Goal: Task Accomplishment & Management: Manage account settings

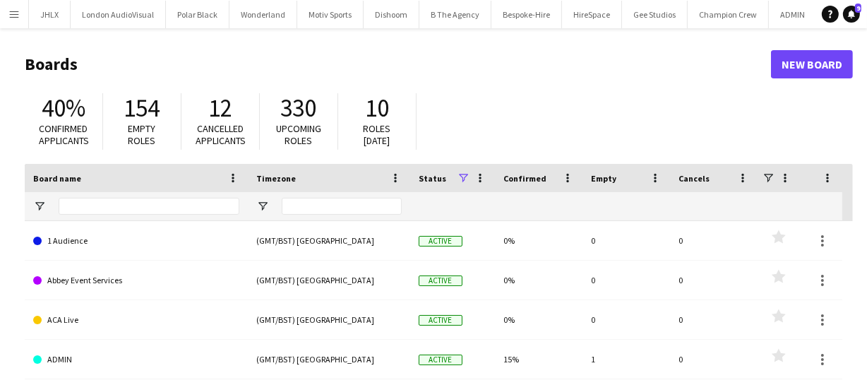
click at [20, 12] on button "Menu" at bounding box center [14, 14] width 28 height 28
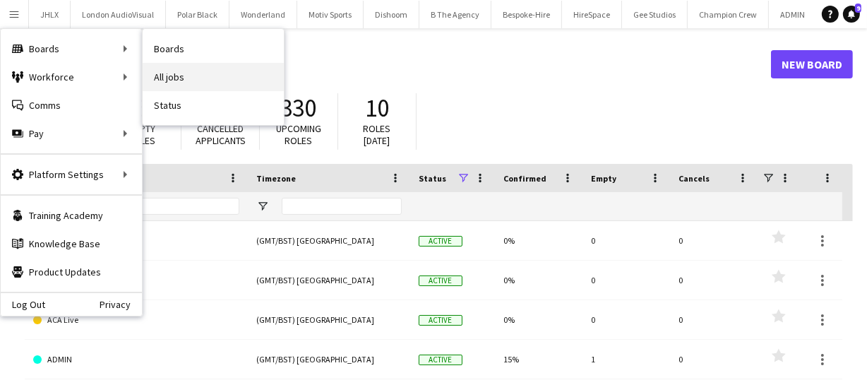
click at [212, 82] on link "All jobs" at bounding box center [213, 77] width 141 height 28
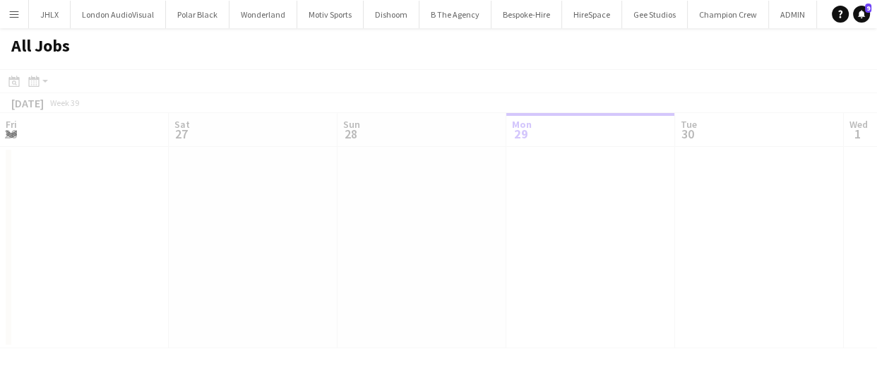
scroll to position [0, 337]
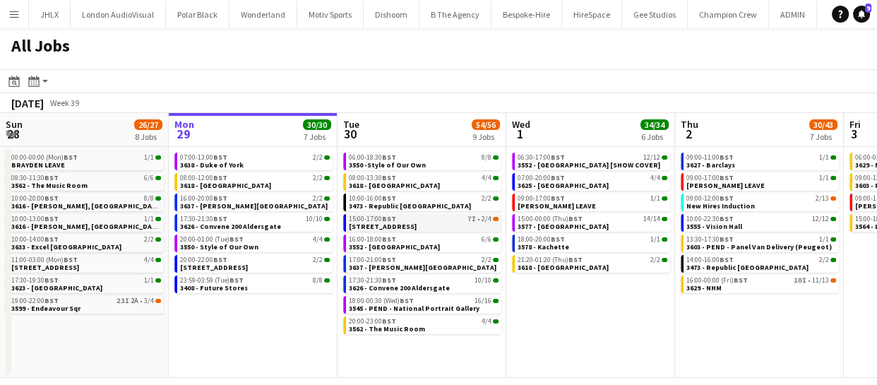
click at [406, 226] on span "3613 - 245 Regent Street" at bounding box center [383, 226] width 68 height 9
click at [390, 224] on span "3613 - 245 Regent Street" at bounding box center [383, 226] width 68 height 9
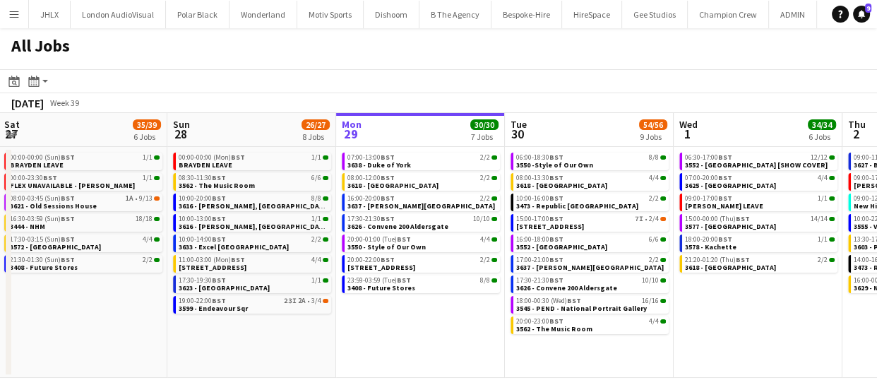
scroll to position [0, 337]
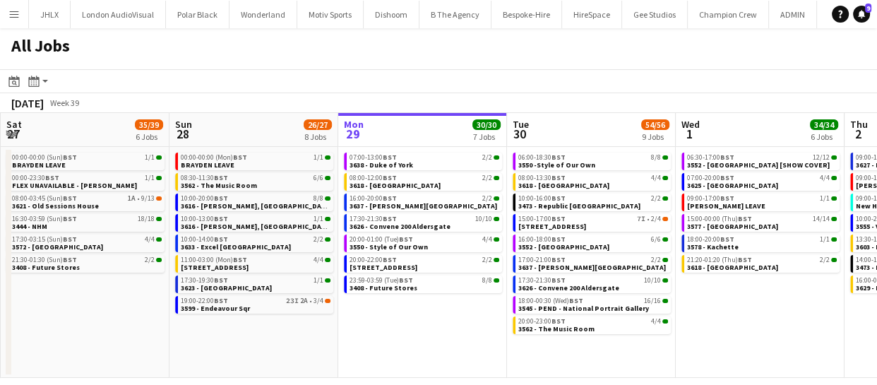
drag, startPoint x: 89, startPoint y: 348, endPoint x: 258, endPoint y: 337, distance: 169.7
click at [258, 337] on app-calendar-viewport "Thu 25 66/68 11 Jobs Fri 26 21/21 10 Jobs Sat 27 35/39 6 Jobs Sun 28 26/27 8 Jo…" at bounding box center [438, 245] width 877 height 265
click at [234, 207] on span "3616 - Curzon, Mayfair" at bounding box center [256, 205] width 151 height 9
click at [226, 205] on span "3616 - Curzon, Mayfair" at bounding box center [256, 205] width 151 height 9
click at [602, 223] on link "15:00-17:00 BST 7I • 2/4 3613 - 245 Regent Street" at bounding box center [593, 222] width 150 height 16
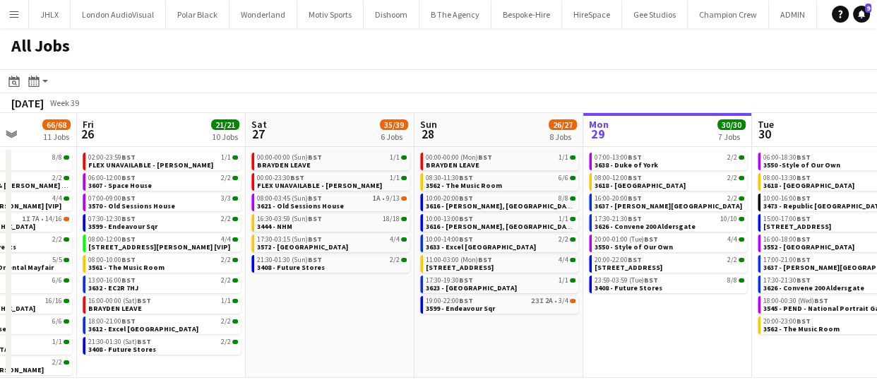
scroll to position [0, 428]
drag, startPoint x: 191, startPoint y: 373, endPoint x: 436, endPoint y: 344, distance: 247.3
click at [436, 344] on app-calendar-viewport "Tue 23 20/20 7 Jobs Wed 24 43/43 10 Jobs Thu 25 66/68 11 Jobs Fri 26 21/21 10 J…" at bounding box center [438, 245] width 877 height 265
click at [314, 202] on span "3621 - Old Sessions House" at bounding box center [301, 205] width 87 height 9
click at [516, 297] on div "19:00-22:00 BST 23I 2A • 3/4" at bounding box center [501, 300] width 150 height 7
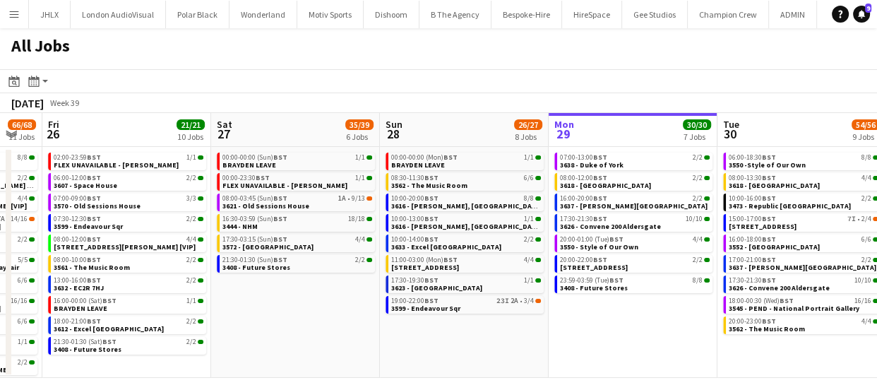
drag, startPoint x: 367, startPoint y: 308, endPoint x: 335, endPoint y: 298, distance: 33.3
click at [333, 300] on app-calendar-viewport "Tue 23 20/20 7 Jobs Wed 24 43/43 10 Jobs Thu 25 66/68 11 Jobs Fri 26 21/21 10 J…" at bounding box center [438, 245] width 877 height 265
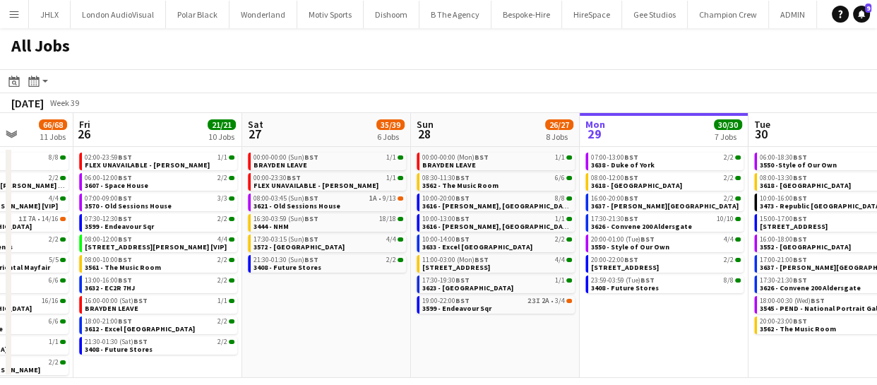
scroll to position [0, 427]
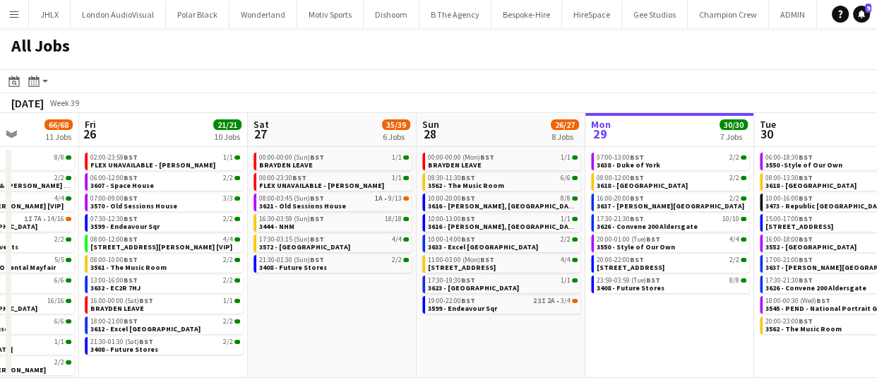
drag, startPoint x: 620, startPoint y: 315, endPoint x: 649, endPoint y: 333, distance: 33.7
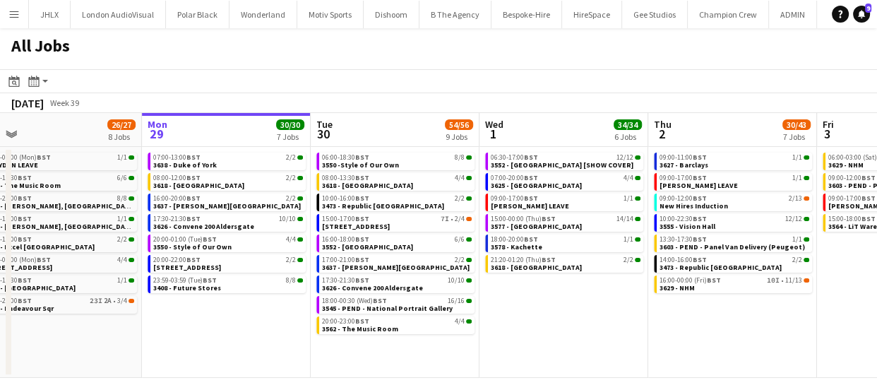
drag, startPoint x: 728, startPoint y: 332, endPoint x: 285, endPoint y: 347, distance: 442.8
click at [285, 348] on app-calendar-viewport "Thu 25 66/68 11 Jobs Fri 26 21/21 10 Jobs Sat 27 35/39 6 Jobs Sun 28 26/27 8 Jo…" at bounding box center [438, 245] width 877 height 265
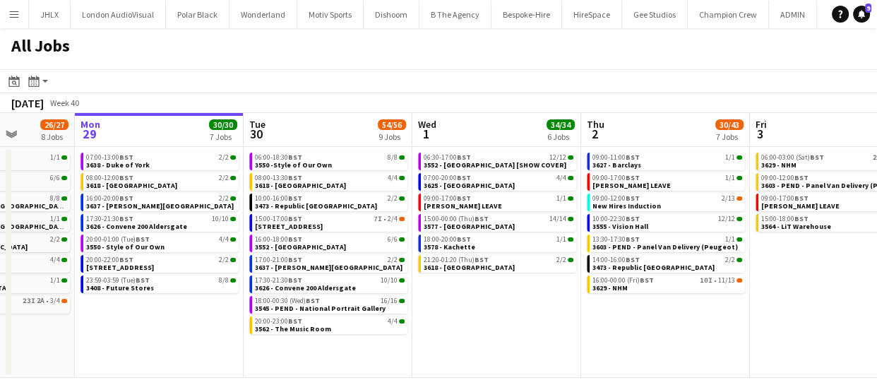
scroll to position [0, 431]
drag, startPoint x: 646, startPoint y: 319, endPoint x: 579, endPoint y: 289, distance: 73.3
click at [579, 289] on app-calendar-viewport "Fri 26 21/21 10 Jobs Sat 27 35/39 6 Jobs Sun 28 26/27 8 Jobs Mon 29 30/30 7 Job…" at bounding box center [438, 245] width 877 height 265
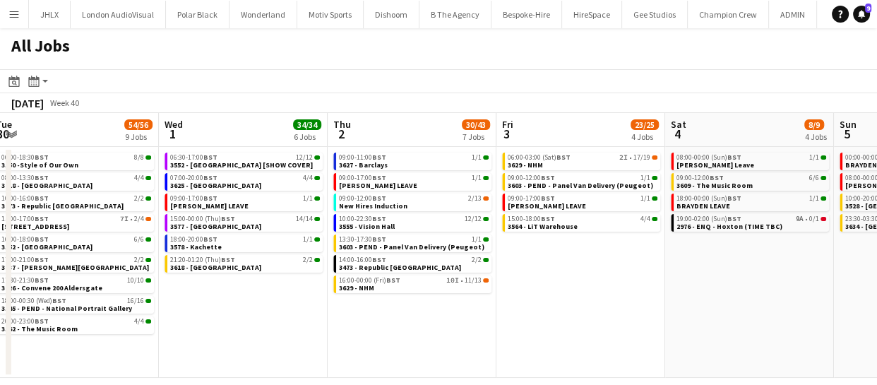
drag, startPoint x: 602, startPoint y: 324, endPoint x: 623, endPoint y: 273, distance: 54.8
click at [405, 315] on app-calendar-viewport "Fri 26 21/21 10 Jobs Sat 27 35/39 6 Jobs Sun 28 26/27 8 Jobs Mon 29 30/30 7 Job…" at bounding box center [438, 245] width 877 height 265
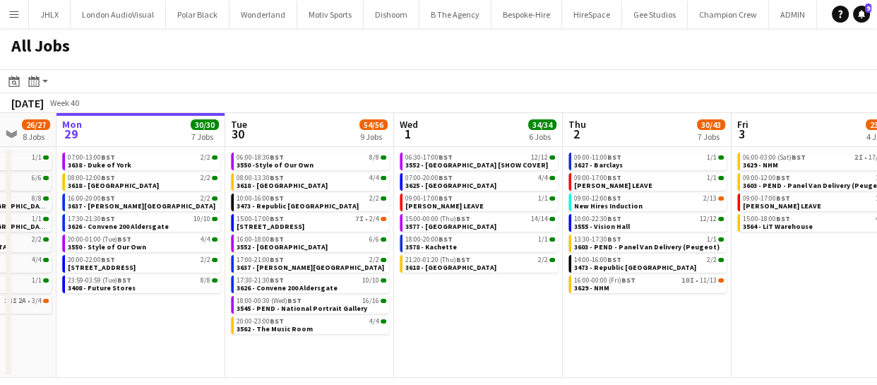
drag, startPoint x: 837, startPoint y: 306, endPoint x: 656, endPoint y: 296, distance: 181.7
click at [654, 296] on app-calendar-viewport "Fri 26 21/21 10 Jobs Sat 27 35/39 6 Jobs Sun 28 26/27 8 Jobs Mon 29 30/30 7 Job…" at bounding box center [438, 245] width 877 height 265
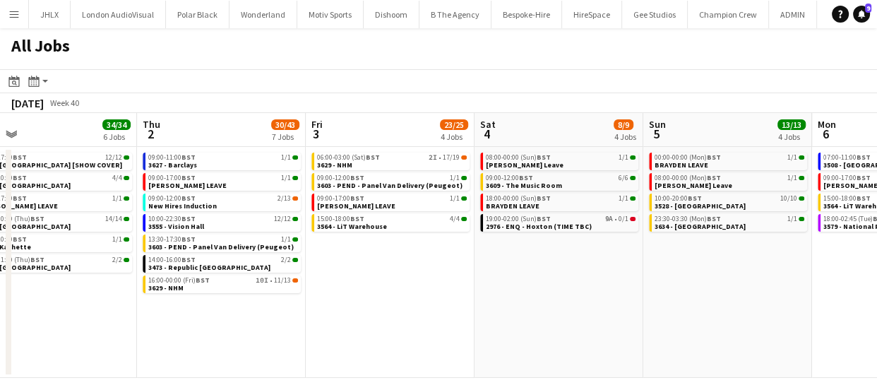
drag, startPoint x: 805, startPoint y: 308, endPoint x: 808, endPoint y: 325, distance: 18.0
click at [876, 325] on html "Menu Boards Boards Boards All jobs Status Workforce Workforce My Workforce Recr…" at bounding box center [438, 192] width 877 height 385
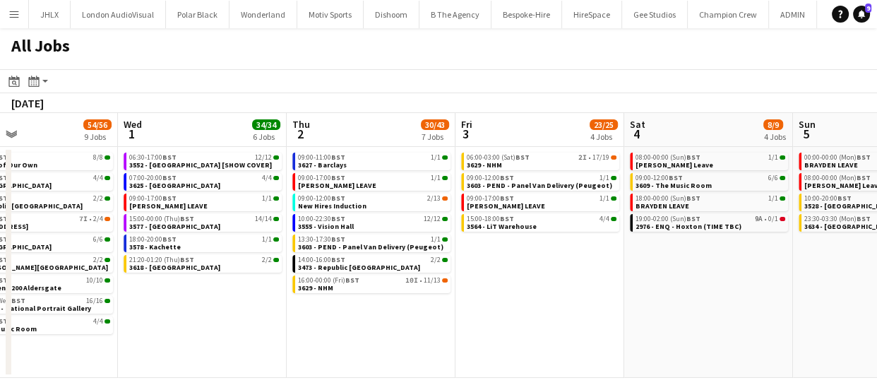
drag, startPoint x: 736, startPoint y: 317, endPoint x: 700, endPoint y: 334, distance: 39.8
click at [862, 329] on app-calendar-viewport "Sun 28 26/27 8 Jobs Mon 29 30/30 7 Jobs Tue 30 54/56 9 Jobs Wed 1 34/34 6 Jobs …" at bounding box center [438, 245] width 877 height 265
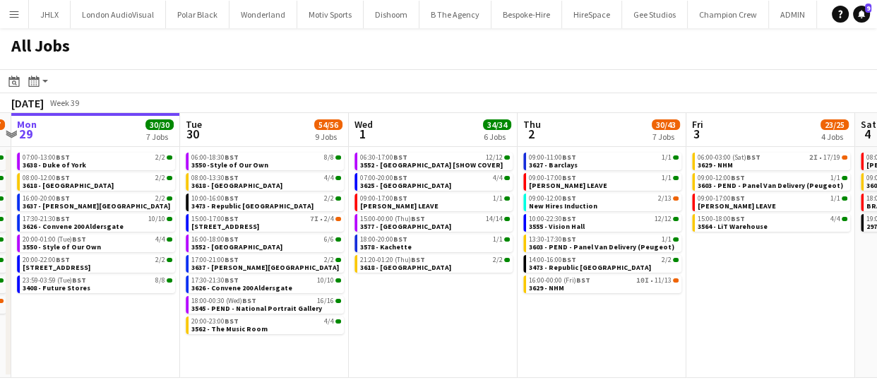
drag, startPoint x: 711, startPoint y: 335, endPoint x: 687, endPoint y: 349, distance: 28.5
click at [860, 350] on app-calendar-viewport "Sat 27 35/39 6 Jobs Sun 28 26/27 8 Jobs Mon 29 30/30 7 Jobs Tue 30 54/56 9 Jobs…" at bounding box center [438, 245] width 877 height 265
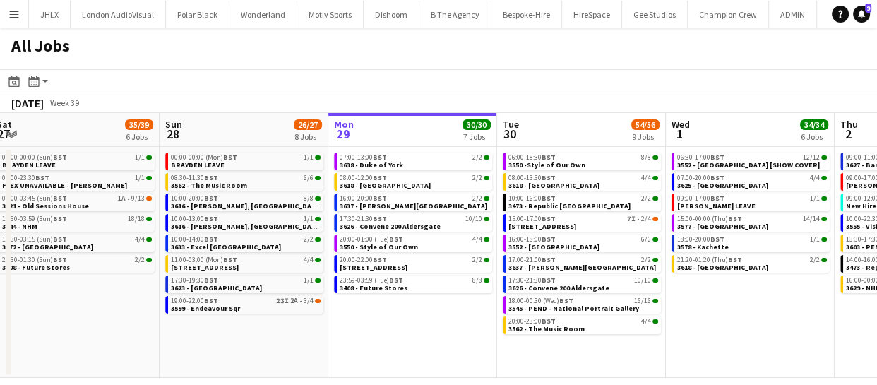
drag, startPoint x: 791, startPoint y: 358, endPoint x: 813, endPoint y: 361, distance: 22.2
click at [813, 361] on app-calendar-viewport "Thu 25 66/68 11 Jobs Fri 26 21/21 10 Jobs Sat 27 35/39 6 Jobs Sun 28 26/27 8 Jo…" at bounding box center [438, 245] width 877 height 265
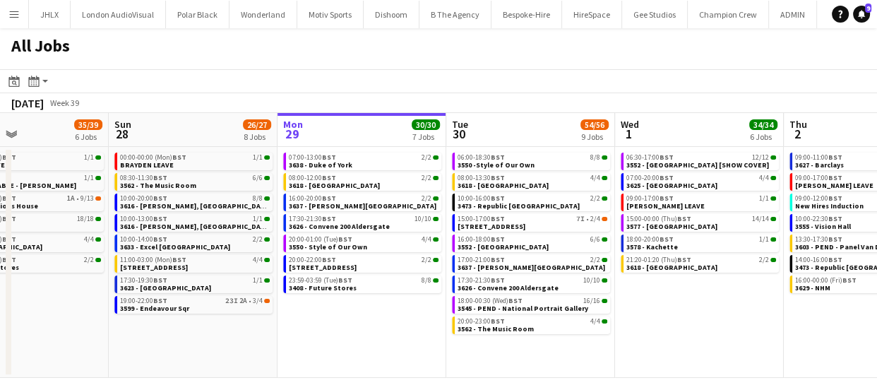
scroll to position [0, 596]
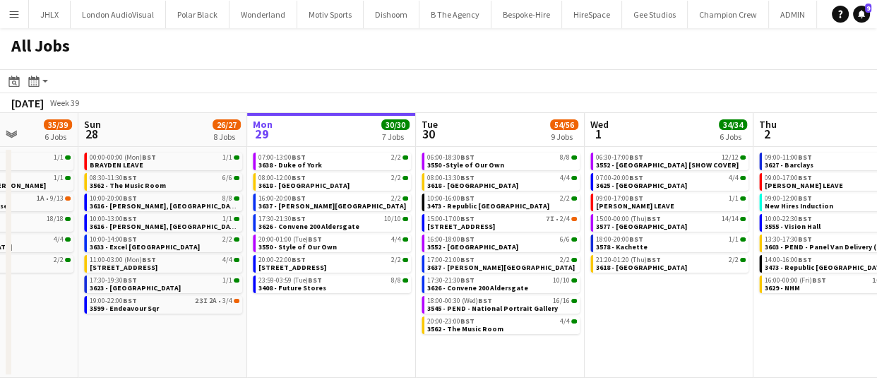
drag, startPoint x: 445, startPoint y: 324, endPoint x: 366, endPoint y: 342, distance: 80.5
click at [366, 342] on app-calendar-viewport "Wed 24 43/43 10 Jobs Thu 25 66/68 11 Jobs Fri 26 21/21 10 Jobs Sat 27 35/39 6 J…" at bounding box center [438, 245] width 877 height 265
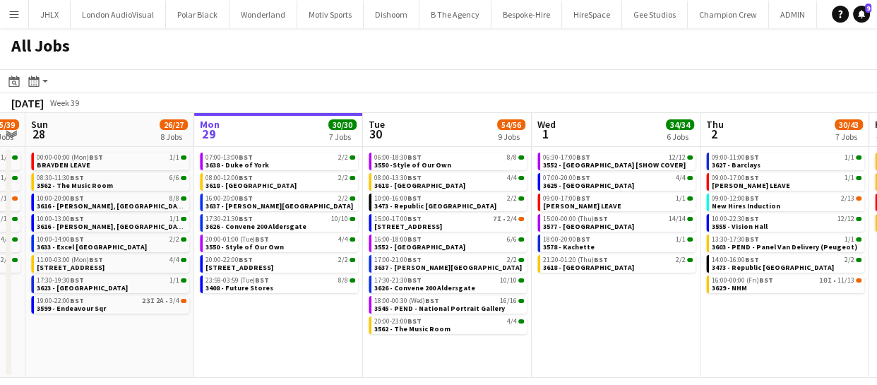
scroll to position [0, 671]
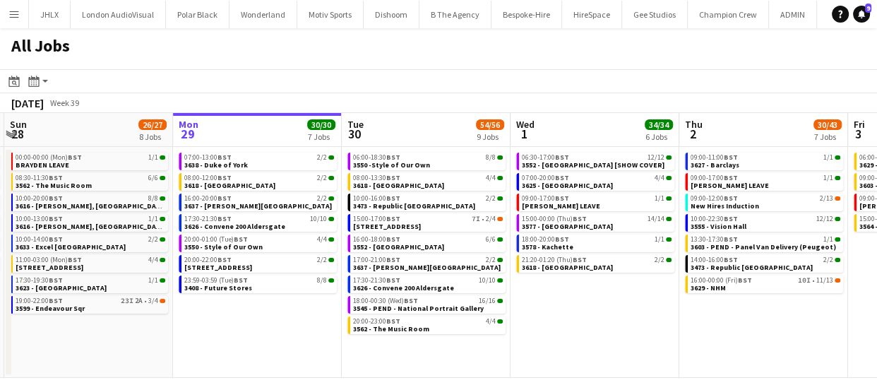
drag, startPoint x: 644, startPoint y: 337, endPoint x: 570, endPoint y: 346, distance: 74.7
click at [570, 346] on app-calendar-viewport "Wed 24 43/43 10 Jobs Thu 25 66/68 11 Jobs Fri 26 21/21 10 Jobs Sat 27 35/39 6 J…" at bounding box center [438, 245] width 877 height 265
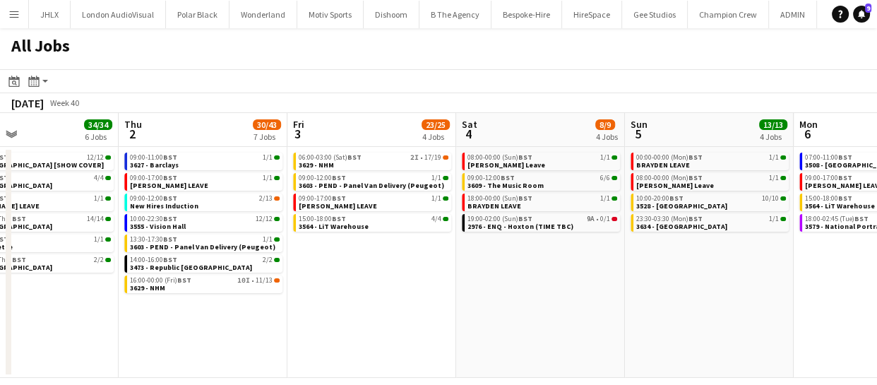
drag, startPoint x: 670, startPoint y: 332, endPoint x: 148, endPoint y: 323, distance: 522.4
click at [112, 336] on app-calendar-viewport "Sun 28 26/27 8 Jobs Mon 29 30/30 7 Jobs Tue 30 54/56 9 Jobs Wed 1 34/34 6 Jobs …" at bounding box center [438, 245] width 877 height 265
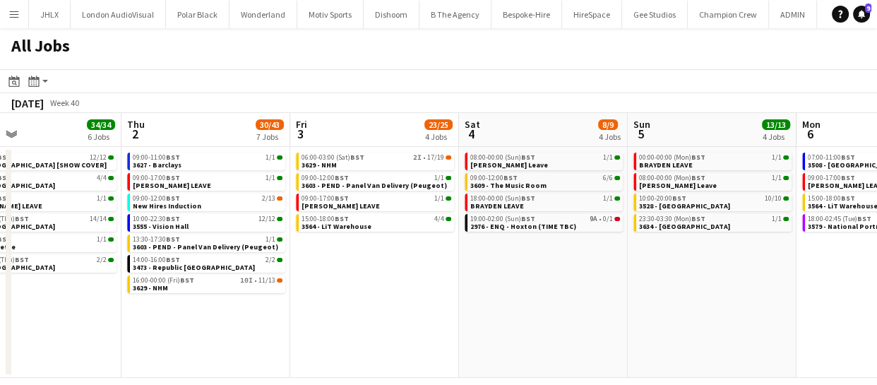
drag, startPoint x: 491, startPoint y: 330, endPoint x: 350, endPoint y: 303, distance: 143.6
click at [387, 320] on app-calendar-viewport "Sun 28 26/27 8 Jobs Mon 29 30/30 7 Jobs Tue 30 54/56 9 Jobs Wed 1 34/34 6 Jobs …" at bounding box center [438, 245] width 877 height 265
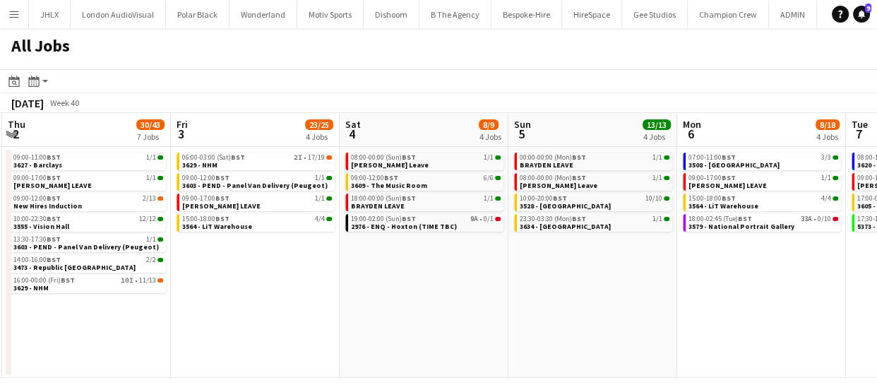
click at [368, 309] on app-all-jobs "All Jobs Date picker SEP 2025 SEP 2025 Monday M Tuesday T Wednesday W Thursday …" at bounding box center [438, 202] width 877 height 349
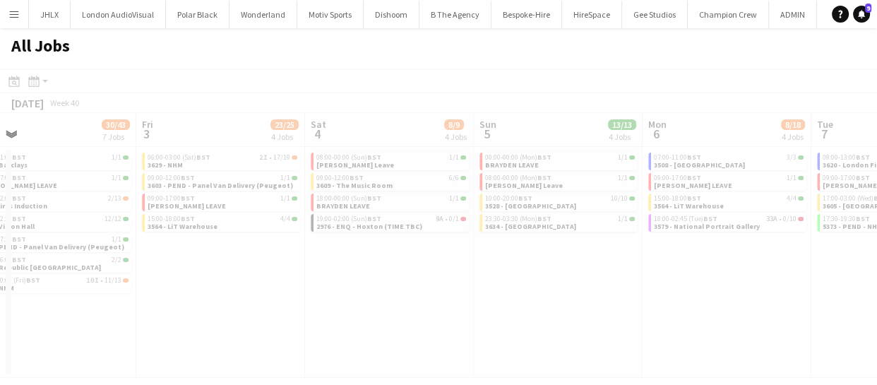
drag, startPoint x: 486, startPoint y: 332, endPoint x: 420, endPoint y: 326, distance: 65.9
click at [420, 328] on app-calendar-viewport "Tue 30 54/56 9 Jobs Wed 1 34/34 6 Jobs Thu 2 30/43 7 Jobs Fri 3 23/25 4 Jobs Sa…" at bounding box center [438, 245] width 877 height 265
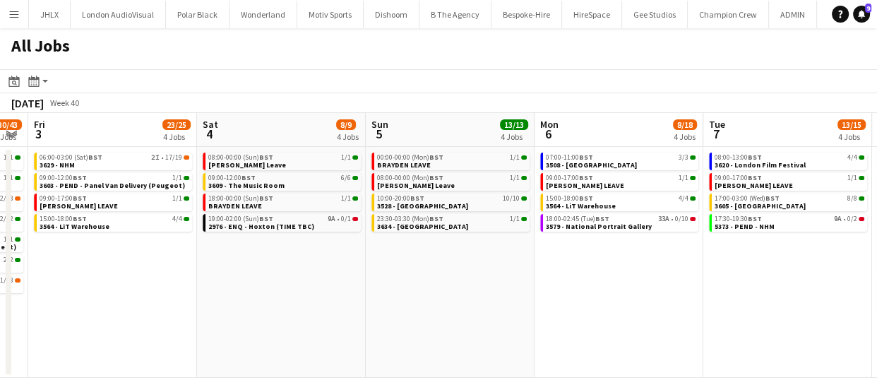
drag, startPoint x: 454, startPoint y: 333, endPoint x: 468, endPoint y: 320, distance: 19.5
click at [380, 323] on app-calendar-viewport "Tue 30 54/56 9 Jobs Wed 1 34/34 6 Jobs Thu 2 30/43 7 Jobs Fri 3 23/25 4 Jobs Sa…" at bounding box center [438, 245] width 877 height 265
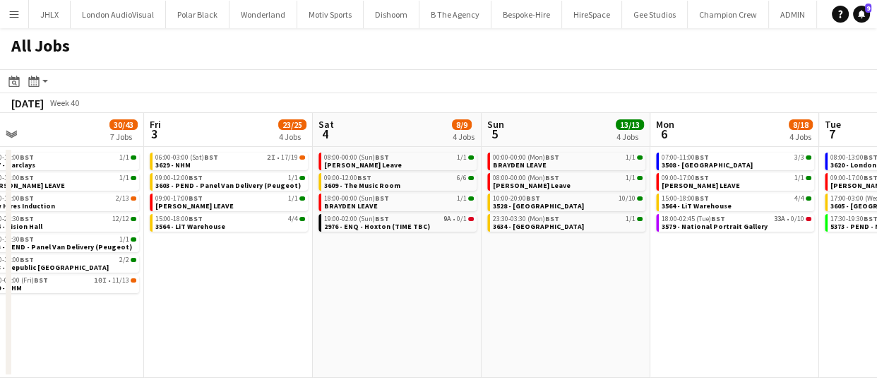
click at [372, 313] on app-calendar-viewport "Tue 30 54/56 9 Jobs Wed 1 34/34 6 Jobs Thu 2 30/43 7 Jobs Fri 3 23/25 4 Jobs Sa…" at bounding box center [438, 245] width 877 height 265
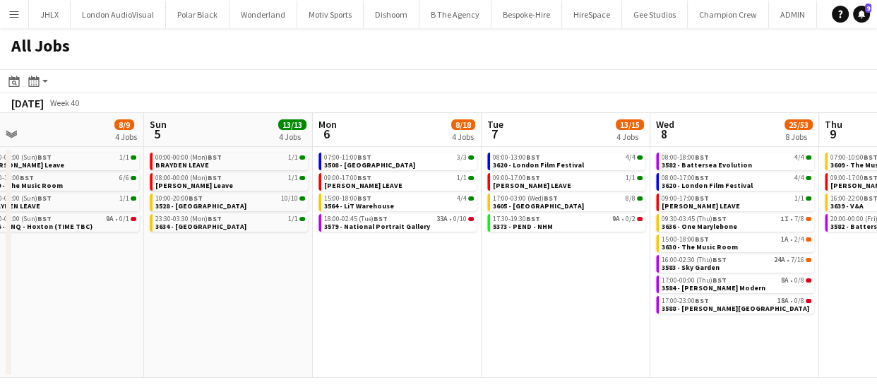
scroll to position [0, 364]
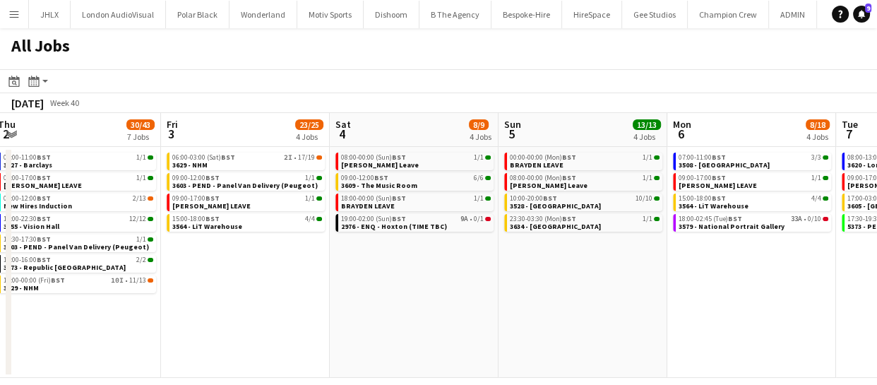
drag, startPoint x: 160, startPoint y: 305, endPoint x: 517, endPoint y: 308, distance: 356.4
click at [517, 308] on app-calendar-viewport "Tue 30 54/56 9 Jobs Wed 1 34/34 6 Jobs Thu 2 30/43 7 Jobs Fri 3 23/25 4 Jobs Sa…" at bounding box center [438, 245] width 877 height 265
click at [532, 313] on app-calendar-viewport "Tue 30 54/56 9 Jobs Wed 1 34/34 6 Jobs Thu 2 30/43 7 Jobs Fri 3 23/25 4 Jobs Sa…" at bounding box center [438, 245] width 877 height 265
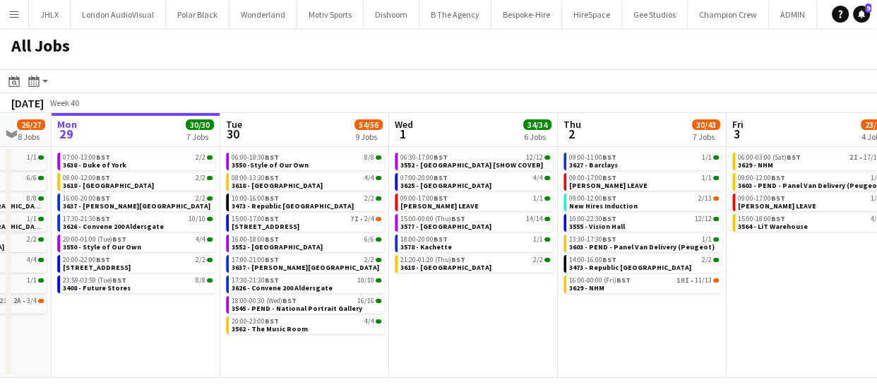
scroll to position [0, 390]
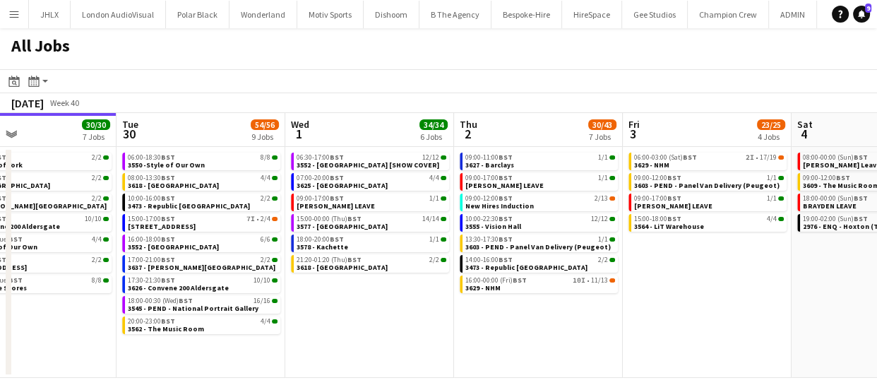
drag, startPoint x: 409, startPoint y: 315, endPoint x: 770, endPoint y: 291, distance: 362.2
click at [770, 291] on app-calendar-viewport "Sat 27 35/39 6 Jobs Sun 28 26/27 8 Jobs Mon 29 30/30 7 Jobs Tue 30 54/56 9 Jobs…" at bounding box center [438, 245] width 877 height 265
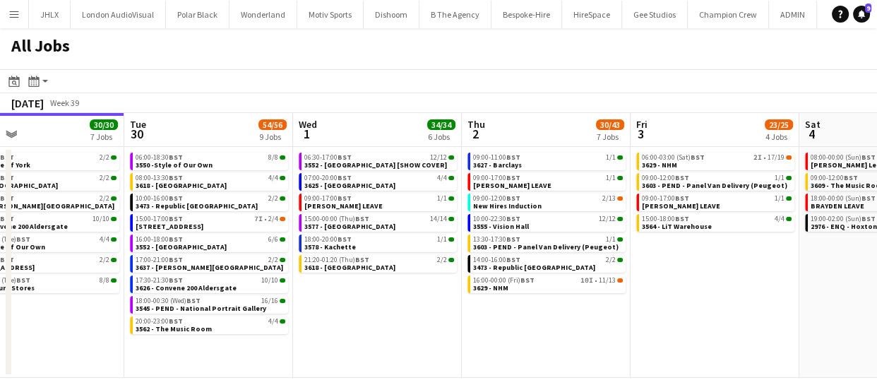
scroll to position [0, 378]
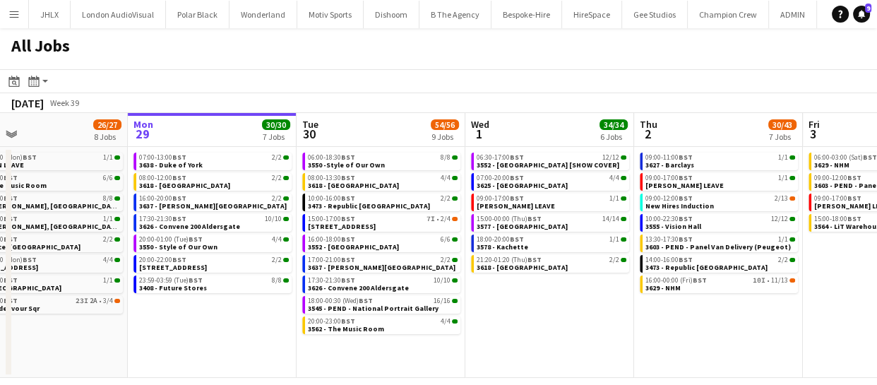
drag, startPoint x: 366, startPoint y: 315, endPoint x: 546, endPoint y: 300, distance: 180.6
click at [546, 300] on app-calendar-viewport "Fri 26 21/21 10 Jobs Sat 27 35/39 6 Jobs Sun 28 26/27 8 Jobs Mon 29 30/30 7 Job…" at bounding box center [438, 245] width 877 height 265
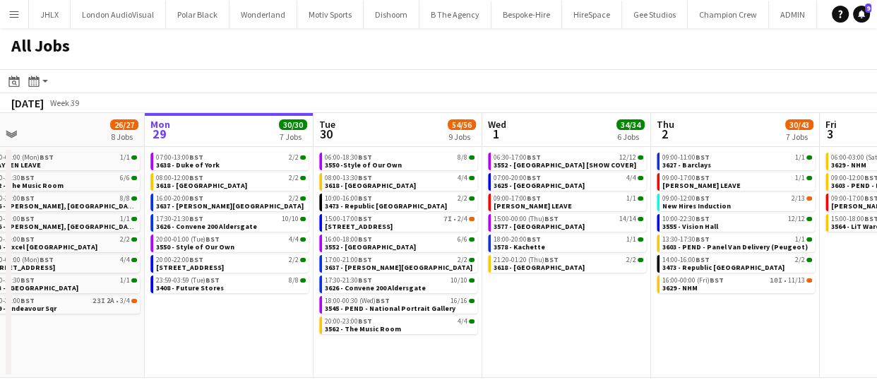
scroll to position [0, 361]
drag, startPoint x: 203, startPoint y: 320, endPoint x: 220, endPoint y: 323, distance: 18.0
click at [220, 323] on app-calendar-viewport "Fri 26 21/21 10 Jobs Sat 27 35/39 6 Jobs Sun 28 26/27 8 Jobs Mon 29 30/30 7 Job…" at bounding box center [438, 245] width 877 height 265
click at [378, 226] on span "[STREET_ADDRESS]" at bounding box center [359, 226] width 68 height 9
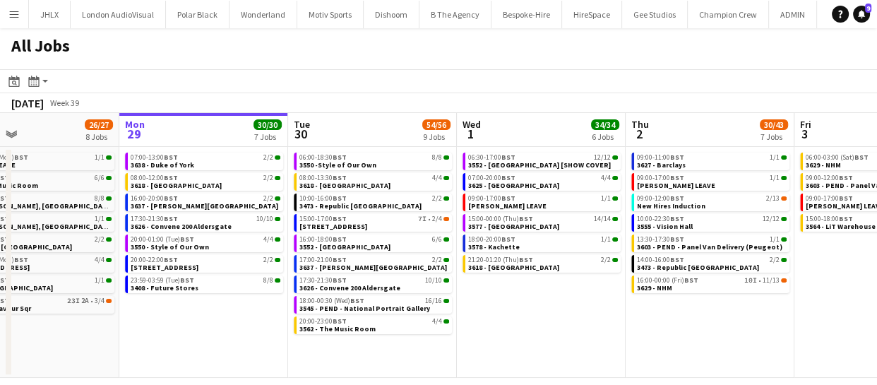
scroll to position [0, 387]
drag, startPoint x: 582, startPoint y: 324, endPoint x: 557, endPoint y: 322, distance: 25.5
click at [557, 322] on app-calendar-viewport "Fri 26 21/21 10 Jobs Sat 27 35/39 6 Jobs Sun 28 26/27 8 Jobs Mon 29 30/30 7 Job…" at bounding box center [438, 245] width 877 height 265
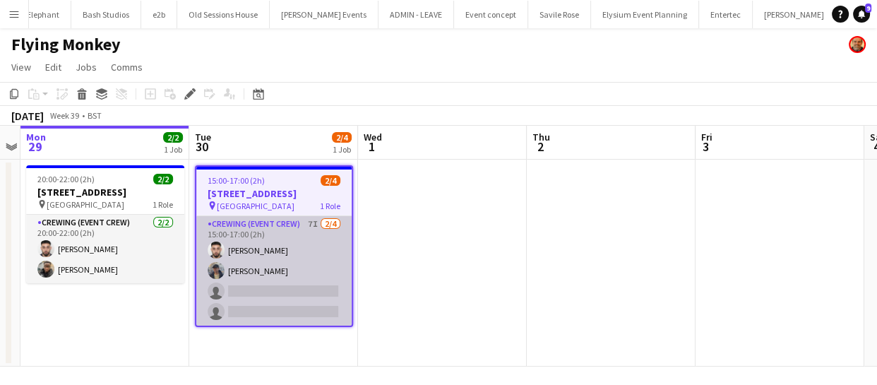
scroll to position [0, 2681]
click at [275, 279] on app-card-role "Crewing (Event Crew) 7I 2/4 15:00-17:00 (2h) Caleb Caffoor William Connor singl…" at bounding box center [273, 270] width 155 height 109
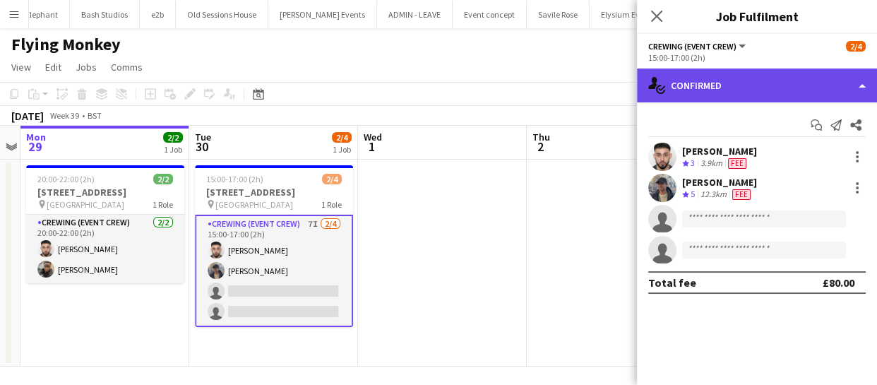
click at [827, 80] on div "single-neutral-actions-check-2 Confirmed" at bounding box center [757, 85] width 240 height 34
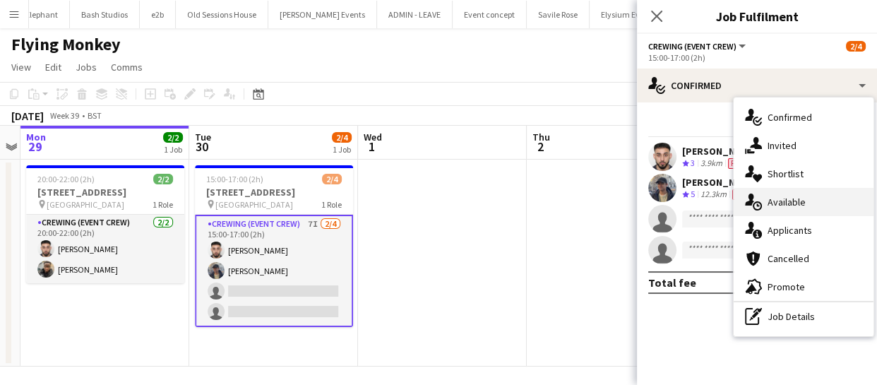
click at [802, 203] on span "Available" at bounding box center [786, 202] width 38 height 13
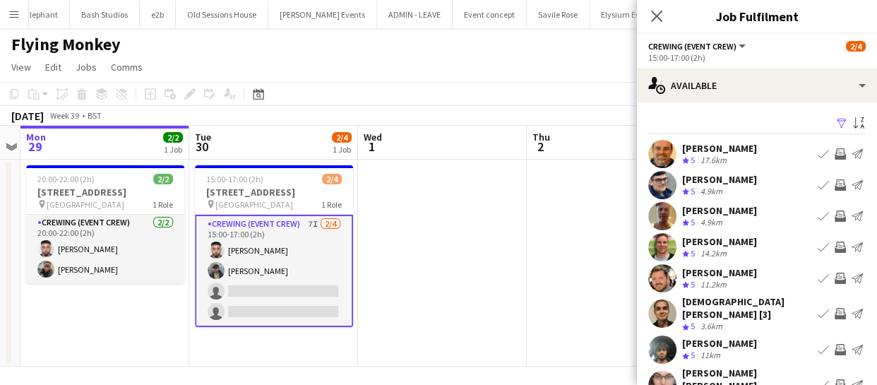
click at [834, 277] on app-icon "Invite crew" at bounding box center [839, 277] width 11 height 11
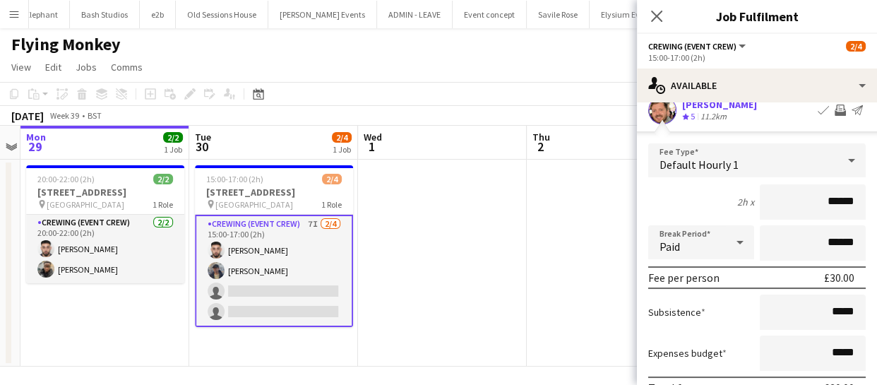
scroll to position [195, 0]
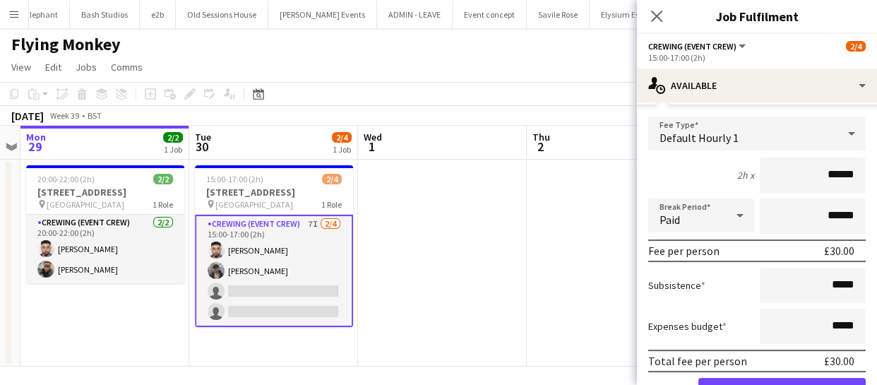
drag, startPoint x: 847, startPoint y: 172, endPoint x: 714, endPoint y: 181, distance: 133.7
click at [714, 181] on div "2h x ******" at bounding box center [756, 174] width 217 height 35
type input "******"
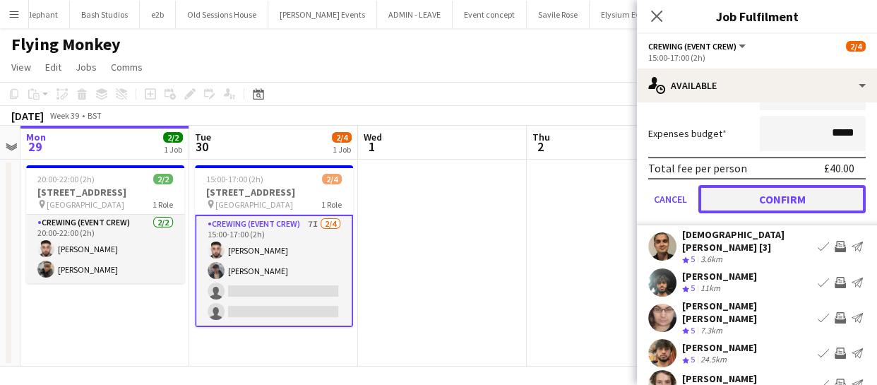
click at [776, 210] on button "Confirm" at bounding box center [781, 199] width 167 height 28
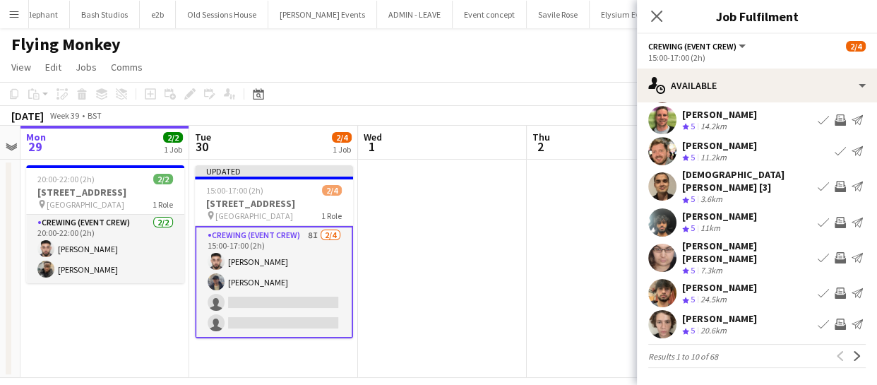
scroll to position [109, 0]
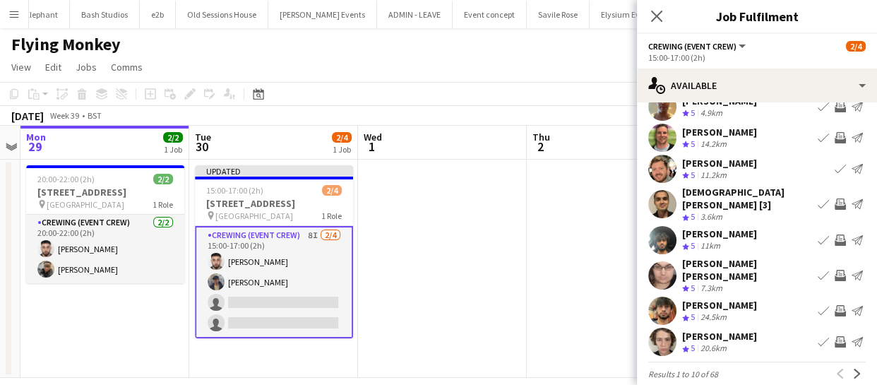
click at [834, 234] on app-icon "Invite crew" at bounding box center [839, 239] width 11 height 11
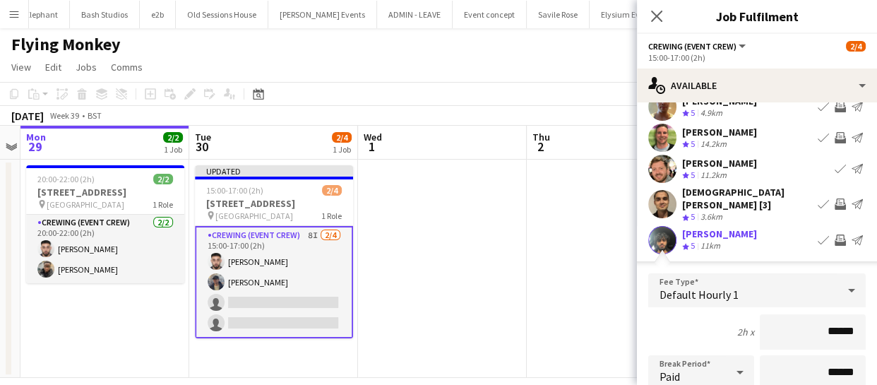
click at [843, 323] on input "******" at bounding box center [812, 331] width 106 height 35
drag, startPoint x: 843, startPoint y: 323, endPoint x: 774, endPoint y: 324, distance: 69.2
click at [774, 324] on input "******" at bounding box center [812, 331] width 106 height 35
type input "******"
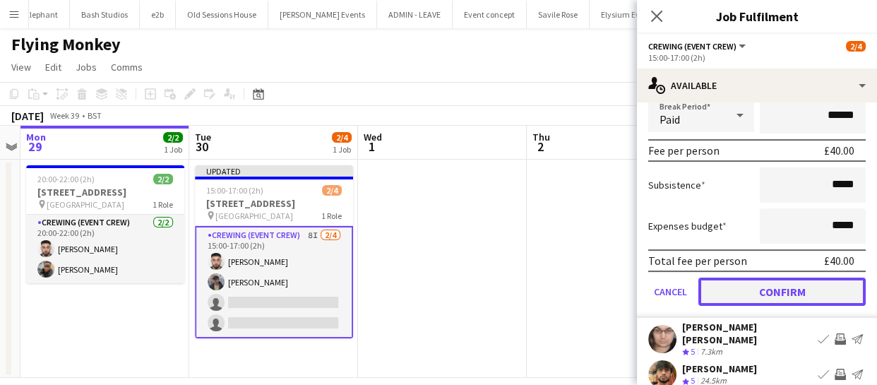
click at [786, 282] on button "Confirm" at bounding box center [781, 291] width 167 height 28
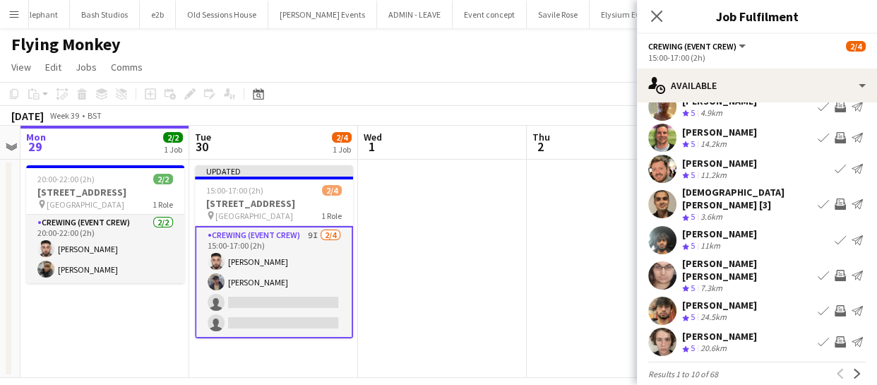
click at [834, 270] on app-icon "Invite crew" at bounding box center [839, 275] width 11 height 11
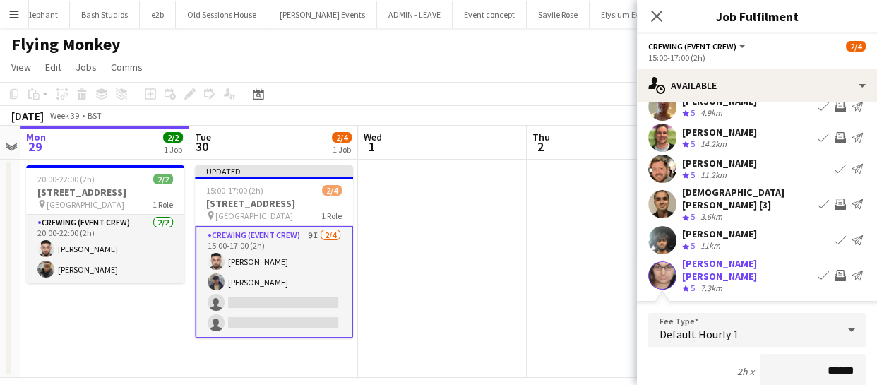
drag, startPoint x: 847, startPoint y: 347, endPoint x: 745, endPoint y: 351, distance: 102.5
click at [745, 354] on div "2h x ******" at bounding box center [756, 371] width 217 height 35
type input "******"
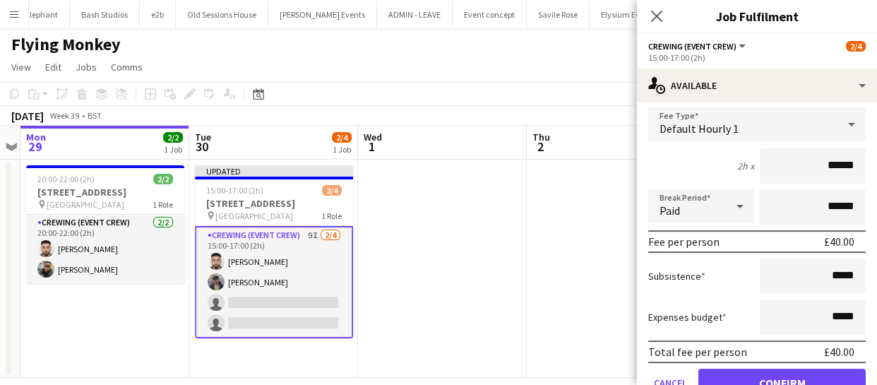
scroll to position [366, 0]
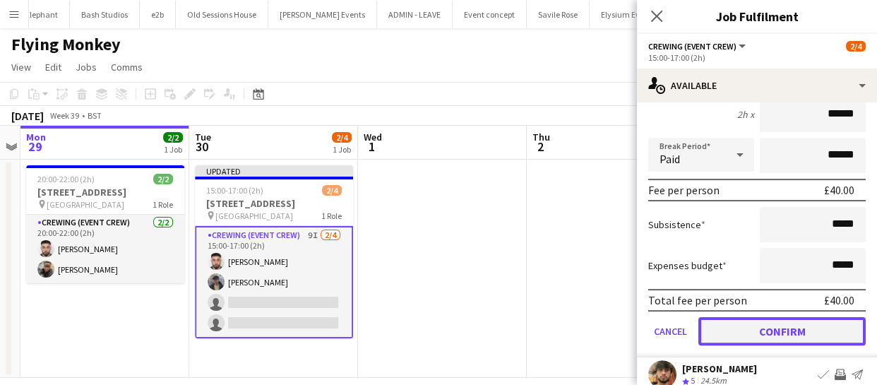
click at [774, 317] on button "Confirm" at bounding box center [781, 331] width 167 height 28
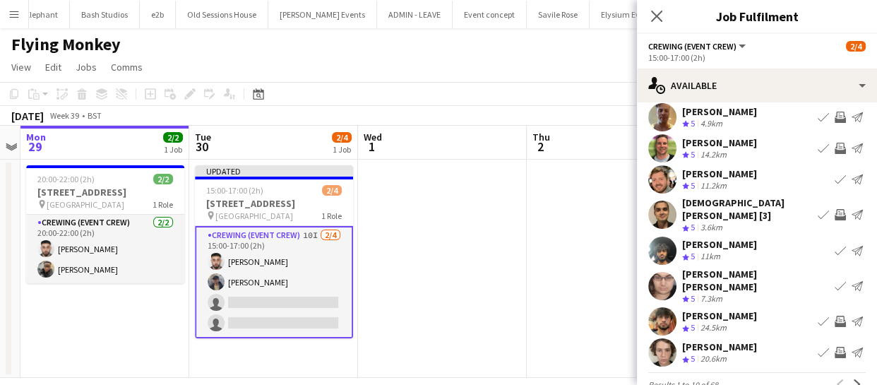
scroll to position [109, 0]
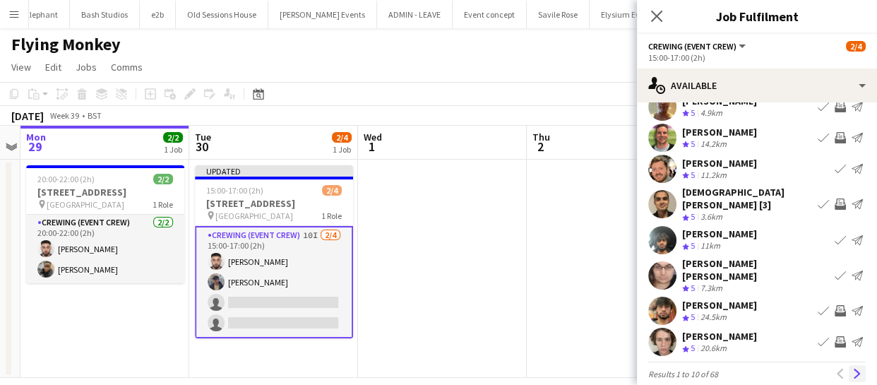
click at [848, 365] on button "Next" at bounding box center [856, 373] width 17 height 17
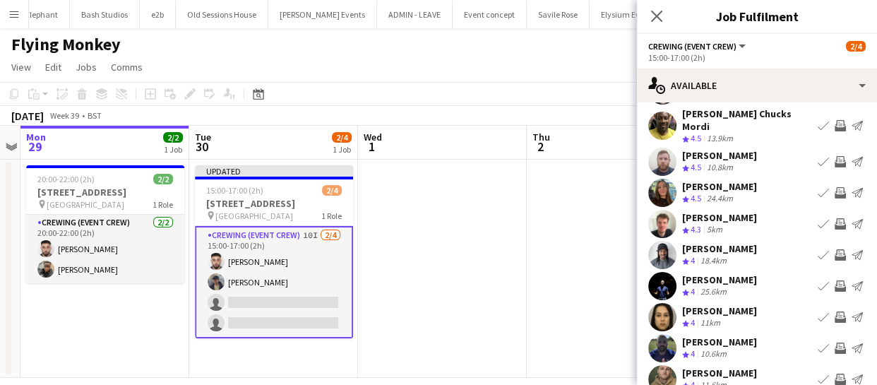
scroll to position [64, 0]
click at [831, 251] on button "Invite crew" at bounding box center [839, 254] width 17 height 17
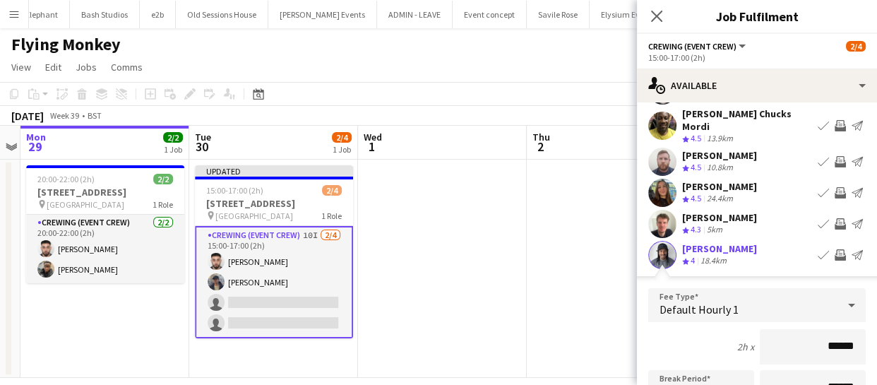
drag, startPoint x: 852, startPoint y: 331, endPoint x: 760, endPoint y: 338, distance: 92.0
click at [760, 342] on input "******" at bounding box center [812, 346] width 106 height 35
type input "******"
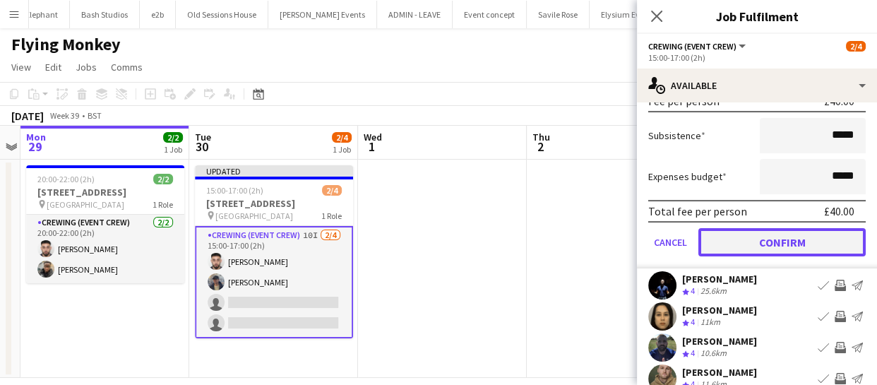
click at [769, 237] on button "Confirm" at bounding box center [781, 242] width 167 height 28
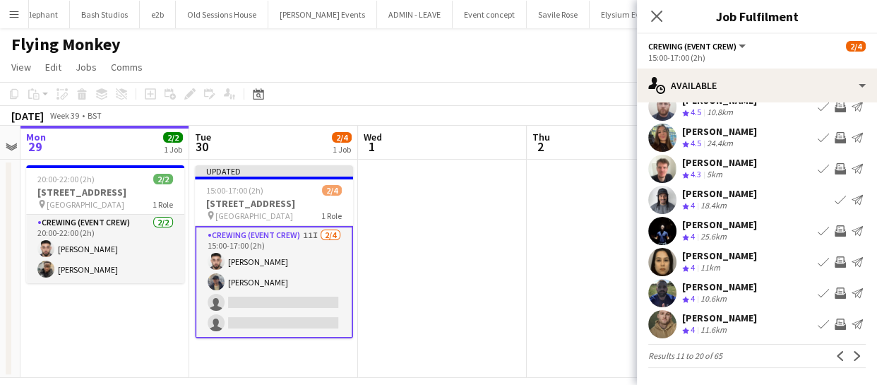
scroll to position [109, 0]
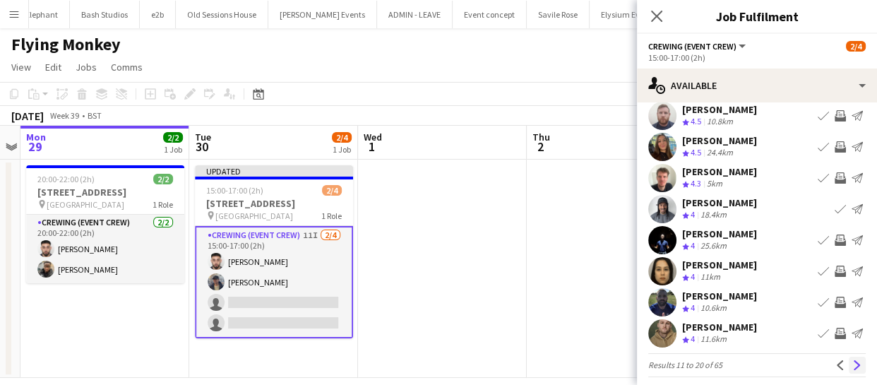
click at [852, 360] on app-icon "Next" at bounding box center [857, 365] width 10 height 10
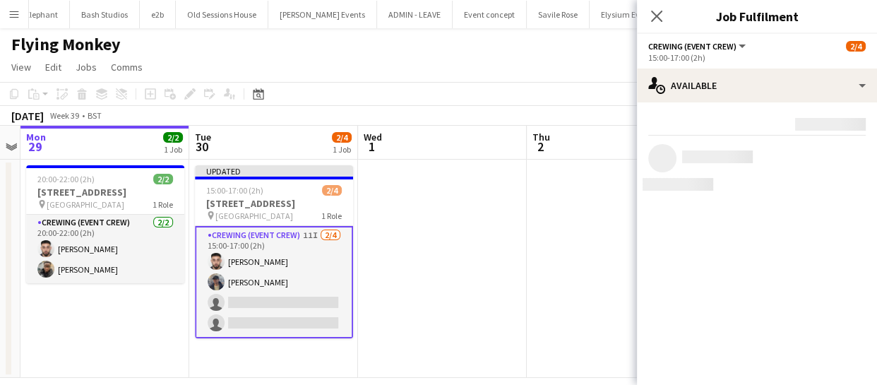
scroll to position [0, 0]
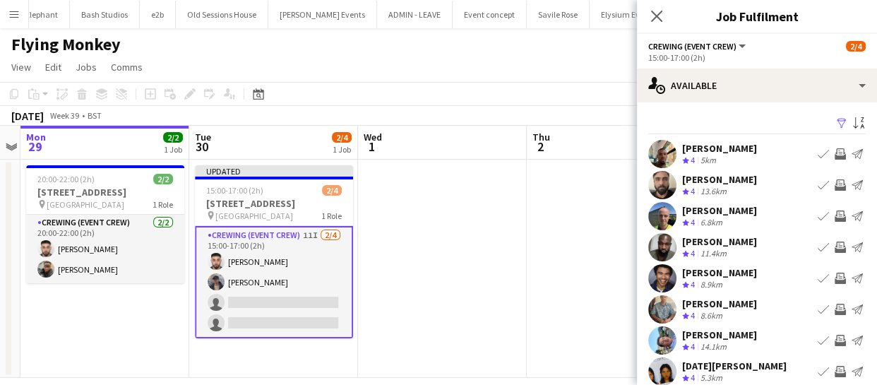
click at [834, 148] on app-icon "Invite crew" at bounding box center [839, 153] width 11 height 11
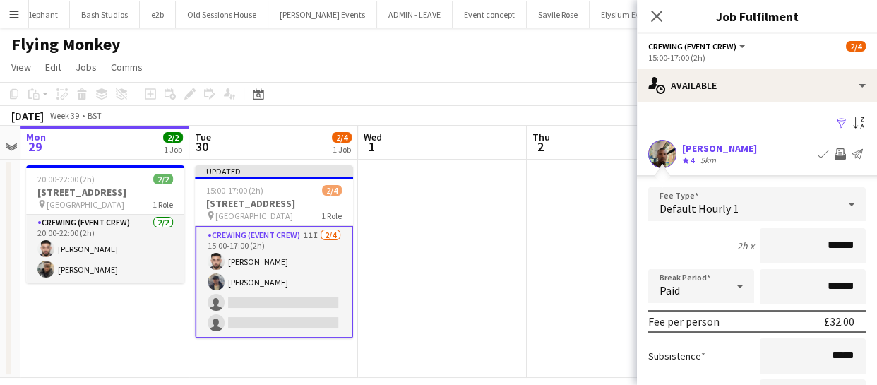
drag, startPoint x: 849, startPoint y: 246, endPoint x: 764, endPoint y: 241, distance: 84.8
click at [764, 245] on input "******" at bounding box center [812, 245] width 106 height 35
type input "******"
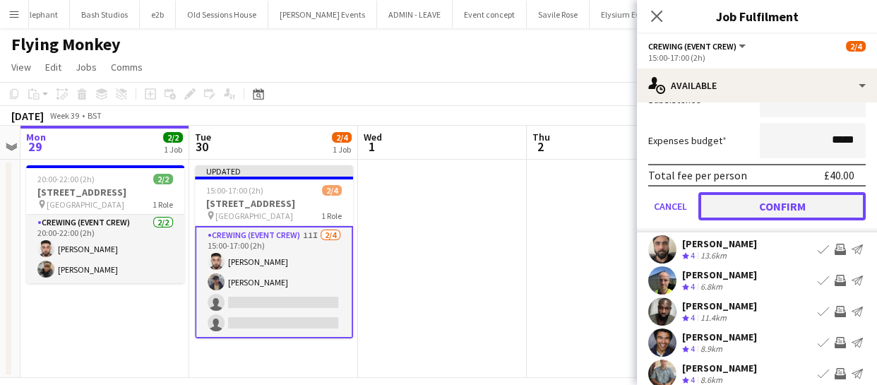
click at [764, 217] on button "Confirm" at bounding box center [781, 206] width 167 height 28
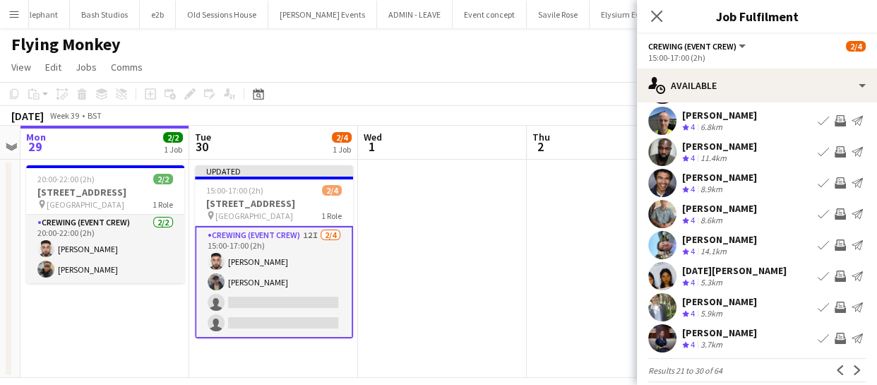
scroll to position [109, 0]
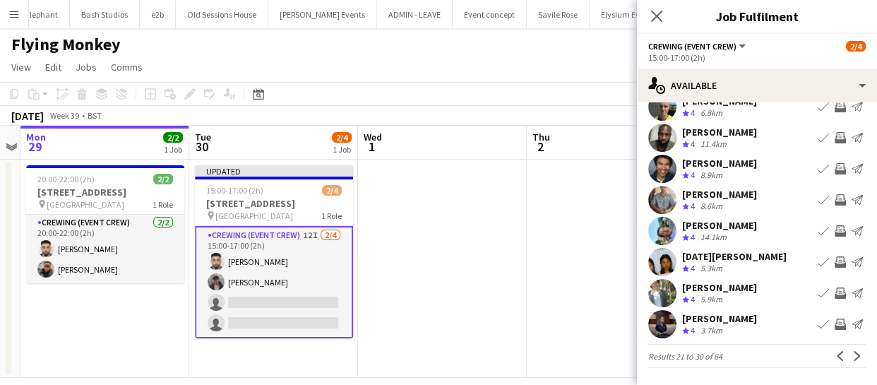
click at [834, 225] on app-icon "Invite crew" at bounding box center [839, 230] width 11 height 11
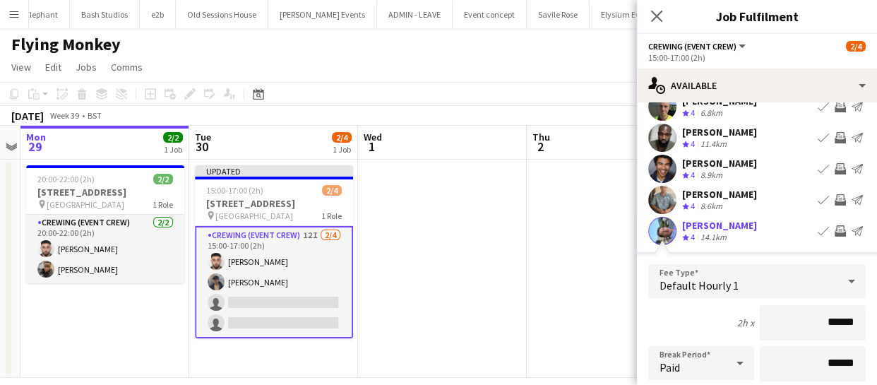
drag, startPoint x: 847, startPoint y: 311, endPoint x: 805, endPoint y: 318, distance: 42.9
click at [804, 321] on input "******" at bounding box center [812, 322] width 106 height 35
type input "******"
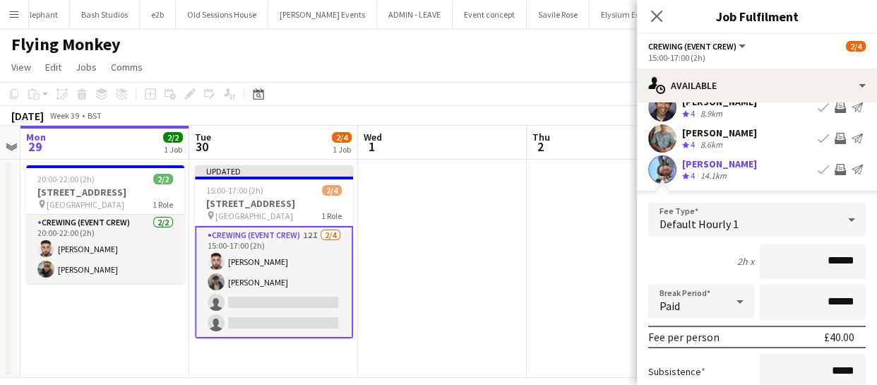
scroll to position [302, 0]
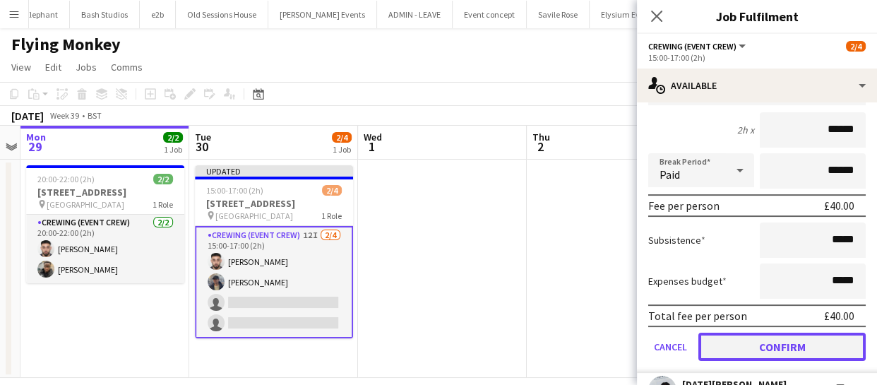
click at [787, 341] on button "Confirm" at bounding box center [781, 346] width 167 height 28
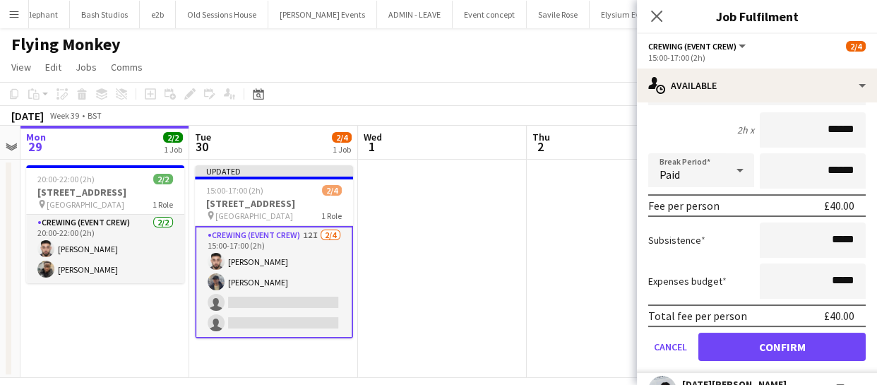
scroll to position [109, 0]
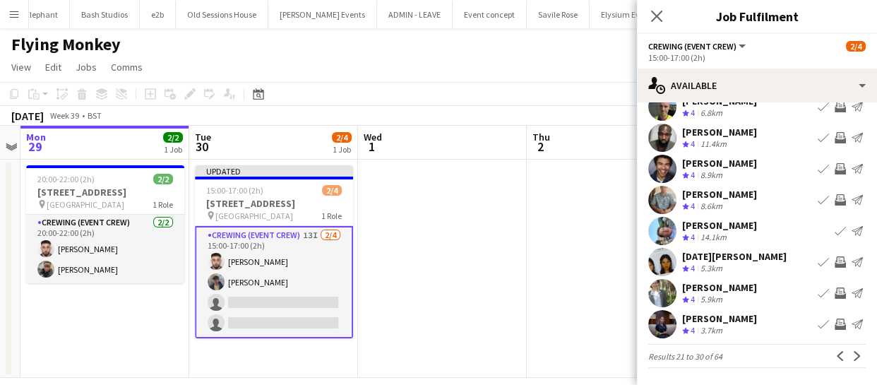
click at [834, 289] on app-icon "Invite crew" at bounding box center [839, 292] width 11 height 11
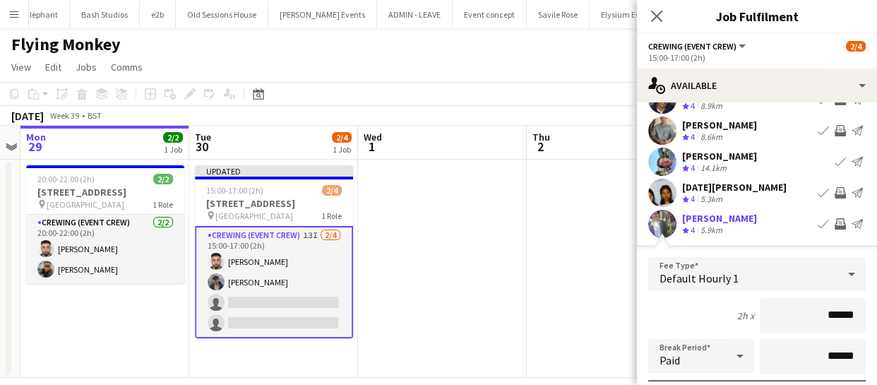
drag, startPoint x: 853, startPoint y: 368, endPoint x: 786, endPoint y: 375, distance: 66.6
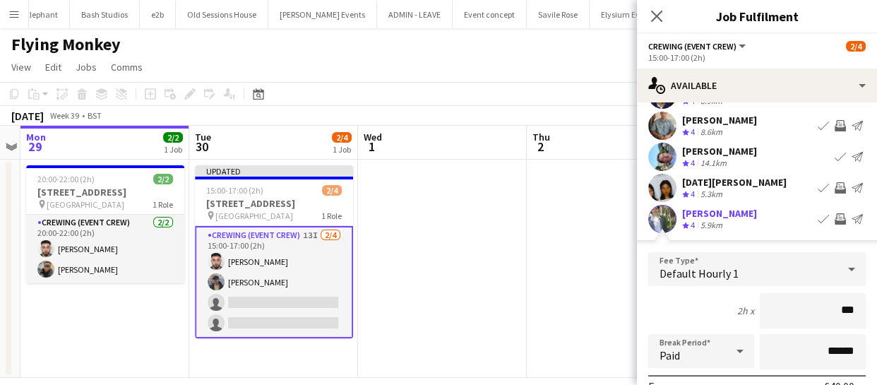
type input "******"
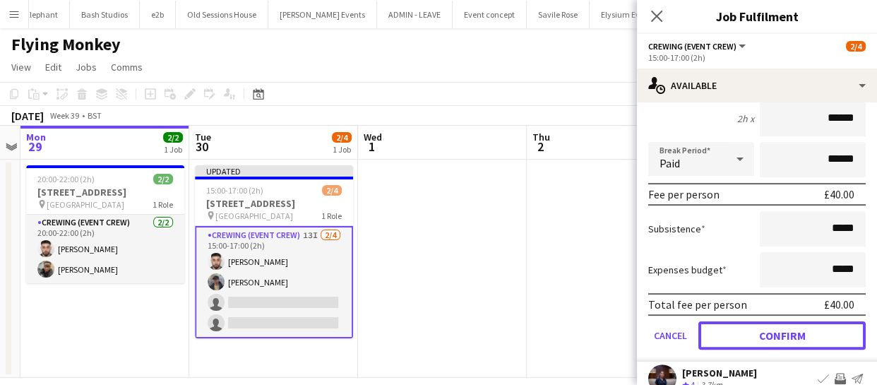
click at [793, 325] on button "Confirm" at bounding box center [781, 335] width 167 height 28
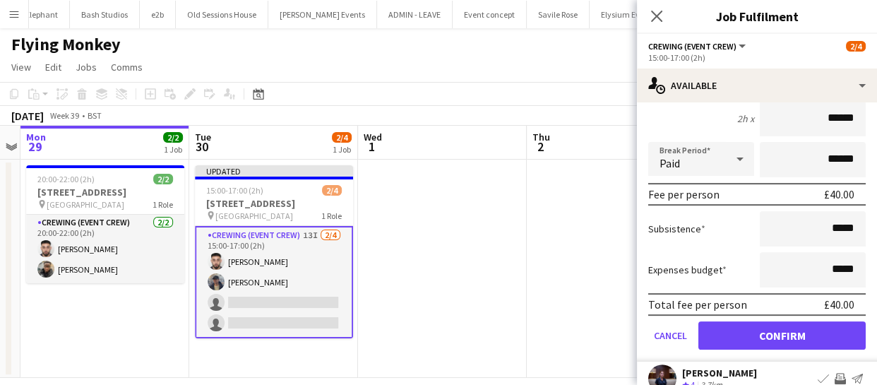
scroll to position [109, 0]
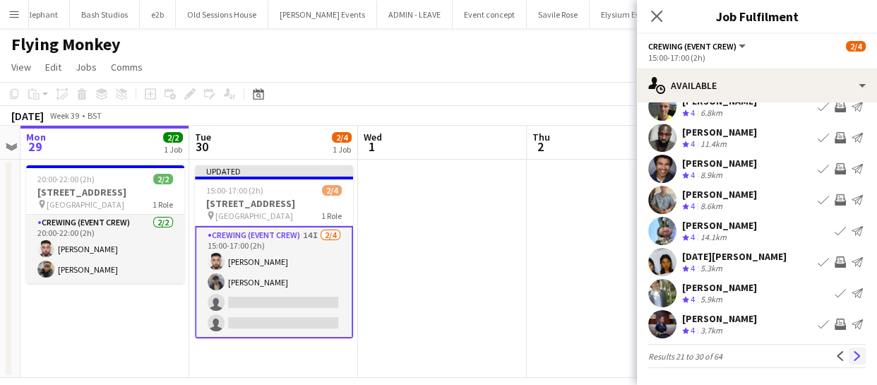
click at [852, 359] on app-icon "Next" at bounding box center [857, 356] width 10 height 10
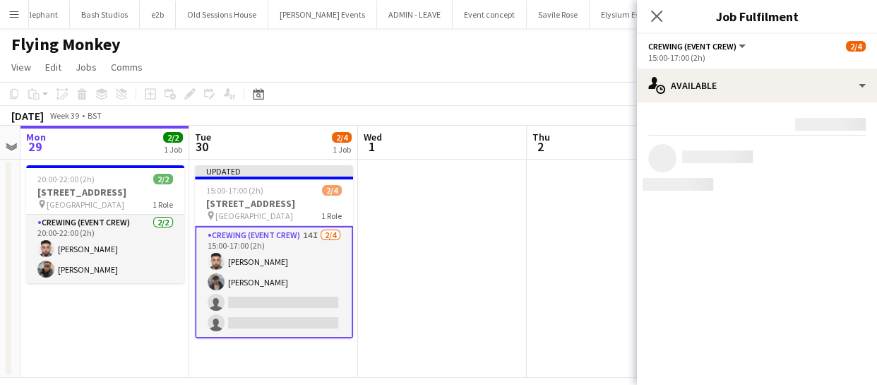
scroll to position [0, 0]
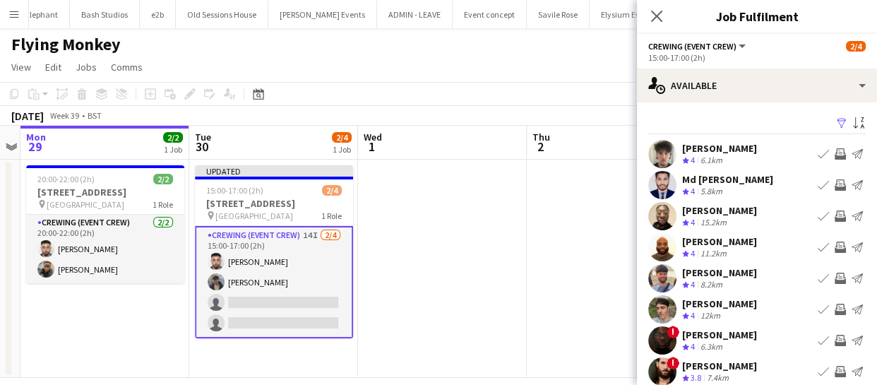
click at [834, 216] on app-icon "Invite crew" at bounding box center [839, 215] width 11 height 11
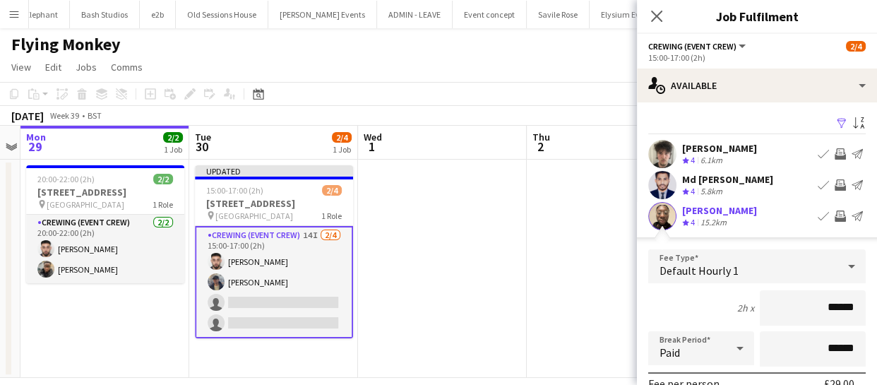
drag, startPoint x: 853, startPoint y: 297, endPoint x: 714, endPoint y: 305, distance: 139.3
click at [714, 305] on div "2h x ******" at bounding box center [756, 307] width 217 height 35
type input "******"
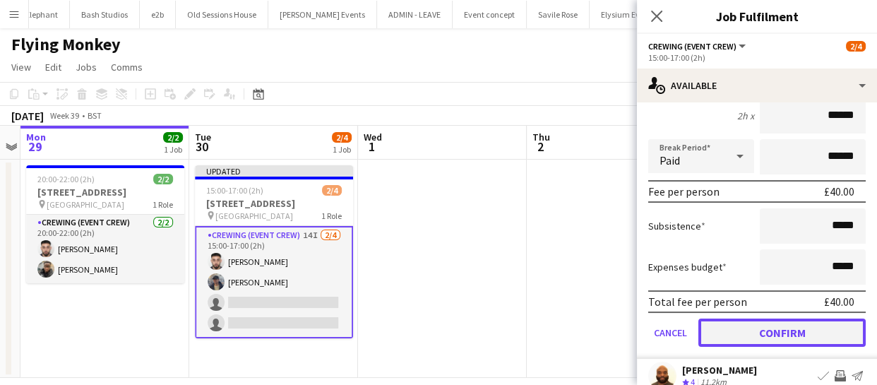
click at [752, 331] on button "Confirm" at bounding box center [781, 332] width 167 height 28
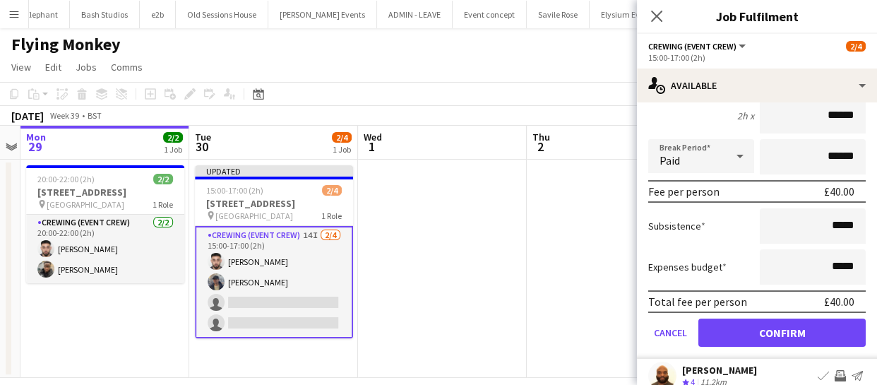
scroll to position [109, 0]
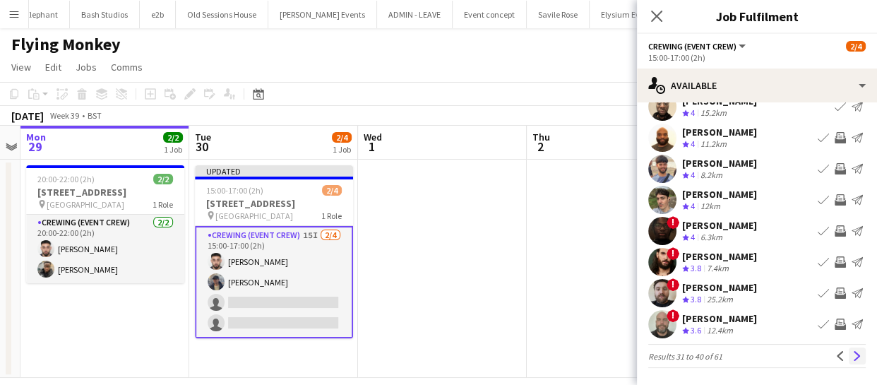
click at [848, 358] on button "Next" at bounding box center [856, 355] width 17 height 17
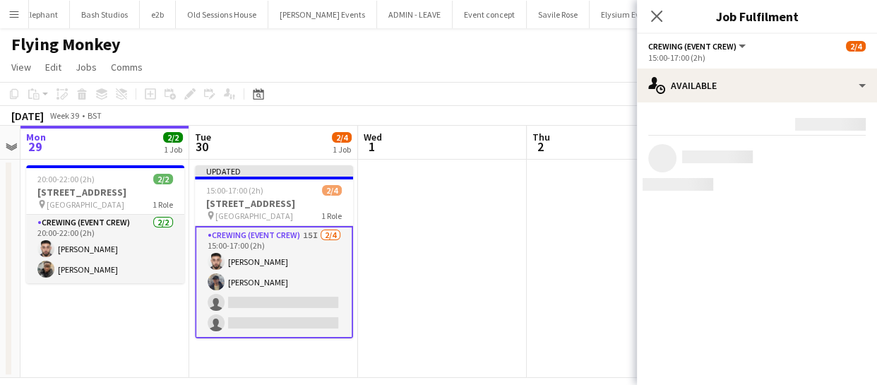
scroll to position [0, 0]
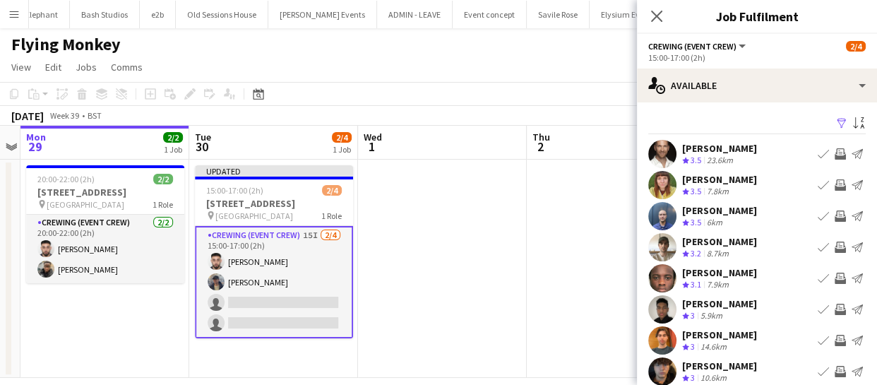
click at [834, 219] on app-icon "Invite crew" at bounding box center [839, 215] width 11 height 11
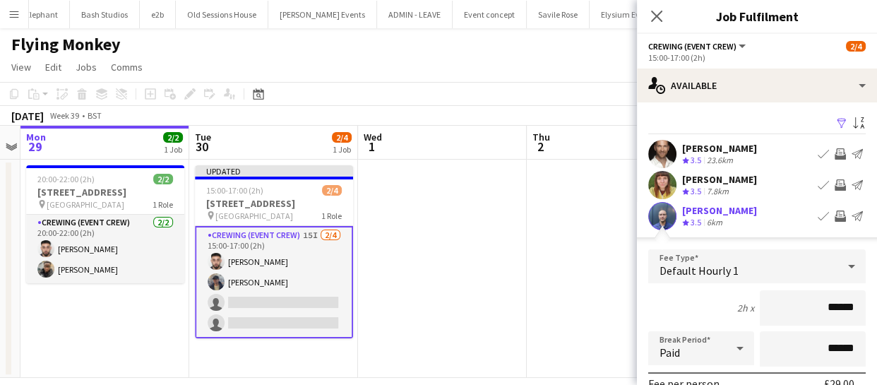
drag, startPoint x: 853, startPoint y: 299, endPoint x: 766, endPoint y: 305, distance: 87.8
click at [773, 305] on input "******" at bounding box center [812, 307] width 106 height 35
type input "******"
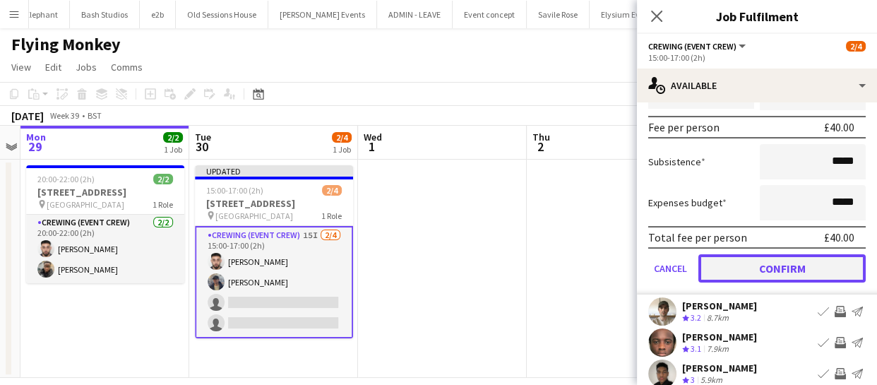
click at [762, 260] on button "Confirm" at bounding box center [781, 268] width 167 height 28
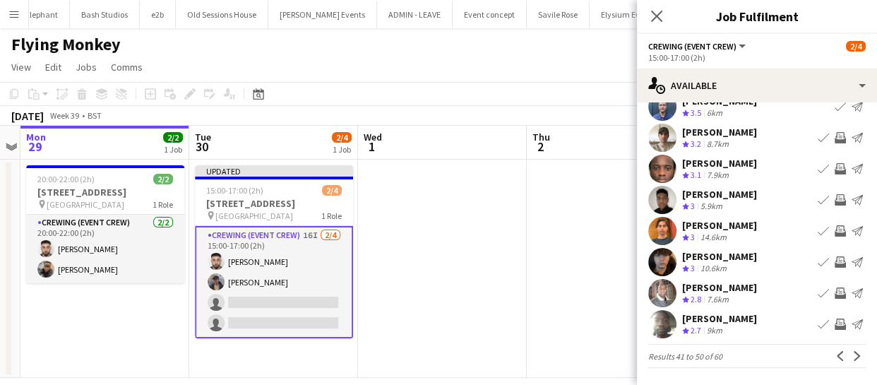
scroll to position [109, 0]
click at [834, 263] on app-icon "Invite crew" at bounding box center [839, 261] width 11 height 11
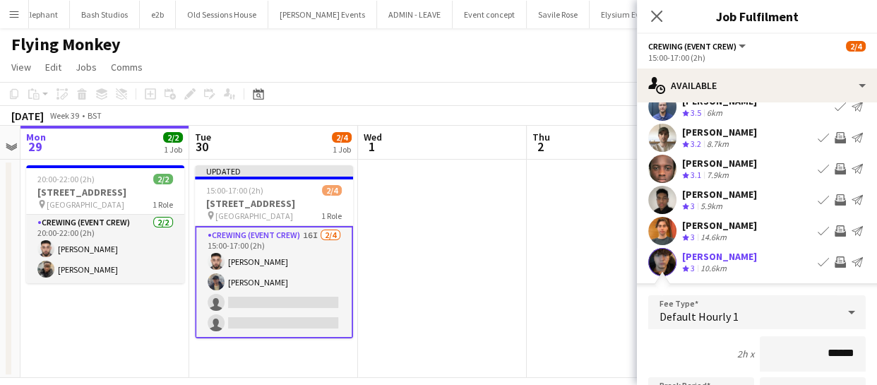
drag, startPoint x: 841, startPoint y: 347, endPoint x: 802, endPoint y: 351, distance: 39.8
click at [802, 351] on input "******" at bounding box center [812, 353] width 106 height 35
type input "******"
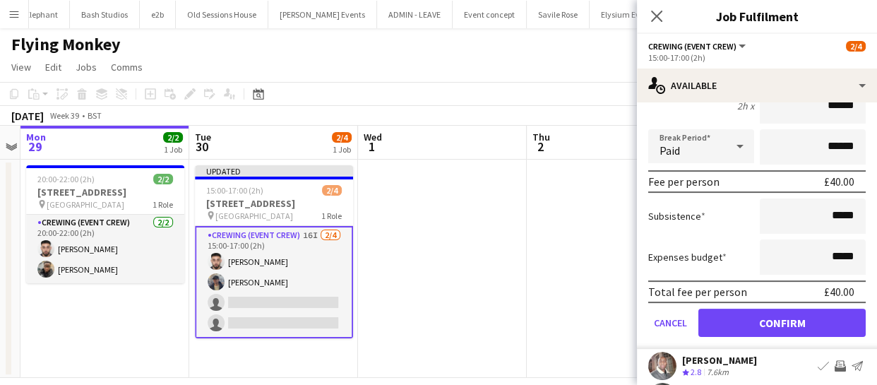
scroll to position [366, 0]
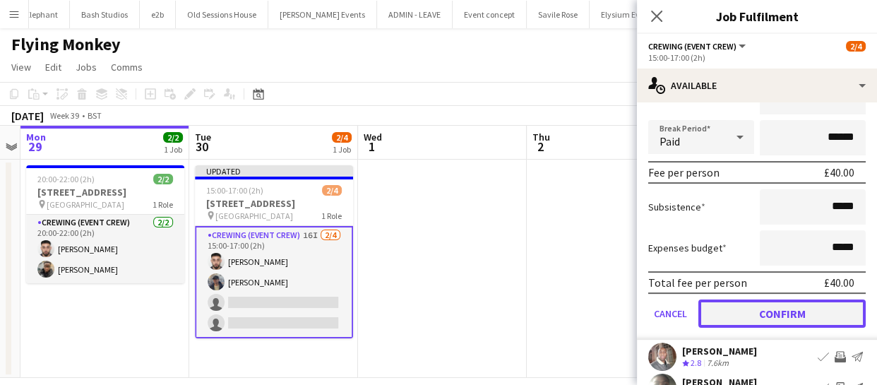
click at [777, 306] on button "Confirm" at bounding box center [781, 313] width 167 height 28
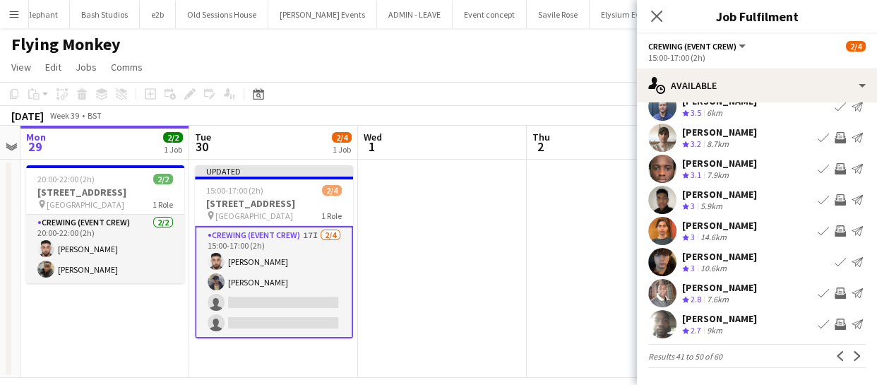
scroll to position [109, 0]
click at [852, 353] on app-icon "Next" at bounding box center [857, 356] width 10 height 10
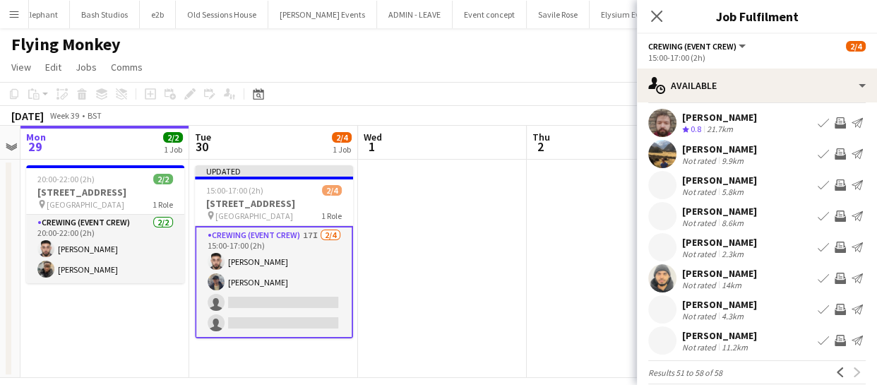
scroll to position [47, 0]
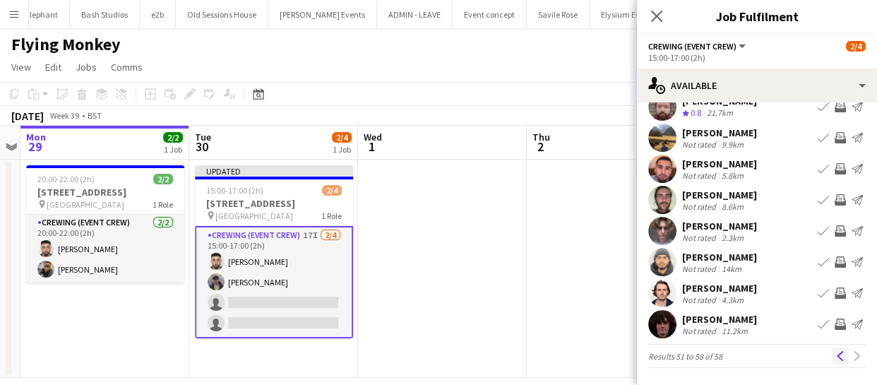
click at [831, 352] on button "Previous" at bounding box center [839, 355] width 17 height 17
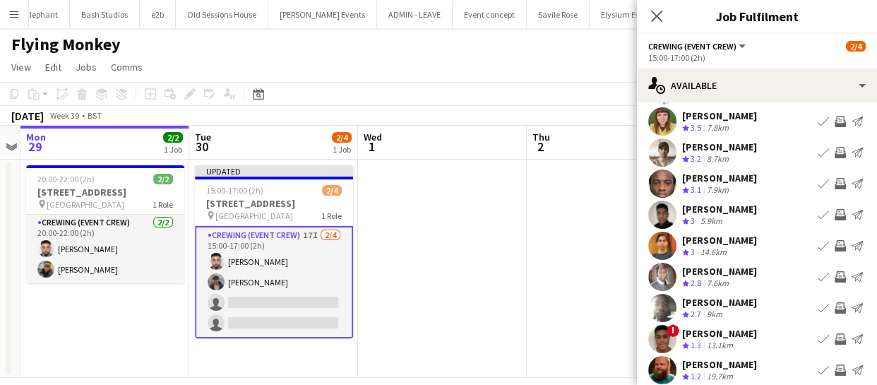
scroll to position [109, 0]
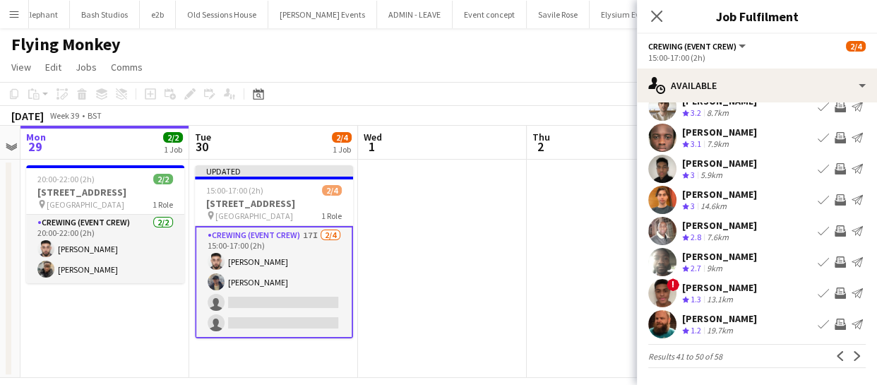
click at [834, 322] on app-icon "Invite crew" at bounding box center [839, 323] width 11 height 11
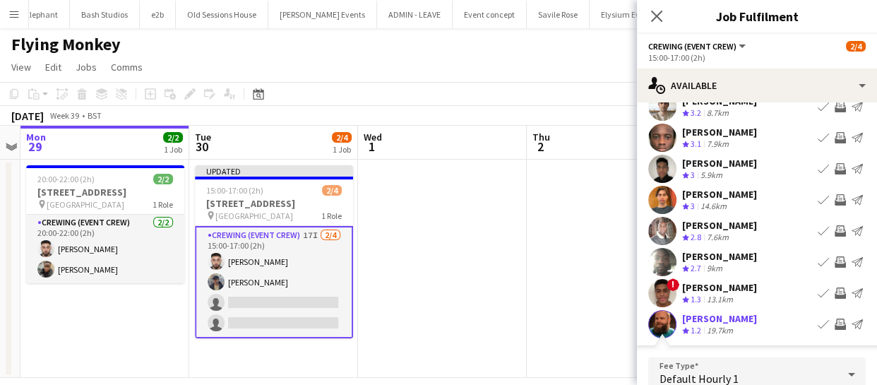
scroll to position [282, 0]
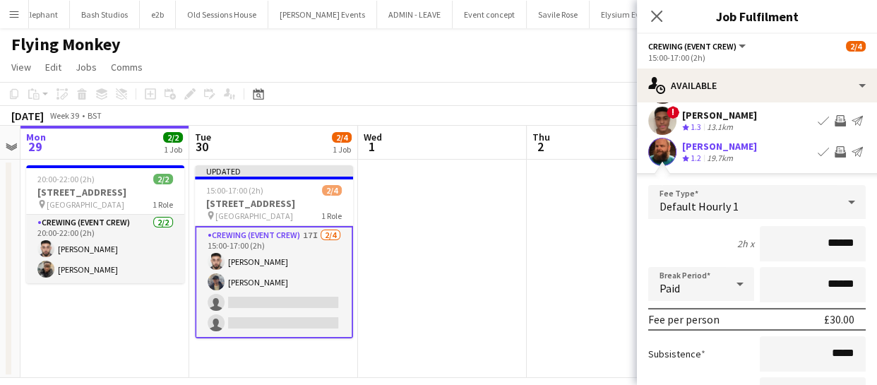
drag, startPoint x: 844, startPoint y: 245, endPoint x: 685, endPoint y: 251, distance: 159.6
click at [685, 251] on div "2h x ******" at bounding box center [756, 243] width 217 height 35
type input "******"
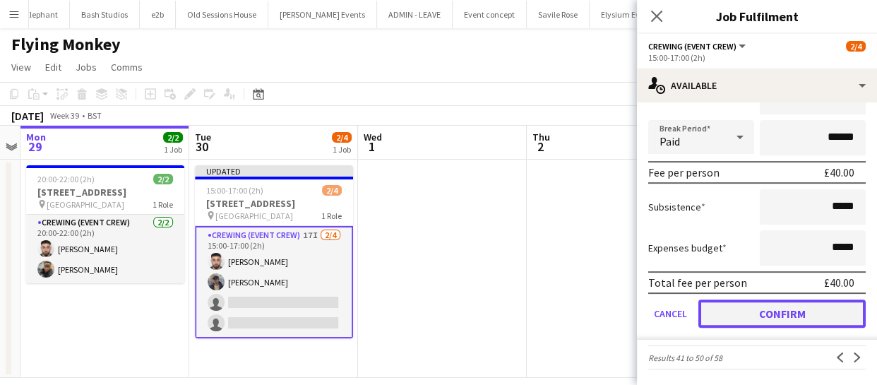
click at [770, 315] on button "Confirm" at bounding box center [781, 313] width 167 height 28
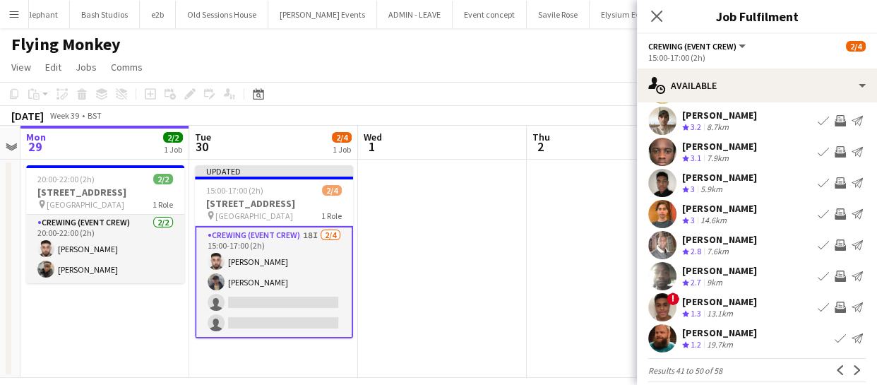
scroll to position [109, 0]
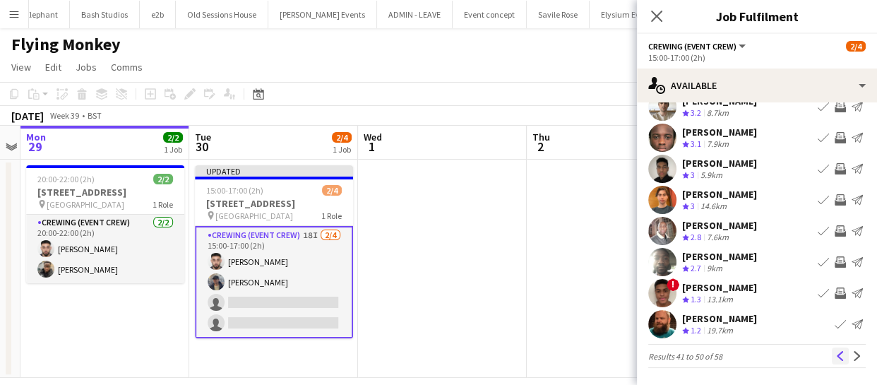
click at [835, 359] on app-icon "Previous" at bounding box center [840, 356] width 10 height 10
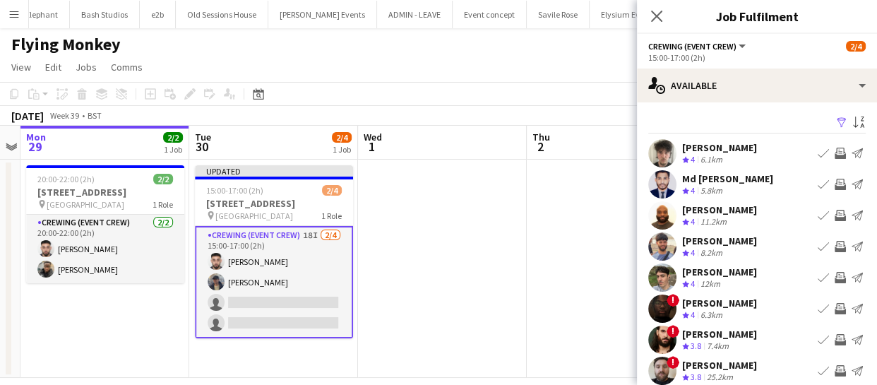
scroll to position [0, 0]
click at [834, 338] on app-icon "Invite crew" at bounding box center [839, 340] width 11 height 11
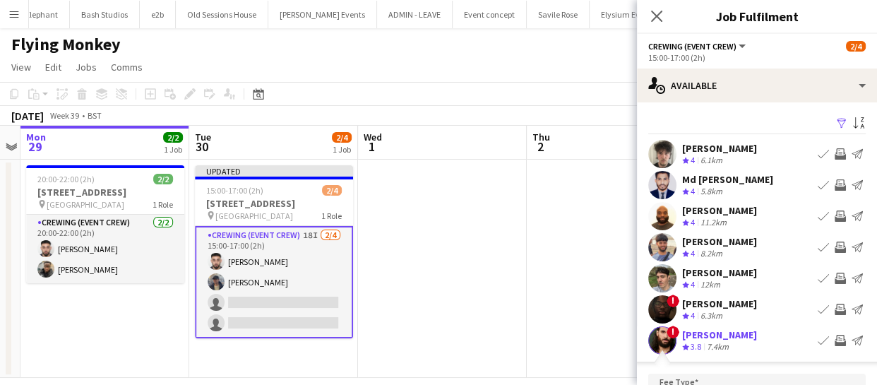
scroll to position [188, 0]
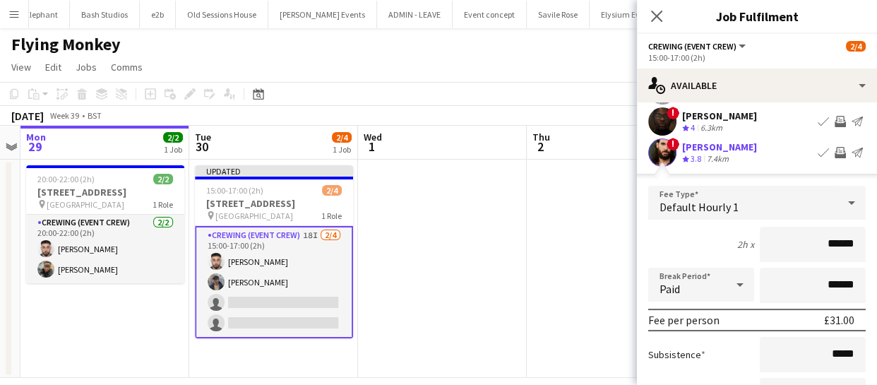
drag, startPoint x: 845, startPoint y: 239, endPoint x: 748, endPoint y: 253, distance: 97.8
click at [748, 253] on div "2h x ******" at bounding box center [756, 244] width 217 height 35
type input "******"
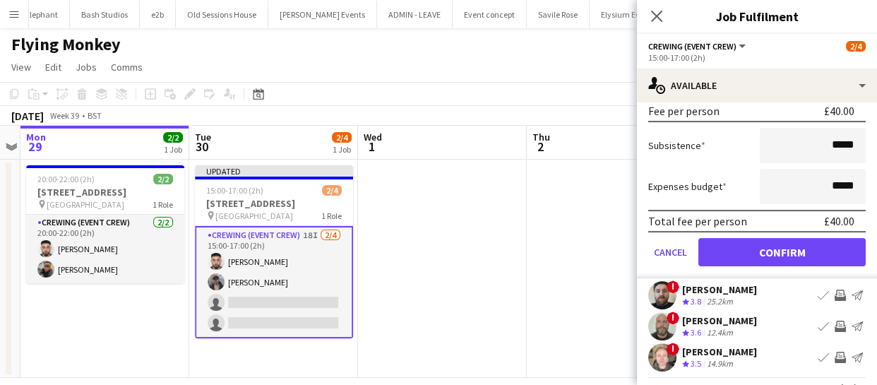
scroll to position [428, 0]
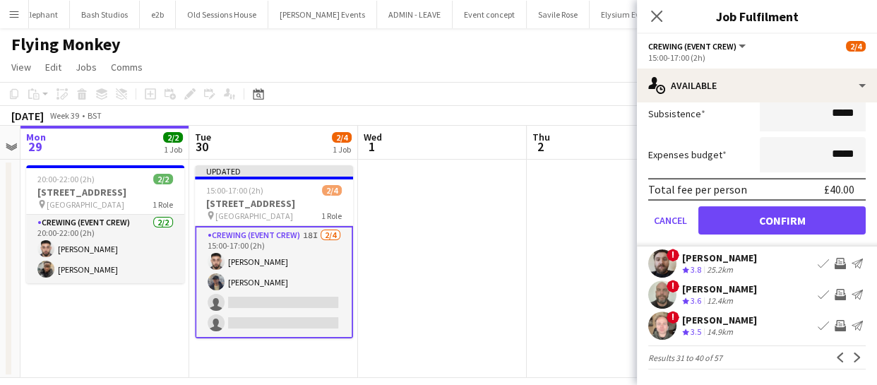
click at [755, 234] on form "Fee Type Default Hourly 1 2h x ****** Break Period Paid ****** Fee per person £…" at bounding box center [757, 95] width 240 height 301
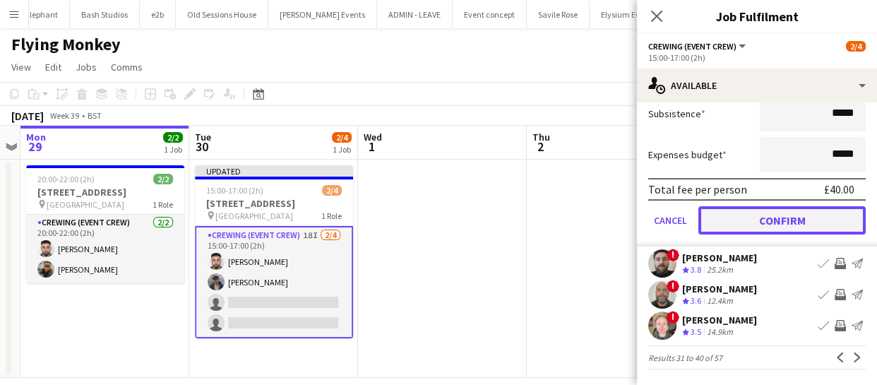
click at [752, 232] on button "Confirm" at bounding box center [781, 220] width 167 height 28
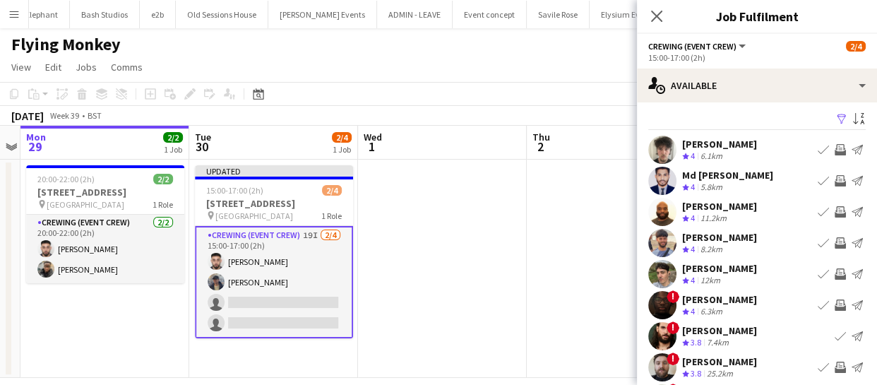
scroll to position [0, 0]
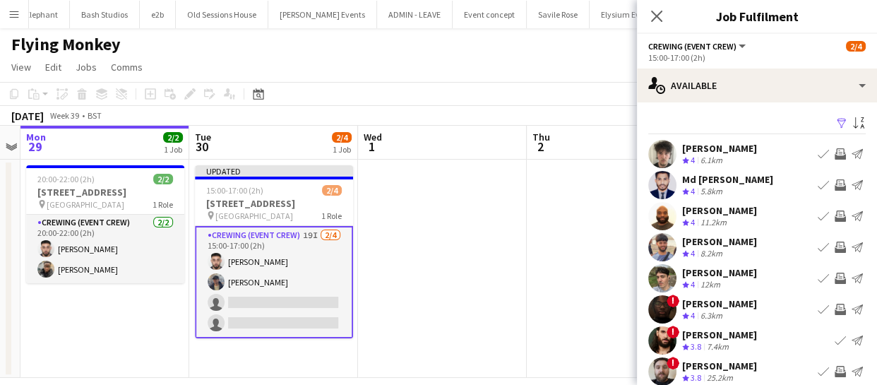
click at [834, 280] on app-icon "Invite crew" at bounding box center [839, 277] width 11 height 11
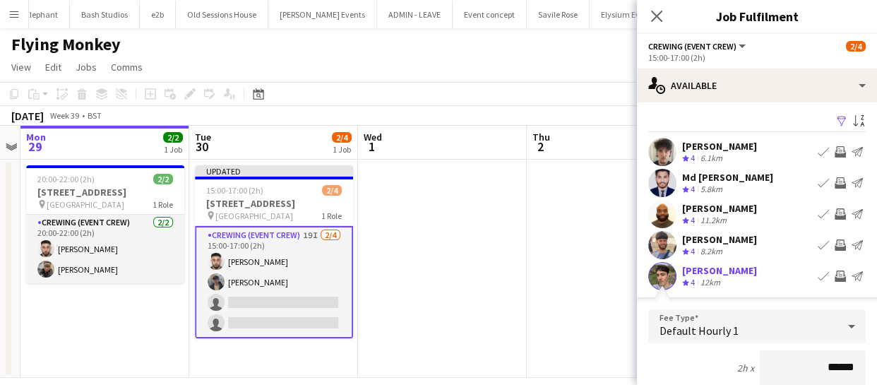
click at [705, 366] on div "2h x ******" at bounding box center [756, 367] width 217 height 35
type input "******"
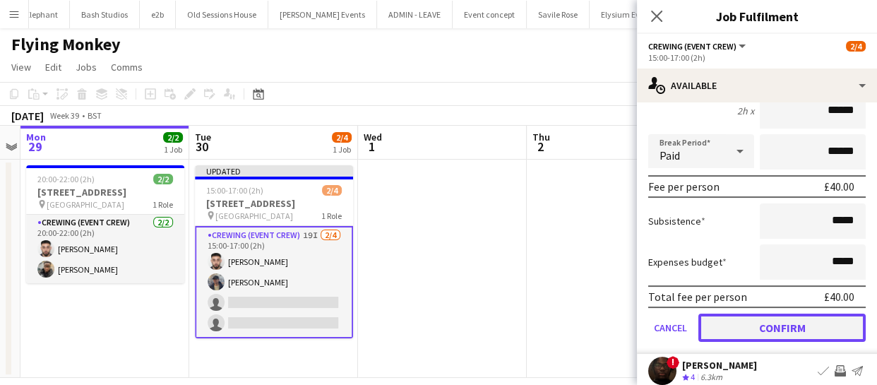
click at [756, 320] on button "Confirm" at bounding box center [781, 327] width 167 height 28
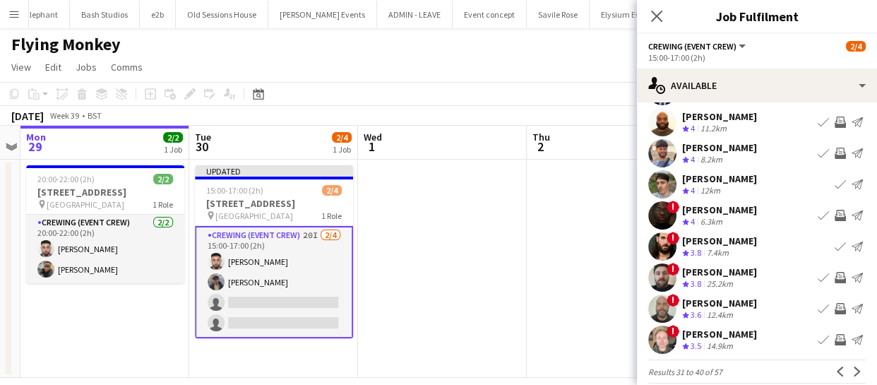
scroll to position [109, 0]
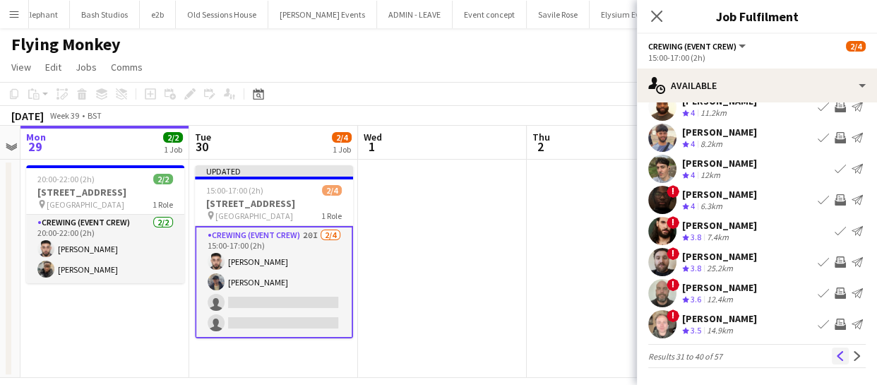
click at [835, 351] on app-icon "Previous" at bounding box center [840, 356] width 10 height 10
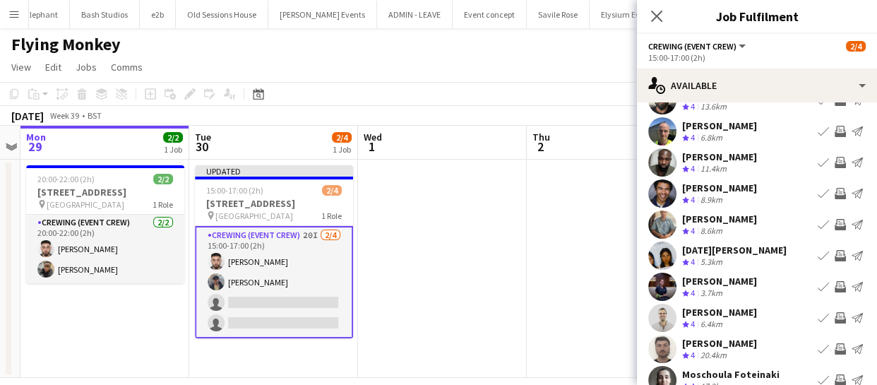
scroll to position [0, 0]
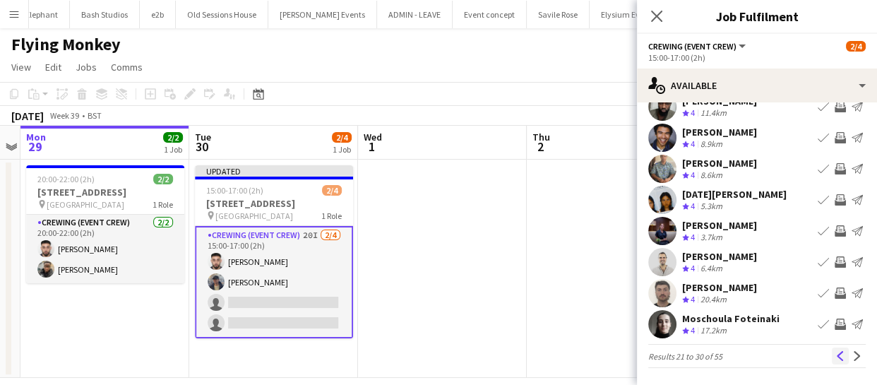
click at [835, 351] on app-icon "Previous" at bounding box center [840, 356] width 10 height 10
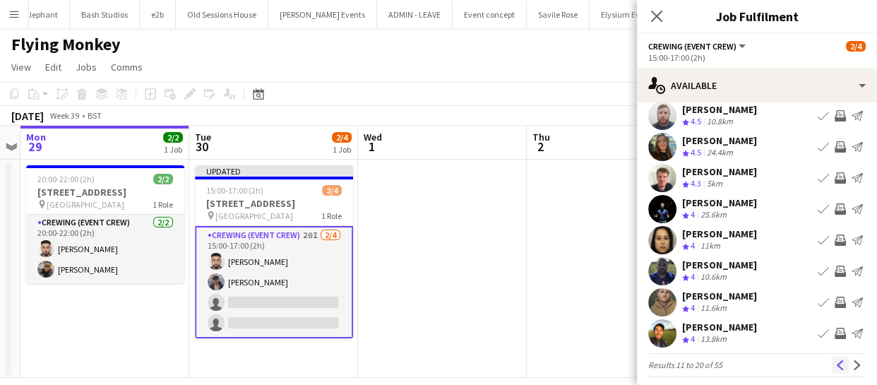
click at [835, 360] on app-icon "Previous" at bounding box center [840, 365] width 10 height 10
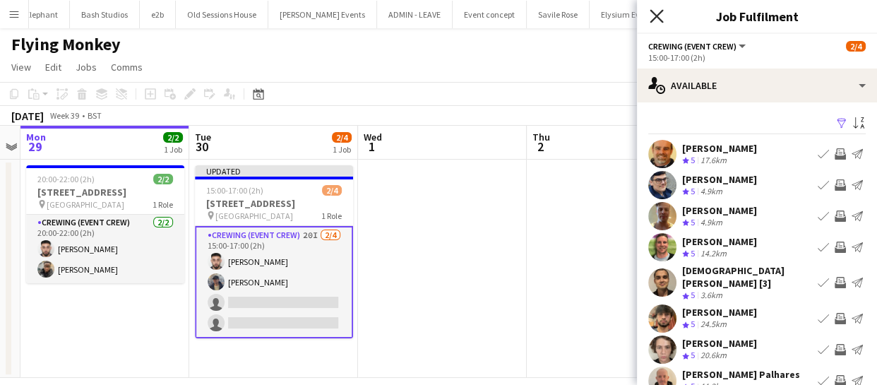
click at [654, 14] on icon at bounding box center [655, 15] width 13 height 13
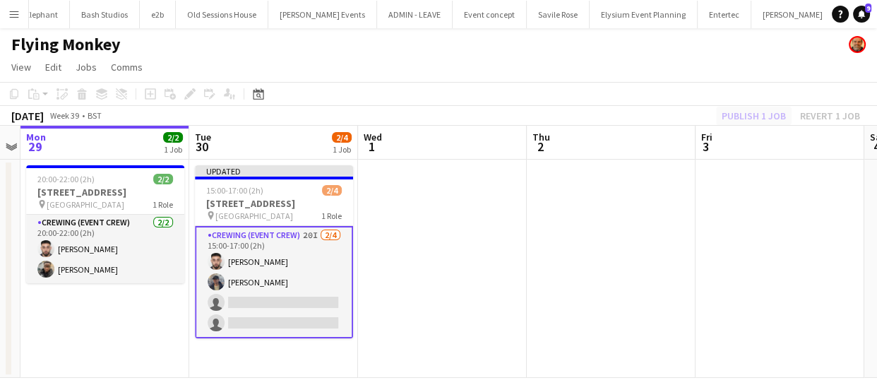
click at [726, 113] on div "Publish 1 job Revert 1 job" at bounding box center [790, 116] width 172 height 18
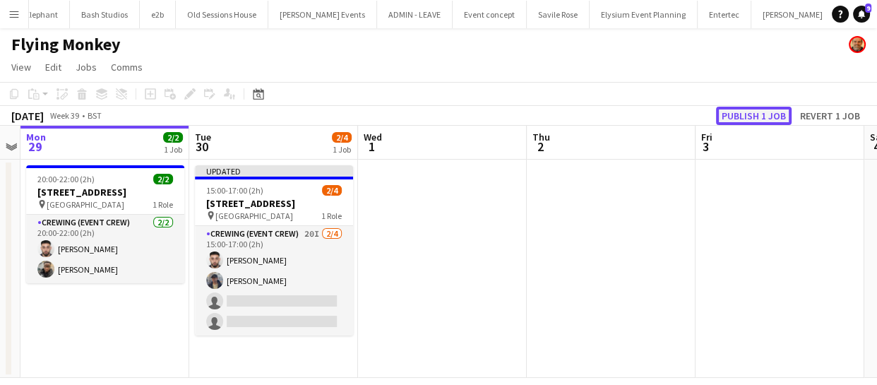
click at [726, 113] on button "Publish 1 job" at bounding box center [754, 116] width 76 height 18
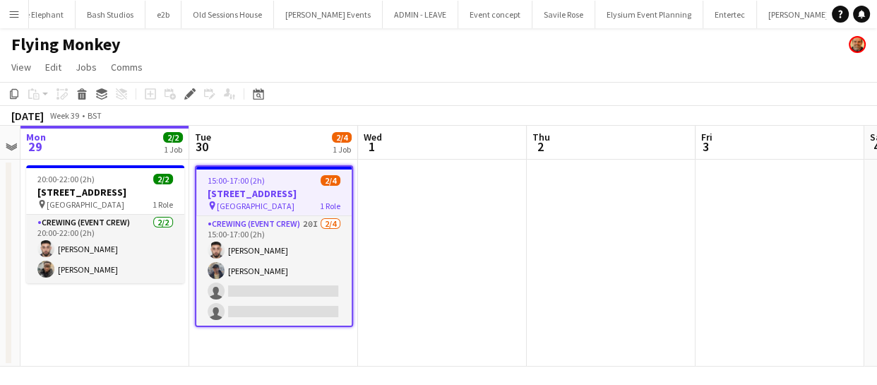
scroll to position [0, 2681]
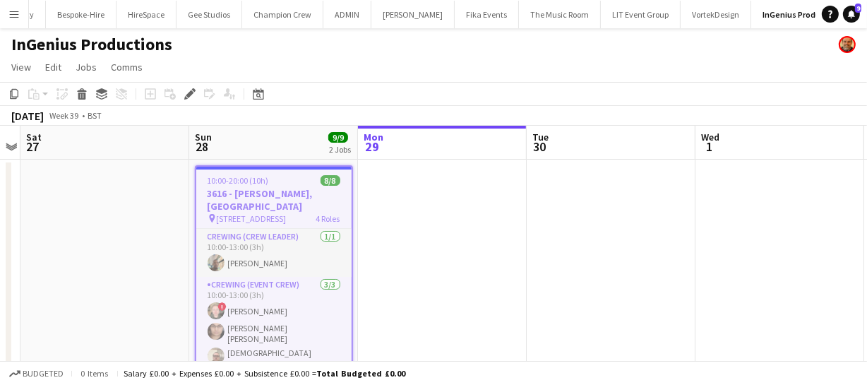
click at [18, 16] on app-icon "Menu" at bounding box center [13, 13] width 11 height 11
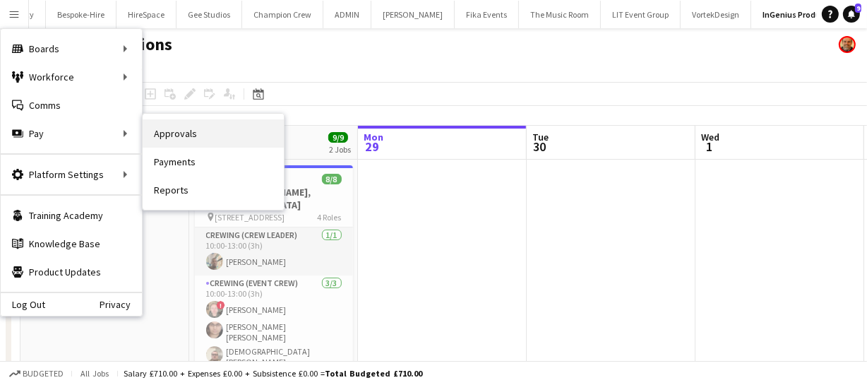
click at [160, 133] on link "Approvals" at bounding box center [213, 133] width 141 height 28
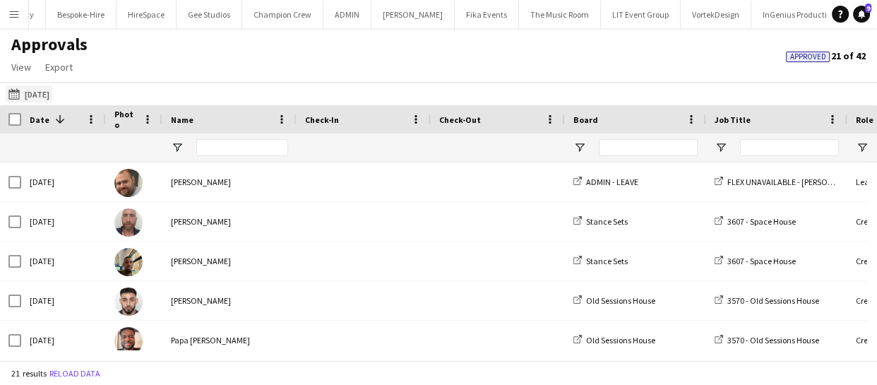
click at [43, 90] on button "26-09-2025 26-09-2025" at bounding box center [29, 93] width 47 height 17
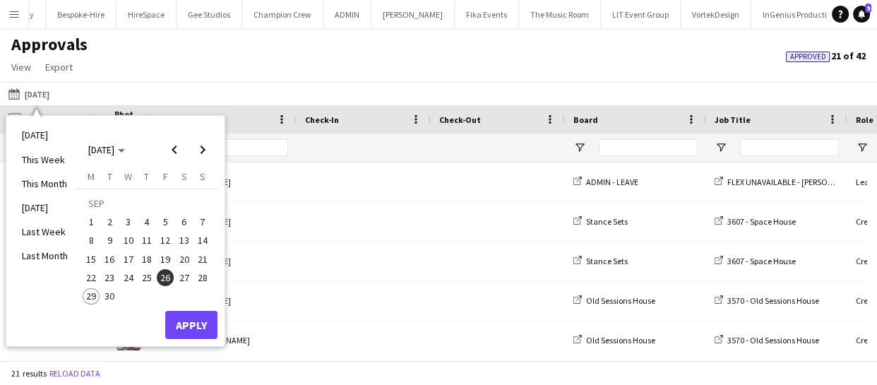
click at [212, 276] on div "Monday M Tuesday T Wednesday W Thursday T Friday F Saturday S Sunday S SEP 1 2 …" at bounding box center [146, 240] width 141 height 141
click at [196, 278] on span "28" at bounding box center [202, 277] width 17 height 17
click at [202, 319] on button "Apply" at bounding box center [191, 325] width 52 height 28
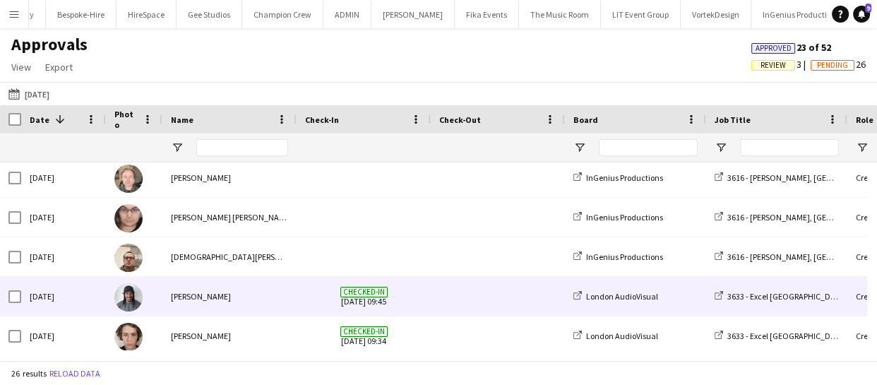
scroll to position [256, 0]
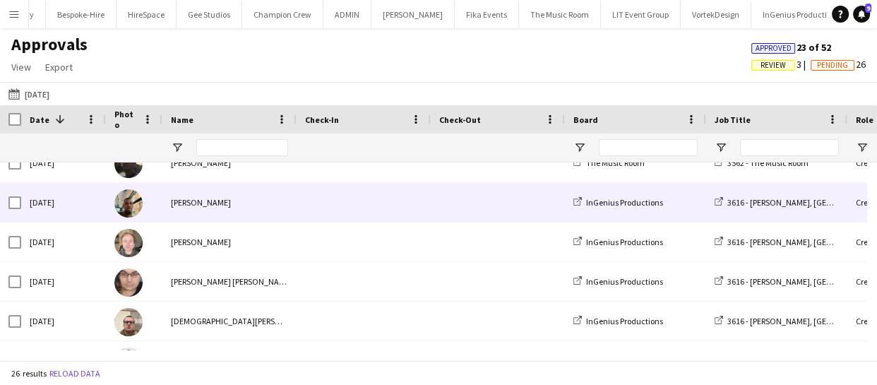
click at [58, 205] on div "Sun, 28 Sep 2025" at bounding box center [63, 202] width 85 height 39
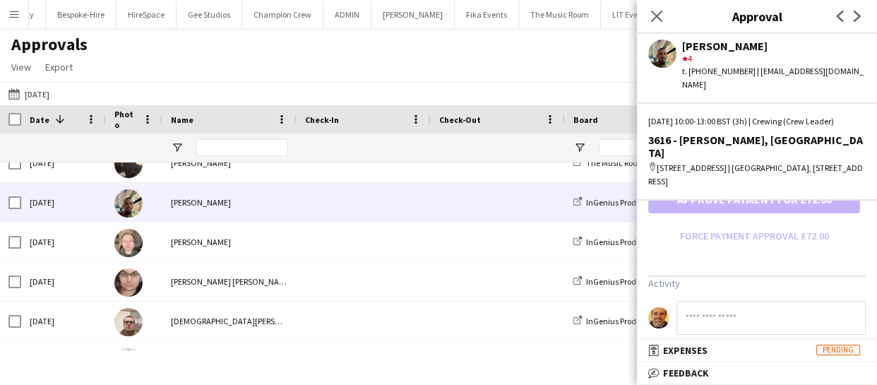
scroll to position [465, 0]
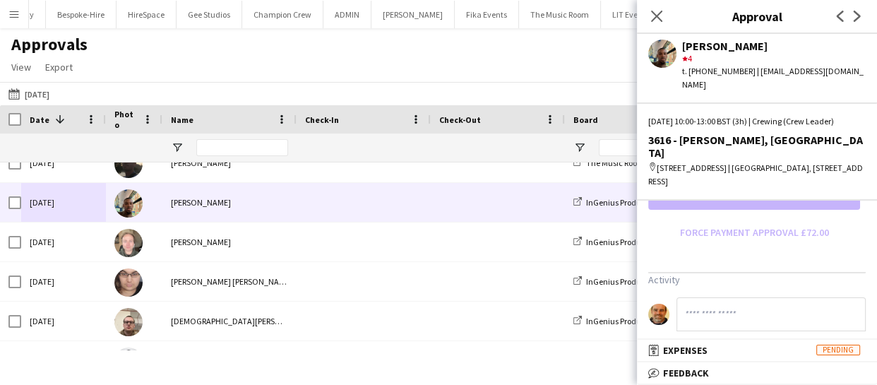
click at [711, 303] on input at bounding box center [770, 314] width 189 height 34
drag, startPoint x: 678, startPoint y: 299, endPoint x: 868, endPoint y: 296, distance: 190.6
click at [868, 296] on mat-expansion-panel "**********" at bounding box center [757, 269] width 240 height 139
type input "**********"
click at [815, 248] on app-approvals-popin-salary-tab "**********" at bounding box center [757, 55] width 240 height 552
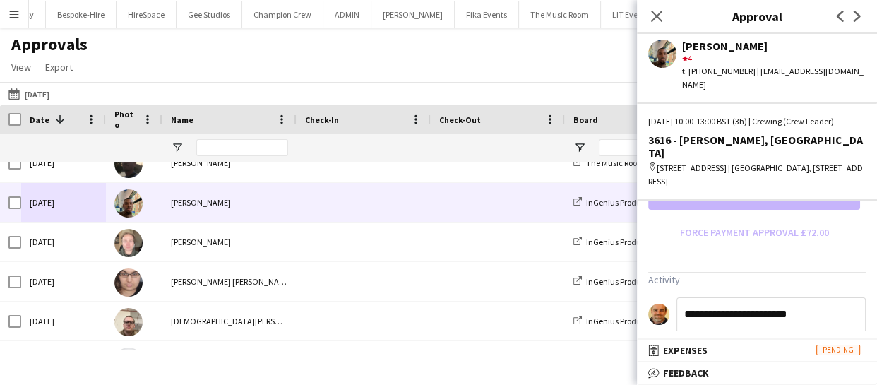
click at [833, 303] on input "**********" at bounding box center [770, 314] width 189 height 34
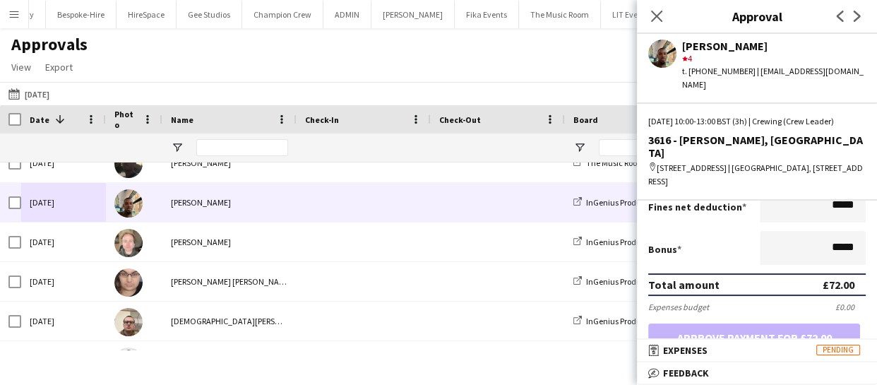
scroll to position [301, 0]
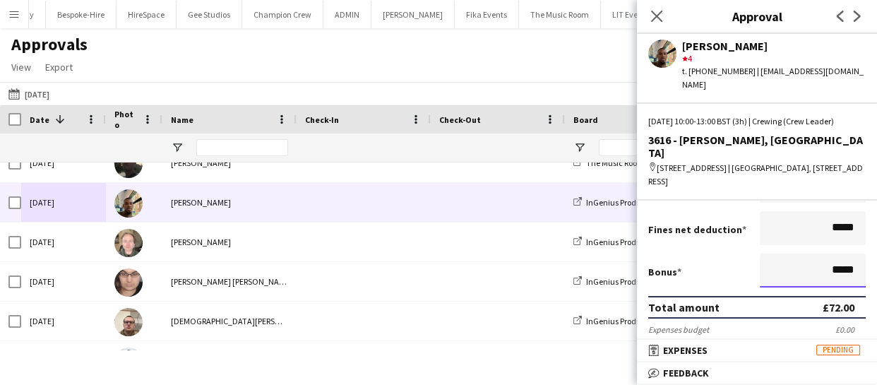
drag, startPoint x: 811, startPoint y: 258, endPoint x: 928, endPoint y: 259, distance: 117.2
click at [876, 259] on html "Menu Boards Boards Boards All jobs Status Workforce Workforce My Workforce Recr…" at bounding box center [438, 192] width 877 height 385
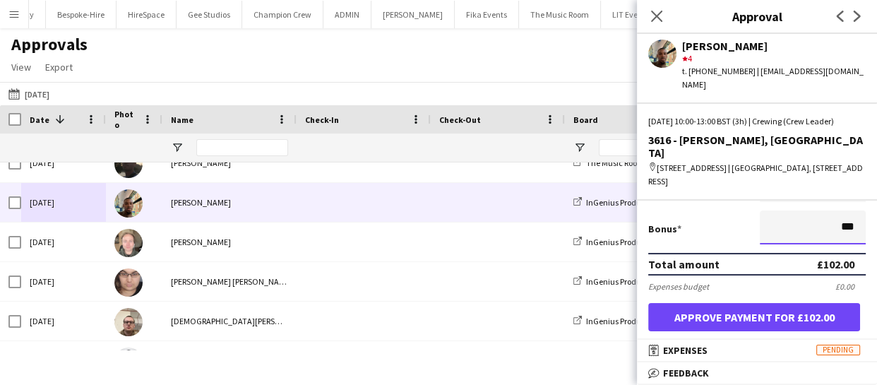
scroll to position [365, 0]
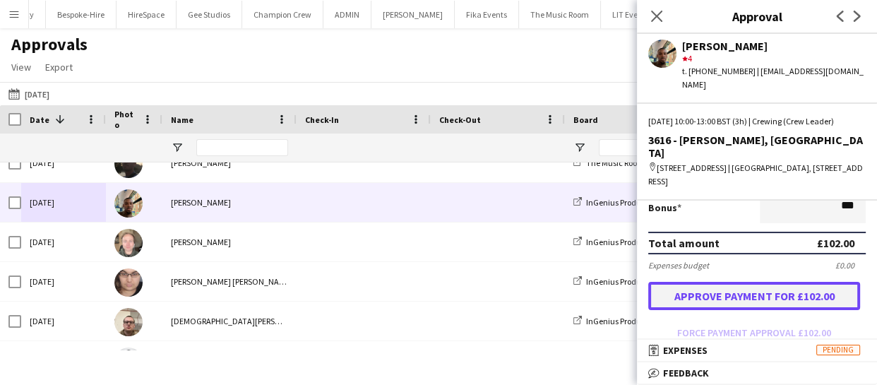
type input "******"
click at [767, 282] on button "Approve payment for £102.00" at bounding box center [754, 296] width 212 height 28
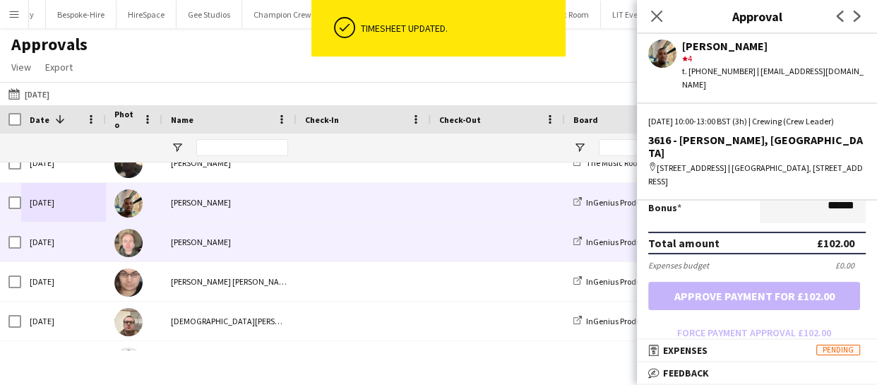
click at [71, 243] on div "Sun, 28 Sep 2025" at bounding box center [63, 241] width 85 height 39
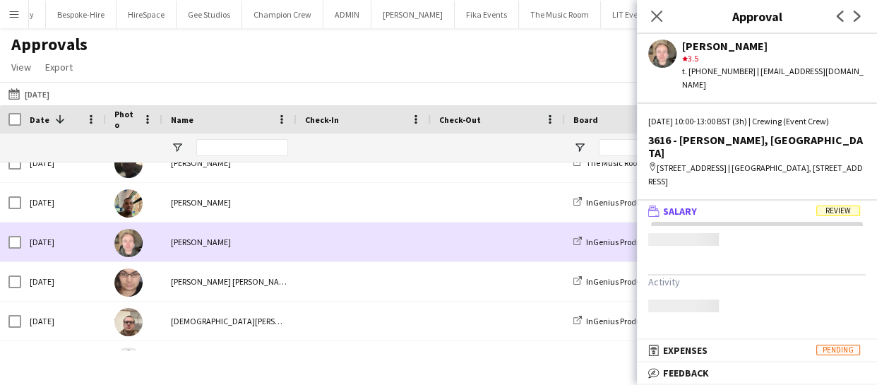
scroll to position [0, 0]
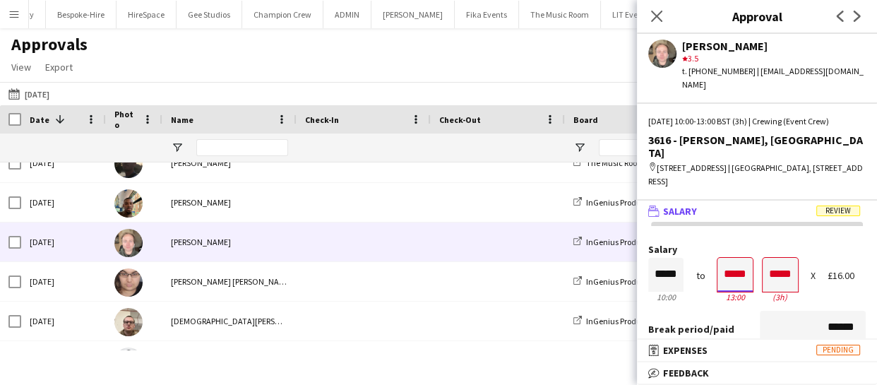
click at [733, 259] on input "*****" at bounding box center [734, 275] width 35 height 34
type input "*****"
click at [742, 293] on div at bounding box center [744, 300] width 18 height 14
type input "*****"
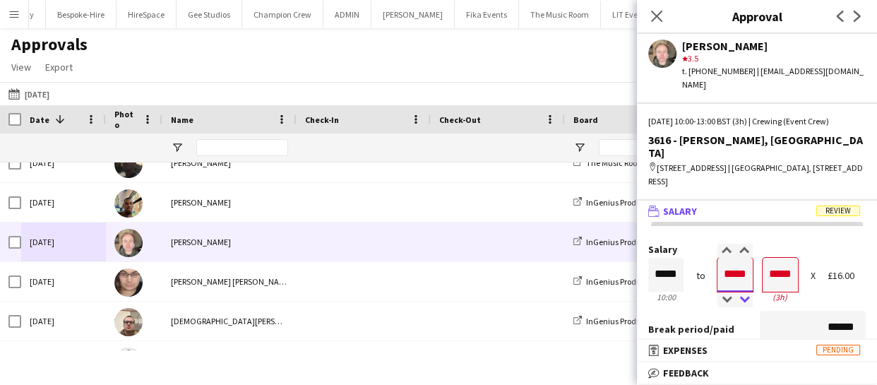
type input "*****"
click at [742, 293] on div at bounding box center [744, 300] width 18 height 14
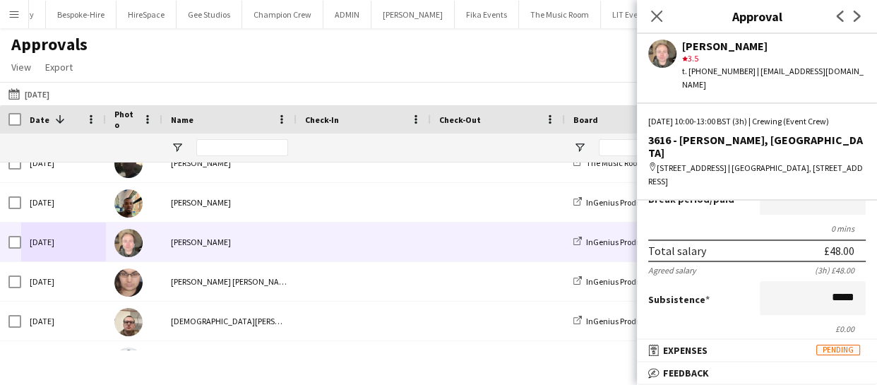
scroll to position [192, 0]
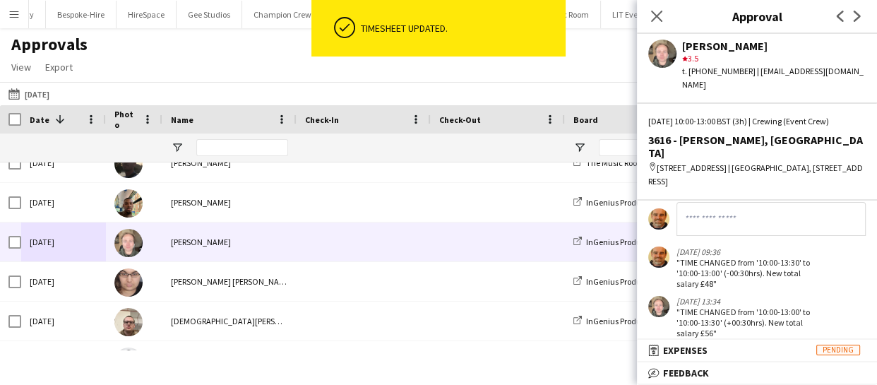
scroll to position [564, 0]
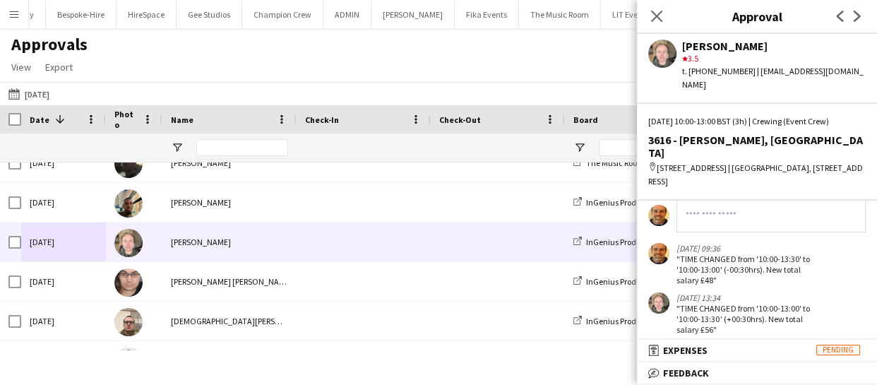
click at [687, 209] on input at bounding box center [770, 215] width 189 height 34
paste input "**********"
type input "**********"
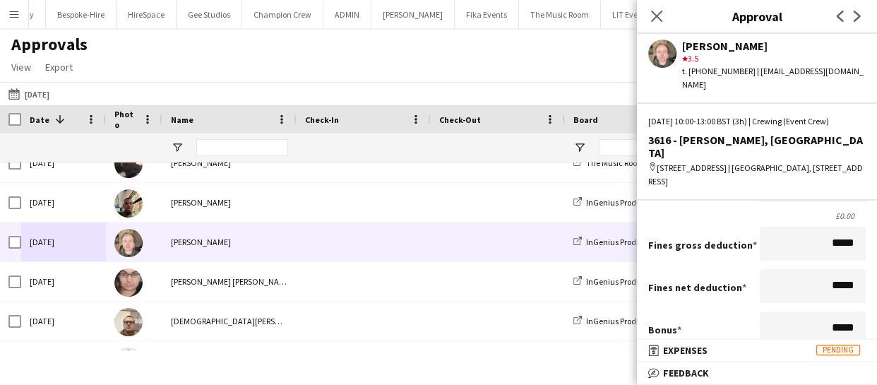
scroll to position [307, 0]
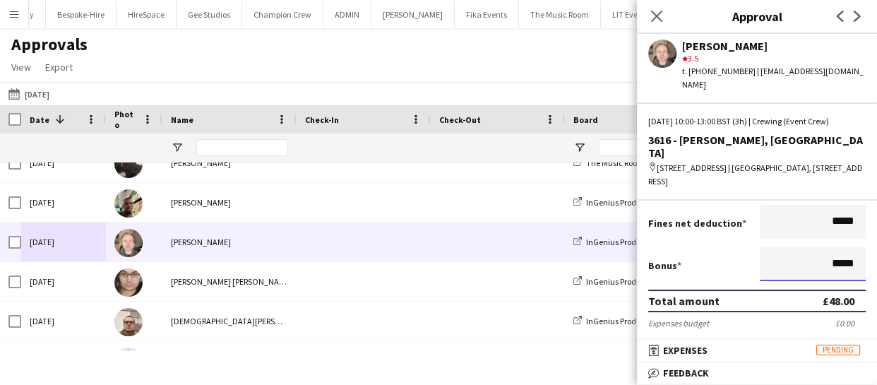
drag, startPoint x: 813, startPoint y: 248, endPoint x: 920, endPoint y: 253, distance: 107.4
click at [876, 253] on html "Menu Boards Boards Boards All jobs Status Workforce Workforce My Workforce Recr…" at bounding box center [438, 192] width 877 height 385
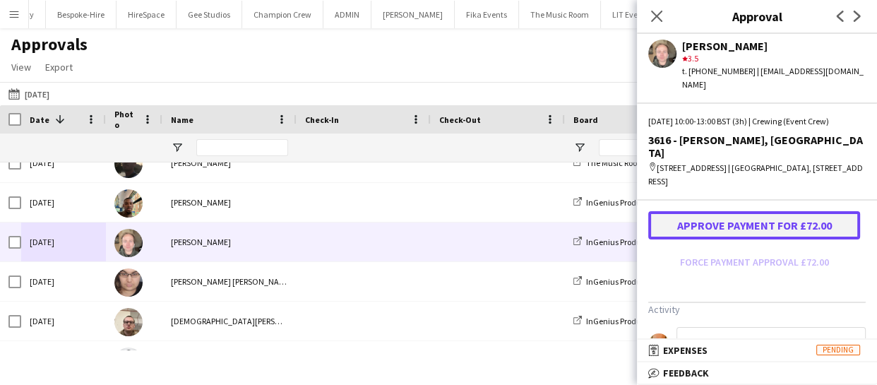
type input "******"
click at [754, 220] on button "Approve payment for £72.00" at bounding box center [754, 225] width 212 height 28
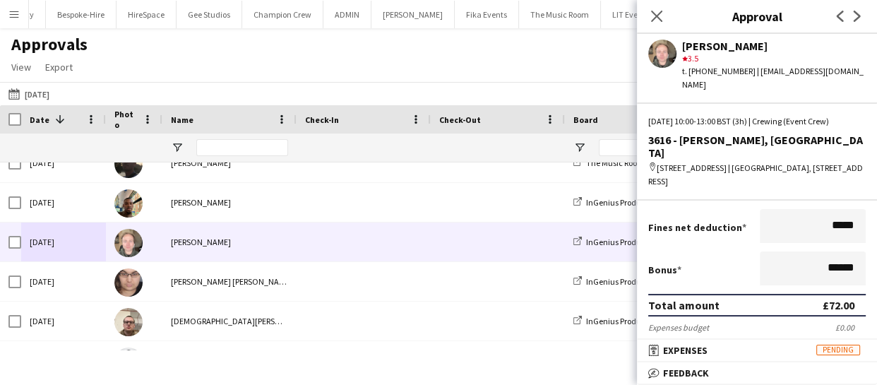
scroll to position [299, 0]
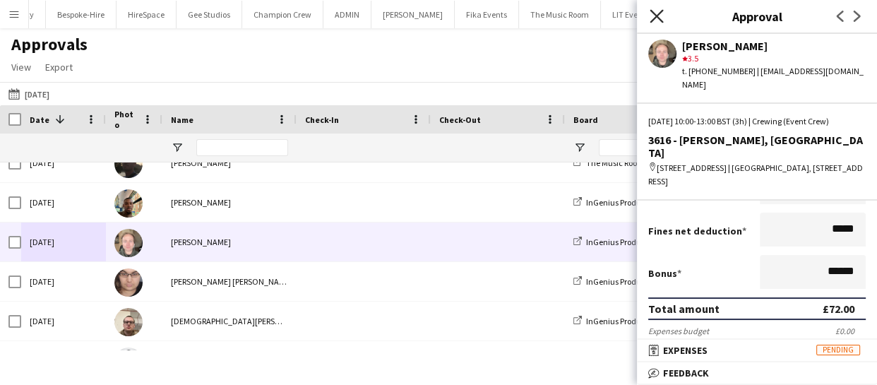
click at [654, 15] on icon "Close pop-in" at bounding box center [655, 15] width 13 height 13
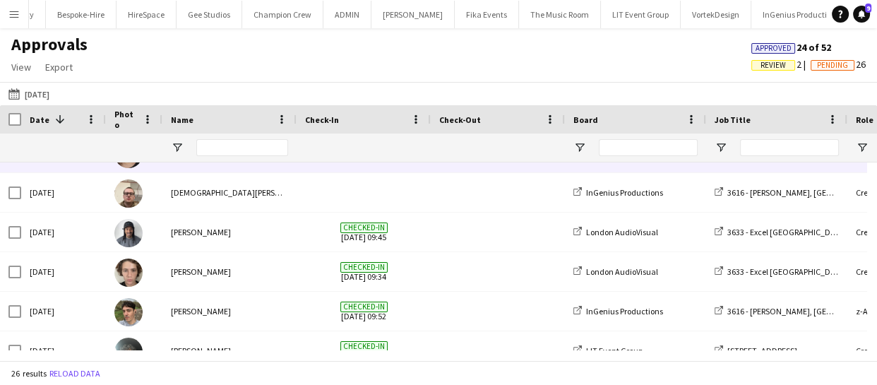
scroll to position [256, 0]
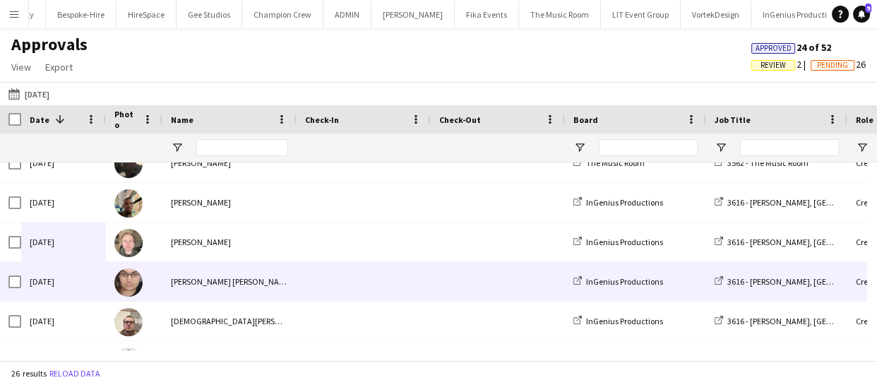
click at [83, 274] on div "Sun, 28 Sep 2025" at bounding box center [63, 281] width 85 height 39
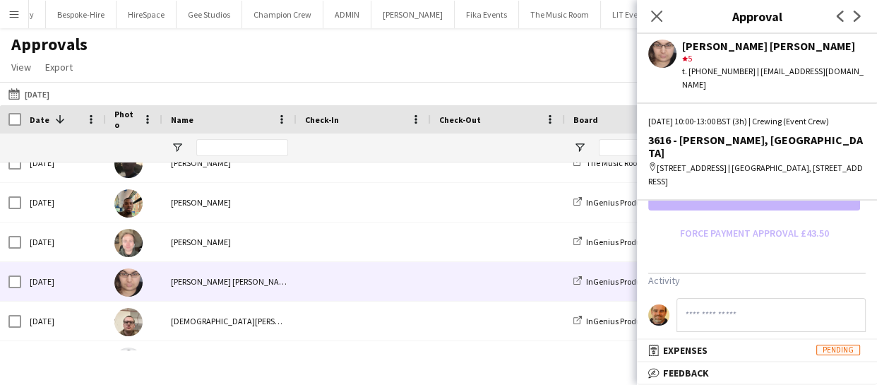
scroll to position [465, 0]
click at [702, 297] on input at bounding box center [770, 314] width 189 height 34
paste input "**********"
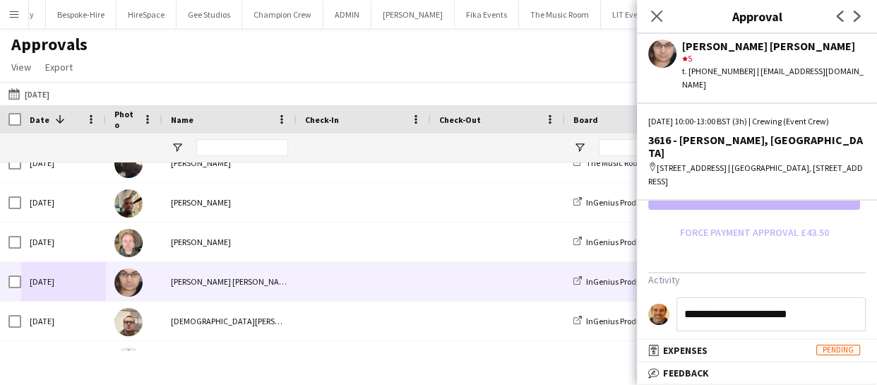
type input "**********"
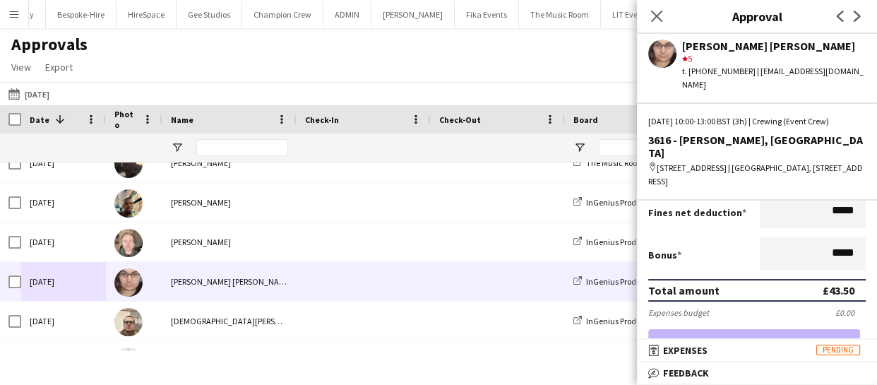
scroll to position [337, 0]
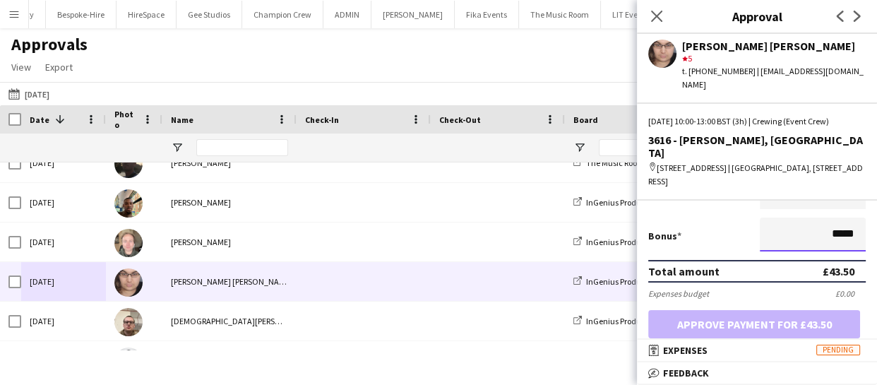
drag, startPoint x: 817, startPoint y: 222, endPoint x: 891, endPoint y: 216, distance: 74.4
click at [876, 216] on html "Menu Boards Boards Boards All jobs Status Workforce Workforce My Workforce Recr…" at bounding box center [438, 192] width 877 height 385
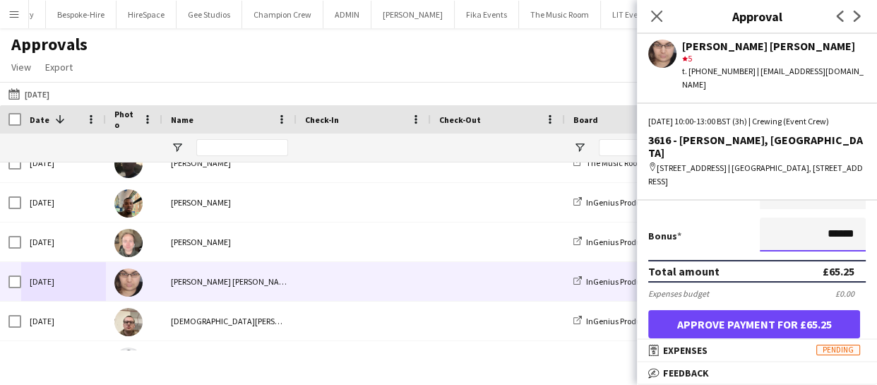
type input "******"
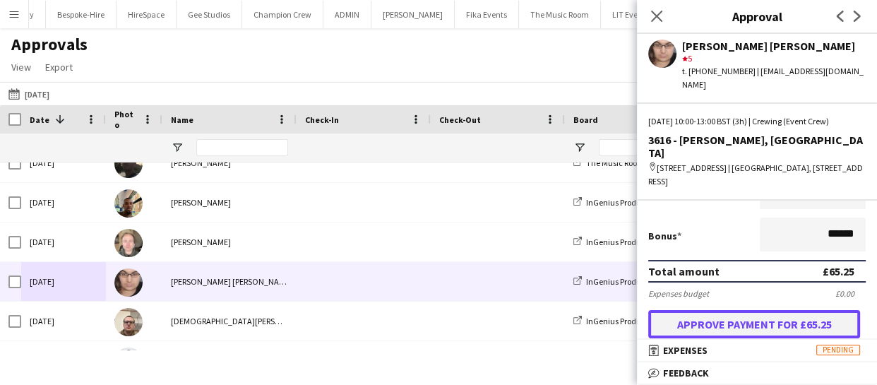
click at [755, 313] on button "Approve payment for £65.25" at bounding box center [754, 324] width 212 height 28
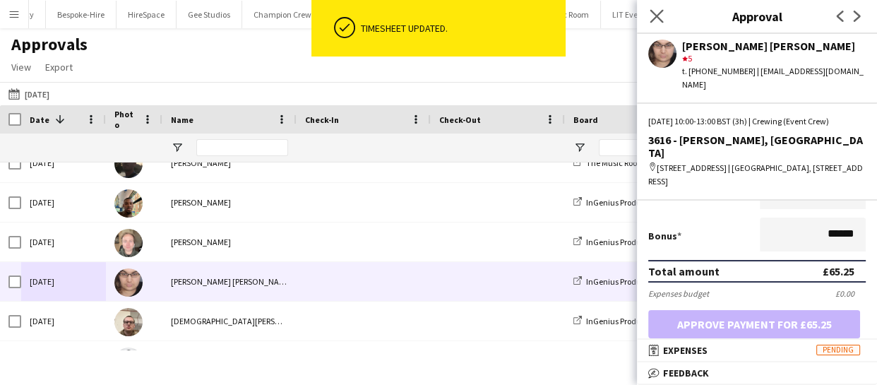
click at [653, 7] on app-icon "Close pop-in" at bounding box center [657, 16] width 20 height 20
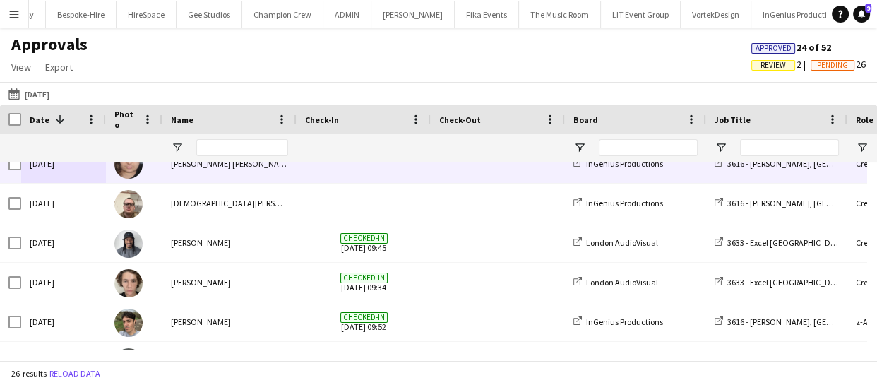
scroll to position [385, 0]
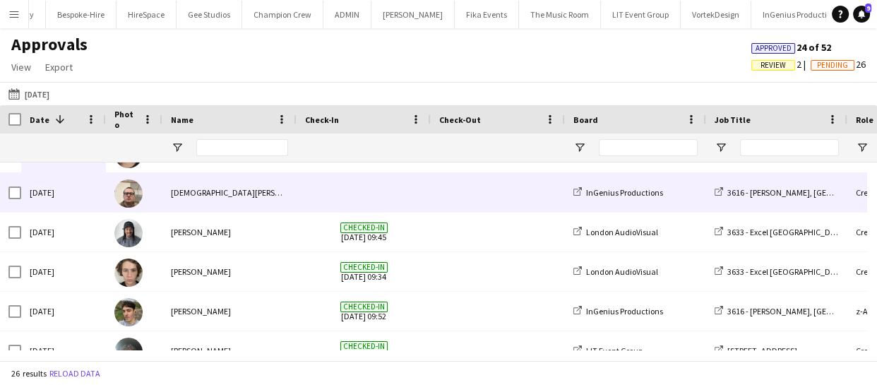
click at [83, 190] on div "Sun, 28 Sep 2025" at bounding box center [63, 192] width 85 height 39
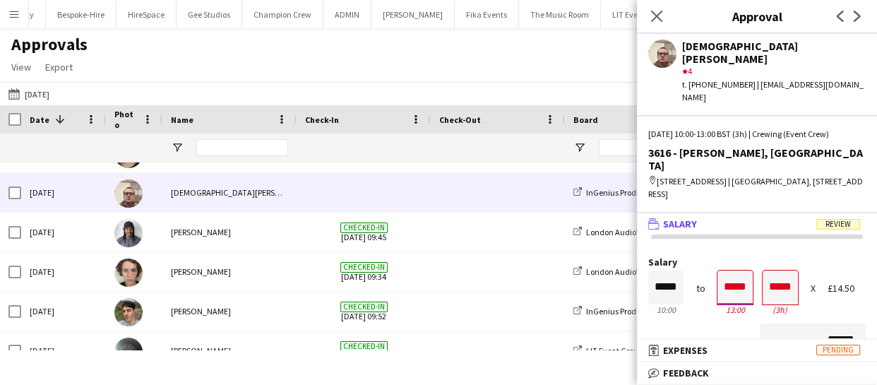
click at [739, 270] on input "*****" at bounding box center [734, 287] width 35 height 34
type input "*****"
click at [736, 306] on div at bounding box center [744, 313] width 18 height 14
type input "*****"
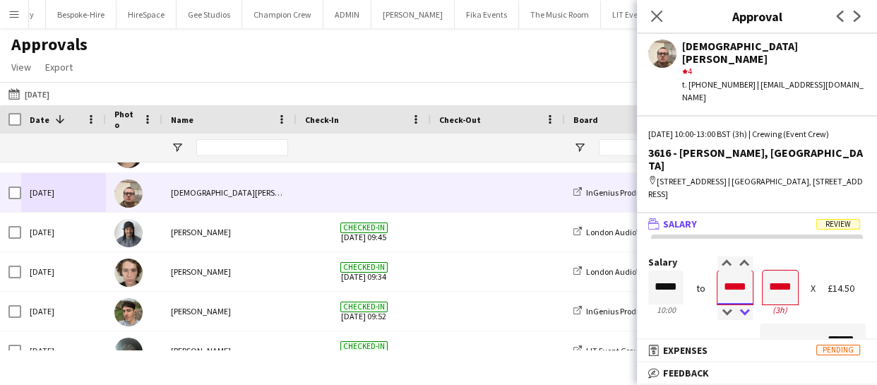
type input "*****"
click at [736, 306] on div at bounding box center [744, 313] width 18 height 14
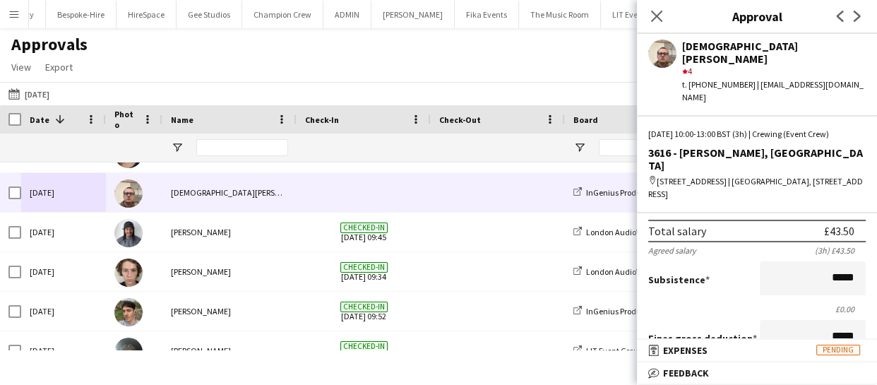
scroll to position [192, 0]
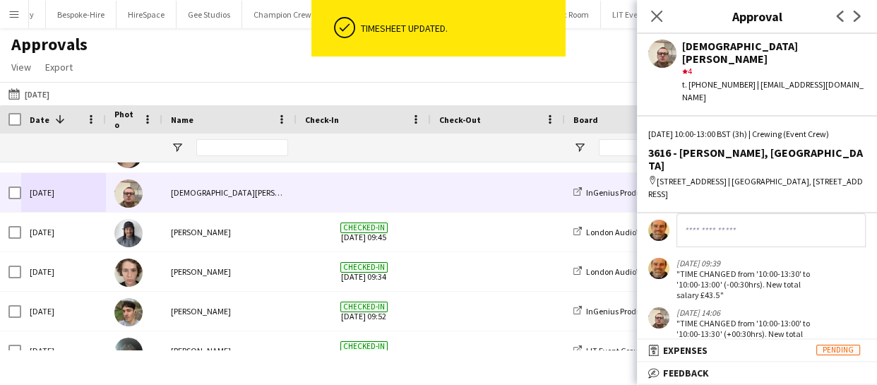
scroll to position [564, 0]
click at [693, 211] on input at bounding box center [770, 228] width 189 height 34
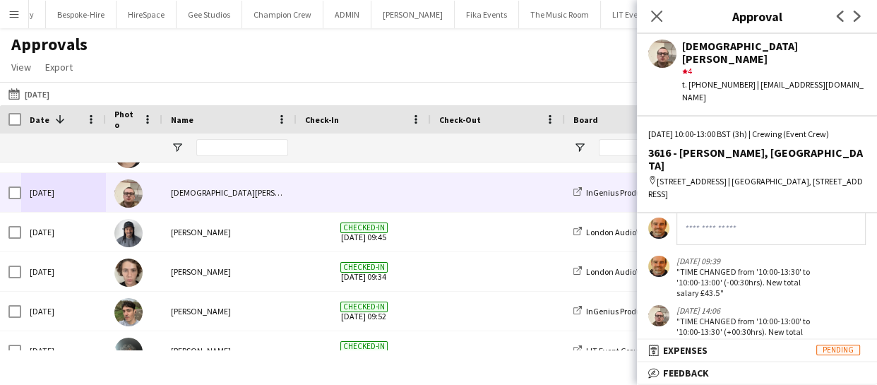
paste input "**********"
type input "**********"
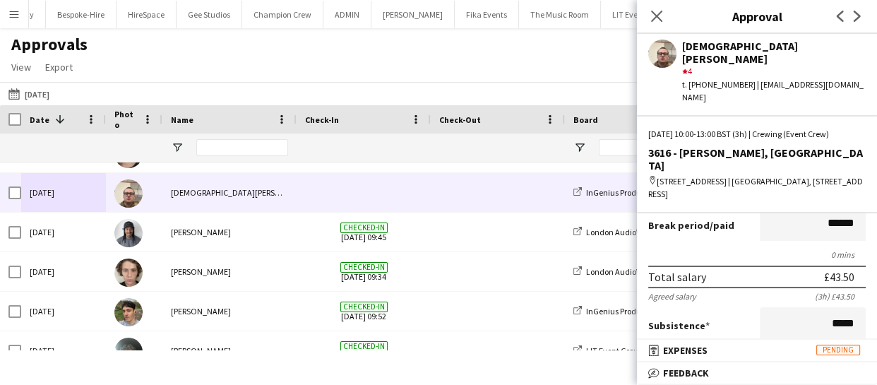
scroll to position [320, 0]
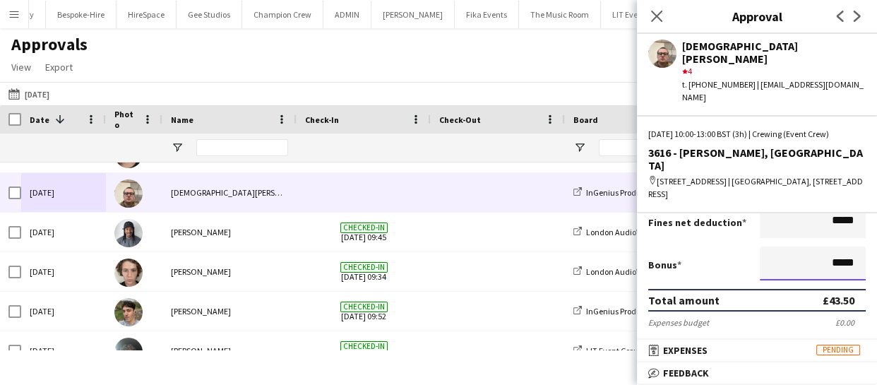
drag, startPoint x: 814, startPoint y: 240, endPoint x: 925, endPoint y: 229, distance: 111.3
click at [876, 229] on html "Menu Boards Boards Boards All jobs Status Workforce Workforce My Workforce Recr…" at bounding box center [438, 192] width 877 height 385
type input "******"
click at [757, 339] on button "Approve payment for £65.25" at bounding box center [754, 353] width 212 height 28
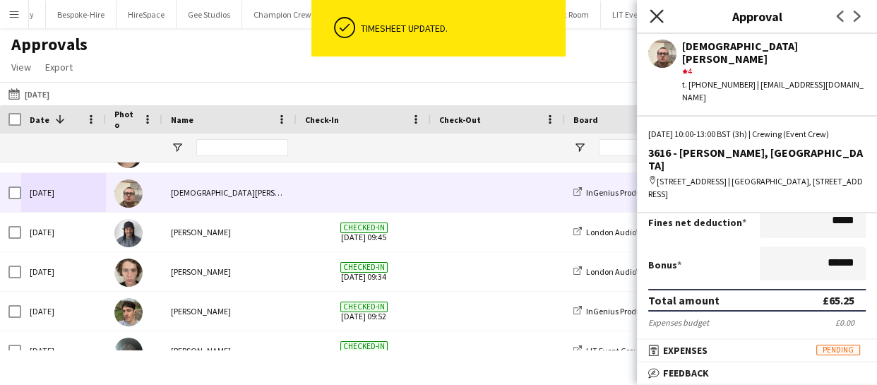
click at [656, 11] on icon "Close pop-in" at bounding box center [655, 15] width 13 height 13
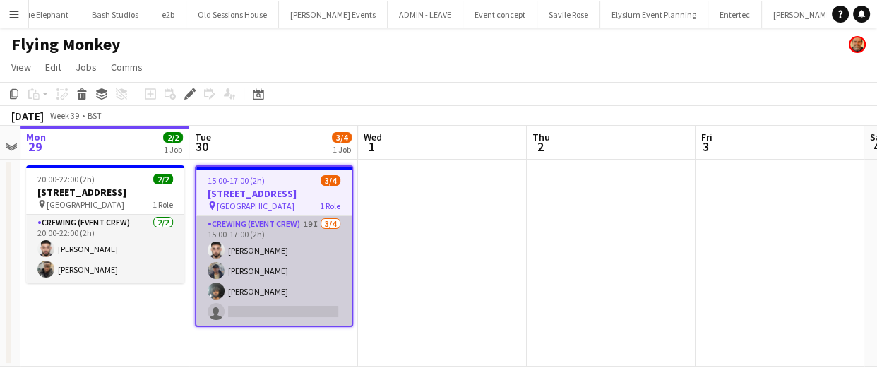
scroll to position [0, 2681]
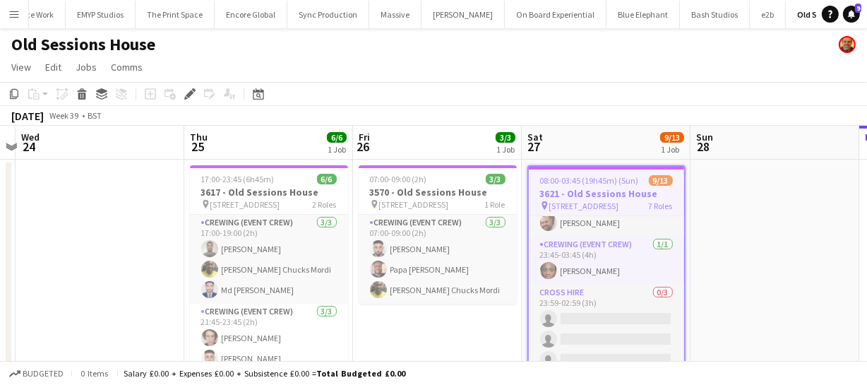
scroll to position [0, 320]
drag, startPoint x: 121, startPoint y: 308, endPoint x: 455, endPoint y: 303, distance: 333.9
click at [455, 303] on app-calendar-viewport "Mon 22 Tue 23 Wed 24 Thu 25 6/6 1 Job Fri 26 3/3 1 Job Sat 27 9/13 1 Job Sun 28…" at bounding box center [433, 264] width 867 height 277
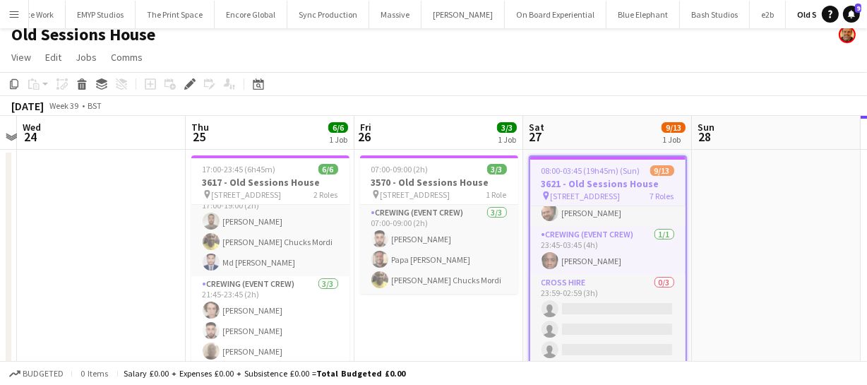
scroll to position [0, 0]
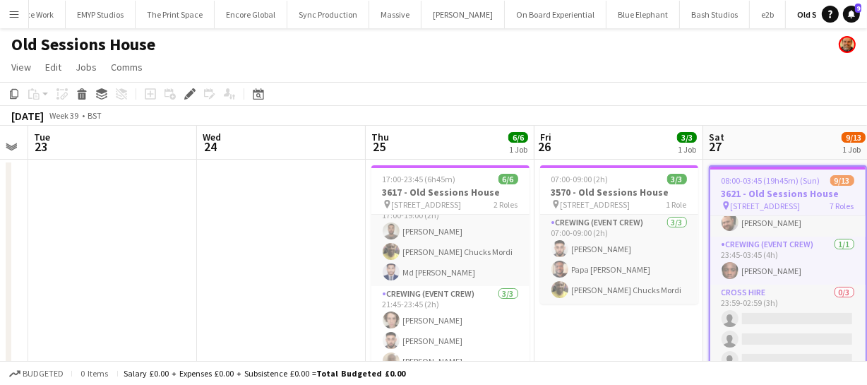
drag, startPoint x: 184, startPoint y: 289, endPoint x: 356, endPoint y: 287, distance: 172.9
click at [356, 287] on app-calendar-viewport "Sun 21 8/8 2 Jobs Mon 22 Tue 23 Wed 24 Thu 25 6/6 1 Job Fri 26 3/3 1 Job Sat 27…" at bounding box center [433, 343] width 867 height 435
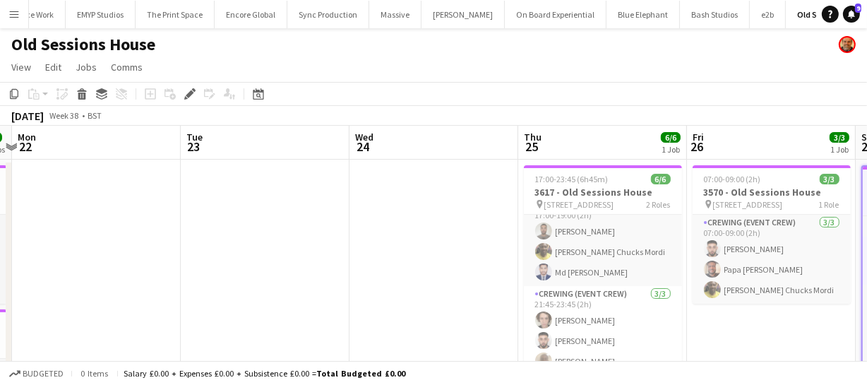
drag, startPoint x: 338, startPoint y: 277, endPoint x: 435, endPoint y: 268, distance: 97.8
click at [436, 267] on app-calendar-viewport "Sat 20 Sun 21 8/8 2 Jobs Mon 22 Tue 23 Wed 24 Thu 25 6/6 1 Job Fri 26 3/3 1 Job…" at bounding box center [433, 343] width 867 height 435
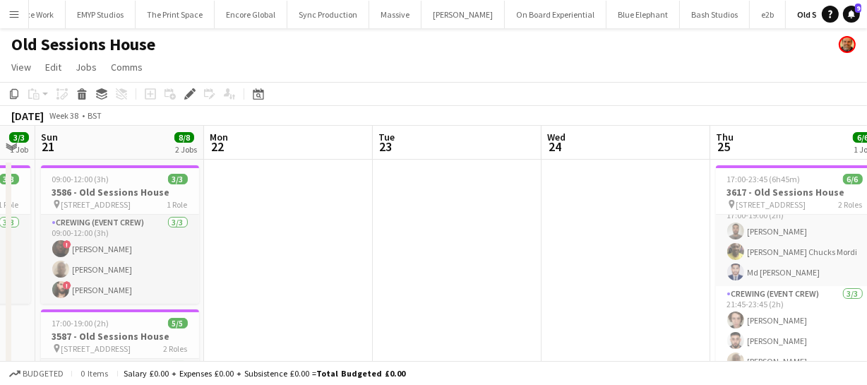
drag, startPoint x: 395, startPoint y: 274, endPoint x: 537, endPoint y: 270, distance: 141.9
click at [578, 265] on app-calendar-viewport "Fri 19 Sat 20 3/3 1 Job Sun 21 8/8 2 Jobs Mon 22 Tue 23 Wed 24 Thu 25 6/6 1 Job…" at bounding box center [433, 343] width 867 height 435
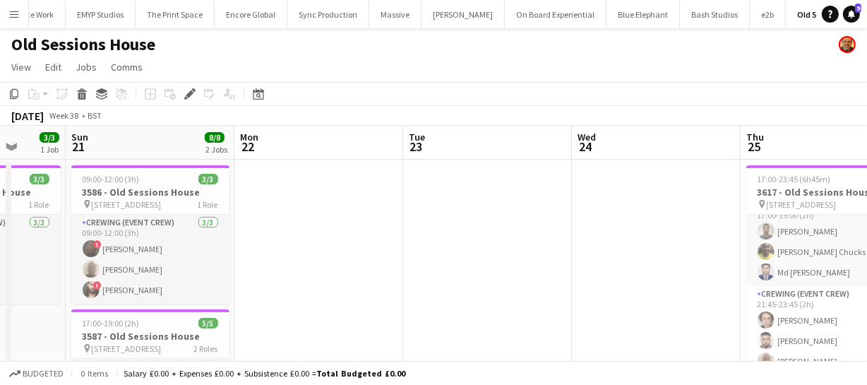
click at [510, 270] on app-calendar-viewport "Thu 18 2/2 1 Job Fri 19 2/2 1 Job Sat 20 3/3 1 Job Sun 21 8/8 2 Jobs Mon 22 Tue…" at bounding box center [433, 343] width 867 height 435
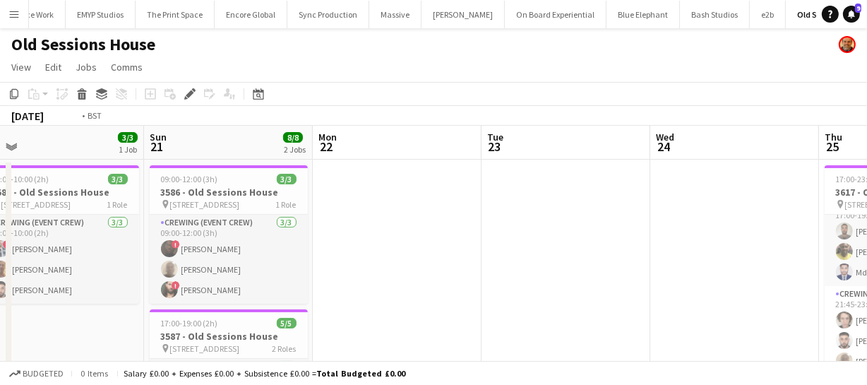
drag, startPoint x: 603, startPoint y: 287, endPoint x: 273, endPoint y: 294, distance: 330.4
click at [273, 294] on app-calendar-viewport "Thu 18 2/2 1 Job Fri 19 2/2 1 Job Sat 20 3/3 1 Job Sun 21 8/8 2 Jobs Mon 22 Tue…" at bounding box center [433, 343] width 867 height 435
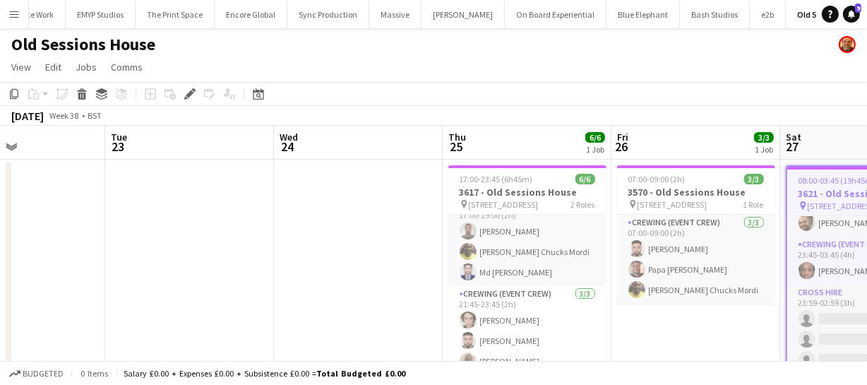
click at [245, 290] on app-calendar-viewport "Sat 20 3/3 1 Job Sun 21 8/8 2 Jobs Mon 22 Tue 23 Wed 24 Thu 25 6/6 1 Job Fri 26…" at bounding box center [433, 343] width 867 height 435
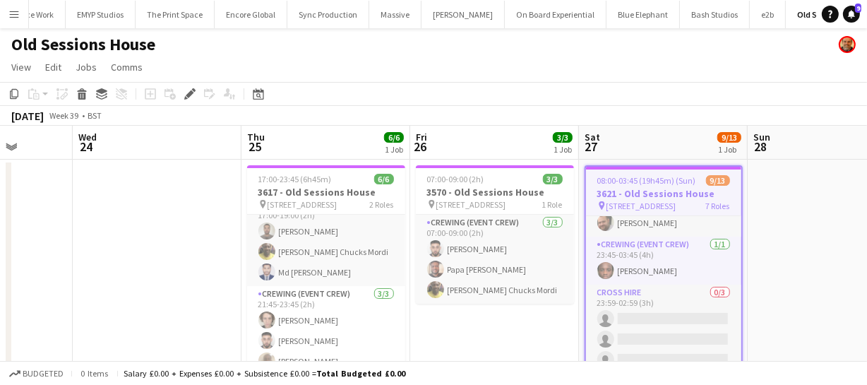
scroll to position [0, 673]
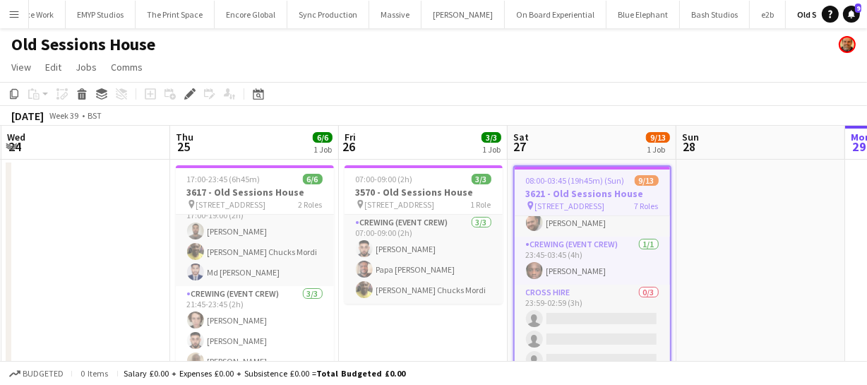
drag, startPoint x: 423, startPoint y: 361, endPoint x: 409, endPoint y: 361, distance: 14.8
click at [409, 361] on app-board "Old Sessions House View Day view expanded Day view collapsed Month view Date pi…" at bounding box center [433, 306] width 867 height 556
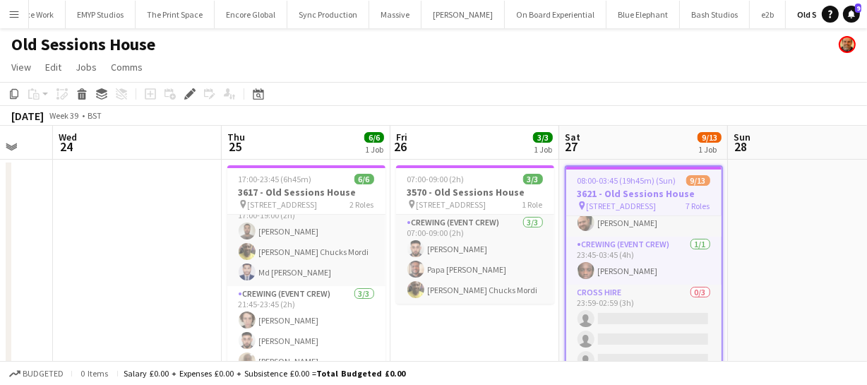
scroll to position [0, 360]
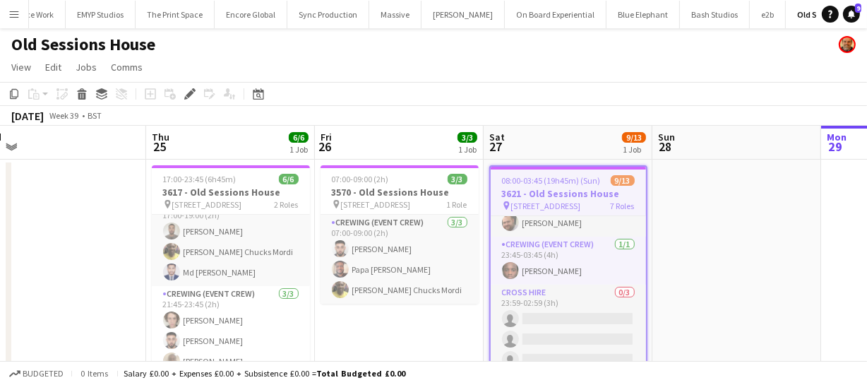
drag, startPoint x: 390, startPoint y: 342, endPoint x: 366, endPoint y: 335, distance: 25.2
click at [366, 335] on app-calendar-viewport "Mon 22 Tue 23 Wed 24 Thu 25 6/6 1 Job Fri 26 3/3 1 Job Sat 27 9/13 1 Job Sun 28…" at bounding box center [433, 343] width 867 height 435
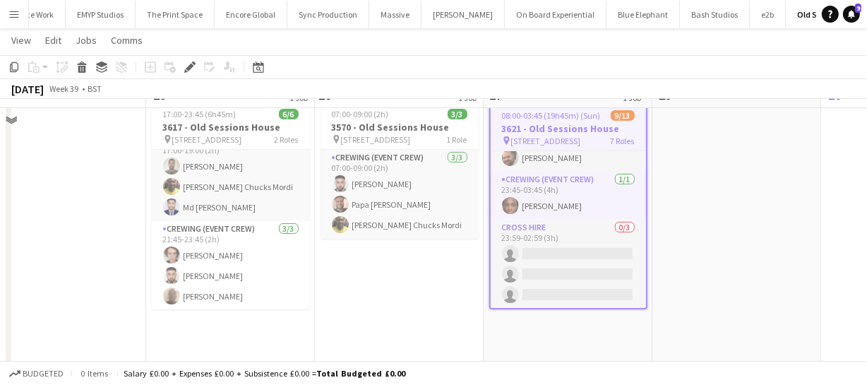
scroll to position [0, 0]
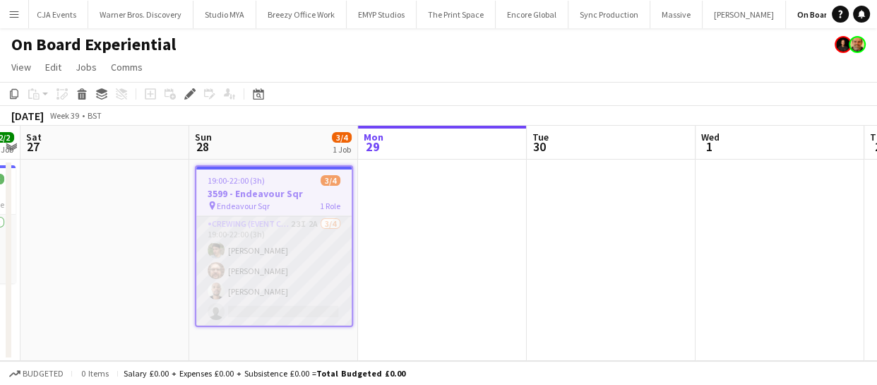
scroll to position [0, 1802]
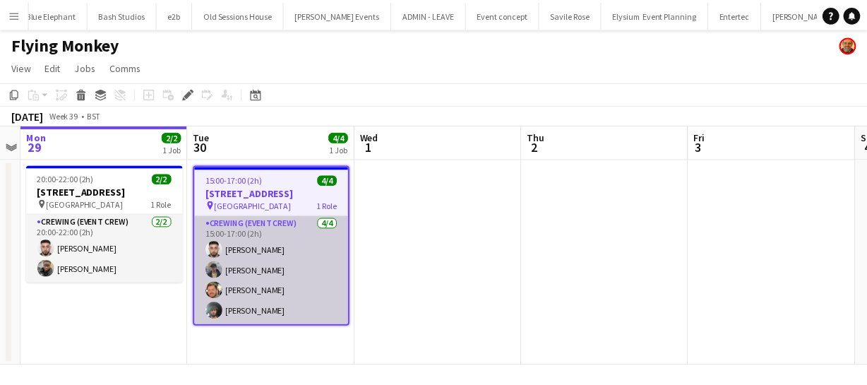
scroll to position [0, 2681]
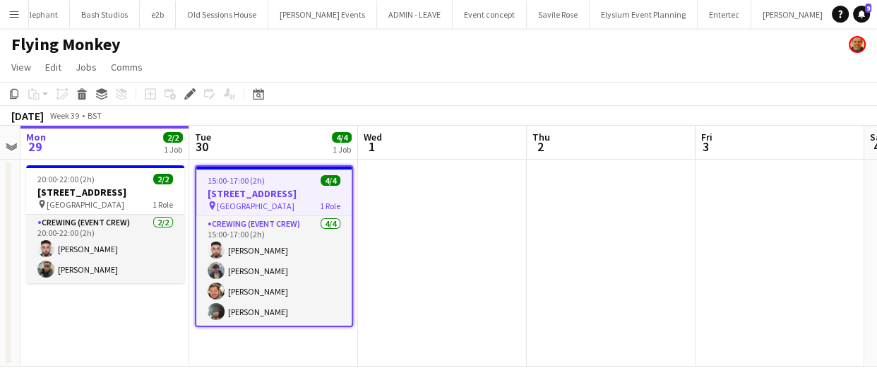
click at [241, 196] on h3 "[STREET_ADDRESS]" at bounding box center [273, 193] width 155 height 13
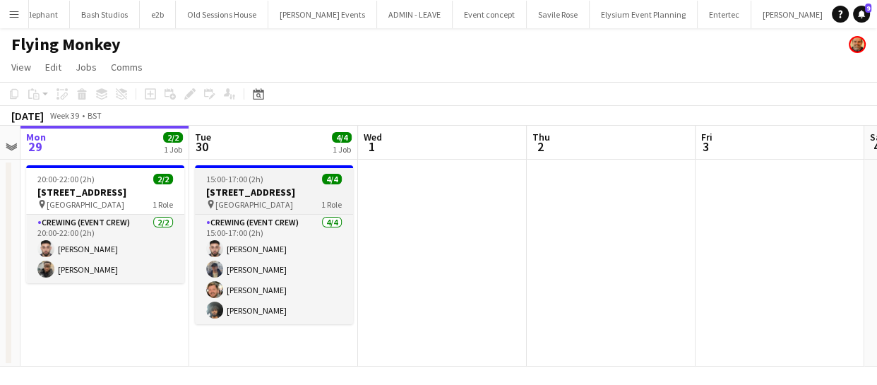
click at [240, 200] on span "[GEOGRAPHIC_DATA]" at bounding box center [254, 204] width 78 height 11
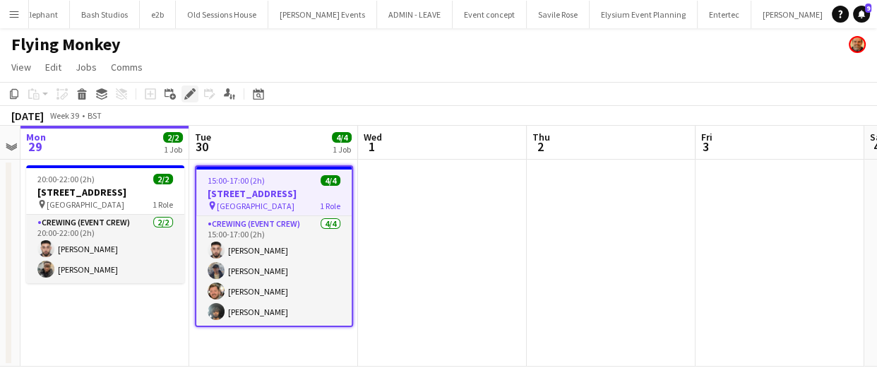
click at [186, 99] on icon "Edit" at bounding box center [189, 93] width 11 height 11
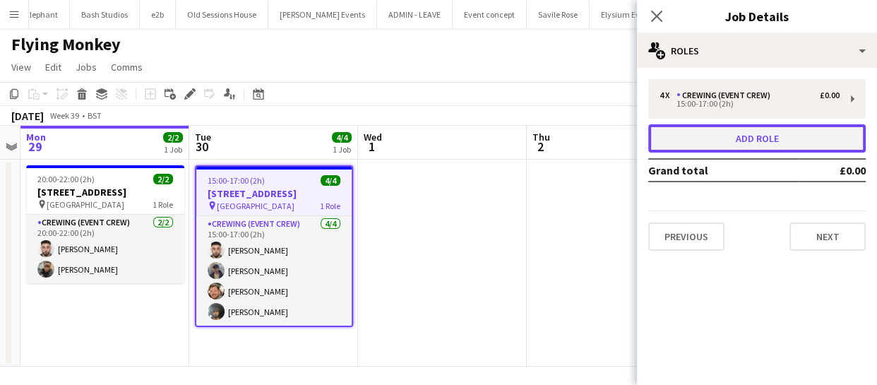
click at [737, 141] on button "Add role" at bounding box center [756, 138] width 217 height 28
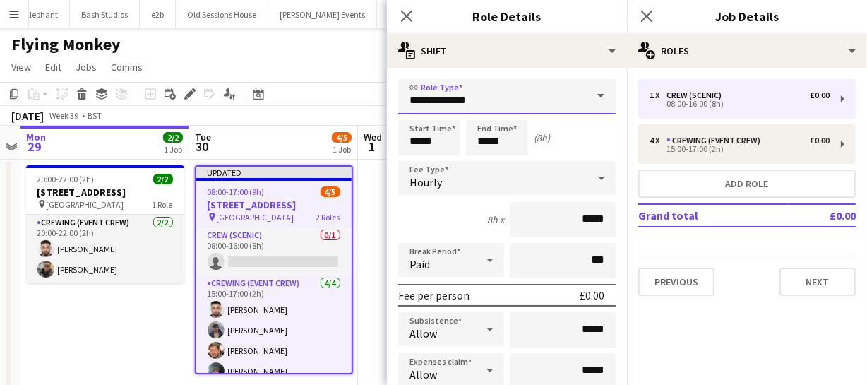
click at [505, 100] on input "**********" at bounding box center [506, 96] width 217 height 35
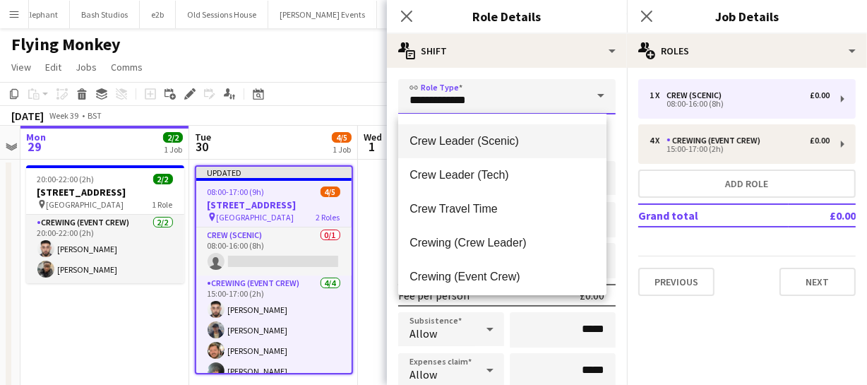
scroll to position [128, 0]
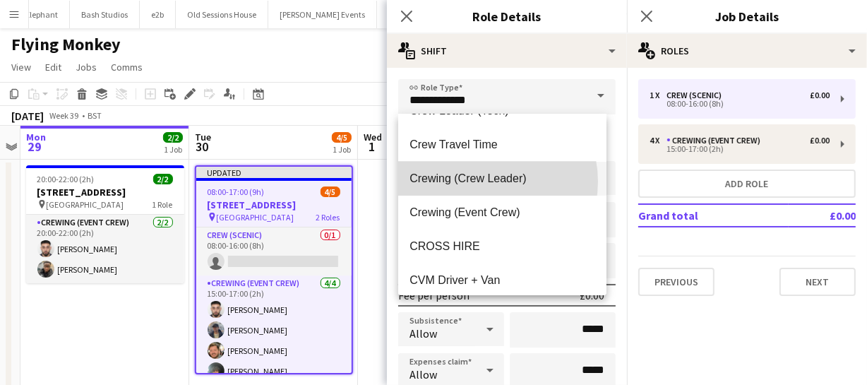
click at [480, 181] on span "Crewing (Crew Leader)" at bounding box center [501, 178] width 185 height 13
type input "**********"
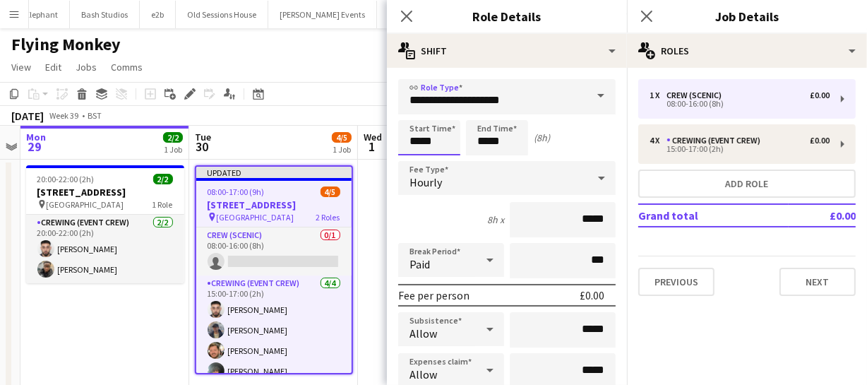
drag, startPoint x: 451, startPoint y: 141, endPoint x: 341, endPoint y: 153, distance: 110.8
click at [342, 152] on body "Menu Boards Boards Boards All jobs Status Workforce Workforce My Workforce Recr…" at bounding box center [433, 201] width 867 height 402
type input "*****"
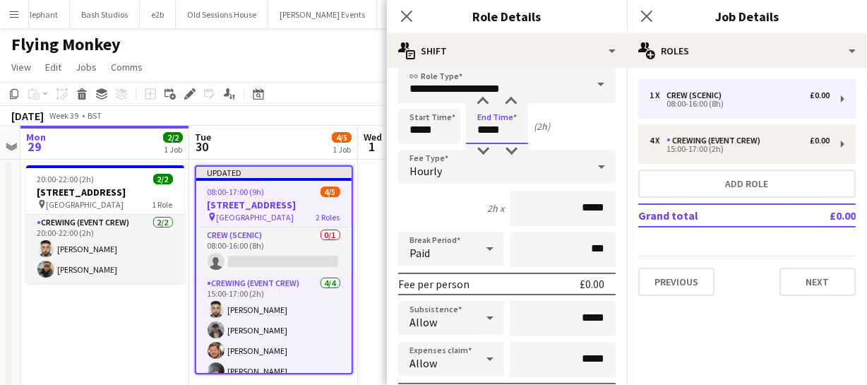
scroll to position [0, 0]
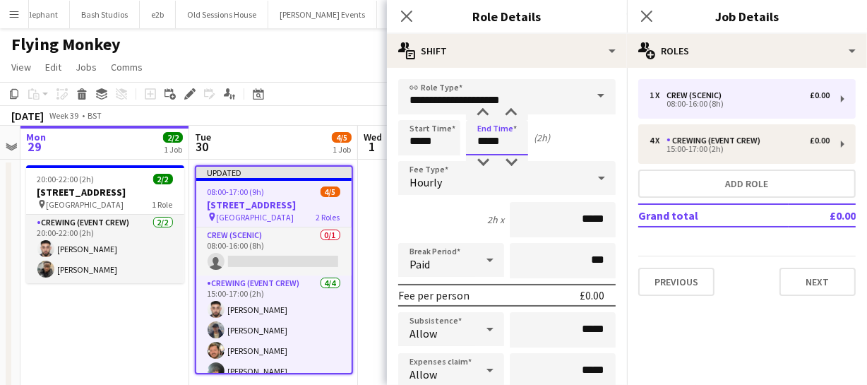
type input "*****"
click at [421, 18] on div "Close pop-in" at bounding box center [407, 16] width 40 height 32
click at [402, 11] on icon at bounding box center [405, 15] width 13 height 13
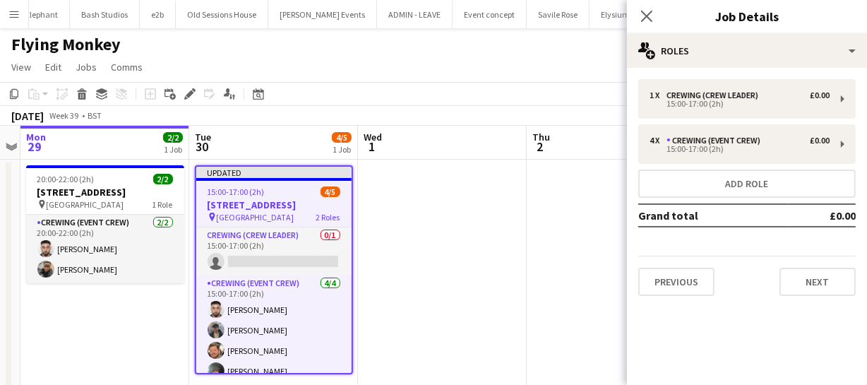
scroll to position [18, 0]
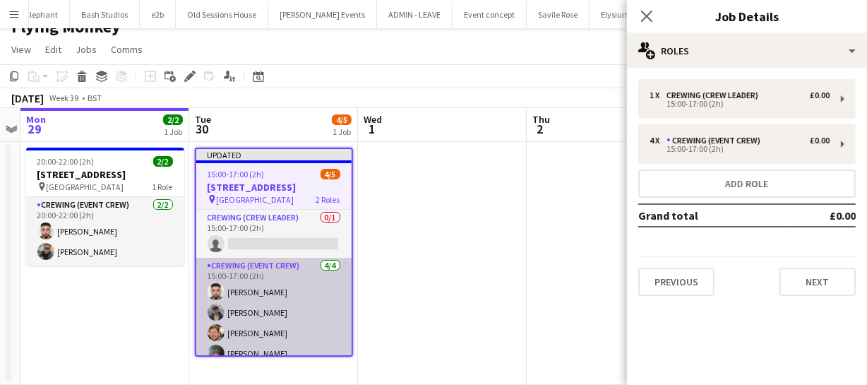
click at [283, 312] on app-card-role "Crewing (Event Crew) [DATE] 15:00-17:00 (2h) [PERSON_NAME] [PERSON_NAME] [PERSO…" at bounding box center [273, 312] width 155 height 109
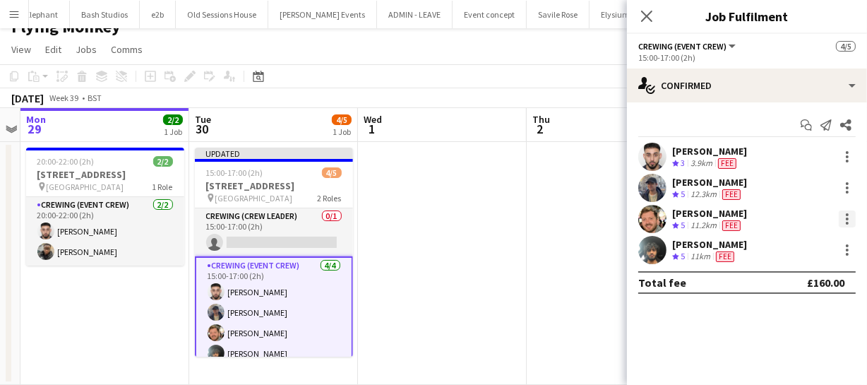
click at [846, 222] on div at bounding box center [847, 223] width 3 height 3
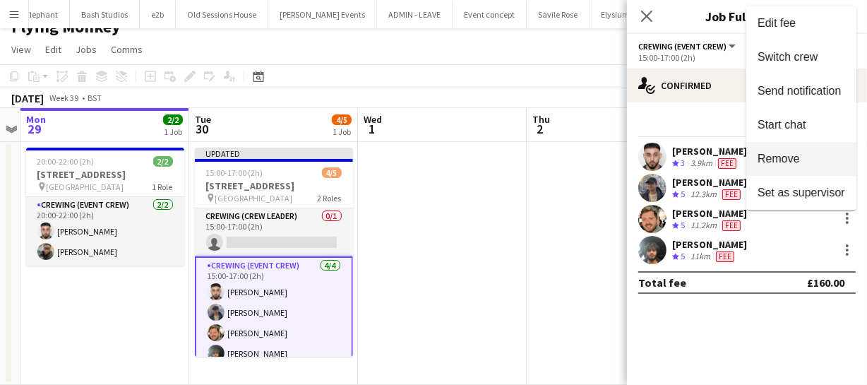
click at [810, 162] on span "Remove" at bounding box center [801, 158] width 88 height 13
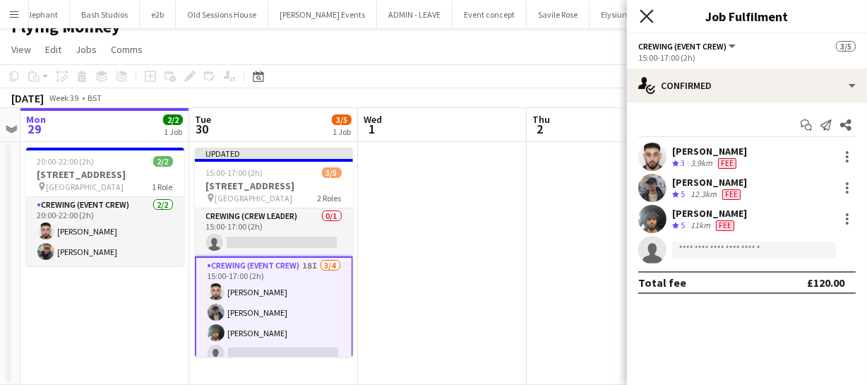
click at [642, 19] on icon "Close pop-in" at bounding box center [645, 15] width 13 height 13
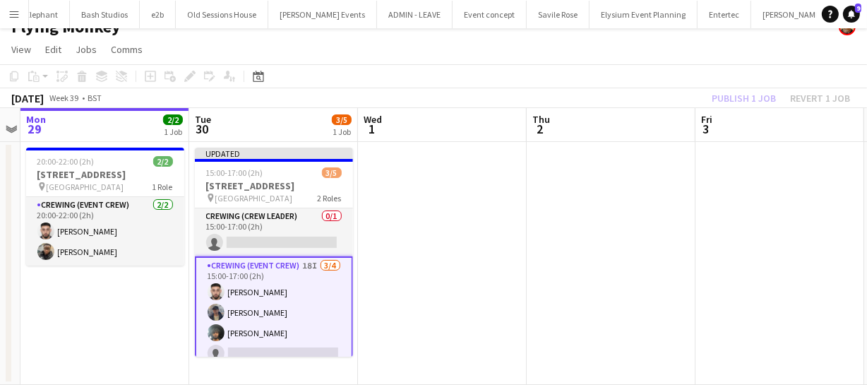
click at [741, 97] on div "Publish 1 job Revert 1 job" at bounding box center [781, 98] width 172 height 18
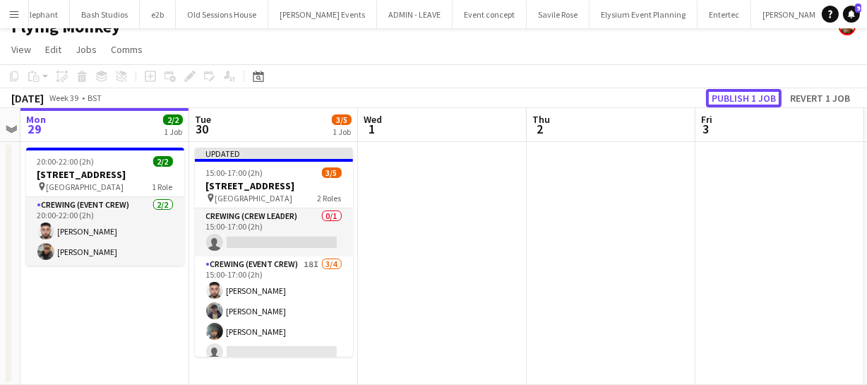
click at [741, 97] on button "Publish 1 job" at bounding box center [744, 98] width 76 height 18
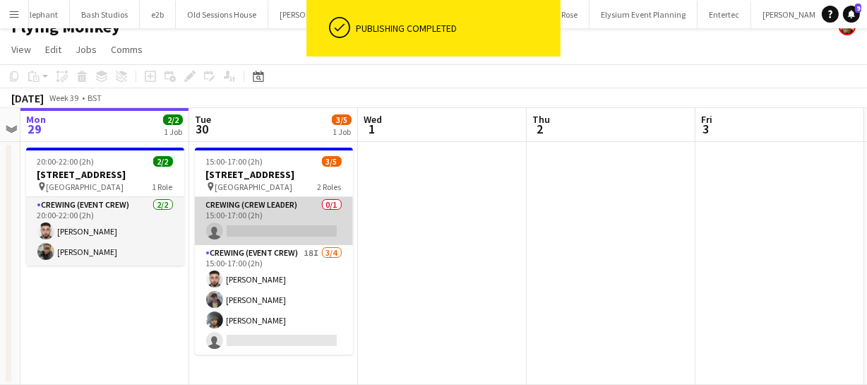
click at [260, 226] on app-card-role "Crewing (Crew Leader) 0/1 15:00-17:00 (2h) single-neutral-actions" at bounding box center [274, 221] width 158 height 48
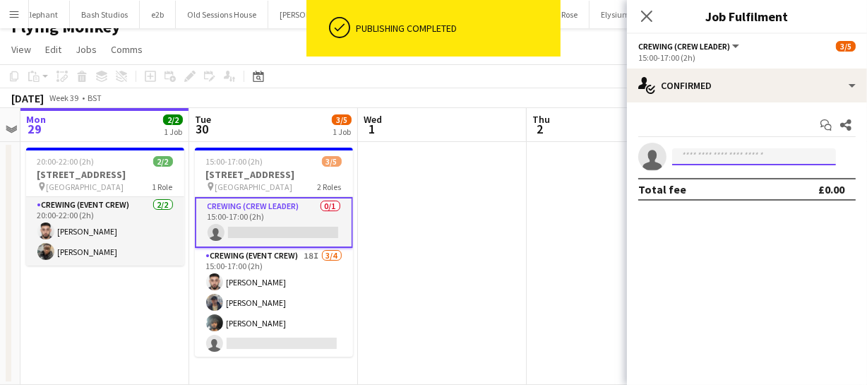
click at [695, 155] on input at bounding box center [754, 156] width 164 height 17
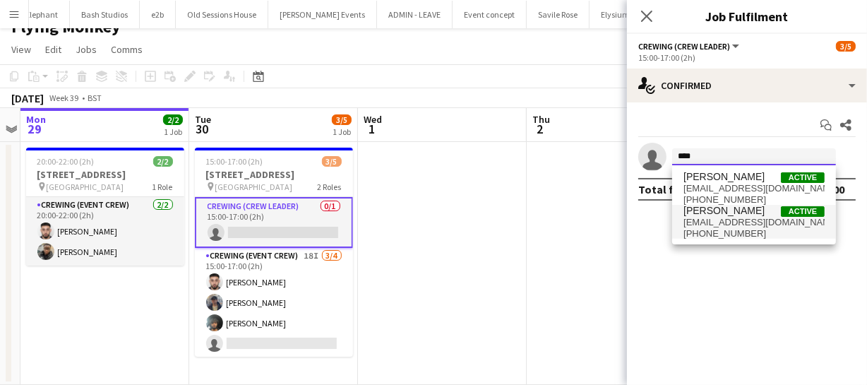
type input "****"
click at [728, 226] on span "[EMAIL_ADDRESS][DOMAIN_NAME]" at bounding box center [753, 222] width 141 height 11
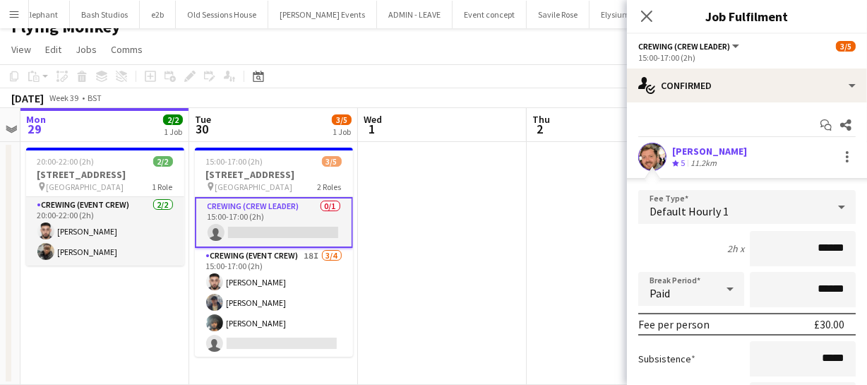
drag, startPoint x: 834, startPoint y: 244, endPoint x: 769, endPoint y: 264, distance: 67.9
click at [769, 264] on input "******" at bounding box center [803, 248] width 106 height 35
type input "****"
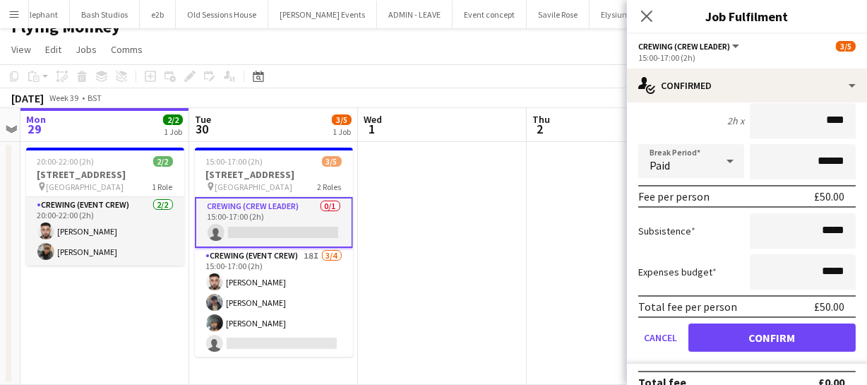
scroll to position [146, 0]
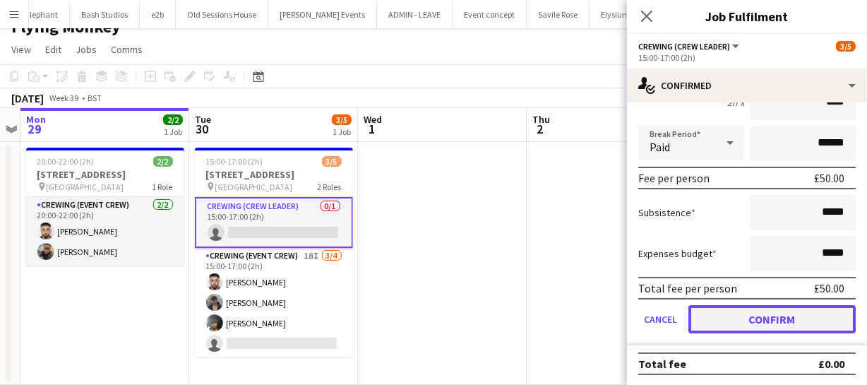
click at [775, 328] on button "Confirm" at bounding box center [771, 319] width 167 height 28
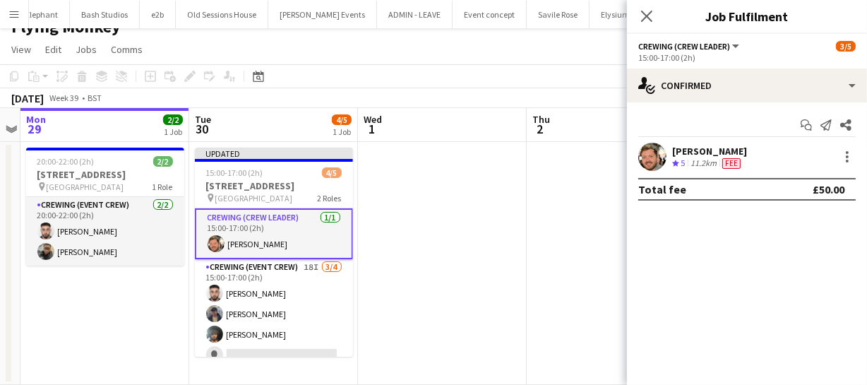
scroll to position [0, 0]
click at [645, 11] on icon "Close pop-in" at bounding box center [645, 15] width 13 height 13
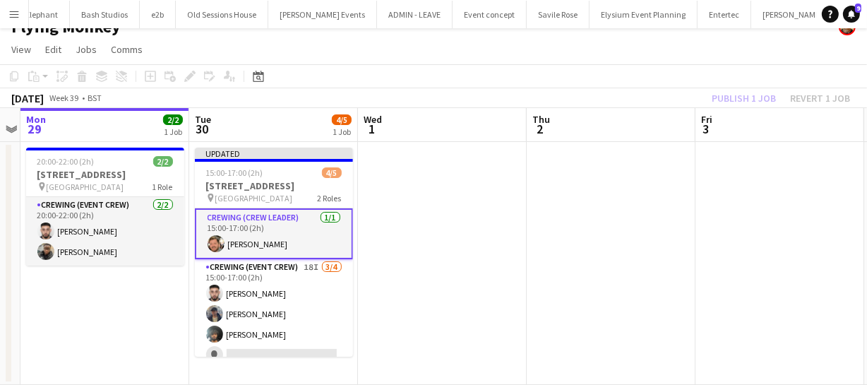
click at [738, 106] on div "September 2025 Week 39 • BST Publish 1 job Revert 1 job" at bounding box center [433, 98] width 867 height 20
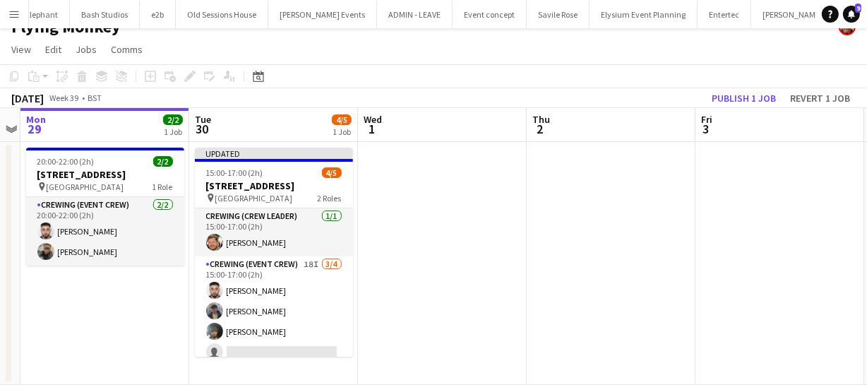
click at [737, 106] on div "September 2025 Week 39 • BST Publish 1 job Revert 1 job" at bounding box center [433, 98] width 867 height 20
click at [735, 97] on button "Publish 1 job" at bounding box center [744, 98] width 76 height 18
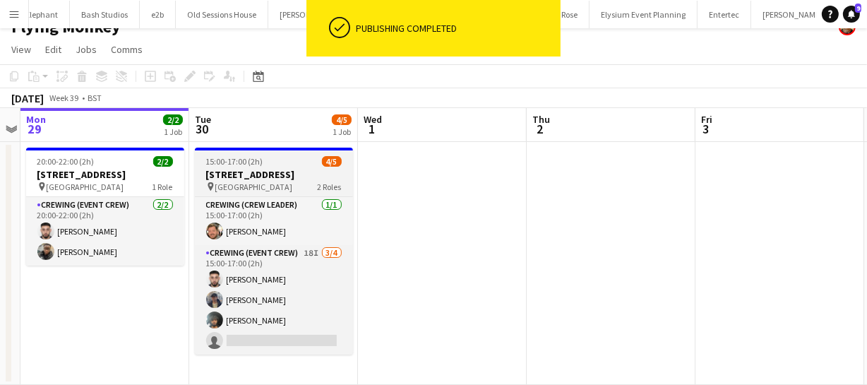
click at [267, 166] on div "15:00-17:00 (2h) 4/5" at bounding box center [274, 161] width 158 height 11
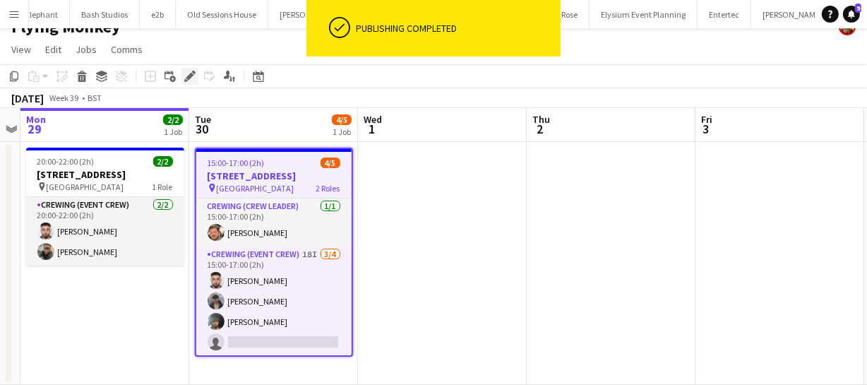
click at [192, 71] on icon at bounding box center [194, 73] width 4 height 4
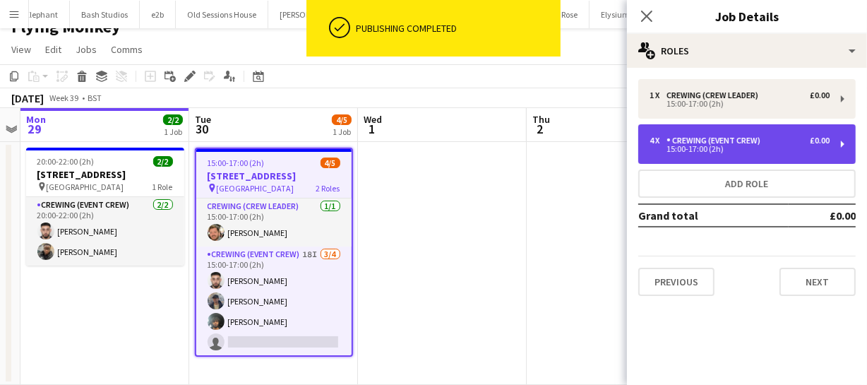
click at [739, 141] on div "Crewing (Event Crew)" at bounding box center [716, 141] width 100 height 10
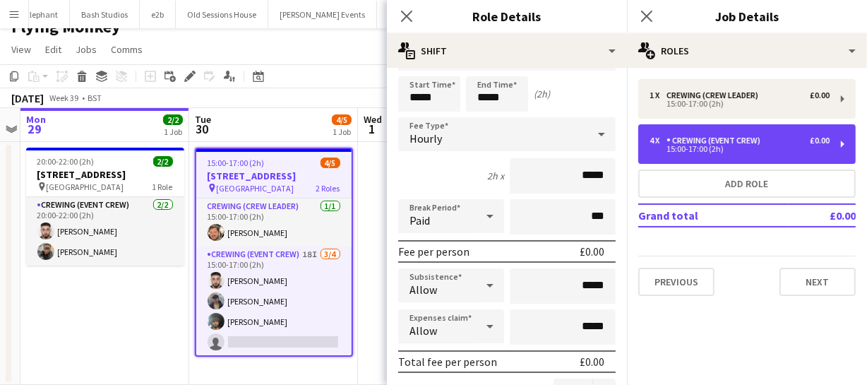
scroll to position [128, 0]
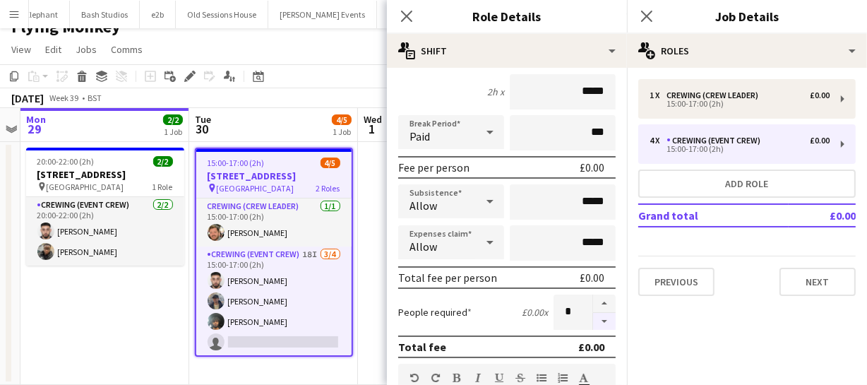
click at [597, 316] on button "button" at bounding box center [604, 322] width 23 height 18
type input "*"
click at [411, 20] on icon "Close pop-in" at bounding box center [405, 15] width 13 height 13
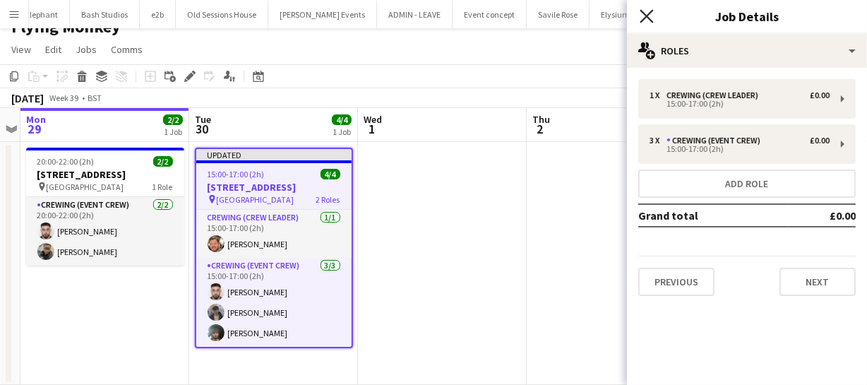
click at [651, 22] on icon "Close pop-in" at bounding box center [645, 15] width 13 height 13
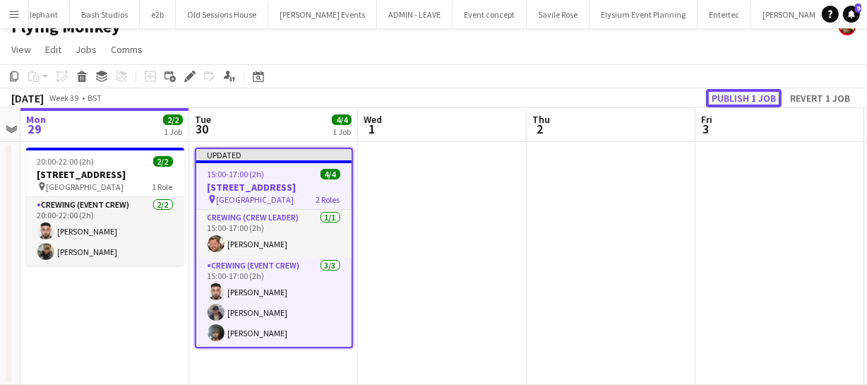
click at [738, 92] on button "Publish 1 job" at bounding box center [744, 98] width 76 height 18
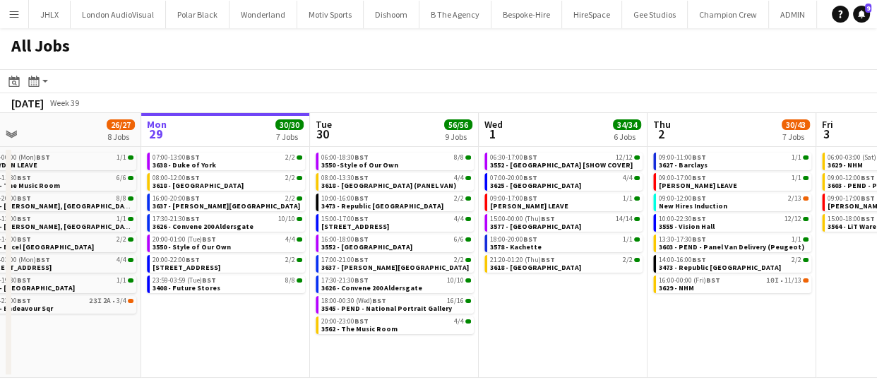
scroll to position [0, 440]
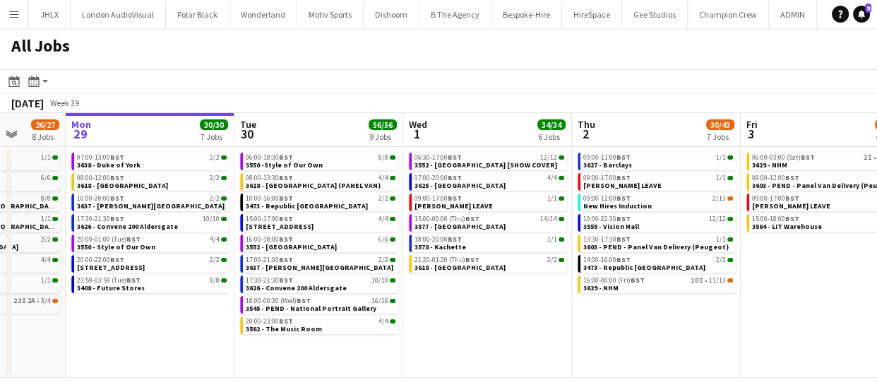
drag, startPoint x: 586, startPoint y: 330, endPoint x: 483, endPoint y: 351, distance: 105.2
click at [483, 351] on app-calendar-viewport "Fri 26 21/21 10 Jobs Sat 27 35/39 6 Jobs Sun 28 26/27 8 Jobs Mon 29 30/30 7 Job…" at bounding box center [438, 245] width 877 height 265
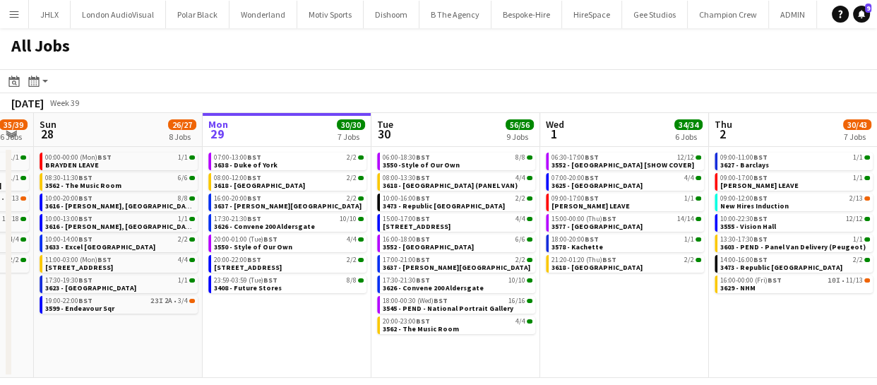
drag, startPoint x: 447, startPoint y: 339, endPoint x: 495, endPoint y: 339, distance: 48.7
click at [582, 336] on app-calendar-viewport "Fri 26 21/21 10 Jobs Sat 27 35/39 6 Jobs Sun 28 26/27 8 Jobs Mon 29 30/30 7 Job…" at bounding box center [438, 245] width 877 height 265
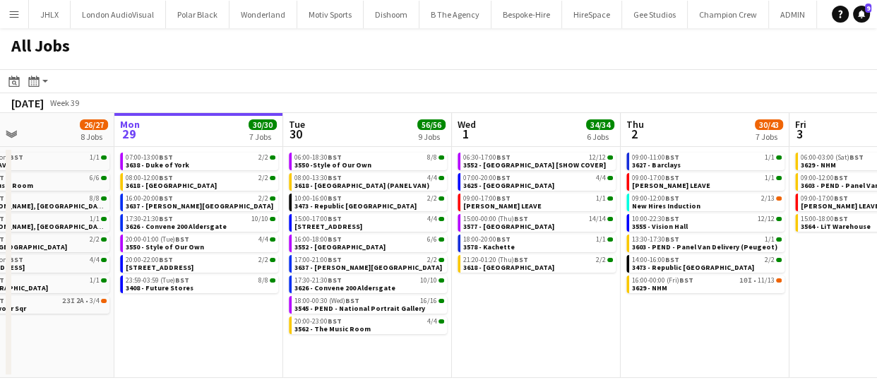
drag, startPoint x: 356, startPoint y: 331, endPoint x: 433, endPoint y: 330, distance: 76.9
click at [433, 330] on app-calendar-viewport "Fri 26 21/21 10 Jobs Sat 27 35/39 6 Jobs Sun 28 26/27 8 Jobs Mon 29 30/30 7 Job…" at bounding box center [438, 245] width 877 height 265
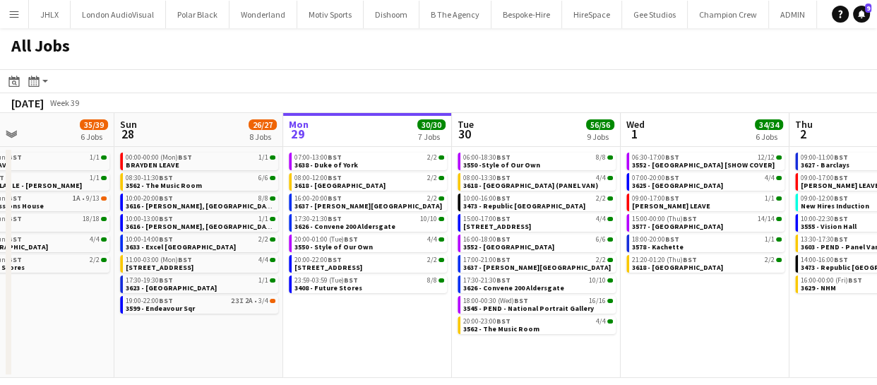
click at [460, 330] on app-calendar-viewport "Thu 25 66/68 11 Jobs Fri 26 21/21 10 Jobs Sat 27 35/39 6 Jobs Sun 28 26/27 8 Jo…" at bounding box center [438, 245] width 877 height 265
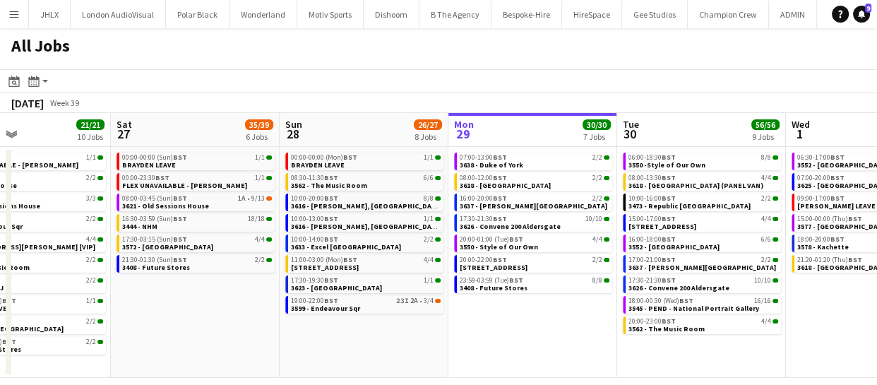
drag, startPoint x: 335, startPoint y: 325, endPoint x: 423, endPoint y: 325, distance: 87.5
click at [452, 330] on app-calendar-viewport "Wed 24 43/43 10 Jobs Thu 25 66/68 11 Jobs Fri 26 21/21 10 Jobs Sat 27 35/39 6 J…" at bounding box center [438, 245] width 877 height 265
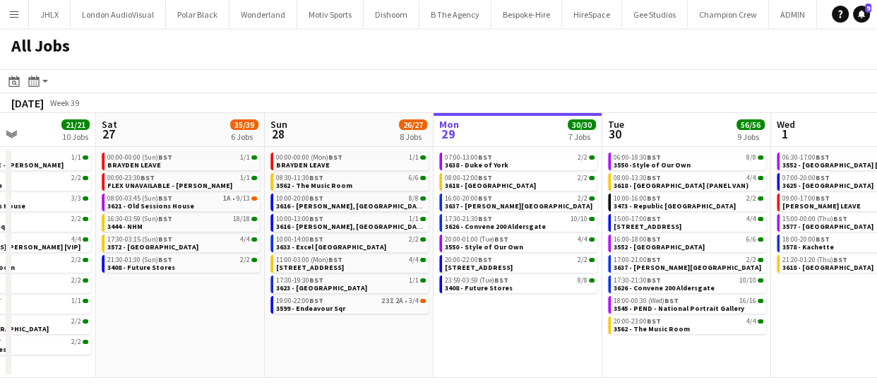
scroll to position [0, 383]
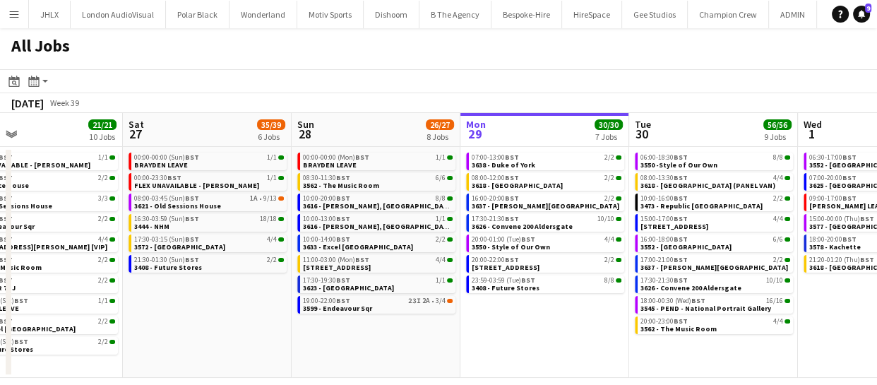
drag, startPoint x: 408, startPoint y: 351, endPoint x: 431, endPoint y: 348, distance: 22.9
click at [431, 348] on app-calendar-viewport "Wed 24 43/43 10 Jobs Thu 25 66/68 11 Jobs Fri 26 21/21 10 Jobs Sat 27 35/39 6 J…" at bounding box center [438, 245] width 877 height 265
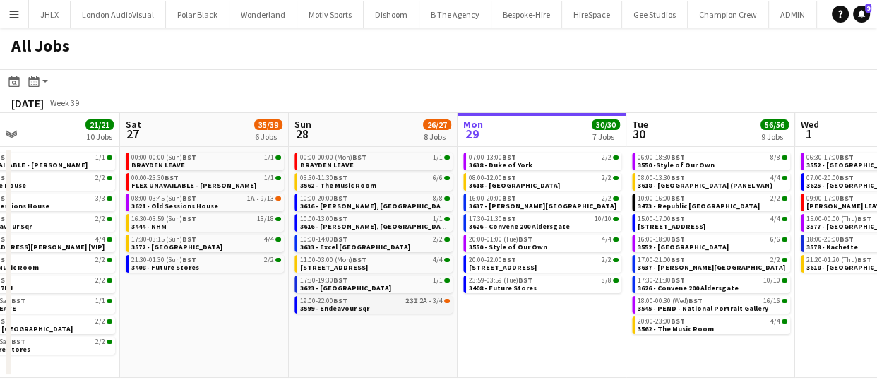
click at [341, 309] on span "3599 - Endeavour Sqr" at bounding box center [334, 307] width 69 height 9
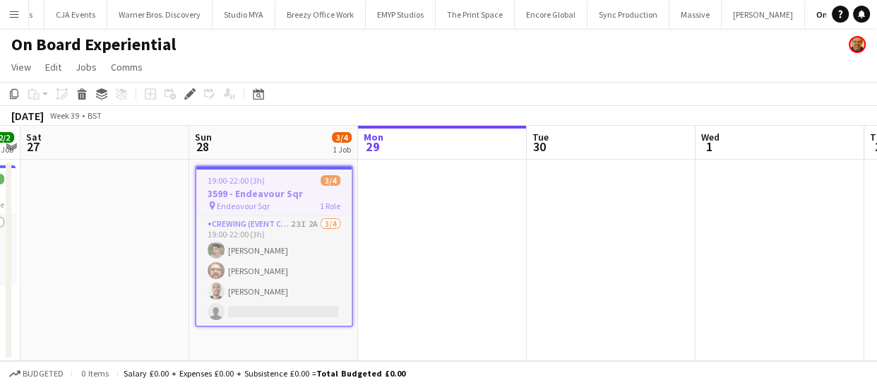
scroll to position [0, 1802]
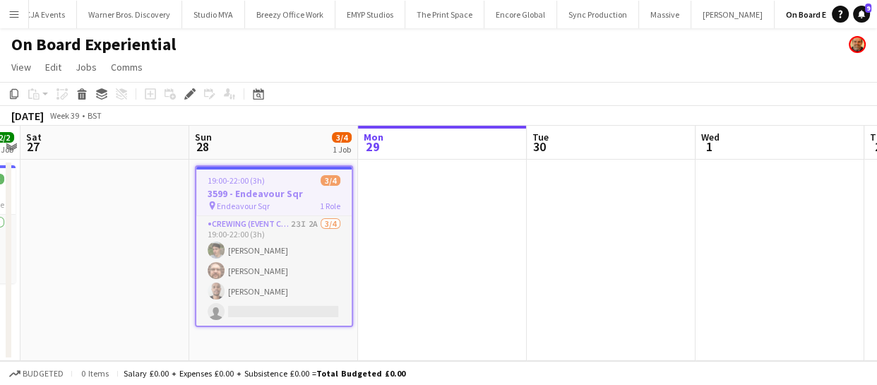
click at [236, 200] on span "Endeavour Sqr" at bounding box center [243, 205] width 53 height 11
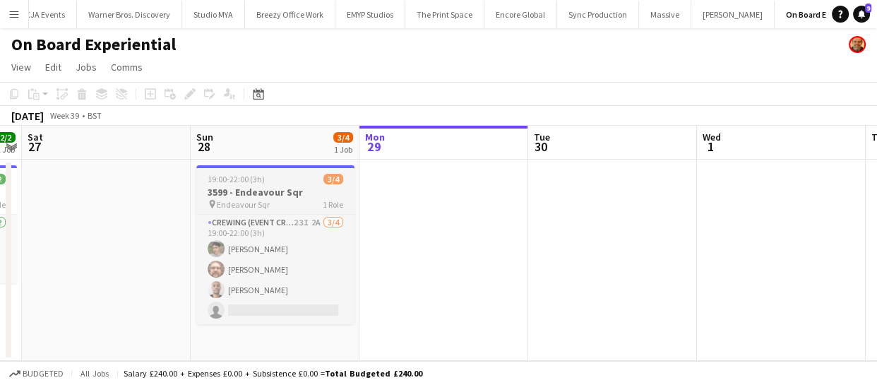
click at [236, 200] on span "Endeavour Sqr" at bounding box center [243, 204] width 53 height 11
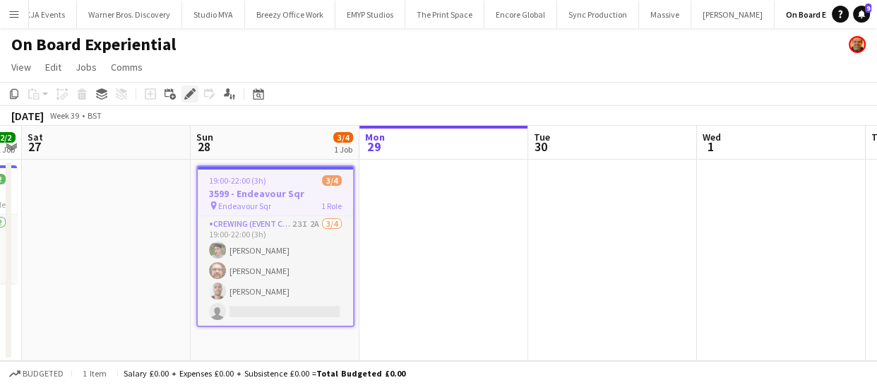
click at [186, 95] on icon at bounding box center [190, 94] width 8 height 8
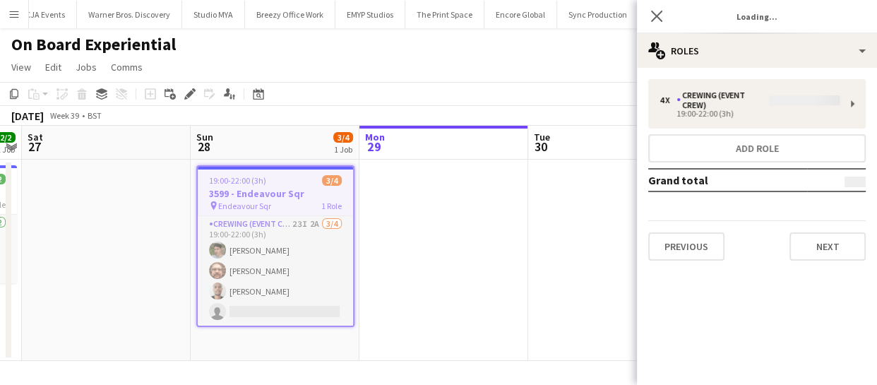
type input "**********"
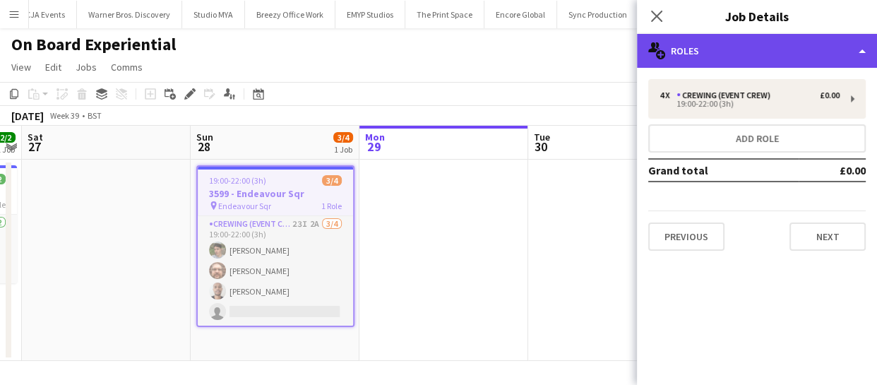
click at [740, 49] on div "multiple-users-add Roles" at bounding box center [757, 51] width 240 height 34
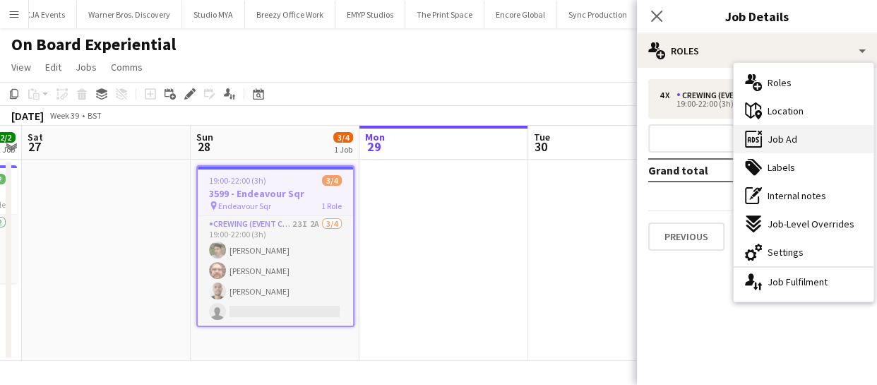
click at [802, 136] on div "ads-window Job Ad" at bounding box center [803, 139] width 140 height 28
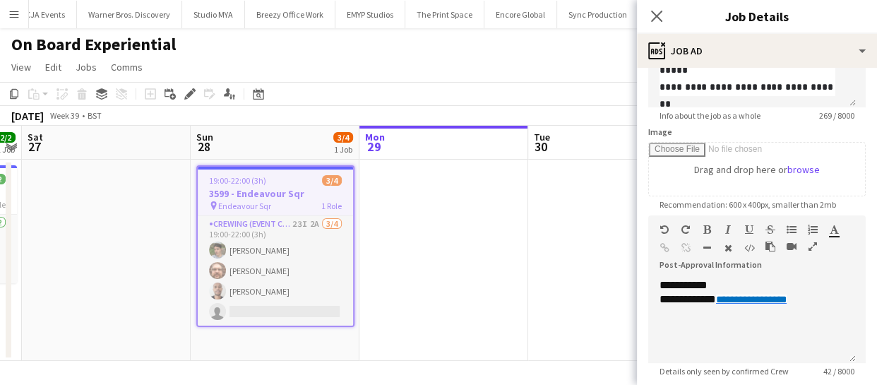
scroll to position [192, 0]
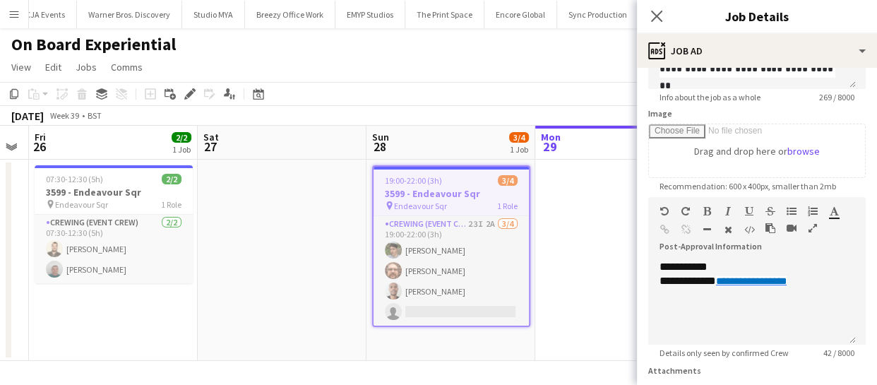
drag, startPoint x: 438, startPoint y: 289, endPoint x: 687, endPoint y: 253, distance: 250.9
click at [685, 253] on body "Menu Boards Boards Boards All jobs Status Workforce Workforce My Workforce Recr…" at bounding box center [438, 192] width 877 height 385
drag, startPoint x: 289, startPoint y: 282, endPoint x: 376, endPoint y: 270, distance: 87.6
click at [341, 275] on app-calendar-viewport "Wed 24 Thu 25 Fri 26 2/2 1 Job Sat 27 Sun 28 3/4 1 Job Mon 29 Tue 30 Wed 1 Thu …" at bounding box center [438, 243] width 877 height 235
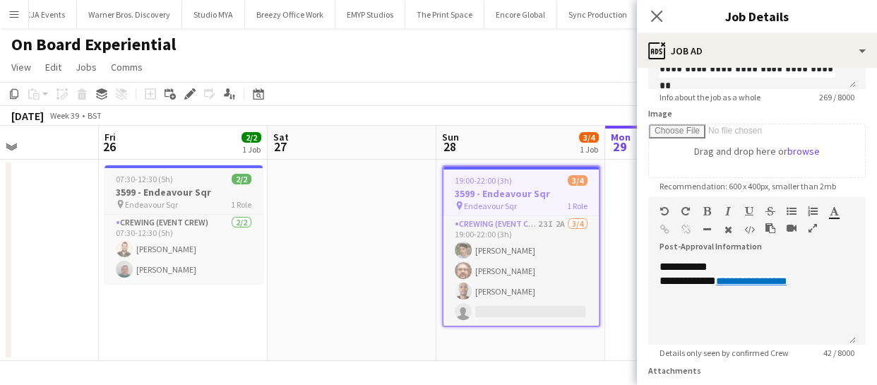
click at [182, 191] on h3 "3599 - Endeavour Sqr" at bounding box center [183, 192] width 158 height 13
type input "**********"
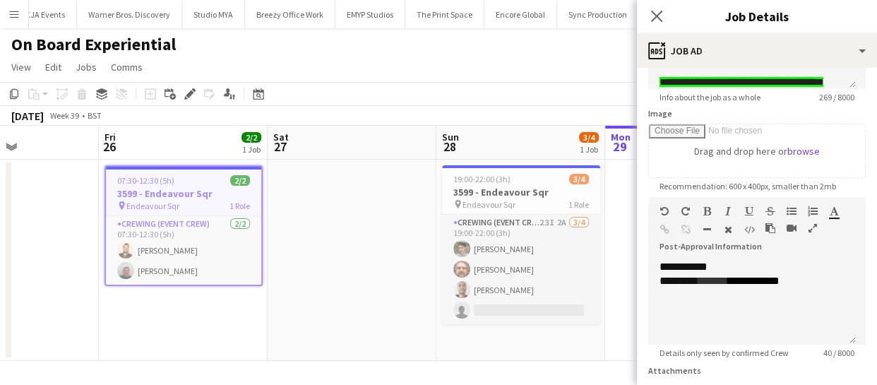
drag, startPoint x: 366, startPoint y: 244, endPoint x: 234, endPoint y: 254, distance: 132.4
click at [250, 254] on app-calendar-viewport "Tue 23 Wed 24 Thu 25 Fri 26 2/2 1 Job Sat 27 Sun 28 3/4 1 Job Mon 29 Tue 30 Wed…" at bounding box center [438, 243] width 877 height 235
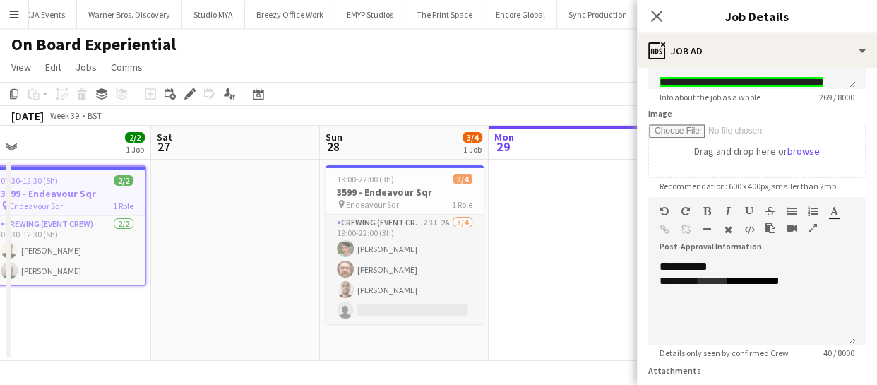
click at [186, 258] on app-calendar-viewport "Tue 23 Wed 24 Thu 25 Fri 26 2/2 1 Job Sat 27 Sun 28 3/4 1 Job Mon 29 Tue 30 Wed…" at bounding box center [438, 243] width 877 height 235
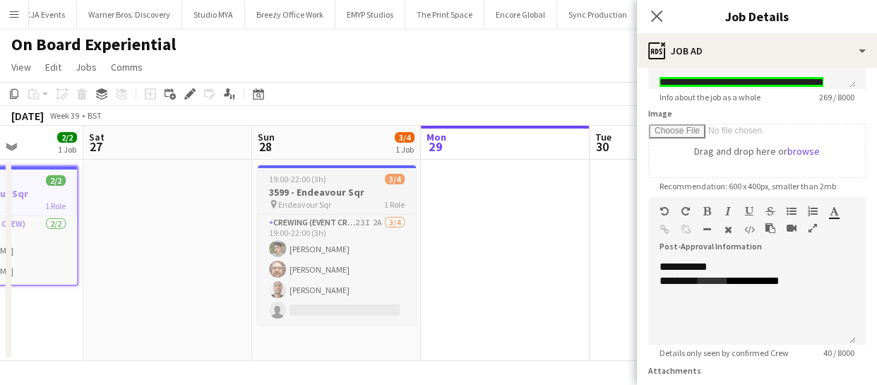
click at [358, 201] on div "pin Endeavour Sqr 1 Role" at bounding box center [337, 203] width 158 height 11
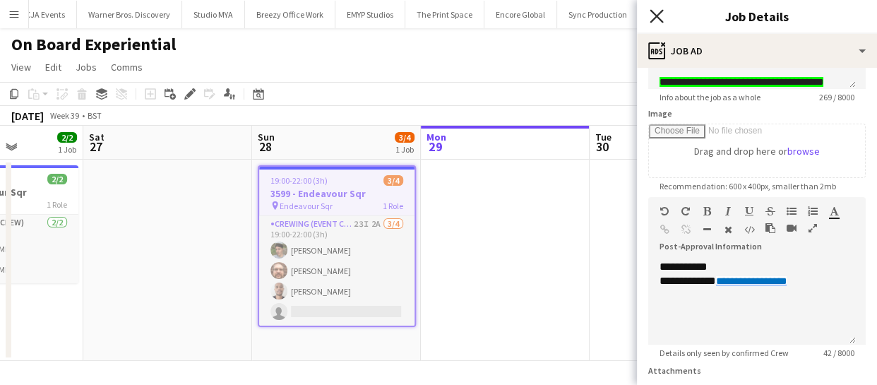
click at [659, 13] on icon at bounding box center [655, 15] width 13 height 13
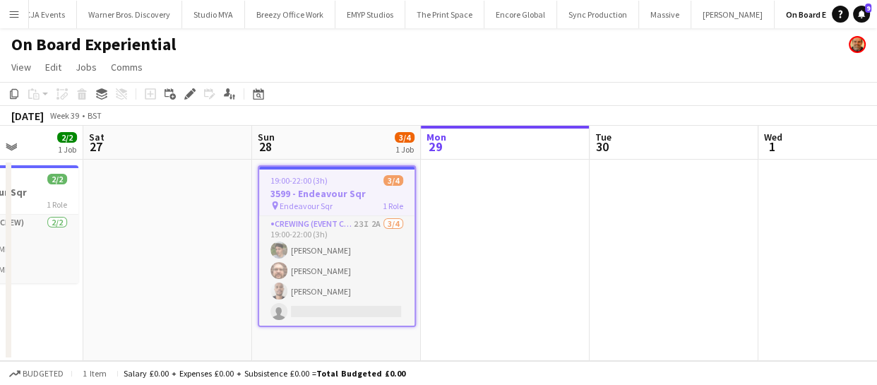
click at [323, 186] on app-job-card "19:00-22:00 (3h) 3/4 3599 - Endeavour Sqr pin Endeavour Sqr 1 Role Crewing (Eve…" at bounding box center [337, 246] width 158 height 162
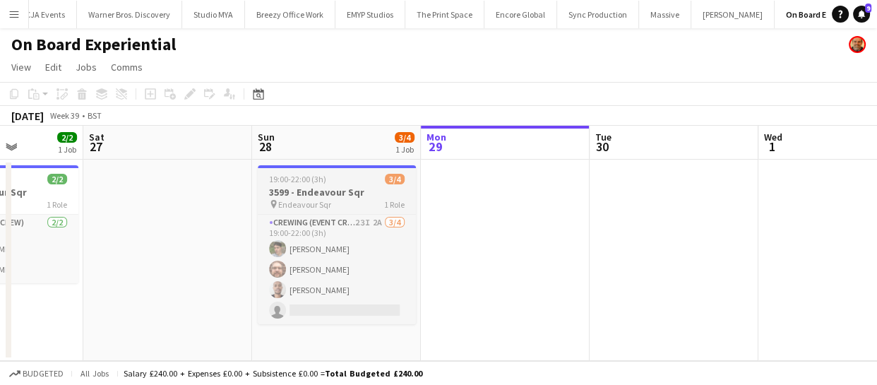
click at [322, 178] on span "19:00-22:00 (3h)" at bounding box center [297, 179] width 57 height 11
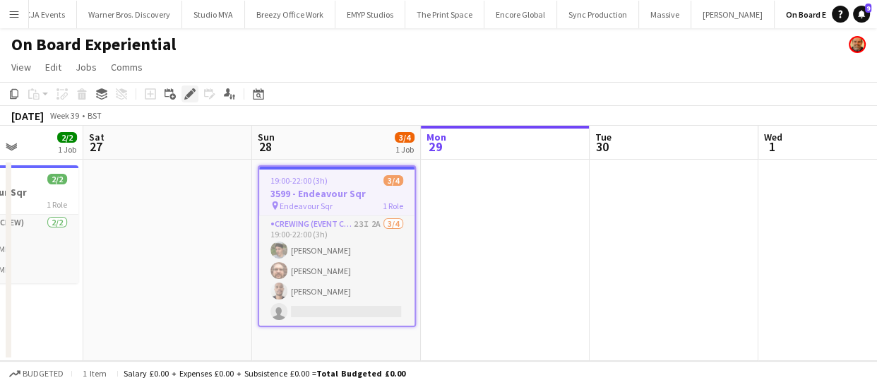
click at [185, 85] on div "Edit" at bounding box center [189, 93] width 17 height 17
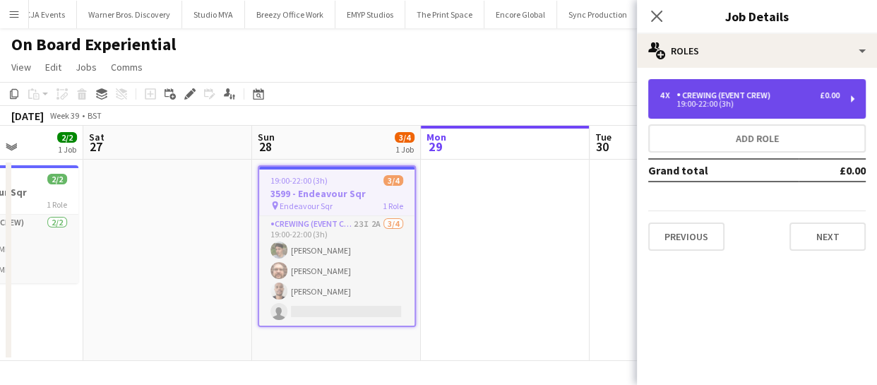
click at [764, 106] on div "19:00-22:00 (3h)" at bounding box center [749, 103] width 180 height 7
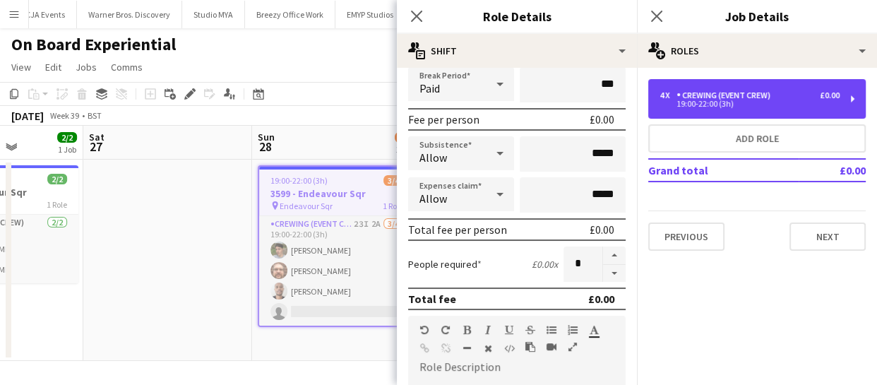
scroll to position [256, 0]
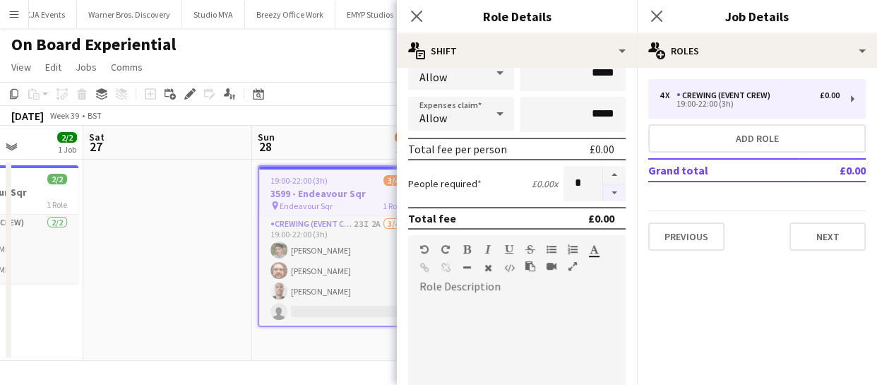
click at [603, 190] on button "button" at bounding box center [614, 193] width 23 height 18
type input "*"
click at [421, 21] on icon at bounding box center [415, 15] width 13 height 13
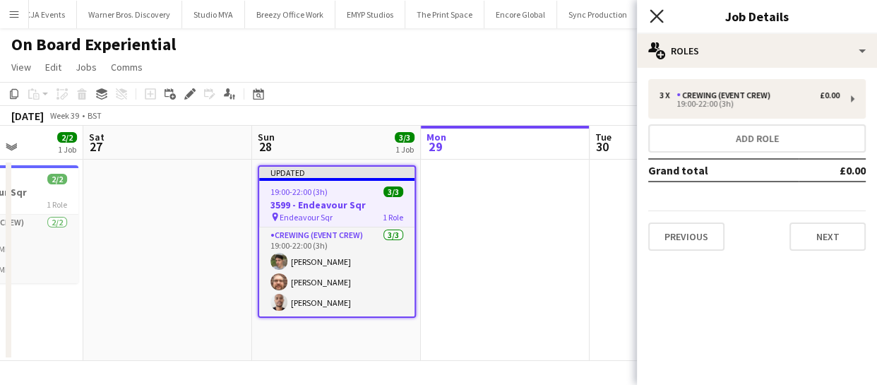
click at [651, 20] on icon at bounding box center [655, 15] width 13 height 13
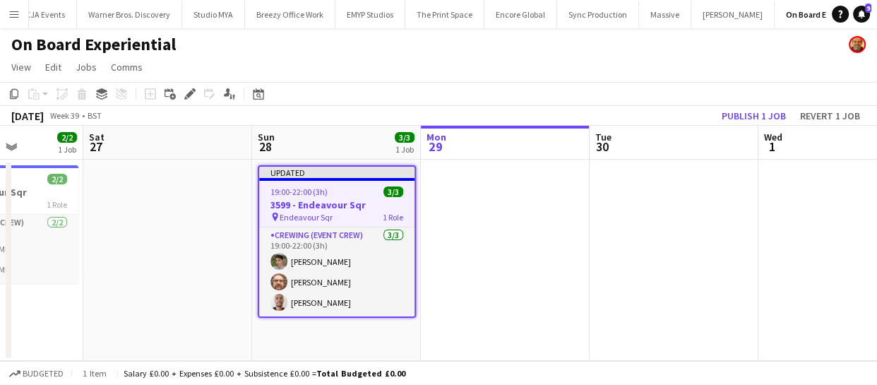
click at [743, 105] on app-toolbar "Copy Paste Paste Ctrl+V Paste with crew Ctrl+Shift+V Paste linked Job Delete Gr…" at bounding box center [438, 94] width 877 height 24
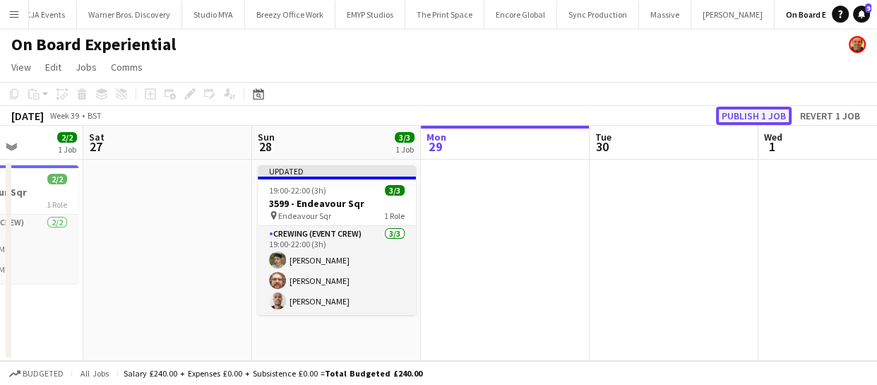
click at [746, 117] on button "Publish 1 job" at bounding box center [754, 116] width 76 height 18
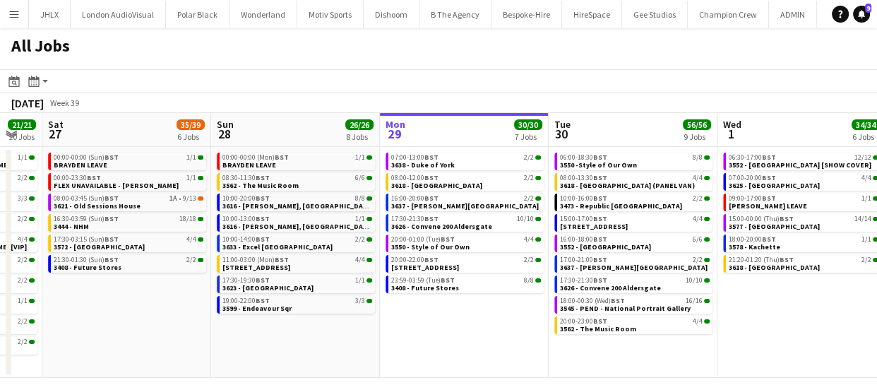
scroll to position [0, 435]
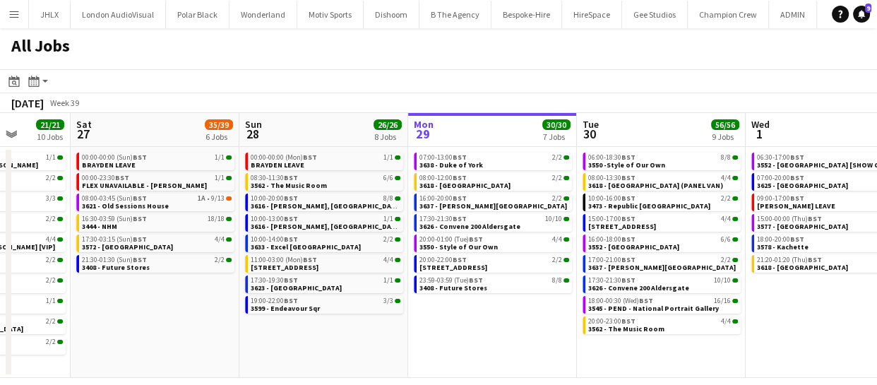
drag, startPoint x: 283, startPoint y: 303, endPoint x: 522, endPoint y: 292, distance: 239.5
click at [522, 292] on app-calendar-viewport "Wed 24 43/43 10 Jobs Thu 25 66/68 11 Jobs Fri 26 21/21 10 Jobs Sat 27 35/39 6 J…" at bounding box center [438, 245] width 877 height 265
click at [277, 307] on span "3599 - Endeavour Sqr" at bounding box center [285, 307] width 69 height 9
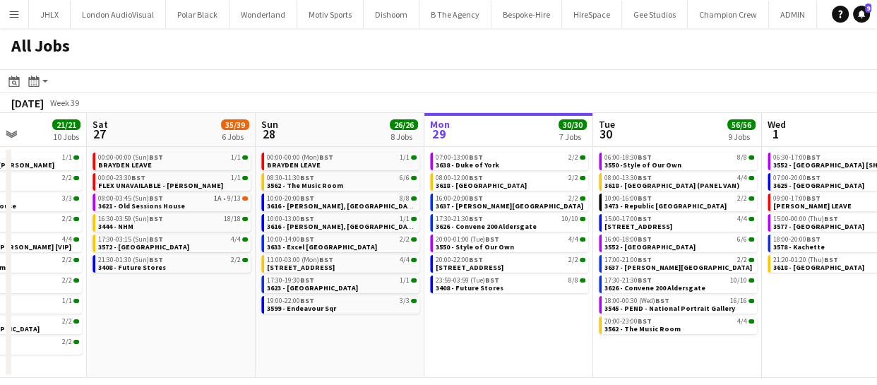
scroll to position [0, 419]
drag, startPoint x: 289, startPoint y: 347, endPoint x: 306, endPoint y: 350, distance: 17.2
click at [306, 350] on app-calendar-viewport "Wed 24 43/43 10 Jobs Thu 25 66/68 11 Jobs Fri 26 21/21 10 Jobs Sat 27 35/39 6 J…" at bounding box center [438, 245] width 877 height 265
click at [310, 285] on span "3623 - London Museum" at bounding box center [312, 287] width 91 height 9
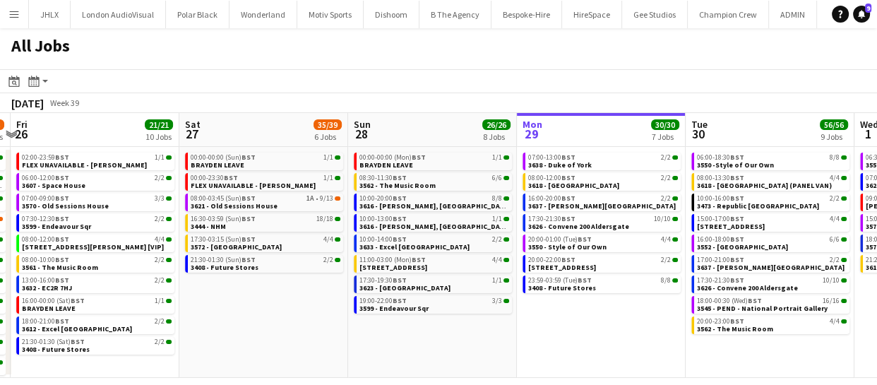
scroll to position [0, 381]
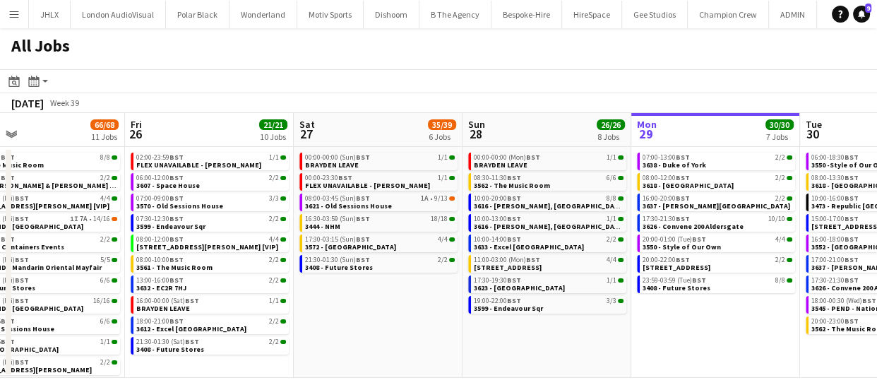
drag, startPoint x: 438, startPoint y: 348, endPoint x: 643, endPoint y: 355, distance: 204.8
click at [643, 355] on app-calendar-viewport "Tue 23 20/20 7 Jobs Wed 24 43/43 10 Jobs Thu 25 66/68 11 Jobs Fri 26 21/21 10 J…" at bounding box center [438, 245] width 877 height 265
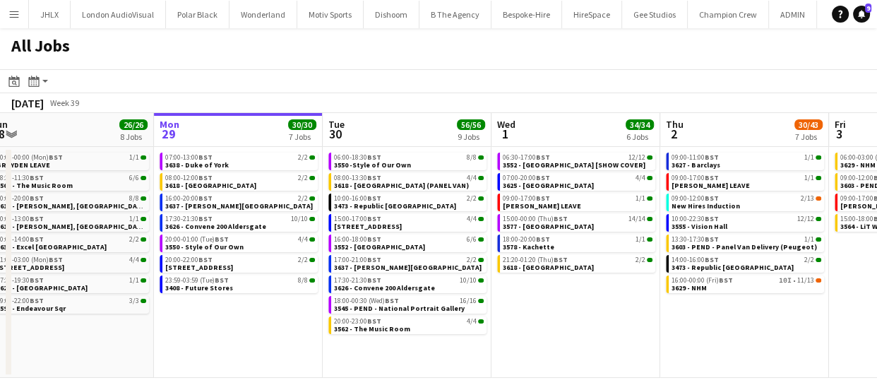
drag, startPoint x: 701, startPoint y: 351, endPoint x: 329, endPoint y: 348, distance: 372.0
click at [329, 348] on app-calendar-viewport "Thu 25 66/68 11 Jobs Fri 26 21/21 10 Jobs Sat 27 35/39 6 Jobs Sun 28 26/26 8 Jo…" at bounding box center [438, 245] width 877 height 265
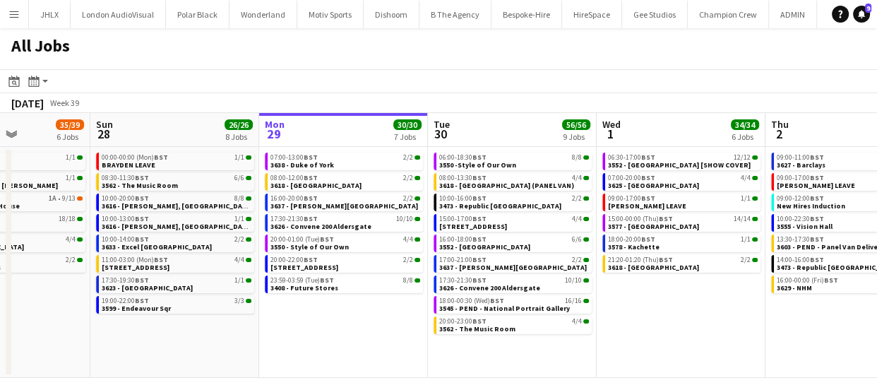
drag, startPoint x: 572, startPoint y: 351, endPoint x: 515, endPoint y: 351, distance: 56.5
click at [479, 352] on app-calendar-viewport "Thu 25 66/68 11 Jobs Fri 26 21/21 10 Jobs Sat 27 35/39 6 Jobs Sun 28 26/26 8 Jo…" at bounding box center [438, 245] width 877 height 265
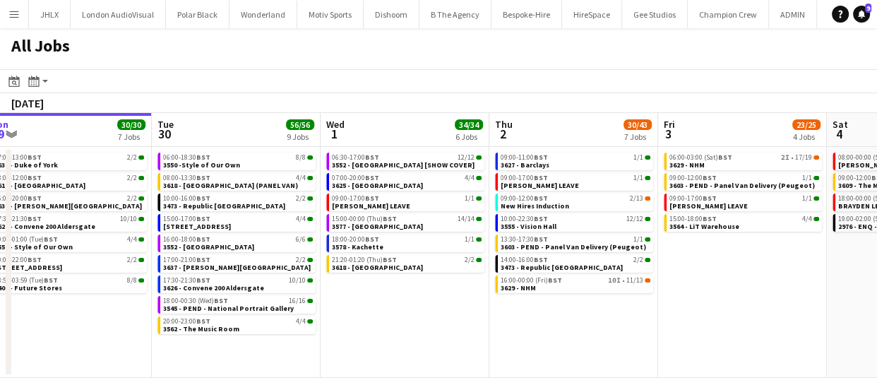
click at [479, 352] on app-calendar-viewport "Thu 25 66/68 11 Jobs Fri 26 21/21 10 Jobs Sat 27 35/39 6 Jobs Sun 28 26/26 8 Jo…" at bounding box center [438, 245] width 877 height 265
drag, startPoint x: 574, startPoint y: 344, endPoint x: 522, endPoint y: 345, distance: 51.5
click at [500, 344] on app-calendar-viewport "Thu 25 66/68 11 Jobs Fri 26 21/21 10 Jobs Sat 27 35/39 6 Jobs Sun 28 26/26 8 Jo…" at bounding box center [438, 245] width 877 height 265
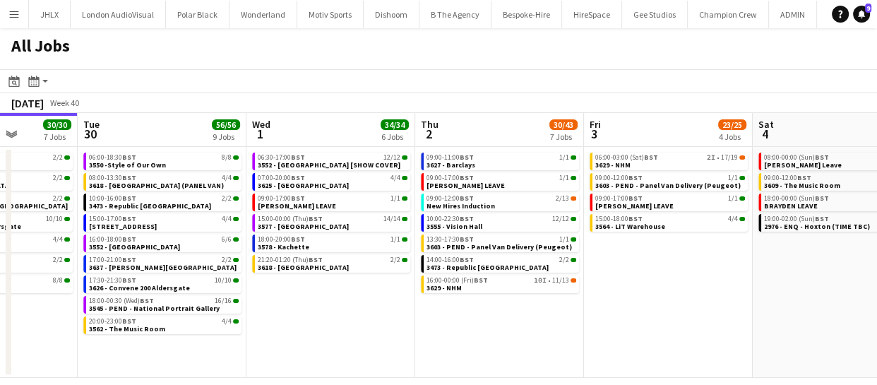
drag, startPoint x: 436, startPoint y: 344, endPoint x: 263, endPoint y: 352, distance: 173.1
click at [263, 352] on app-calendar-viewport "Sat 27 35/39 6 Jobs Sun 28 26/26 8 Jobs Mon 29 30/30 7 Jobs Tue 30 56/56 9 Jobs…" at bounding box center [438, 245] width 877 height 265
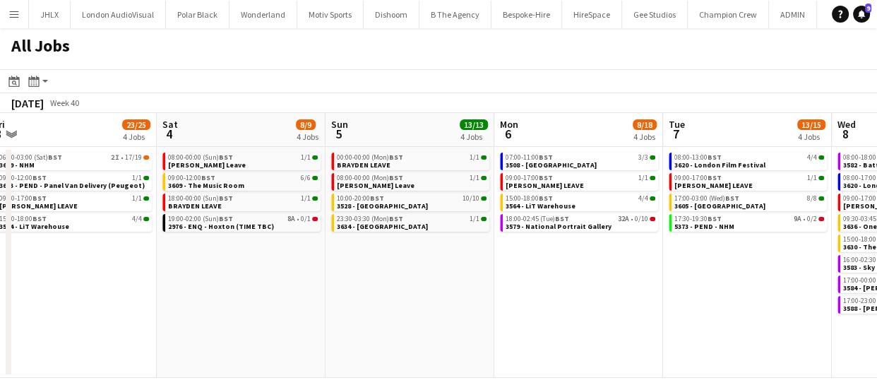
drag, startPoint x: 366, startPoint y: 344, endPoint x: 242, endPoint y: 353, distance: 123.9
click at [238, 352] on app-calendar-viewport "Mon 29 30/30 7 Jobs Tue 30 56/56 9 Jobs Wed 1 34/34 6 Jobs Thu 2 30/43 7 Jobs F…" at bounding box center [438, 245] width 877 height 265
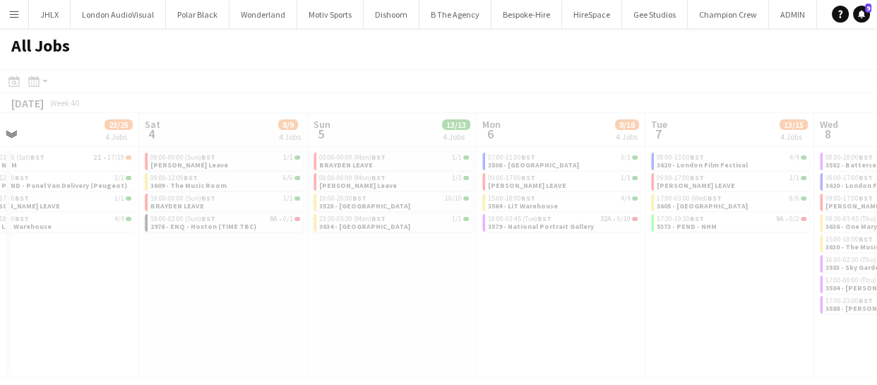
drag, startPoint x: 511, startPoint y: 330, endPoint x: 306, endPoint y: 337, distance: 205.5
click at [334, 331] on app-all-jobs "All Jobs Date picker SEP 2025 SEP 2025 Monday M Tuesday T Wednesday W Thursday …" at bounding box center [438, 202] width 877 height 349
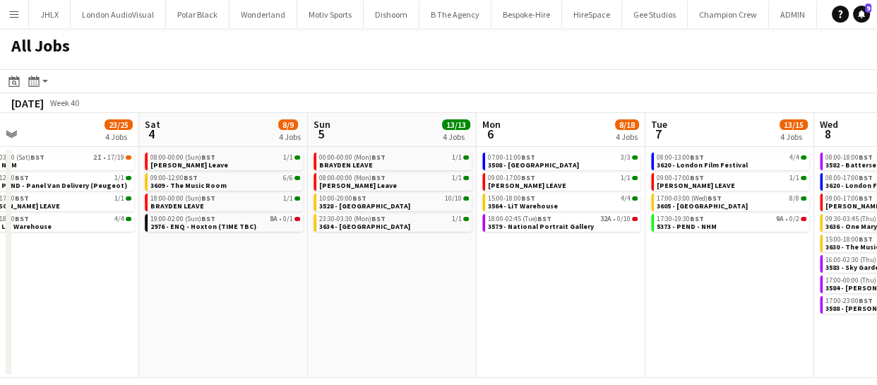
drag, startPoint x: 311, startPoint y: 334, endPoint x: 370, endPoint y: 325, distance: 59.2
click at [268, 332] on app-calendar-viewport "Wed 1 34/34 6 Jobs Thu 2 30/43 7 Jobs Fri 3 23/25 4 Jobs Sat 4 8/9 4 Jobs Sun 5…" at bounding box center [438, 245] width 877 height 265
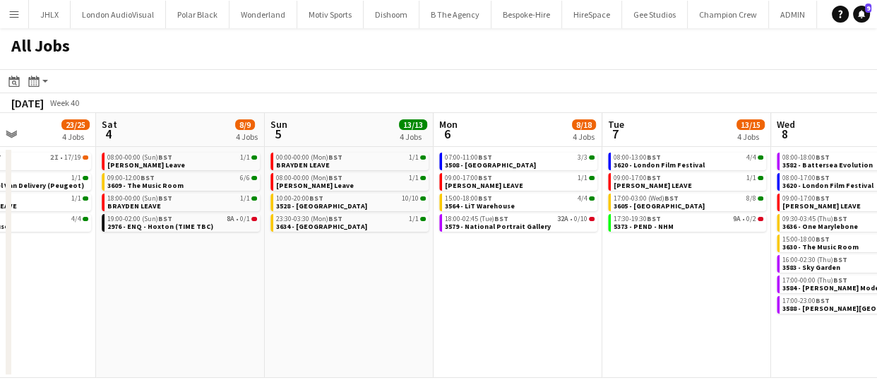
drag, startPoint x: 467, startPoint y: 318, endPoint x: 369, endPoint y: 329, distance: 98.7
click at [338, 318] on app-calendar-viewport "Wed 1 34/34 6 Jobs Thu 2 30/43 7 Jobs Fri 3 23/25 4 Jobs Sat 4 8/9 4 Jobs Sun 5…" at bounding box center [438, 245] width 877 height 265
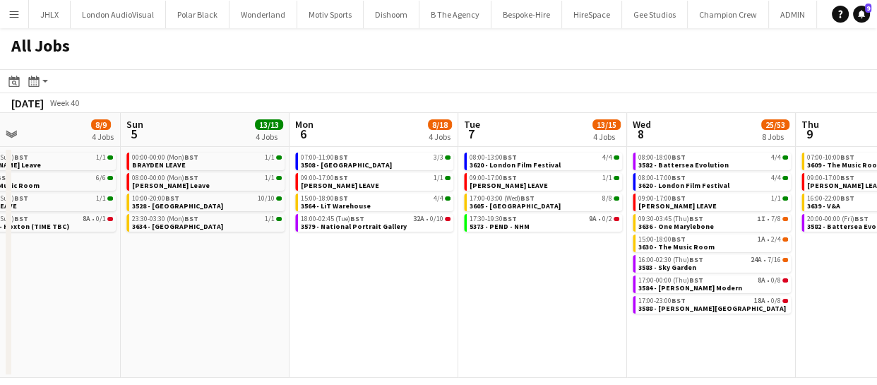
drag, startPoint x: 414, startPoint y: 320, endPoint x: 294, endPoint y: 320, distance: 119.3
click at [309, 318] on app-calendar-viewport "Wed 1 34/34 6 Jobs Thu 2 30/43 7 Jobs Fri 3 23/25 4 Jobs Sat 4 8/9 4 Jobs Sun 5…" at bounding box center [438, 245] width 877 height 265
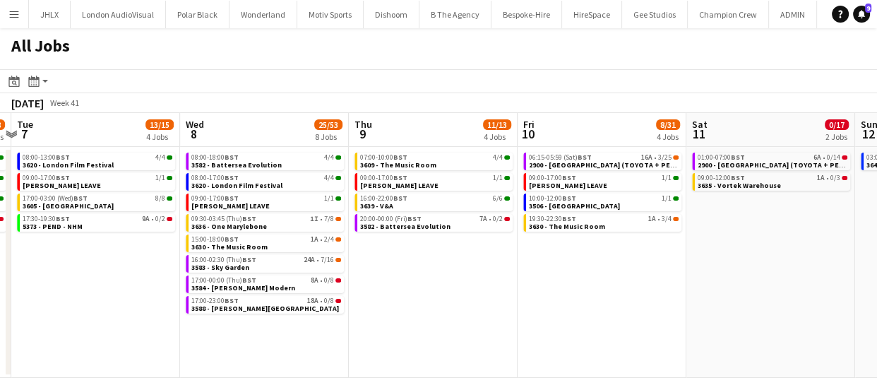
drag, startPoint x: 311, startPoint y: 318, endPoint x: 181, endPoint y: 324, distance: 130.0
click at [101, 328] on app-calendar-viewport "Fri 3 23/25 4 Jobs Sat 4 8/9 4 Jobs Sun 5 13/13 4 Jobs Mon 6 8/18 4 Jobs Tue 7 …" at bounding box center [438, 245] width 877 height 265
click at [338, 303] on app-all-jobs "All Jobs Date picker SEP 2025 SEP 2025 Monday M Tuesday T Wednesday W Thursday …" at bounding box center [438, 202] width 877 height 349
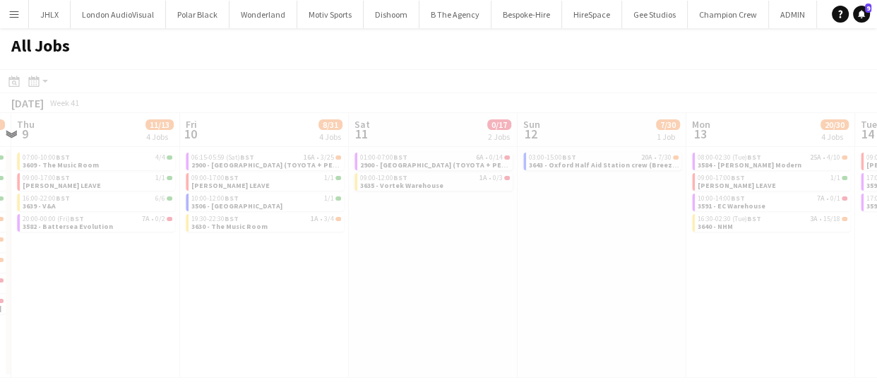
scroll to position [0, 412]
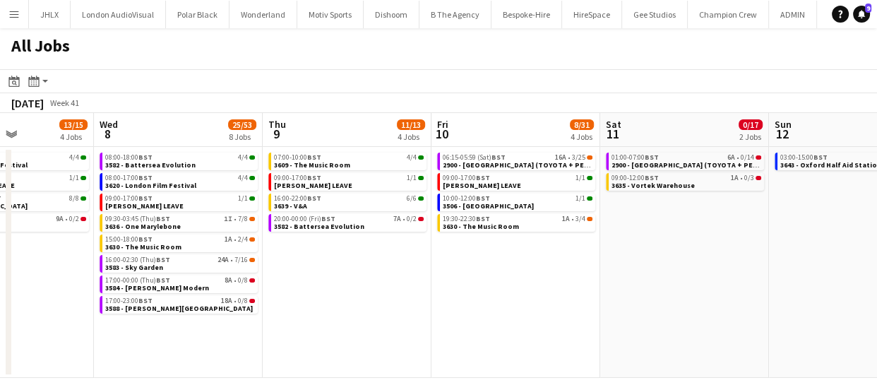
drag, startPoint x: 464, startPoint y: 305, endPoint x: 367, endPoint y: 305, distance: 97.4
click at [392, 304] on app-calendar-viewport "Sun 5 13/13 4 Jobs Mon 6 8/18 4 Jobs Tue 7 13/15 4 Jobs Wed 8 25/53 8 Jobs Thu …" at bounding box center [438, 245] width 877 height 265
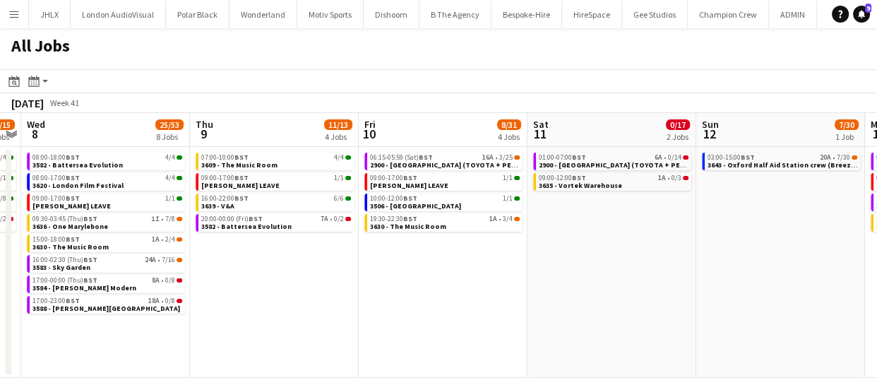
drag, startPoint x: 294, startPoint y: 294, endPoint x: 143, endPoint y: 292, distance: 151.0
click at [159, 291] on app-calendar-viewport "Sun 5 13/13 4 Jobs Mon 6 8/18 4 Jobs Tue 7 13/15 4 Jobs Wed 8 25/53 8 Jobs Thu …" at bounding box center [438, 245] width 877 height 265
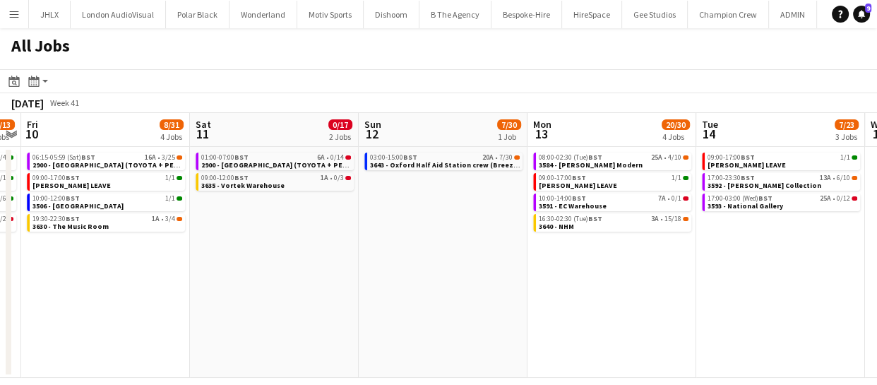
scroll to position [0, 483]
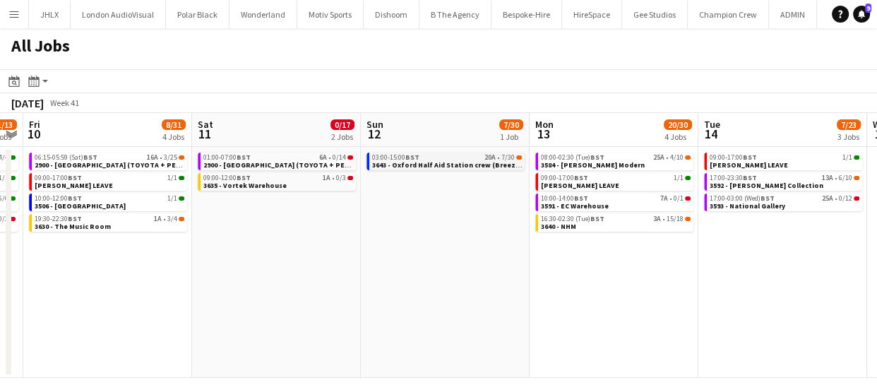
click at [443, 166] on span "3643 - Oxford Half Aid Station crew (Breezy Car & Peugeot Van)" at bounding box center [479, 164] width 215 height 9
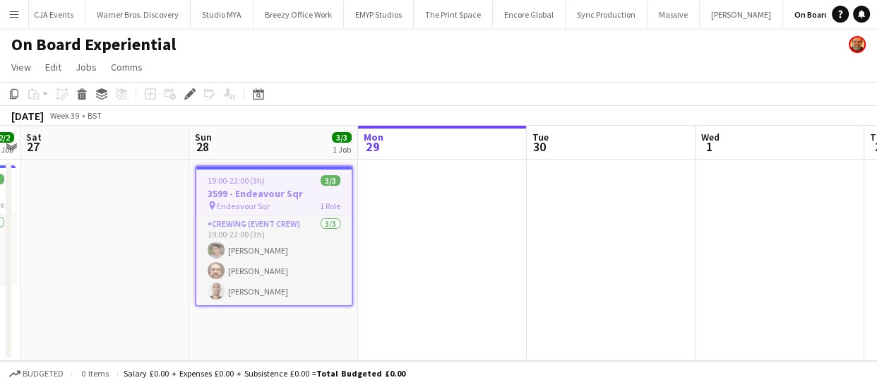
scroll to position [0, 1802]
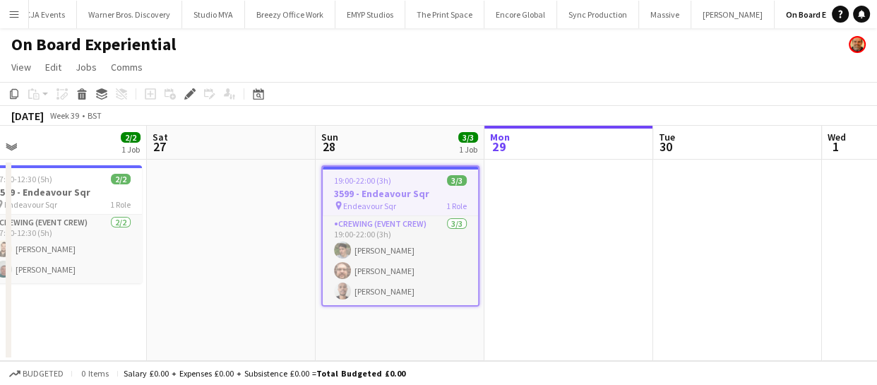
drag, startPoint x: 131, startPoint y: 320, endPoint x: 606, endPoint y: 279, distance: 476.0
click at [606, 279] on app-calendar-viewport "Wed 24 Thu 25 Fri 26 2/2 1 Job Sat 27 Sun 28 3/3 1 Job Mon 29 Tue 30 Wed 1 Thu …" at bounding box center [438, 243] width 877 height 235
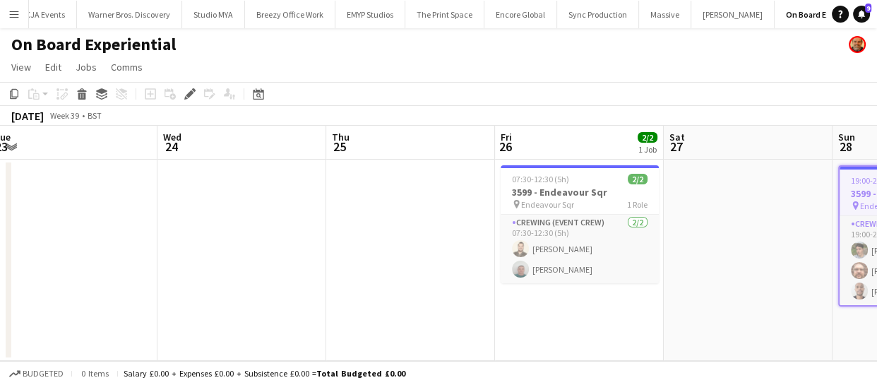
drag, startPoint x: 588, startPoint y: 285, endPoint x: 606, endPoint y: 282, distance: 18.0
click at [599, 283] on app-calendar-viewport "Sun 21 Mon 22 Tue 23 Wed 24 Thu 25 Fri 26 2/2 1 Job Sat 27 Sun 28 3/3 1 Job Mon…" at bounding box center [438, 243] width 877 height 235
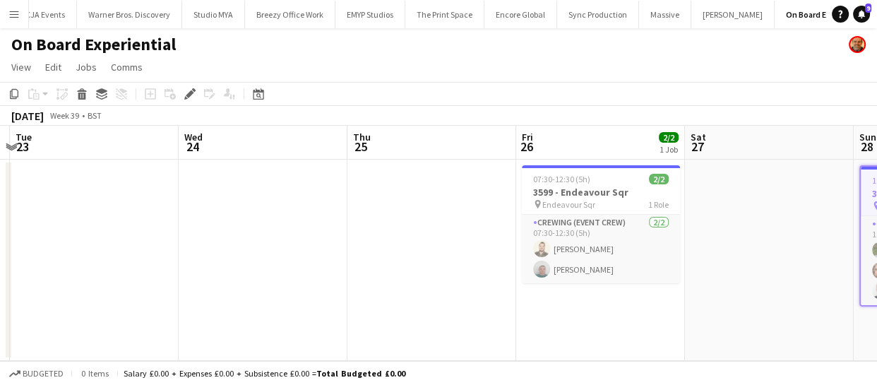
drag, startPoint x: 558, startPoint y: 303, endPoint x: 177, endPoint y: 318, distance: 381.4
click at [264, 313] on app-calendar-viewport "Sun 21 Mon 22 Tue 23 Wed 24 Thu 25 Fri 26 2/2 1 Job Sat 27 Sun 28 3/3 1 Job Mon…" at bounding box center [438, 243] width 877 height 235
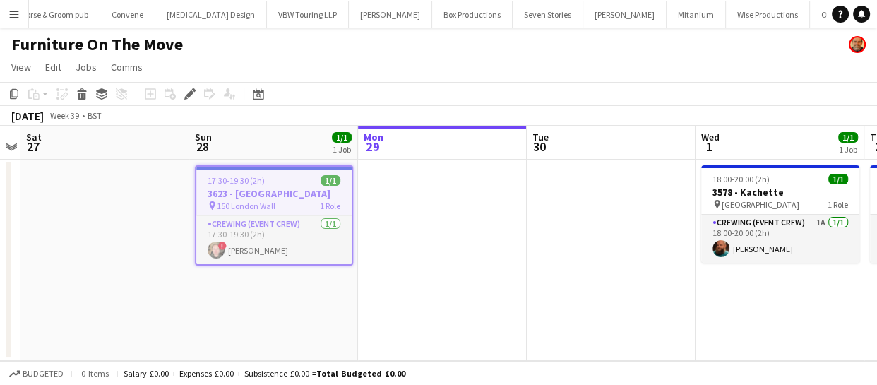
scroll to position [0, 4093]
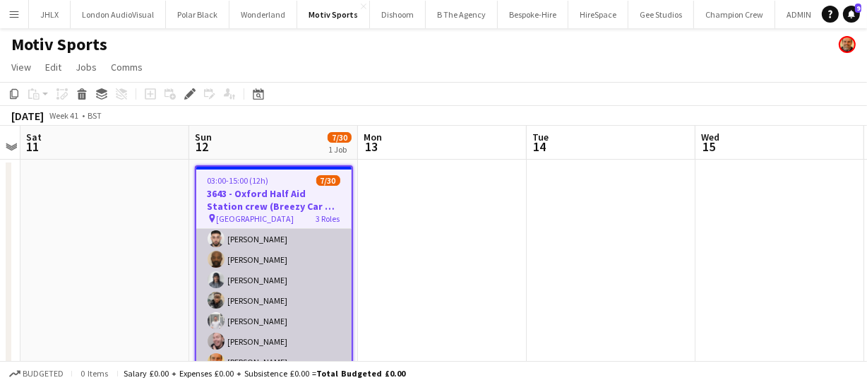
scroll to position [320, 0]
click at [284, 287] on app-card-role "Crewing (Event Crew) 4A [DATE] 05:00-13:00 (8h) [PERSON_NAME] [PERSON_NAME] [PE…" at bounding box center [273, 321] width 155 height 232
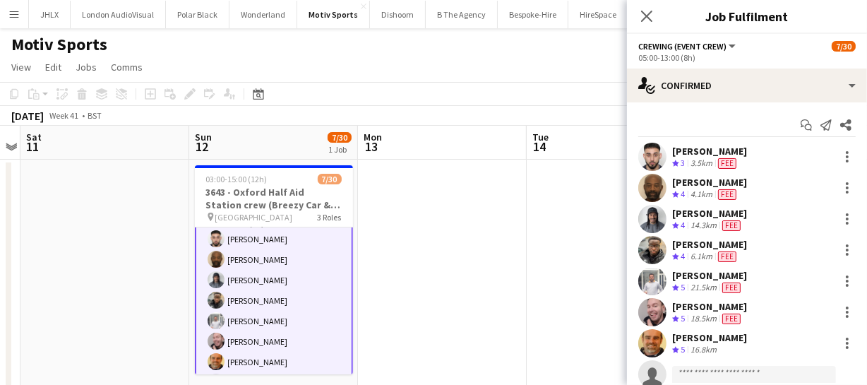
scroll to position [258, 0]
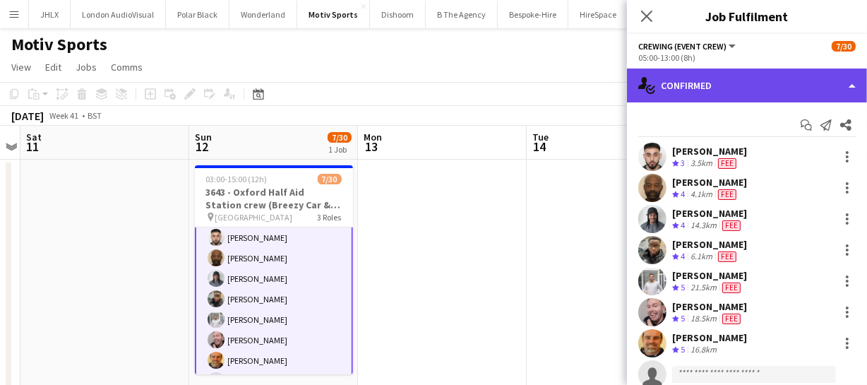
click at [726, 97] on div "single-neutral-actions-check-2 Confirmed" at bounding box center [747, 85] width 240 height 34
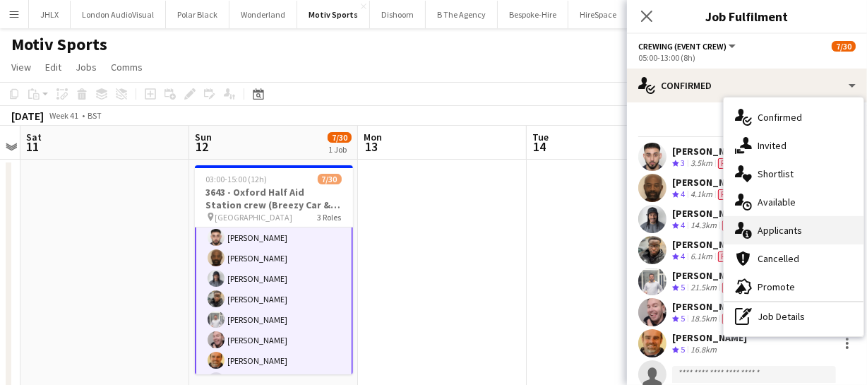
click at [785, 227] on span "Applicants" at bounding box center [779, 230] width 44 height 13
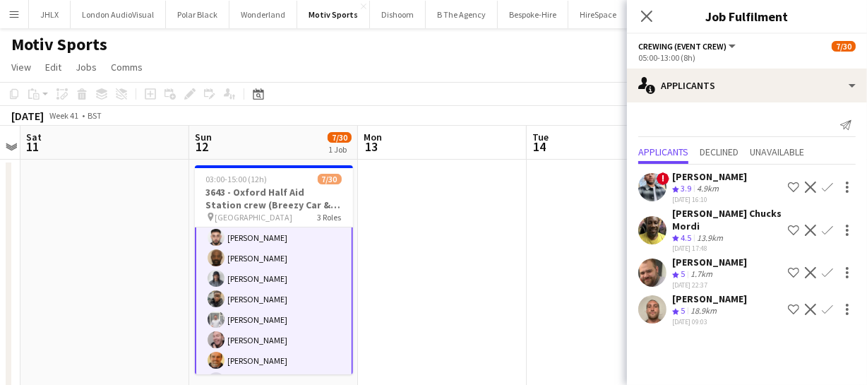
click at [822, 270] on app-icon "Confirm" at bounding box center [827, 272] width 11 height 11
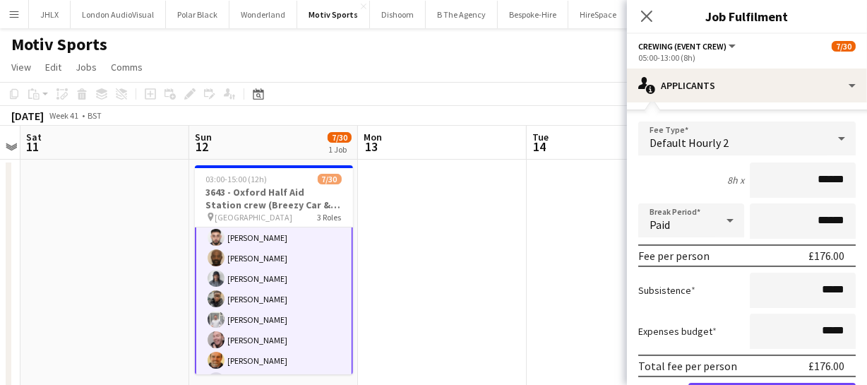
scroll to position [256, 0]
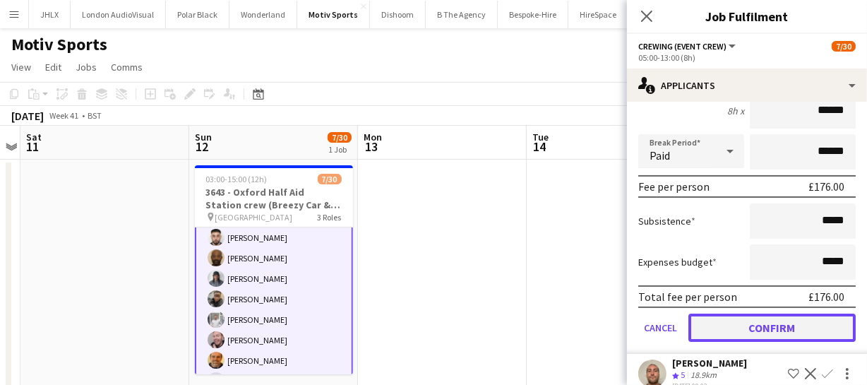
click at [793, 320] on button "Confirm" at bounding box center [771, 327] width 167 height 28
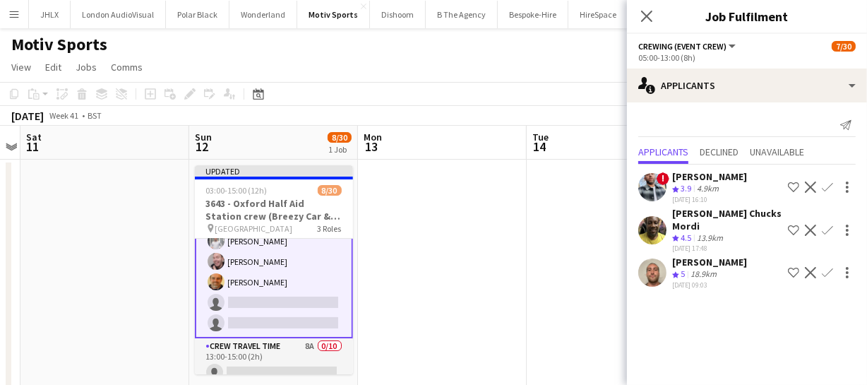
scroll to position [386, 0]
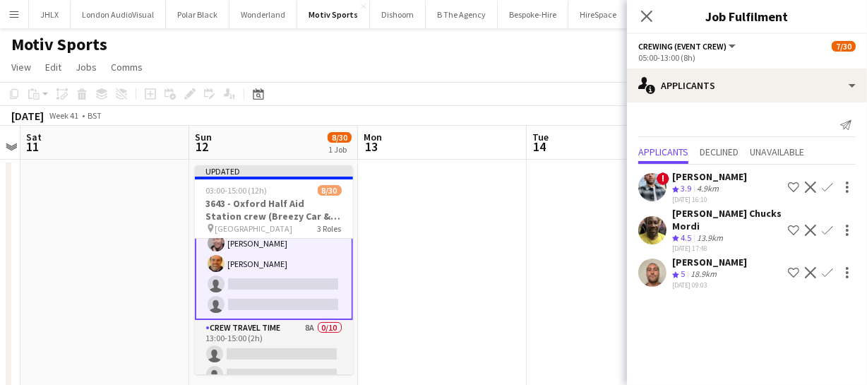
click at [833, 264] on button "Confirm" at bounding box center [827, 272] width 17 height 17
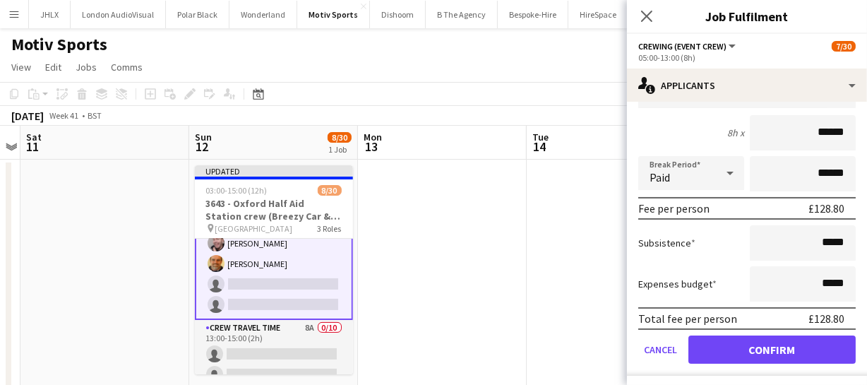
scroll to position [235, 0]
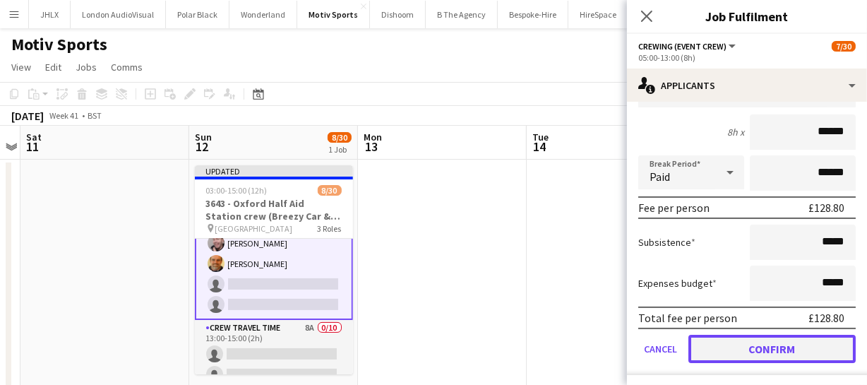
click at [776, 338] on button "Confirm" at bounding box center [771, 349] width 167 height 28
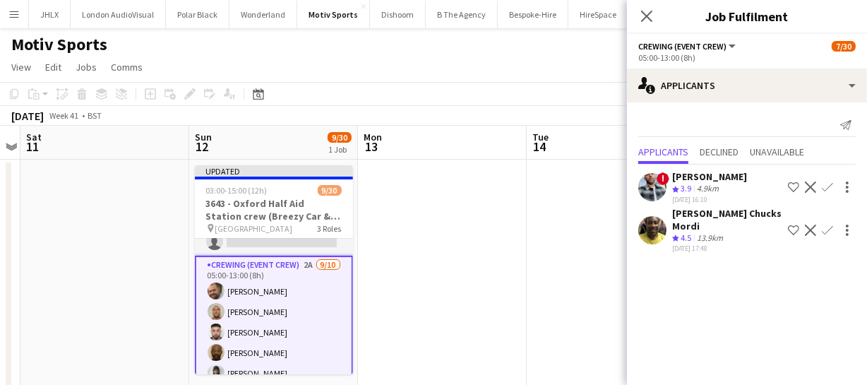
scroll to position [193, 0]
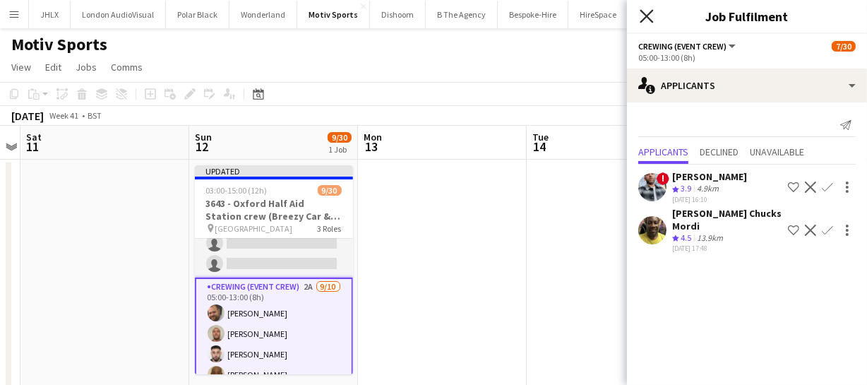
click at [644, 12] on icon "Close pop-in" at bounding box center [645, 15] width 13 height 13
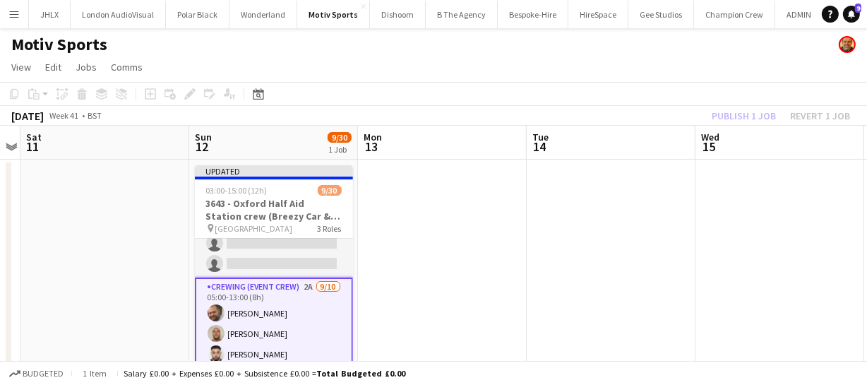
click at [726, 114] on div "Publish 1 job Revert 1 job" at bounding box center [781, 116] width 172 height 18
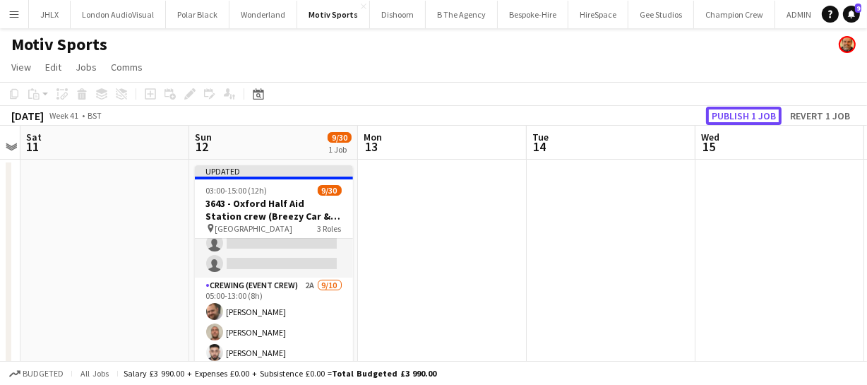
click at [726, 114] on button "Publish 1 job" at bounding box center [744, 116] width 76 height 18
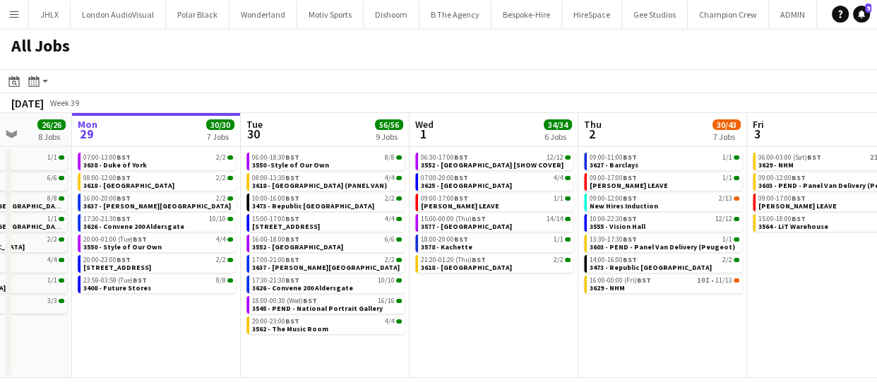
scroll to position [0, 395]
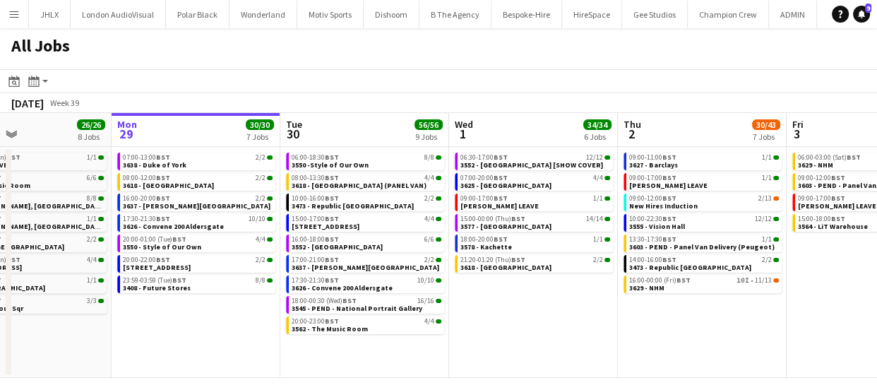
drag, startPoint x: 625, startPoint y: 330, endPoint x: 567, endPoint y: 320, distance: 58.0
click at [567, 320] on app-calendar-viewport "Fri 26 21/21 10 Jobs Sat 27 35/39 6 Jobs Sun 28 26/26 8 Jobs Mon 29 30/30 7 Job…" at bounding box center [438, 245] width 877 height 265
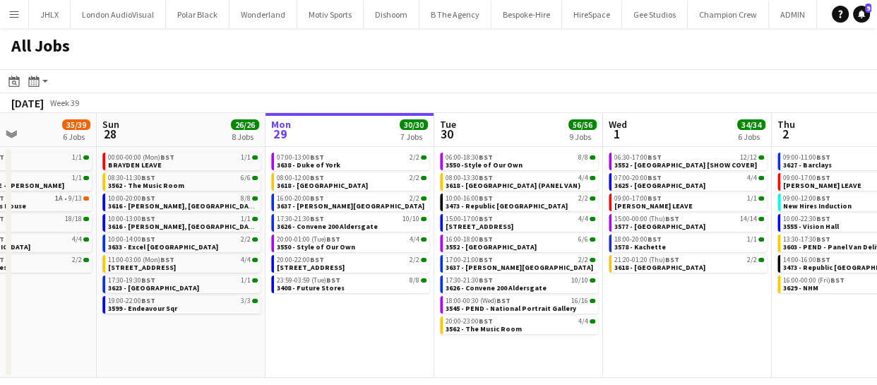
scroll to position [0, 340]
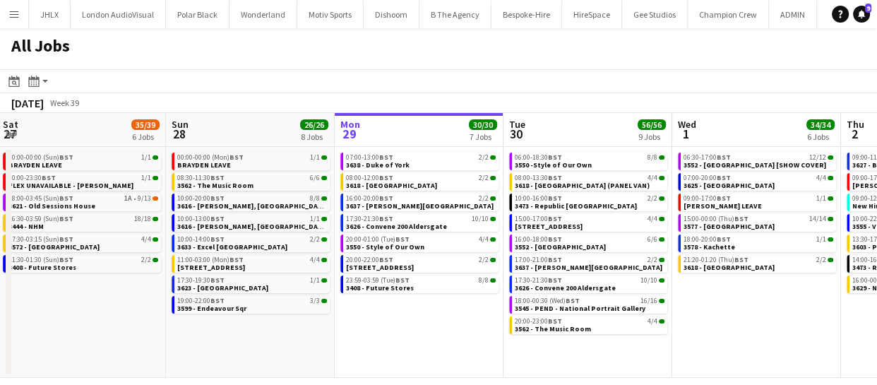
drag, startPoint x: 515, startPoint y: 327, endPoint x: 738, endPoint y: 311, distance: 222.9
click at [738, 311] on app-calendar-viewport "Thu 25 66/68 11 Jobs Fri 26 21/21 10 Jobs Sat 27 35/39 6 Jobs Sun 28 26/26 8 Jo…" at bounding box center [438, 245] width 877 height 265
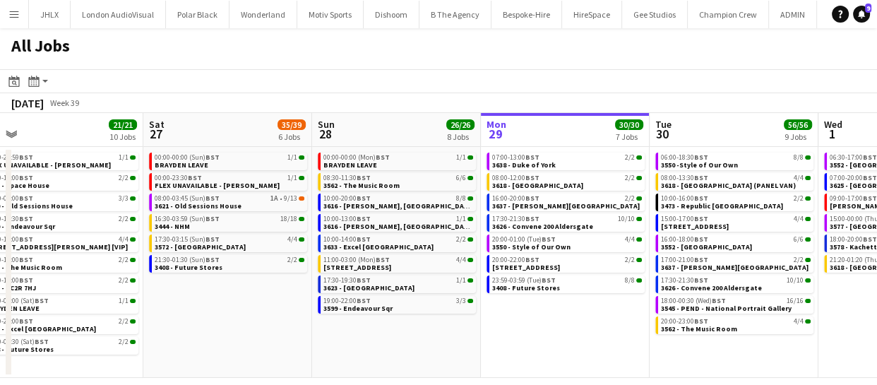
scroll to position [0, 348]
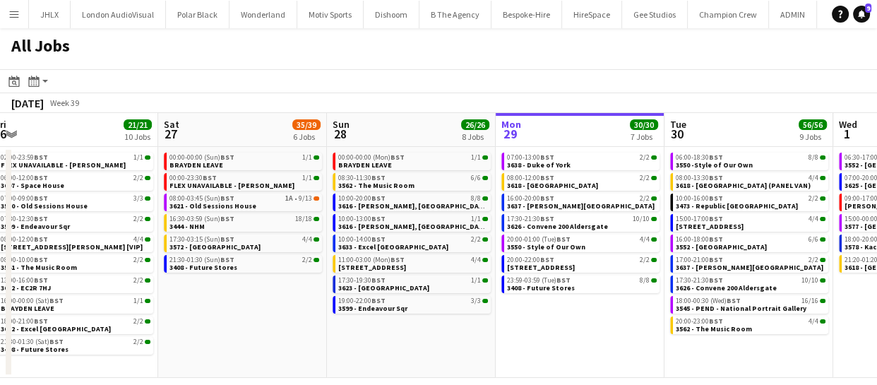
drag, startPoint x: 320, startPoint y: 326, endPoint x: 481, endPoint y: 331, distance: 161.0
click at [481, 331] on app-calendar-viewport "Wed 24 43/43 10 Jobs Thu 25 66/68 11 Jobs Fri 26 21/21 10 Jobs Sat 27 35/39 6 J…" at bounding box center [438, 245] width 877 height 265
click at [395, 247] on span "3633 - Excel [GEOGRAPHIC_DATA]" at bounding box center [393, 246] width 110 height 9
click at [8, 10] on app-icon "Menu" at bounding box center [13, 13] width 11 height 11
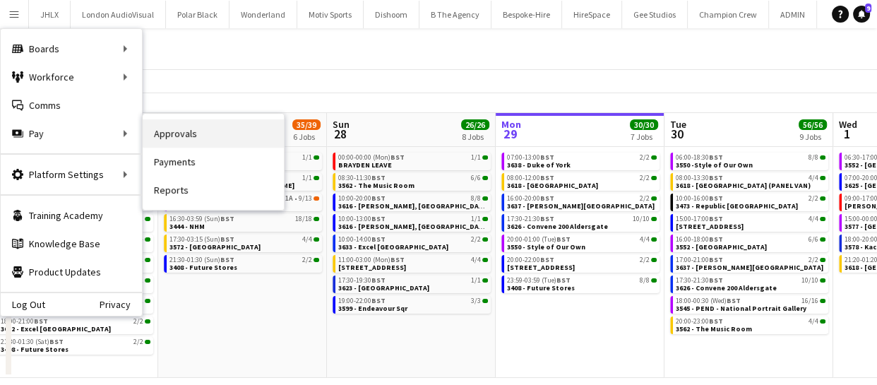
click at [198, 126] on link "Approvals" at bounding box center [213, 133] width 141 height 28
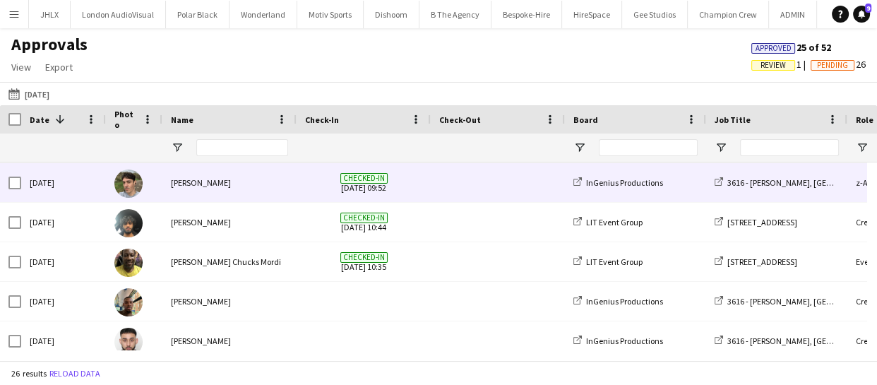
scroll to position [385, 0]
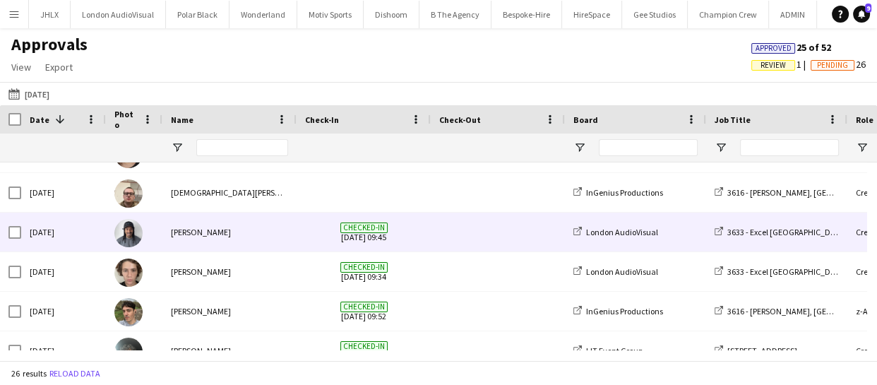
click at [76, 235] on div "Sun, 28 Sep 2025" at bounding box center [63, 231] width 85 height 39
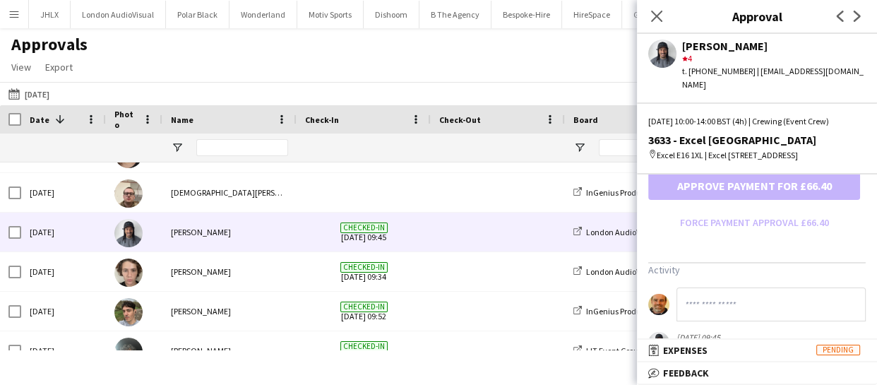
scroll to position [493, 0]
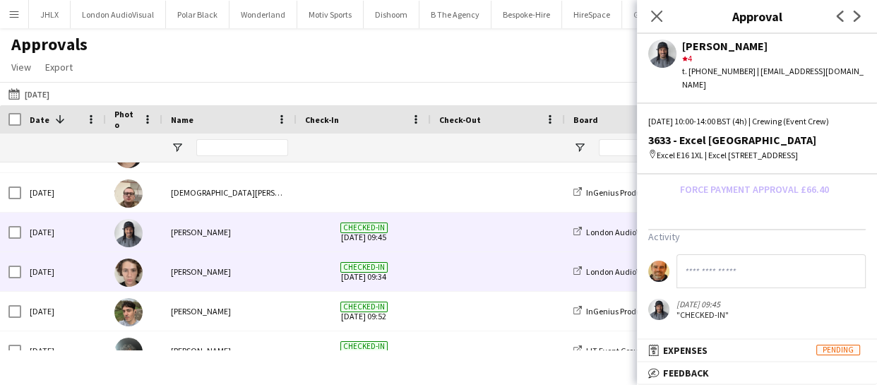
click at [62, 270] on div "Sun, 28 Sep 2025" at bounding box center [63, 271] width 85 height 39
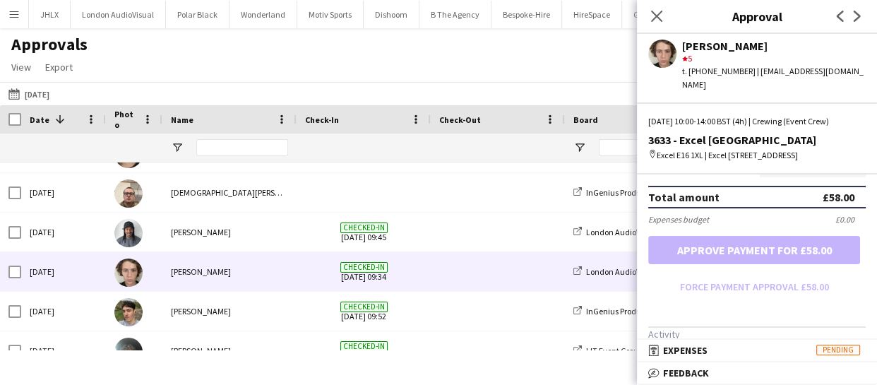
scroll to position [0, 0]
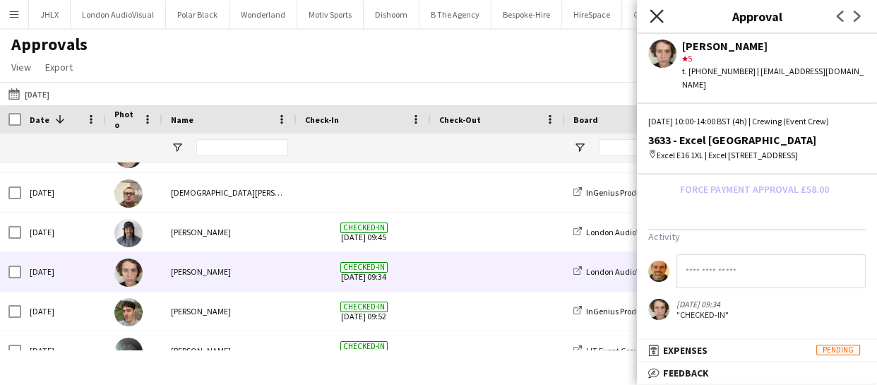
click at [659, 13] on icon at bounding box center [655, 15] width 13 height 13
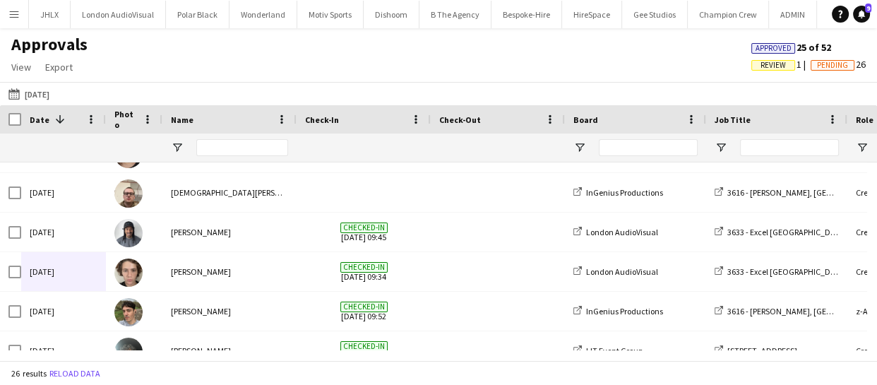
click at [21, 14] on button "Menu" at bounding box center [14, 14] width 28 height 28
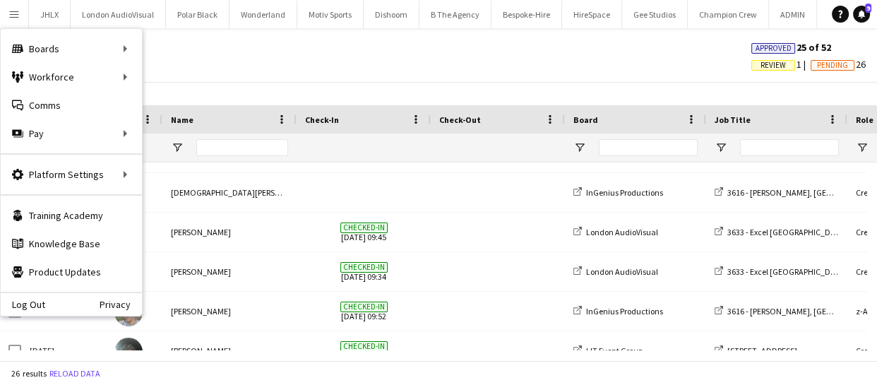
click at [448, 47] on div "Approvals View Customise view Customise filters Reset Filters Reset View Reset …" at bounding box center [438, 58] width 877 height 48
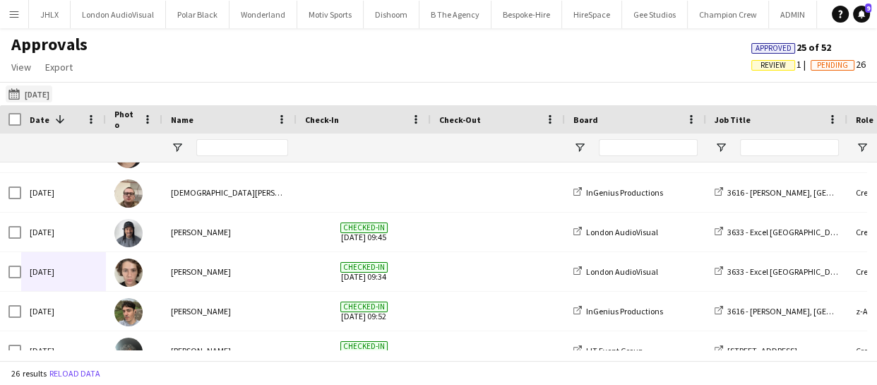
click at [30, 99] on button "Yesterday Yesterday" at bounding box center [29, 93] width 47 height 17
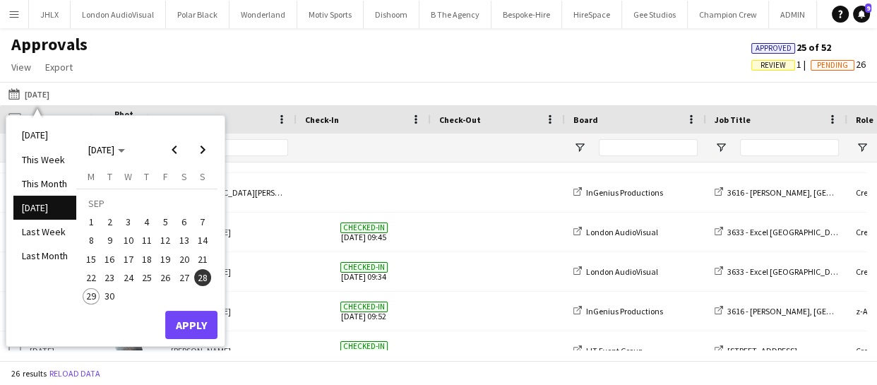
click at [173, 277] on span "26" at bounding box center [165, 277] width 17 height 17
click at [196, 334] on button "Apply" at bounding box center [191, 325] width 52 height 28
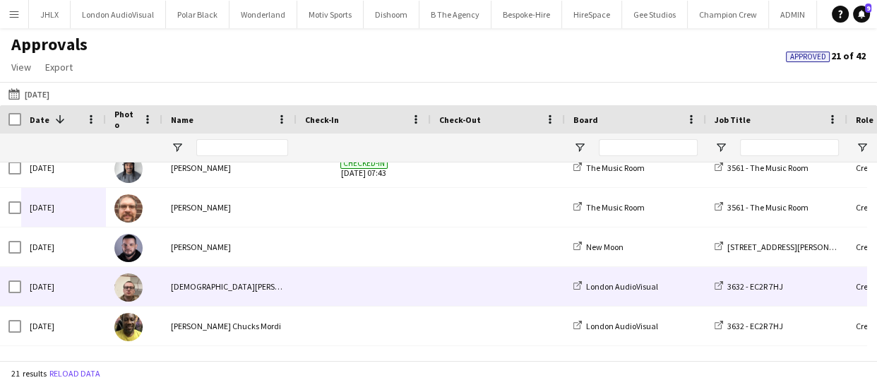
scroll to position [513, 0]
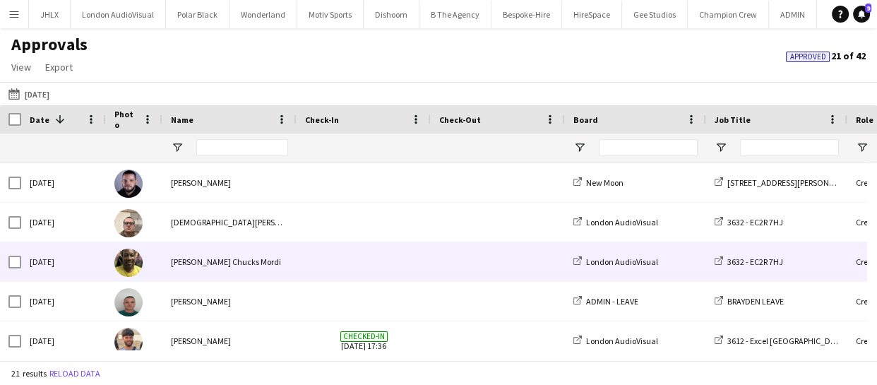
click at [61, 265] on div "Fri, 26 Sep 2025" at bounding box center [63, 261] width 85 height 39
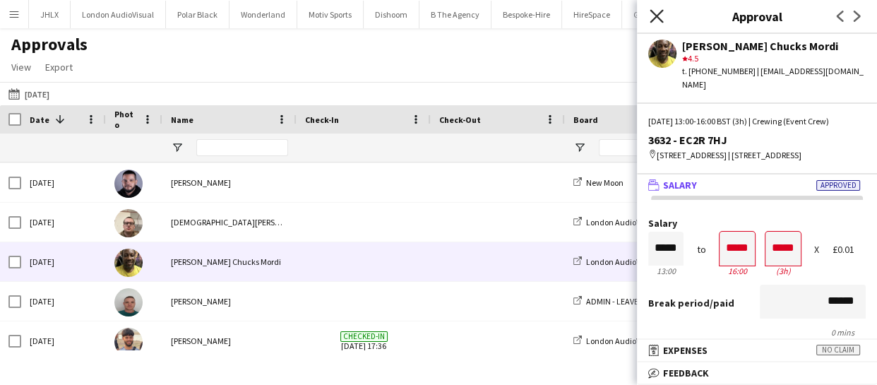
click at [659, 18] on icon "Close pop-in" at bounding box center [655, 15] width 13 height 13
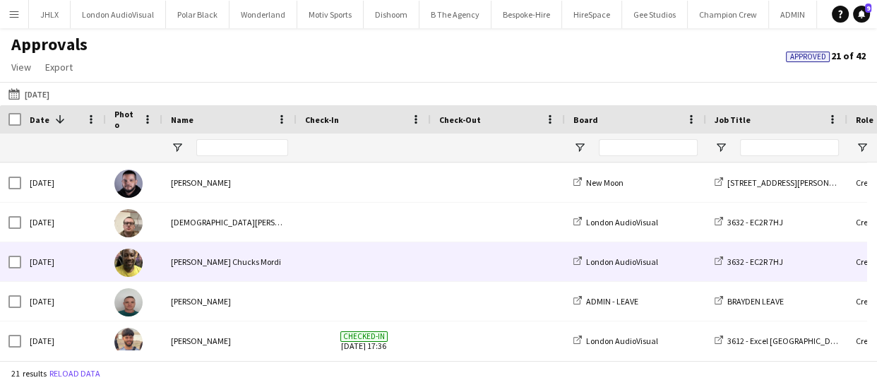
click at [52, 261] on div "Fri, 26 Sep 2025" at bounding box center [63, 261] width 85 height 39
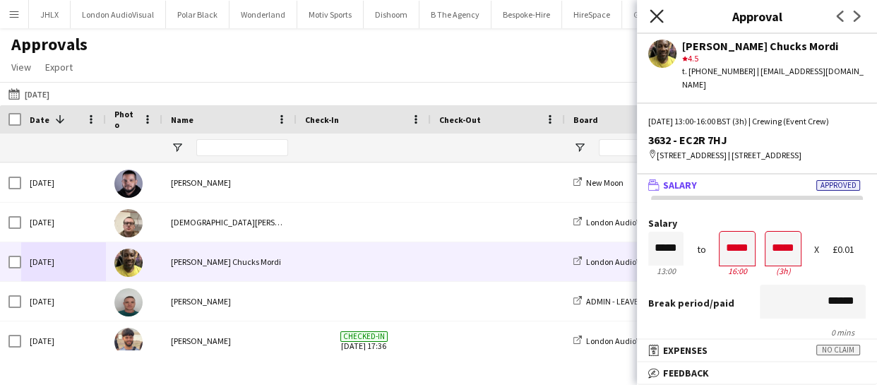
click at [660, 18] on icon "Close pop-in" at bounding box center [655, 15] width 13 height 13
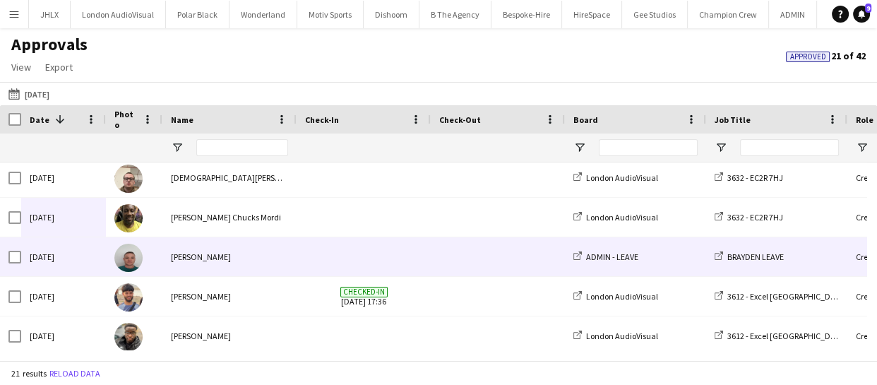
scroll to position [577, 0]
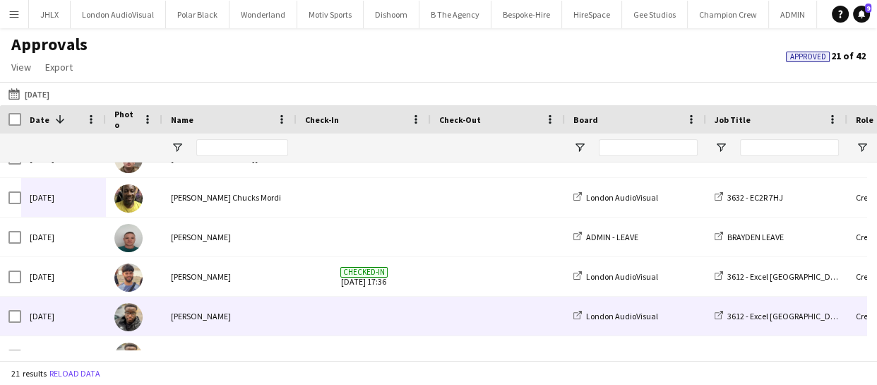
click at [75, 327] on div "Fri, 26 Sep 2025" at bounding box center [63, 315] width 85 height 39
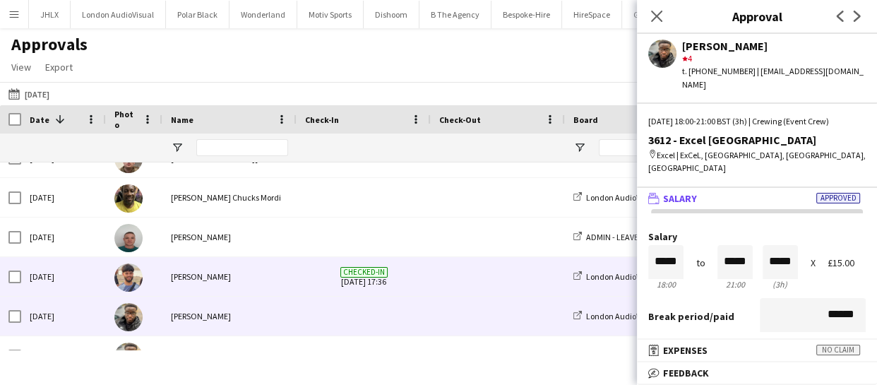
click at [80, 273] on div "Fri, 26 Sep 2025" at bounding box center [63, 276] width 85 height 39
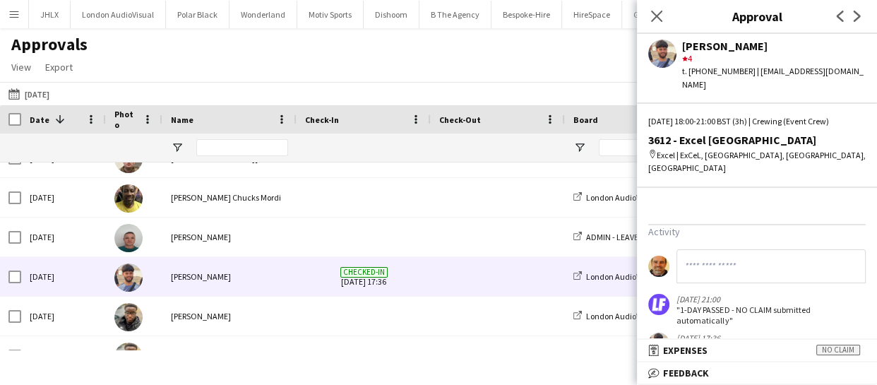
scroll to position [528, 0]
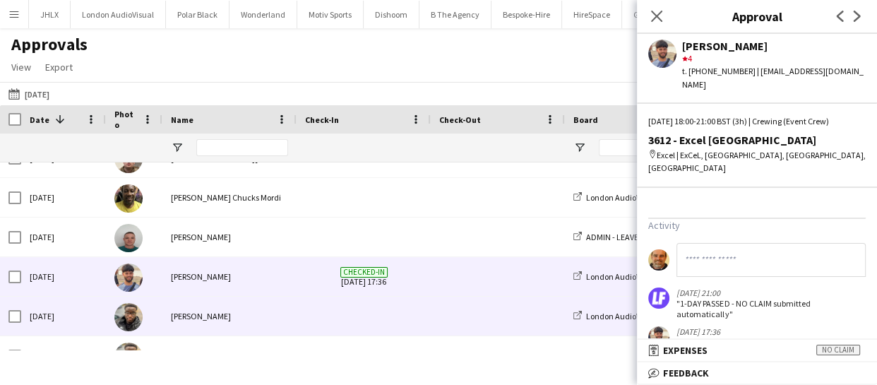
click at [36, 319] on div "Fri, 26 Sep 2025" at bounding box center [63, 315] width 85 height 39
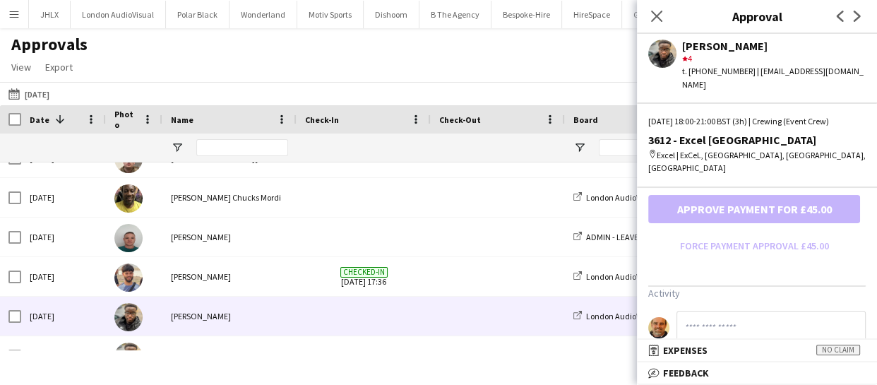
scroll to position [500, 0]
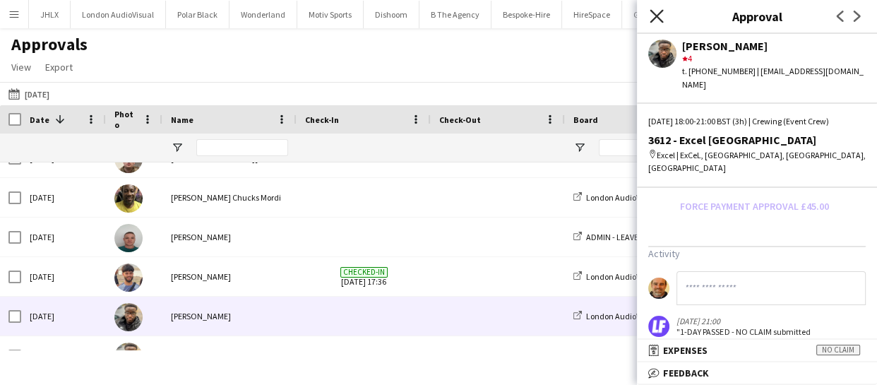
click at [652, 19] on icon at bounding box center [655, 15] width 13 height 13
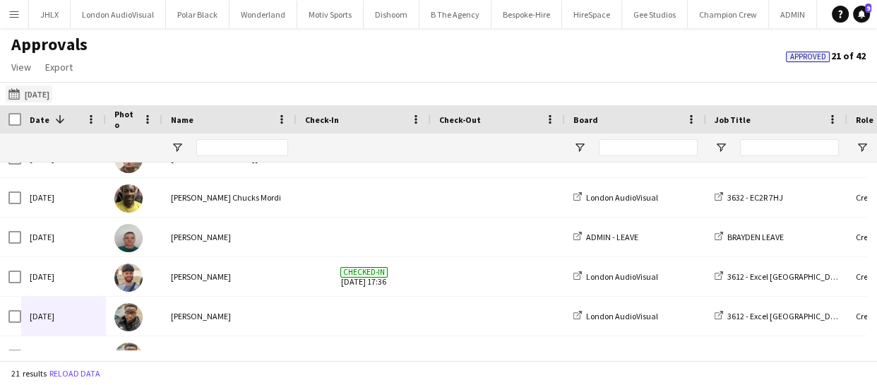
click at [37, 96] on button "Yesterday 26-09-2025" at bounding box center [29, 93] width 47 height 17
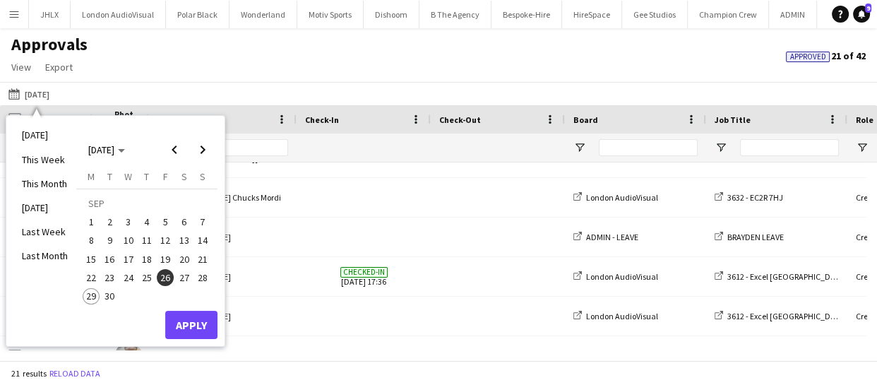
click at [113, 284] on button "23" at bounding box center [109, 277] width 18 height 18
click at [195, 322] on button "Apply" at bounding box center [191, 325] width 52 height 28
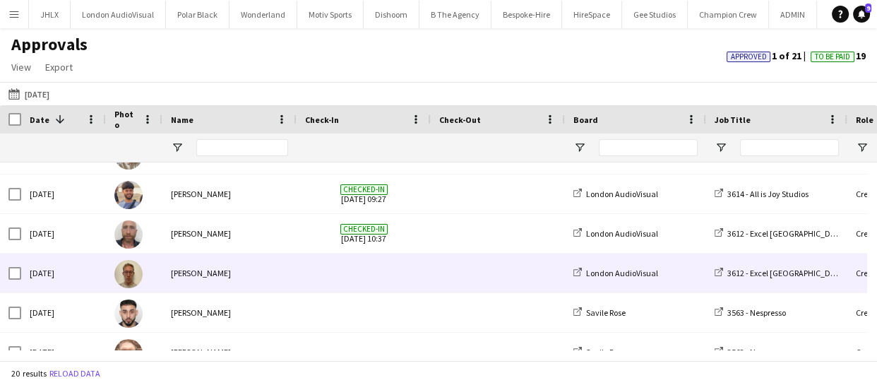
scroll to position [282, 0]
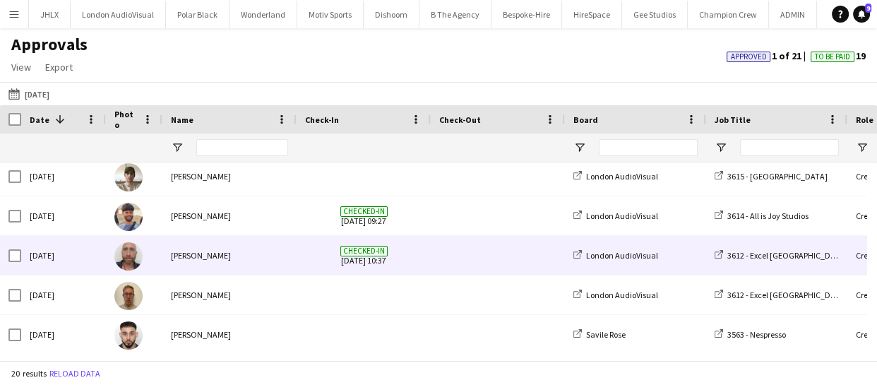
click at [174, 258] on div "Sandy Grierson" at bounding box center [229, 255] width 134 height 39
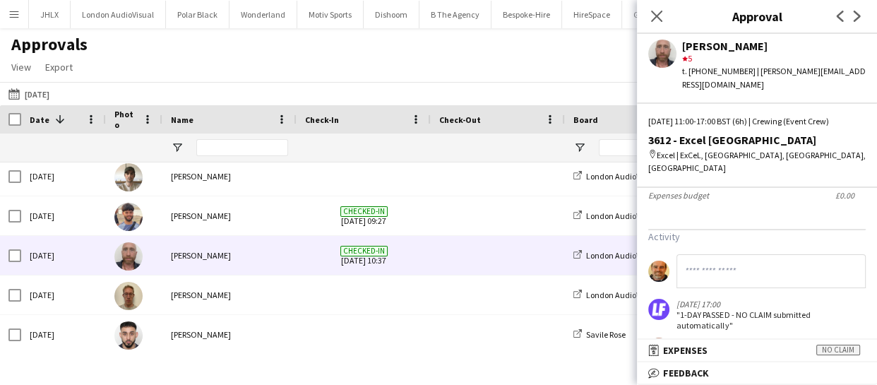
scroll to position [297, 0]
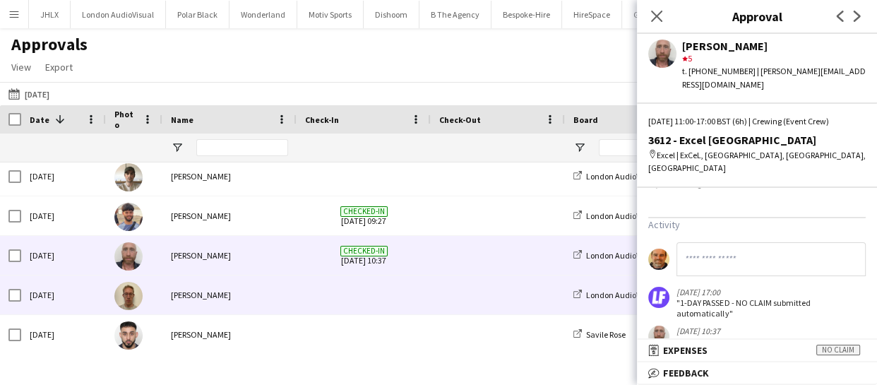
click at [102, 289] on div "Tue, 23 Sep 2025" at bounding box center [63, 294] width 85 height 39
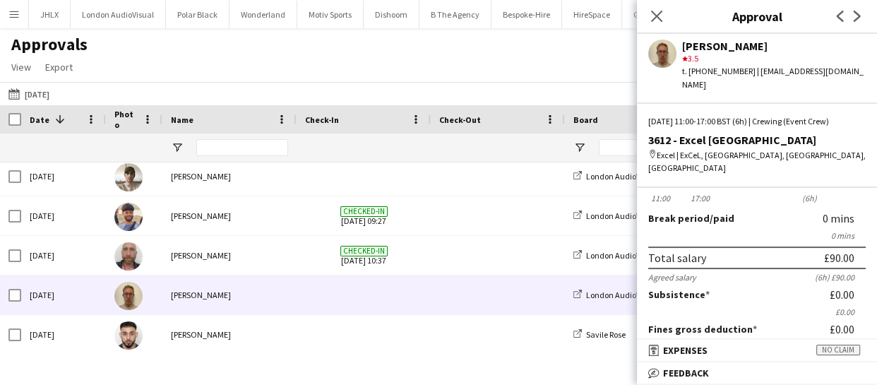
scroll to position [64, 0]
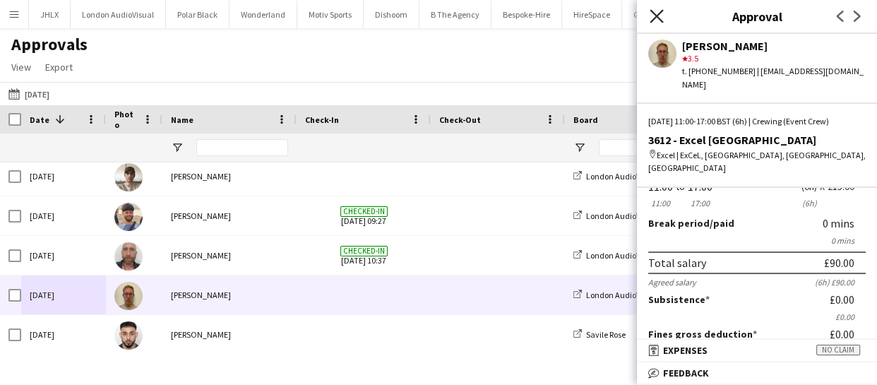
click at [656, 13] on icon "Close pop-in" at bounding box center [655, 15] width 13 height 13
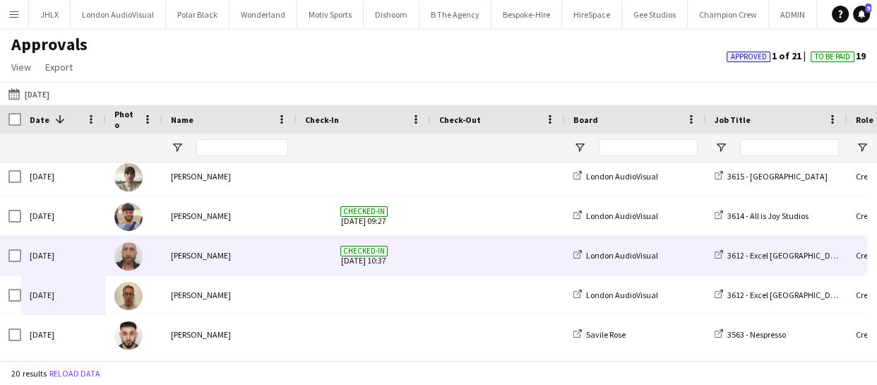
scroll to position [218, 0]
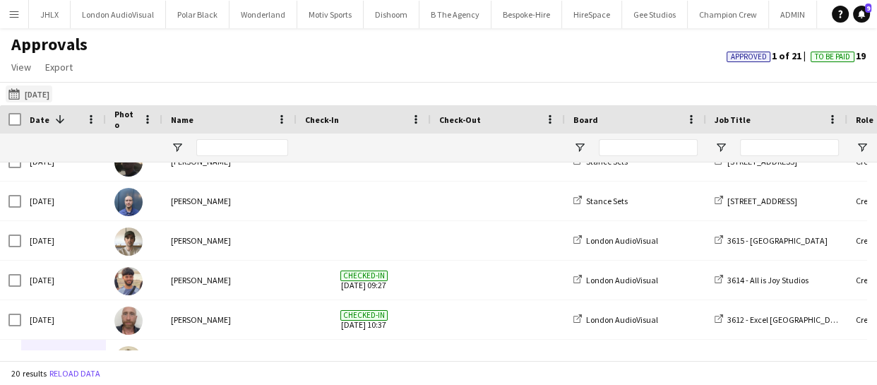
click at [52, 88] on button "Yesterday 23-09-2025" at bounding box center [29, 93] width 47 height 17
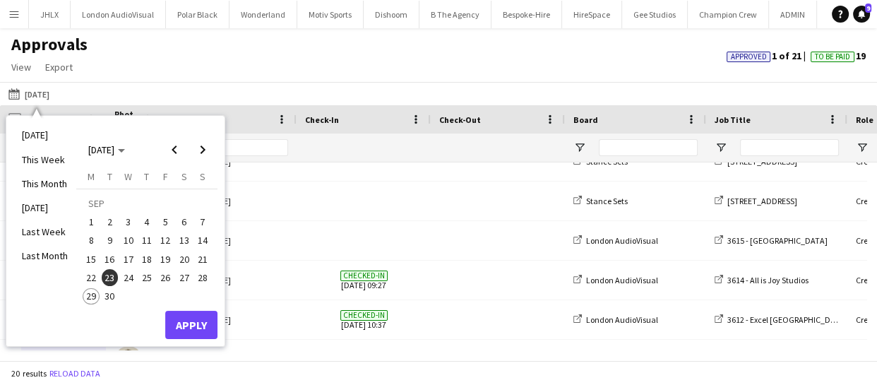
click at [165, 276] on span "26" at bounding box center [165, 277] width 17 height 17
click at [198, 318] on button "Apply" at bounding box center [191, 325] width 52 height 28
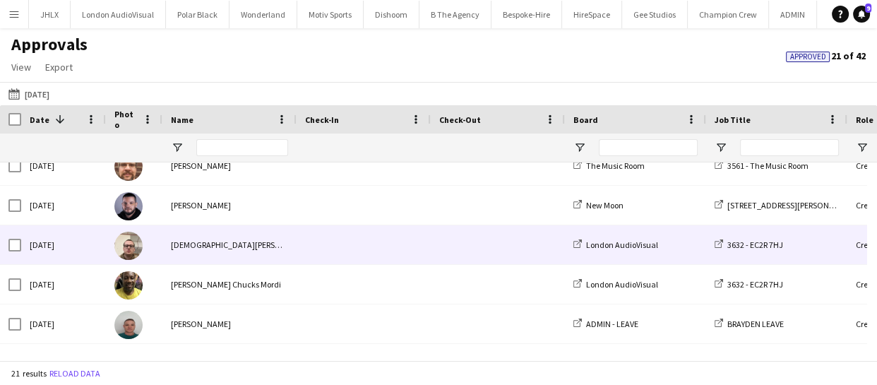
scroll to position [513, 0]
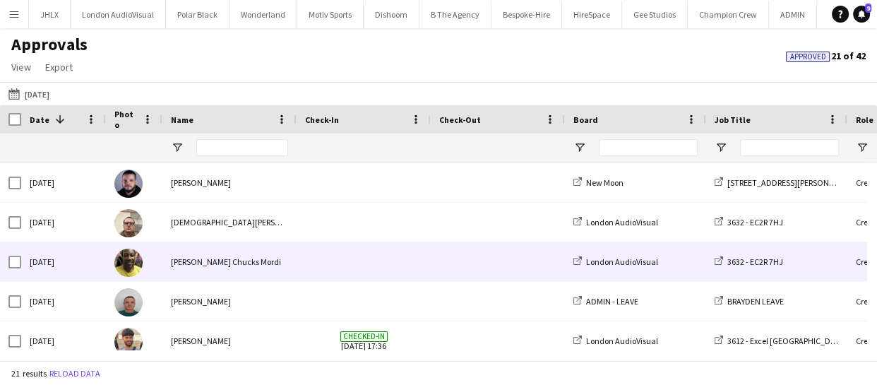
click at [79, 260] on div "Fri, 26 Sep 2025" at bounding box center [63, 261] width 85 height 39
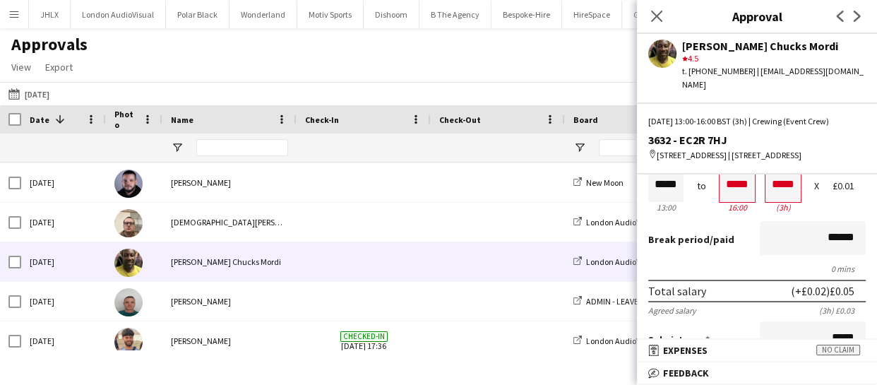
scroll to position [0, 0]
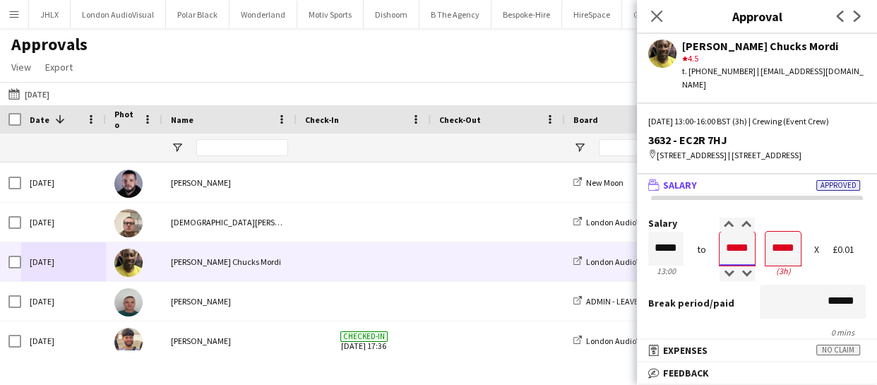
click at [731, 232] on input "*****" at bounding box center [736, 249] width 35 height 34
type input "*****"
click at [731, 267] on div at bounding box center [728, 274] width 18 height 14
type input "*****"
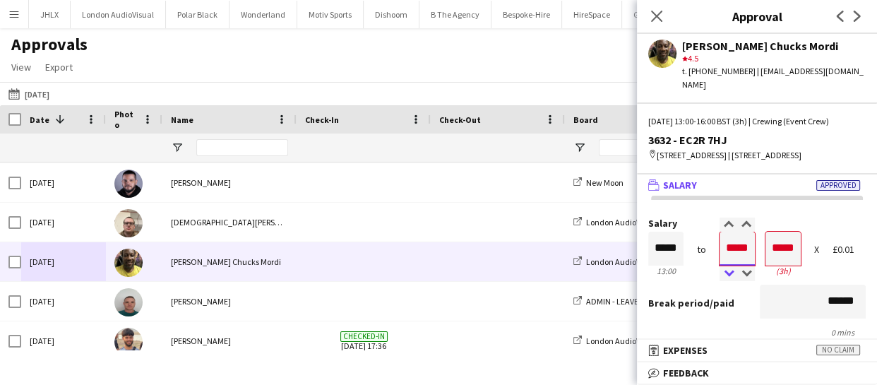
type input "*****"
click at [731, 267] on div at bounding box center [728, 274] width 18 height 14
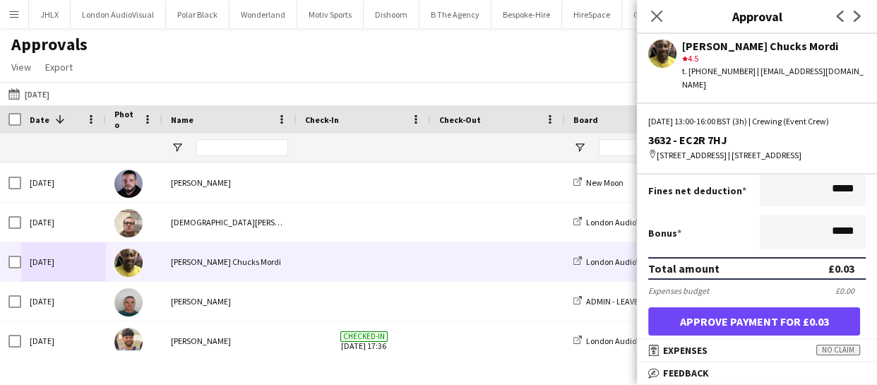
scroll to position [320, 0]
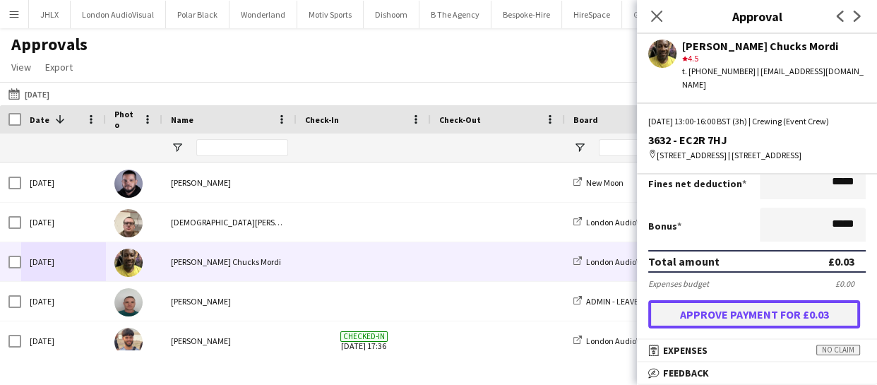
click at [750, 300] on button "Approve payment for £0.03" at bounding box center [754, 314] width 212 height 28
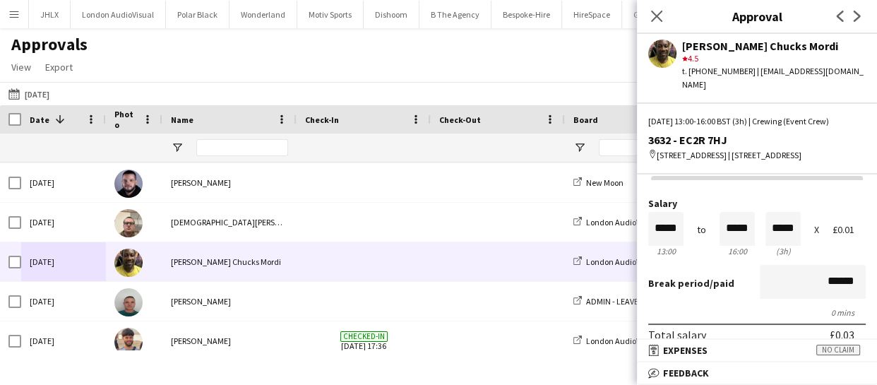
scroll to position [0, 0]
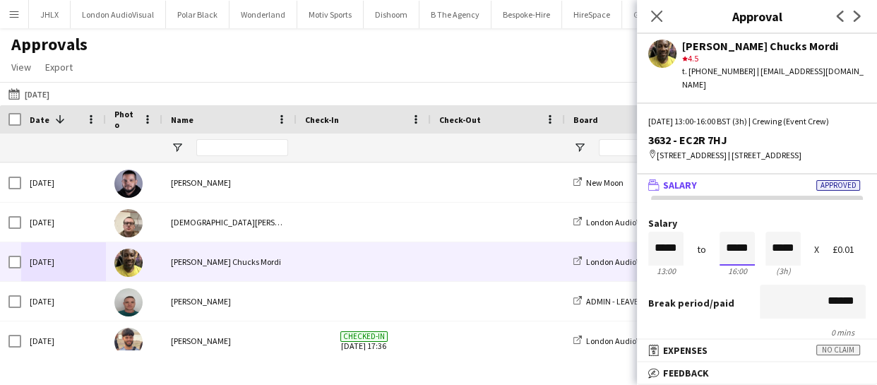
click at [737, 234] on input "*****" at bounding box center [736, 249] width 35 height 34
type input "*****"
click at [722, 217] on div at bounding box center [728, 224] width 18 height 14
type input "*****"
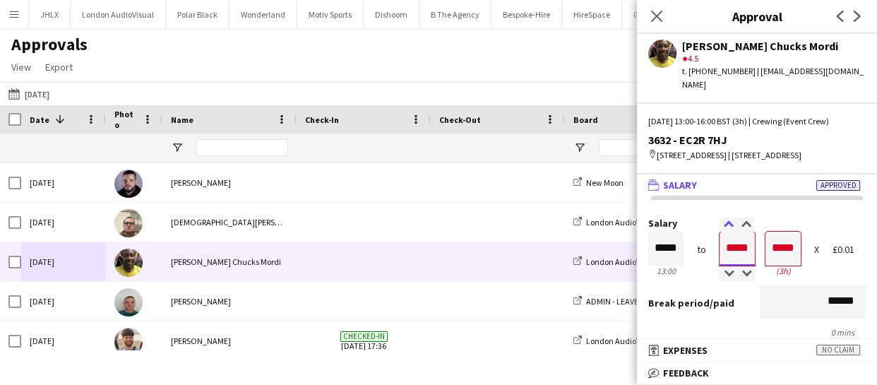
type input "*****"
click at [722, 217] on div at bounding box center [728, 224] width 18 height 14
click at [764, 305] on input "******" at bounding box center [812, 301] width 106 height 34
click at [655, 23] on app-icon "Close pop-in" at bounding box center [657, 16] width 20 height 20
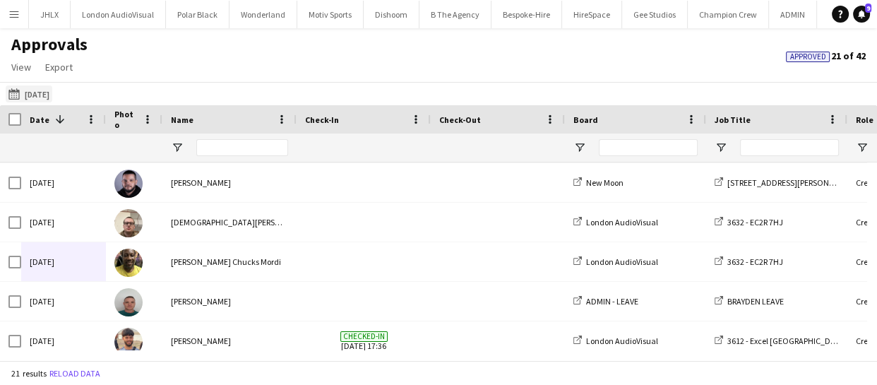
click at [33, 92] on button "Yesterday 26-09-2025" at bounding box center [29, 93] width 47 height 17
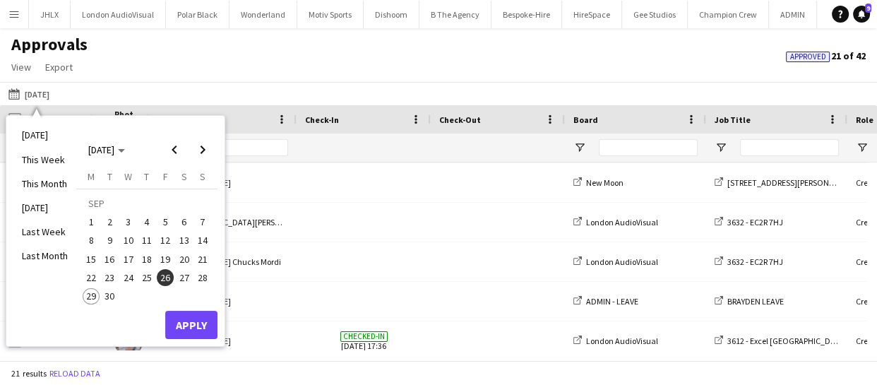
click at [114, 275] on span "23" at bounding box center [110, 277] width 17 height 17
click at [191, 318] on button "Apply" at bounding box center [191, 325] width 52 height 28
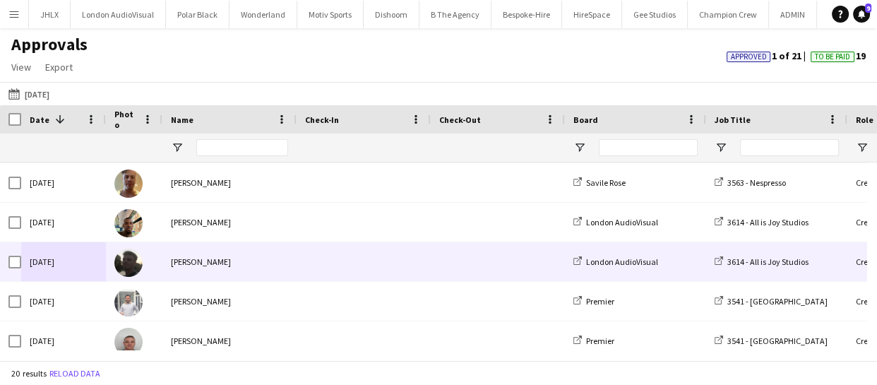
click at [71, 257] on div "Tue, 23 Sep 2025" at bounding box center [63, 261] width 85 height 39
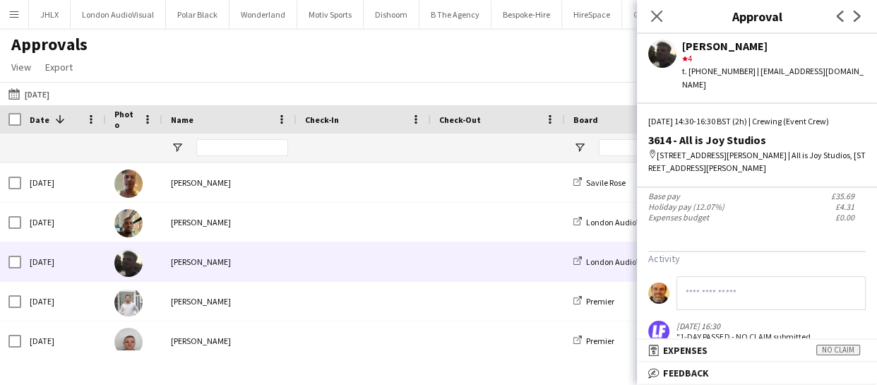
scroll to position [303, 0]
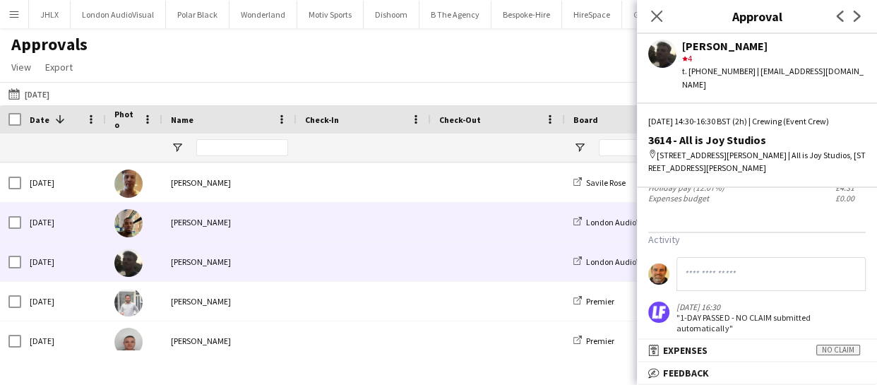
click at [30, 232] on div "Tue, 23 Sep 2025" at bounding box center [63, 222] width 85 height 39
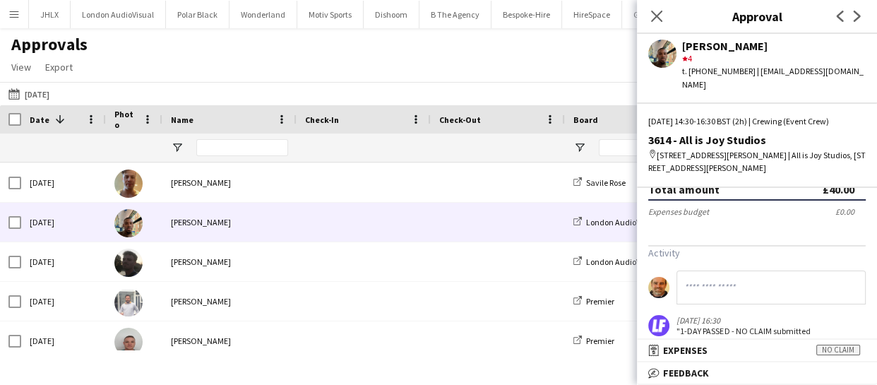
scroll to position [282, 0]
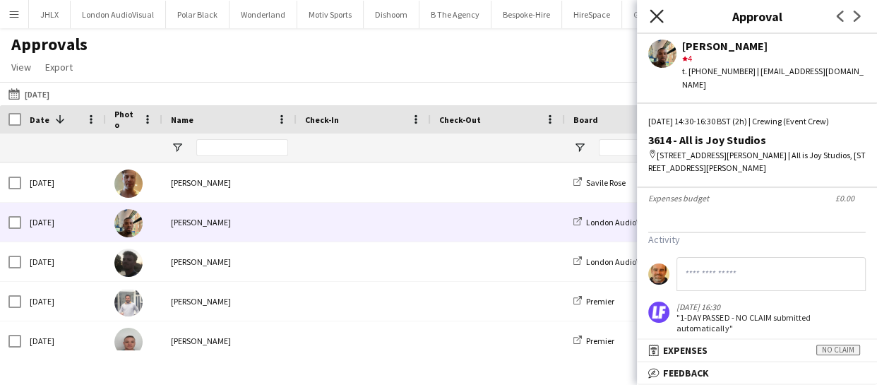
click at [656, 18] on icon "Close pop-in" at bounding box center [655, 15] width 13 height 13
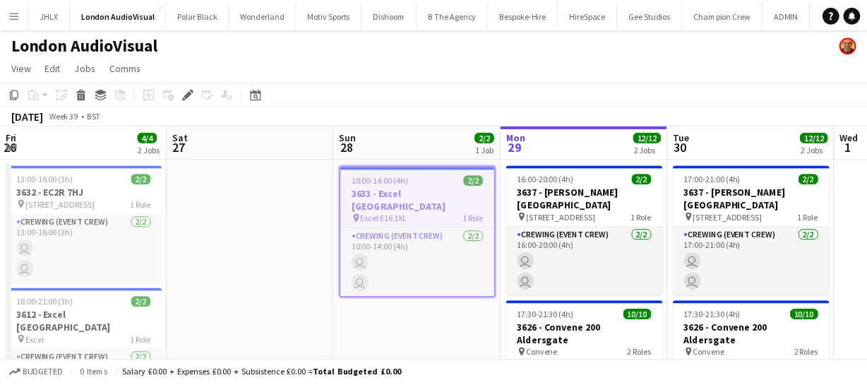
scroll to position [0, 486]
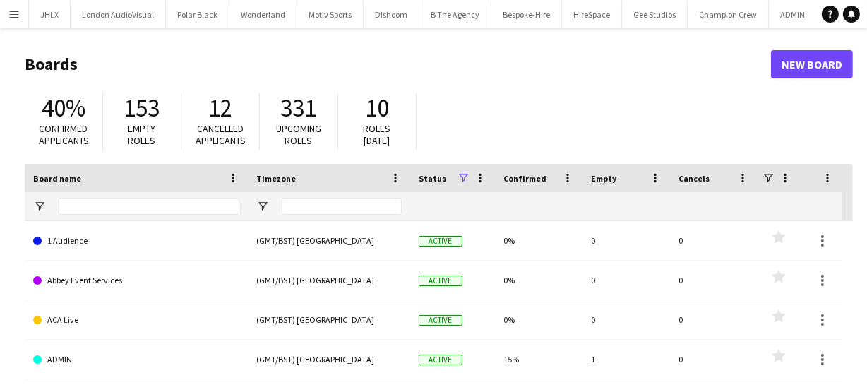
click at [6, 12] on button "Menu" at bounding box center [14, 14] width 28 height 28
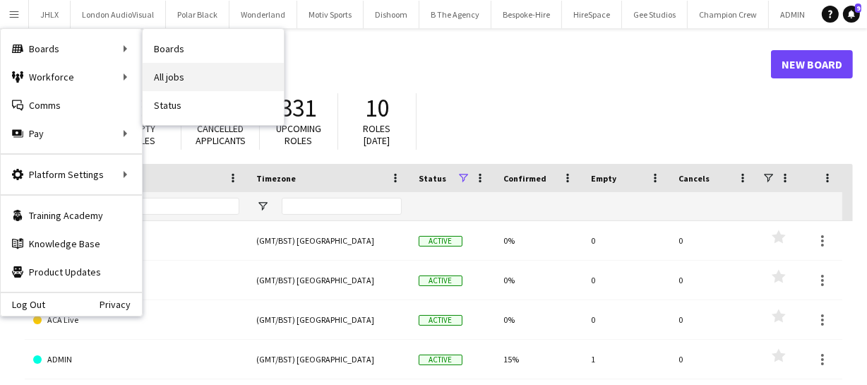
click at [167, 73] on link "All jobs" at bounding box center [213, 77] width 141 height 28
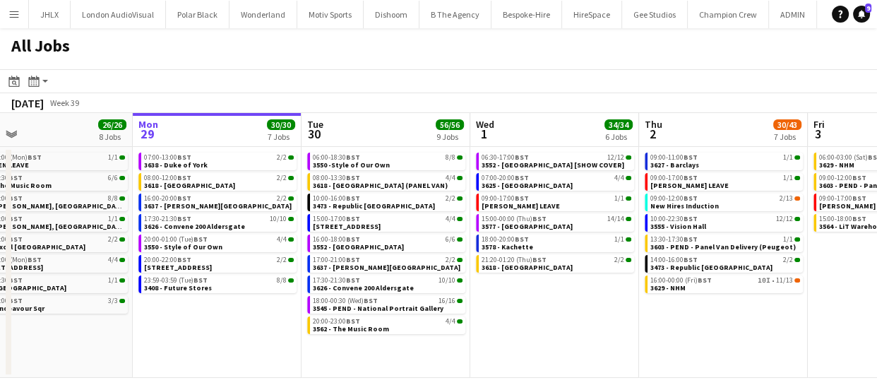
scroll to position [0, 314]
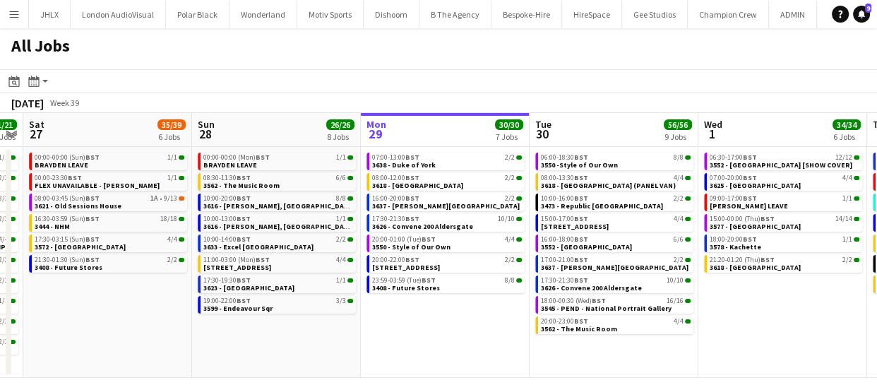
drag, startPoint x: 212, startPoint y: 324, endPoint x: 404, endPoint y: 296, distance: 194.0
click at [404, 296] on app-calendar-viewport "Thu 25 66/68 11 Jobs Fri 26 21/21 10 Jobs Sat 27 35/39 6 Jobs Sun 28 26/26 8 Jo…" at bounding box center [438, 245] width 877 height 265
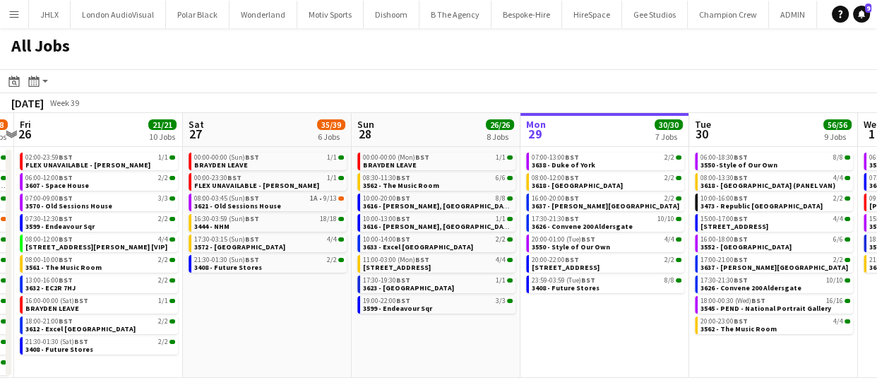
scroll to position [0, 323]
drag, startPoint x: 123, startPoint y: 347, endPoint x: 282, endPoint y: 311, distance: 163.0
click at [282, 311] on app-calendar-viewport "Wed 24 43/43 10 Jobs Thu 25 66/68 11 Jobs Fri 26 21/21 10 Jobs Sat 27 35/39 6 J…" at bounding box center [438, 245] width 877 height 265
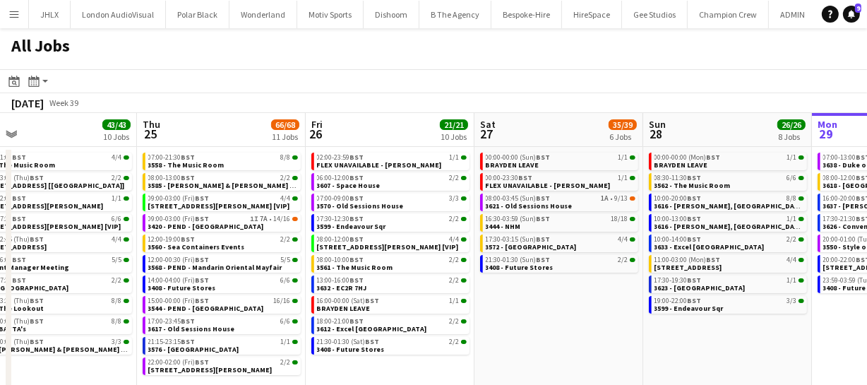
scroll to position [0, 368]
drag, startPoint x: 236, startPoint y: 322, endPoint x: 528, endPoint y: 295, distance: 292.7
click at [528, 295] on app-calendar-viewport "Mon 22 55/56 9 Jobs Tue 23 20/20 7 Jobs Wed 24 43/43 10 Jobs Thu 25 66/68 11 Jo…" at bounding box center [433, 255] width 867 height 285
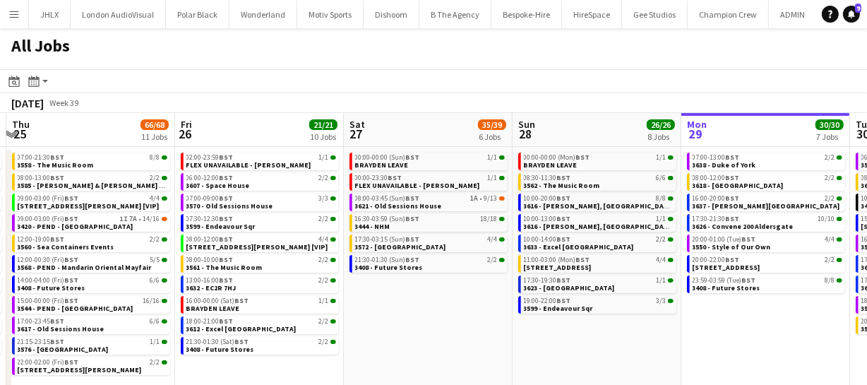
scroll to position [0, 642]
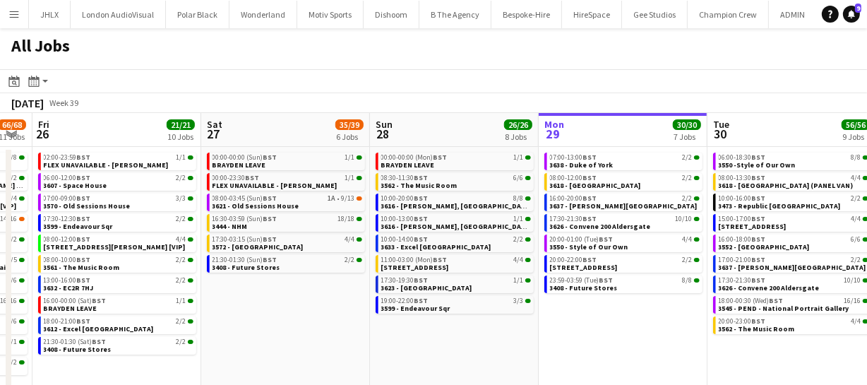
drag, startPoint x: 567, startPoint y: 325, endPoint x: 294, endPoint y: 307, distance: 273.7
click at [294, 307] on app-calendar-viewport "Mon 22 55/56 9 Jobs Tue 23 20/20 7 Jobs Wed 24 43/43 10 Jobs Thu 25 66/68 11 Jo…" at bounding box center [433, 255] width 867 height 285
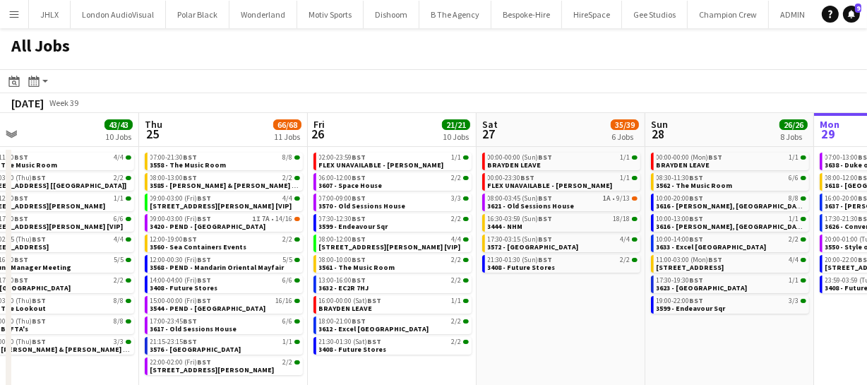
scroll to position [0, 360]
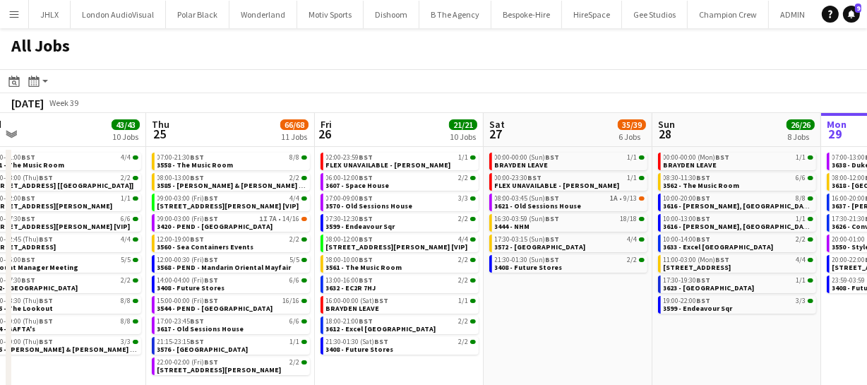
drag, startPoint x: 311, startPoint y: 309, endPoint x: 593, endPoint y: 287, distance: 283.2
click at [593, 287] on app-calendar-viewport "Mon 22 55/56 9 Jobs Tue 23 20/20 7 Jobs Wed 24 43/43 10 Jobs Thu 25 66/68 11 Jo…" at bounding box center [433, 255] width 867 height 285
click at [370, 321] on span "BST" at bounding box center [366, 320] width 14 height 9
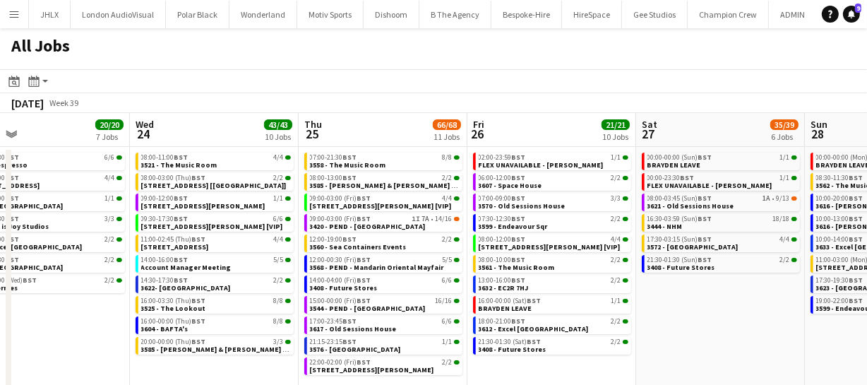
scroll to position [0, 314]
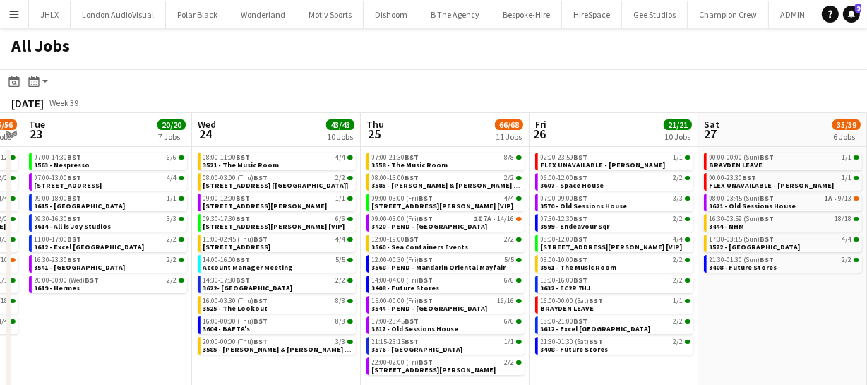
drag, startPoint x: 374, startPoint y: 307, endPoint x: 589, endPoint y: 301, distance: 214.6
click at [589, 301] on app-calendar-viewport "Sun 21 49/51 12 Jobs Mon 22 55/56 9 Jobs Tue 23 20/20 7 Jobs Wed 24 43/43 10 Jo…" at bounding box center [433, 255] width 867 height 285
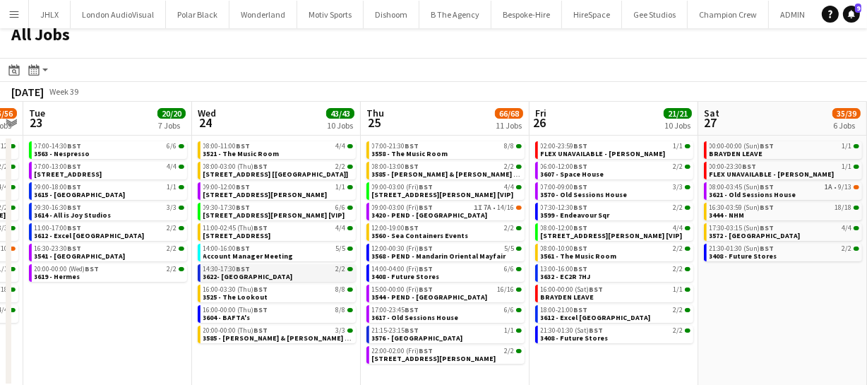
scroll to position [14, 0]
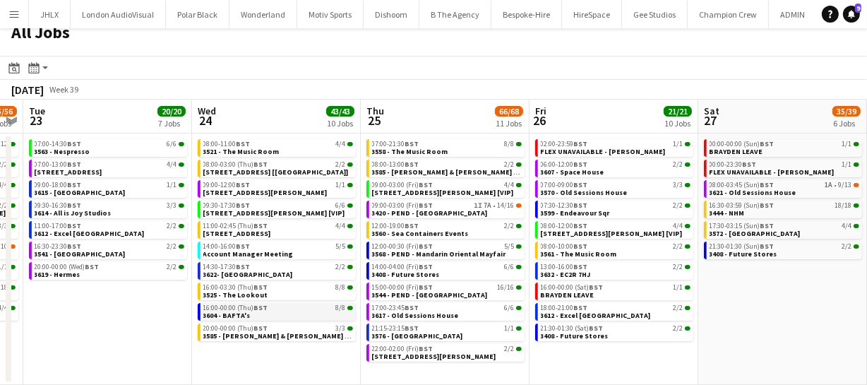
click at [263, 311] on link "16:00-00:00 (Thu) BST 8/8 3604 - BAFTA's" at bounding box center [278, 311] width 150 height 16
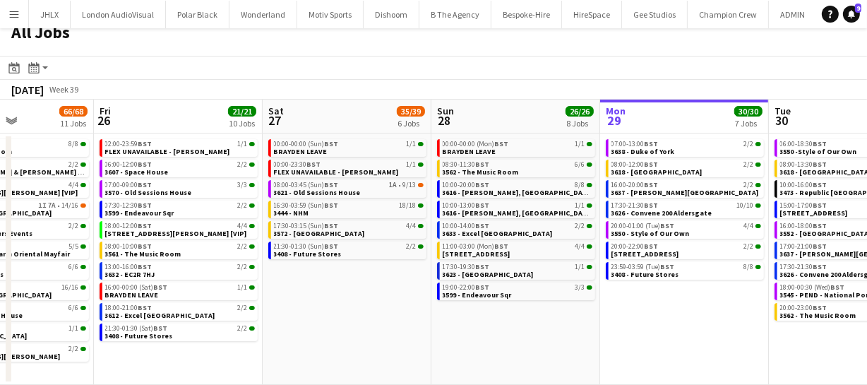
scroll to position [0, 414]
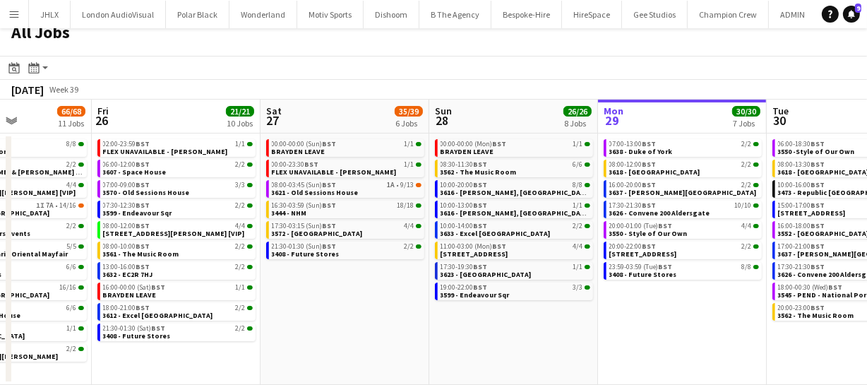
drag, startPoint x: 806, startPoint y: 342, endPoint x: 368, endPoint y: 296, distance: 440.0
click at [368, 296] on app-calendar-viewport "Tue 23 20/20 7 Jobs Wed 24 43/43 10 Jobs Thu 25 66/68 11 Jobs Fri 26 21/21 10 J…" at bounding box center [433, 242] width 867 height 285
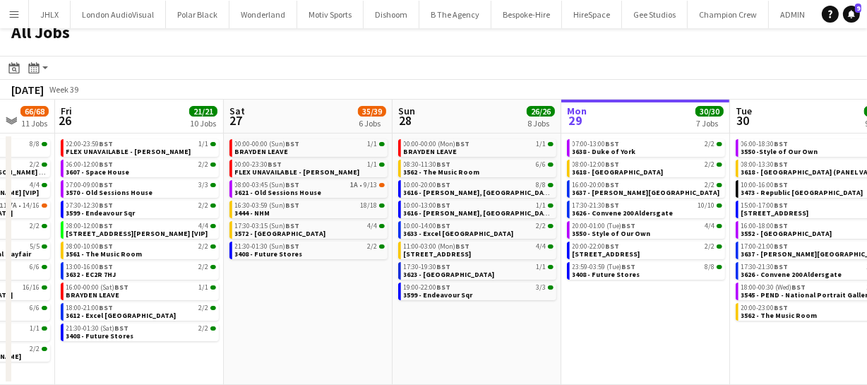
scroll to position [0, 447]
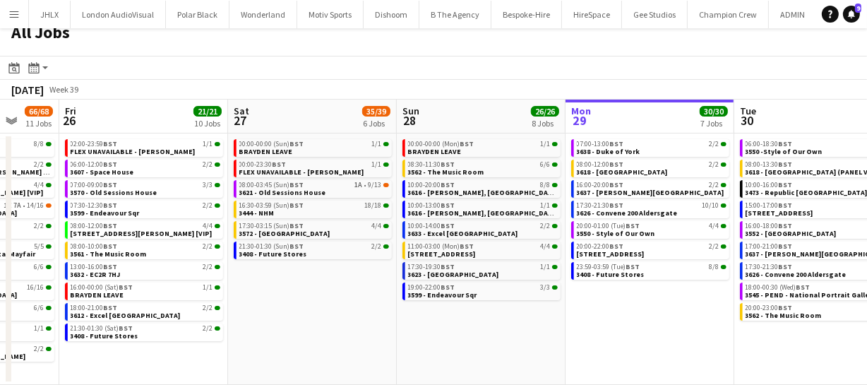
drag, startPoint x: 573, startPoint y: 339, endPoint x: 541, endPoint y: 345, distance: 33.0
click at [541, 345] on app-calendar-viewport "Tue 23 20/20 7 Jobs Wed 24 43/43 10 Jobs Thu 25 66/68 11 Jobs Fri 26 21/21 10 J…" at bounding box center [433, 242] width 867 height 285
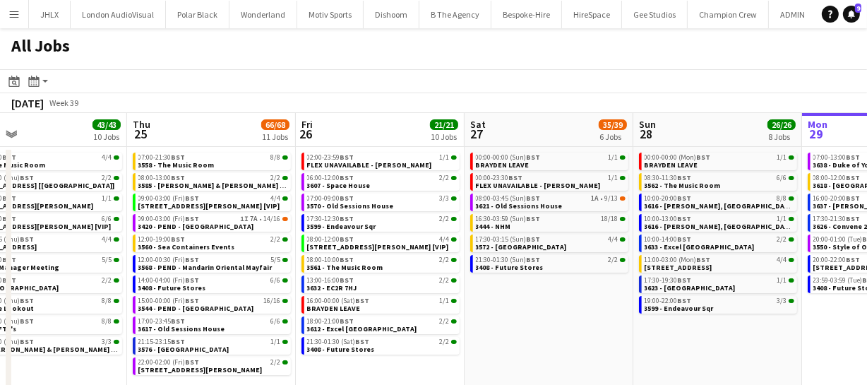
scroll to position [0, 378]
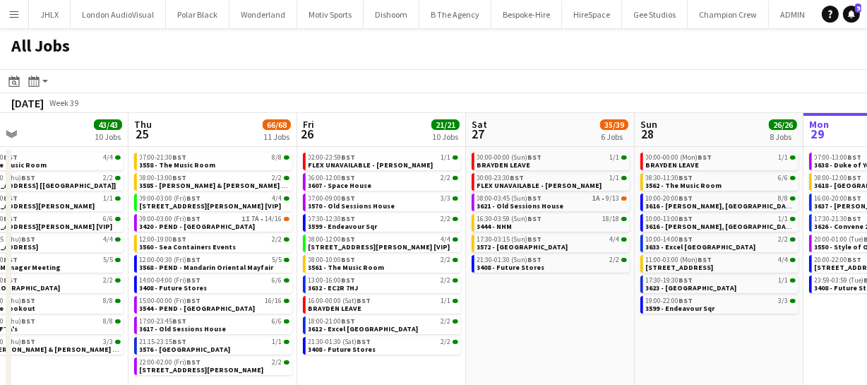
drag, startPoint x: 339, startPoint y: 359, endPoint x: 577, endPoint y: 324, distance: 240.5
click at [577, 324] on app-calendar-viewport "Mon 22 55/56 9 Jobs Tue 23 20/20 7 Jobs Wed 24 43/43 10 Jobs Thu 25 66/68 11 Jo…" at bounding box center [433, 255] width 867 height 285
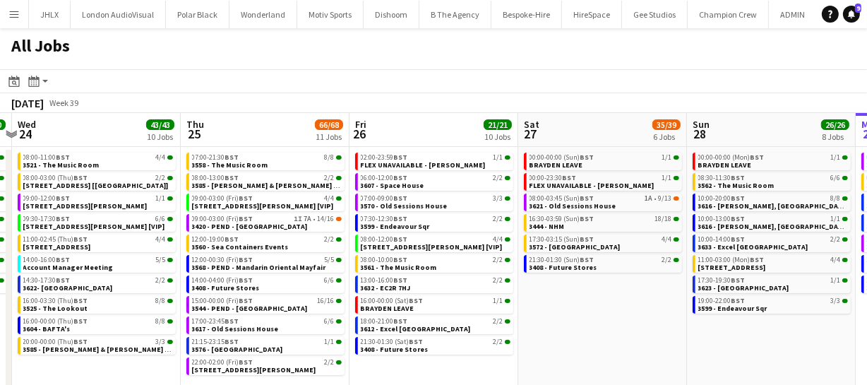
scroll to position [0, 312]
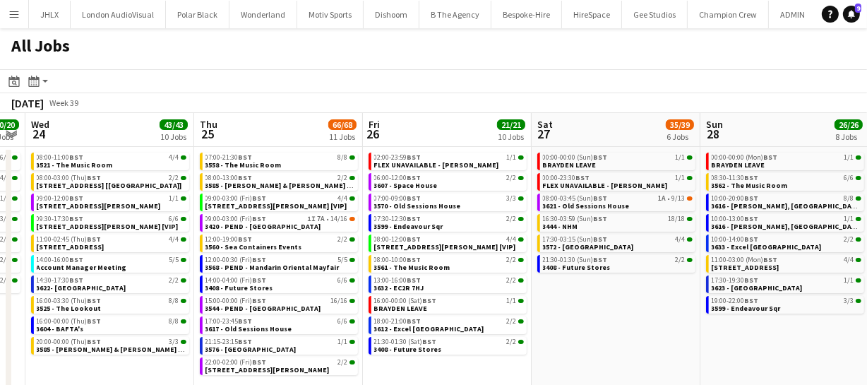
drag, startPoint x: 503, startPoint y: 325, endPoint x: 568, endPoint y: 315, distance: 66.5
click at [568, 315] on app-calendar-viewport "Mon 22 55/56 9 Jobs Tue 23 20/20 7 Jobs Wed 24 43/43 10 Jobs Thu 25 66/68 11 Jo…" at bounding box center [433, 255] width 867 height 285
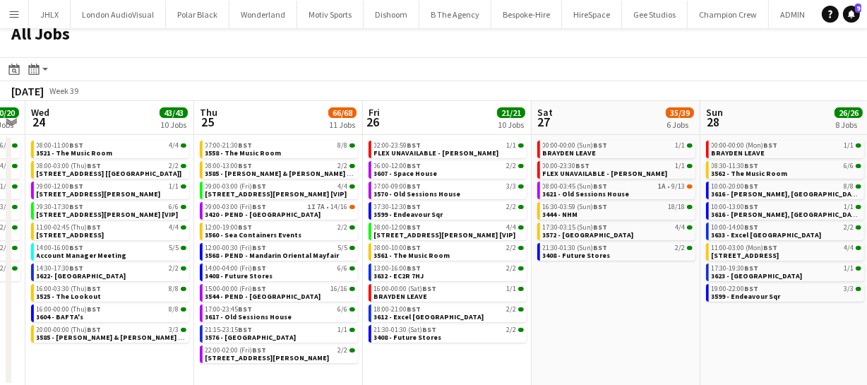
scroll to position [14, 0]
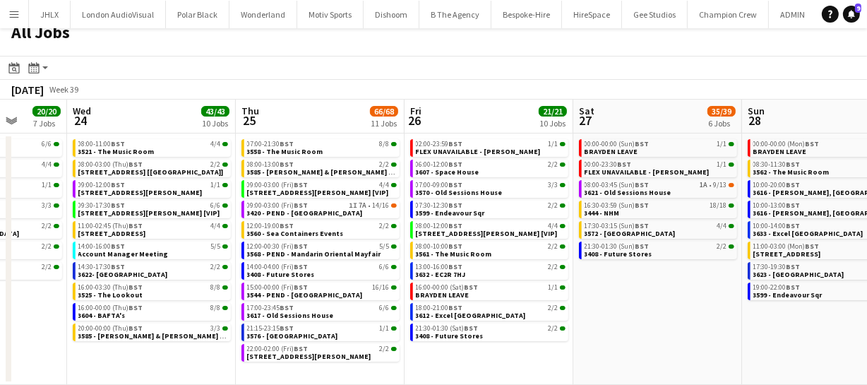
drag, startPoint x: 568, startPoint y: 315, endPoint x: 611, endPoint y: 305, distance: 43.5
click at [611, 305] on app-calendar-viewport "Sun 21 49/51 12 Jobs Mon 22 55/56 9 Jobs Tue 23 20/20 7 Jobs Wed 24 43/43 10 Jo…" at bounding box center [433, 242] width 867 height 285
drag, startPoint x: 606, startPoint y: 313, endPoint x: 697, endPoint y: 296, distance: 92.6
click at [668, 296] on app-calendar-viewport "Sun 21 49/51 12 Jobs Mon 22 55/56 9 Jobs Tue 23 20/20 7 Jobs Wed 24 43/43 10 Jo…" at bounding box center [433, 242] width 867 height 285
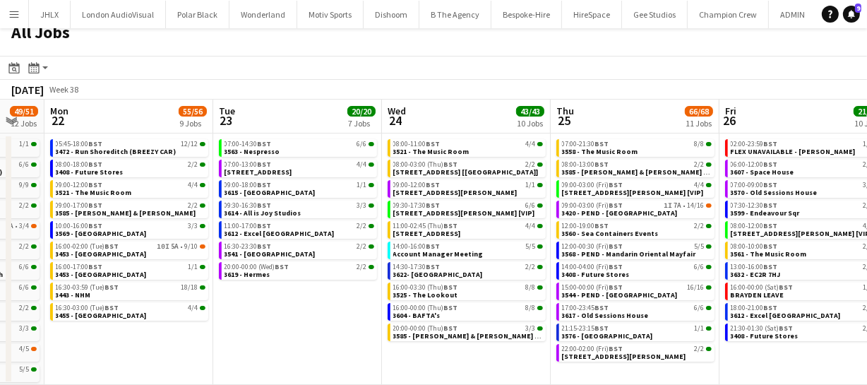
scroll to position [0, 289]
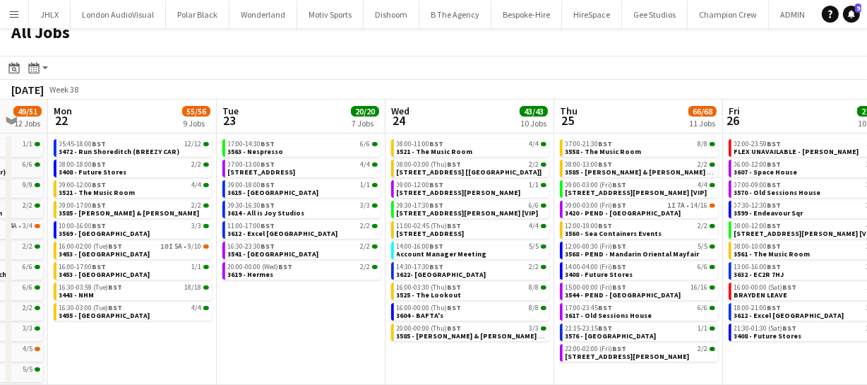
drag, startPoint x: 234, startPoint y: 351, endPoint x: 491, endPoint y: 381, distance: 258.0
click at [491, 381] on app-calendar-viewport "Sat 20 27/28 8 Jobs Sun 21 49/51 12 Jobs Mon 22 55/56 9 Jobs Tue 23 20/20 7 Job…" at bounding box center [433, 242] width 867 height 285
click at [452, 272] on span "3622- Somerset House" at bounding box center [442, 274] width 90 height 9
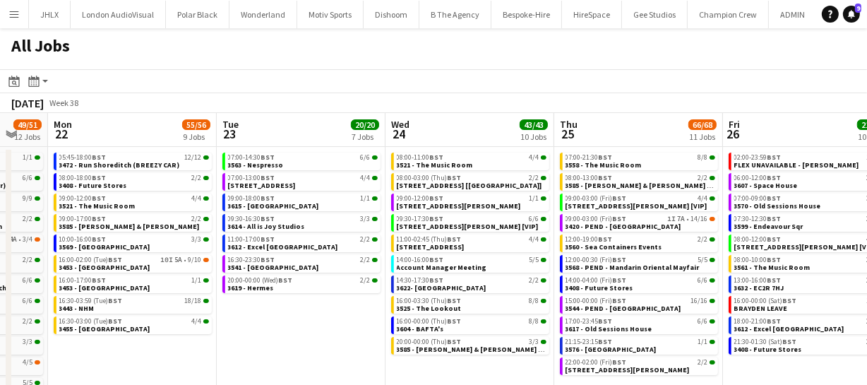
scroll to position [0, 409]
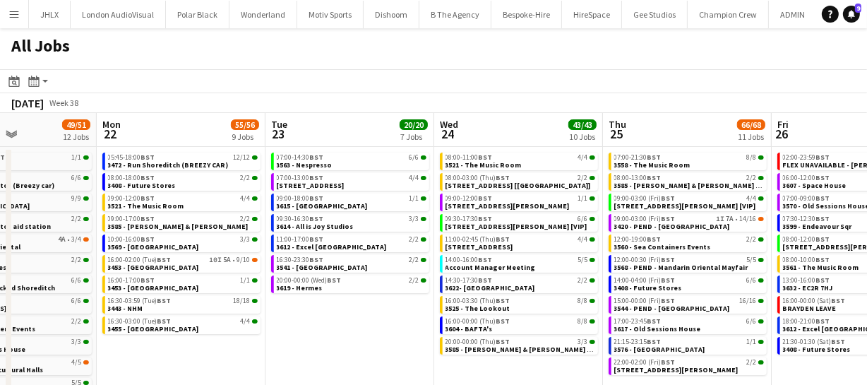
drag, startPoint x: 286, startPoint y: 320, endPoint x: 318, endPoint y: 314, distance: 32.4
click at [318, 314] on app-calendar-viewport "Fri 19 39/40 10 Jobs Sat 20 27/28 8 Jobs Sun 21 49/51 12 Jobs Mon 22 55/56 9 Jo…" at bounding box center [433, 255] width 867 height 285
click at [320, 230] on app-brief-job-card "09:30-16:30 BST 3/3 3614 - All is Joy Studios" at bounding box center [350, 223] width 158 height 18
click at [324, 226] on span "3614 - All is Joy Studios" at bounding box center [315, 226] width 77 height 9
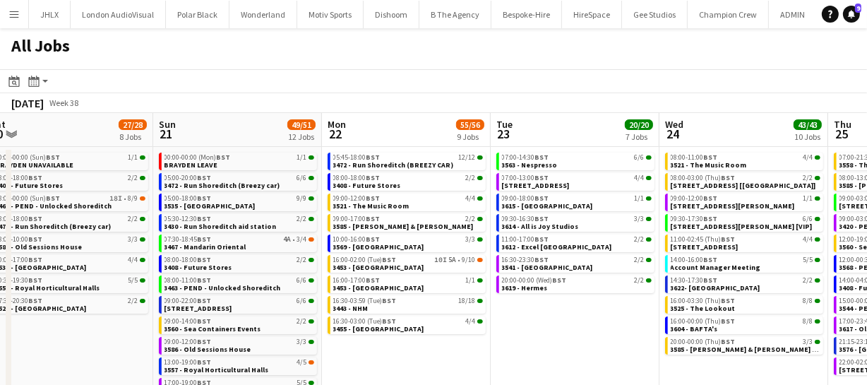
scroll to position [0, 353]
drag, startPoint x: 325, startPoint y: 326, endPoint x: 551, endPoint y: 340, distance: 226.3
click at [551, 340] on app-calendar-viewport "Thu 18 63/64 14 Jobs Fri 19 39/40 10 Jobs Sat 20 27/28 8 Jobs Sun 21 49/51 12 J…" at bounding box center [433, 299] width 867 height 373
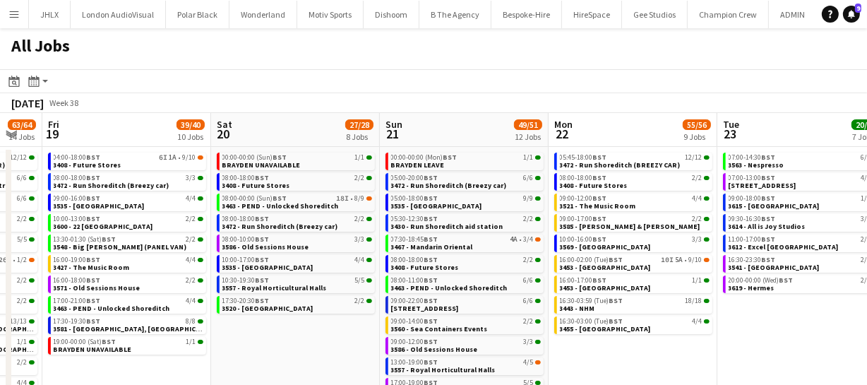
scroll to position [0, 438]
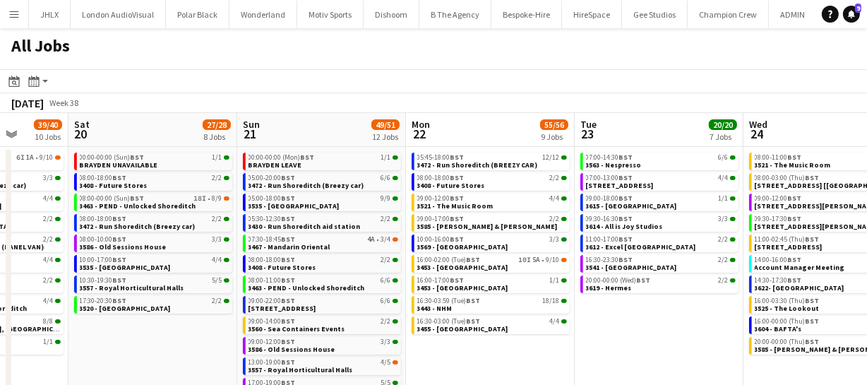
drag, startPoint x: 407, startPoint y: 366, endPoint x: 491, endPoint y: 342, distance: 87.5
click at [491, 342] on app-calendar-viewport "Wed 17 74/75 16 Jobs Thu 18 63/64 14 Jobs Fri 19 39/40 10 Jobs Sat 20 27/28 8 J…" at bounding box center [433, 299] width 867 height 373
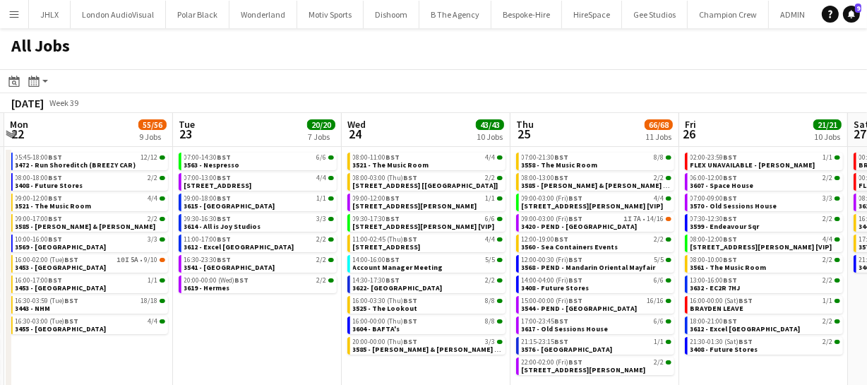
scroll to position [0, 557]
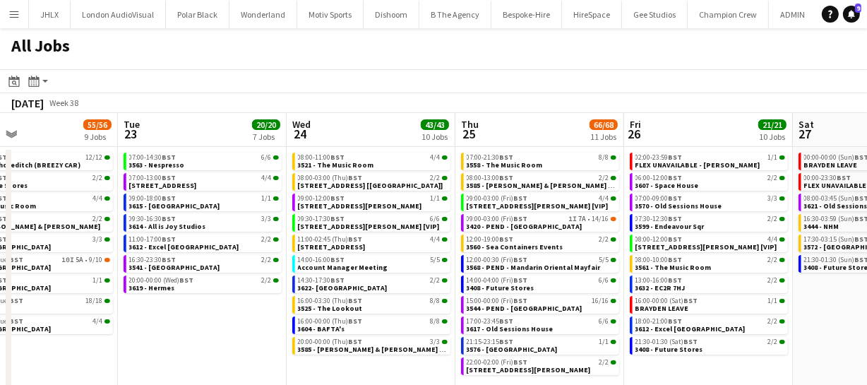
drag, startPoint x: 666, startPoint y: 330, endPoint x: 137, endPoint y: 384, distance: 532.1
click at [137, 384] on html "Menu Boards Boards Boards All jobs Status Workforce Workforce My Workforce Recr…" at bounding box center [433, 243] width 867 height 486
drag, startPoint x: 843, startPoint y: 323, endPoint x: 719, endPoint y: 330, distance: 124.5
click at [769, 329] on app-calendar-viewport "Fri 19 39/40 10 Jobs Sat 20 27/28 8 Jobs Sun 21 49/51 12 Jobs Mon 22 55/56 9 Jo…" at bounding box center [433, 299] width 867 height 373
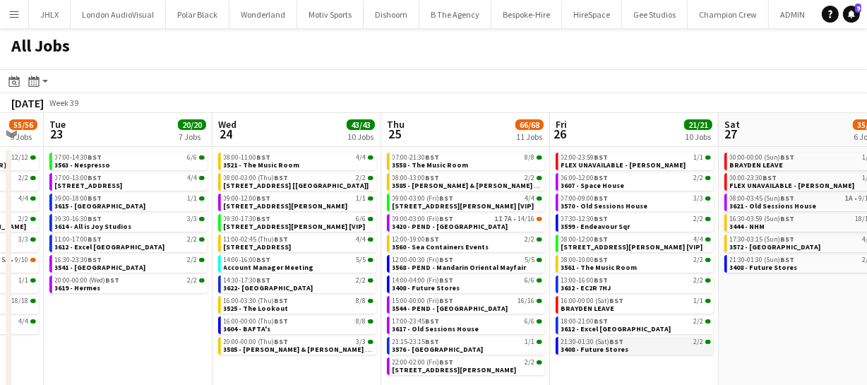
drag, startPoint x: 727, startPoint y: 329, endPoint x: 614, endPoint y: 342, distance: 113.7
click at [650, 338] on app-calendar-viewport "Fri 19 39/40 10 Jobs Sat 20 27/28 8 Jobs Sun 21 49/51 12 Jobs Mon 22 55/56 9 Jo…" at bounding box center [433, 299] width 867 height 373
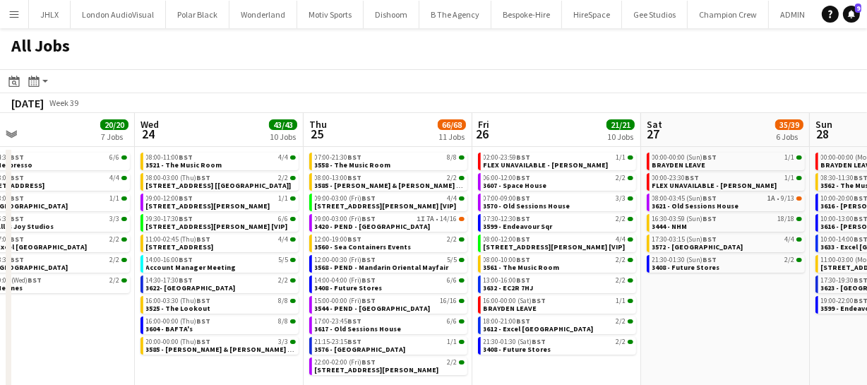
drag, startPoint x: 570, startPoint y: 352, endPoint x: 463, endPoint y: 359, distance: 107.5
click at [500, 356] on app-calendar-viewport "Sun 21 49/51 12 Jobs Mon 22 55/56 9 Jobs Tue 23 20/20 7 Jobs Wed 24 43/43 10 Jo…" at bounding box center [433, 299] width 867 height 373
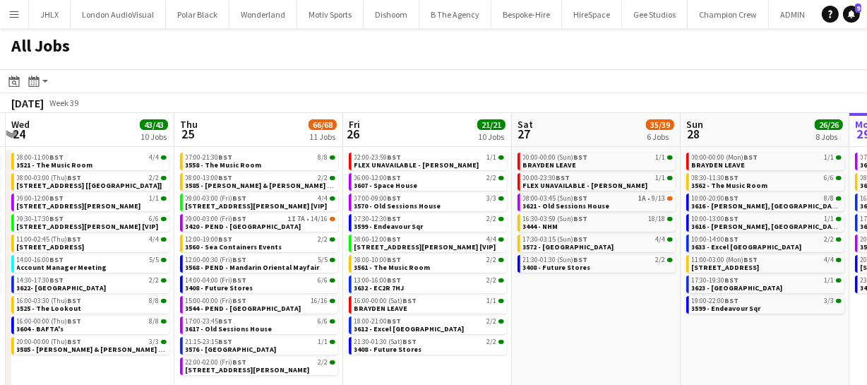
drag, startPoint x: 526, startPoint y: 353, endPoint x: 474, endPoint y: 354, distance: 52.2
click at [491, 354] on app-calendar-viewport "Sun 21 49/51 12 Jobs Mon 22 55/56 9 Jobs Tue 23 20/20 7 Jobs Wed 24 43/43 10 Jo…" at bounding box center [433, 299] width 867 height 373
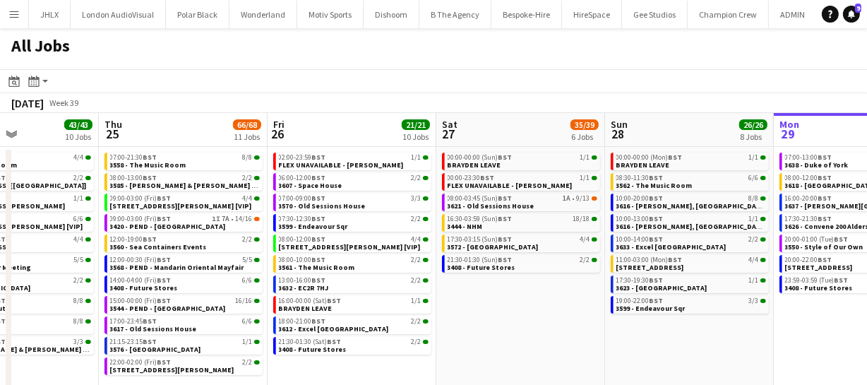
click at [486, 348] on app-calendar-viewport "Sun 21 49/51 12 Jobs Mon 22 55/56 9 Jobs Tue 23 20/20 7 Jobs Wed 24 43/43 10 Jo…" at bounding box center [433, 299] width 867 height 373
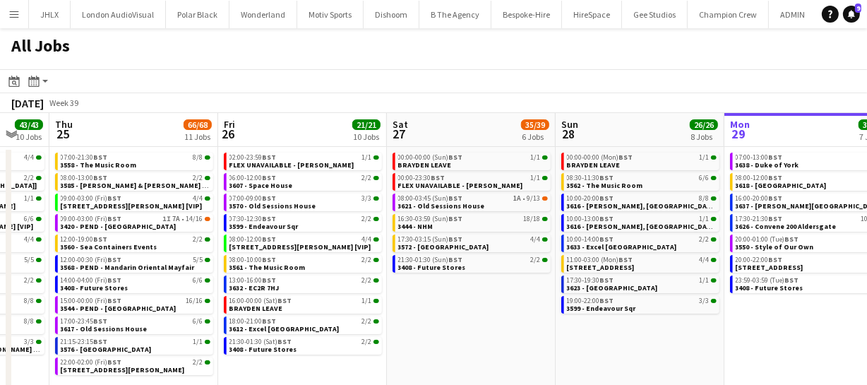
drag, startPoint x: 523, startPoint y: 338, endPoint x: 360, endPoint y: 348, distance: 163.3
click at [367, 347] on app-calendar-viewport "Sun 21 49/51 12 Jobs Mon 22 55/56 9 Jobs Tue 23 20/20 7 Jobs Wed 24 43/43 10 Jo…" at bounding box center [433, 299] width 867 height 373
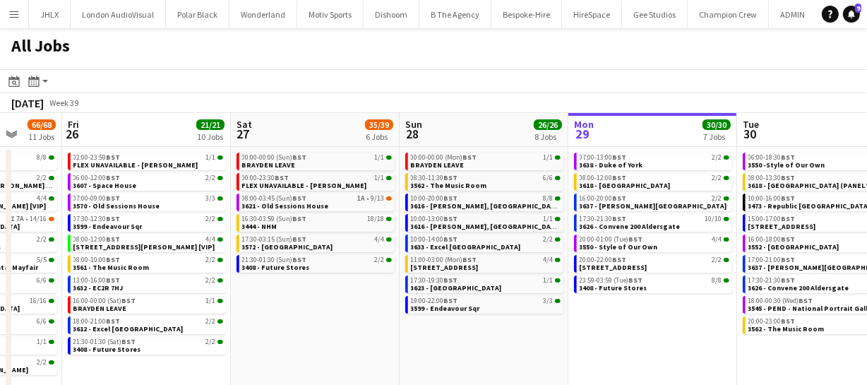
click at [422, 353] on app-calendar-viewport "Tue 23 20/20 7 Jobs Wed 24 43/43 10 Jobs Thu 25 66/68 11 Jobs Fri 26 21/21 10 J…" at bounding box center [433, 299] width 867 height 373
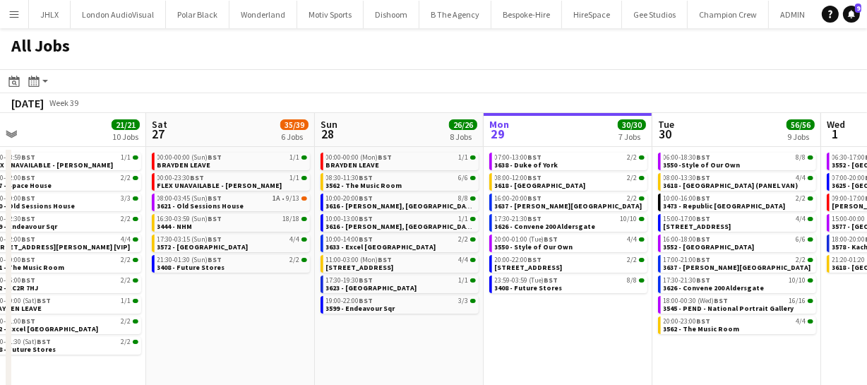
drag, startPoint x: 469, startPoint y: 351, endPoint x: 354, endPoint y: 358, distance: 115.2
click at [361, 357] on app-calendar-viewport "Tue 23 20/20 7 Jobs Wed 24 43/43 10 Jobs Thu 25 66/68 11 Jobs Fri 26 21/21 10 J…" at bounding box center [433, 299] width 867 height 373
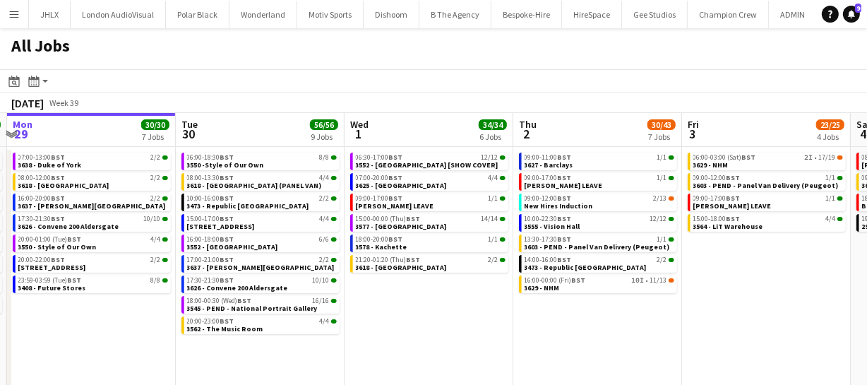
drag, startPoint x: 356, startPoint y: 347, endPoint x: 335, endPoint y: 345, distance: 21.3
click at [338, 348] on app-calendar-viewport "Thu 25 66/68 11 Jobs Fri 26 21/21 10 Jobs Sat 27 35/39 6 Jobs Sun 28 26/26 8 Jo…" at bounding box center [433, 299] width 867 height 373
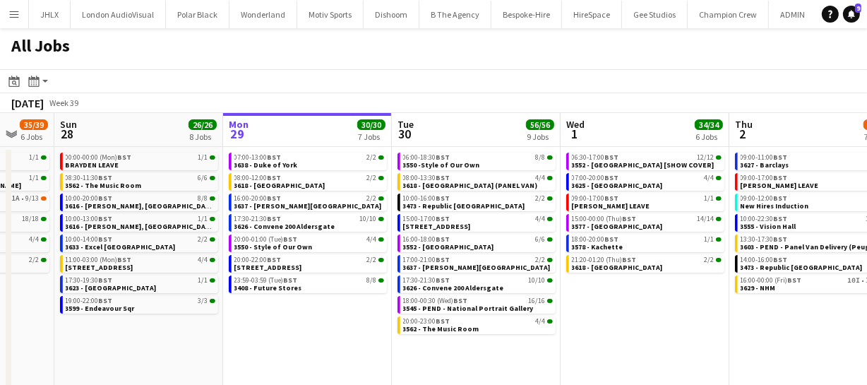
click at [531, 342] on app-calendar-viewport "Thu 25 66/68 11 Jobs Fri 26 21/21 10 Jobs Sat 27 35/39 6 Jobs Sun 28 26/26 8 Jo…" at bounding box center [433, 299] width 867 height 373
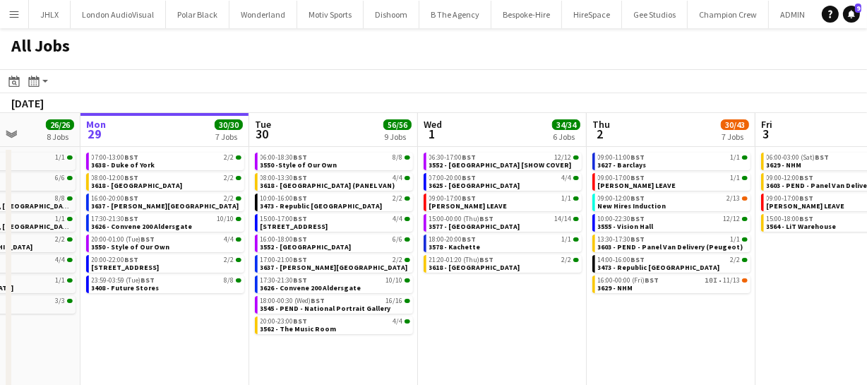
drag, startPoint x: 467, startPoint y: 334, endPoint x: 445, endPoint y: 336, distance: 22.7
click at [446, 336] on app-calendar-viewport "Thu 25 66/68 11 Jobs Fri 26 21/21 10 Jobs Sat 27 35/39 6 Jobs Sun 28 26/26 8 Jo…" at bounding box center [433, 299] width 867 height 373
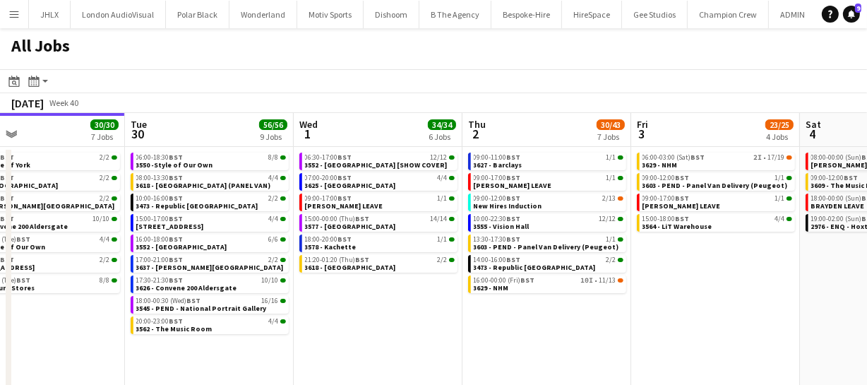
drag, startPoint x: 565, startPoint y: 335, endPoint x: 515, endPoint y: 338, distance: 50.9
click at [519, 336] on app-calendar-viewport "Sat 27 35/39 6 Jobs Sun 28 26/26 8 Jobs Mon 29 30/30 7 Jobs Tue 30 56/56 9 Jobs…" at bounding box center [433, 299] width 867 height 373
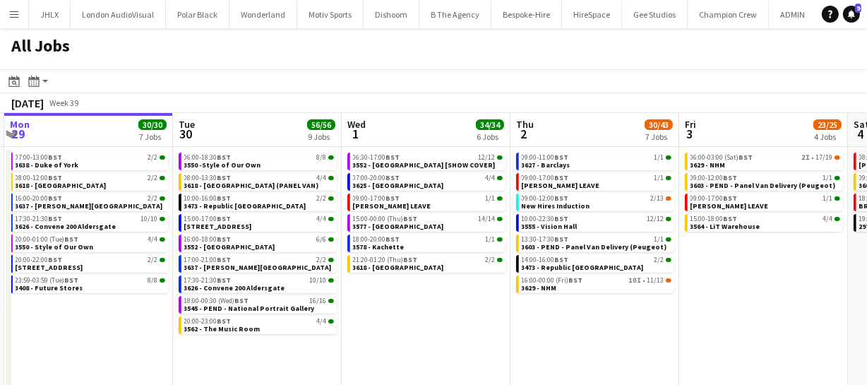
drag, startPoint x: 464, startPoint y: 359, endPoint x: 698, endPoint y: 336, distance: 234.8
click at [698, 336] on app-calendar-viewport "Sat 27 35/39 6 Jobs Sun 28 26/26 8 Jobs Mon 29 30/30 7 Jobs Tue 30 56/56 9 Jobs…" at bounding box center [433, 299] width 867 height 373
drag, startPoint x: 470, startPoint y: 352, endPoint x: 617, endPoint y: 335, distance: 147.8
click at [547, 339] on app-calendar-viewport "Sat 27 35/39 6 Jobs Sun 28 26/26 8 Jobs Mon 29 30/30 7 Jobs Tue 30 56/56 9 Jobs…" at bounding box center [433, 299] width 867 height 373
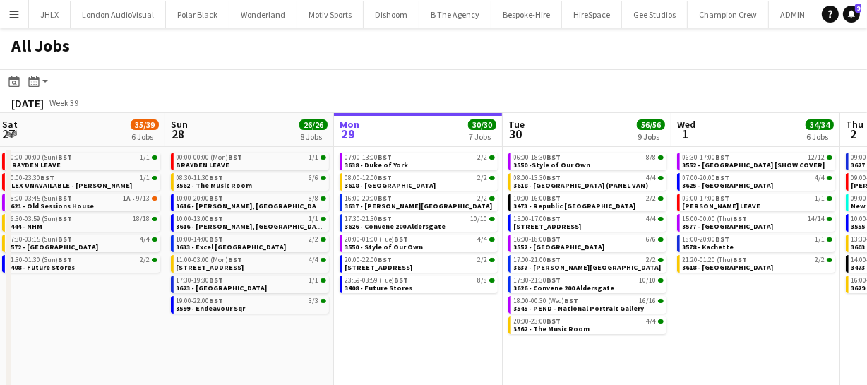
scroll to position [0, 308]
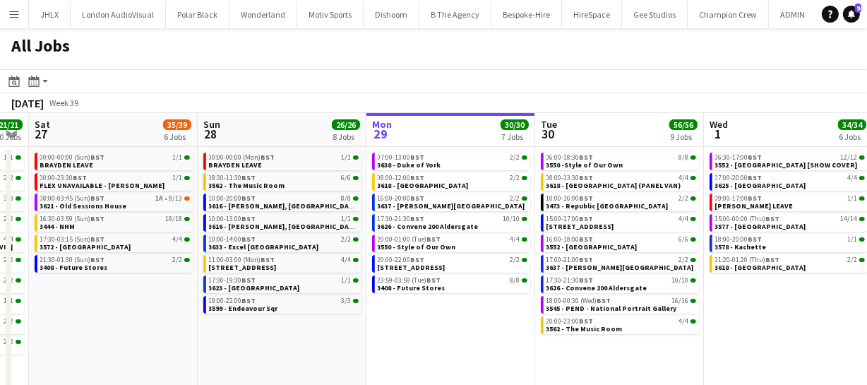
drag, startPoint x: 174, startPoint y: 313, endPoint x: 459, endPoint y: 297, distance: 285.6
click at [459, 297] on app-calendar-viewport "Thu 25 66/68 11 Jobs Fri 26 21/21 10 Jobs Sat 27 35/39 6 Jobs Sun 28 26/26 8 Jo…" at bounding box center [433, 299] width 867 height 373
click at [278, 181] on span "3562 - The Music Room" at bounding box center [247, 185] width 76 height 9
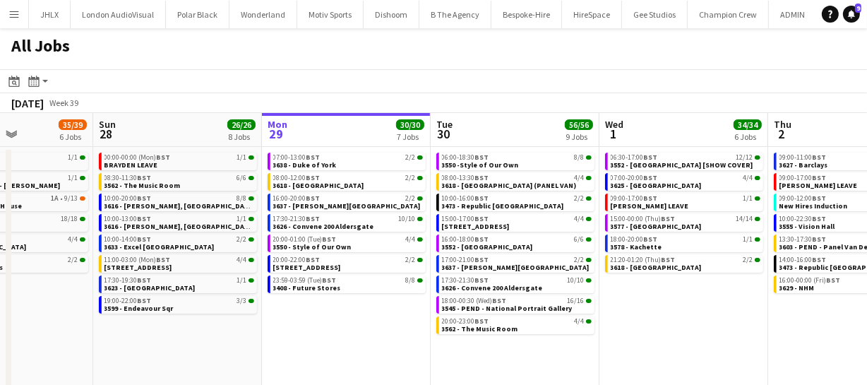
drag, startPoint x: 469, startPoint y: 323, endPoint x: 274, endPoint y: 329, distance: 195.6
click at [272, 330] on app-calendar-viewport "Thu 25 66/68 11 Jobs Fri 26 21/21 10 Jobs Sat 27 35/39 6 Jobs Sun 28 26/26 8 Jo…" at bounding box center [433, 299] width 867 height 373
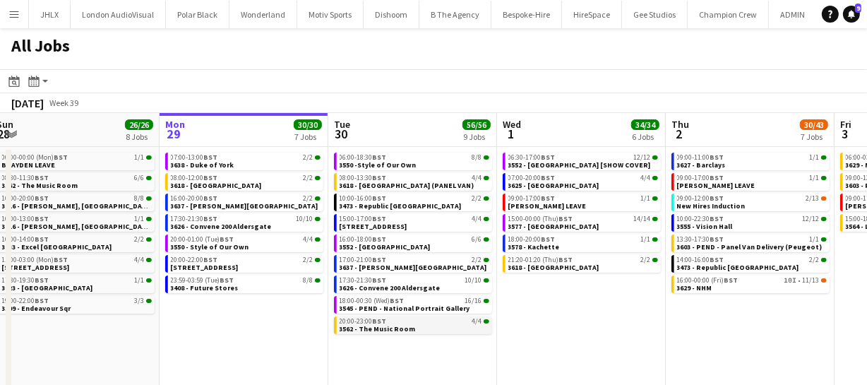
click at [395, 324] on span "3562 - The Music Room" at bounding box center [377, 328] width 76 height 9
click at [224, 225] on span "3626 - Convene 200 Aldersgate" at bounding box center [221, 226] width 101 height 9
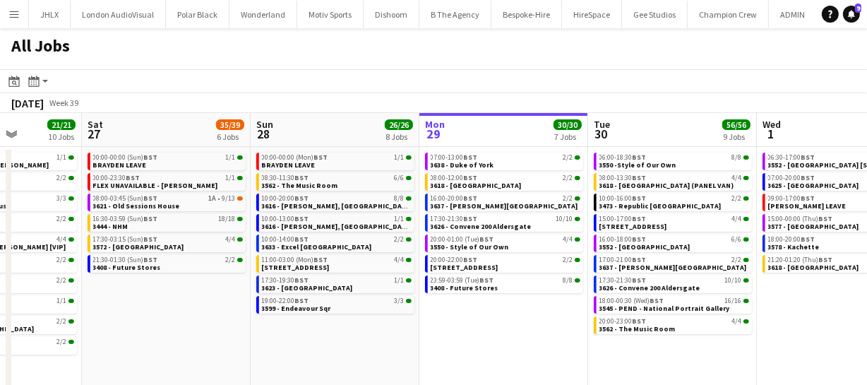
drag, startPoint x: 249, startPoint y: 345, endPoint x: 509, endPoint y: 281, distance: 267.6
click at [509, 281] on app-calendar-viewport "Wed 24 43/43 10 Jobs Thu 25 66/68 11 Jobs Fri 26 21/21 10 Jobs Sat 27 35/39 6 J…" at bounding box center [433, 299] width 867 height 373
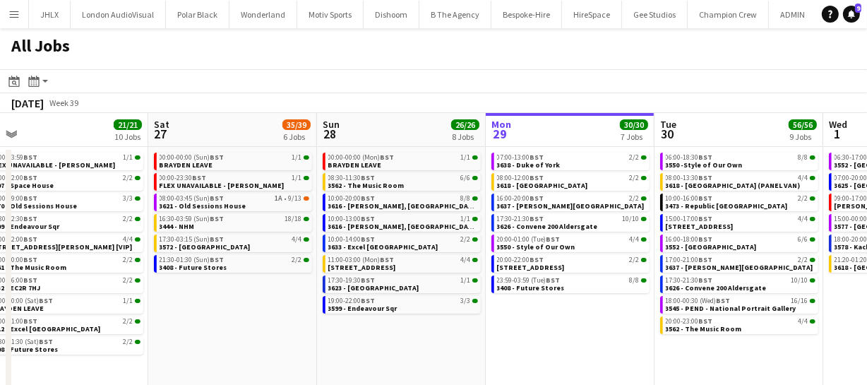
drag, startPoint x: 407, startPoint y: 287, endPoint x: 474, endPoint y: 271, distance: 68.8
click at [474, 271] on app-calendar-viewport "Wed 24 43/43 10 Jobs Thu 25 66/68 11 Jobs Fri 26 21/21 10 Jobs Sat 27 35/39 6 J…" at bounding box center [433, 299] width 867 height 373
drag, startPoint x: 80, startPoint y: 314, endPoint x: 525, endPoint y: 224, distance: 453.7
click at [497, 226] on app-calendar-viewport "Wed 24 43/43 10 Jobs Thu 25 66/68 11 Jobs Fri 26 21/21 10 Jobs Sat 27 35/39 6 J…" at bounding box center [433, 299] width 867 height 373
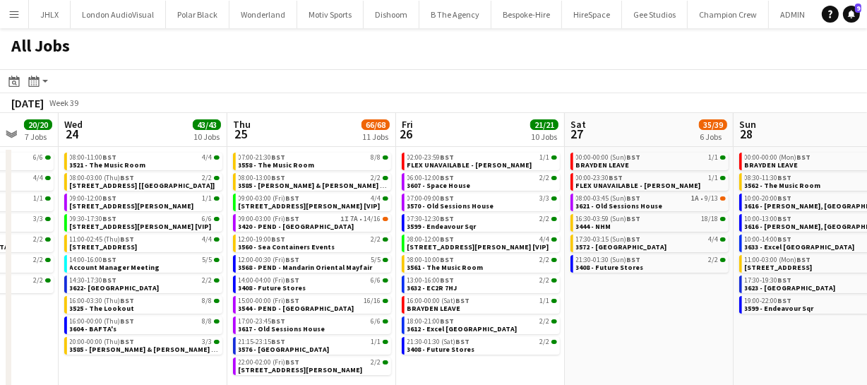
drag, startPoint x: 505, startPoint y: 252, endPoint x: 560, endPoint y: 236, distance: 58.1
click at [557, 236] on app-calendar-viewport "Sun 21 49/51 12 Jobs Mon 22 55/56 9 Jobs Tue 23 20/20 7 Jobs Wed 24 43/43 10 Jo…" at bounding box center [433, 299] width 867 height 373
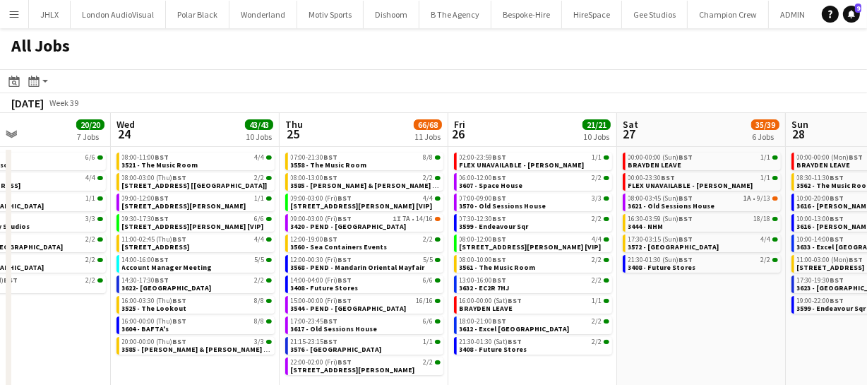
click at [703, 212] on app-calendar-viewport "Sun 21 49/51 12 Jobs Mon 22 55/56 9 Jobs Tue 23 20/20 7 Jobs Wed 24 43/43 10 Jo…" at bounding box center [433, 299] width 867 height 373
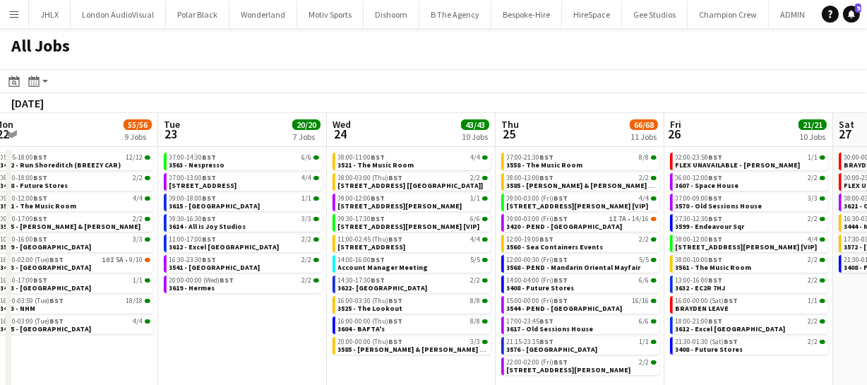
scroll to position [0, 473]
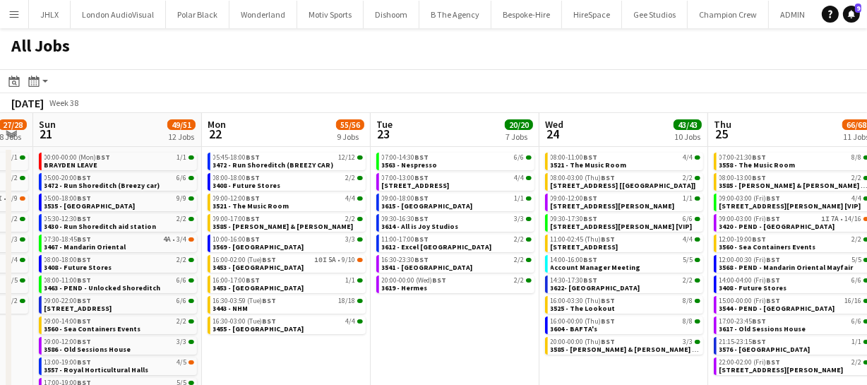
click at [651, 232] on app-calendar-viewport "Thu 18 63/64 14 Jobs Fri 19 39/40 10 Jobs Sat 20 27/28 8 Jobs Sun 21 49/51 12 J…" at bounding box center [433, 299] width 867 height 373
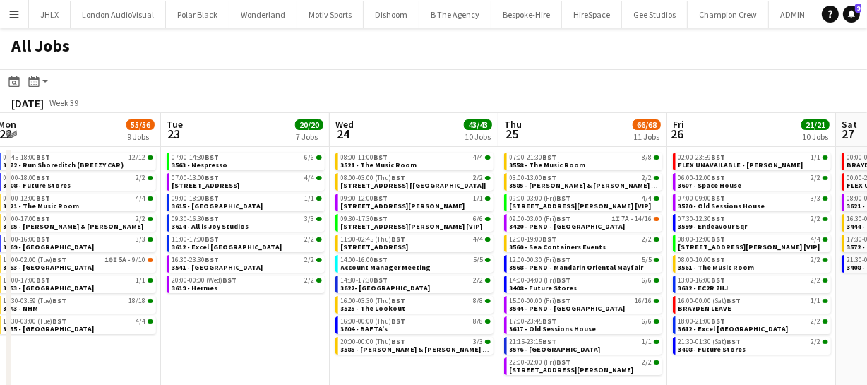
drag, startPoint x: 402, startPoint y: 306, endPoint x: 354, endPoint y: 294, distance: 49.5
click at [351, 305] on app-calendar-viewport "Thu 18 63/64 14 Jobs Fri 19 39/40 10 Jobs Sat 20 27/28 8 Jobs Sun 21 49/51 12 J…" at bounding box center [433, 299] width 867 height 373
drag, startPoint x: 410, startPoint y: 308, endPoint x: 236, endPoint y: 315, distance: 174.5
click at [185, 335] on app-calendar-viewport "Thu 18 63/64 14 Jobs Fri 19 39/40 10 Jobs Sat 20 27/28 8 Jobs Sun 21 49/51 12 J…" at bounding box center [433, 299] width 867 height 373
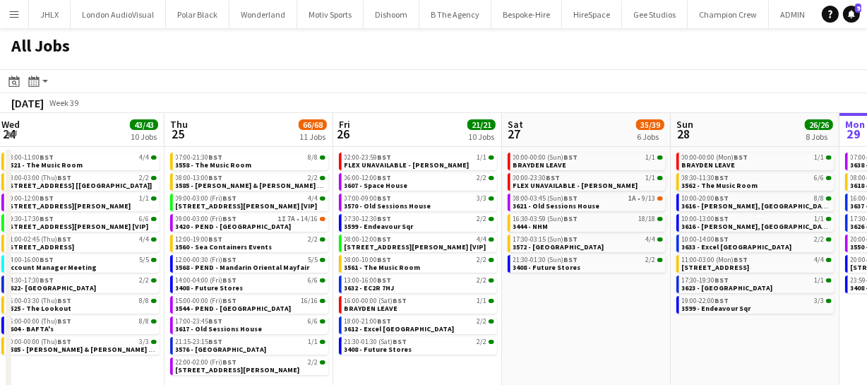
drag, startPoint x: 423, startPoint y: 295, endPoint x: 368, endPoint y: 289, distance: 56.0
click at [306, 310] on app-calendar-viewport "Sat 20 27/28 8 Jobs Sun 21 49/51 12 Jobs Mon 22 55/56 9 Jobs Tue 23 20/20 7 Job…" at bounding box center [433, 299] width 867 height 373
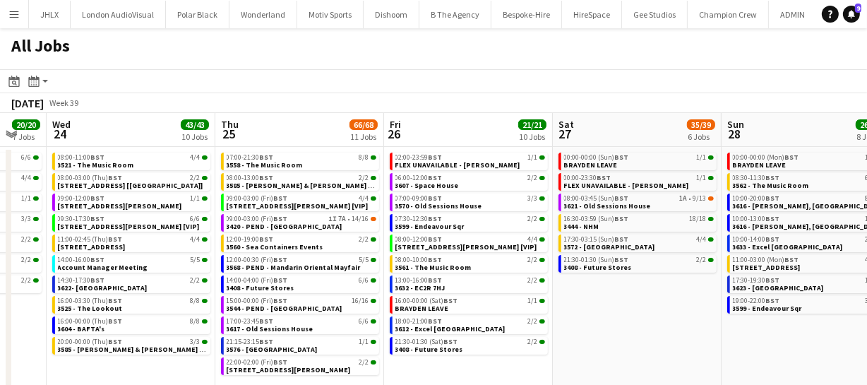
drag, startPoint x: 442, startPoint y: 294, endPoint x: 626, endPoint y: 248, distance: 190.0
click at [626, 248] on app-calendar-viewport "Mon 22 55/56 9 Jobs Tue 23 20/20 7 Jobs Wed 24 43/43 10 Jobs Thu 25 66/68 11 Jo…" at bounding box center [433, 299] width 867 height 373
drag, startPoint x: 435, startPoint y: 291, endPoint x: 773, endPoint y: 222, distance: 344.3
click at [772, 222] on app-calendar-viewport "Mon 22 55/56 9 Jobs Tue 23 20/20 7 Jobs Wed 24 43/43 10 Jobs Thu 25 66/68 11 Jo…" at bounding box center [433, 299] width 867 height 373
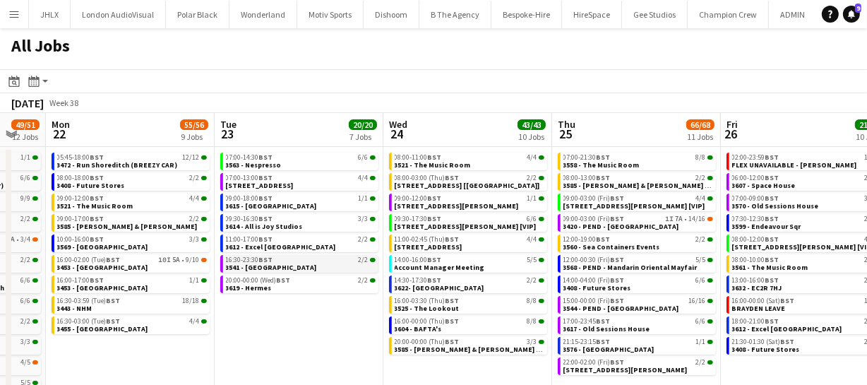
click at [266, 267] on span "3541 - Royal Festival Hall" at bounding box center [271, 267] width 91 height 9
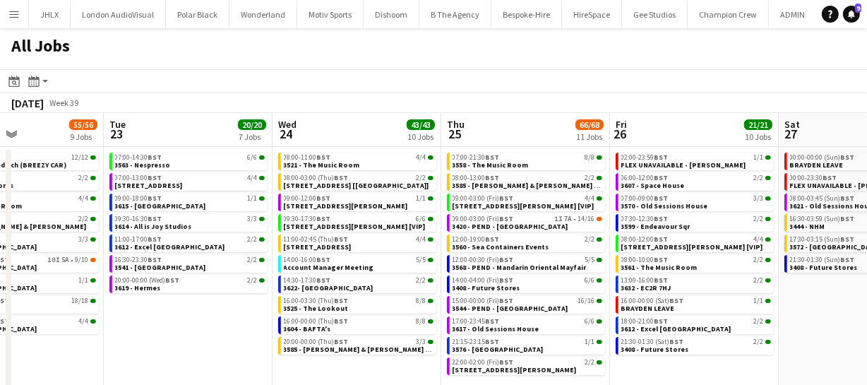
scroll to position [0, 404]
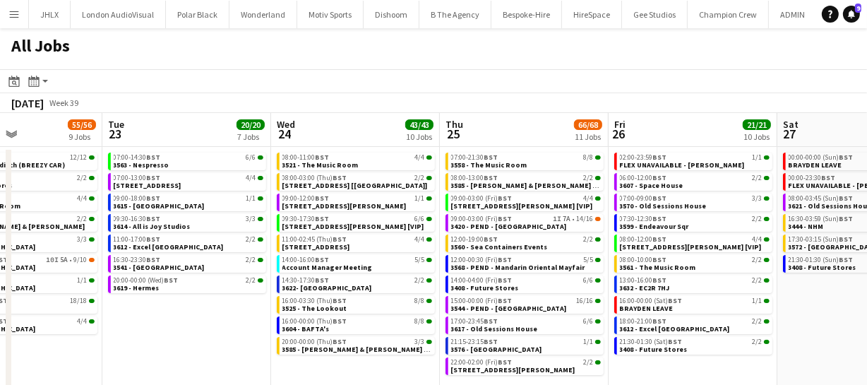
drag, startPoint x: 594, startPoint y: 297, endPoint x: 481, endPoint y: 301, distance: 112.3
click at [481, 301] on app-calendar-viewport "Sat 20 27/28 8 Jobs Sun 21 49/51 12 Jobs Mon 22 55/56 9 Jobs Tue 23 20/20 7 Job…" at bounding box center [433, 299] width 867 height 373
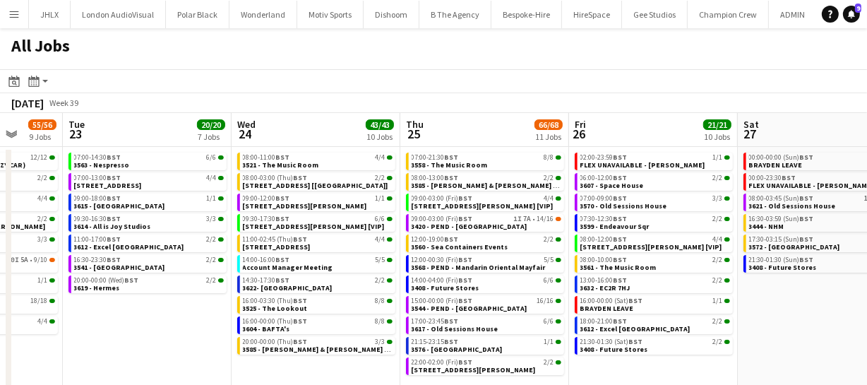
drag, startPoint x: 819, startPoint y: 306, endPoint x: 720, endPoint y: 318, distance: 100.2
click at [720, 318] on app-calendar-viewport "Sat 20 27/28 8 Jobs Sun 21 49/51 12 Jobs Mon 22 55/56 9 Jobs Tue 23 20/20 7 Job…" at bounding box center [433, 299] width 867 height 373
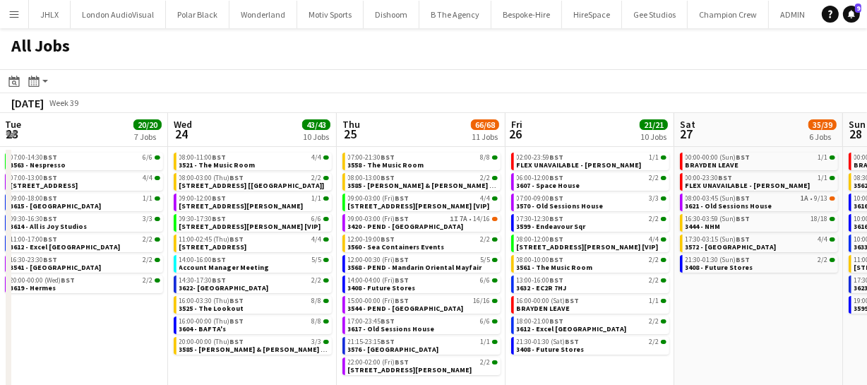
click at [584, 321] on app-calendar-viewport "Sat 20 27/28 8 Jobs Sun 21 49/51 12 Jobs Mon 22 55/56 9 Jobs Tue 23 20/20 7 Job…" at bounding box center [433, 299] width 867 height 373
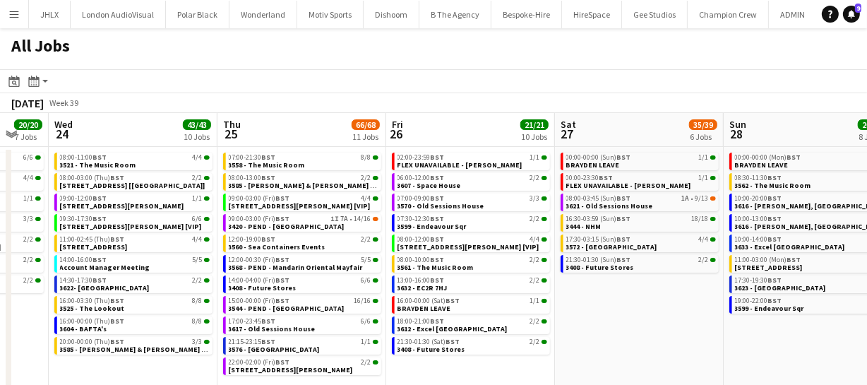
click at [638, 318] on app-date-cell "00:00-00:00 (Sun) BST 1/1 BRAYDEN LEAVE 00:00-23:30 BST 1/1 FLEX UNAVAILABLE - …" at bounding box center [639, 316] width 169 height 339
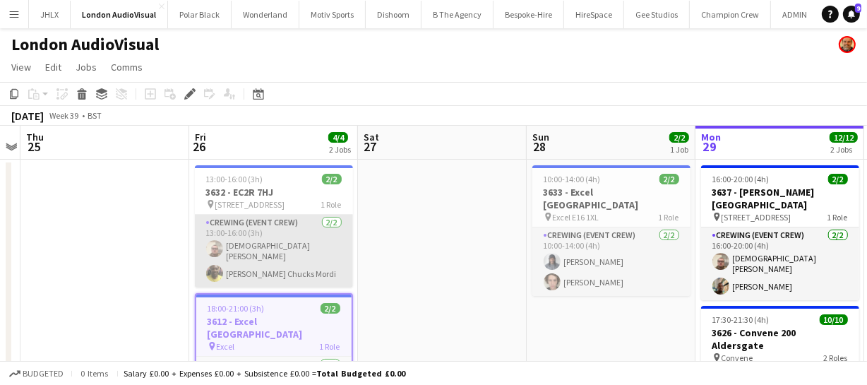
click at [267, 266] on app-card-role "Crewing (Event Crew) [DATE] 13:00-16:00 (3h) [PERSON_NAME] [PERSON_NAME] [PERSO…" at bounding box center [274, 251] width 158 height 73
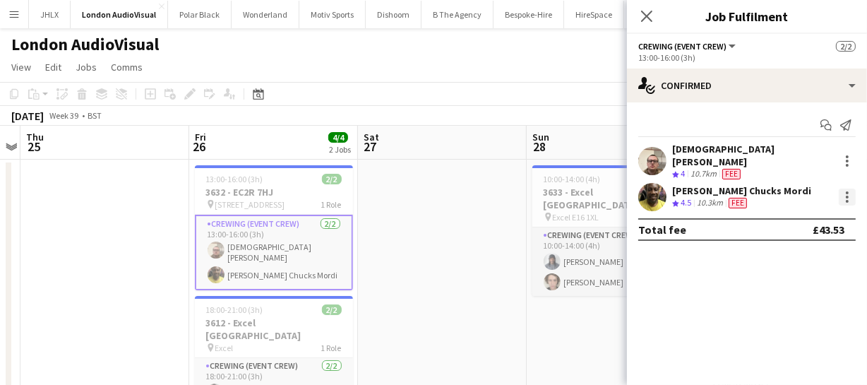
click at [848, 191] on div at bounding box center [846, 196] width 17 height 17
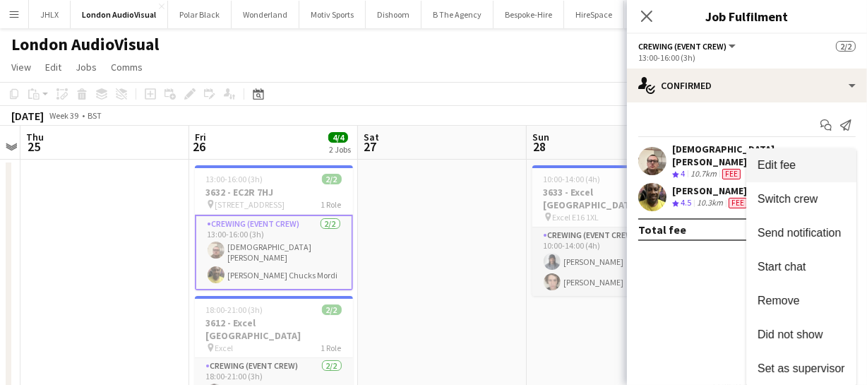
click at [771, 167] on span "Edit fee" at bounding box center [776, 165] width 38 height 12
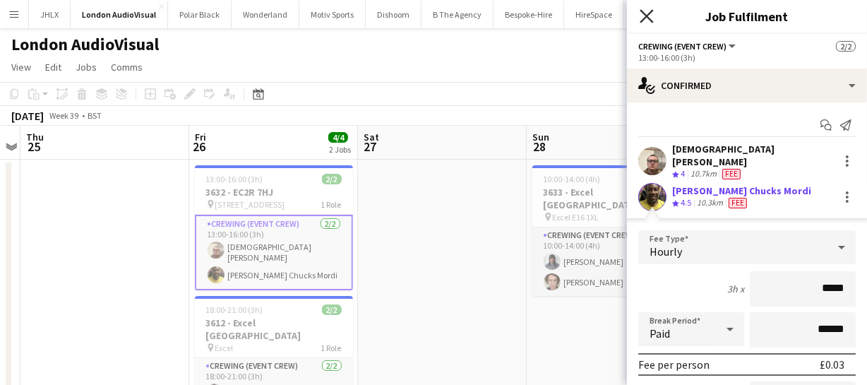
click at [651, 21] on icon at bounding box center [645, 15] width 13 height 13
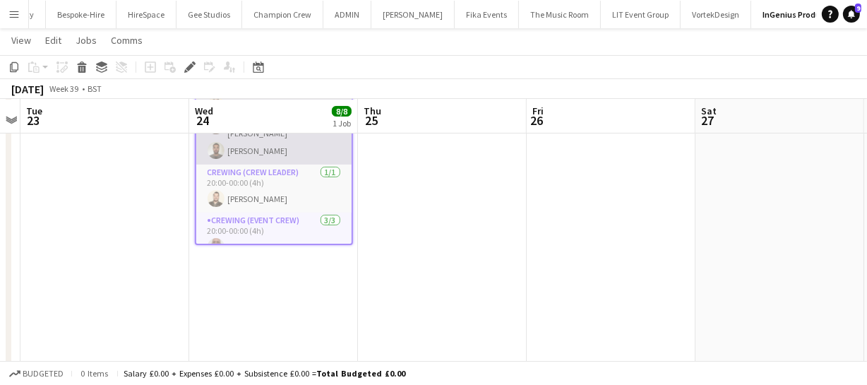
scroll to position [116, 0]
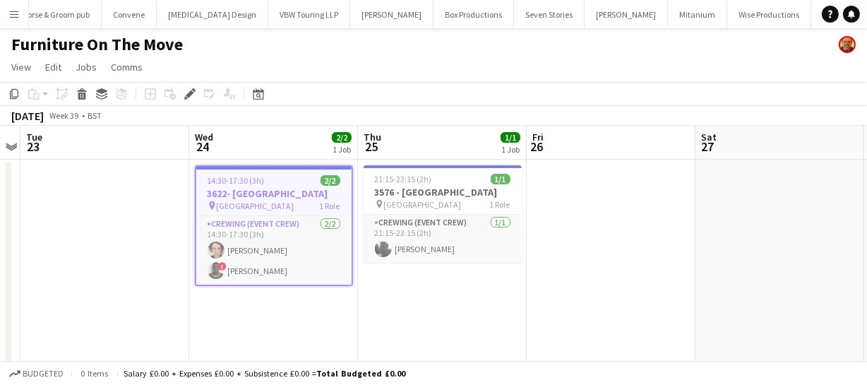
scroll to position [0, 4093]
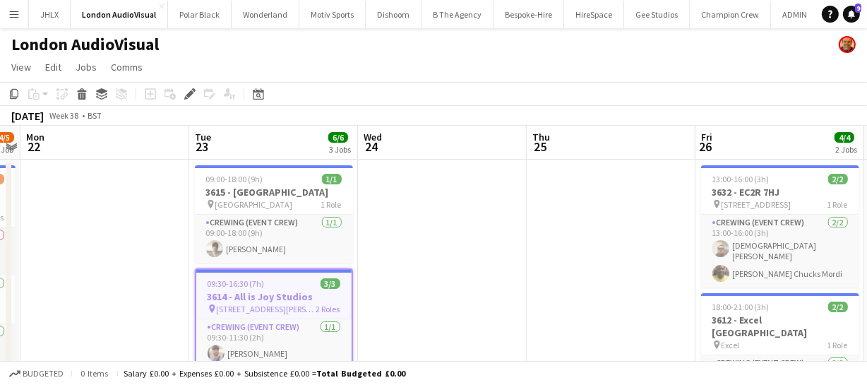
scroll to position [0, 443]
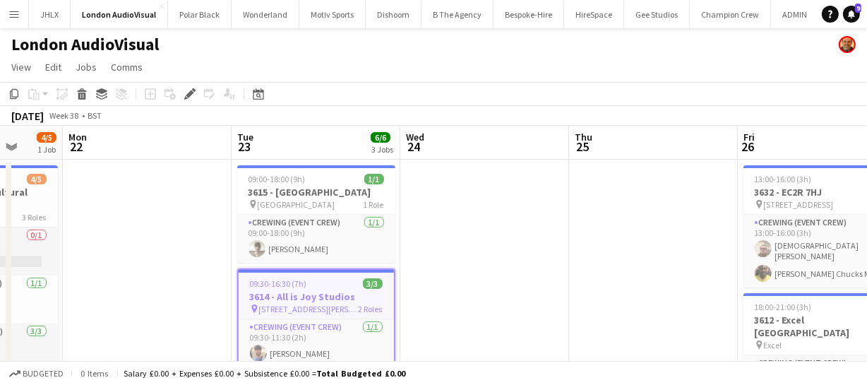
drag, startPoint x: 404, startPoint y: 275, endPoint x: 447, endPoint y: 256, distance: 46.4
click at [447, 256] on app-calendar-viewport "Fri 19 Sat 20 5/5 1 Job Sun 21 4/5 1 Job Mon 22 Tue 23 6/6 3 Jobs Wed 24 Thu 25…" at bounding box center [433, 370] width 867 height 489
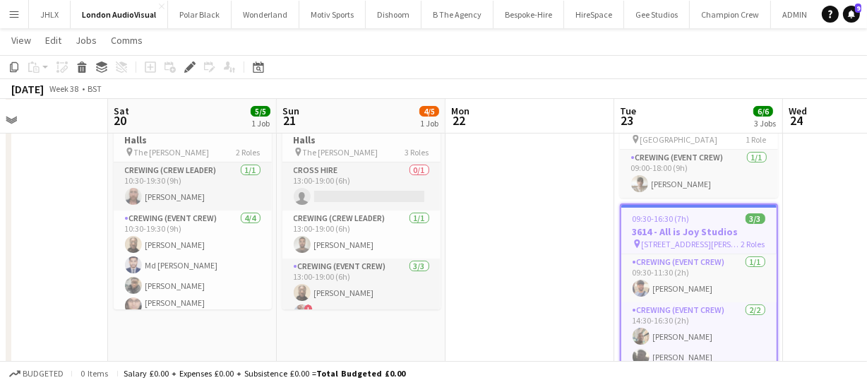
scroll to position [0, 392]
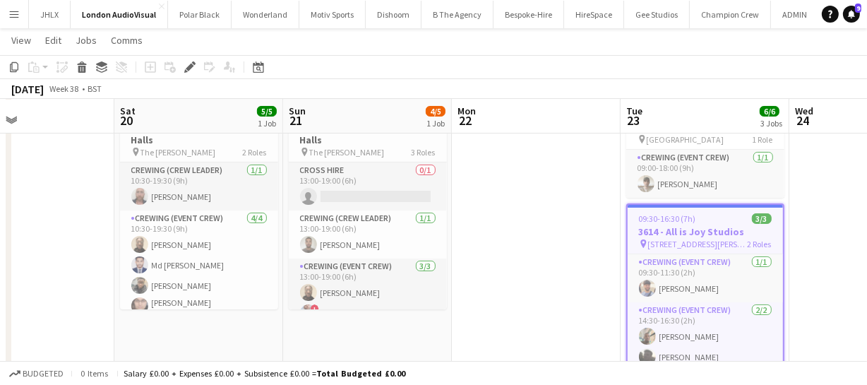
drag, startPoint x: 161, startPoint y: 258, endPoint x: 550, endPoint y: 229, distance: 390.0
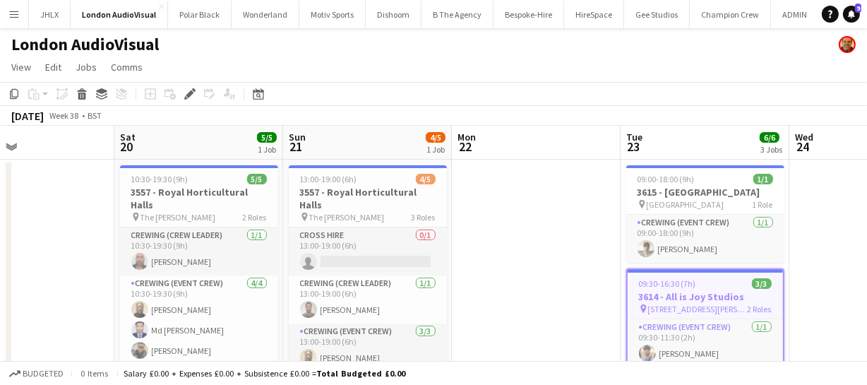
scroll to position [64, 0]
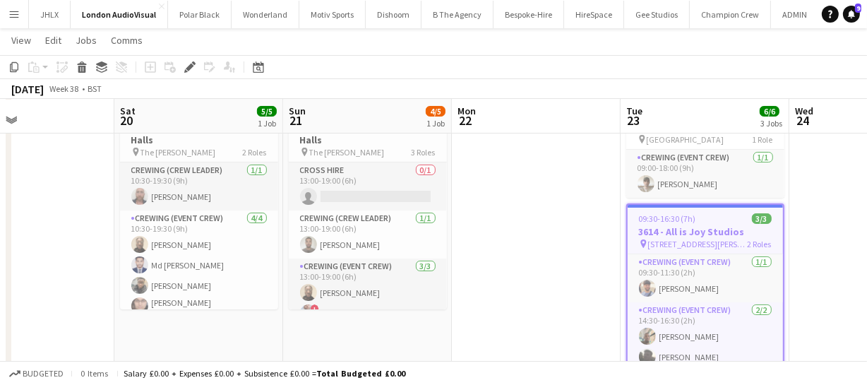
drag, startPoint x: 558, startPoint y: 236, endPoint x: 417, endPoint y: 255, distance: 141.6
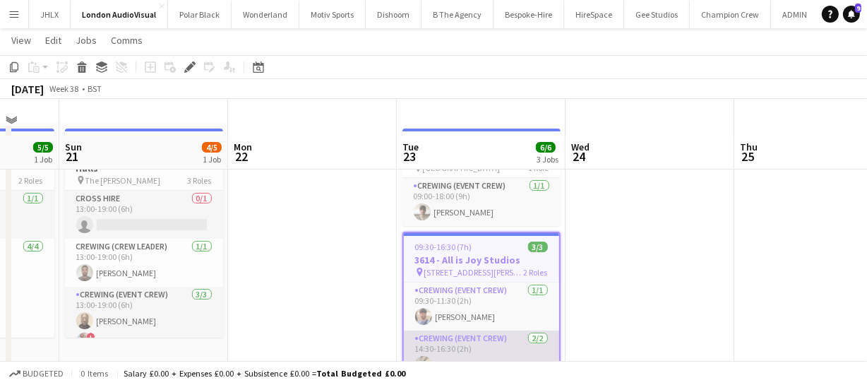
scroll to position [0, 0]
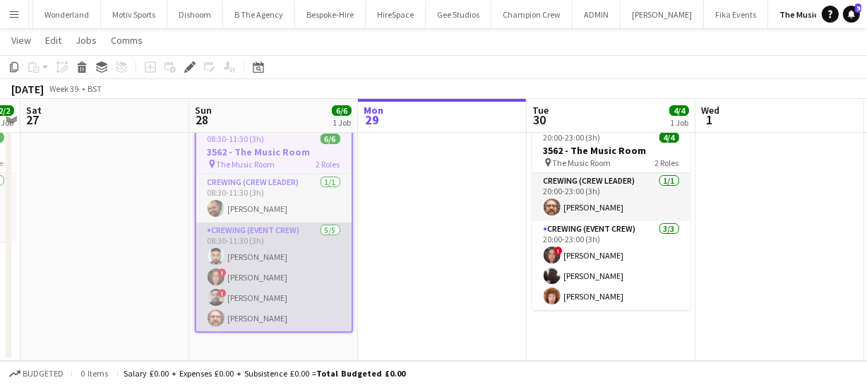
click at [212, 275] on app-user-avatar at bounding box center [216, 276] width 17 height 17
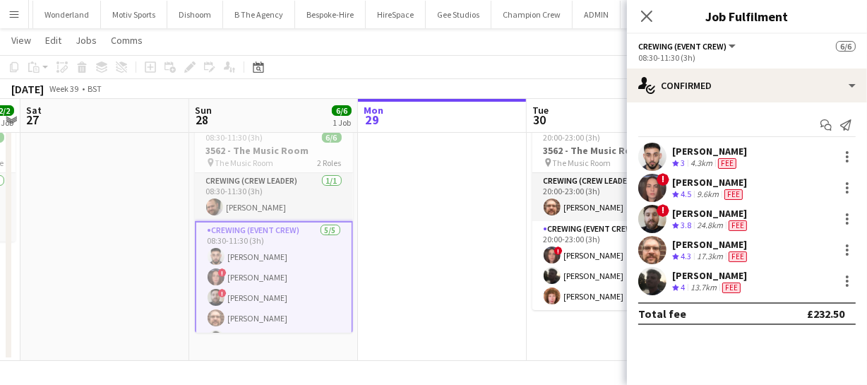
click at [649, 185] on app-user-avatar at bounding box center [652, 188] width 28 height 28
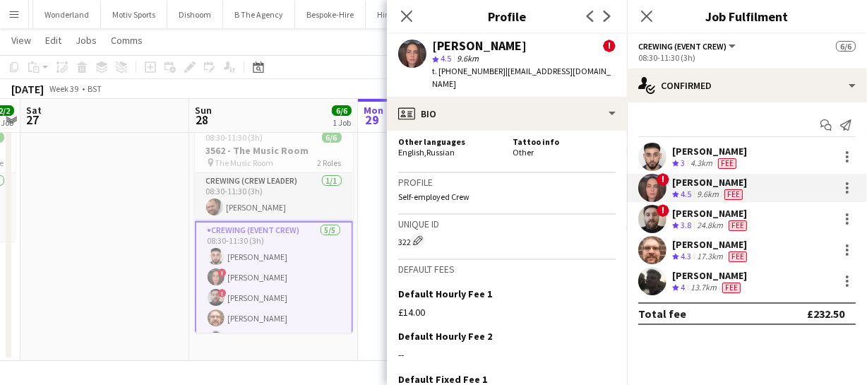
scroll to position [962, 0]
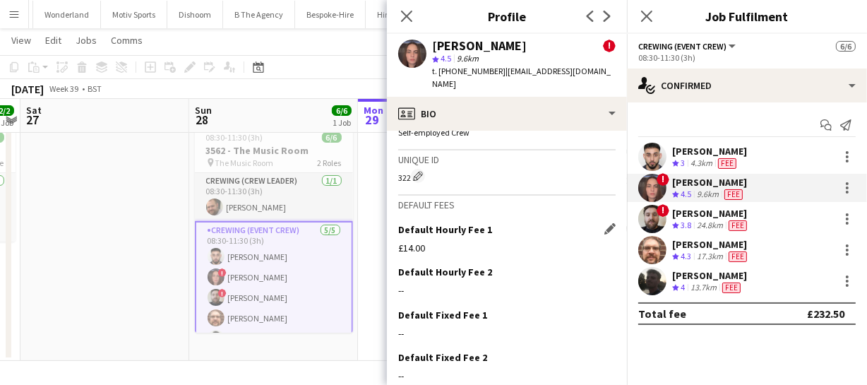
click at [597, 223] on div "Default Hourly Fee 1 Edit this field £14.00" at bounding box center [506, 244] width 217 height 42
click at [604, 223] on app-icon "Edit this field" at bounding box center [609, 228] width 11 height 11
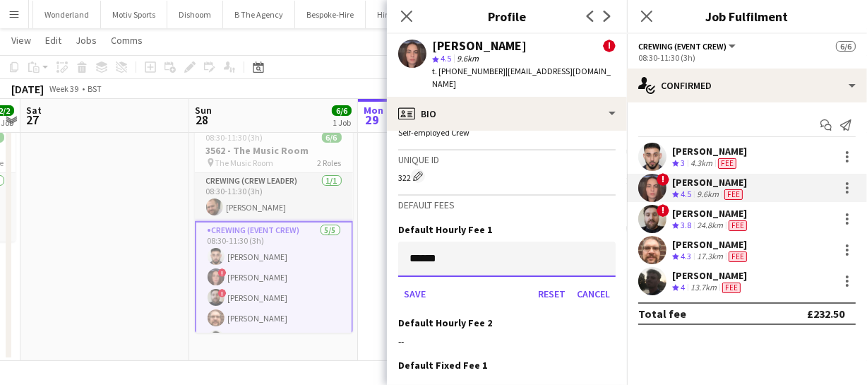
click at [454, 243] on input "******" at bounding box center [506, 258] width 217 height 35
type input "******"
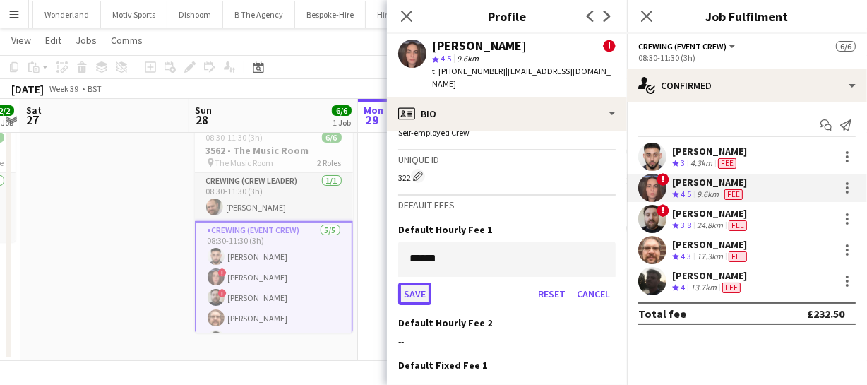
click at [421, 282] on button "Save" at bounding box center [414, 293] width 33 height 23
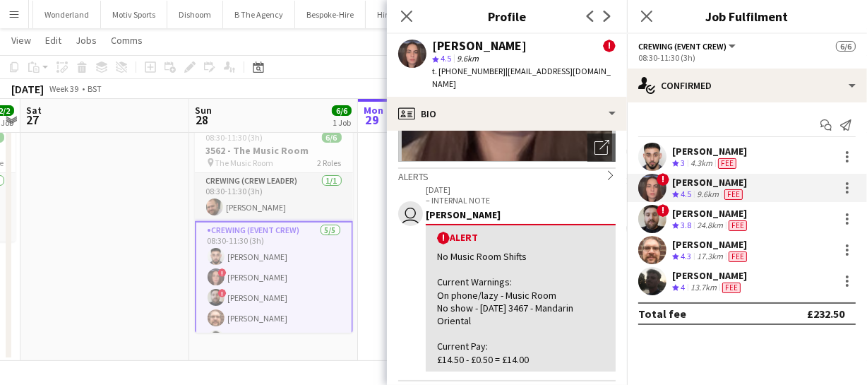
scroll to position [256, 0]
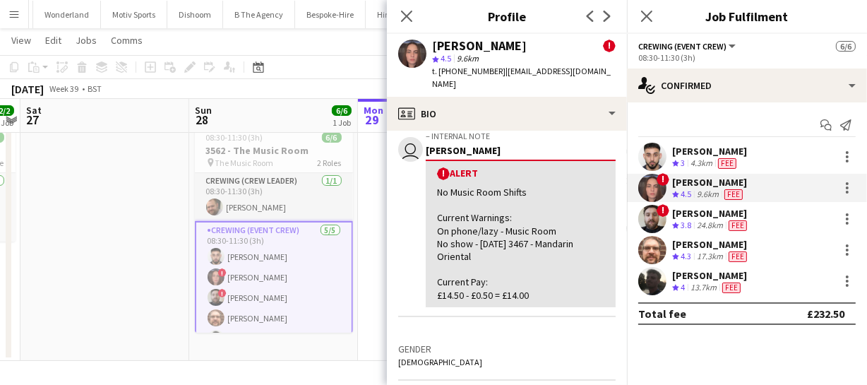
click at [528, 282] on div "No Music Room Shifts Current Warnings: On phone/lazy - Music Room No show - 23/…" at bounding box center [520, 244] width 167 height 116
click at [531, 282] on div "No Music Room Shifts Current Warnings: On phone/lazy - Music Room No show - 23/…" at bounding box center [520, 244] width 167 height 116
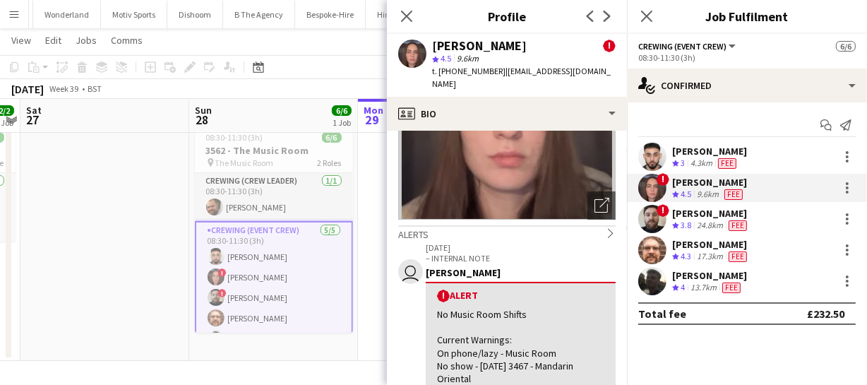
scroll to position [128, 0]
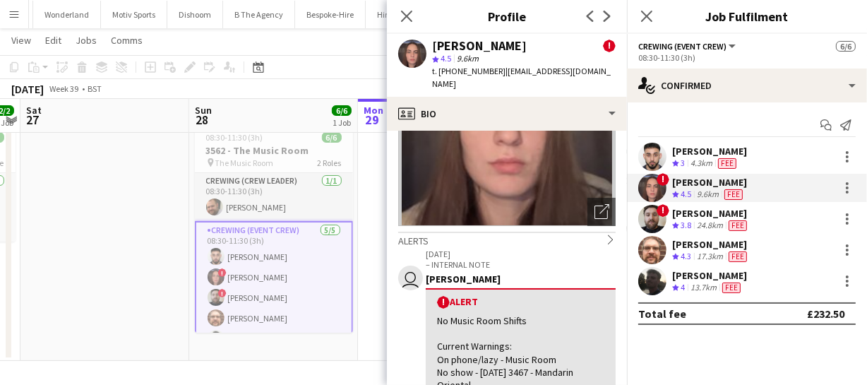
click at [606, 234] on icon "chevron-right" at bounding box center [611, 239] width 10 height 10
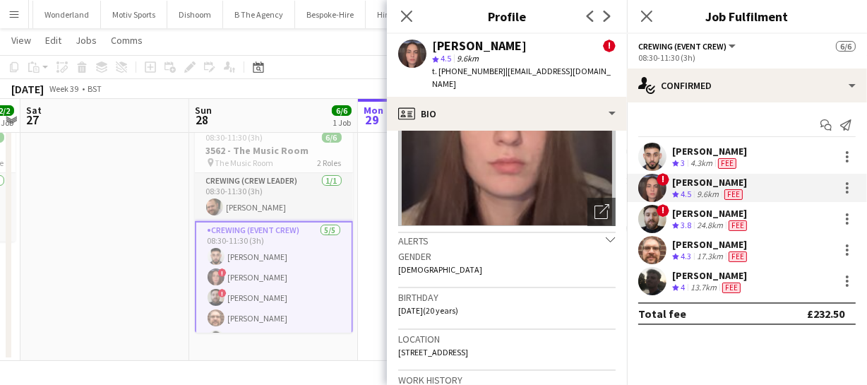
click at [606, 236] on icon at bounding box center [610, 238] width 9 height 5
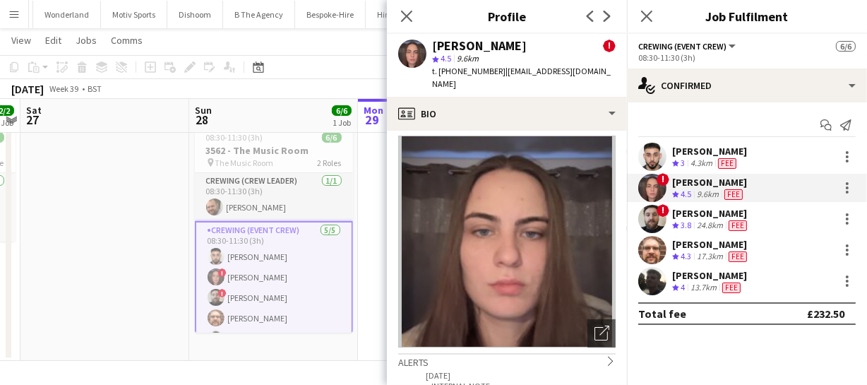
scroll to position [0, 0]
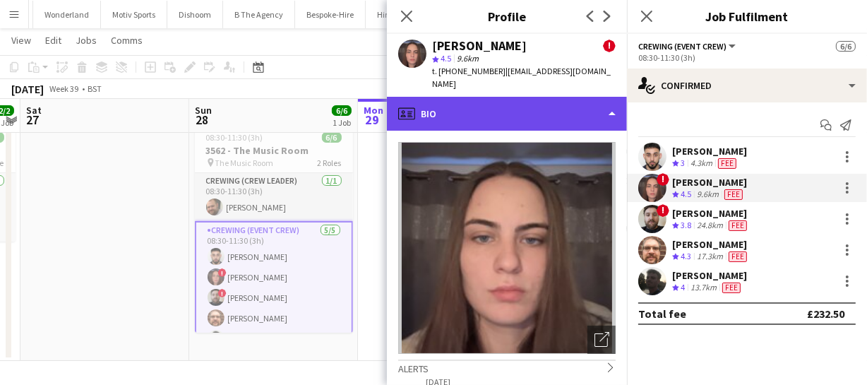
click at [555, 97] on div "profile Bio" at bounding box center [507, 114] width 240 height 34
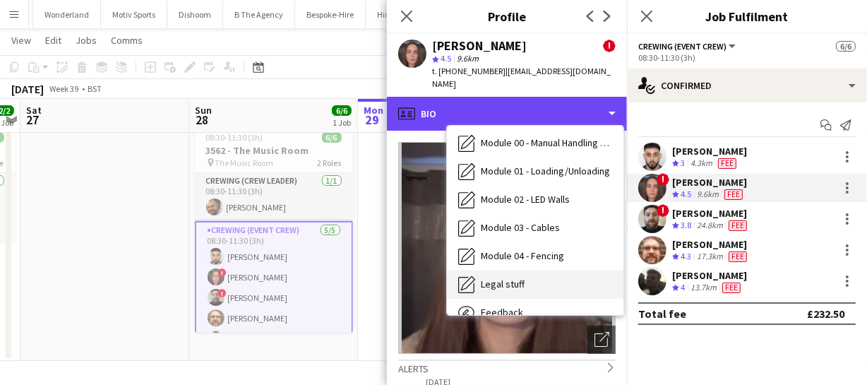
scroll to position [301, 0]
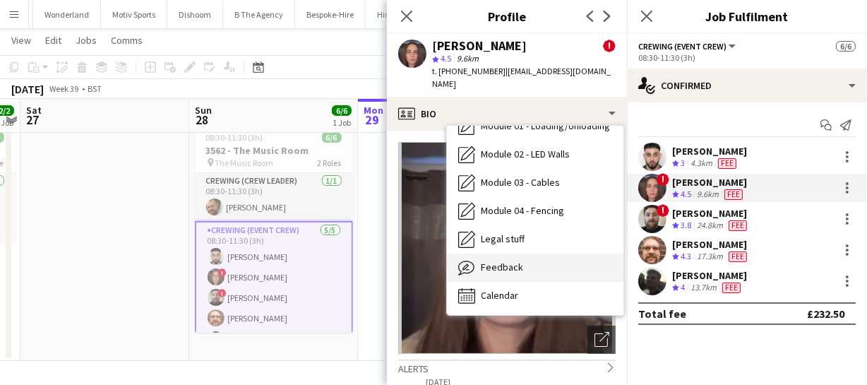
click at [532, 253] on div "Feedback Feedback" at bounding box center [535, 267] width 176 height 28
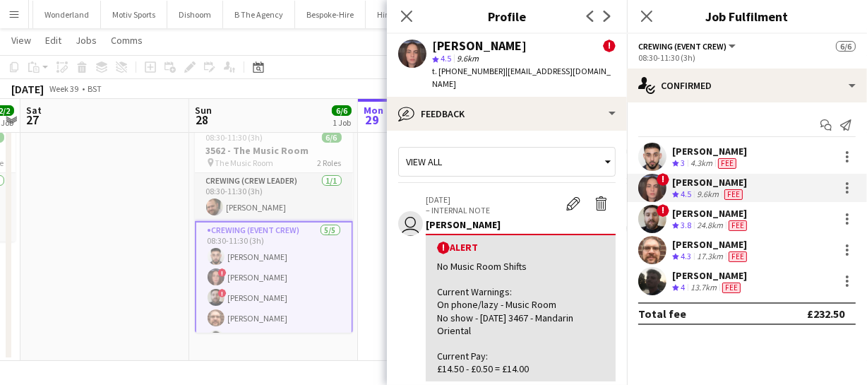
scroll to position [0, 0]
click at [566, 197] on app-icon "Edit alert" at bounding box center [573, 204] width 14 height 14
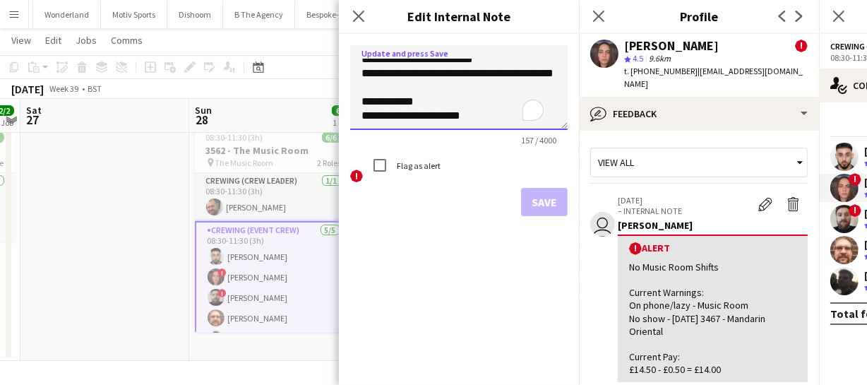
scroll to position [64, 0]
drag, startPoint x: 397, startPoint y: 113, endPoint x: 558, endPoint y: 119, distance: 161.7
click at [558, 119] on textarea "**********" at bounding box center [458, 87] width 217 height 85
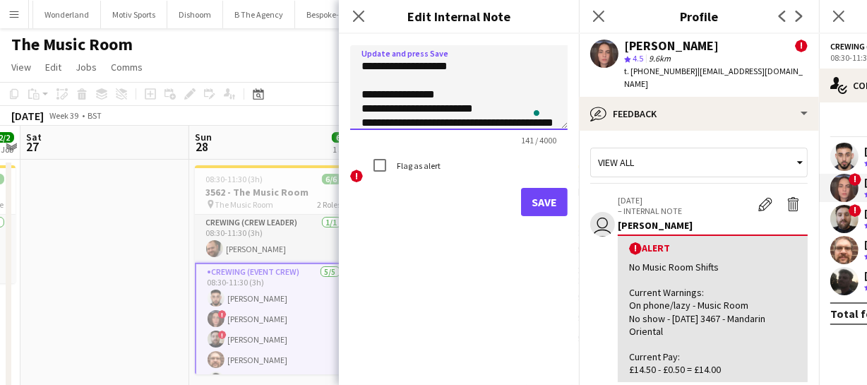
scroll to position [0, 0]
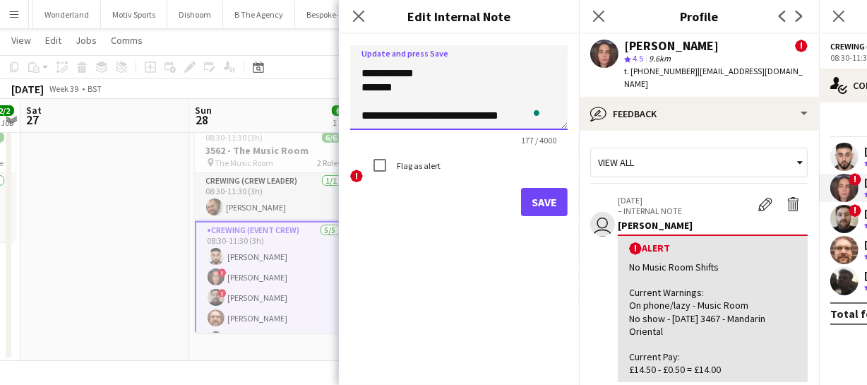
type textarea "**********"
click at [529, 205] on button "Save" at bounding box center [544, 202] width 47 height 28
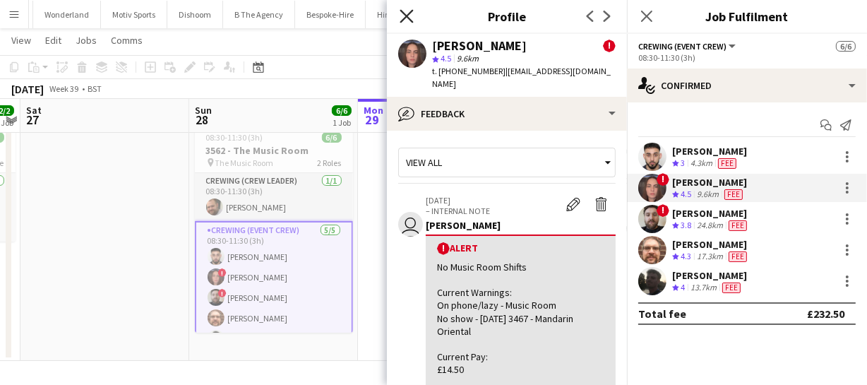
click at [402, 13] on icon at bounding box center [405, 15] width 13 height 13
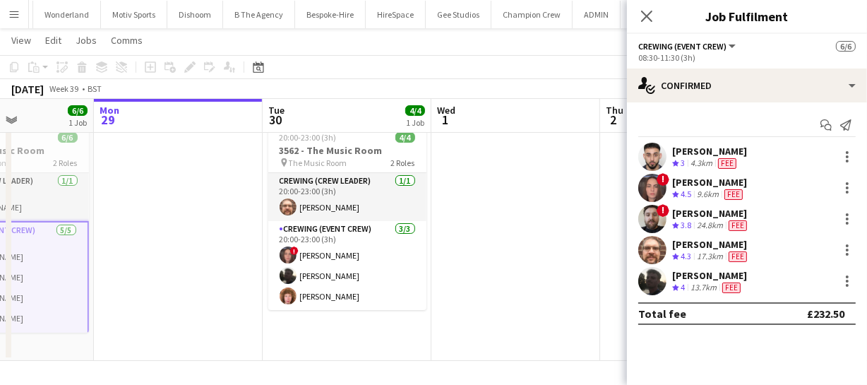
drag, startPoint x: 426, startPoint y: 222, endPoint x: 162, endPoint y: 214, distance: 264.1
click at [162, 214] on app-calendar-viewport "Fri 26 2/2 1 Job Sat 27 Sun 28 6/6 1 Job Mon 29 Tue 30 4/4 1 Job Wed 1 Thu 2 Fr…" at bounding box center [433, 188] width 867 height 346
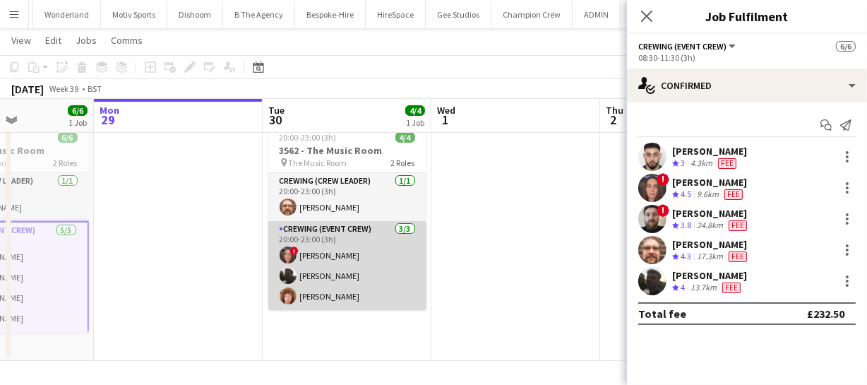
click at [281, 256] on app-user-avatar at bounding box center [287, 254] width 17 height 17
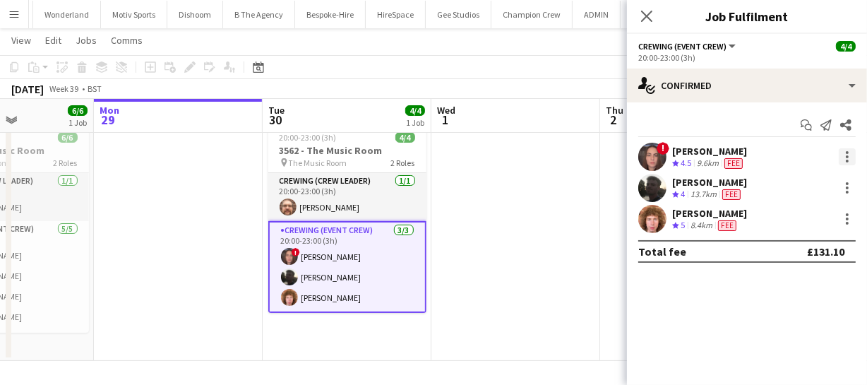
click at [842, 162] on div at bounding box center [846, 156] width 17 height 17
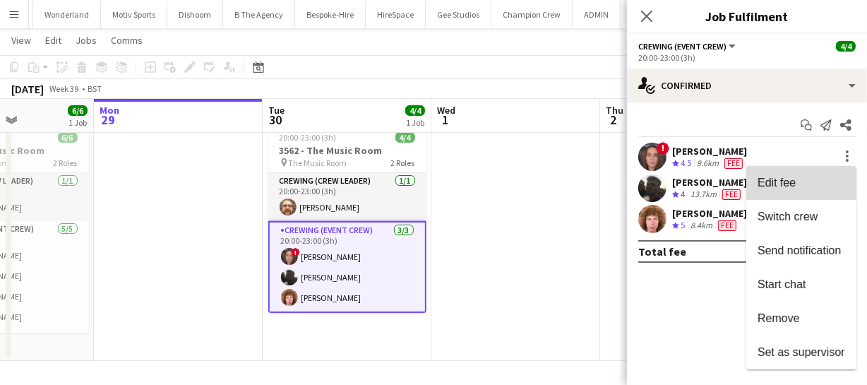
click at [800, 181] on span "Edit fee" at bounding box center [801, 182] width 88 height 13
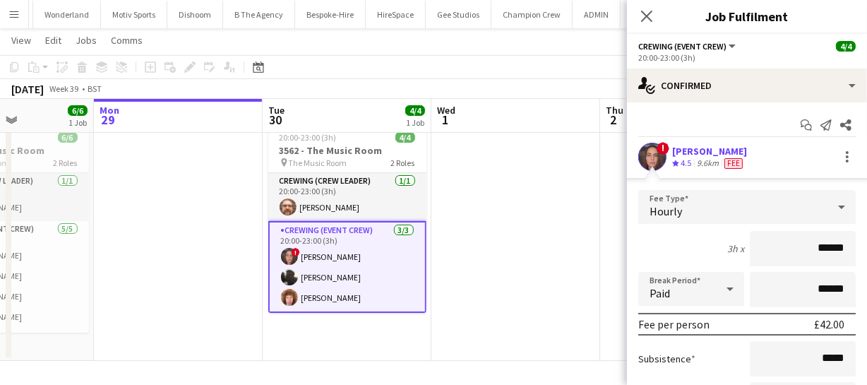
drag, startPoint x: 839, startPoint y: 247, endPoint x: 730, endPoint y: 254, distance: 109.6
click at [730, 254] on div "3h x ******" at bounding box center [746, 248] width 217 height 35
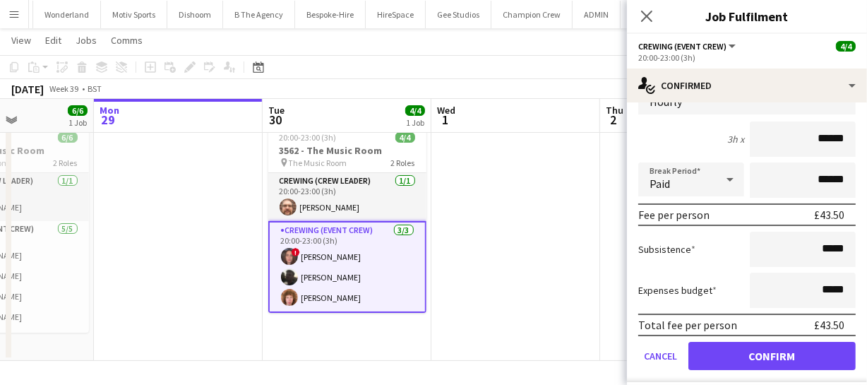
type input "******"
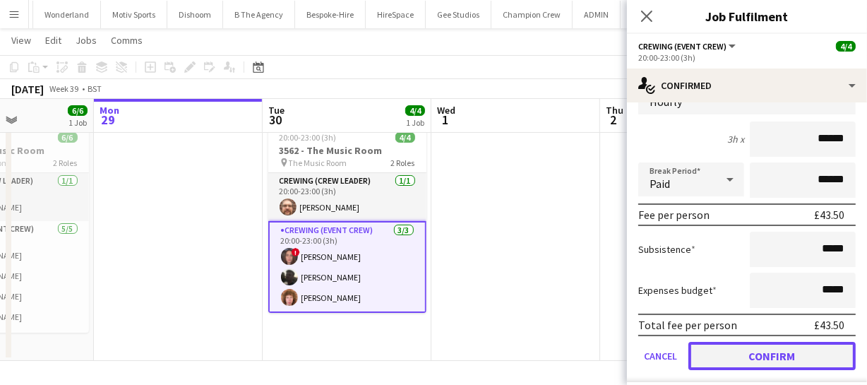
click at [795, 353] on button "Confirm" at bounding box center [771, 356] width 167 height 28
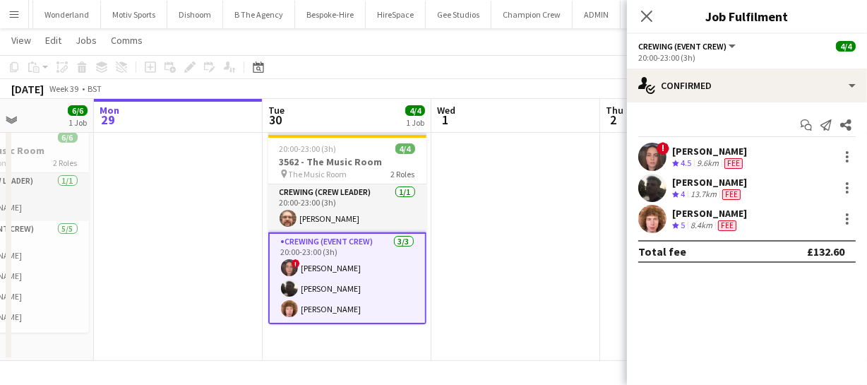
click at [656, 153] on app-user-avatar at bounding box center [652, 157] width 28 height 28
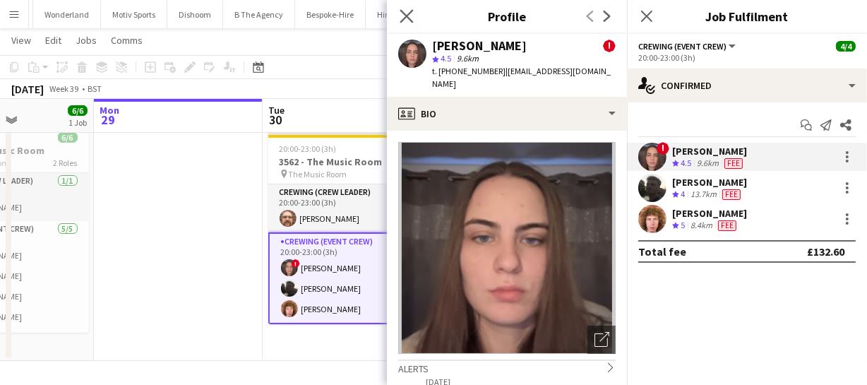
click at [410, 9] on icon "Close pop-in" at bounding box center [405, 15] width 13 height 13
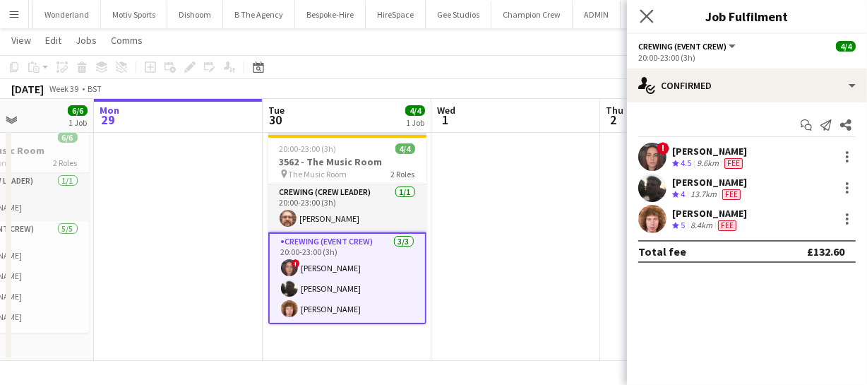
click at [646, 7] on app-icon "Close pop-in" at bounding box center [647, 16] width 20 height 20
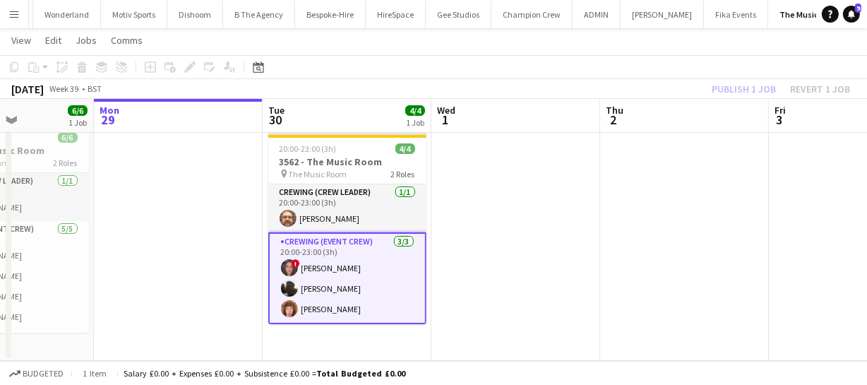
click at [740, 95] on div "Publish 1 job Revert 1 job" at bounding box center [781, 89] width 172 height 18
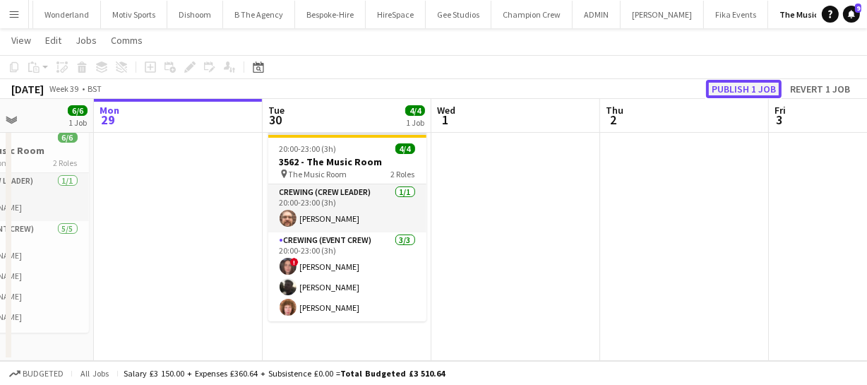
click at [739, 95] on button "Publish 1 job" at bounding box center [744, 89] width 76 height 18
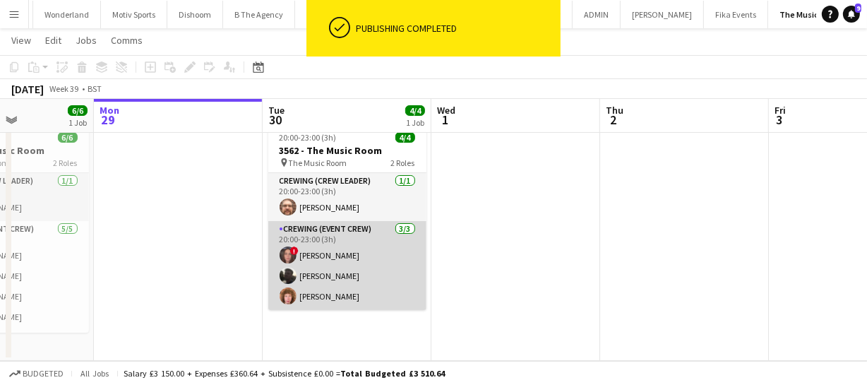
click at [330, 254] on app-card-role "Crewing (Event Crew) 3/3 20:00-23:00 (3h) ! Jekaterina Berezina Louie Applin Al…" at bounding box center [347, 265] width 158 height 89
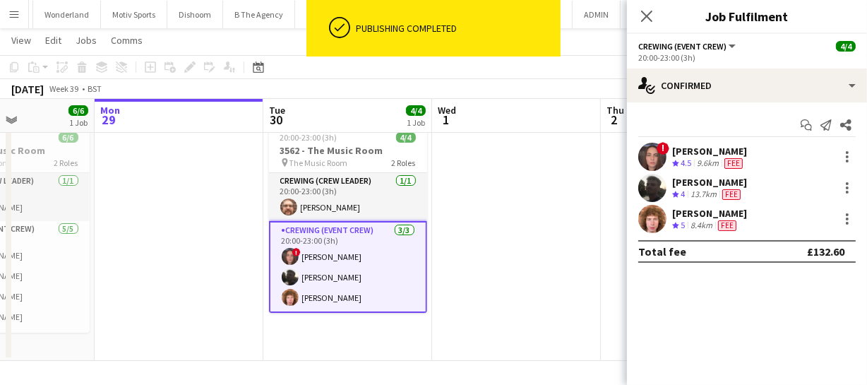
click at [648, 153] on app-user-avatar at bounding box center [652, 157] width 28 height 28
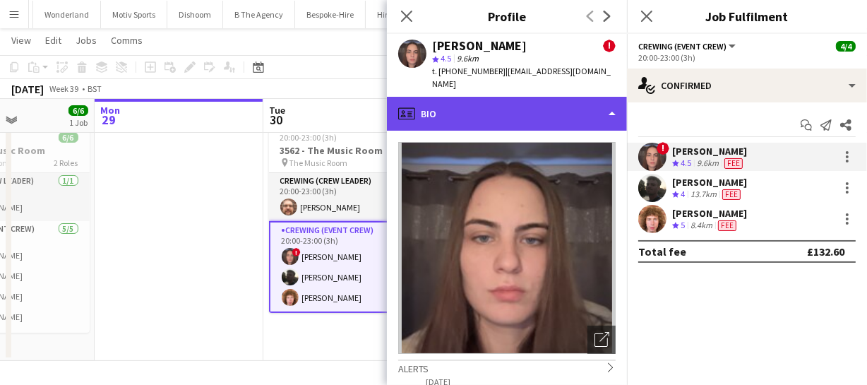
click at [505, 97] on div "profile Bio" at bounding box center [507, 114] width 240 height 34
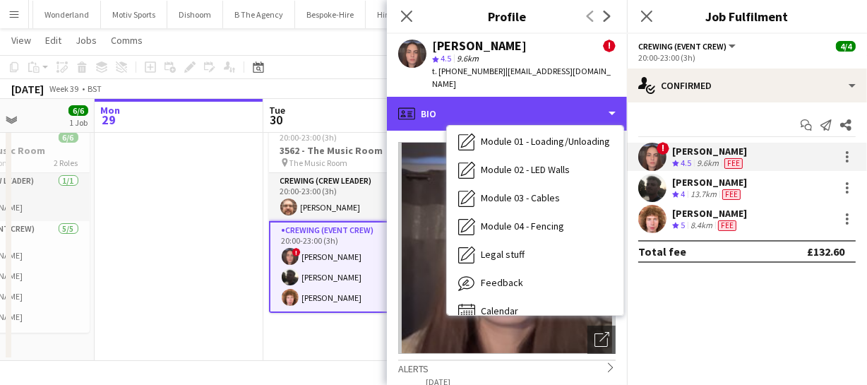
scroll to position [301, 0]
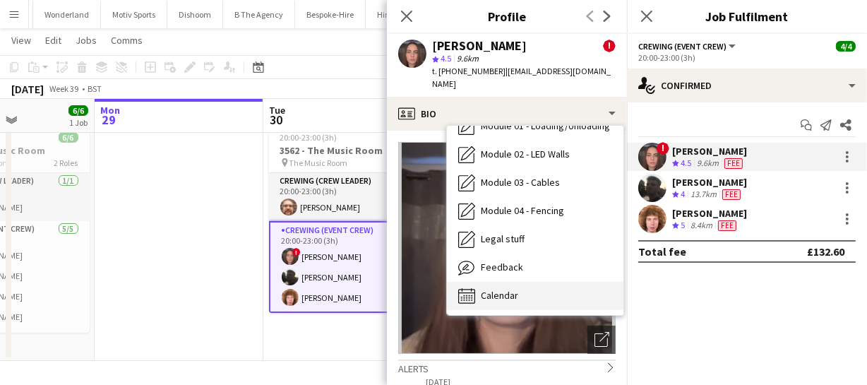
click at [515, 289] on span "Calendar" at bounding box center [499, 295] width 37 height 13
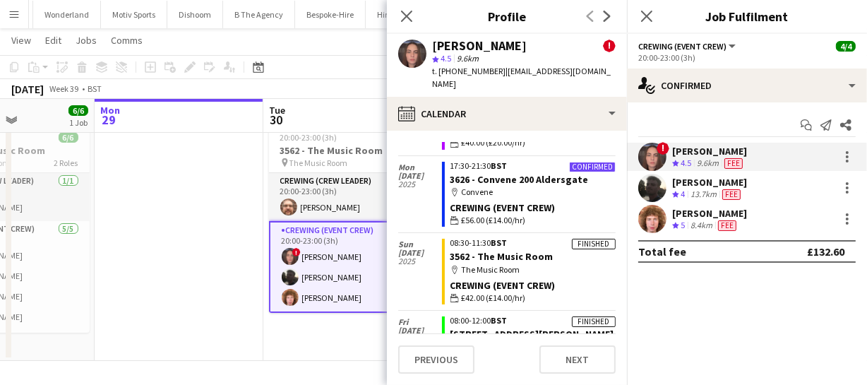
scroll to position [2674, 0]
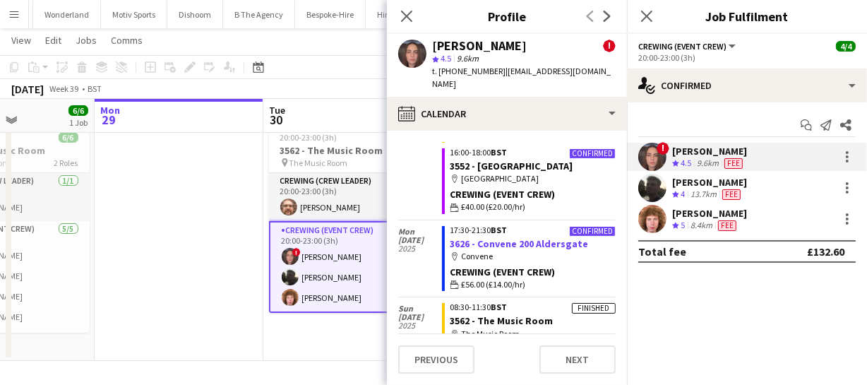
click at [488, 239] on link "3626 - Convene 200 Aldersgate" at bounding box center [519, 243] width 138 height 13
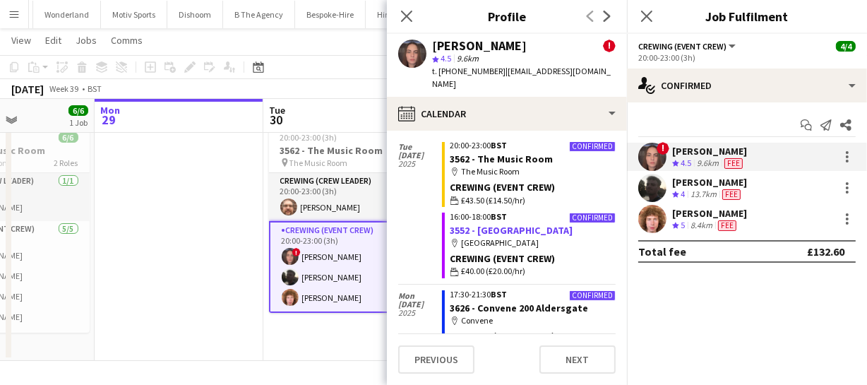
scroll to position [2545, 0]
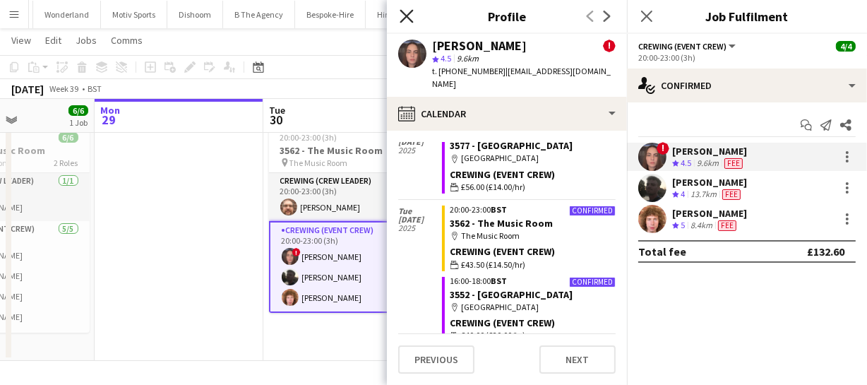
click at [404, 11] on icon "Close pop-in" at bounding box center [405, 15] width 13 height 13
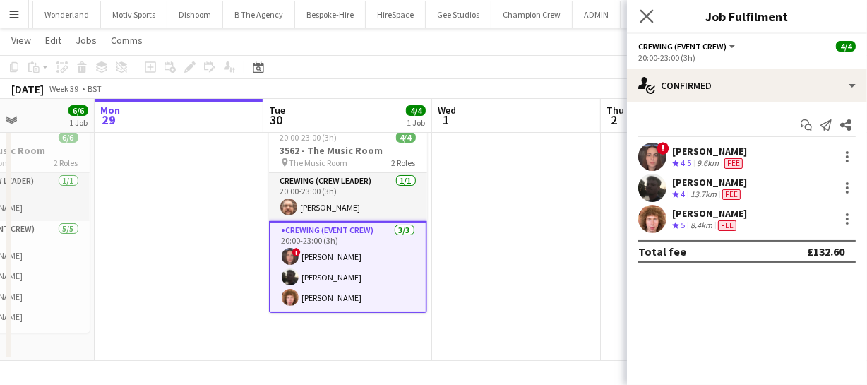
click at [654, 12] on app-icon "Close pop-in" at bounding box center [647, 16] width 20 height 20
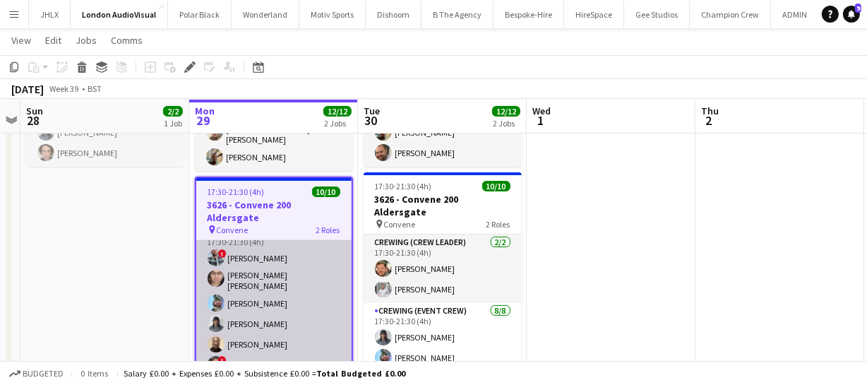
scroll to position [102, 0]
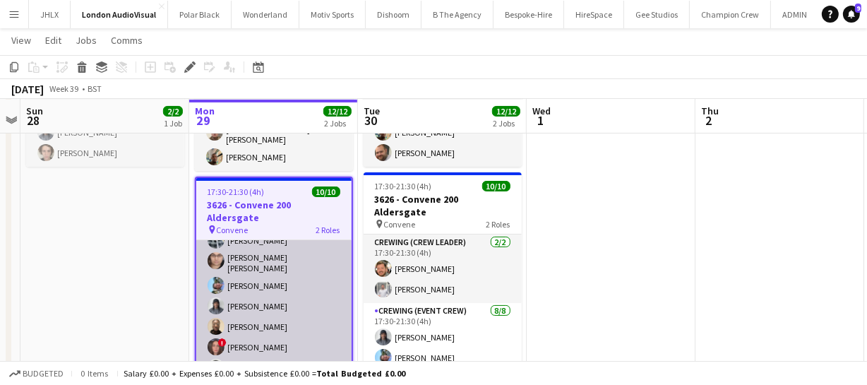
click at [208, 338] on app-user-avatar at bounding box center [216, 346] width 17 height 17
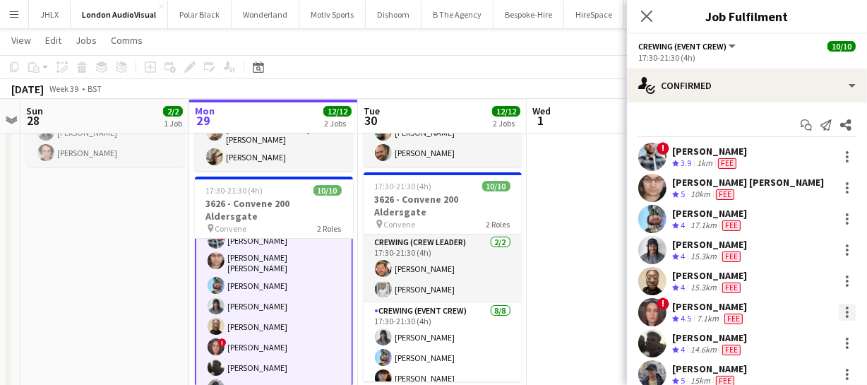
click at [839, 313] on div at bounding box center [846, 311] width 17 height 17
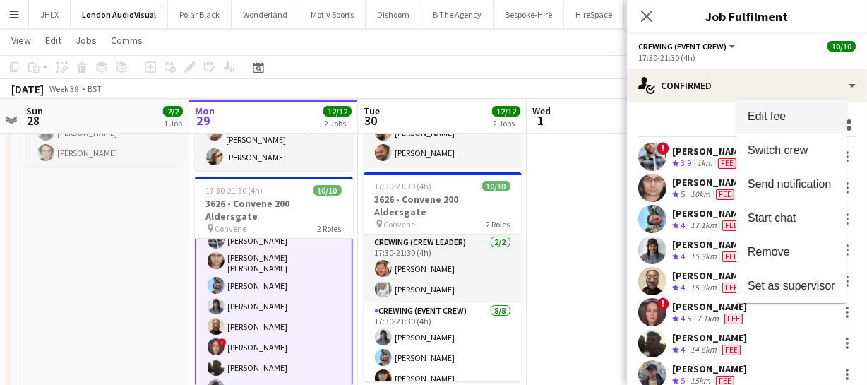
click at [795, 119] on span "Edit fee" at bounding box center [791, 116] width 88 height 13
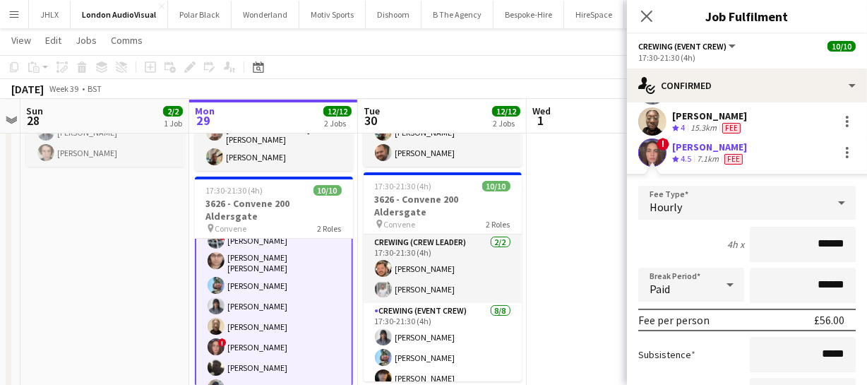
drag, startPoint x: 840, startPoint y: 246, endPoint x: 716, endPoint y: 263, distance: 124.8
click at [716, 263] on form "Fee Type Hourly 4h x ****** Break Period Paid ****** Fee per person £56.00 Subs…" at bounding box center [747, 336] width 240 height 301
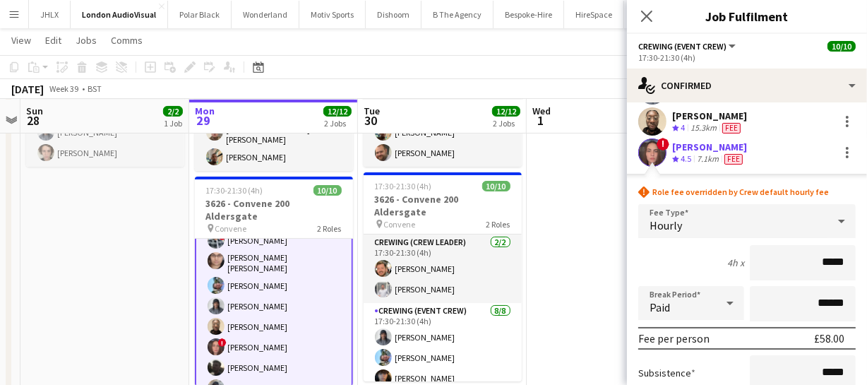
type input "******"
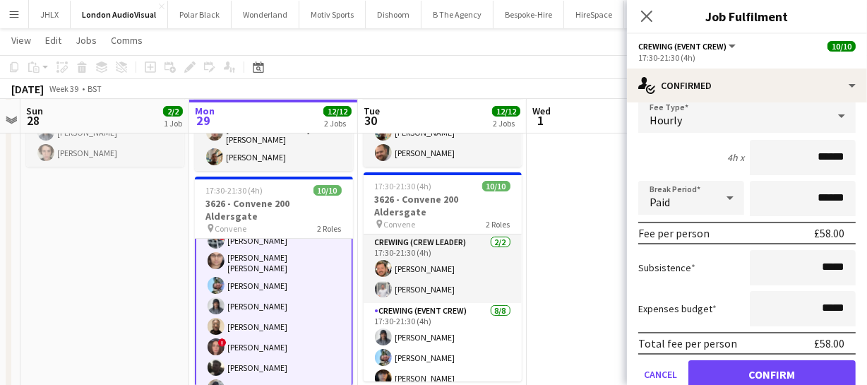
scroll to position [288, 0]
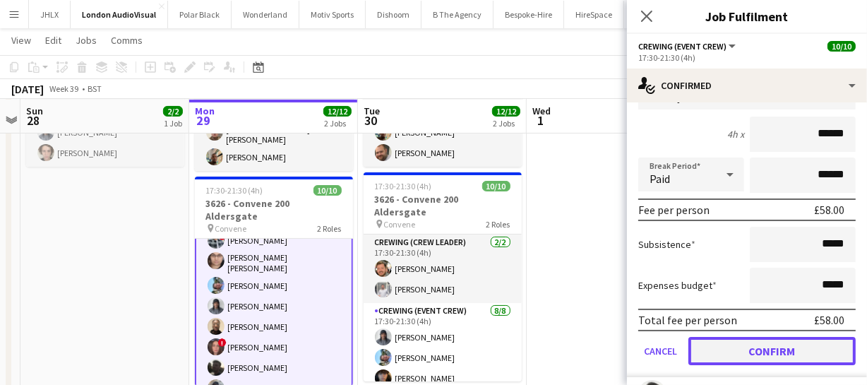
click at [791, 349] on button "Confirm" at bounding box center [771, 351] width 167 height 28
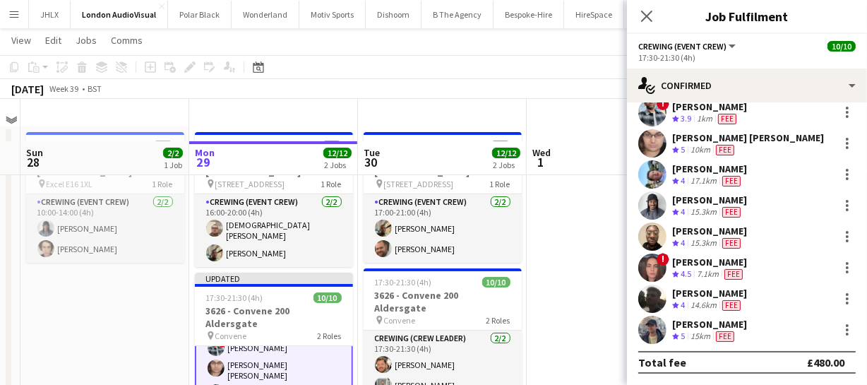
scroll to position [0, 0]
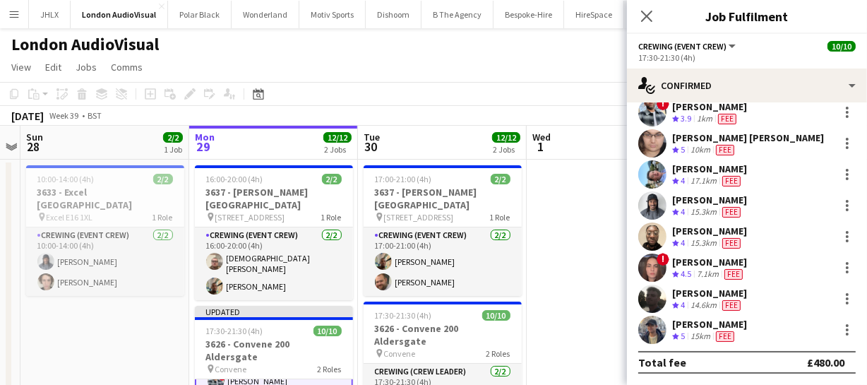
click at [655, 11] on app-icon "Close pop-in" at bounding box center [646, 16] width 17 height 17
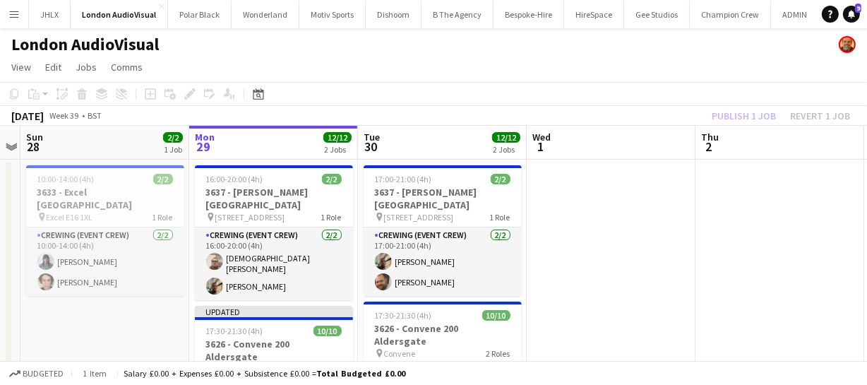
click at [733, 113] on div "Publish 1 job Revert 1 job" at bounding box center [781, 116] width 172 height 18
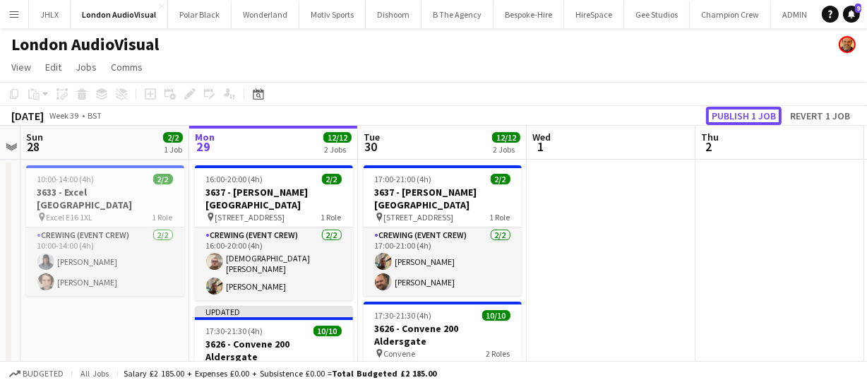
click at [733, 113] on button "Publish 1 job" at bounding box center [744, 116] width 76 height 18
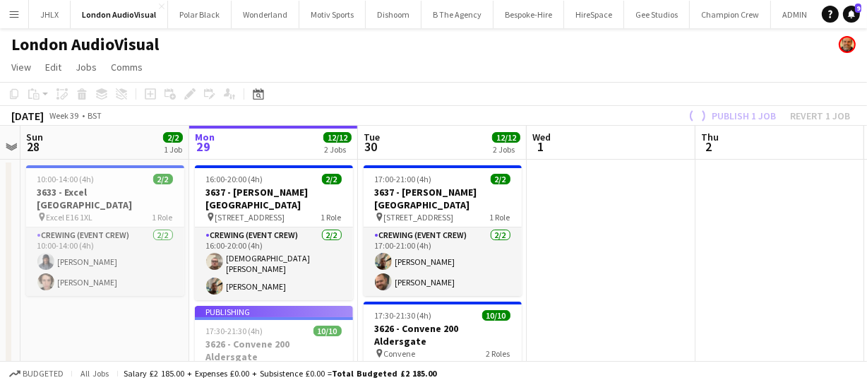
scroll to position [100, 0]
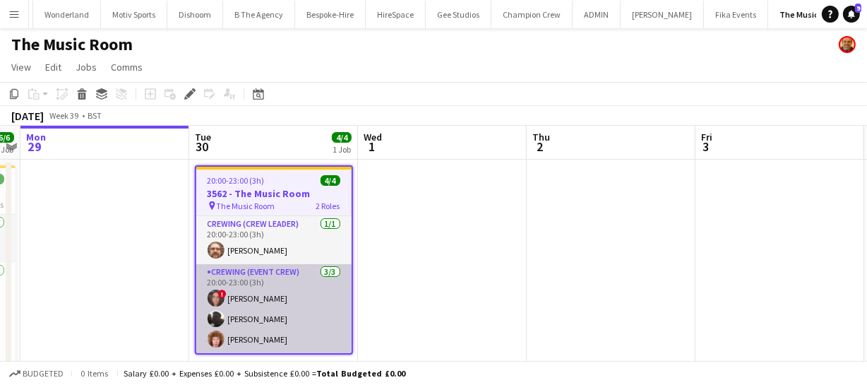
click at [263, 298] on app-card-role "Crewing (Event Crew) [DATE] 20:00-23:00 (3h) ! [PERSON_NAME] [PERSON_NAME] [PER…" at bounding box center [273, 308] width 155 height 89
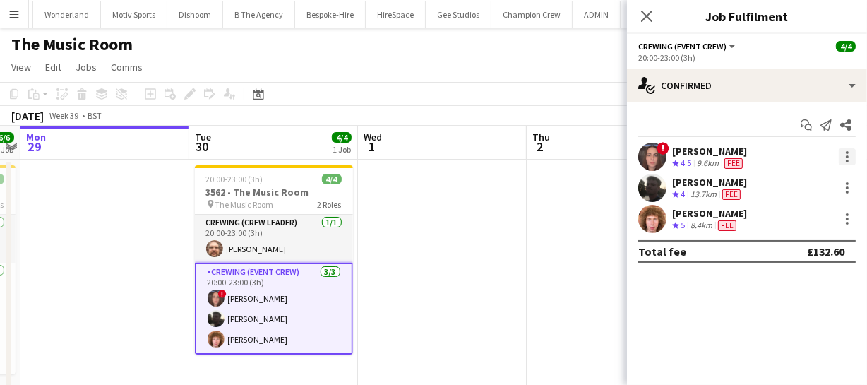
click at [849, 157] on div at bounding box center [846, 156] width 17 height 17
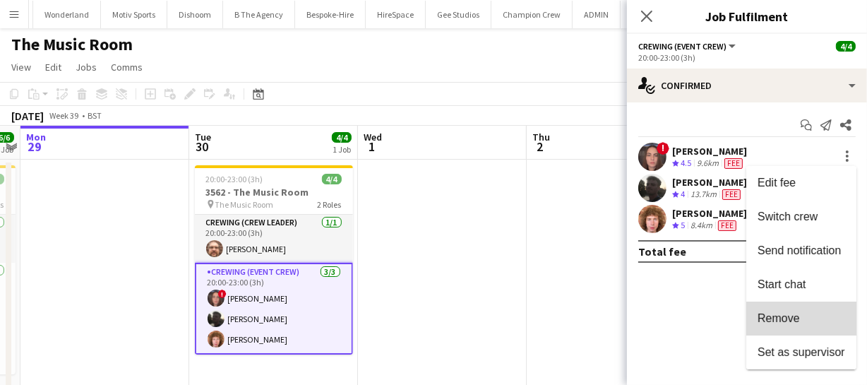
click at [794, 316] on span "Remove" at bounding box center [778, 318] width 42 height 12
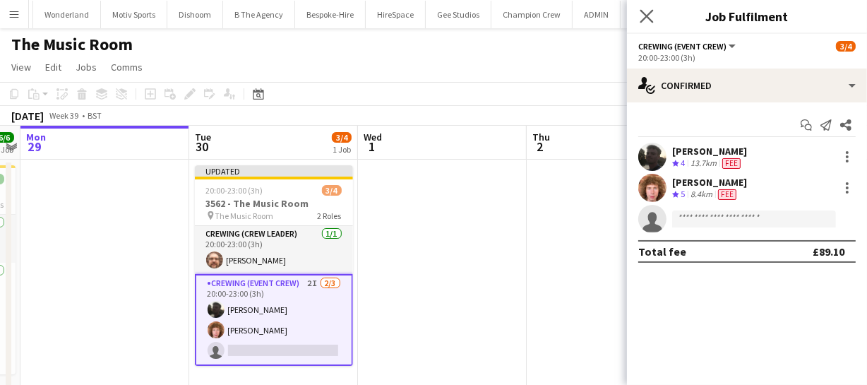
click at [645, 6] on app-icon "Close pop-in" at bounding box center [647, 16] width 20 height 20
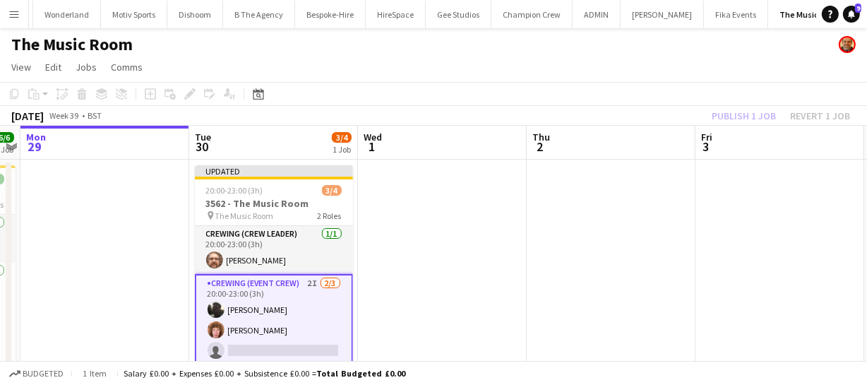
click at [741, 110] on div "Publish 1 job Revert 1 job" at bounding box center [781, 116] width 172 height 18
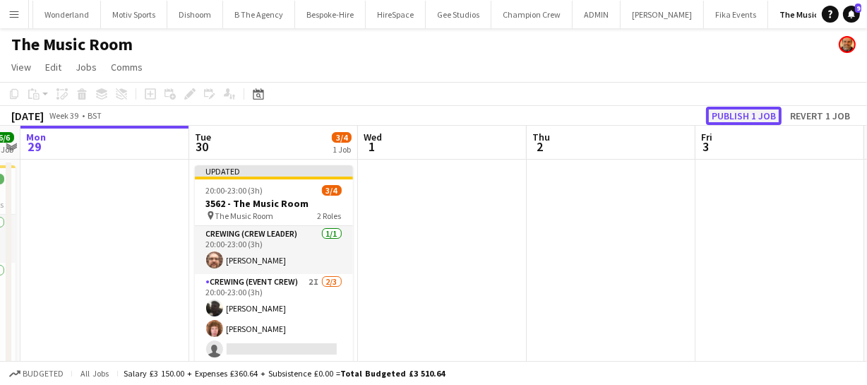
click at [741, 113] on button "Publish 1 job" at bounding box center [744, 116] width 76 height 18
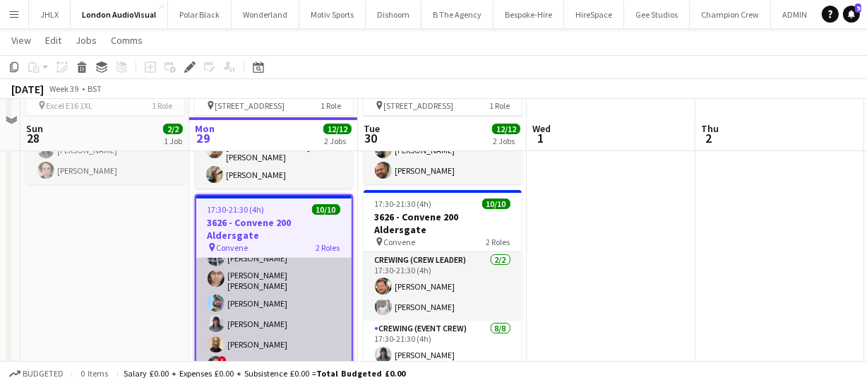
scroll to position [128, 0]
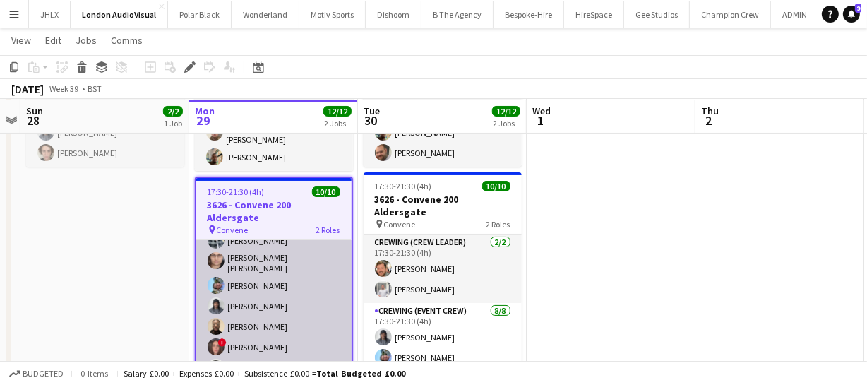
click at [212, 338] on app-user-avatar at bounding box center [216, 346] width 17 height 17
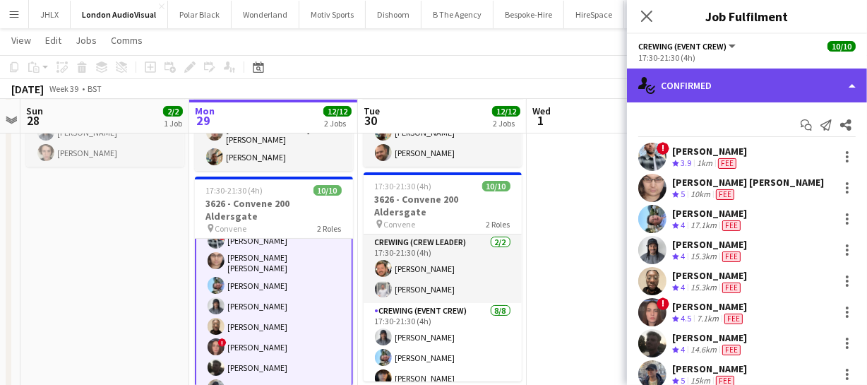
click at [717, 82] on div "single-neutral-actions-check-2 Confirmed" at bounding box center [747, 85] width 240 height 34
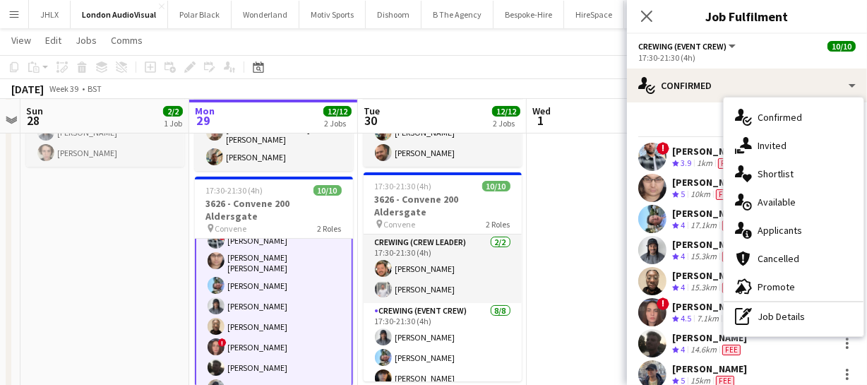
click at [653, 310] on app-user-avatar at bounding box center [652, 312] width 28 height 28
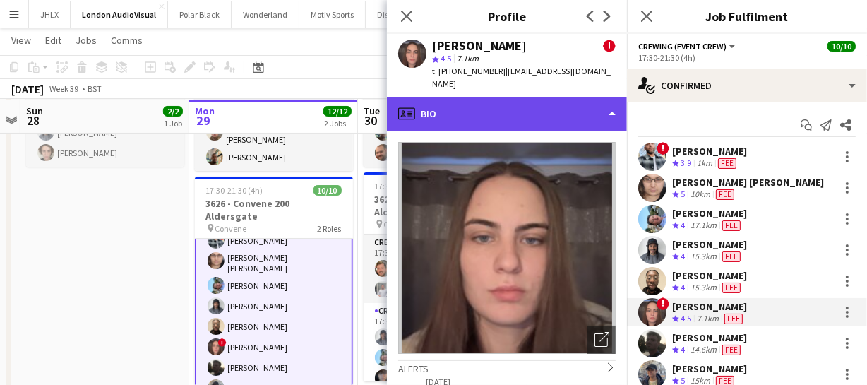
click at [492, 106] on div "profile Bio" at bounding box center [507, 114] width 240 height 34
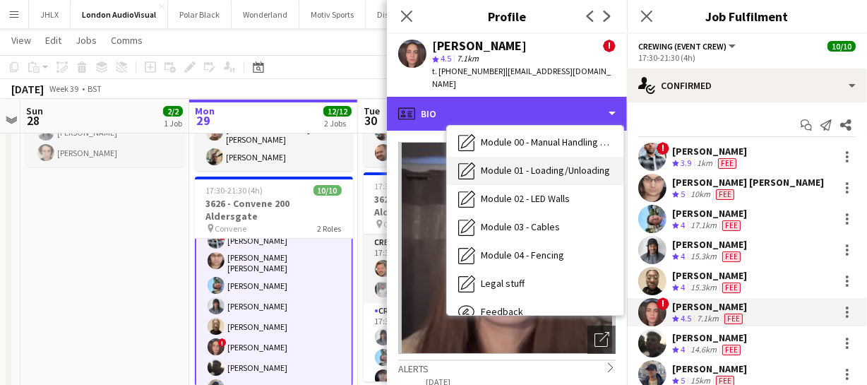
scroll to position [301, 0]
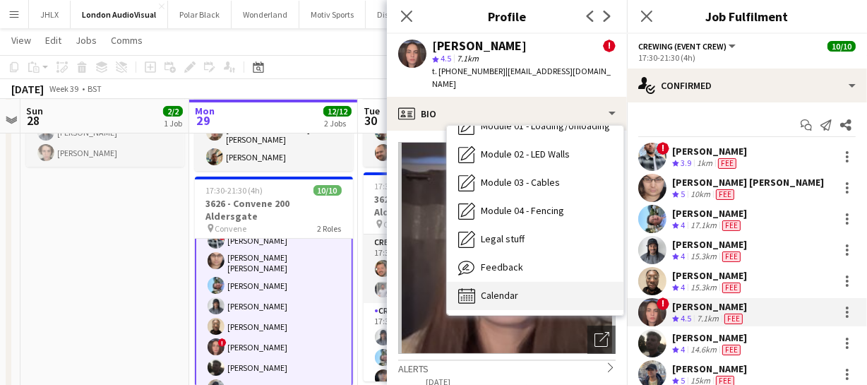
click at [520, 282] on div "Calendar Calendar" at bounding box center [535, 296] width 176 height 28
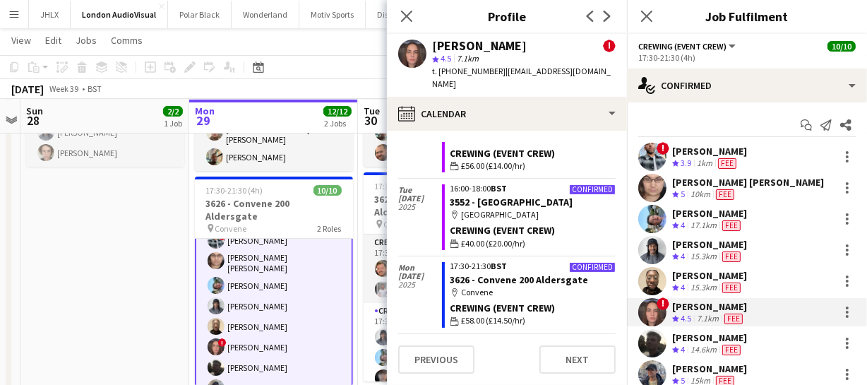
scroll to position [2502, 0]
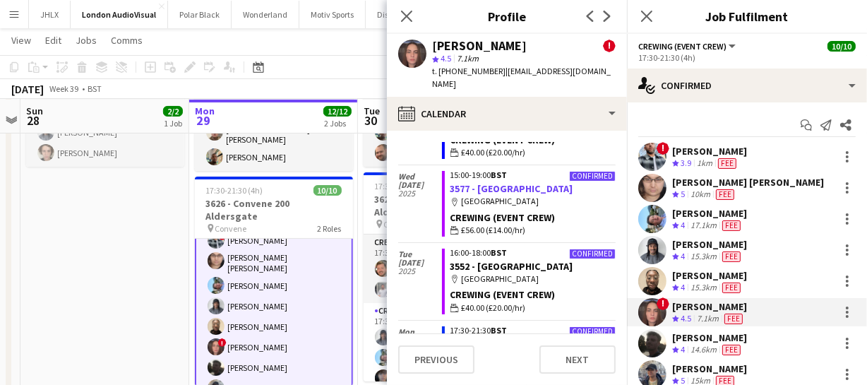
click at [488, 188] on link "3577 - [GEOGRAPHIC_DATA]" at bounding box center [511, 188] width 123 height 13
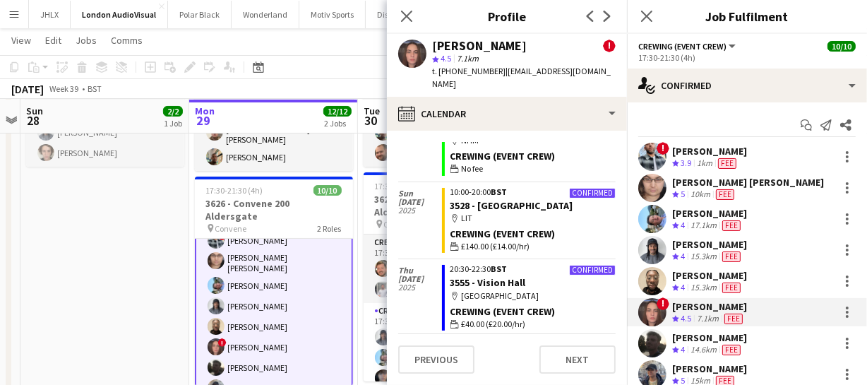
scroll to position [2309, 0]
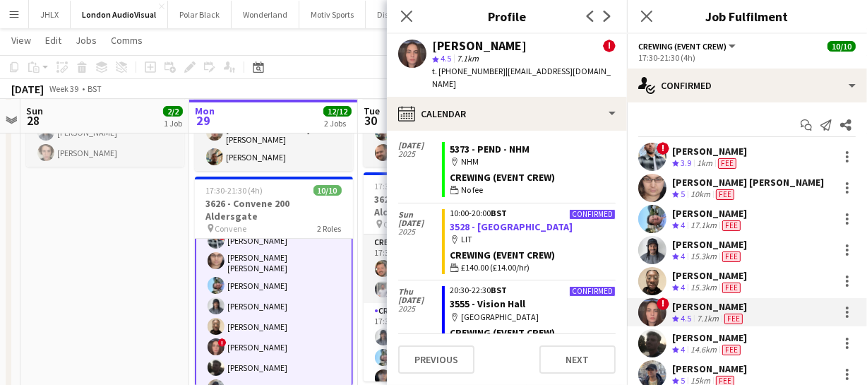
click at [488, 220] on link "3528 - [GEOGRAPHIC_DATA]" at bounding box center [511, 226] width 123 height 13
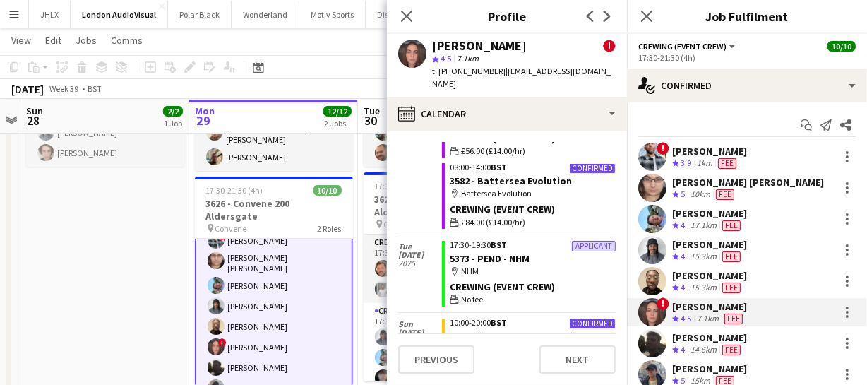
scroll to position [2181, 0]
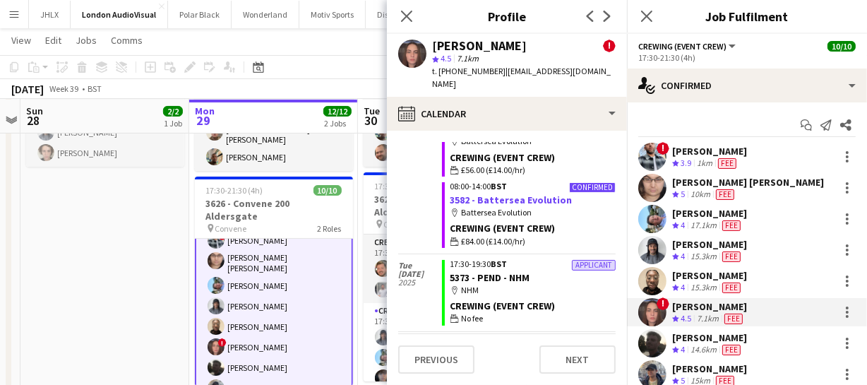
click at [501, 193] on link "3582 - Battersea Evolution" at bounding box center [511, 199] width 122 height 13
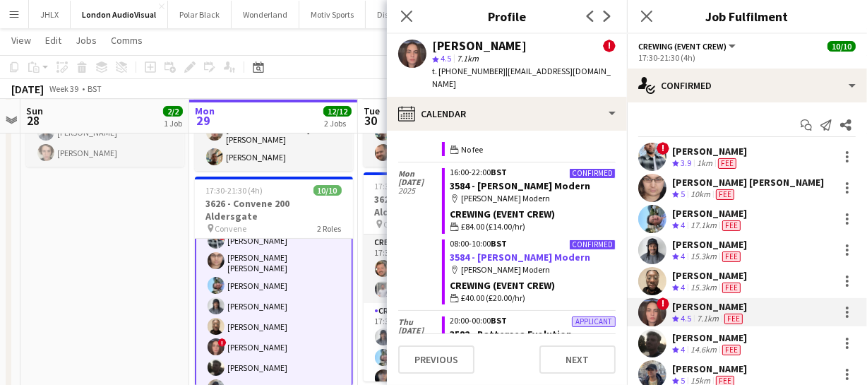
scroll to position [1796, 0]
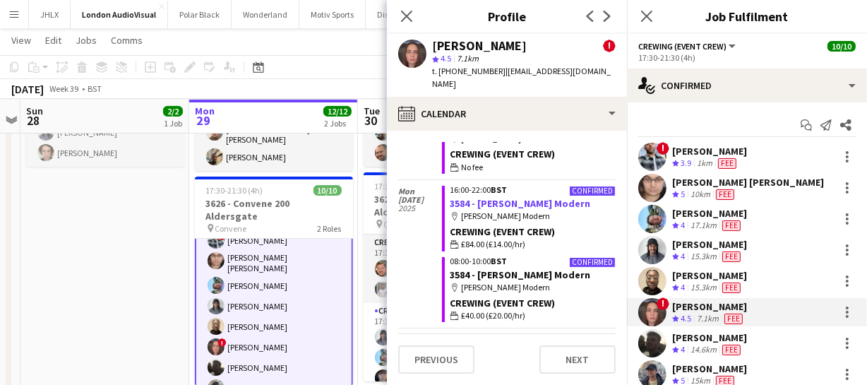
click at [493, 209] on link "3584 - [PERSON_NAME] Modern" at bounding box center [520, 203] width 140 height 13
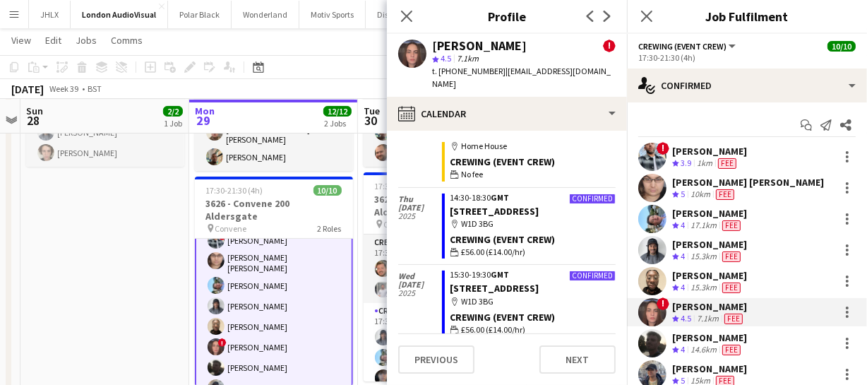
scroll to position [1090, 0]
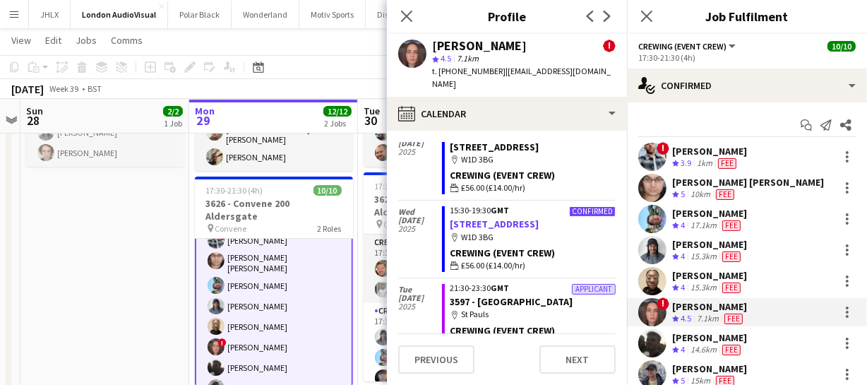
click at [481, 229] on link "3567 - 1 Soho Place" at bounding box center [494, 223] width 89 height 13
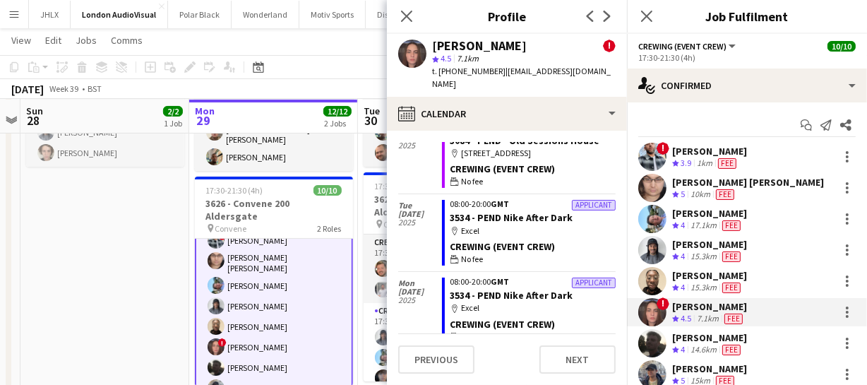
scroll to position [0, 0]
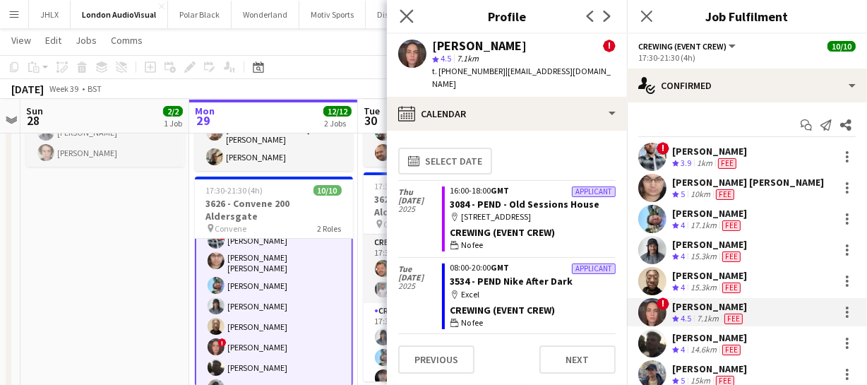
click at [409, 8] on app-icon "Close pop-in" at bounding box center [407, 16] width 20 height 20
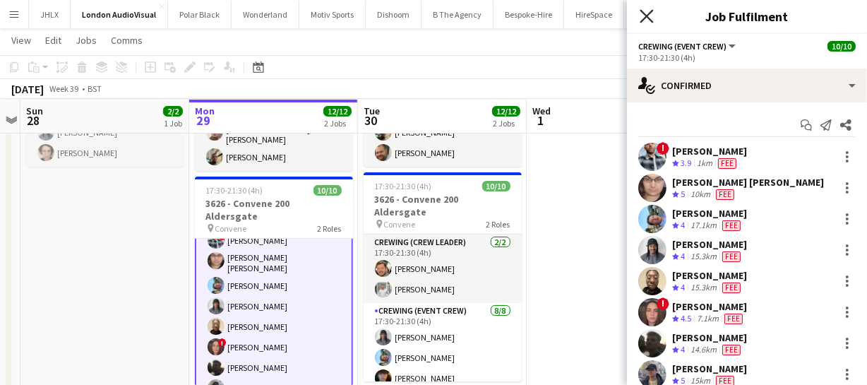
click at [645, 9] on icon "Close pop-in" at bounding box center [645, 15] width 13 height 13
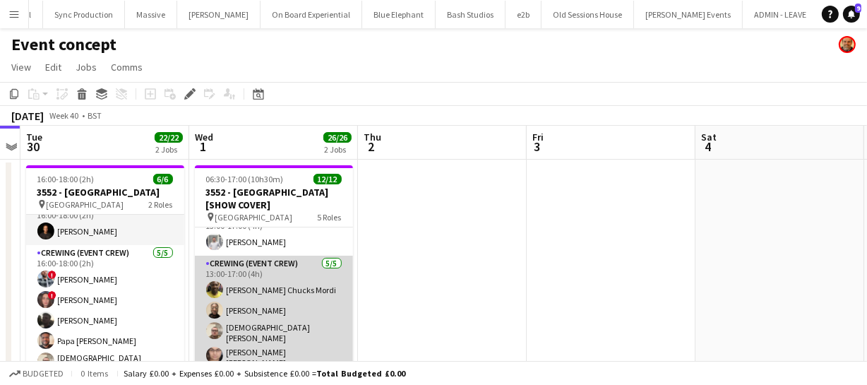
scroll to position [236, 0]
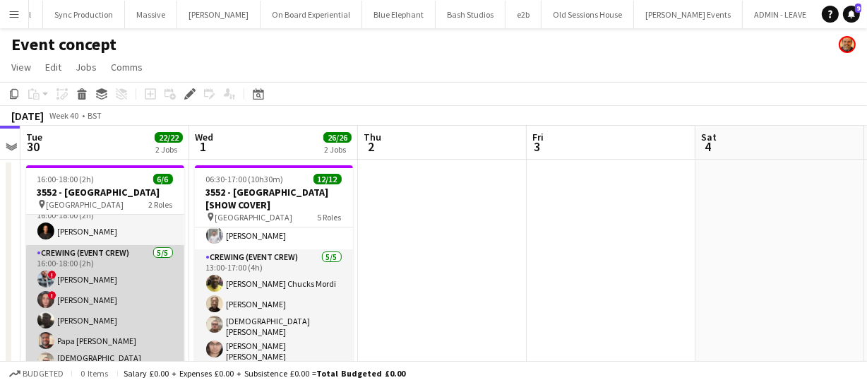
click at [49, 301] on app-user-avatar at bounding box center [45, 299] width 17 height 17
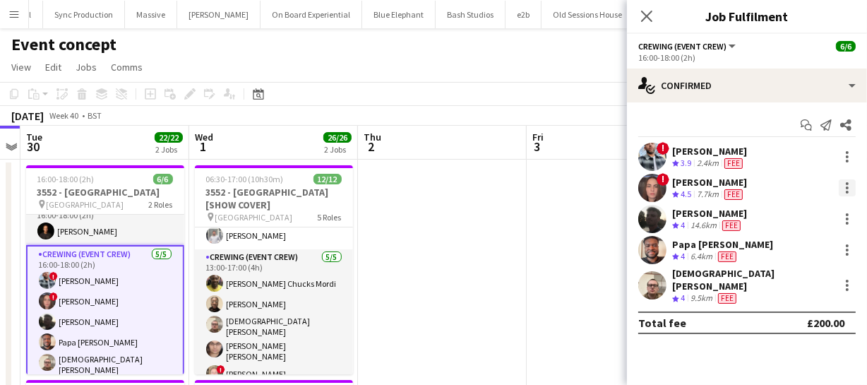
click at [849, 191] on div at bounding box center [846, 187] width 17 height 17
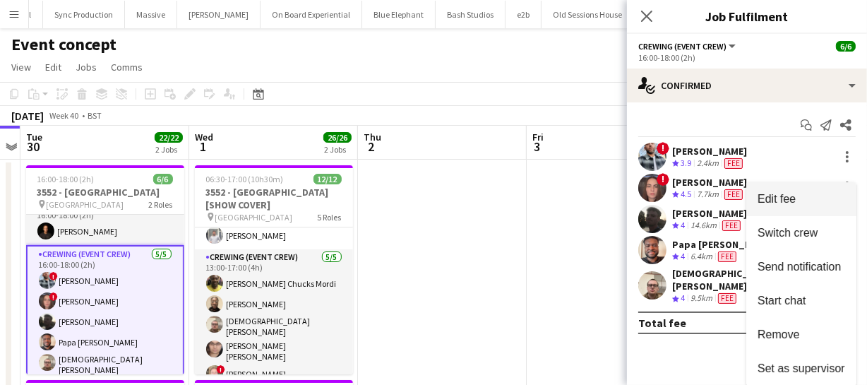
click at [826, 199] on span "Edit fee" at bounding box center [801, 199] width 88 height 13
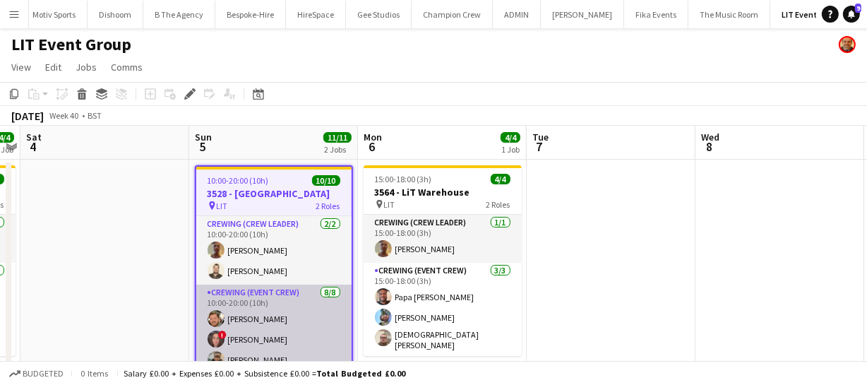
scroll to position [64, 0]
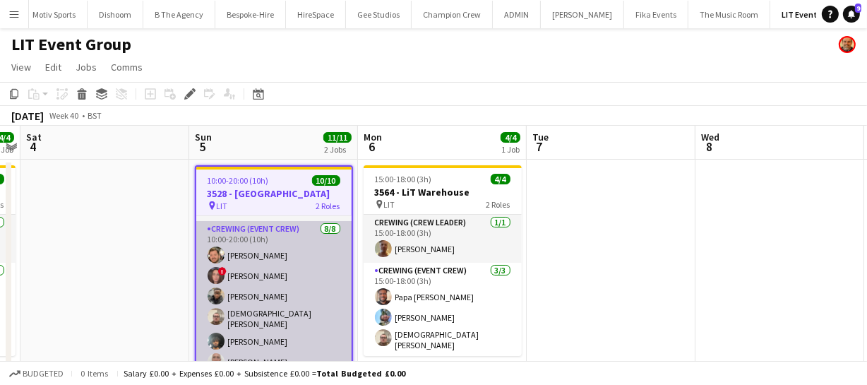
click at [220, 275] on app-user-avatar at bounding box center [216, 275] width 17 height 17
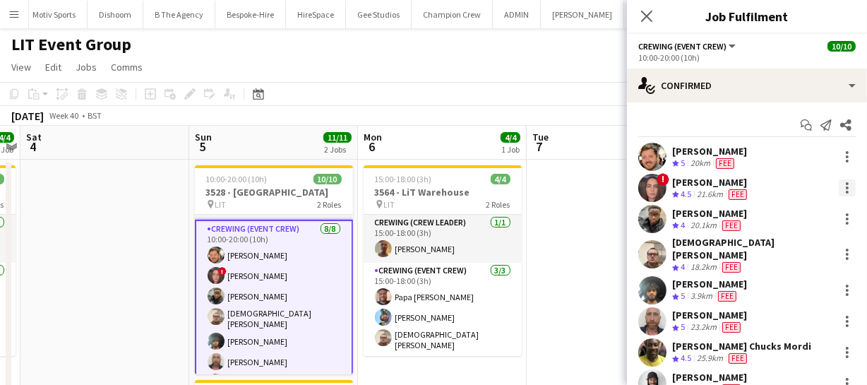
click at [846, 184] on div at bounding box center [847, 183] width 3 height 3
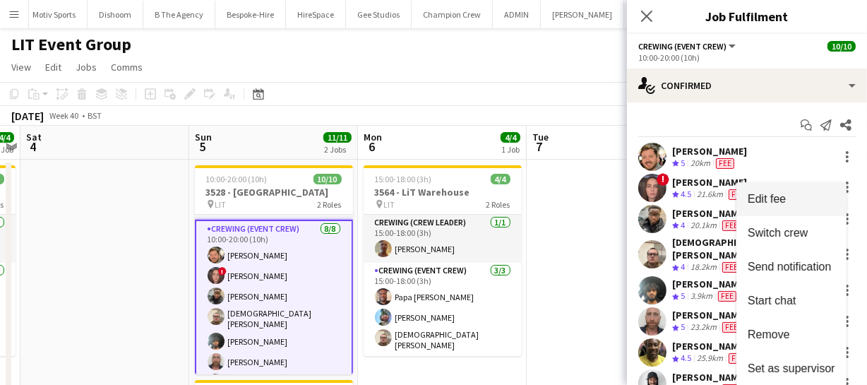
click at [809, 194] on span "Edit fee" at bounding box center [791, 199] width 88 height 13
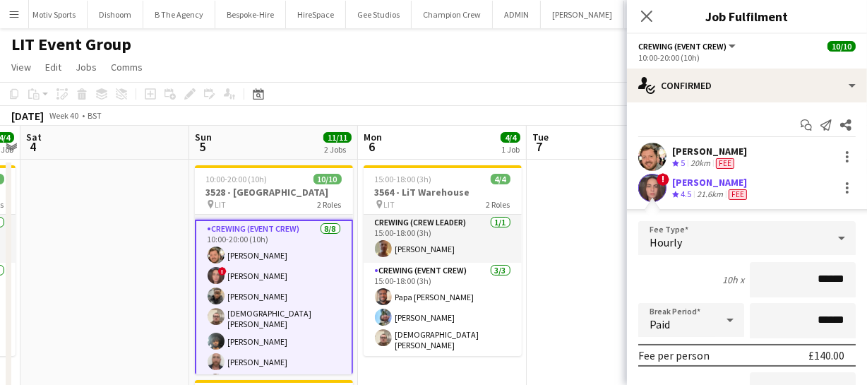
drag, startPoint x: 846, startPoint y: 280, endPoint x: 720, endPoint y: 282, distance: 126.4
click at [757, 282] on form "Fee Type Hourly 10h x ****** Break Period Paid ****** Fee per person £140.00 Su…" at bounding box center [747, 371] width 240 height 301
click at [831, 280] on input "******" at bounding box center [803, 279] width 106 height 35
drag, startPoint x: 832, startPoint y: 279, endPoint x: 795, endPoint y: 286, distance: 37.9
click at [795, 286] on input "******" at bounding box center [803, 279] width 106 height 35
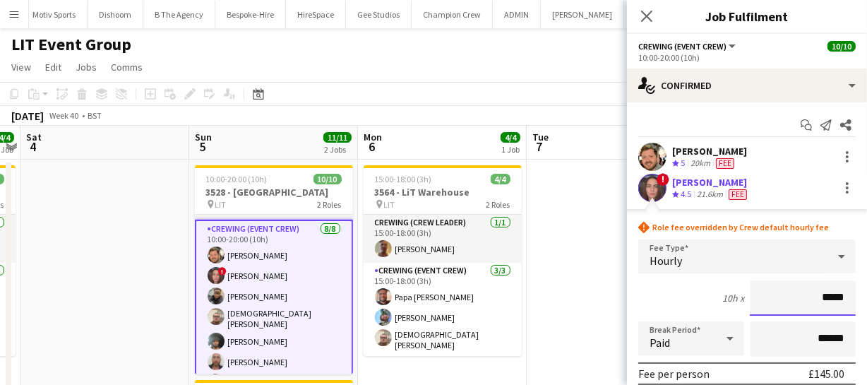
type input "******"
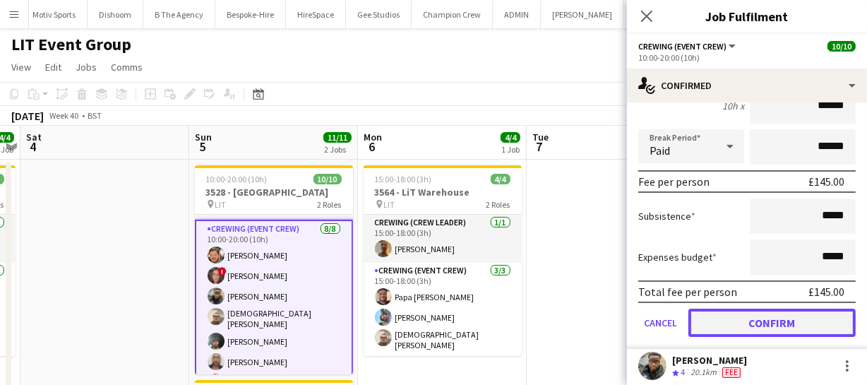
click at [798, 317] on button "Confirm" at bounding box center [771, 322] width 167 height 28
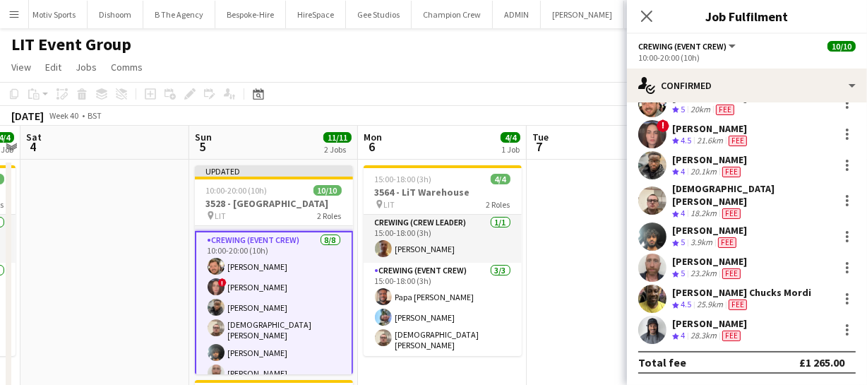
scroll to position [44, 0]
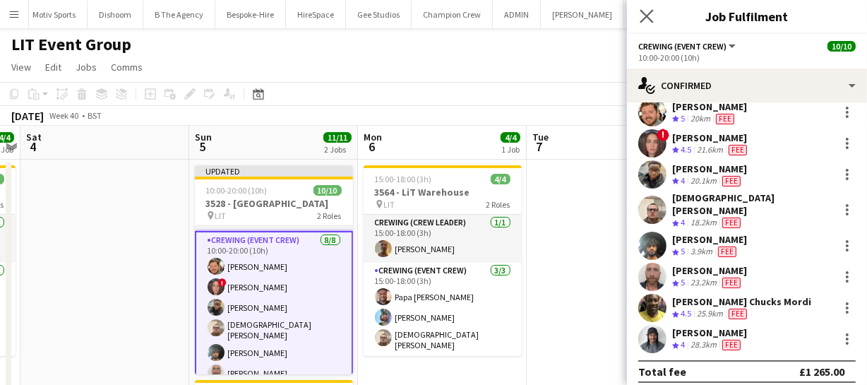
click at [647, 24] on app-icon "Close pop-in" at bounding box center [647, 16] width 20 height 20
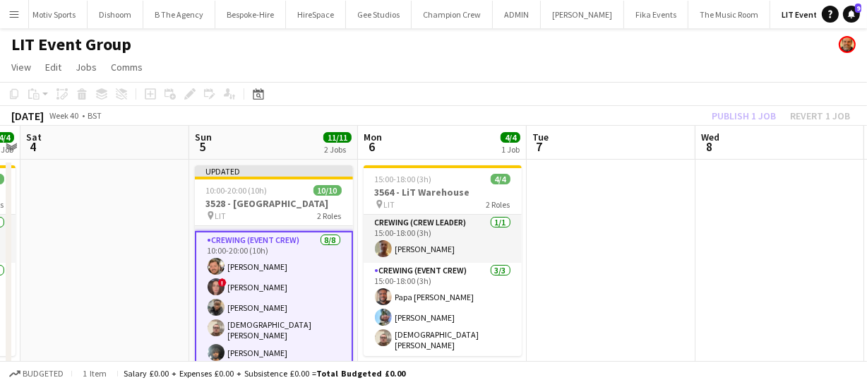
click at [722, 112] on div "Publish 1 job Revert 1 job" at bounding box center [781, 116] width 172 height 18
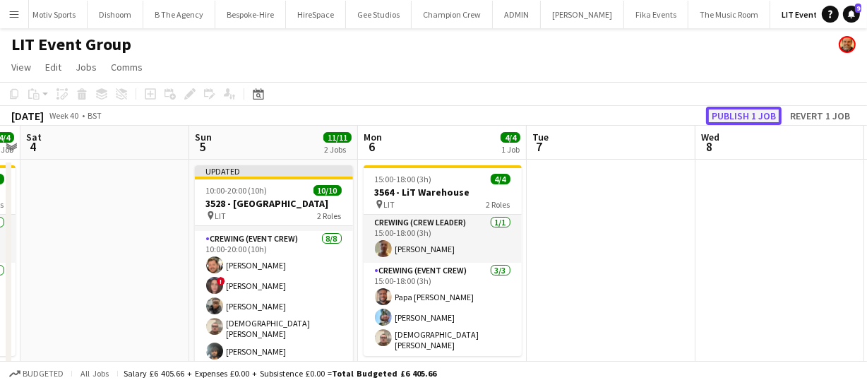
click at [722, 112] on button "Publish 1 job" at bounding box center [744, 116] width 76 height 18
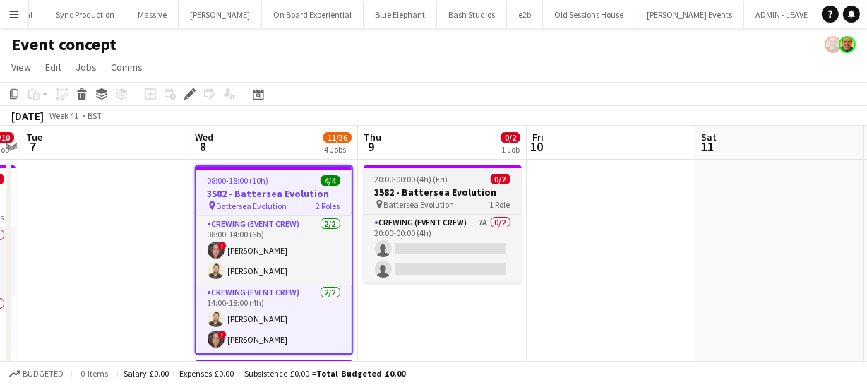
scroll to position [0, 2316]
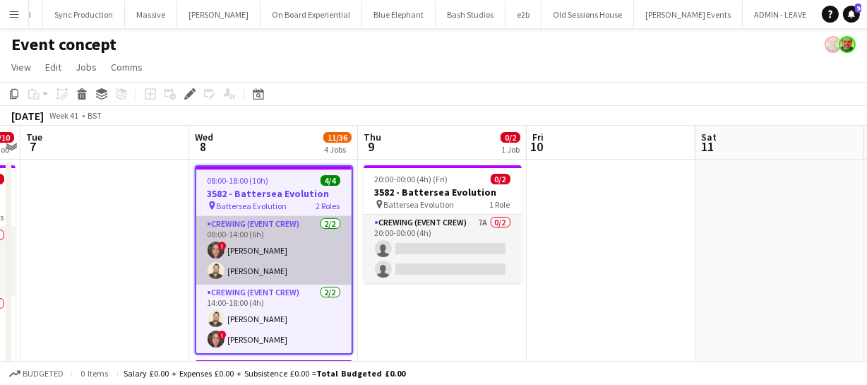
click at [212, 251] on app-user-avatar at bounding box center [216, 249] width 17 height 17
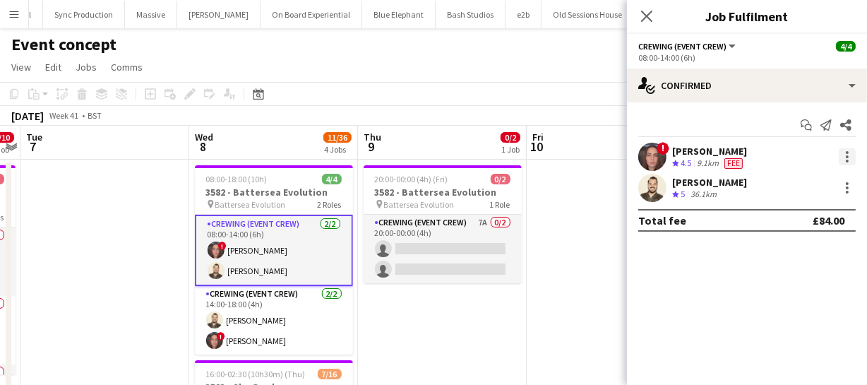
click at [844, 160] on div at bounding box center [846, 156] width 17 height 17
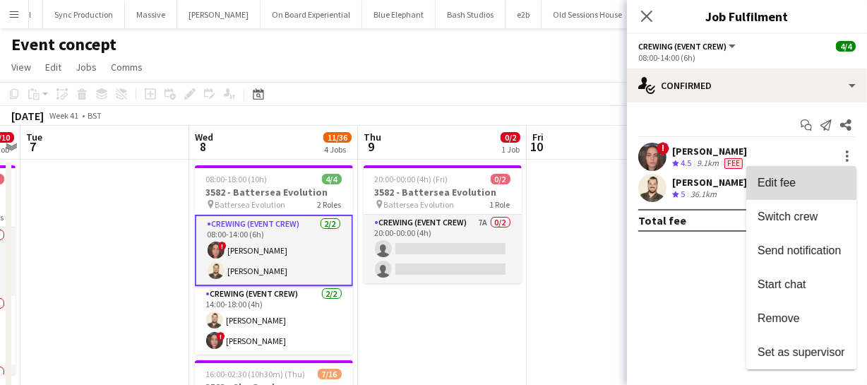
click at [812, 180] on span "Edit fee" at bounding box center [801, 182] width 88 height 13
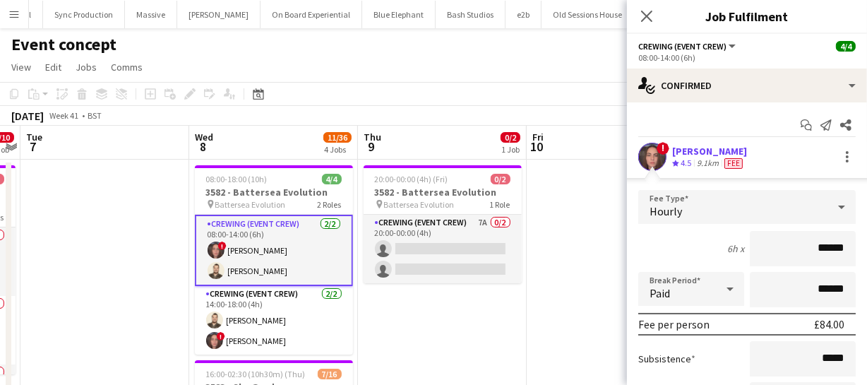
drag, startPoint x: 839, startPoint y: 240, endPoint x: 697, endPoint y: 247, distance: 142.0
click at [716, 246] on div "6h x ******" at bounding box center [746, 248] width 217 height 35
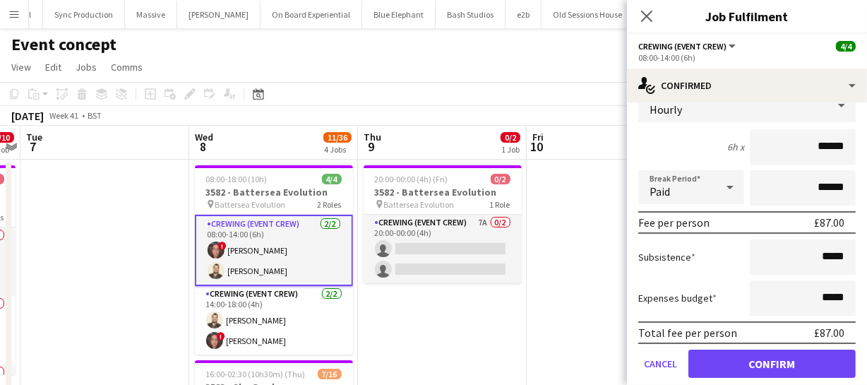
scroll to position [128, 0]
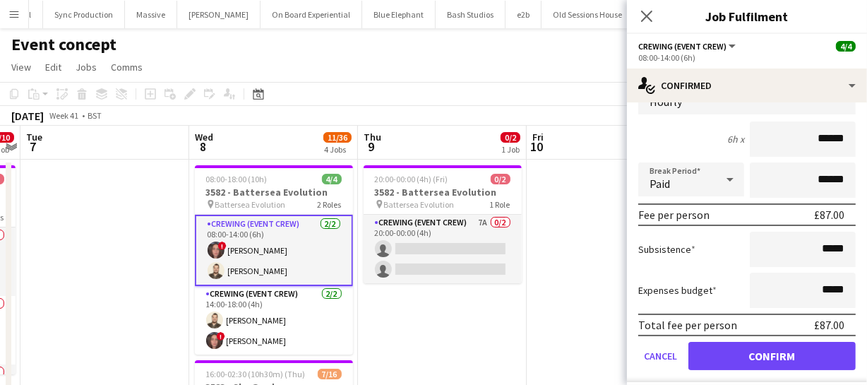
type input "******"
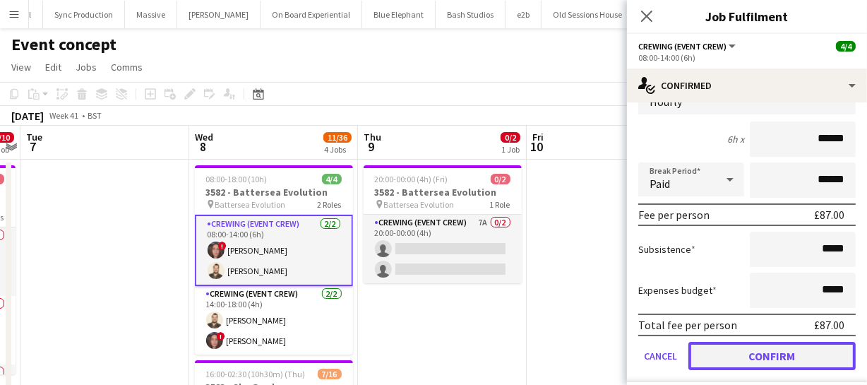
click at [779, 357] on button "Confirm" at bounding box center [771, 356] width 167 height 28
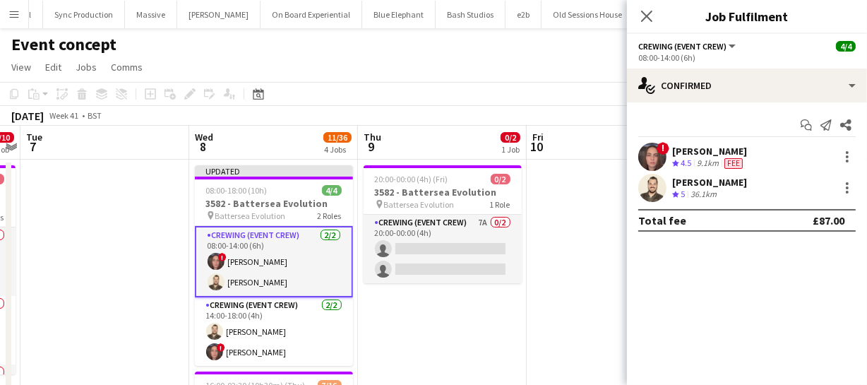
scroll to position [0, 0]
click at [645, 16] on icon at bounding box center [645, 15] width 13 height 13
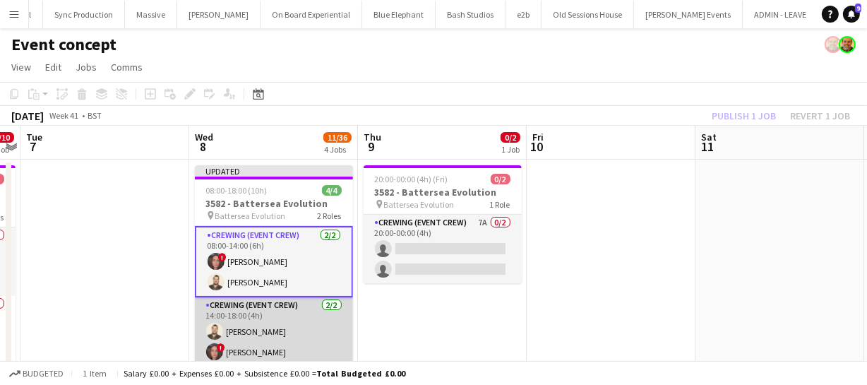
click at [272, 321] on app-card-role "Crewing (Event Crew) 2/2 14:00-18:00 (4h) Christopher Lane ! Jekaterina Berezina" at bounding box center [274, 331] width 158 height 68
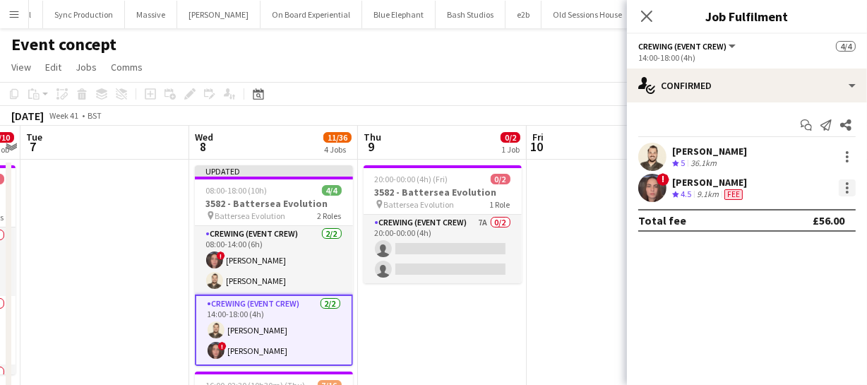
click at [849, 188] on div at bounding box center [846, 187] width 17 height 17
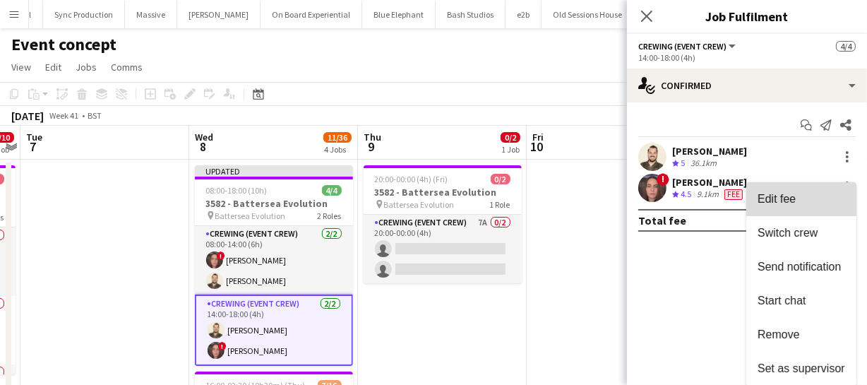
click at [779, 201] on span "Edit fee" at bounding box center [776, 199] width 38 height 12
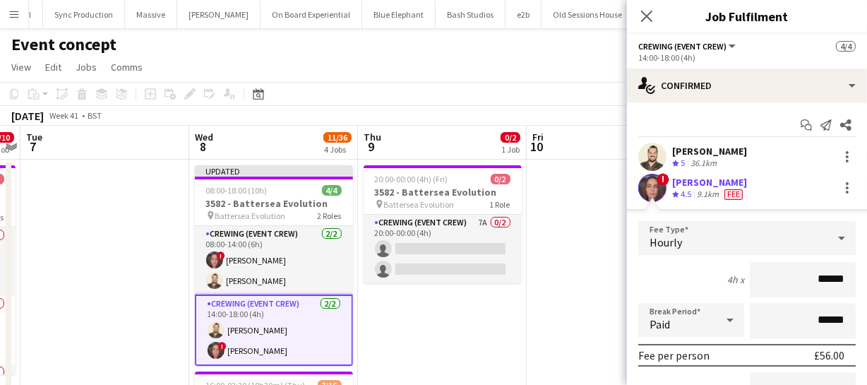
drag, startPoint x: 840, startPoint y: 276, endPoint x: 711, endPoint y: 294, distance: 130.5
click at [712, 294] on div "4h x ******" at bounding box center [746, 279] width 217 height 35
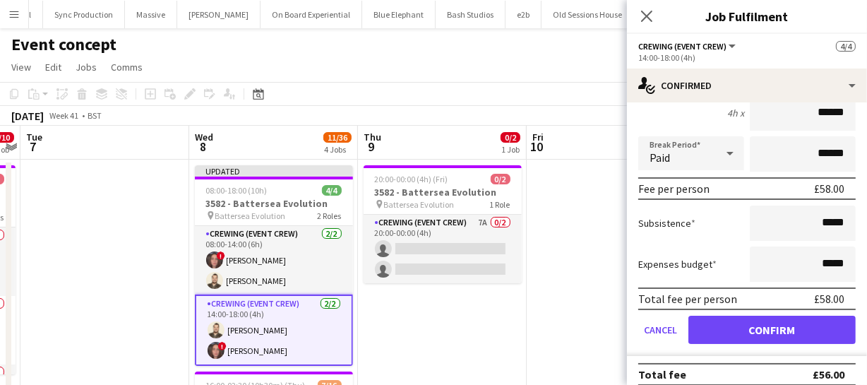
scroll to position [192, 0]
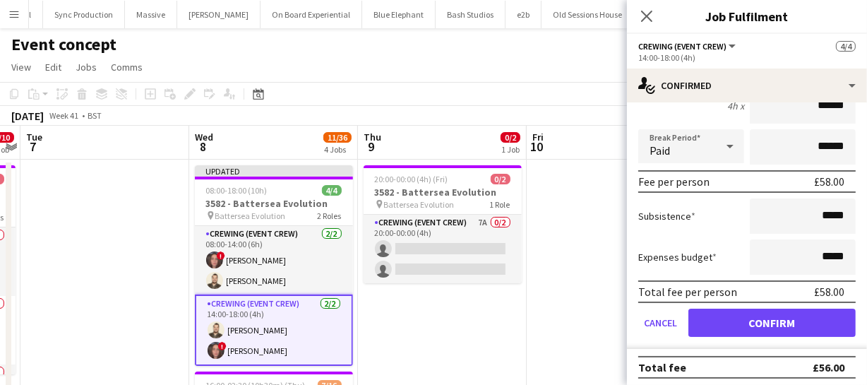
type input "******"
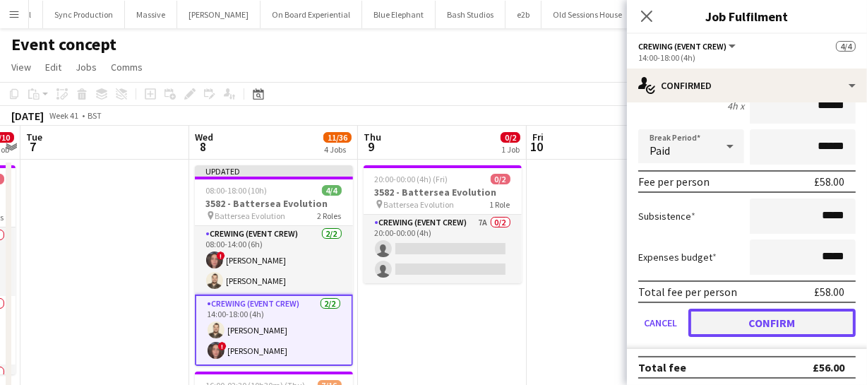
click at [762, 320] on button "Confirm" at bounding box center [771, 322] width 167 height 28
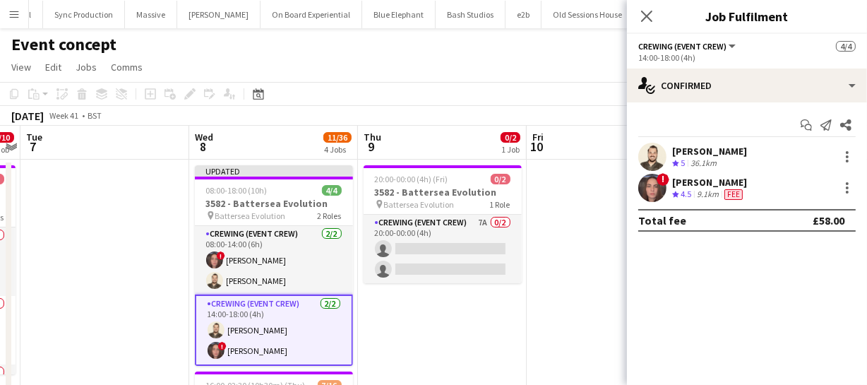
scroll to position [0, 0]
click at [644, 8] on app-icon "Close pop-in" at bounding box center [647, 16] width 20 height 20
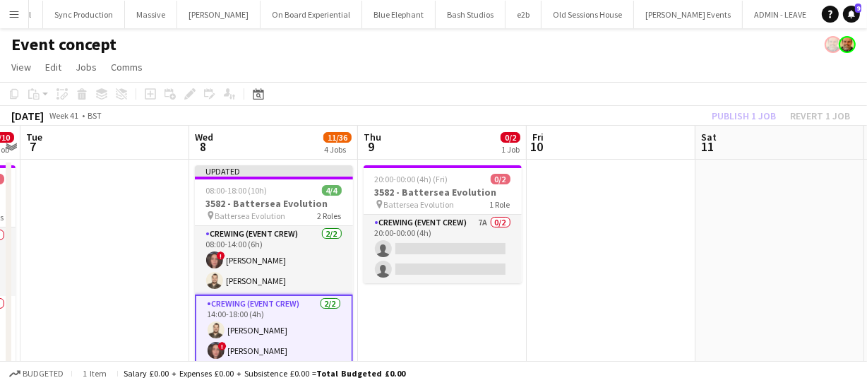
click at [729, 107] on div "Publish 1 job Revert 1 job" at bounding box center [781, 116] width 172 height 18
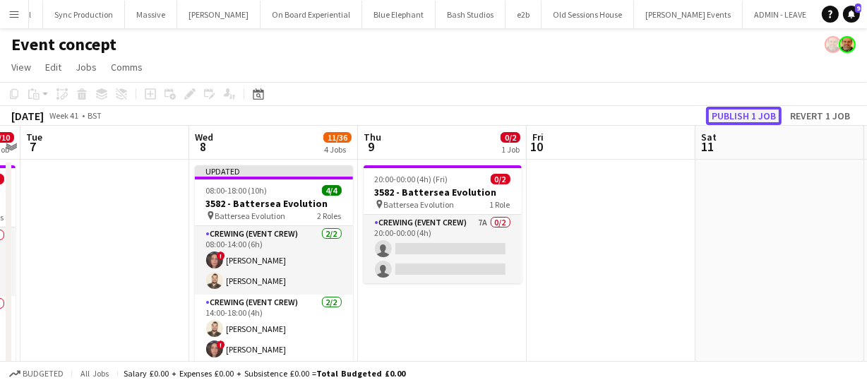
click at [730, 107] on button "Publish 1 job" at bounding box center [744, 116] width 76 height 18
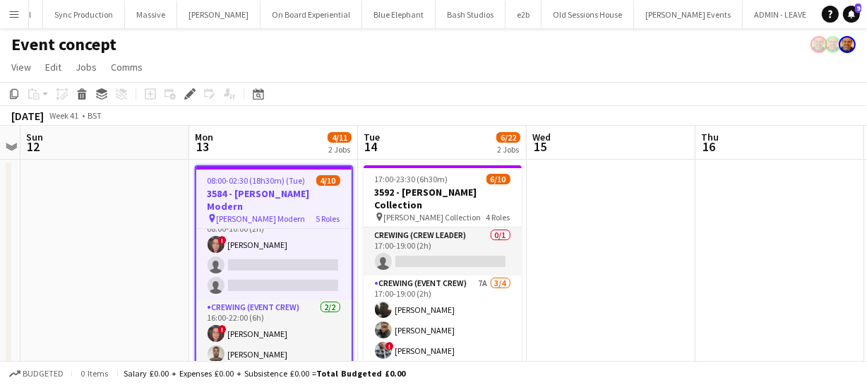
scroll to position [56, 0]
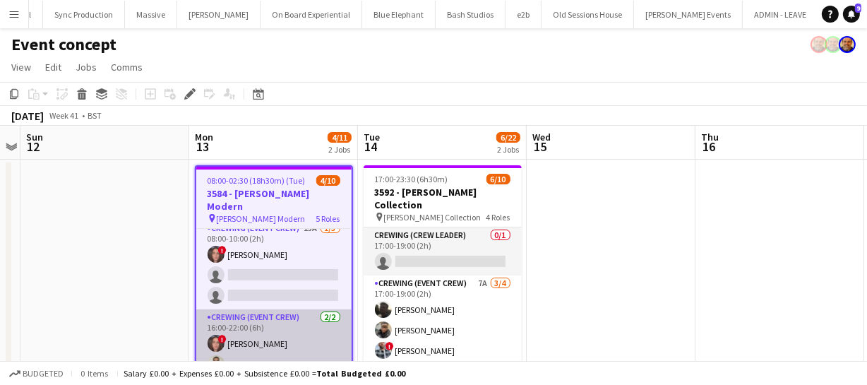
click at [212, 335] on app-user-avatar at bounding box center [216, 343] width 17 height 17
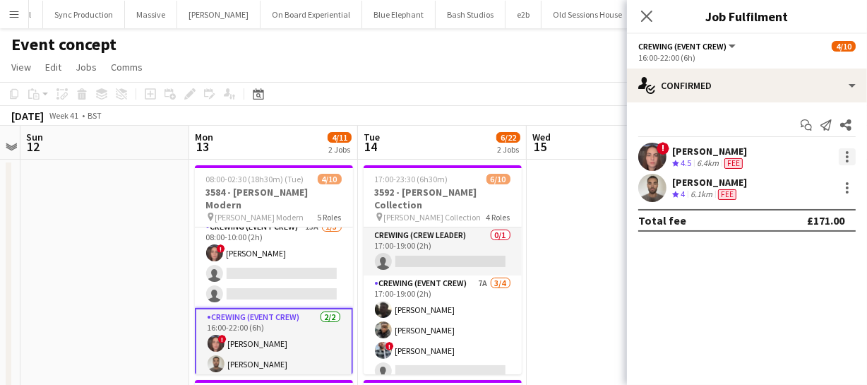
click at [846, 159] on div at bounding box center [846, 156] width 17 height 17
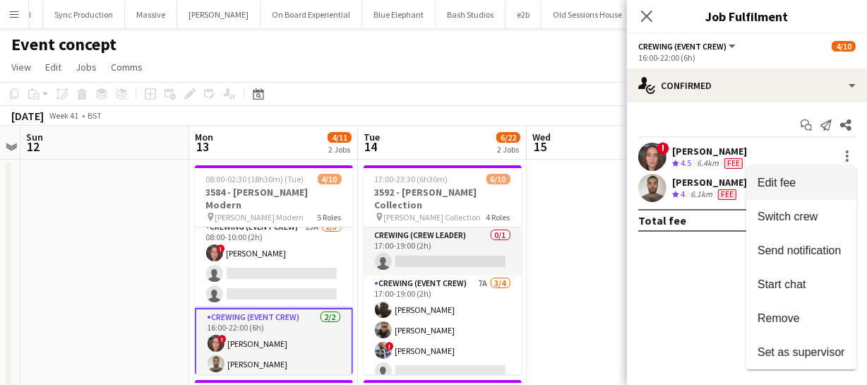
click at [814, 183] on span "Edit fee" at bounding box center [801, 182] width 88 height 13
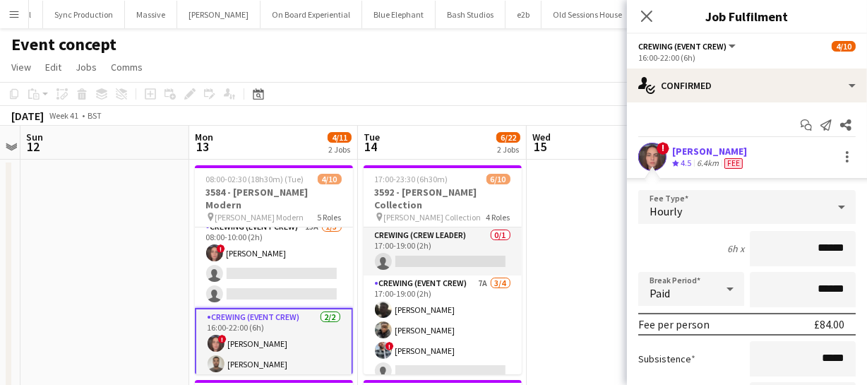
drag, startPoint x: 841, startPoint y: 248, endPoint x: 726, endPoint y: 252, distance: 115.8
click at [726, 252] on div "6h x ******" at bounding box center [746, 248] width 217 height 35
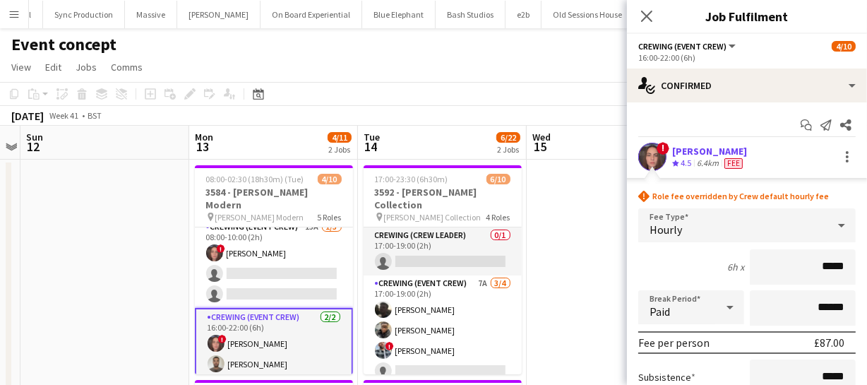
type input "******"
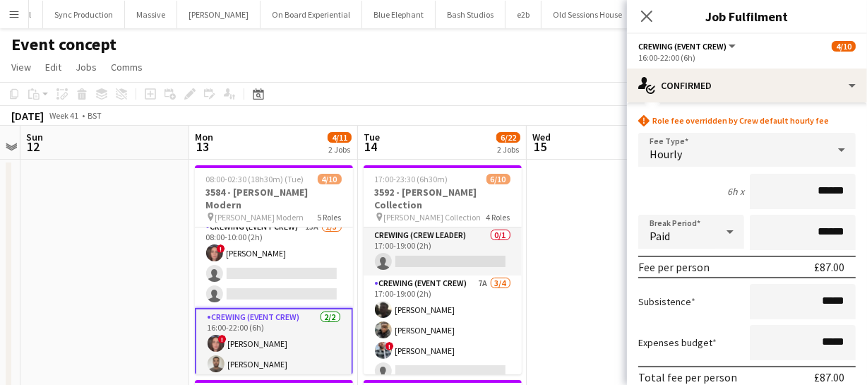
scroll to position [192, 0]
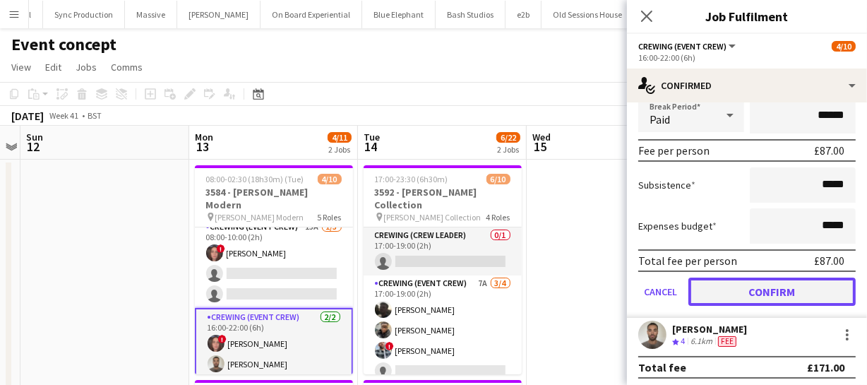
click at [767, 294] on button "Confirm" at bounding box center [771, 291] width 167 height 28
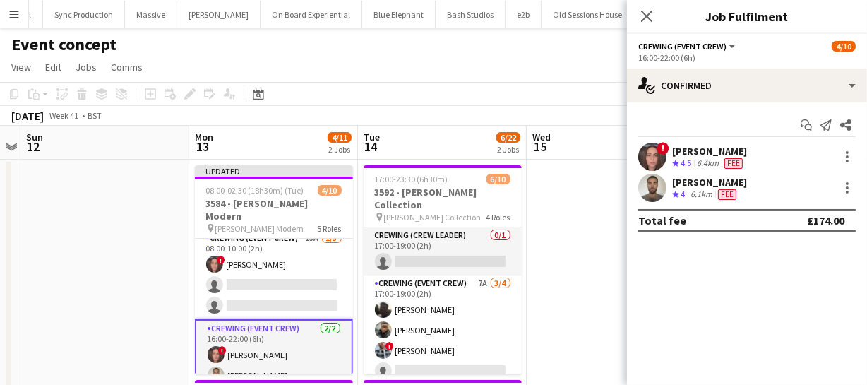
scroll to position [0, 0]
click at [642, 11] on icon at bounding box center [645, 15] width 13 height 13
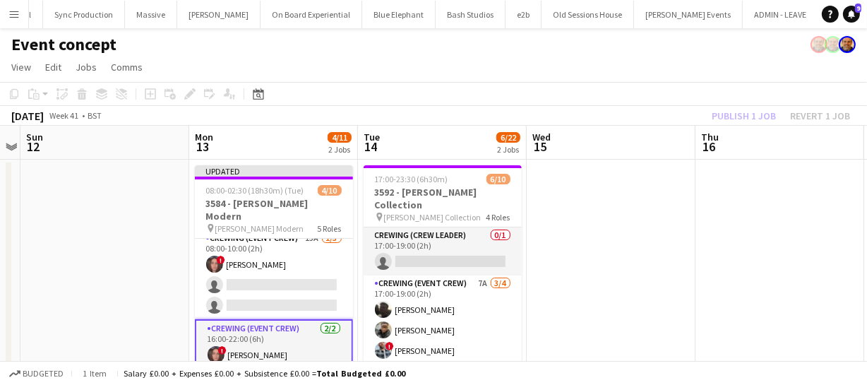
click at [735, 114] on div "Publish 1 job Revert 1 job" at bounding box center [781, 116] width 172 height 18
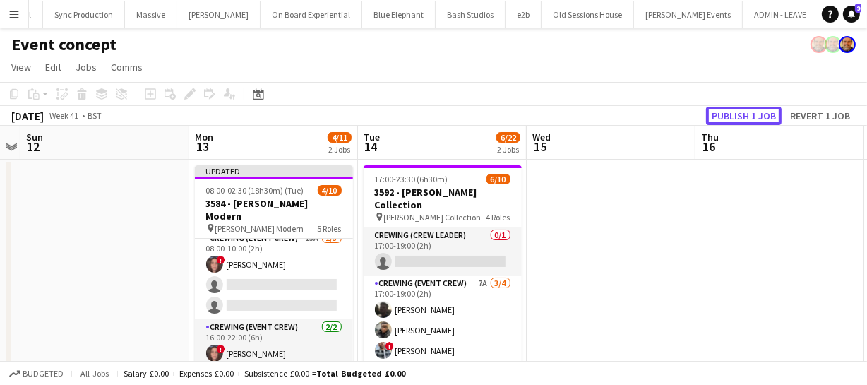
click at [735, 114] on button "Publish 1 job" at bounding box center [744, 116] width 76 height 18
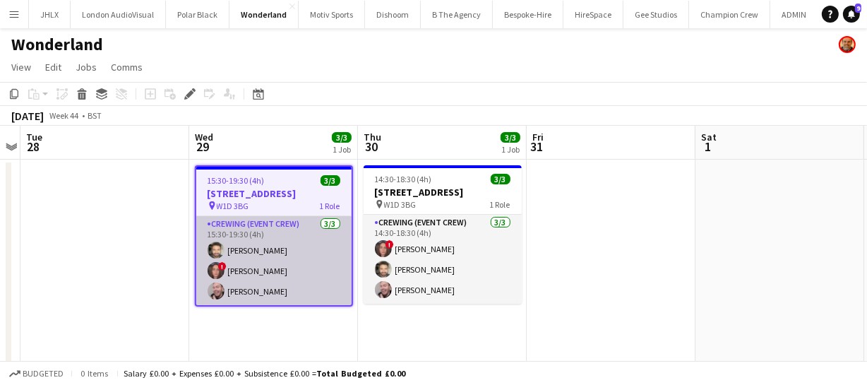
click at [218, 270] on app-user-avatar at bounding box center [216, 270] width 17 height 17
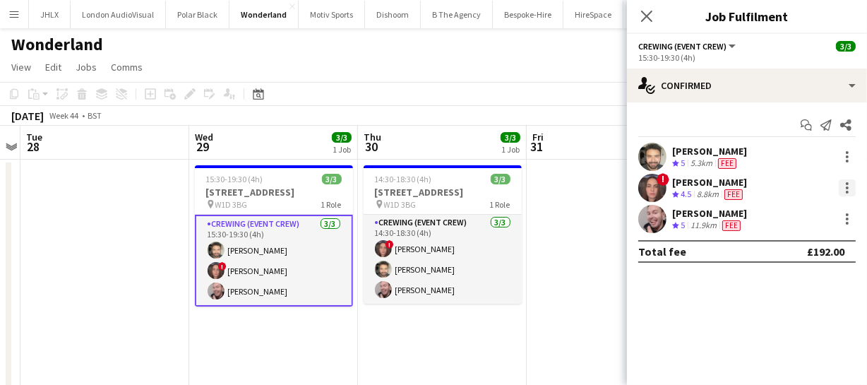
click at [849, 188] on div at bounding box center [846, 187] width 17 height 17
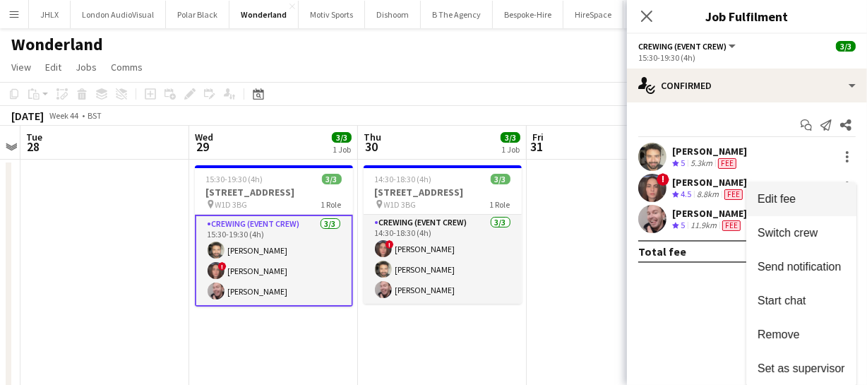
click at [820, 209] on button "Edit fee" at bounding box center [801, 199] width 110 height 34
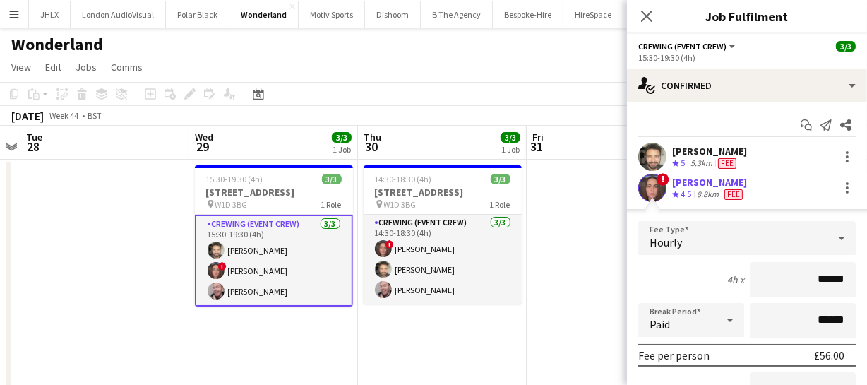
drag, startPoint x: 841, startPoint y: 275, endPoint x: 759, endPoint y: 277, distance: 81.9
click at [759, 277] on input "******" at bounding box center [803, 279] width 106 height 35
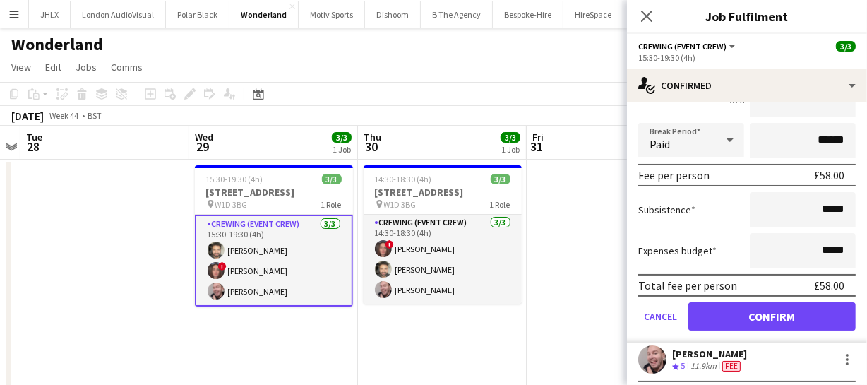
scroll to position [227, 0]
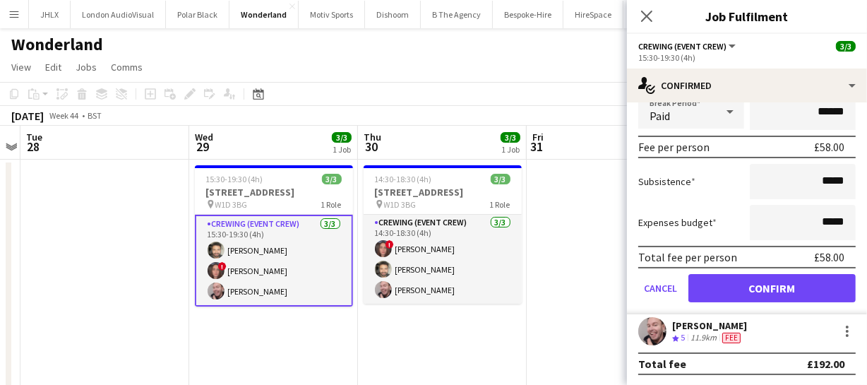
type input "******"
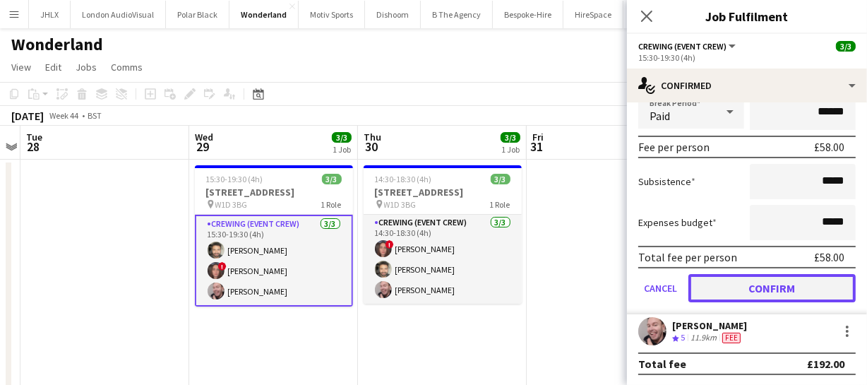
click at [752, 289] on button "Confirm" at bounding box center [771, 288] width 167 height 28
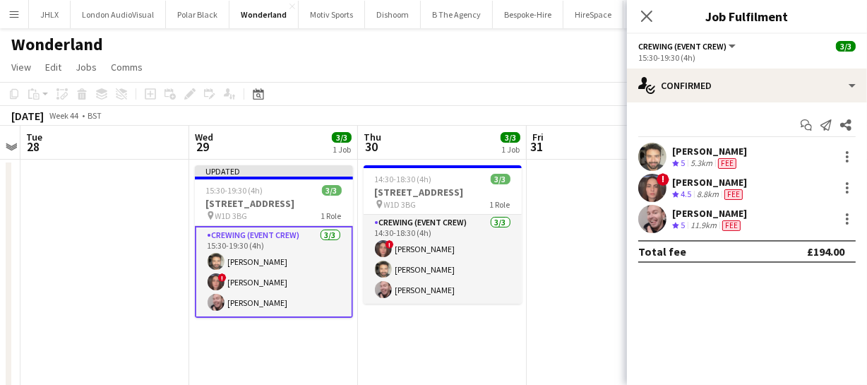
scroll to position [0, 0]
click at [647, 13] on icon "Close pop-in" at bounding box center [645, 15] width 13 height 13
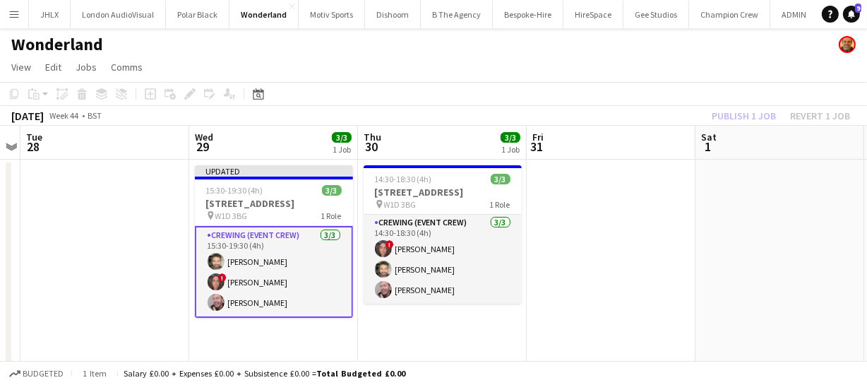
click at [735, 119] on div "Publish 1 job Revert 1 job" at bounding box center [781, 116] width 172 height 18
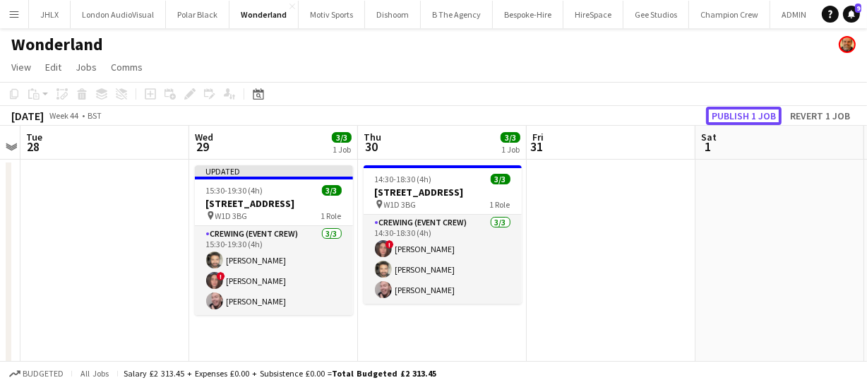
click at [735, 119] on button "Publish 1 job" at bounding box center [744, 116] width 76 height 18
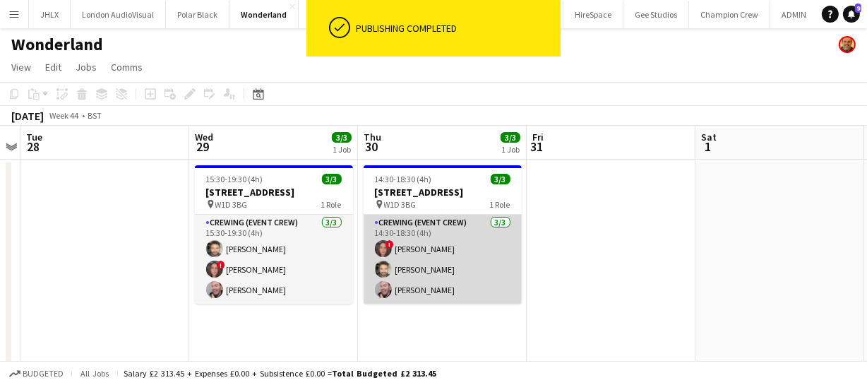
click at [385, 251] on app-user-avatar at bounding box center [383, 248] width 17 height 17
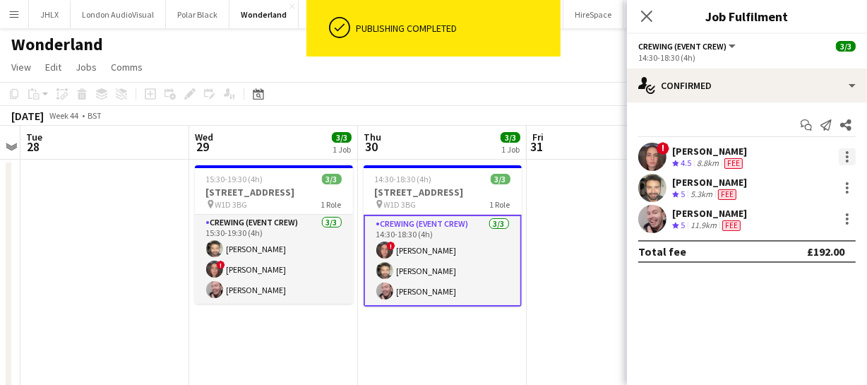
click at [847, 157] on div at bounding box center [847, 156] width 3 height 3
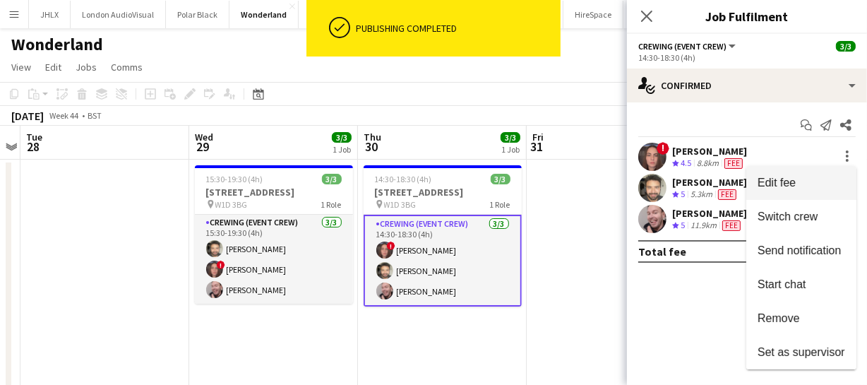
click at [810, 193] on button "Edit fee" at bounding box center [801, 183] width 110 height 34
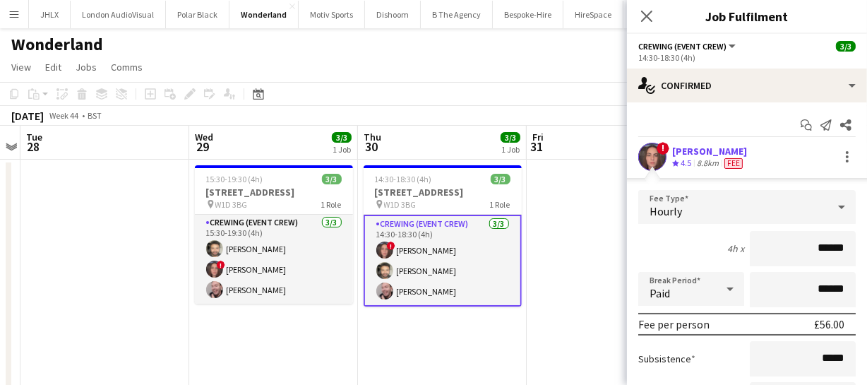
drag, startPoint x: 841, startPoint y: 244, endPoint x: 741, endPoint y: 249, distance: 100.4
click at [761, 248] on input "******" at bounding box center [803, 248] width 106 height 35
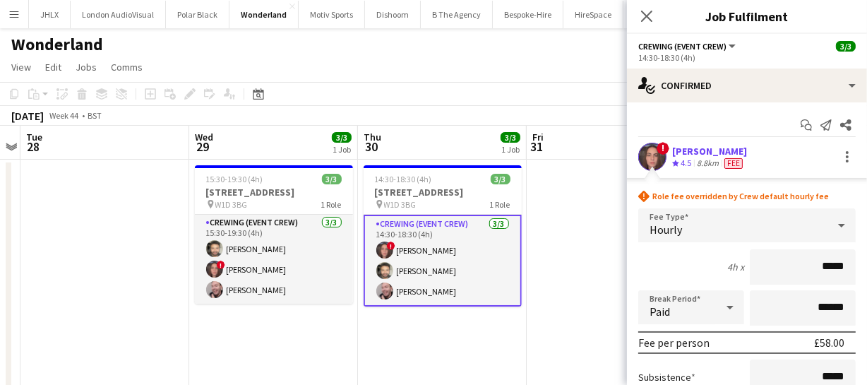
type input "******"
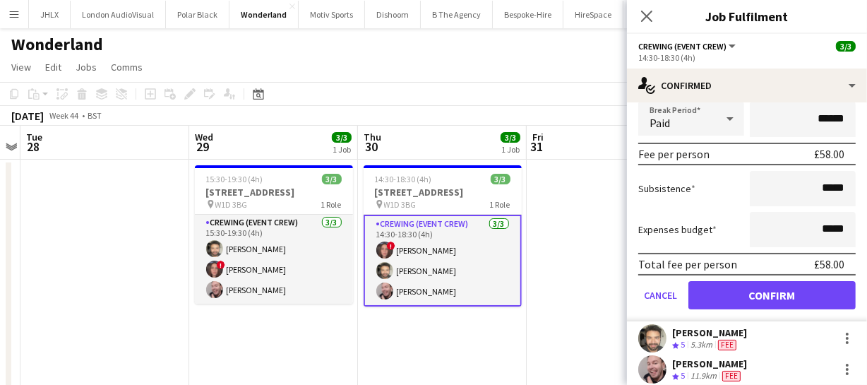
scroll to position [192, 0]
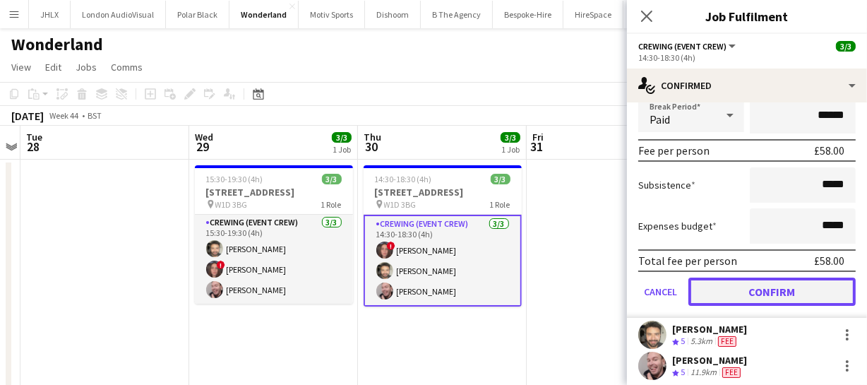
click at [754, 284] on button "Confirm" at bounding box center [771, 291] width 167 height 28
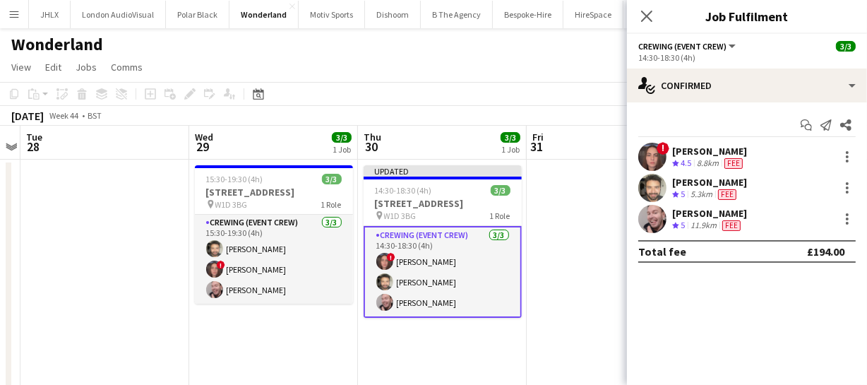
scroll to position [0, 0]
click at [647, 13] on icon "Close pop-in" at bounding box center [645, 15] width 13 height 13
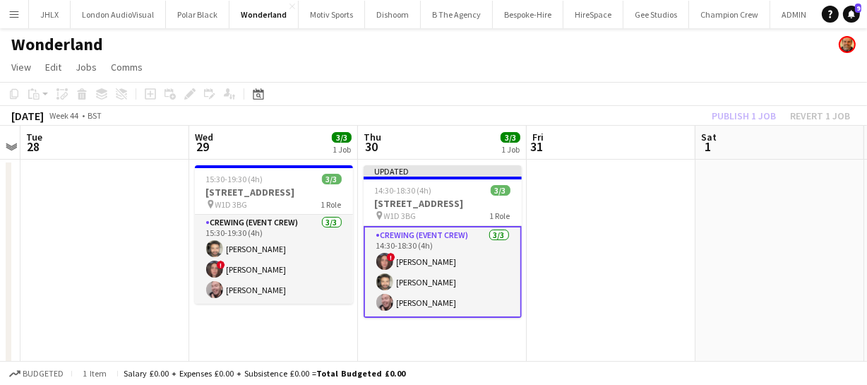
click at [747, 114] on div "Publish 1 job Revert 1 job" at bounding box center [781, 116] width 172 height 18
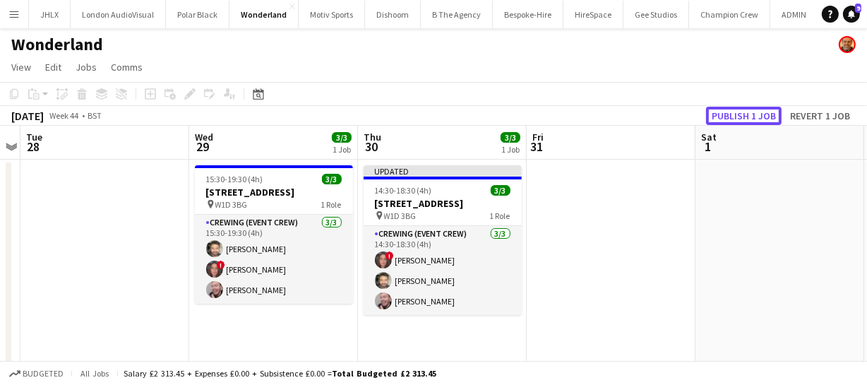
click at [747, 114] on button "Publish 1 job" at bounding box center [744, 116] width 76 height 18
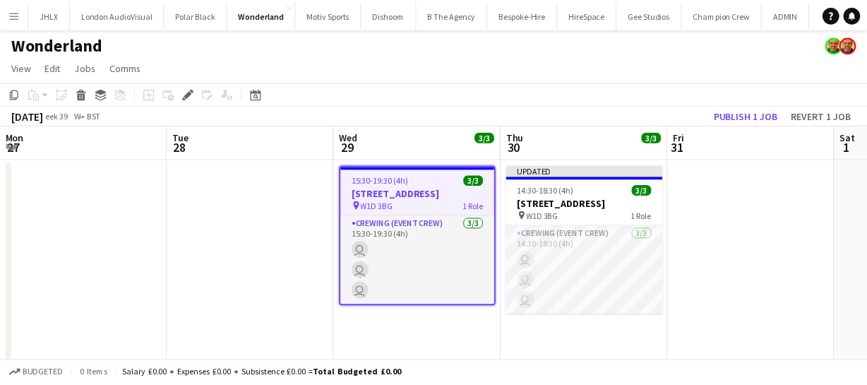
scroll to position [0, 486]
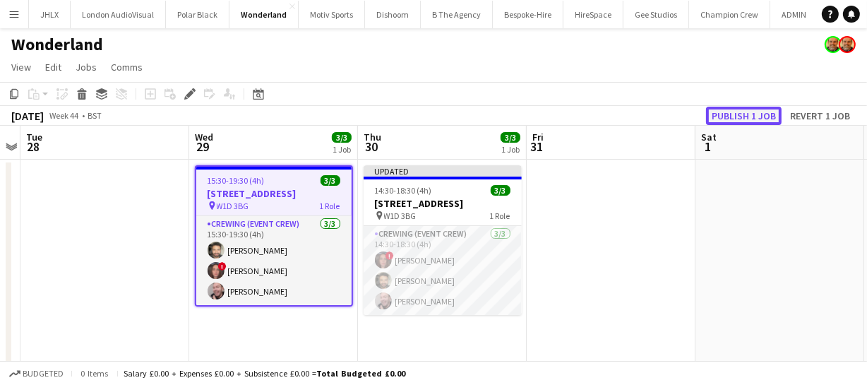
click at [754, 113] on button "Publish 1 job" at bounding box center [744, 116] width 76 height 18
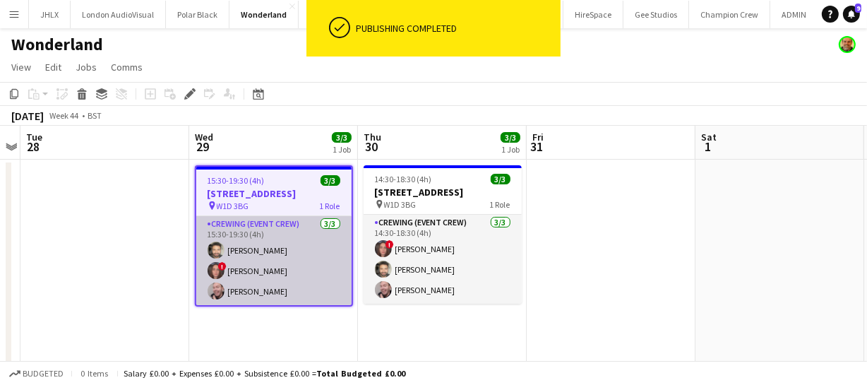
click at [214, 271] on app-user-avatar at bounding box center [216, 270] width 17 height 17
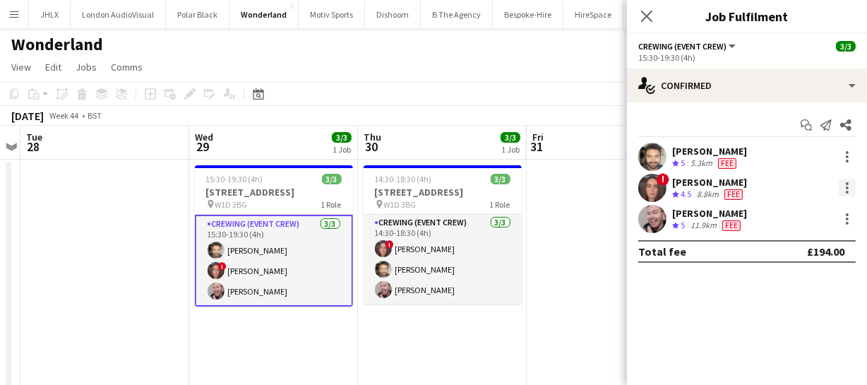
click at [847, 191] on div at bounding box center [847, 192] width 3 height 3
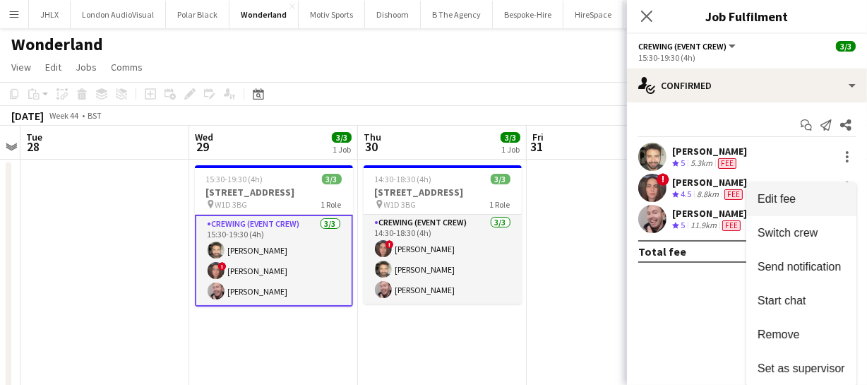
click at [812, 205] on span "Edit fee" at bounding box center [801, 199] width 88 height 13
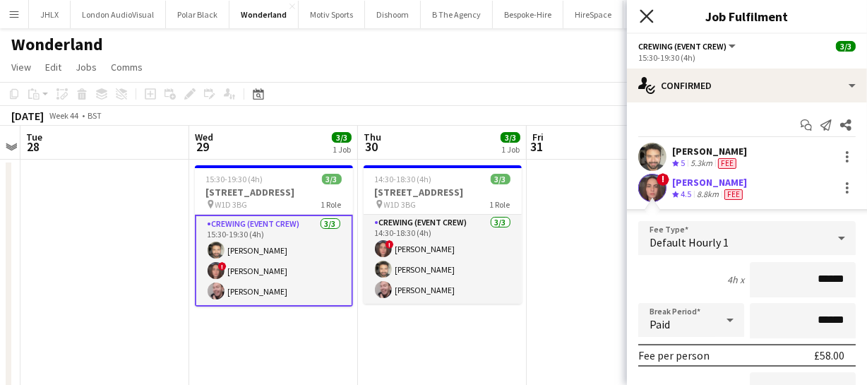
click at [651, 11] on icon at bounding box center [645, 15] width 13 height 13
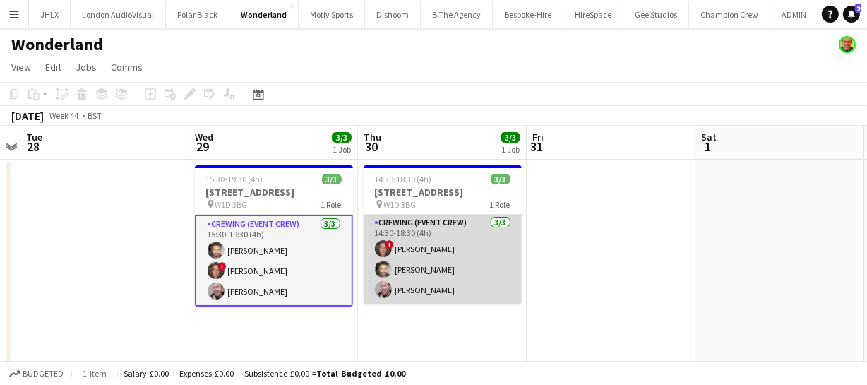
click at [383, 242] on app-user-avatar at bounding box center [383, 248] width 17 height 17
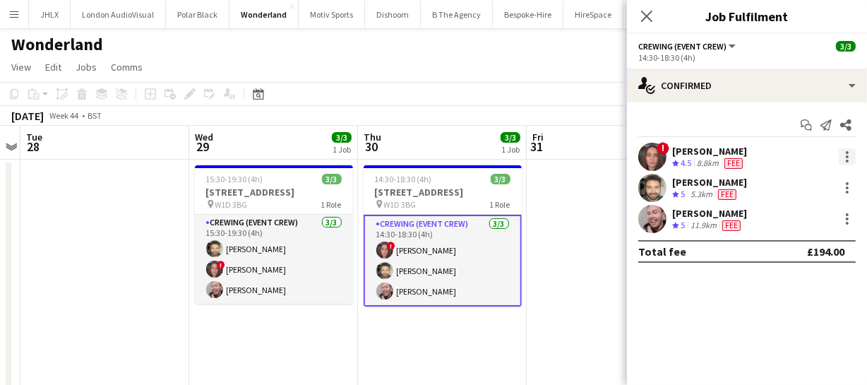
click at [850, 157] on div at bounding box center [846, 156] width 17 height 17
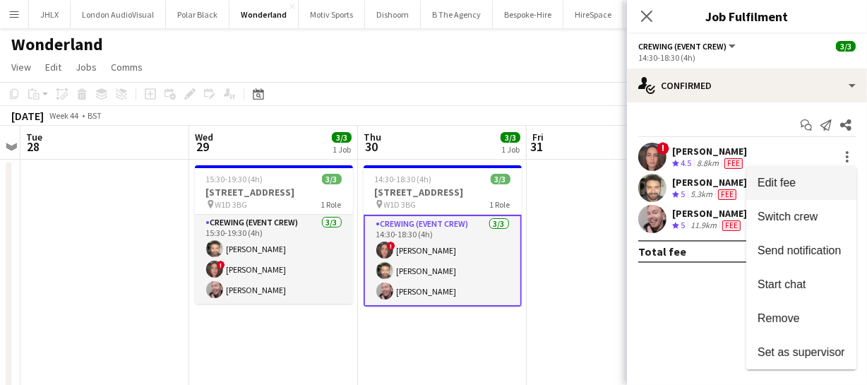
click at [810, 194] on button "Edit fee" at bounding box center [801, 183] width 110 height 34
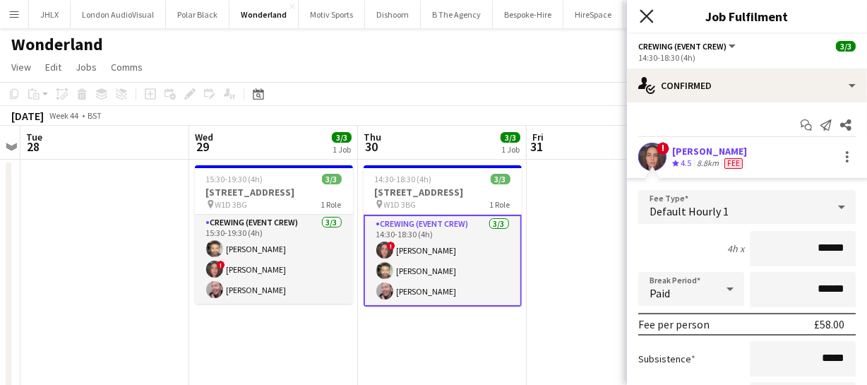
click at [647, 13] on icon "Close pop-in" at bounding box center [645, 15] width 13 height 13
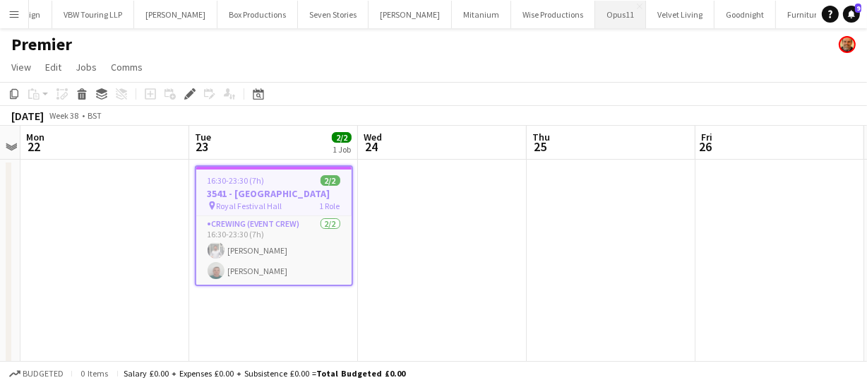
scroll to position [0, 4313]
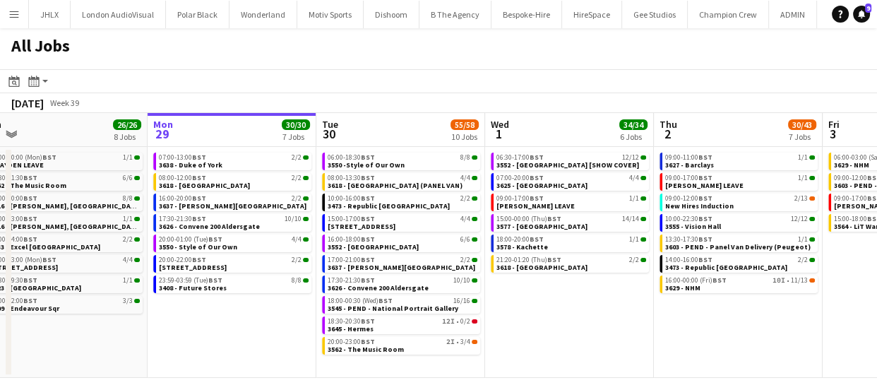
scroll to position [0, 366]
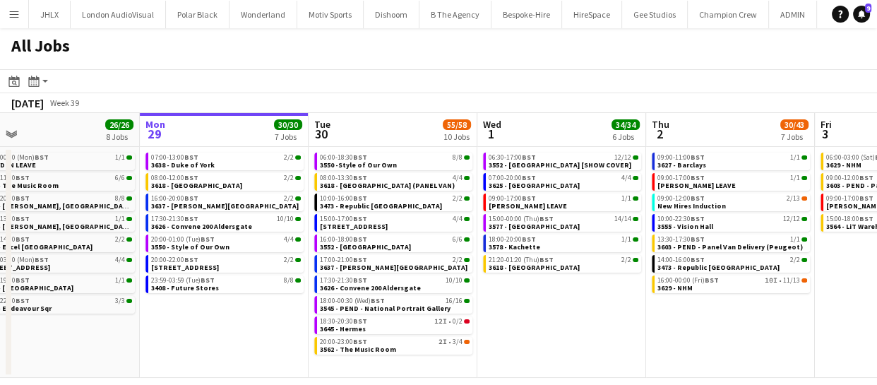
drag, startPoint x: 635, startPoint y: 317, endPoint x: 606, endPoint y: 319, distance: 29.0
click at [606, 319] on app-calendar-viewport "Fri 26 21/21 10 Jobs Sat 27 35/39 6 Jobs Sun 28 26/26 8 Jobs Mon 29 30/30 7 Job…" at bounding box center [438, 245] width 877 height 265
click at [366, 282] on div "17:30-21:30 BST 10/10" at bounding box center [395, 280] width 150 height 7
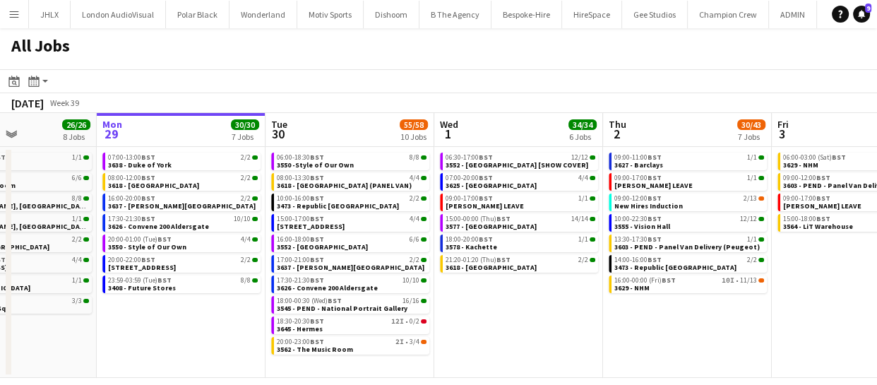
scroll to position [0, 409]
drag, startPoint x: 579, startPoint y: 317, endPoint x: 536, endPoint y: 320, distance: 43.9
click at [536, 320] on app-calendar-viewport "Fri 26 21/21 10 Jobs Sat 27 35/39 6 Jobs Sun 28 26/26 8 Jobs Mon 29 30/30 7 Job…" at bounding box center [438, 245] width 877 height 265
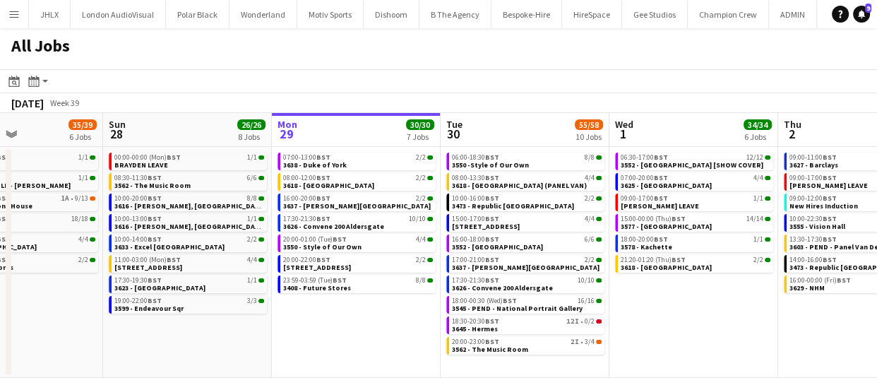
scroll to position [0, 402]
drag, startPoint x: 494, startPoint y: 345, endPoint x: 670, endPoint y: 326, distance: 176.8
click at [670, 326] on app-calendar-viewport "Thu 25 66/68 11 Jobs Fri 26 21/21 10 Jobs Sat 27 35/39 6 Jobs Sun 28 26/26 8 Jo…" at bounding box center [438, 245] width 877 height 265
click at [206, 303] on link "19:00-22:00 BST 3/3 3599 - Endeavour Sqr" at bounding box center [190, 304] width 150 height 16
click at [769, 332] on app-date-cell "06:30-17:00 BST 12/12 3552 - Somerset House [SHOW COVER] 07:00-20:00 BST 4/4 36…" at bounding box center [694, 262] width 169 height 231
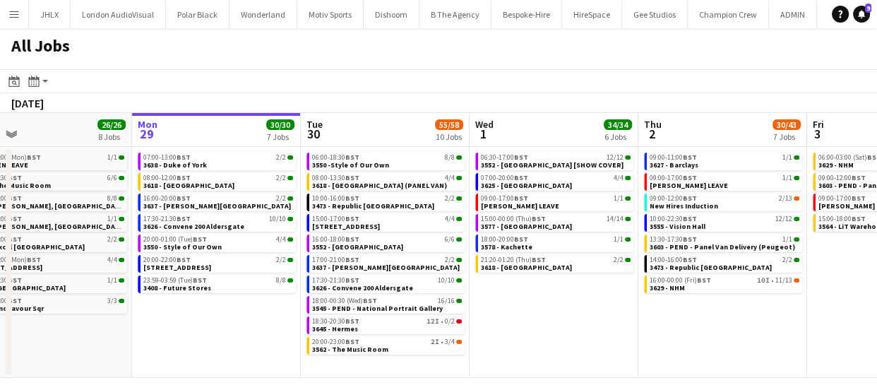
drag, startPoint x: 755, startPoint y: 307, endPoint x: 353, endPoint y: 233, distance: 408.4
click at [282, 261] on app-calendar-viewport "Thu 25 66/68 11 Jobs Fri 26 21/21 10 Jobs Sat 27 35/39 6 Jobs Sun 28 26/26 8 Jo…" at bounding box center [438, 245] width 877 height 265
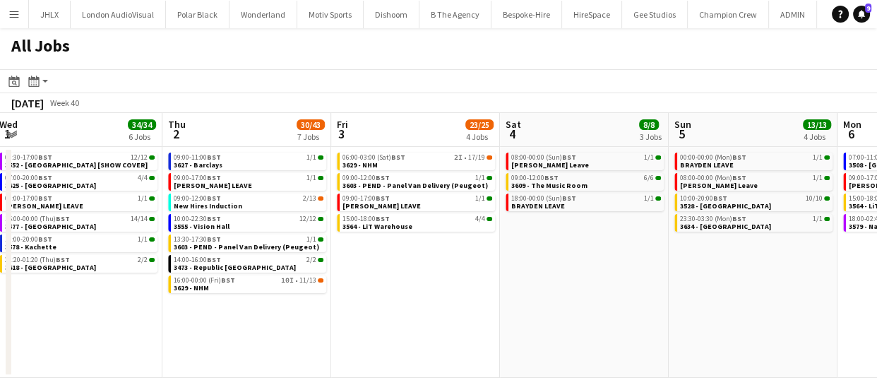
drag, startPoint x: 644, startPoint y: 259, endPoint x: 452, endPoint y: 247, distance: 191.6
click at [462, 247] on app-calendar-viewport "Sat 27 35/39 6 Jobs Sun 28 26/26 8 Jobs Mon 29 30/30 7 Jobs Tue 30 55/58 10 Job…" at bounding box center [438, 245] width 877 height 265
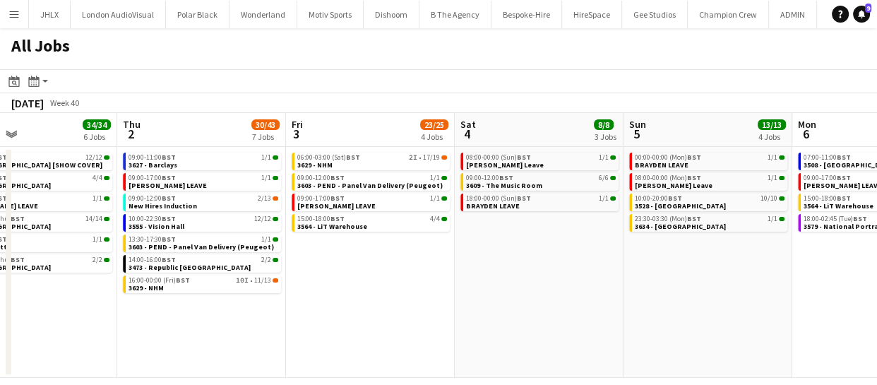
click at [486, 240] on app-calendar-viewport "Mon 29 30/30 7 Jobs Tue 30 55/58 10 Jobs Wed 1 34/34 6 Jobs Thu 2 30/43 7 Jobs …" at bounding box center [438, 245] width 877 height 265
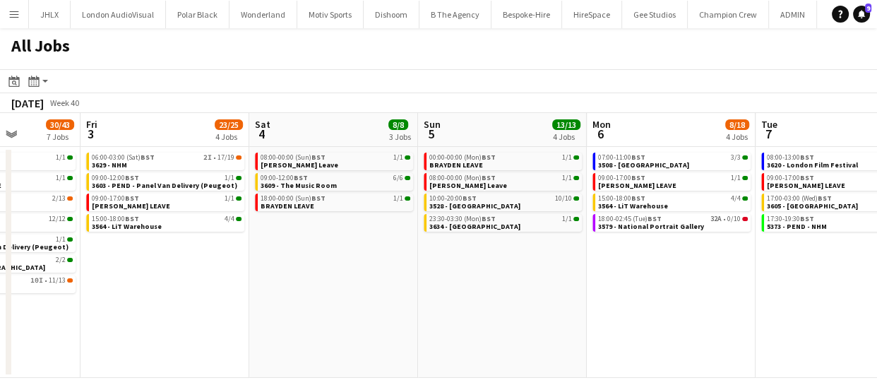
click at [490, 276] on app-all-jobs "All Jobs Date picker SEP 2025 SEP 2025 Monday M Tuesday T Wednesday W Thursday …" at bounding box center [438, 202] width 877 height 349
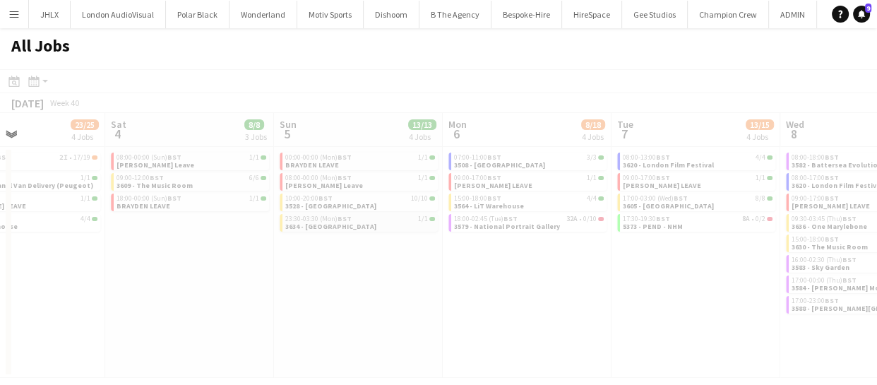
click at [428, 270] on div at bounding box center [438, 243] width 877 height 349
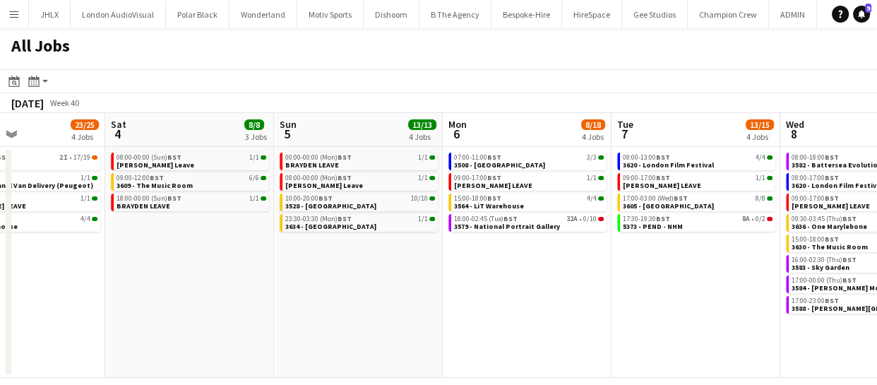
drag, startPoint x: 468, startPoint y: 284, endPoint x: 560, endPoint y: 291, distance: 92.1
click at [439, 284] on app-calendar-viewport "Wed 1 34/34 6 Jobs Thu 2 30/43 7 Jobs Fri 3 23/25 4 Jobs Sat 4 8/8 3 Jobs Sun 5…" at bounding box center [438, 245] width 877 height 265
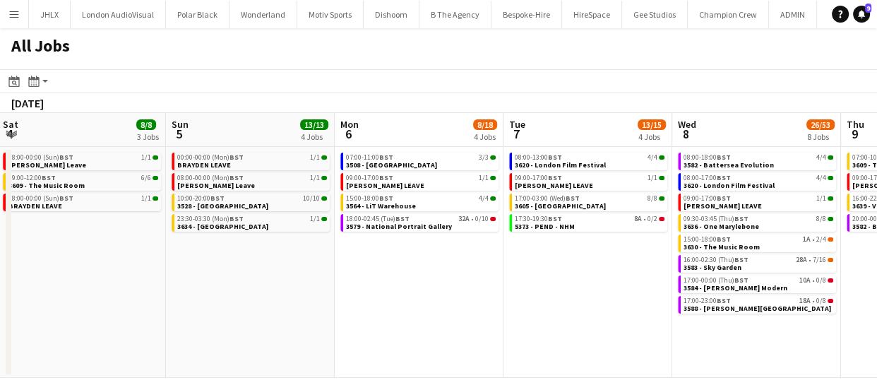
click at [148, 254] on app-calendar-viewport "Wed 1 34/34 6 Jobs Thu 2 30/43 7 Jobs Fri 3 23/25 4 Jobs Sat 4 8/8 3 Jobs Sun 5…" at bounding box center [438, 245] width 877 height 265
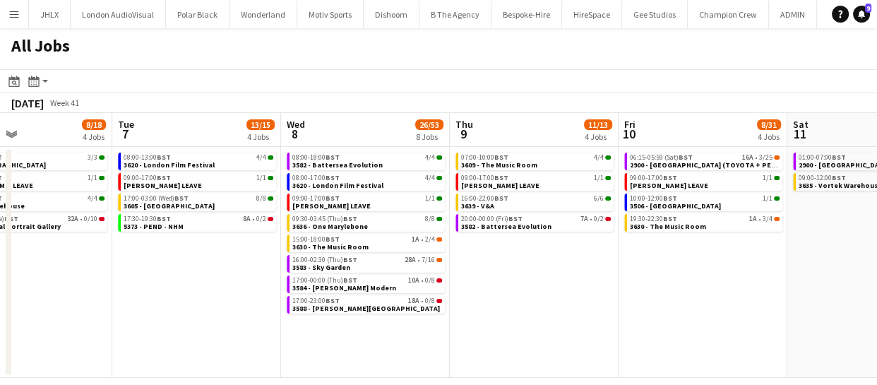
click at [349, 277] on app-all-jobs "All Jobs Date picker SEP 2025 SEP 2025 Monday M Tuesday T Wednesday W Thursday …" at bounding box center [438, 202] width 877 height 349
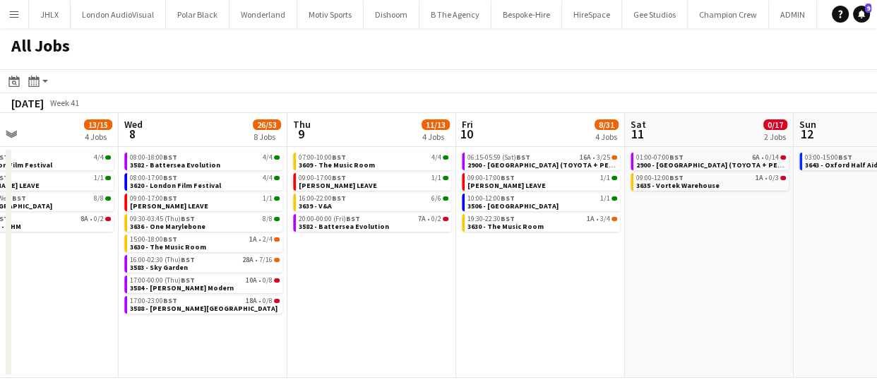
drag, startPoint x: 494, startPoint y: 291, endPoint x: 338, endPoint y: 220, distance: 171.2
click at [126, 248] on app-calendar-viewport "Sun 5 13/13 4 Jobs Mon 6 8/18 4 Jobs Tue 7 13/15 4 Jobs Wed 8 26/53 8 Jobs Thu …" at bounding box center [438, 245] width 877 height 265
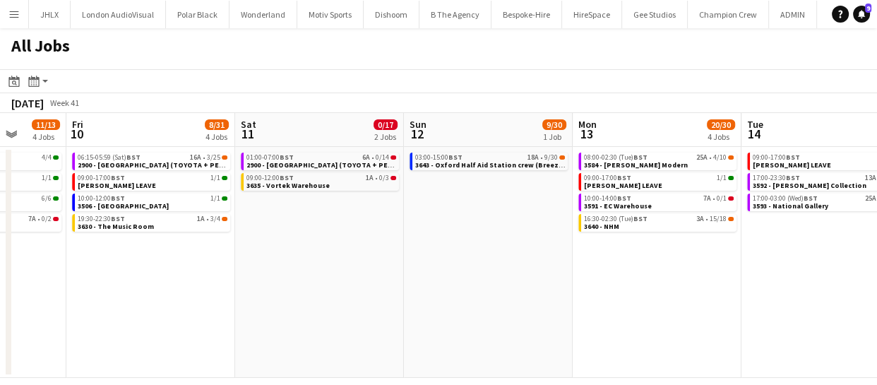
drag, startPoint x: 431, startPoint y: 266, endPoint x: 275, endPoint y: 254, distance: 155.7
click at [275, 254] on app-calendar-viewport "Tue 7 13/15 4 Jobs Wed 8 26/53 8 Jobs Thu 9 11/13 4 Jobs Fri 10 8/31 4 Jobs Sat…" at bounding box center [438, 245] width 877 height 265
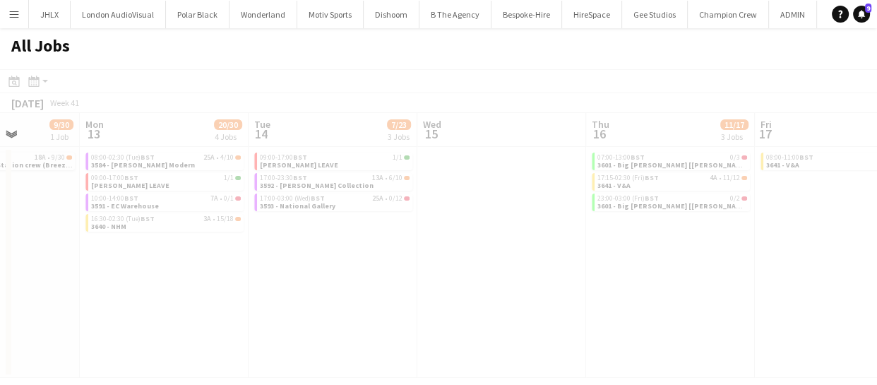
drag, startPoint x: 397, startPoint y: 259, endPoint x: 487, endPoint y: 268, distance: 90.1
click at [276, 247] on app-all-jobs "All Jobs Date picker SEP 2025 SEP 2025 Monday M Tuesday T Wednesday W Thursday …" at bounding box center [438, 202] width 877 height 349
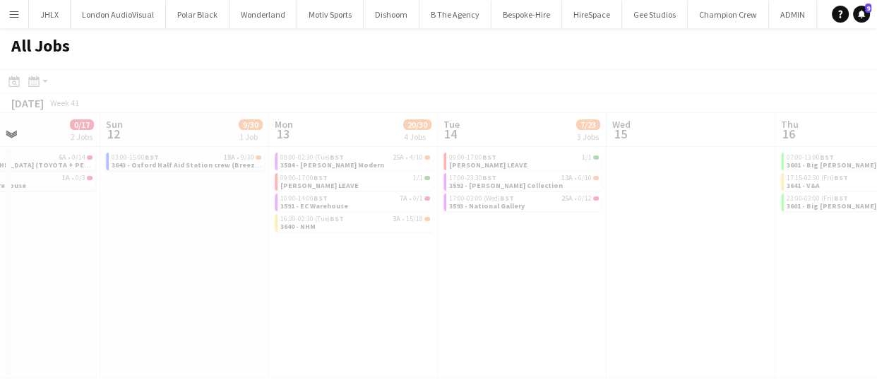
click at [211, 259] on app-calendar-viewport "Thu 9 11/13 4 Jobs Fri 10 8/31 4 Jobs Sat 11 0/17 2 Jobs Sun 12 9/30 1 Job Mon …" at bounding box center [438, 245] width 877 height 265
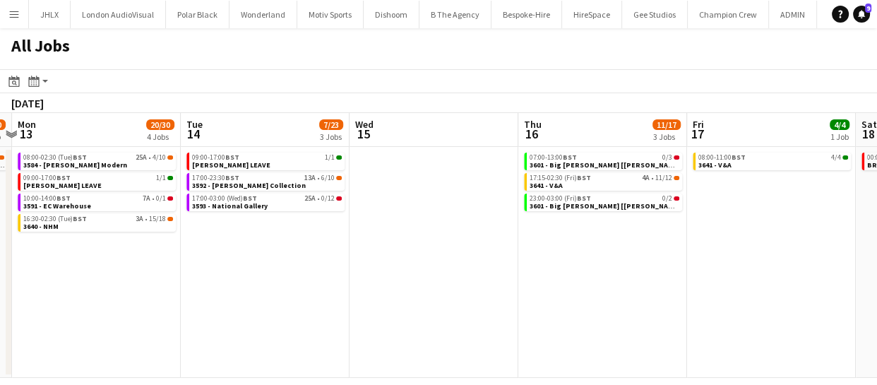
click at [211, 280] on app-calendar-viewport "Thu 9 11/13 4 Jobs Fri 10 8/31 4 Jobs Sat 11 0/17 2 Jobs Sun 12 9/30 1 Job Mon …" at bounding box center [438, 245] width 877 height 265
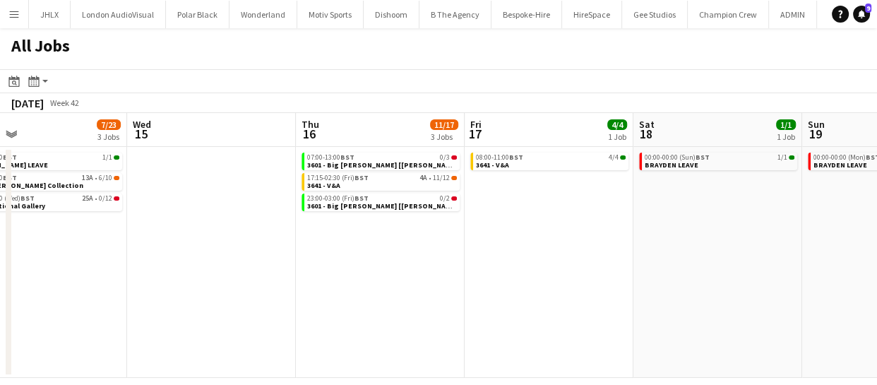
click at [162, 282] on app-all-jobs "All Jobs Date picker SEP 2025 SEP 2025 Monday M Tuesday T Wednesday W Thursday …" at bounding box center [438, 202] width 877 height 349
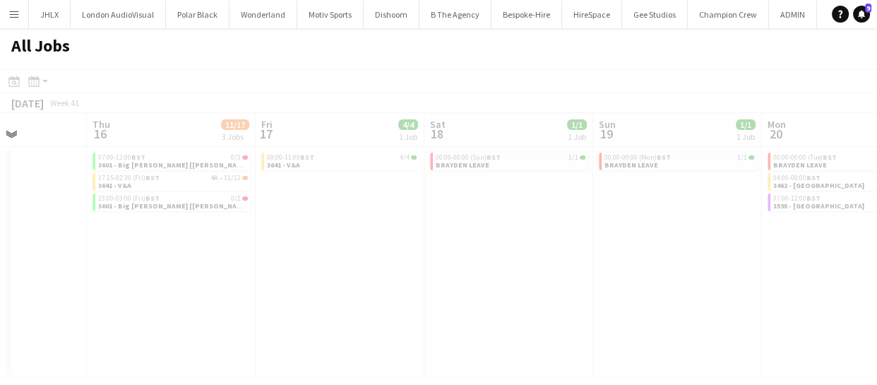
click at [198, 291] on app-calendar-viewport "Mon 13 20/30 4 Jobs Tue 14 7/23 3 Jobs Wed 15 Thu 16 11/17 3 Jobs Fri 17 4/4 1 …" at bounding box center [438, 245] width 877 height 265
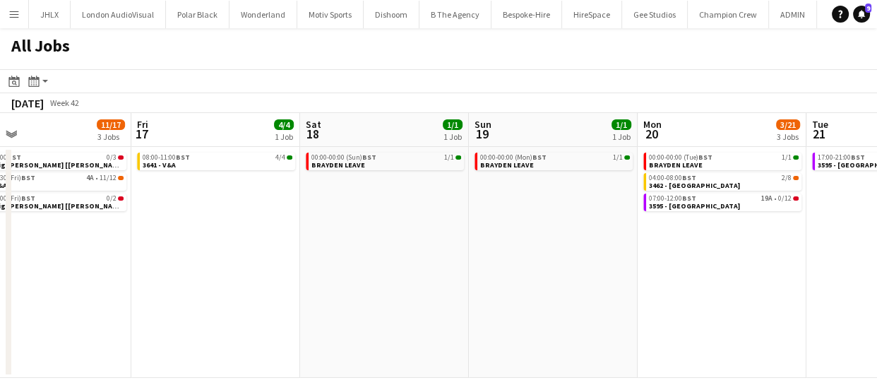
click at [351, 290] on app-date-cell "00:00-00:00 (Sun) BST 1/1 BRAYDEN LEAVE" at bounding box center [384, 262] width 169 height 231
click at [287, 356] on app-calendar-viewport "Mon 13 20/30 4 Jobs Tue 14 7/23 3 Jobs Wed 15 Thu 16 11/17 3 Jobs Fri 17 4/4 1 …" at bounding box center [438, 245] width 877 height 265
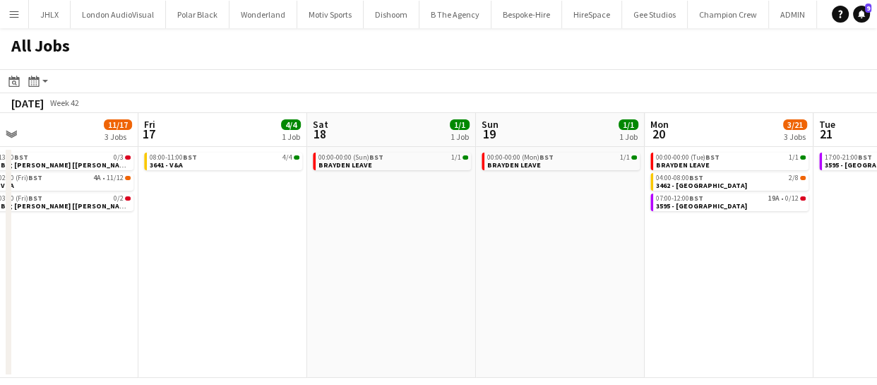
drag, startPoint x: 169, startPoint y: 332, endPoint x: 234, endPoint y: 337, distance: 64.5
click at [83, 342] on app-calendar-viewport "Mon 13 20/30 4 Jobs Tue 14 7/23 3 Jobs Wed 15 Thu 16 11/17 3 Jobs Fri 17 4/4 1 …" at bounding box center [438, 245] width 877 height 265
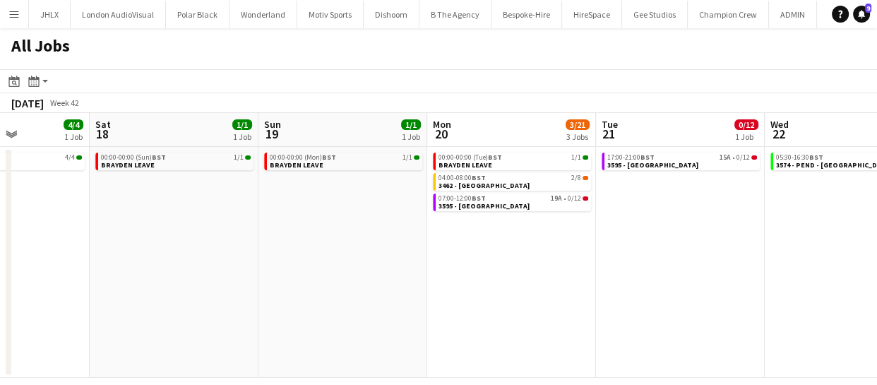
click at [76, 344] on app-calendar-viewport "Wed 15 Thu 16 11/17 3 Jobs Fri 17 4/4 1 Job Sat 18 1/1 1 Job Sun 19 1/1 1 Job M…" at bounding box center [438, 245] width 877 height 265
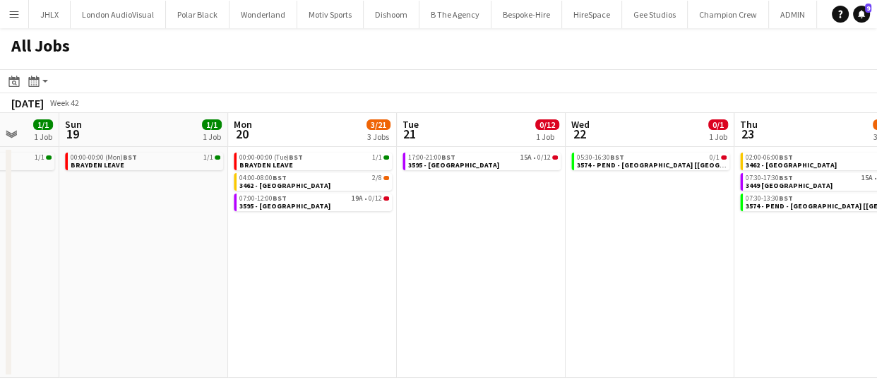
click at [77, 347] on app-all-jobs "All Jobs Date picker SEP 2025 SEP 2025 Monday M Tuesday T Wednesday W Thursday …" at bounding box center [438, 202] width 877 height 349
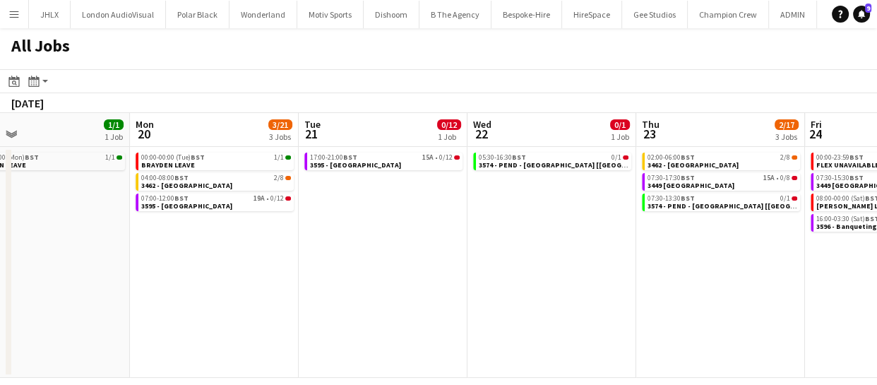
click at [174, 335] on app-calendar-viewport "Fri 17 4/4 1 Job Sat 18 1/1 1 Job Sun 19 1/1 1 Job Mon 20 3/21 3 Jobs Tue 21 0/…" at bounding box center [438, 245] width 877 height 265
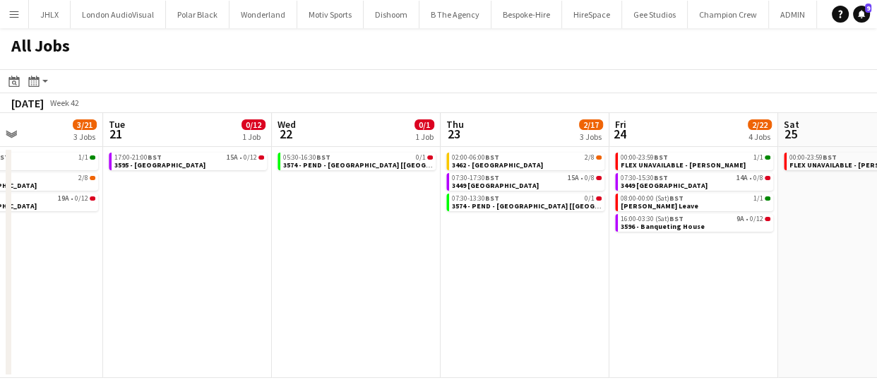
click at [218, 306] on app-calendar-viewport "Fri 17 4/4 1 Job Sat 18 1/1 1 Job Sun 19 1/1 1 Job Mon 20 3/21 3 Jobs Tue 21 0/…" at bounding box center [438, 245] width 877 height 265
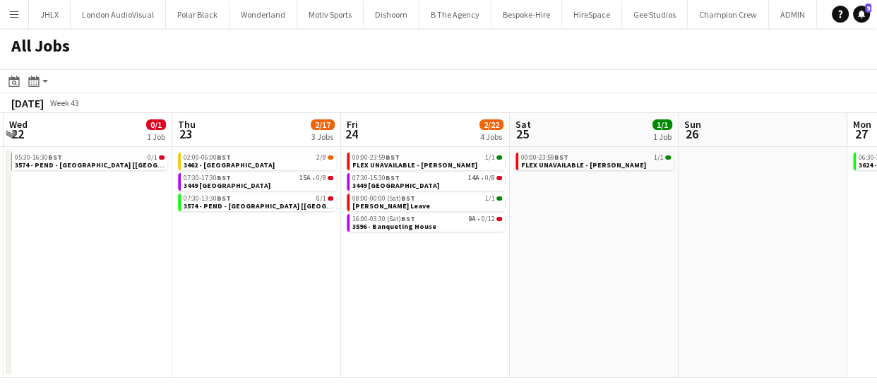
drag, startPoint x: 320, startPoint y: 325, endPoint x: 208, endPoint y: 318, distance: 112.5
click at [208, 318] on app-calendar-viewport "Sun 19 1/1 1 Job Mon 20 3/21 3 Jobs Tue 21 0/12 1 Job Wed 22 0/1 1 Job Thu 23 2…" at bounding box center [438, 245] width 877 height 265
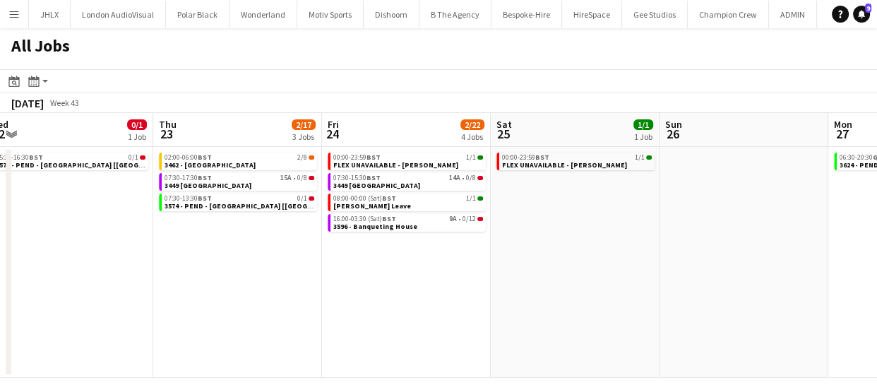
drag, startPoint x: 338, startPoint y: 325, endPoint x: 281, endPoint y: 317, distance: 57.8
click at [261, 312] on app-calendar-viewport "Sun 19 1/1 1 Job Mon 20 3/21 3 Jobs Tue 21 0/12 1 Job Wed 22 0/1 1 Job Thu 23 2…" at bounding box center [438, 245] width 877 height 265
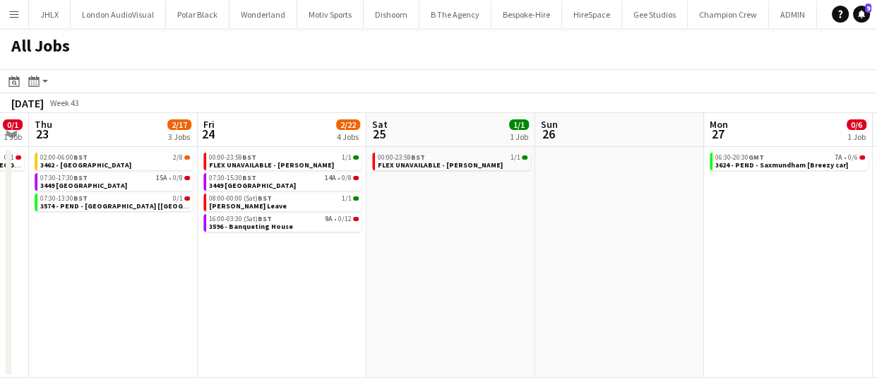
click at [297, 297] on app-all-jobs "All Jobs Date picker SEP 2025 SEP 2025 Monday M Tuesday T Wednesday W Thursday …" at bounding box center [438, 202] width 877 height 349
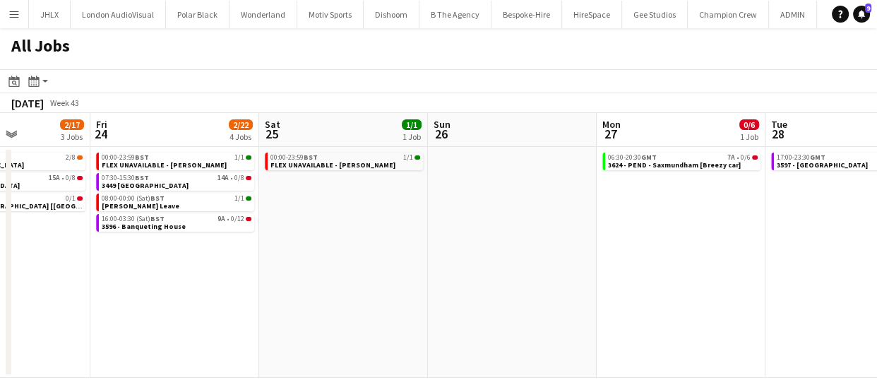
drag, startPoint x: 439, startPoint y: 293, endPoint x: 399, endPoint y: 294, distance: 39.5
click at [392, 291] on app-calendar-viewport "Tue 21 0/12 1 Job Wed 22 0/1 1 Job Thu 23 2/17 3 Jobs Fri 24 2/22 4 Jobs Sat 25…" at bounding box center [438, 245] width 877 height 265
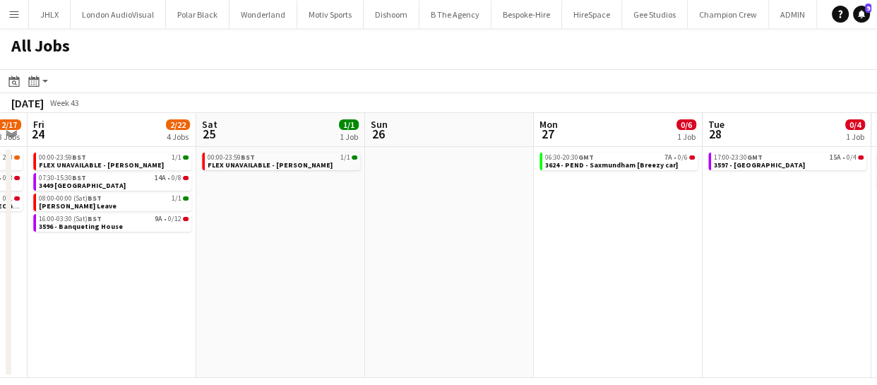
drag, startPoint x: 407, startPoint y: 284, endPoint x: 358, endPoint y: 277, distance: 49.8
click at [366, 278] on app-calendar-viewport "Tue 21 0/12 1 Job Wed 22 0/1 1 Job Thu 23 2/17 3 Jobs Fri 24 2/22 4 Jobs Sat 25…" at bounding box center [438, 245] width 877 height 265
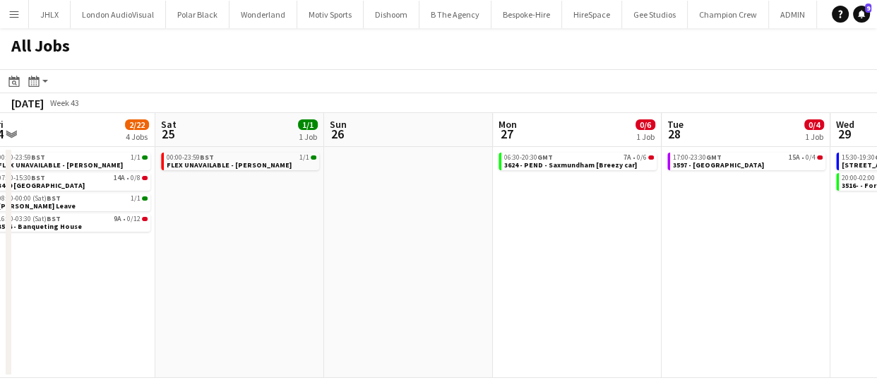
drag, startPoint x: 520, startPoint y: 280, endPoint x: 388, endPoint y: 267, distance: 132.6
click at [368, 267] on app-calendar-viewport "Tue 21 0/12 1 Job Wed 22 0/1 1 Job Thu 23 2/17 3 Jobs Fri 24 2/22 4 Jobs Sat 25…" at bounding box center [438, 245] width 877 height 265
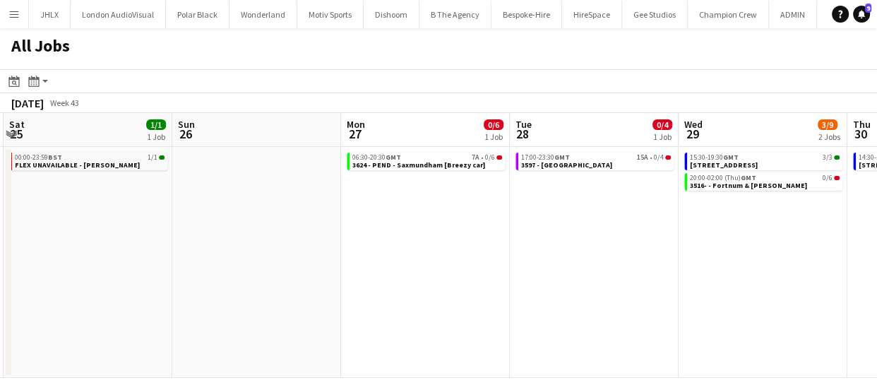
click at [407, 267] on app-calendar-viewport "Tue 21 0/12 1 Job Wed 22 0/1 1 Job Thu 23 2/17 3 Jobs Fri 24 2/22 4 Jobs Sat 25…" at bounding box center [438, 245] width 877 height 265
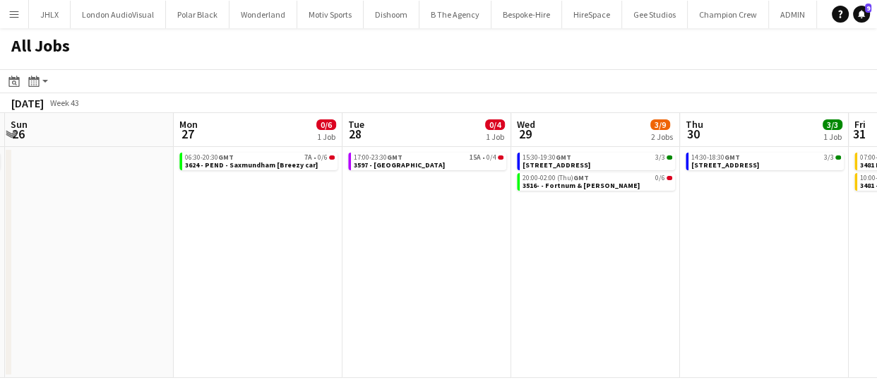
drag, startPoint x: 391, startPoint y: 260, endPoint x: 368, endPoint y: 260, distance: 22.6
click at [368, 260] on app-calendar-viewport "Thu 23 2/17 3 Jobs Fri 24 2/22 4 Jobs Sat 25 1/1 1 Job Sun 26 Mon 27 0/6 1 Job …" at bounding box center [438, 245] width 877 height 265
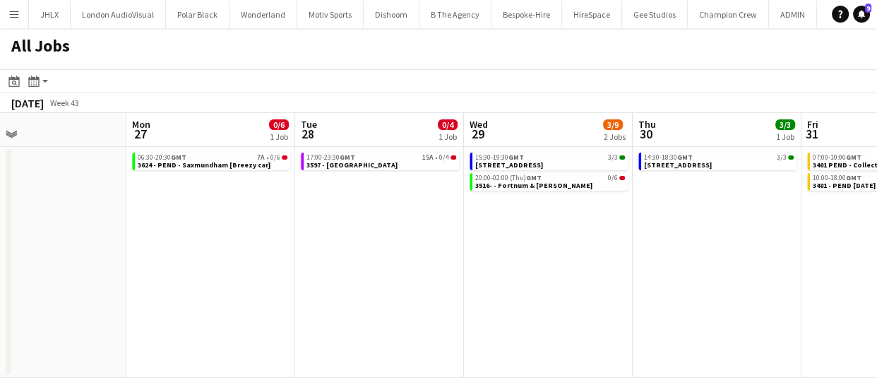
drag, startPoint x: 462, startPoint y: 270, endPoint x: 368, endPoint y: 266, distance: 94.7
click at [373, 266] on app-calendar-viewport "Thu 23 2/17 3 Jobs Fri 24 2/22 4 Jobs Sat 25 1/1 1 Job Sun 26 Mon 27 0/6 1 Job …" at bounding box center [438, 245] width 877 height 265
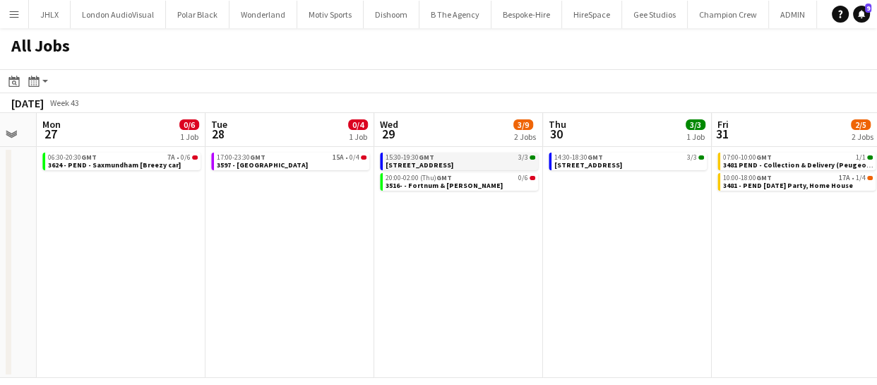
click at [447, 162] on link "15:30-19:30 GMT 3/3 3567 - 1 Soho Place" at bounding box center [460, 160] width 150 height 16
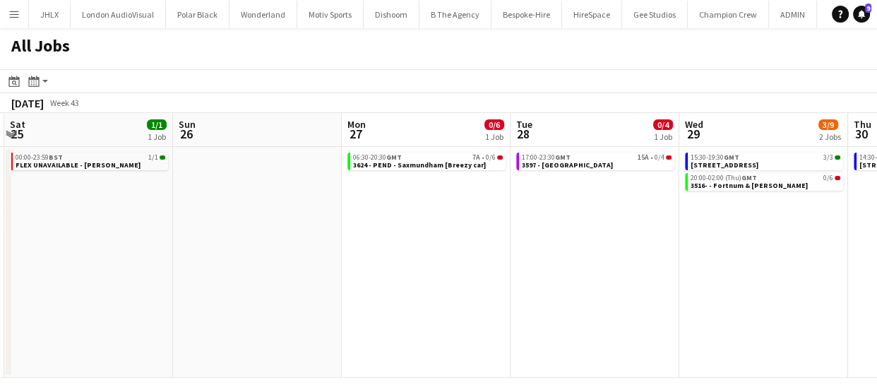
drag, startPoint x: 303, startPoint y: 277, endPoint x: 636, endPoint y: 232, distance: 336.2
click at [654, 229] on app-calendar-viewport "Thu 23 2/17 3 Jobs Fri 24 2/22 4 Jobs Sat 25 1/1 1 Job Sun 26 Mon 27 0/6 1 Job …" at bounding box center [438, 245] width 877 height 265
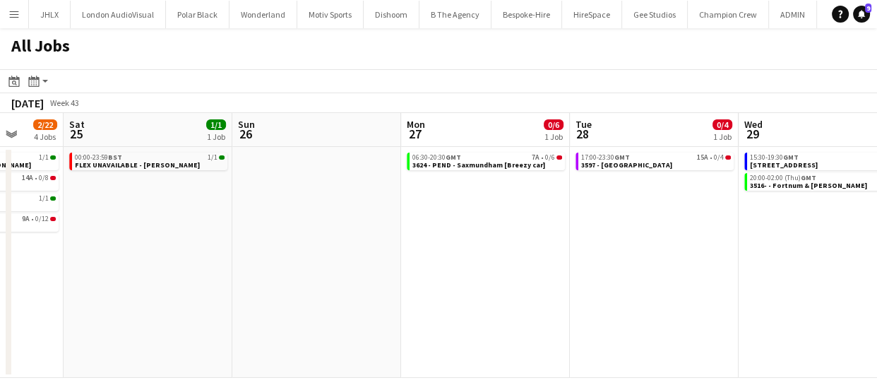
drag, startPoint x: 452, startPoint y: 261, endPoint x: 847, endPoint y: 241, distance: 395.1
click at [802, 244] on app-calendar-viewport "Wed 22 0/1 1 Job Thu 23 2/17 3 Jobs Fri 24 2/22 4 Jobs Sat 25 1/1 1 Job Sun 26 …" at bounding box center [438, 245] width 877 height 265
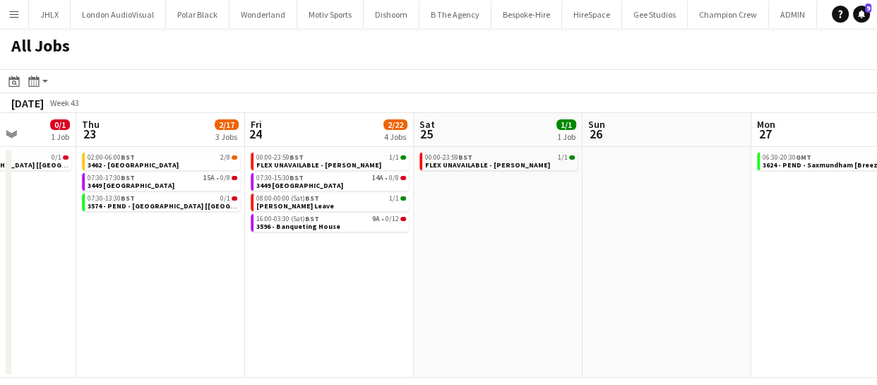
click at [731, 265] on app-calendar-viewport "Mon 20 3/21 3 Jobs Tue 21 0/12 1 Job Wed 22 0/1 1 Job Thu 23 2/17 3 Jobs Fri 24…" at bounding box center [438, 245] width 877 height 265
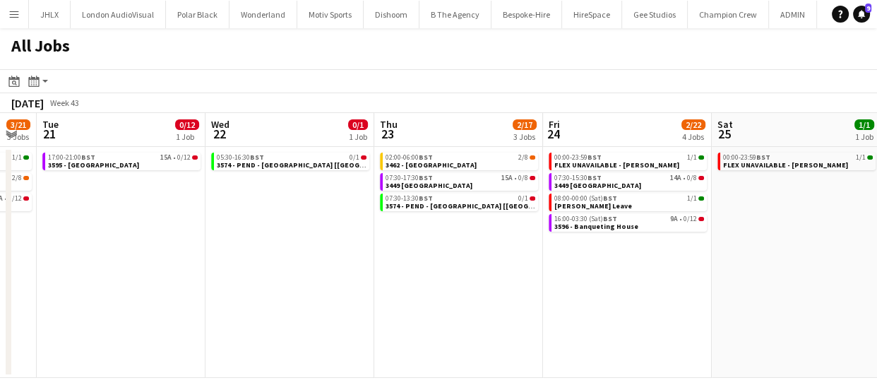
drag, startPoint x: 731, startPoint y: 279, endPoint x: 879, endPoint y: 260, distance: 148.8
click at [876, 260] on html "Menu Boards Boards Boards All jobs Status Workforce Workforce My Workforce Recr…" at bounding box center [438, 192] width 877 height 385
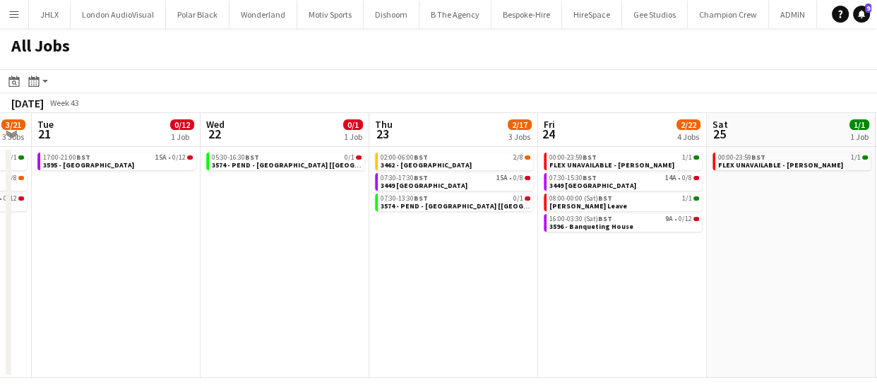
click at [620, 271] on app-calendar-viewport "Sun 19 1/1 1 Job Mon 20 3/21 3 Jobs Tue 21 0/12 1 Job Wed 22 0/1 1 Job Thu 23 2…" at bounding box center [438, 245] width 877 height 265
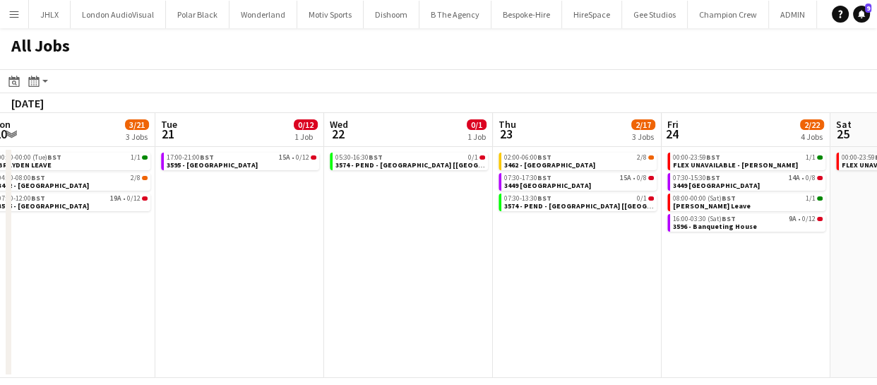
drag, startPoint x: 467, startPoint y: 250, endPoint x: 614, endPoint y: 254, distance: 146.9
click at [553, 247] on app-calendar-viewport "Sat 18 1/1 1 Job Sun 19 1/1 1 Job Mon 20 3/21 3 Jobs Tue 21 0/12 1 Job Wed 22 0…" at bounding box center [438, 245] width 877 height 265
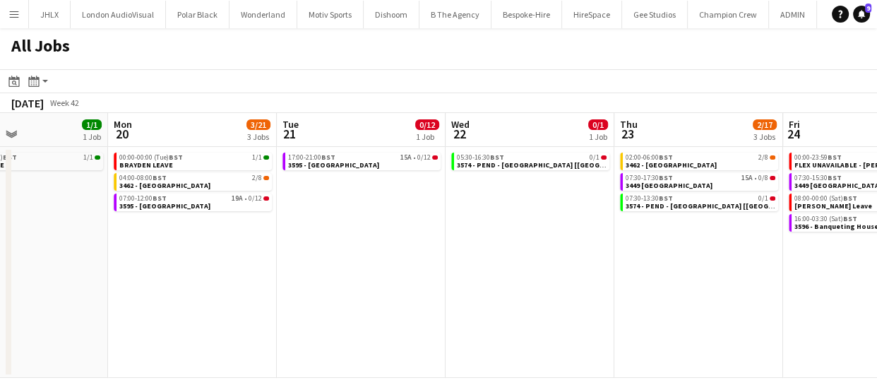
drag, startPoint x: 522, startPoint y: 244, endPoint x: 658, endPoint y: 231, distance: 136.9
click at [589, 236] on app-calendar-viewport "Fri 17 4/4 1 Job Sat 18 1/1 1 Job Sun 19 1/1 1 Job Mon 20 3/21 3 Jobs Tue 21 0/…" at bounding box center [438, 245] width 877 height 265
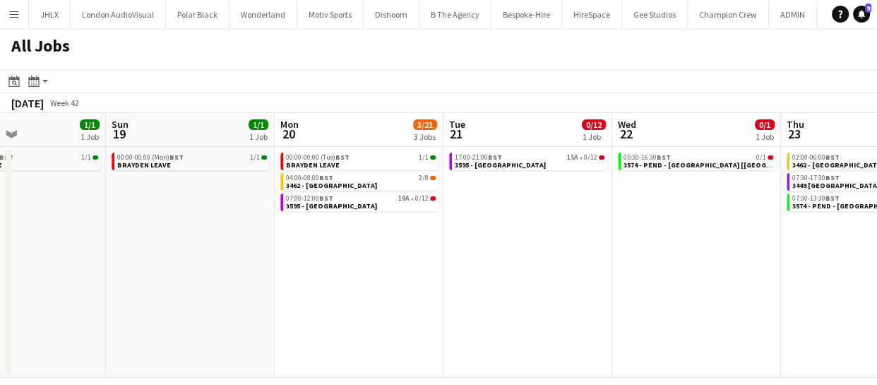
drag, startPoint x: 388, startPoint y: 366, endPoint x: 724, endPoint y: 345, distance: 336.6
click at [665, 335] on app-calendar-viewport "Thu 16 11/17 3 Jobs Fri 17 4/4 1 Job Sat 18 1/1 1 Job Sun 19 1/1 1 Job Mon 20 3…" at bounding box center [438, 245] width 877 height 265
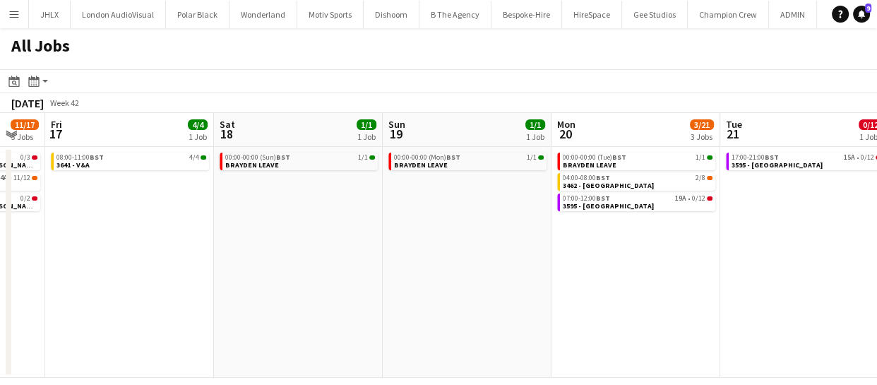
click at [620, 304] on app-calendar-viewport "Tue 14 7/23 3 Jobs Wed 15 Thu 16 11/17 3 Jobs Fri 17 4/4 1 Job Sat 18 1/1 1 Job…" at bounding box center [438, 245] width 877 height 265
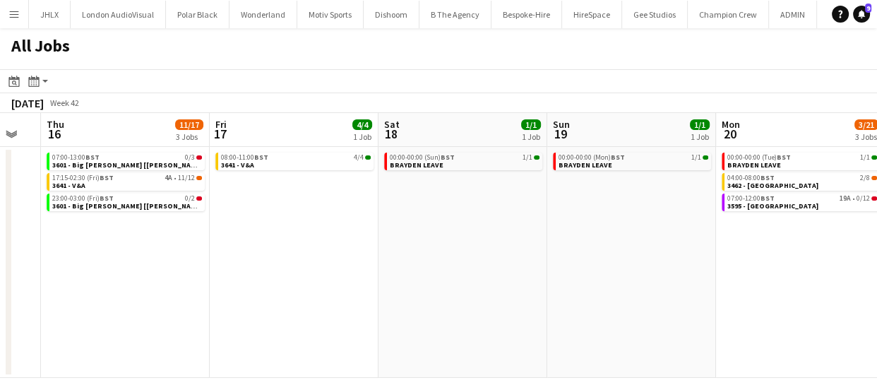
drag, startPoint x: 531, startPoint y: 299, endPoint x: 635, endPoint y: 282, distance: 105.2
click at [613, 287] on app-calendar-viewport "Tue 14 7/23 3 Jobs Wed 15 Thu 16 11/17 3 Jobs Fri 17 4/4 1 Job Sat 18 1/1 1 Job…" at bounding box center [438, 245] width 877 height 265
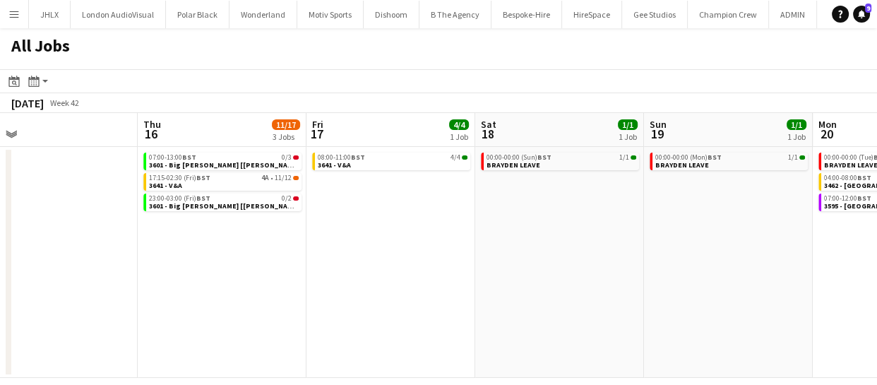
drag, startPoint x: 578, startPoint y: 280, endPoint x: 737, endPoint y: 267, distance: 159.3
click at [631, 274] on app-calendar-viewport "Mon 13 20/30 4 Jobs Tue 14 7/23 3 Jobs Wed 15 Thu 16 11/17 3 Jobs Fri 17 4/4 1 …" at bounding box center [438, 245] width 877 height 265
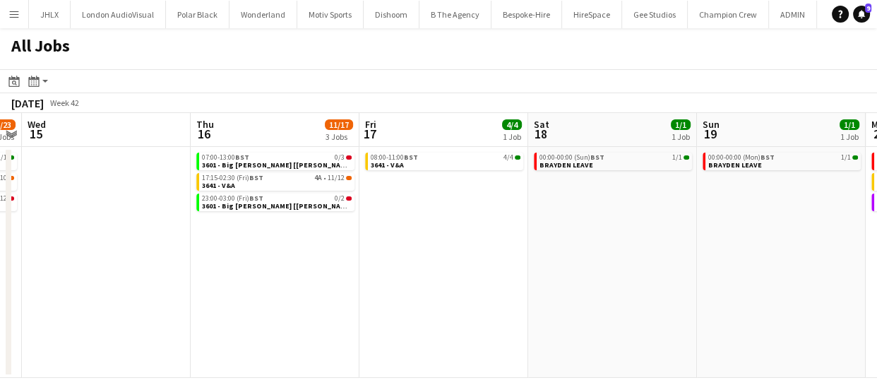
drag, startPoint x: 417, startPoint y: 253, endPoint x: 587, endPoint y: 249, distance: 170.1
click at [490, 244] on app-calendar-viewport "Mon 13 20/30 4 Jobs Tue 14 7/23 3 Jobs Wed 15 Thu 16 11/17 3 Jobs Fri 17 4/4 1 …" at bounding box center [438, 245] width 877 height 265
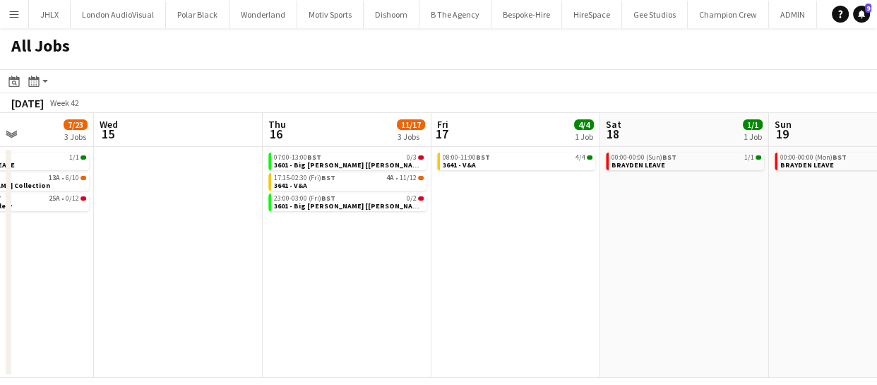
drag, startPoint x: 440, startPoint y: 264, endPoint x: 644, endPoint y: 260, distance: 204.0
click at [586, 261] on app-calendar-viewport "Sun 12 9/30 1 Job Mon 13 20/30 4 Jobs Tue 14 7/23 3 Jobs Wed 15 Thu 16 11/17 3 …" at bounding box center [438, 245] width 877 height 265
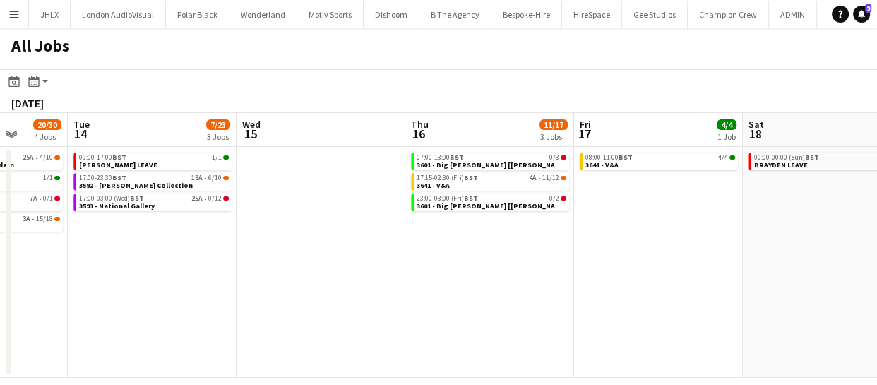
click at [615, 265] on app-calendar-viewport "Sat 11 0/17 2 Jobs Sun 12 9/30 1 Job Mon 13 20/30 4 Jobs Tue 14 7/23 3 Jobs Wed…" at bounding box center [438, 245] width 877 height 265
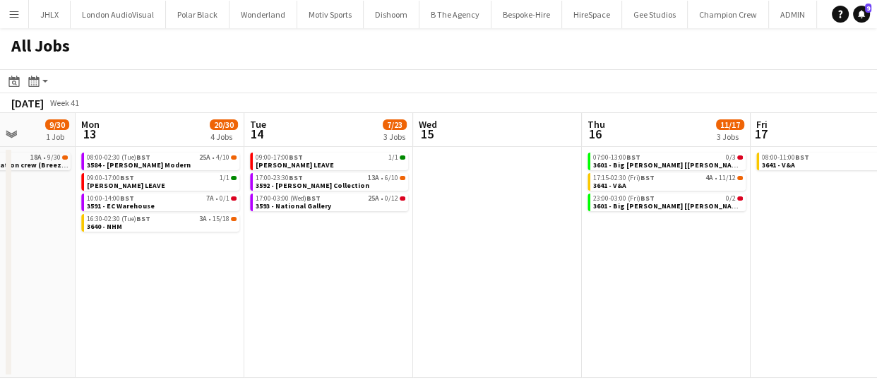
drag, startPoint x: 431, startPoint y: 284, endPoint x: 719, endPoint y: 279, distance: 288.7
click at [650, 282] on app-calendar-viewport "Fri 10 8/31 4 Jobs Sat 11 0/17 2 Jobs Sun 12 9/30 1 Job Mon 13 20/30 4 Jobs Tue…" at bounding box center [438, 245] width 877 height 265
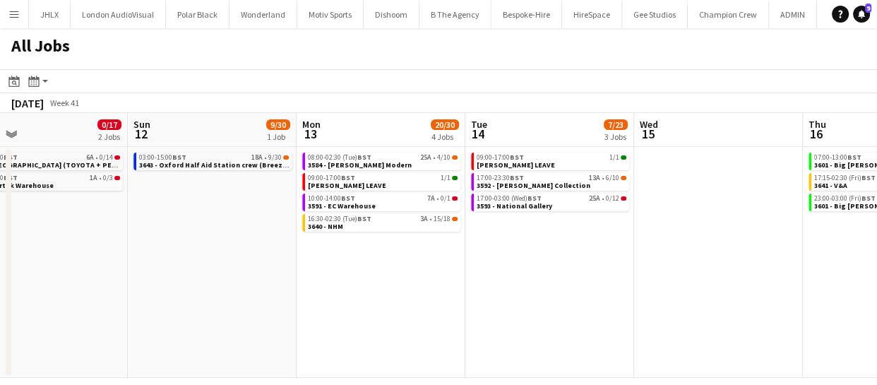
drag, startPoint x: 642, startPoint y: 289, endPoint x: 858, endPoint y: 253, distance: 219.0
click at [812, 256] on app-calendar-viewport "Thu 9 11/13 4 Jobs Fri 10 8/31 4 Jobs Sat 11 0/17 2 Jobs Sun 12 9/30 1 Job Mon …" at bounding box center [438, 245] width 877 height 265
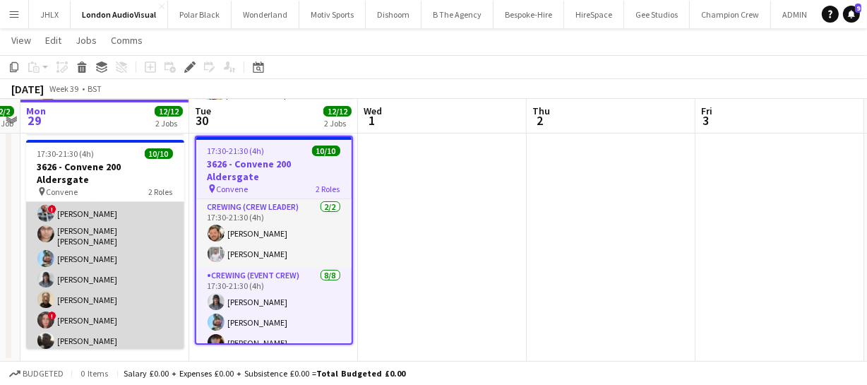
scroll to position [100, 0]
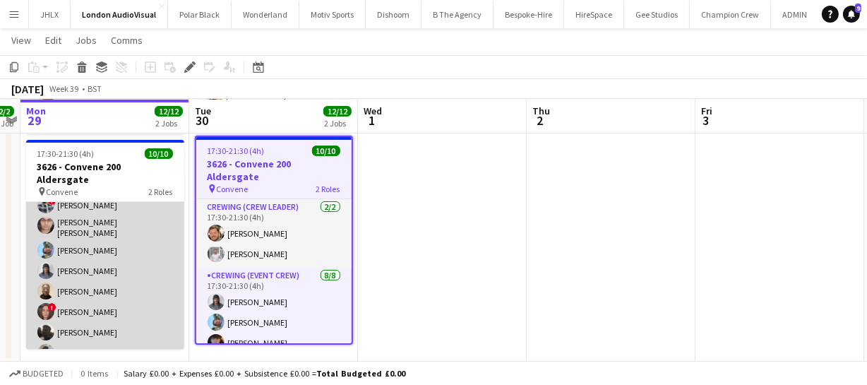
click at [42, 303] on app-user-avatar at bounding box center [45, 311] width 17 height 17
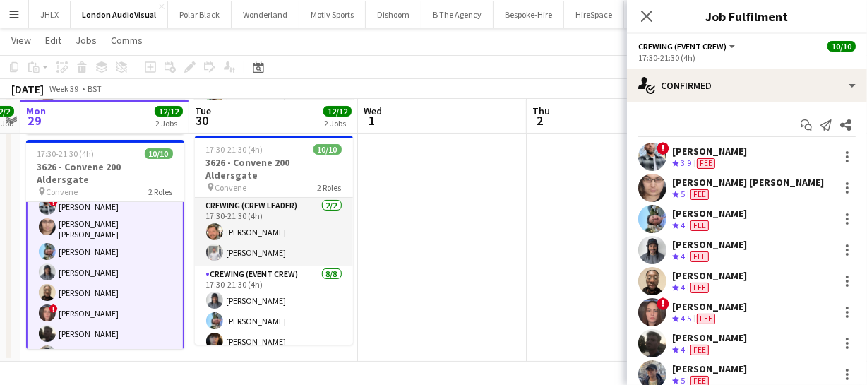
scroll to position [101, 0]
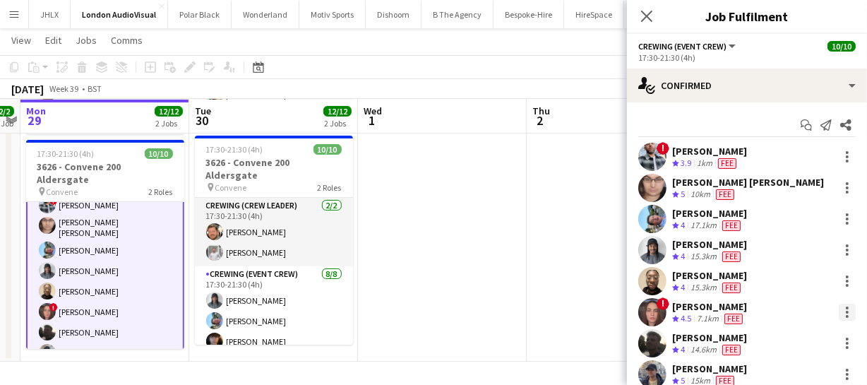
click at [838, 313] on div at bounding box center [846, 311] width 17 height 17
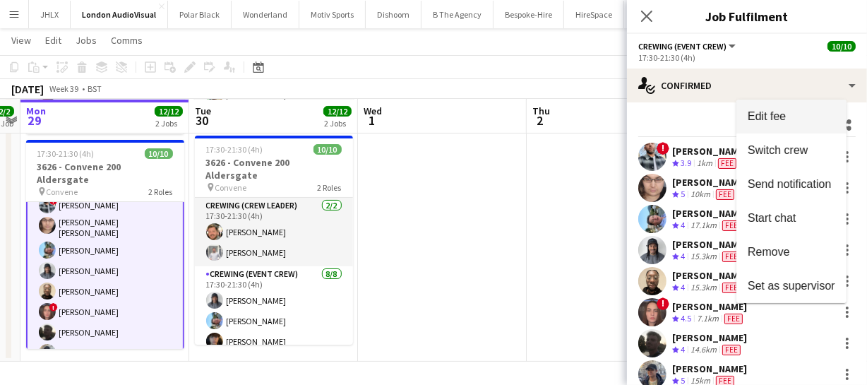
click at [771, 113] on span "Edit fee" at bounding box center [766, 116] width 38 height 12
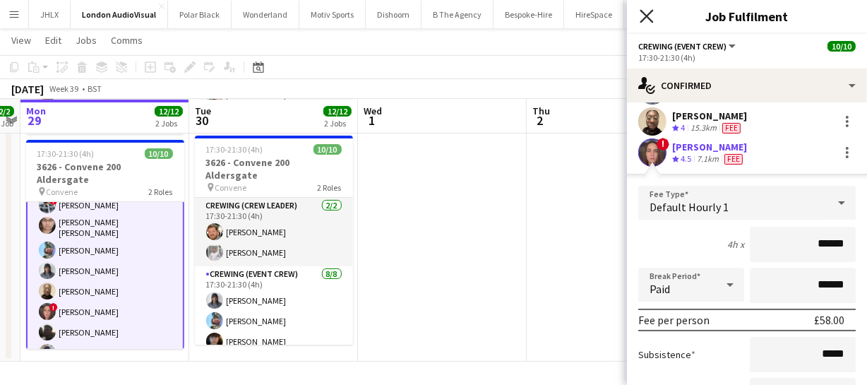
click at [644, 14] on icon at bounding box center [645, 15] width 13 height 13
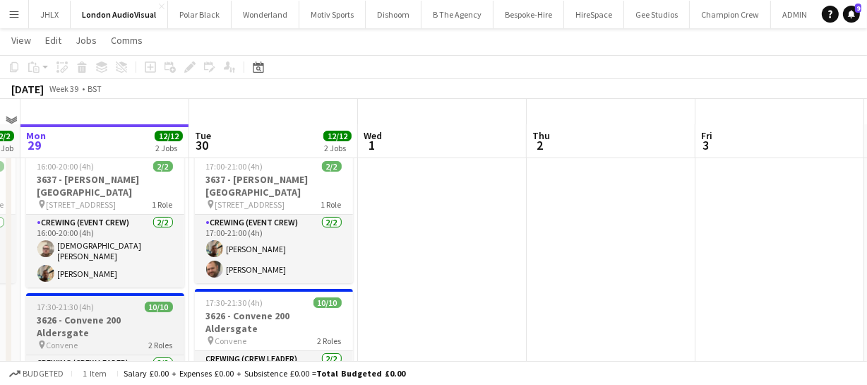
scroll to position [0, 0]
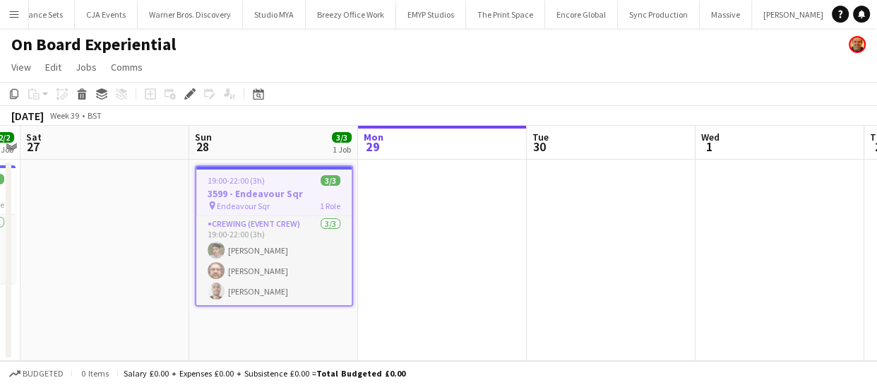
scroll to position [0, 1802]
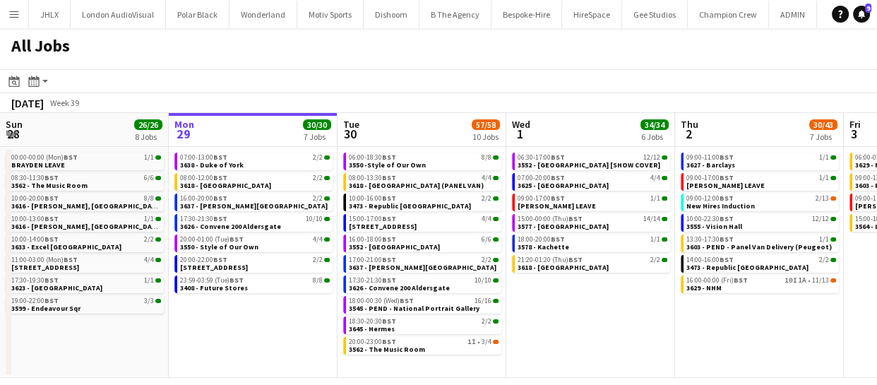
scroll to position [0, 423]
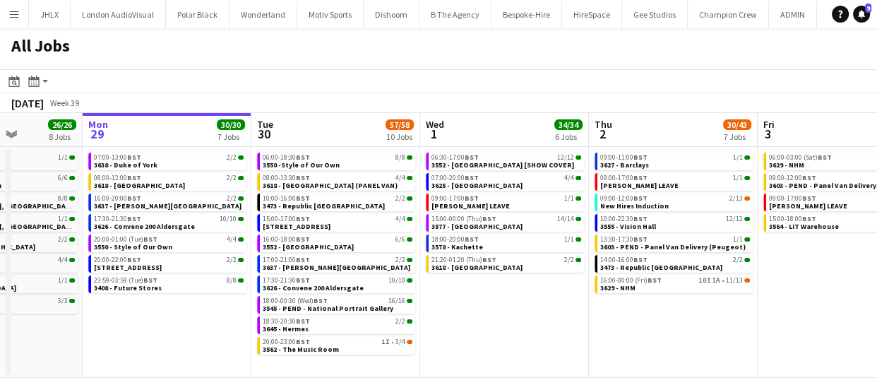
drag, startPoint x: 704, startPoint y: 318, endPoint x: 617, endPoint y: 318, distance: 86.8
click at [617, 318] on app-calendar-viewport "Fri 26 21/21 10 Jobs Sat 27 35/39 6 Jobs Sun 28 26/26 8 Jobs Mon 29 30/30 7 Job…" at bounding box center [438, 245] width 877 height 265
click at [324, 341] on div "20:00-23:00 BST 1I • 3/4" at bounding box center [338, 341] width 150 height 7
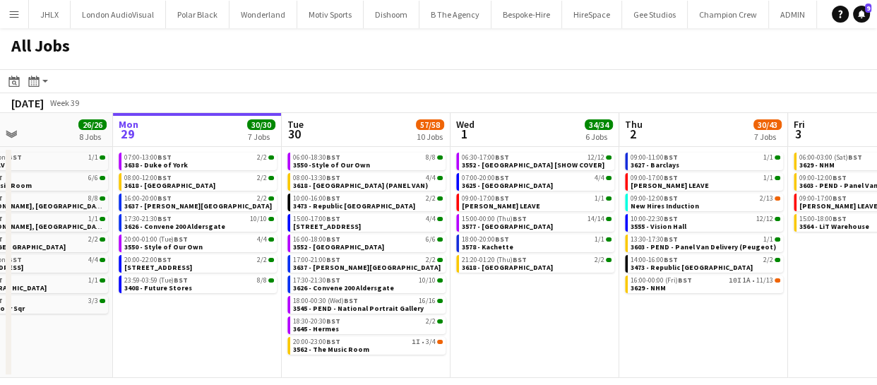
scroll to position [0, 311]
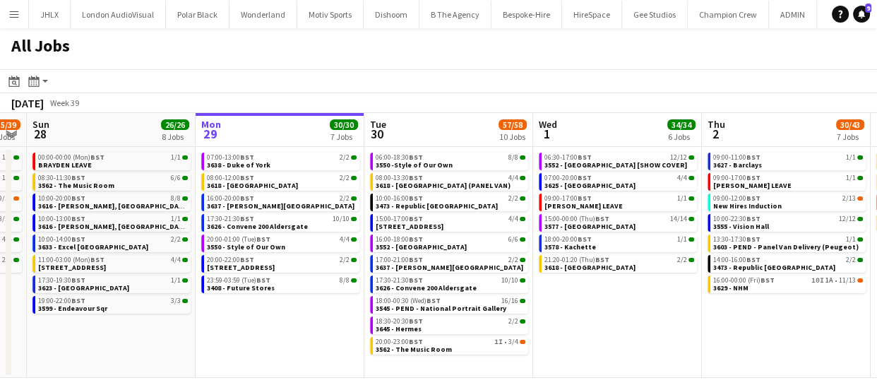
drag, startPoint x: 587, startPoint y: 347, endPoint x: 699, endPoint y: 343, distance: 113.0
click at [699, 343] on app-calendar-viewport "Fri 26 21/21 10 Jobs Sat 27 35/39 6 Jobs Sun 28 26/26 8 Jobs Mon 29 30/30 7 Job…" at bounding box center [438, 245] width 877 height 265
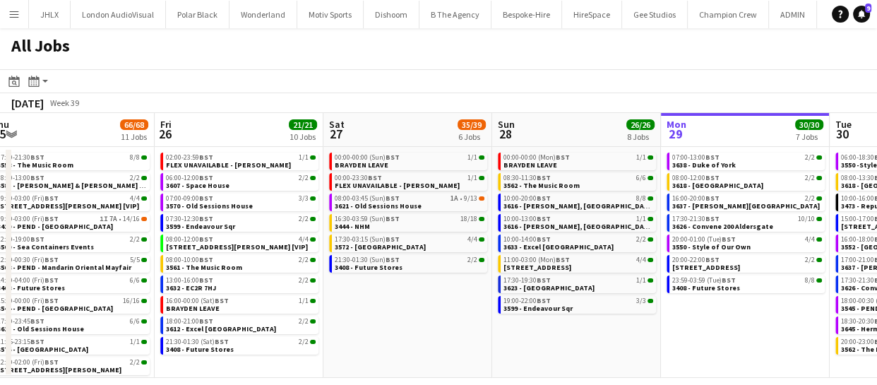
scroll to position [0, 438]
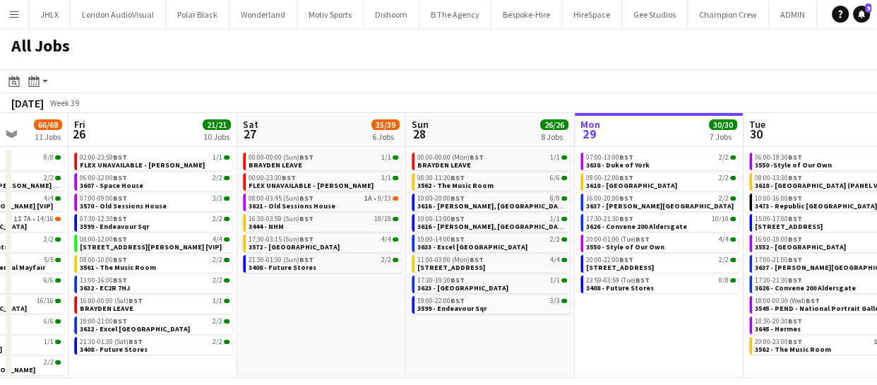
drag, startPoint x: 279, startPoint y: 335, endPoint x: 644, endPoint y: 322, distance: 365.8
click at [644, 322] on app-calendar-viewport "Tue 23 20/20 7 Jobs Wed 24 43/43 10 Jobs Thu 25 66/68 11 Jobs Fri 26 21/21 10 J…" at bounding box center [438, 245] width 877 height 265
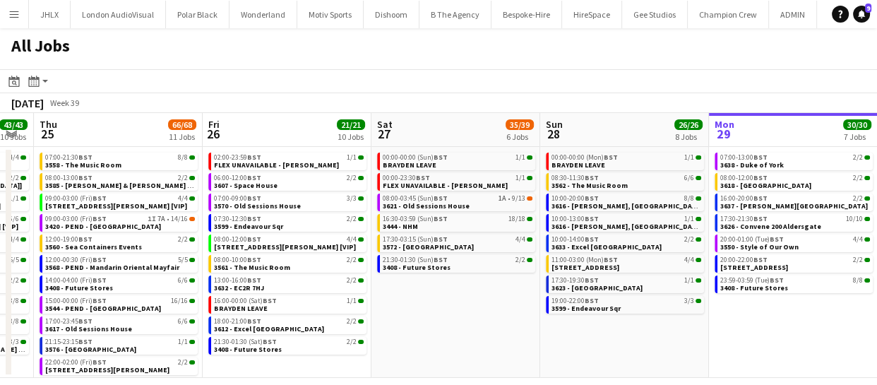
scroll to position [0, 294]
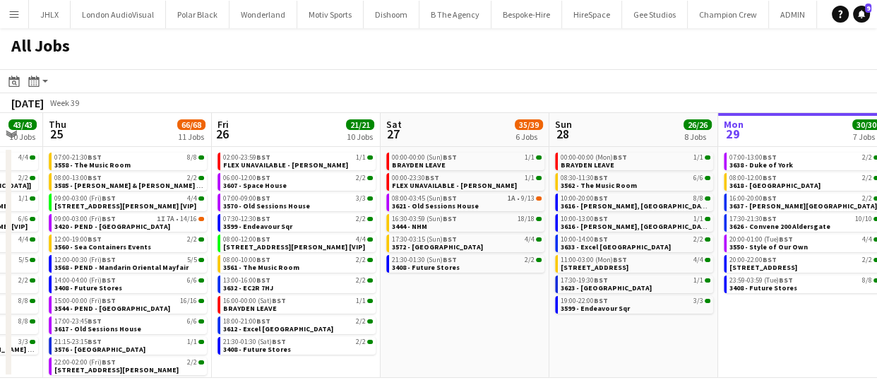
drag, startPoint x: 318, startPoint y: 343, endPoint x: 462, endPoint y: 331, distance: 143.8
click at [462, 331] on app-calendar-viewport "Tue 23 20/20 7 Jobs Wed 24 43/43 10 Jobs Thu 25 66/68 11 Jobs Fri 26 21/21 10 J…" at bounding box center [438, 245] width 877 height 265
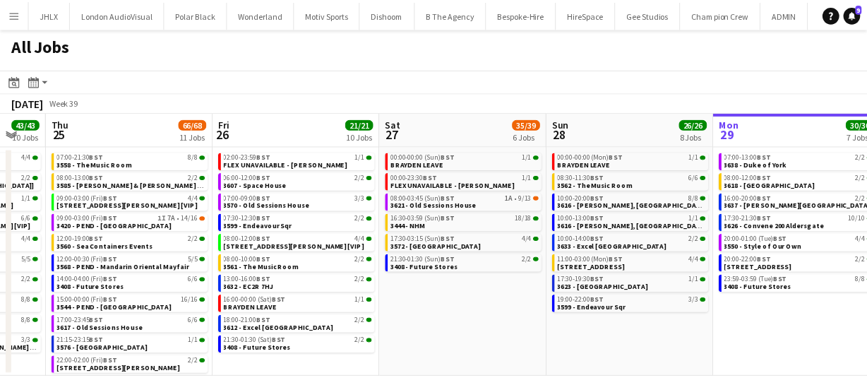
scroll to position [0, 450]
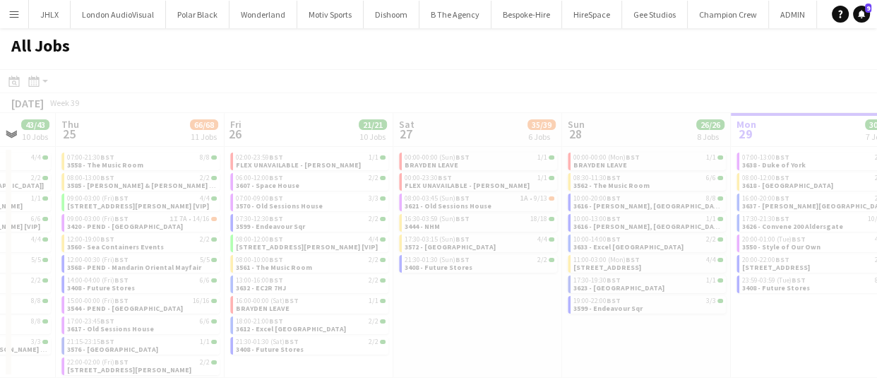
drag, startPoint x: 435, startPoint y: 335, endPoint x: 466, endPoint y: 324, distance: 32.1
click at [467, 324] on app-all-jobs "All Jobs Date picker SEP 2025 SEP 2025 Monday M Tuesday T Wednesday W Thursday …" at bounding box center [438, 202] width 877 height 349
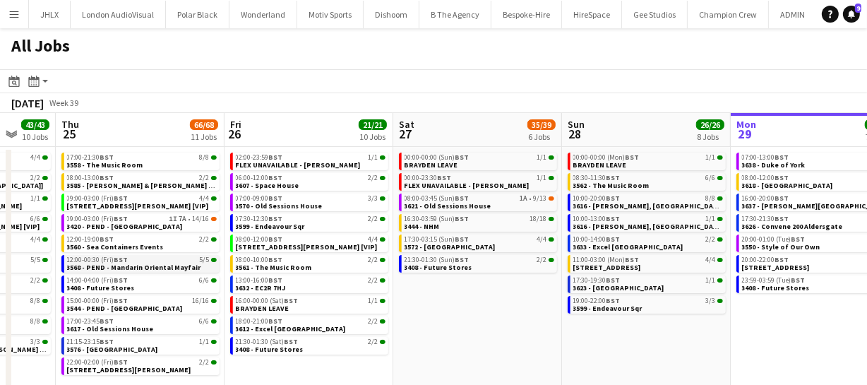
click at [145, 266] on span "3568 - PEND - Mandarin Oriental Mayfair" at bounding box center [134, 267] width 134 height 9
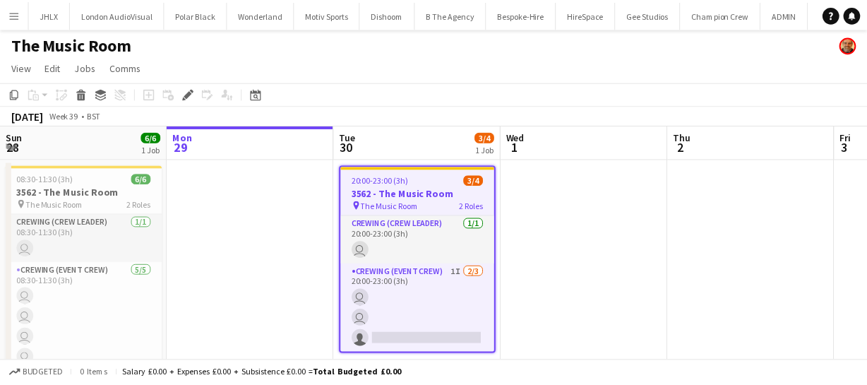
scroll to position [0, 486]
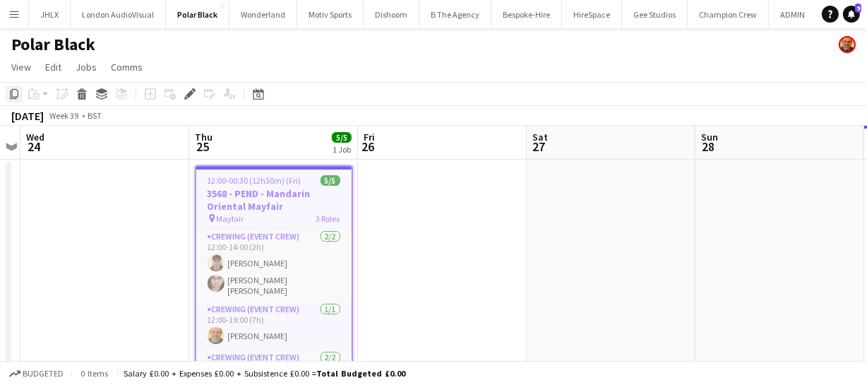
click at [10, 97] on icon at bounding box center [14, 94] width 8 height 10
click at [481, 253] on app-calendar-viewport "Sun 21 Mon 22 Tue 23 Wed 24 Thu 25 5/5 1 Job Fri 26 Sat 27 Sun 28 Mon 29 Tue 30…" at bounding box center [433, 264] width 867 height 277
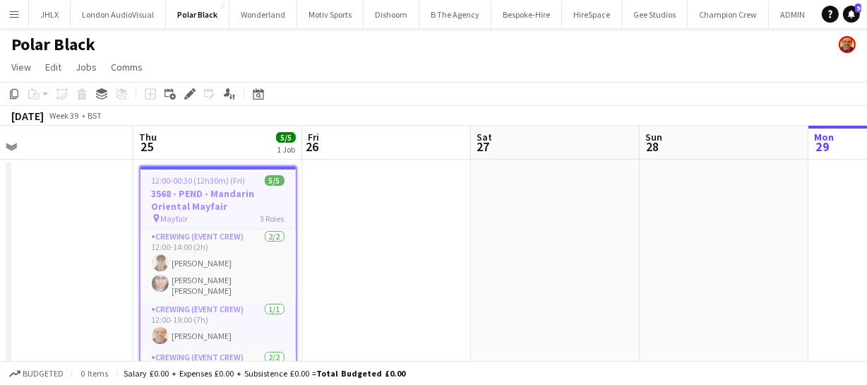
drag, startPoint x: 436, startPoint y: 246, endPoint x: 226, endPoint y: 233, distance: 210.8
click at [280, 241] on app-calendar-viewport "Sun 21 Mon 22 Tue 23 Wed 24 Thu 25 5/5 1 Job Fri 26 Sat 27 Sun 28 Mon 29 Tue 30…" at bounding box center [433, 264] width 867 height 277
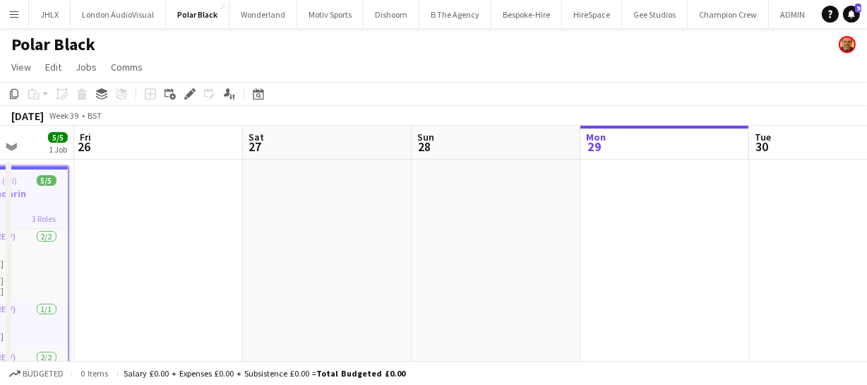
click at [191, 233] on app-calendar-viewport "Tue 23 Wed 24 Thu 25 5/5 1 Job Fri 26 Sat 27 Sun 28 Mon 29 Tue 30 Wed 1 4/4 1 J…" at bounding box center [433, 264] width 867 height 277
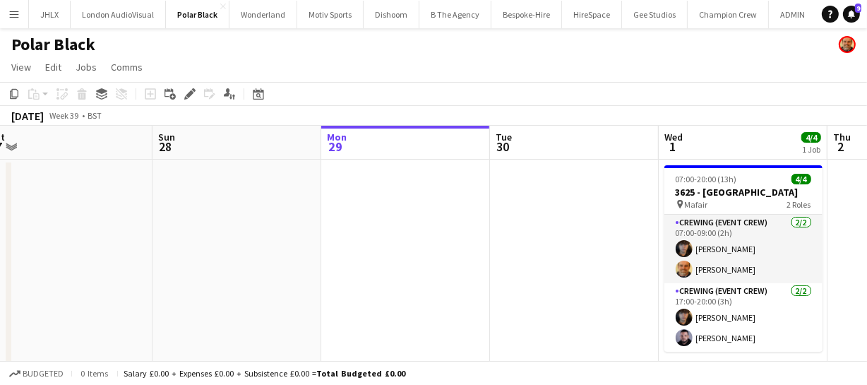
click at [247, 229] on app-calendar-viewport "Tue 23 Wed 24 Thu 25 5/5 1 Job Fri 26 Sat 27 Sun 28 Mon 29 Tue 30 Wed 1 4/4 1 J…" at bounding box center [433, 264] width 867 height 277
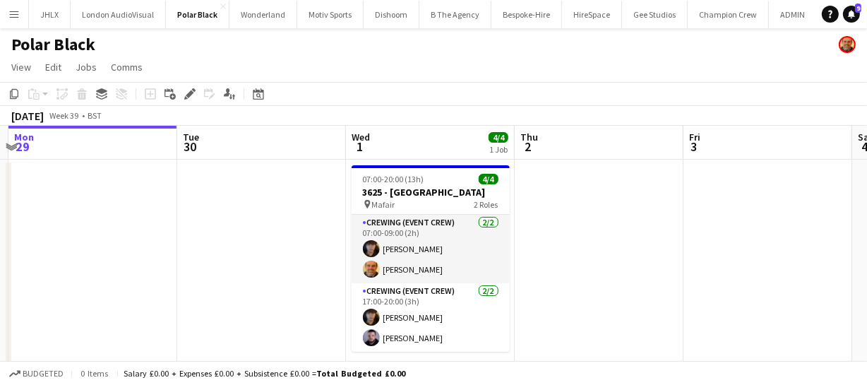
drag, startPoint x: 659, startPoint y: 245, endPoint x: 534, endPoint y: 247, distance: 124.9
click at [536, 246] on app-calendar-viewport "Thu 25 5/5 1 Job Fri 26 Sat 27 Sun 28 Mon 29 Tue 30 Wed 1 4/4 1 Job Thu 2 Fri 3…" at bounding box center [433, 264] width 867 height 277
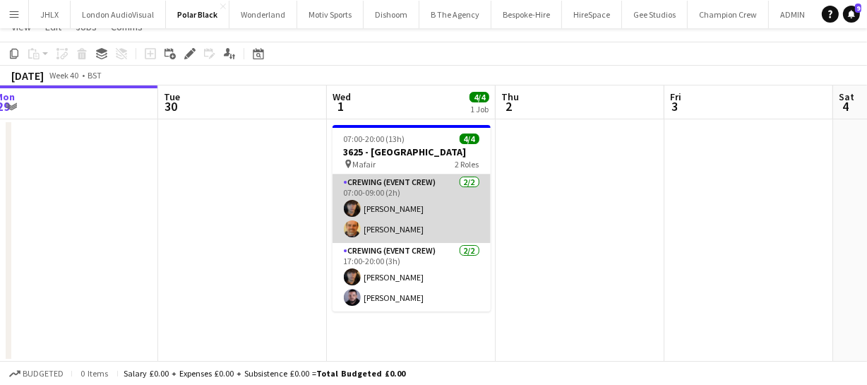
scroll to position [0, 0]
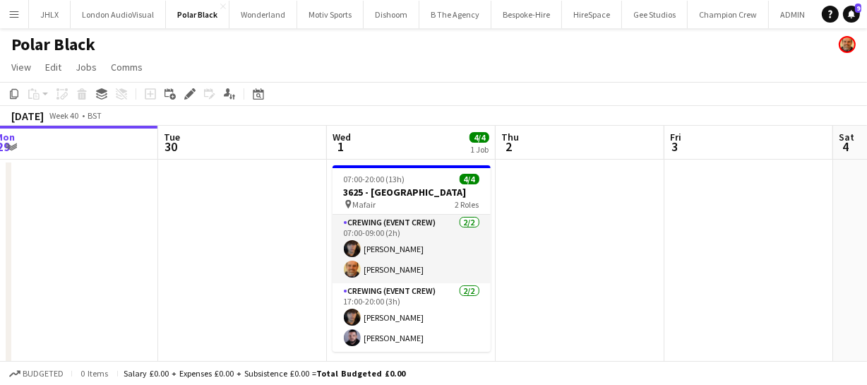
click at [457, 268] on app-calendar-viewport "Thu 25 5/5 1 Job Fri 26 Sat 27 Sun 28 Mon 29 Tue 30 Wed 1 4/4 1 Job Thu 2 Fri 3…" at bounding box center [433, 264] width 867 height 277
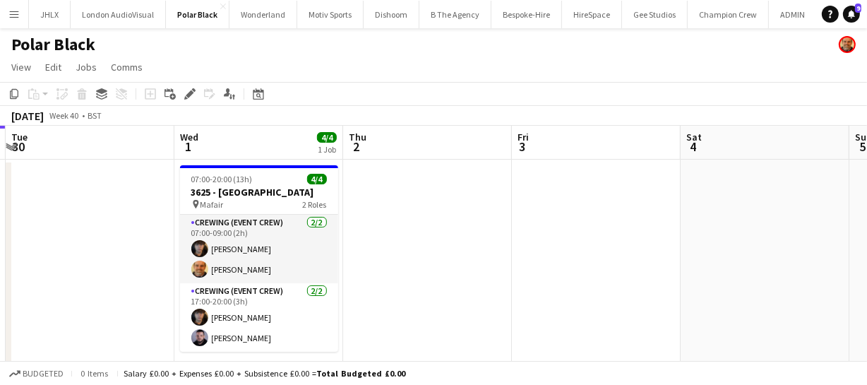
drag, startPoint x: 503, startPoint y: 282, endPoint x: 484, endPoint y: 282, distance: 19.1
click at [495, 282] on app-calendar-viewport "Sat 27 Sun 28 Mon 29 Tue 30 Wed 1 4/4 1 Job Thu 2 Fri 3 Sat 4 Sun 5 Mon 6 Tue 7…" at bounding box center [433, 264] width 867 height 277
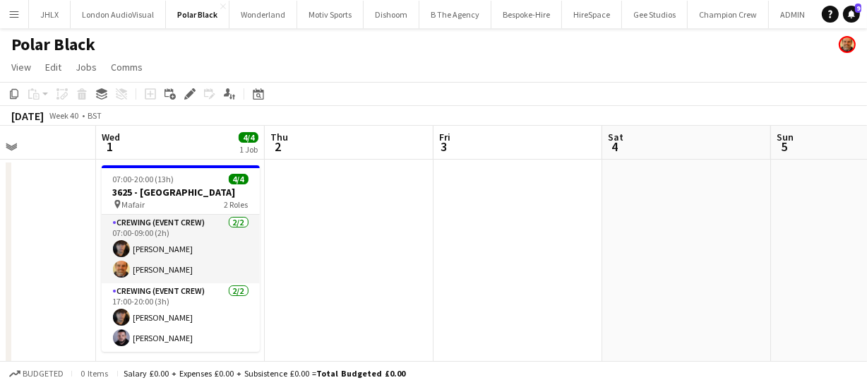
drag, startPoint x: 470, startPoint y: 275, endPoint x: 411, endPoint y: 264, distance: 60.4
click at [383, 268] on app-calendar-viewport "Sat 27 Sun 28 Mon 29 Tue 30 Wed 1 4/4 1 Job Thu 2 Fri 3 Sat 4 Sun 5 Mon 6 Tue 7…" at bounding box center [433, 264] width 867 height 277
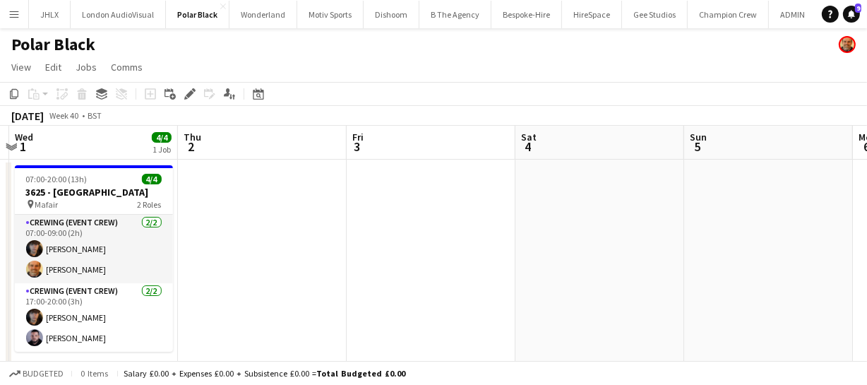
click at [359, 267] on app-calendar-viewport "Sat 27 Sun 28 Mon 29 Tue 30 Wed 1 4/4 1 Job Thu 2 Fri 3 Sat 4 Sun 5 Mon 6 Tue 7…" at bounding box center [433, 264] width 867 height 277
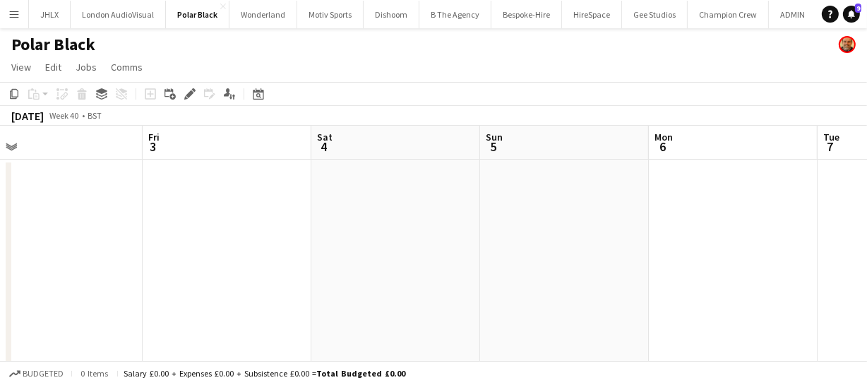
drag, startPoint x: 542, startPoint y: 275, endPoint x: 515, endPoint y: 258, distance: 32.1
click at [416, 269] on app-calendar-viewport "Mon 29 Tue 30 Wed 1 4/4 1 Job Thu 2 Fri 3 Sat 4 Sun 5 Mon 6 Tue 7 Wed 8 Thu 9 0…" at bounding box center [433, 264] width 867 height 277
click at [441, 252] on app-calendar-viewport "Mon 29 Tue 30 Wed 1 4/4 1 Job Thu 2 Fri 3 Sat 4 Sun 5 Mon 6 Tue 7 Wed 8 Thu 9 0…" at bounding box center [433, 264] width 867 height 277
click at [332, 243] on app-calendar-viewport "Wed 1 4/4 1 Job Thu 2 Fri 3 Sat 4 Sun 5 Mon 6 Tue 7 Wed 8 Thu 9 Fri 10 Sat 11 0…" at bounding box center [433, 264] width 867 height 277
click at [374, 242] on app-calendar-viewport "Wed 1 4/4 1 Job Thu 2 Fri 3 Sat 4 Sun 5 Mon 6 Tue 7 Wed 8 Thu 9 Fri 10 Sat 11 0…" at bounding box center [433, 264] width 867 height 277
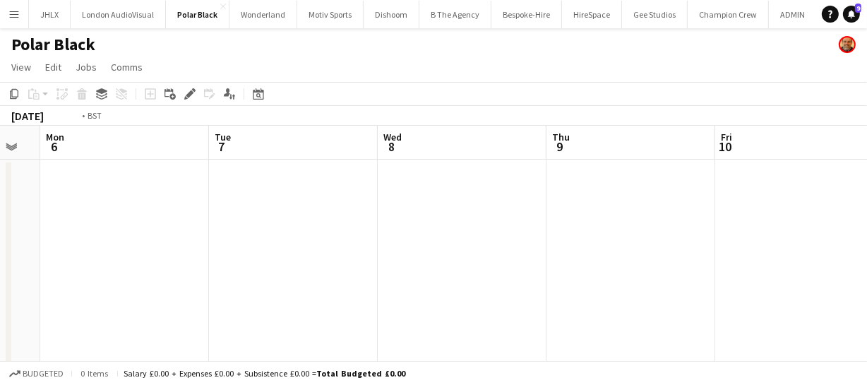
drag, startPoint x: 413, startPoint y: 242, endPoint x: 452, endPoint y: 234, distance: 39.7
click at [332, 237] on app-calendar-viewport "Fri 3 Sat 4 Sun 5 Mon 6 Tue 7 Wed 8 Thu 9 Fri 10 Sat 11 Sun 12 Mon 13" at bounding box center [433, 264] width 867 height 277
click at [241, 242] on app-calendar-viewport "Fri 3 Sat 4 Sun 5 Mon 6 Tue 7 Wed 8 Thu 9 Fri 10 Sat 11 Sun 12 Mon 13" at bounding box center [433, 264] width 867 height 277
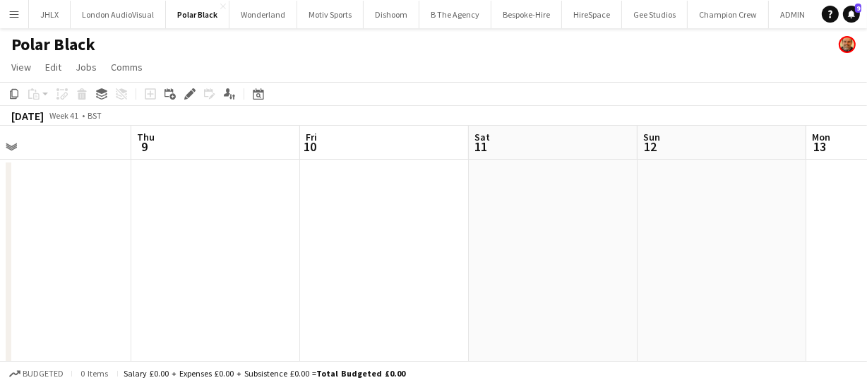
click at [253, 233] on app-calendar-viewport "Sun 5 Mon 6 Tue 7 Wed 8 Thu 9 Fri 10 Sat 11 Sun 12 Mon 13 Tue 14 Wed 15" at bounding box center [433, 264] width 867 height 277
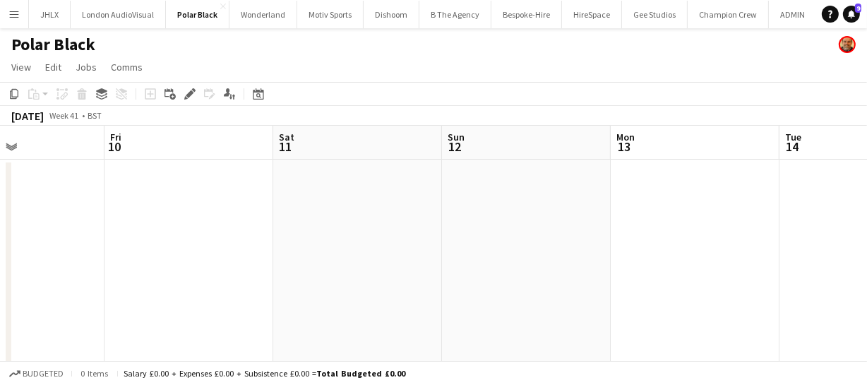
drag, startPoint x: 268, startPoint y: 225, endPoint x: 240, endPoint y: 220, distance: 28.8
click at [204, 224] on app-calendar-viewport "Tue 7 Wed 8 Thu 9 Fri 10 Sat 11 Sun 12 Mon 13 Tue 14 Wed 15 Thu 16 Fri 17" at bounding box center [433, 264] width 867 height 277
click at [148, 216] on app-calendar-viewport "Tue 7 Wed 8 Thu 9 Fri 10 Sat 11 Sun 12 Mon 13 Tue 14 Wed 15 Thu 16 Fri 17" at bounding box center [433, 264] width 867 height 277
drag, startPoint x: 303, startPoint y: 215, endPoint x: 186, endPoint y: 203, distance: 117.1
click at [147, 210] on app-calendar-viewport "Thu 9 Fri 10 Sat 11 Sun 12 Mon 13 Tue 14 Wed 15 Thu 16 Fri 17 Sat 18 Sun 19" at bounding box center [433, 264] width 867 height 277
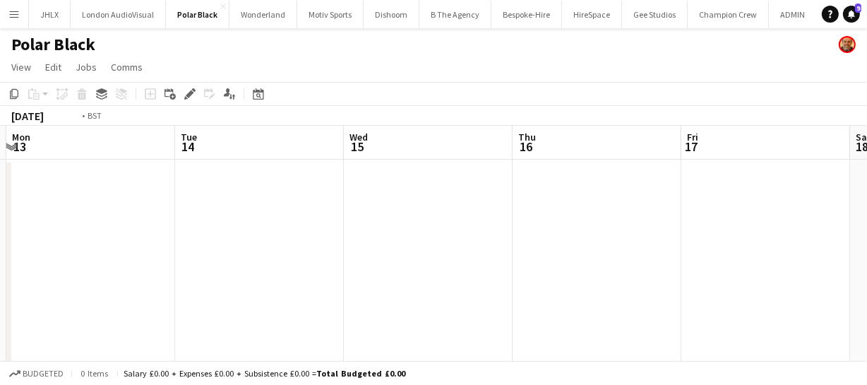
click at [200, 205] on app-calendar-viewport "Thu 9 Fri 10 Sat 11 Sun 12 Mon 13 Tue 14 Wed 15 Thu 16 Fri 17 Sat 18 Sun 19" at bounding box center [433, 264] width 867 height 277
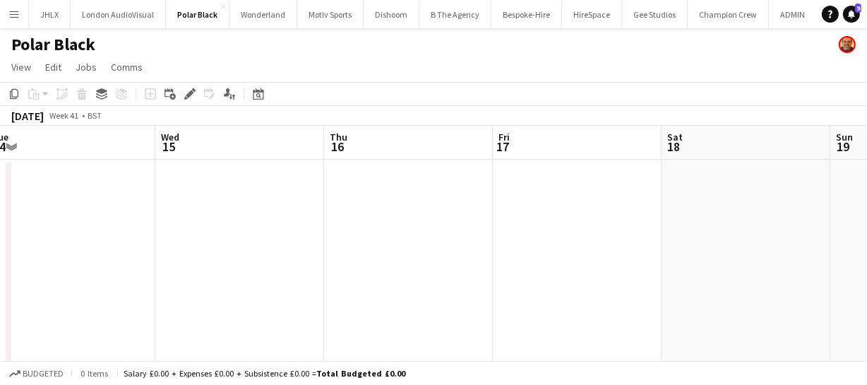
click at [228, 191] on app-calendar-viewport "Sat 11 Sun 12 Mon 13 Tue 14 Wed 15 Thu 16 Fri 17 Sat 18 Sun 19 Mon 20 Tue 21" at bounding box center [433, 264] width 867 height 277
drag, startPoint x: 393, startPoint y: 198, endPoint x: 357, endPoint y: 198, distance: 36.0
click at [338, 198] on app-calendar-viewport "Sat 11 Sun 12 Mon 13 Tue 14 Wed 15 Thu 16 Fri 17 Sat 18 Sun 19 Mon 20 Tue 21" at bounding box center [433, 264] width 867 height 277
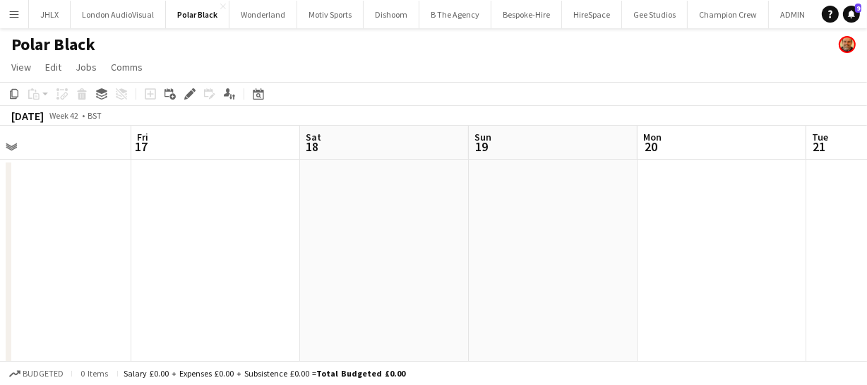
click at [261, 208] on app-calendar-viewport "Mon 13 Tue 14 Wed 15 Thu 16 Fri 17 Sat 18 Sun 19 Mon 20 Tue 21 Wed 22 Thu 23" at bounding box center [433, 264] width 867 height 277
drag, startPoint x: 323, startPoint y: 216, endPoint x: 450, endPoint y: 210, distance: 127.2
click at [264, 214] on app-calendar-viewport "Wed 15 Thu 16 Fri 17 Sat 18 Sun 19 Mon 20 Tue 21 Wed 22 Thu 23 Fri 24 Sat 25" at bounding box center [433, 264] width 867 height 277
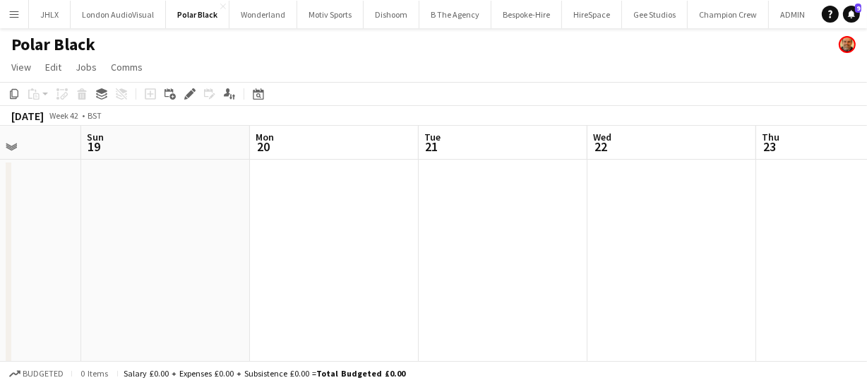
click at [313, 212] on app-calendar-viewport "Wed 15 Thu 16 Fri 17 Sat 18 Sun 19 Mon 20 Tue 21 Wed 22 Thu 23 Fri 24 Sat 25" at bounding box center [433, 264] width 867 height 277
drag, startPoint x: 657, startPoint y: 254, endPoint x: 402, endPoint y: 247, distance: 254.9
click at [325, 263] on app-calendar-viewport "Fri 17 Sat 18 Sun 19 Mon 20 Tue 21 Wed 22 Thu 23 Fri 24 Sat 25 Sun 26 Mon 27" at bounding box center [433, 264] width 867 height 277
click at [344, 243] on app-calendar-viewport "Sun 19 Mon 20 Tue 21 Wed 22 Thu 23 Fri 24 Sat 25 Sun 26 Mon 27 Tue 28 Wed 29" at bounding box center [433, 264] width 867 height 277
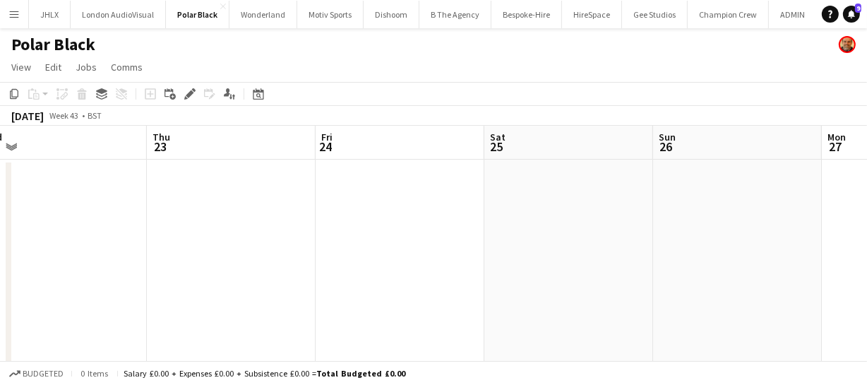
drag, startPoint x: 519, startPoint y: 236, endPoint x: 263, endPoint y: 231, distance: 256.3
click at [275, 231] on app-calendar-viewport "Sun 19 Mon 20 Tue 21 Wed 22 Thu 23 Fri 24 Sat 25 Sun 26 Mon 27 Tue 28 Wed 29" at bounding box center [433, 264] width 867 height 277
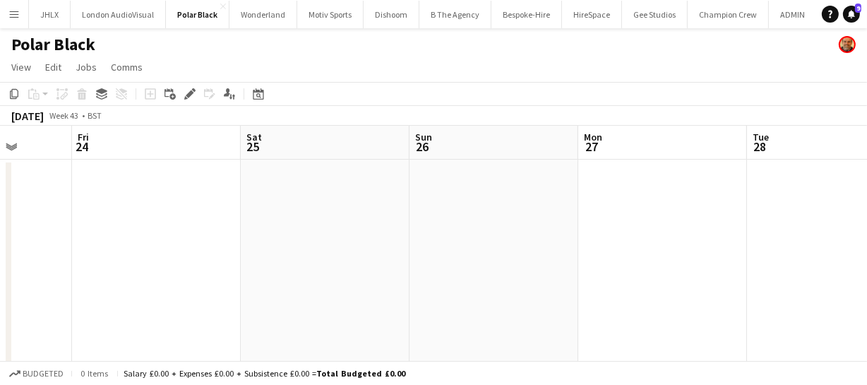
drag, startPoint x: 318, startPoint y: 229, endPoint x: 496, endPoint y: 227, distance: 177.9
click at [260, 227] on app-calendar-viewport "Tue 21 Wed 22 Thu 23 Fri 24 Sat 25 Sun 26 Mon 27 Tue 28 Wed 29 Thu 30 Fri 31" at bounding box center [433, 264] width 867 height 277
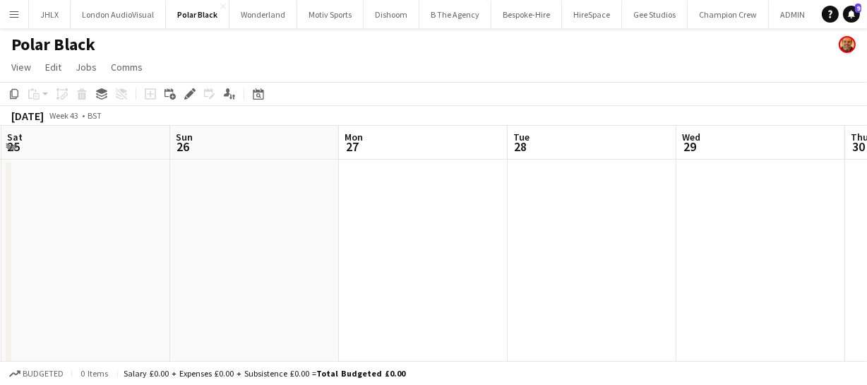
click at [584, 185] on app-date-cell at bounding box center [591, 281] width 169 height 243
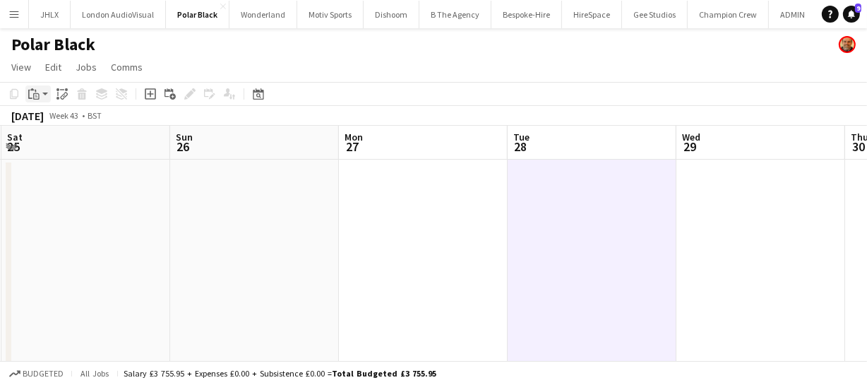
click at [35, 90] on icon at bounding box center [35, 91] width 1 height 3
click at [54, 124] on link "Paste Ctrl+V" at bounding box center [103, 120] width 133 height 13
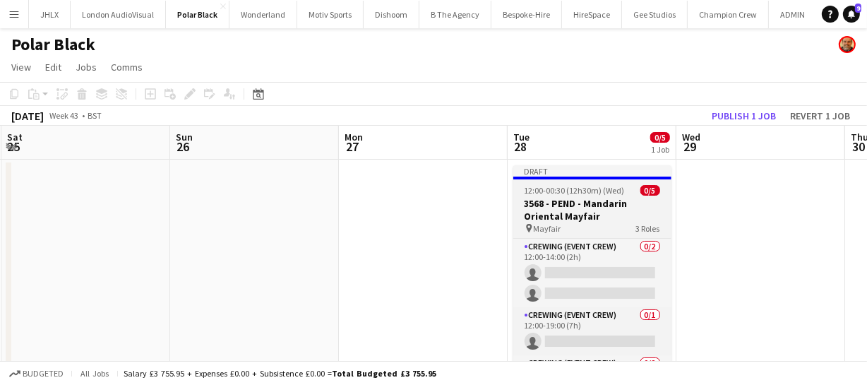
click at [582, 200] on h3 "3568 - PEND - Mandarin Oriental Mayfair" at bounding box center [592, 209] width 158 height 25
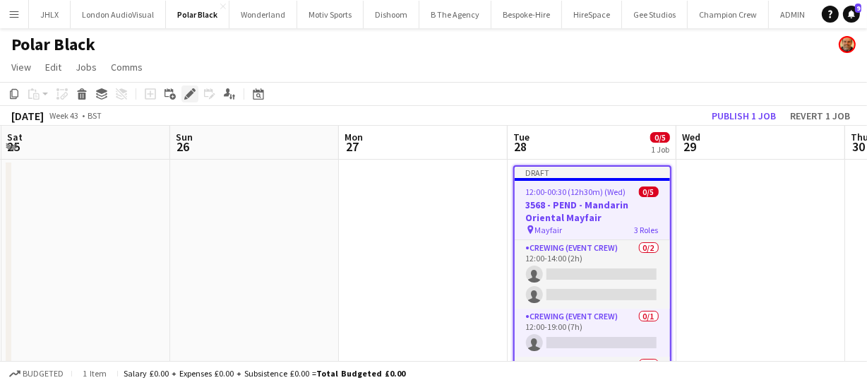
click at [186, 92] on icon "Edit" at bounding box center [189, 93] width 11 height 11
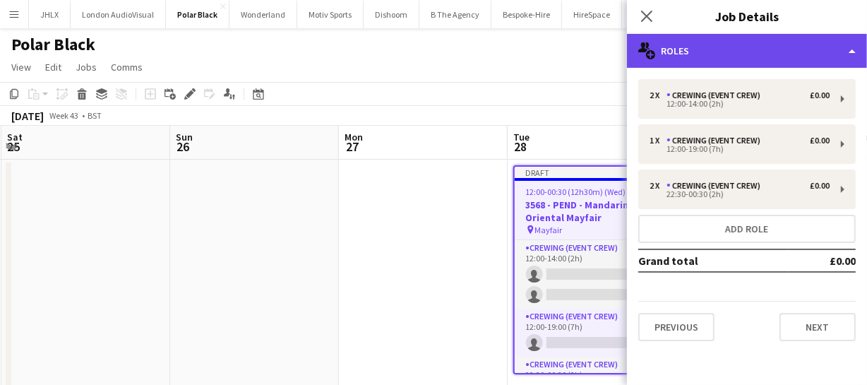
click at [706, 54] on div "multiple-users-add Roles" at bounding box center [747, 51] width 240 height 34
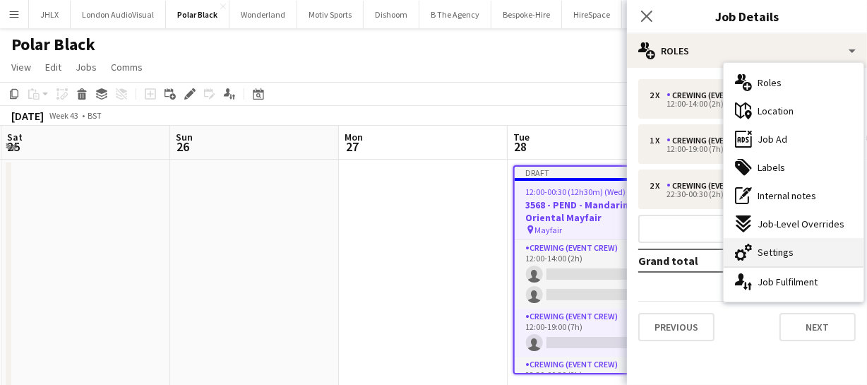
click at [800, 248] on div "cog-double-3 Settings" at bounding box center [793, 252] width 140 height 28
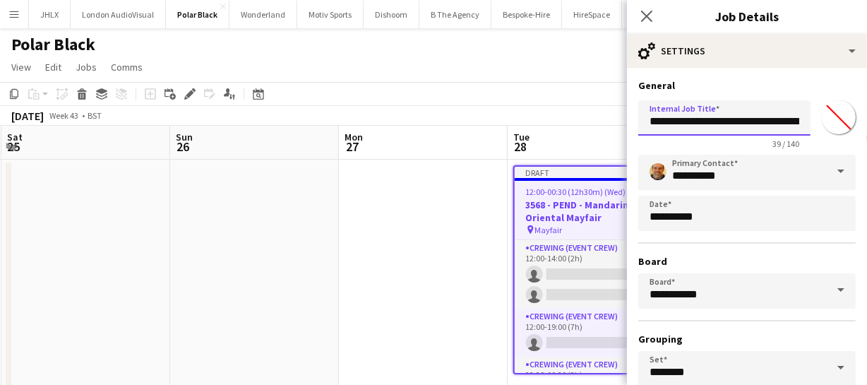
scroll to position [0, 47]
drag, startPoint x: 642, startPoint y: 119, endPoint x: 827, endPoint y: 128, distance: 185.1
click at [827, 128] on div "**********" at bounding box center [746, 122] width 217 height 54
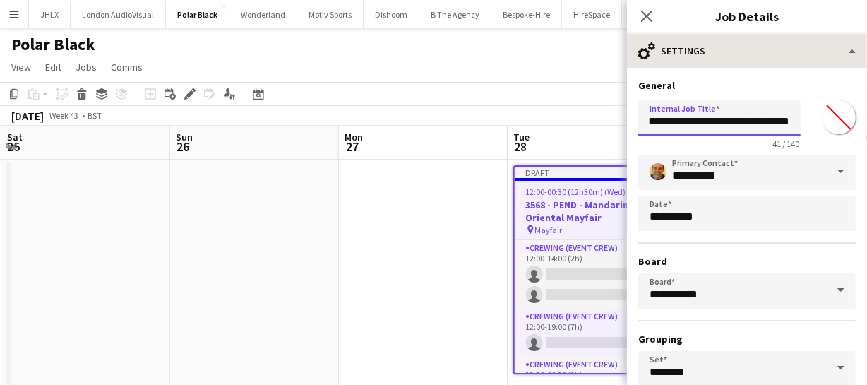
type input "**********"
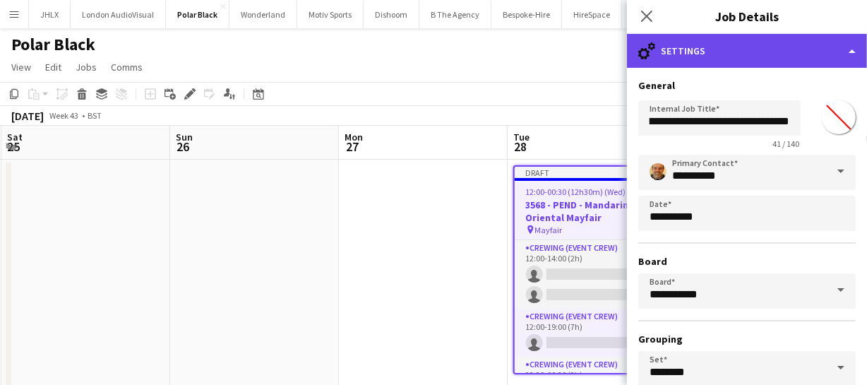
scroll to position [0, 0]
click at [783, 43] on div "cog-double-3 Settings" at bounding box center [747, 51] width 240 height 34
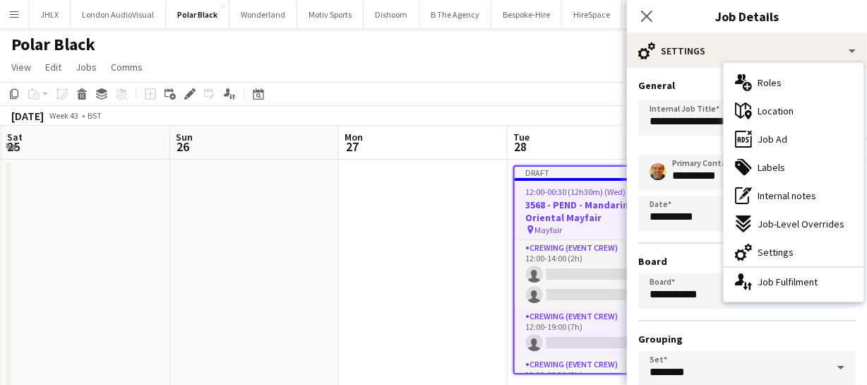
click at [796, 86] on div "multiple-users-add Roles" at bounding box center [793, 82] width 140 height 28
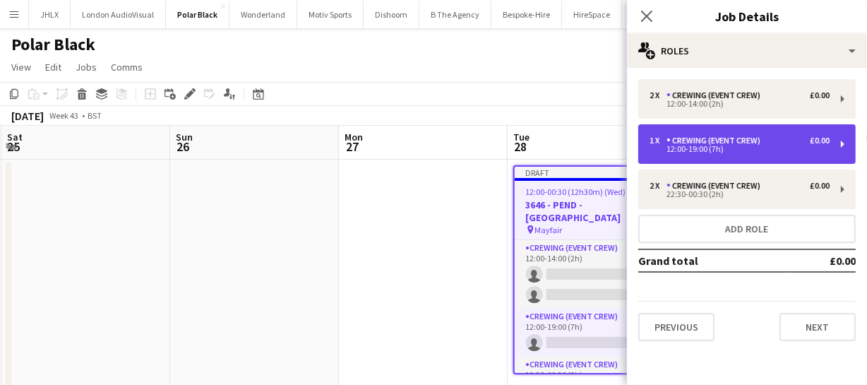
click at [746, 145] on div "Crewing (Event Crew)" at bounding box center [716, 141] width 100 height 10
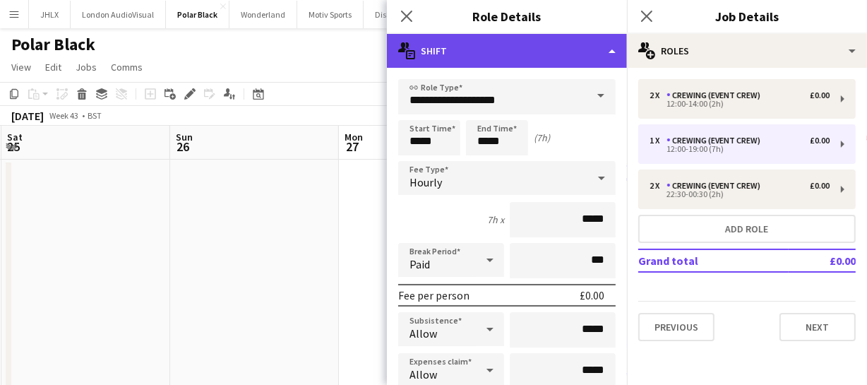
click at [522, 54] on div "multiple-actions-text Shift" at bounding box center [507, 51] width 240 height 34
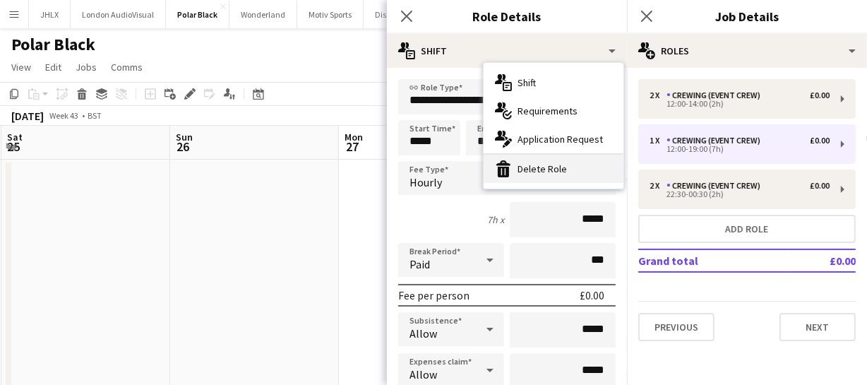
click at [557, 169] on div "bin-2 Delete Role" at bounding box center [553, 169] width 140 height 28
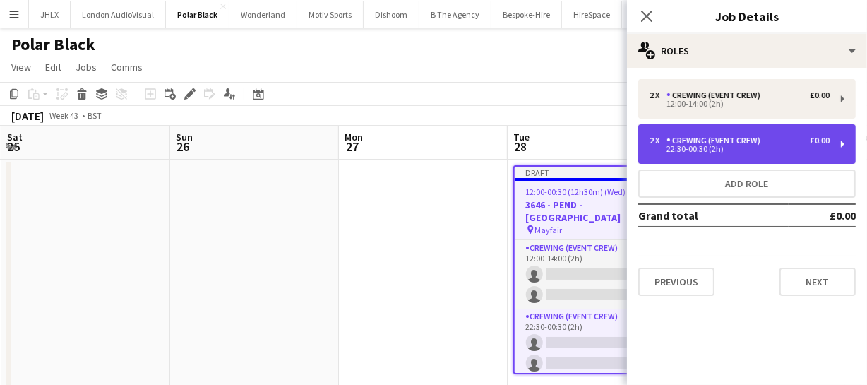
click at [707, 141] on div "Crewing (Event Crew)" at bounding box center [716, 141] width 100 height 10
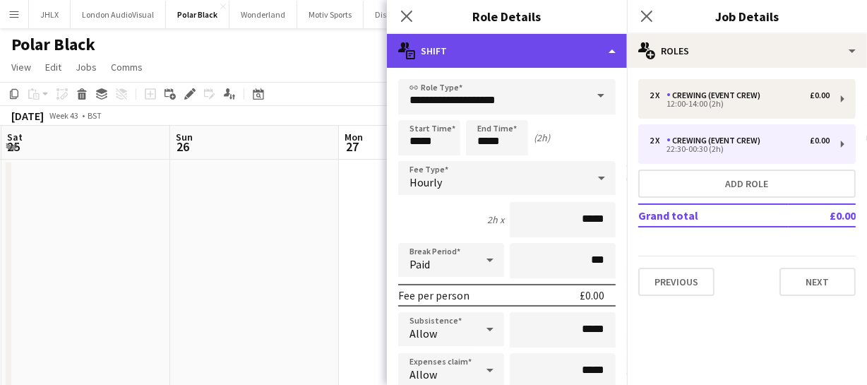
click at [541, 52] on div "multiple-actions-text Shift" at bounding box center [507, 51] width 240 height 34
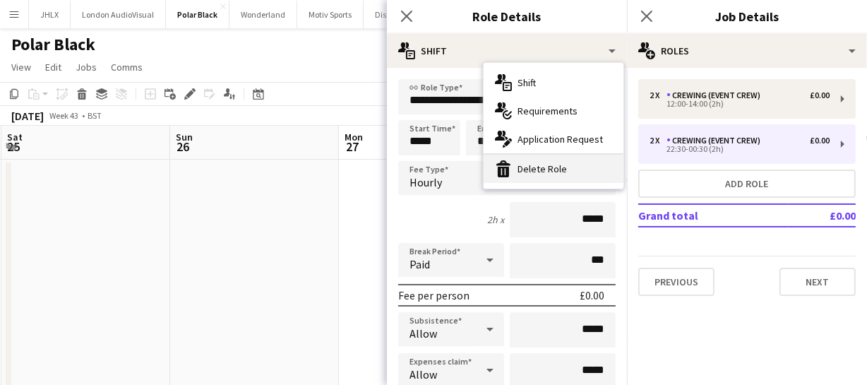
click at [579, 168] on div "bin-2 Delete Role" at bounding box center [553, 169] width 140 height 28
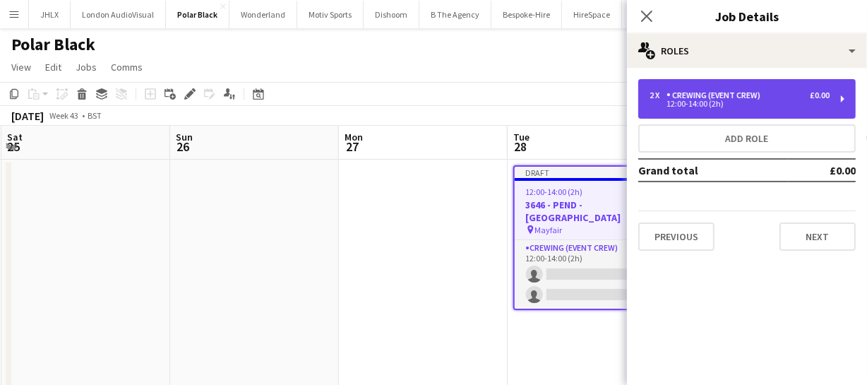
click at [721, 99] on div "Crewing (Event Crew)" at bounding box center [716, 95] width 100 height 10
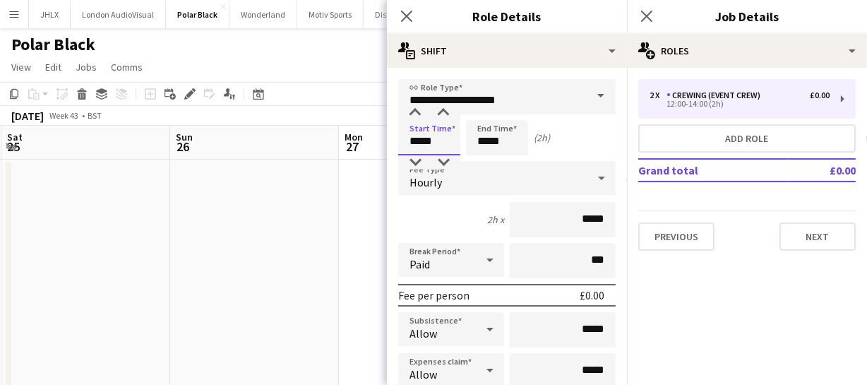
drag, startPoint x: 443, startPoint y: 142, endPoint x: 330, endPoint y: 139, distance: 112.3
click at [359, 141] on body "Menu Boards Boards Boards All jobs Status Workforce Workforce My Workforce Recr…" at bounding box center [433, 213] width 867 height 426
type input "*****"
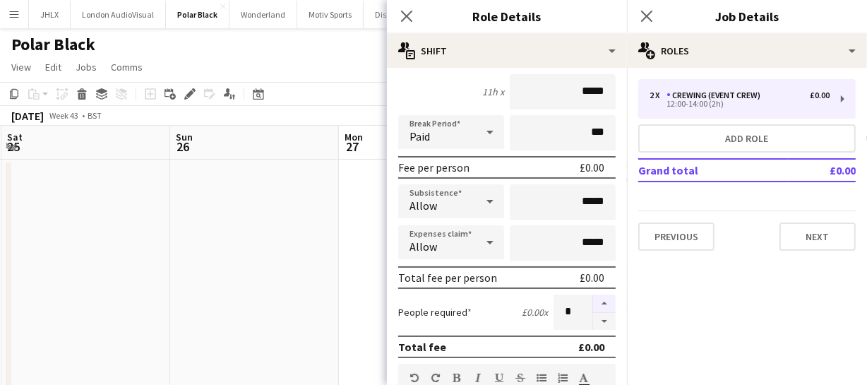
type input "*****"
click at [596, 303] on button "button" at bounding box center [604, 303] width 23 height 18
type input "*"
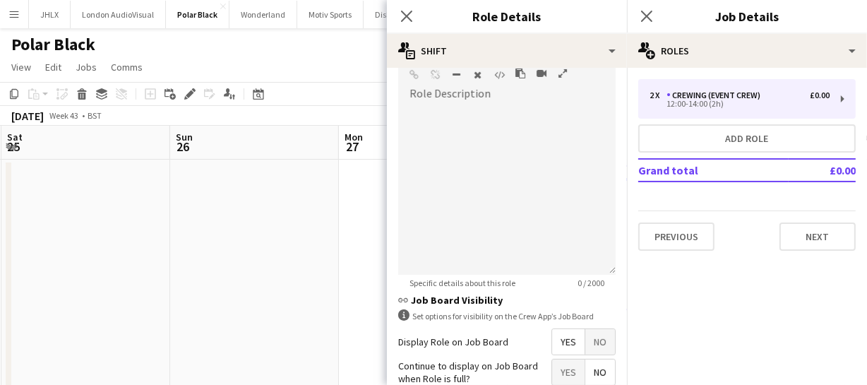
scroll to position [571, 0]
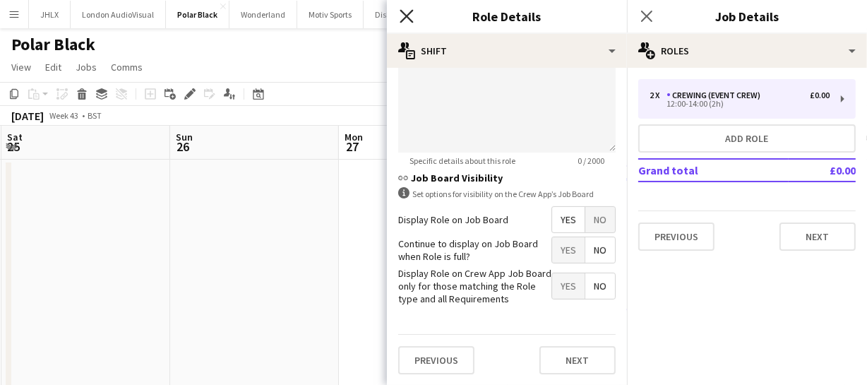
click at [412, 19] on icon "Close pop-in" at bounding box center [405, 15] width 13 height 13
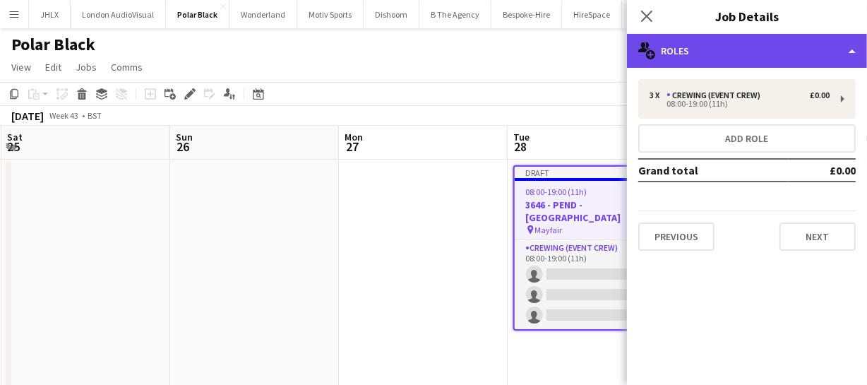
click at [715, 50] on div "multiple-users-add Roles" at bounding box center [747, 51] width 240 height 34
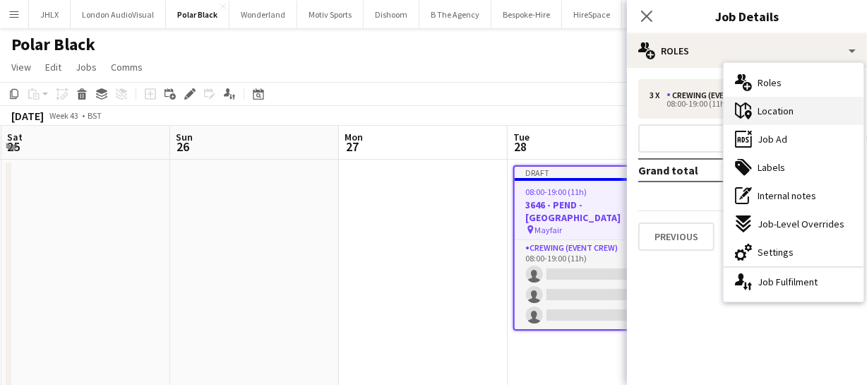
click at [776, 107] on span "Location" at bounding box center [775, 110] width 36 height 13
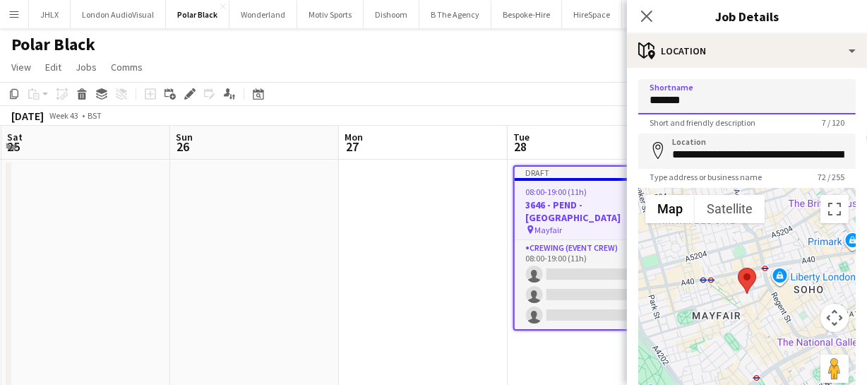
drag, startPoint x: 691, startPoint y: 100, endPoint x: 583, endPoint y: 92, distance: 108.3
click at [582, 96] on body "Menu Boards Boards Boards All jobs Status Workforce Workforce My Workforce Recr…" at bounding box center [433, 213] width 867 height 426
type input "******"
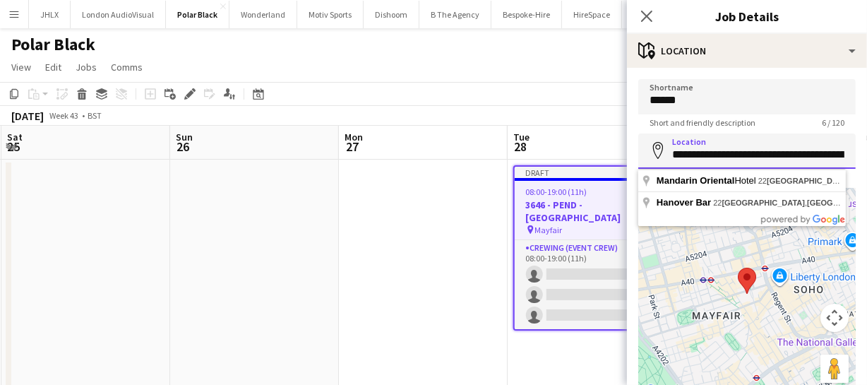
scroll to position [0, 196]
drag, startPoint x: 670, startPoint y: 152, endPoint x: 932, endPoint y: 157, distance: 262.6
click at [867, 157] on html "Menu Boards Boards Boards All jobs Status Workforce Workforce My Workforce Recr…" at bounding box center [433, 213] width 867 height 426
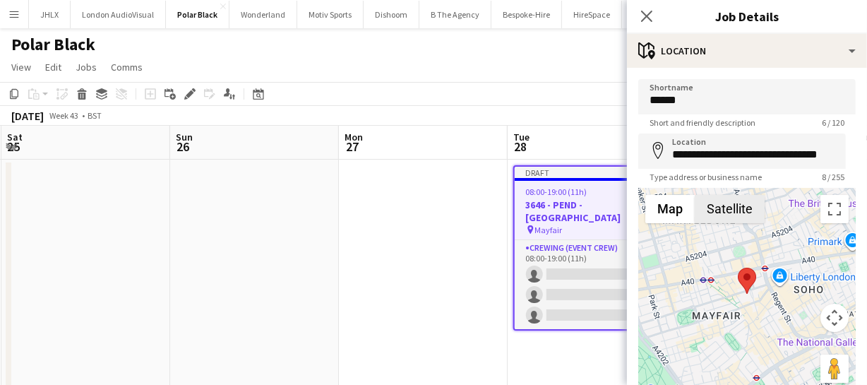
type input "**********"
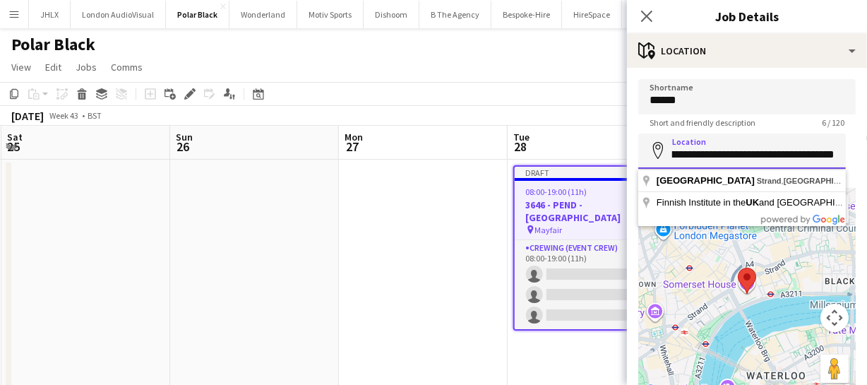
scroll to position [0, 60]
drag, startPoint x: 671, startPoint y: 156, endPoint x: 872, endPoint y: 160, distance: 201.2
click at [867, 160] on html "Menu Boards Boards Boards All jobs Status Workforce Workforce My Workforce Recr…" at bounding box center [433, 213] width 867 height 426
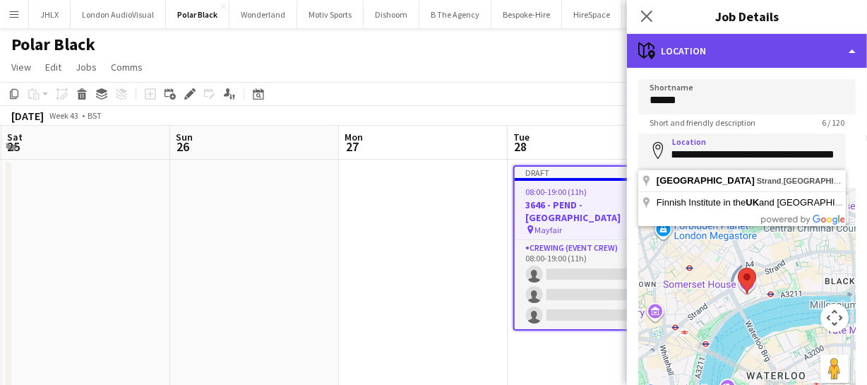
click at [786, 56] on div "maps-pin-1 Location" at bounding box center [747, 51] width 240 height 34
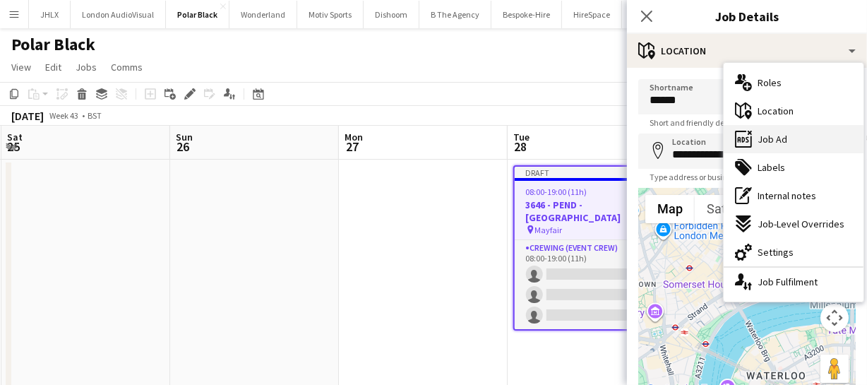
click at [790, 132] on div "ads-window Job Ad" at bounding box center [793, 139] width 140 height 28
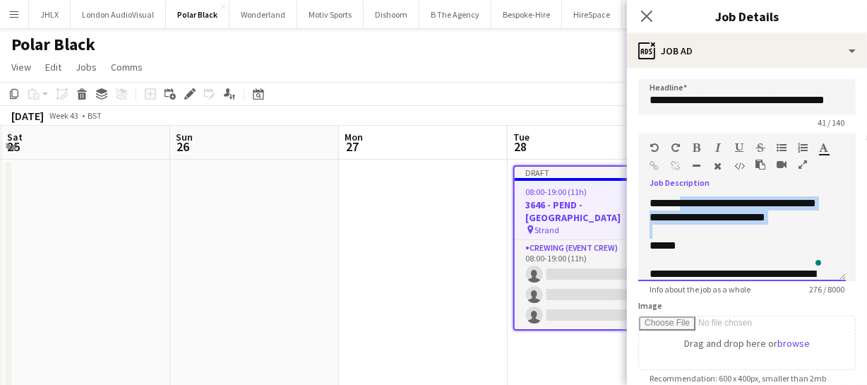
drag, startPoint x: 683, startPoint y: 198, endPoint x: 843, endPoint y: 233, distance: 163.9
click at [843, 233] on div "**********" at bounding box center [742, 238] width 208 height 85
paste div "To enrich screen reader interactions, please activate Accessibility in Grammarl…"
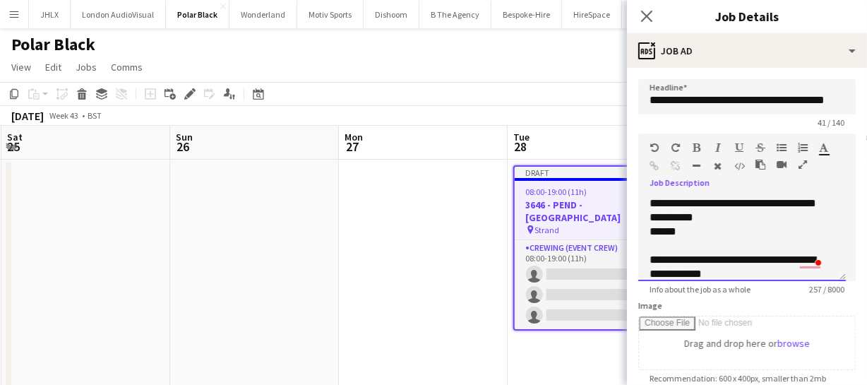
click at [654, 227] on div "******" at bounding box center [737, 231] width 176 height 14
click at [648, 232] on div "**********" at bounding box center [742, 238] width 208 height 85
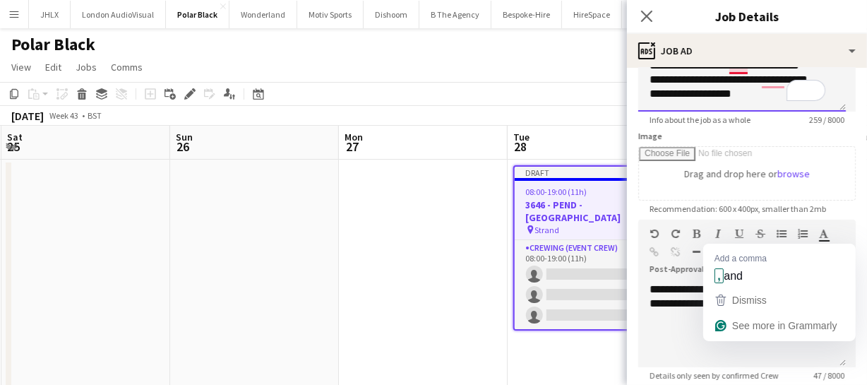
scroll to position [192, 0]
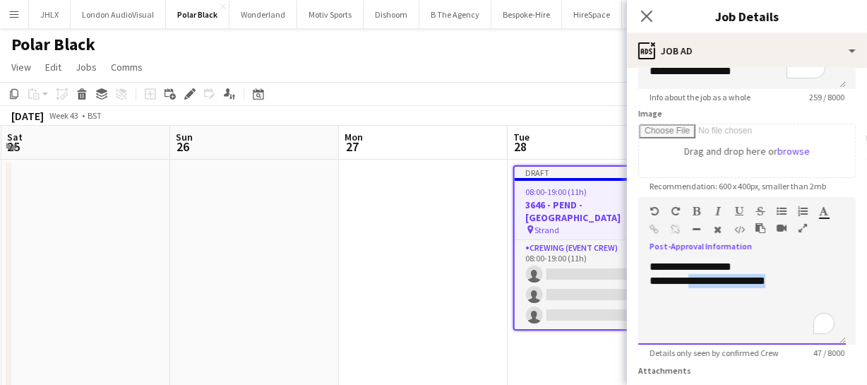
drag, startPoint x: 693, startPoint y: 278, endPoint x: 818, endPoint y: 279, distance: 124.9
click at [818, 279] on div "**********" at bounding box center [741, 281] width 185 height 14
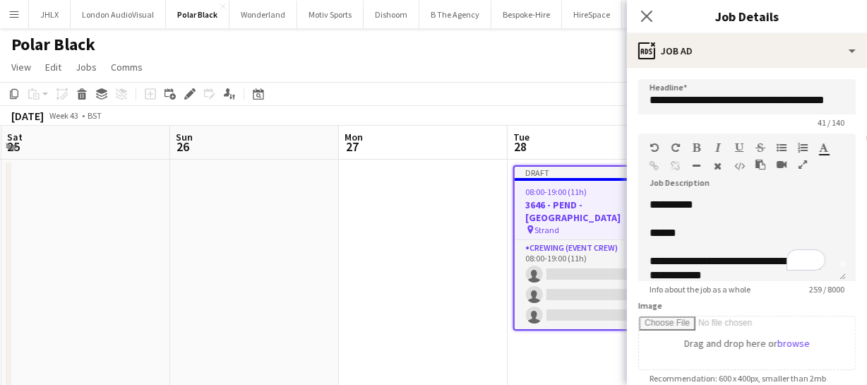
scroll to position [0, 0]
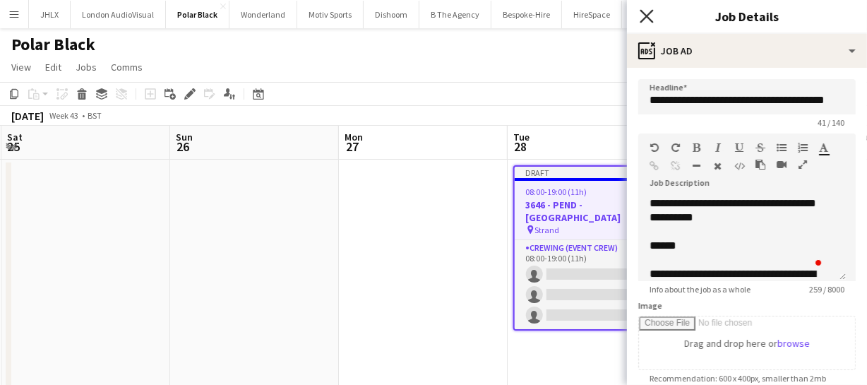
click at [648, 19] on icon "Close pop-in" at bounding box center [645, 15] width 13 height 13
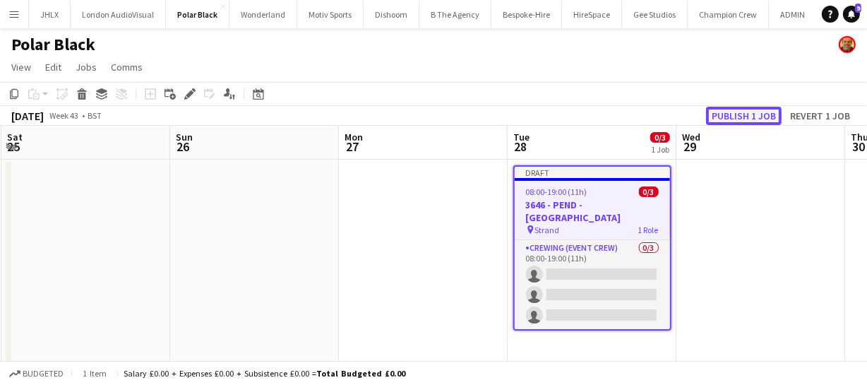
click at [757, 109] on button "Publish 1 job" at bounding box center [744, 116] width 76 height 18
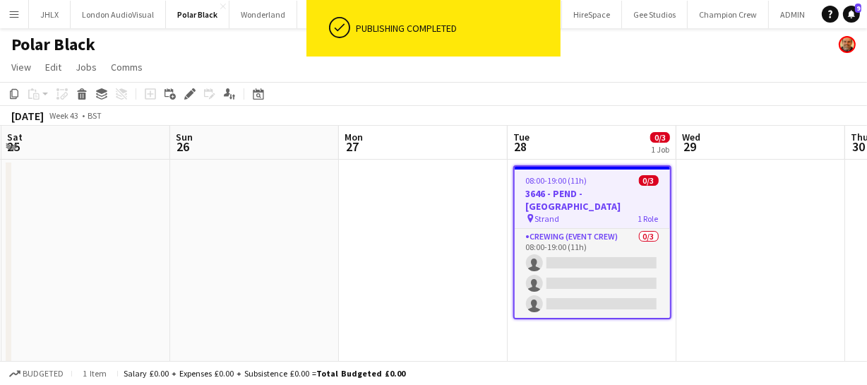
click at [601, 194] on h3 "3646 - PEND - Skate Lounge Somerset House" at bounding box center [592, 199] width 155 height 25
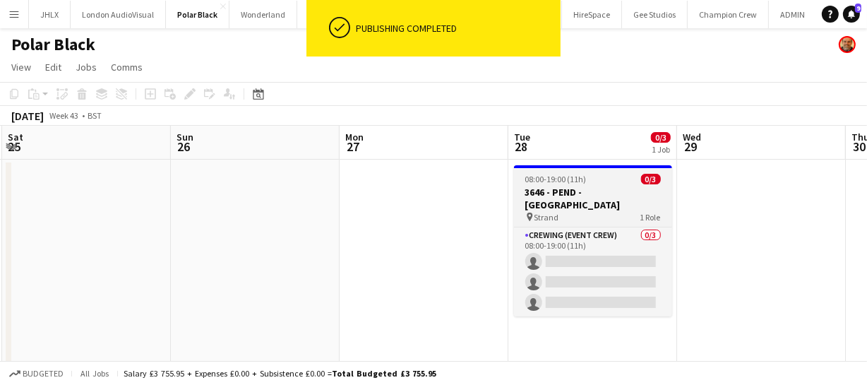
click at [601, 194] on h3 "3646 - PEND - Skate Lounge Somerset House" at bounding box center [593, 198] width 158 height 25
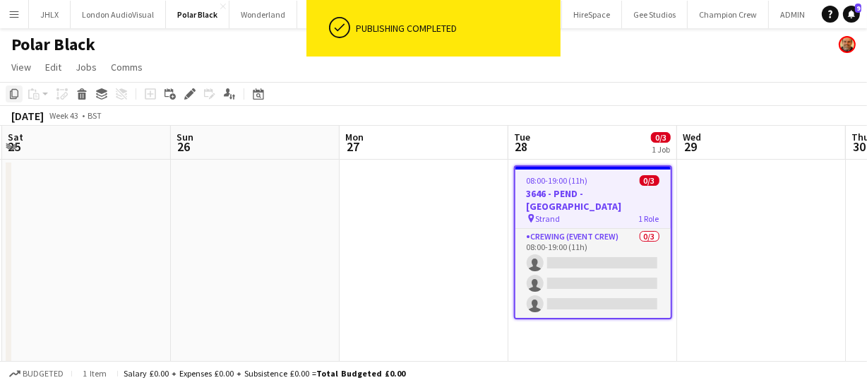
click at [8, 91] on icon "Copy" at bounding box center [13, 93] width 11 height 11
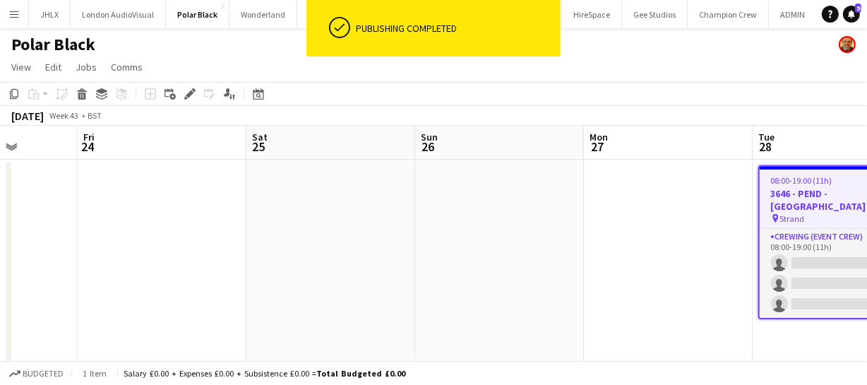
drag, startPoint x: 711, startPoint y: 182, endPoint x: 476, endPoint y: 198, distance: 235.6
click at [476, 198] on app-calendar-viewport "Tue 21 Wed 22 Thu 23 Fri 24 Sat 25 Sun 26 Mon 27 Tue 28 0/3 1 Job Wed 29 Thu 30…" at bounding box center [433, 264] width 867 height 277
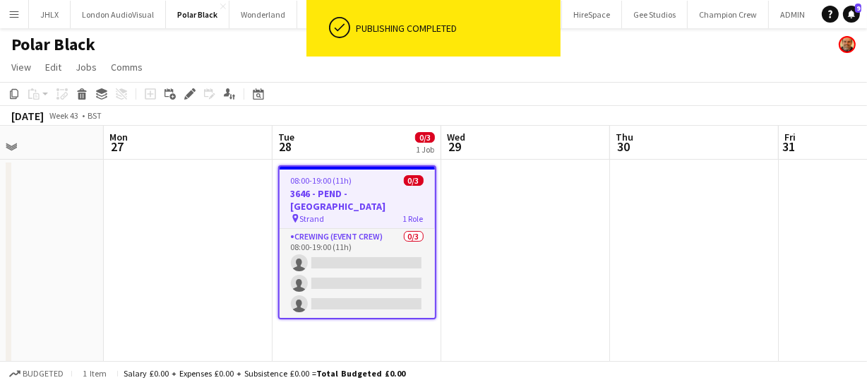
click at [487, 193] on app-date-cell at bounding box center [525, 281] width 169 height 243
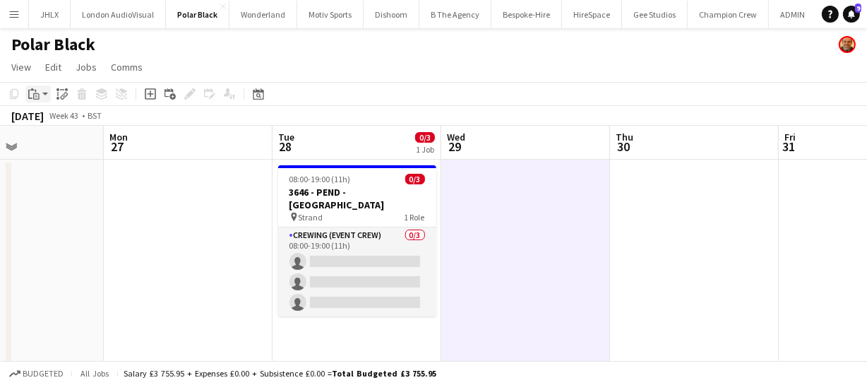
click at [36, 91] on icon "Paste" at bounding box center [33, 93] width 11 height 11
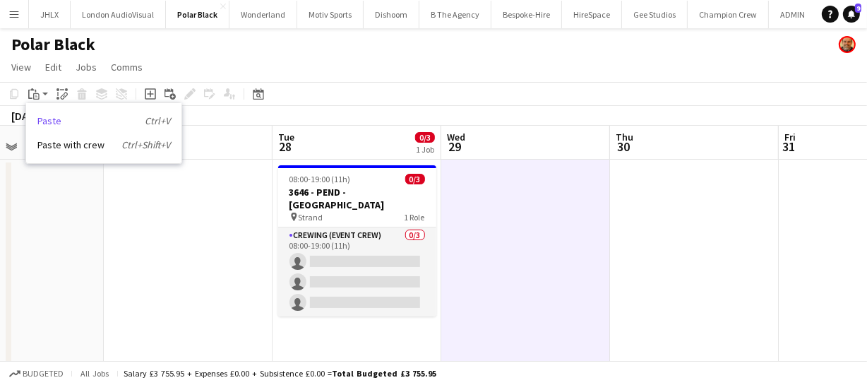
click at [51, 117] on link "Paste Ctrl+V" at bounding box center [103, 120] width 133 height 13
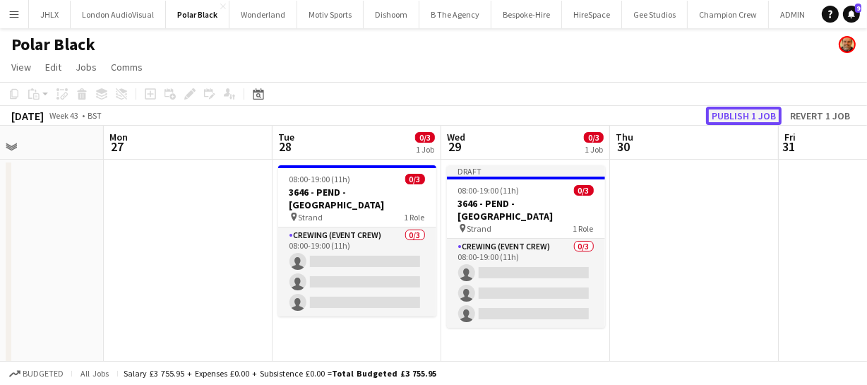
click at [746, 114] on button "Publish 1 job" at bounding box center [744, 116] width 76 height 18
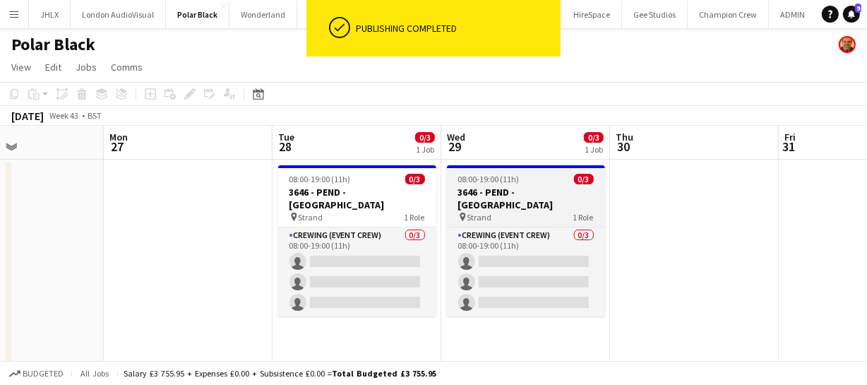
click at [527, 200] on h3 "3646 - PEND - Skate Lounge Somerset House" at bounding box center [526, 198] width 158 height 25
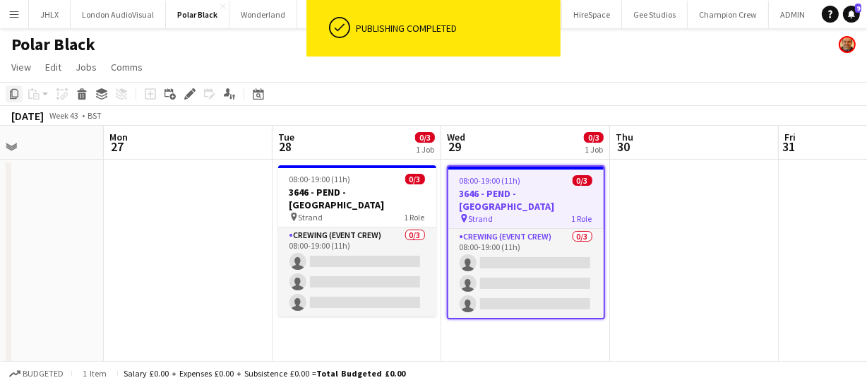
click at [11, 92] on icon "Copy" at bounding box center [13, 93] width 11 height 11
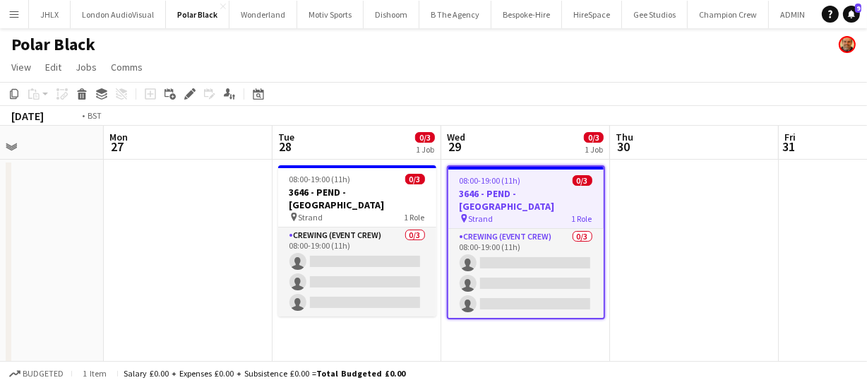
drag, startPoint x: 574, startPoint y: 205, endPoint x: 486, endPoint y: 202, distance: 87.6
click at [507, 203] on app-calendar-viewport "Thu 23 Fri 24 Sat 25 Sun 26 Mon 27 Tue 28 0/3 1 Job Wed 29 0/3 1 Job Thu 30 Fri…" at bounding box center [433, 264] width 867 height 277
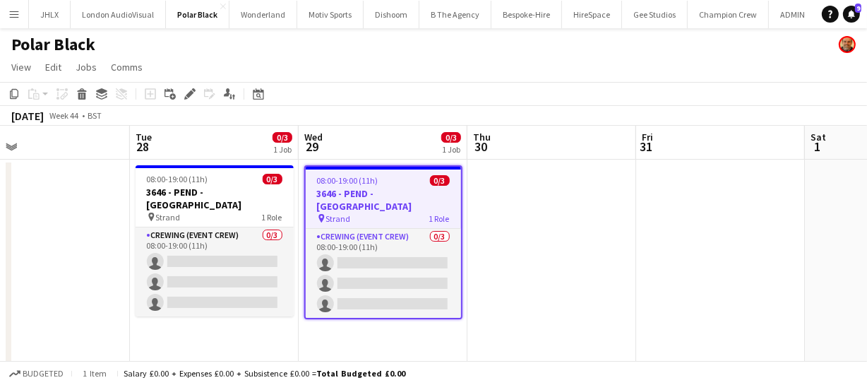
scroll to position [0, 376]
click at [480, 198] on app-date-cell at bounding box center [551, 281] width 169 height 243
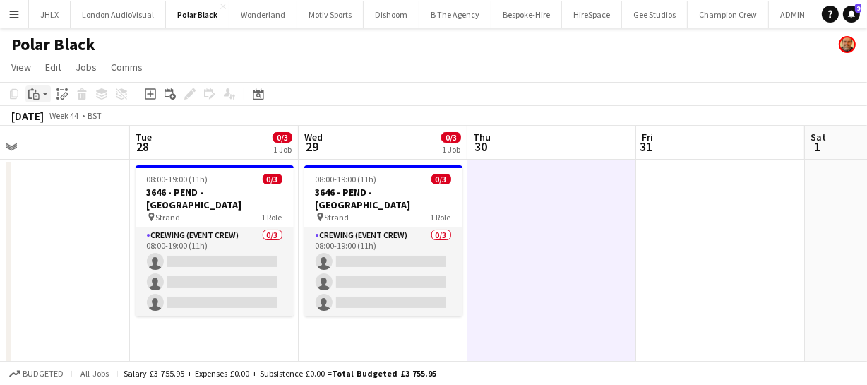
click at [28, 91] on icon "Paste" at bounding box center [33, 93] width 11 height 11
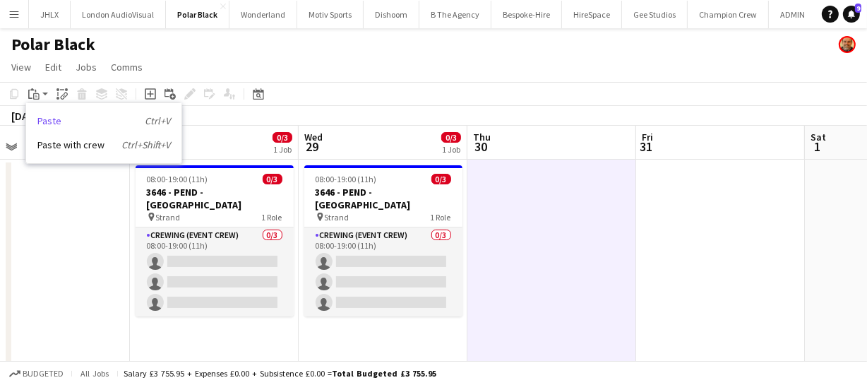
click at [59, 123] on link "Paste Ctrl+V" at bounding box center [103, 120] width 133 height 13
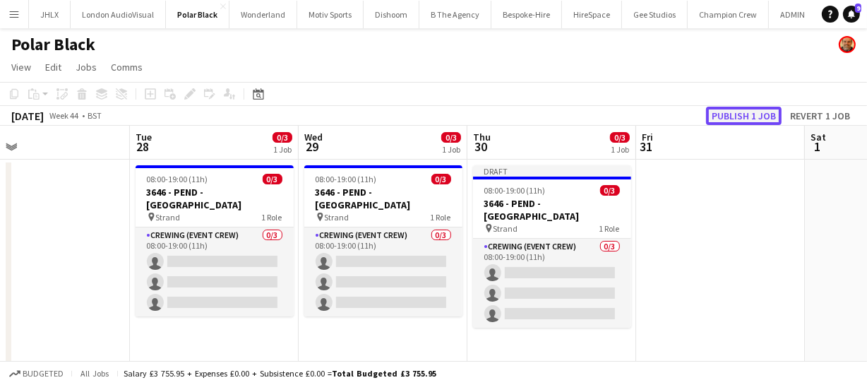
click at [739, 120] on button "Publish 1 job" at bounding box center [744, 116] width 76 height 18
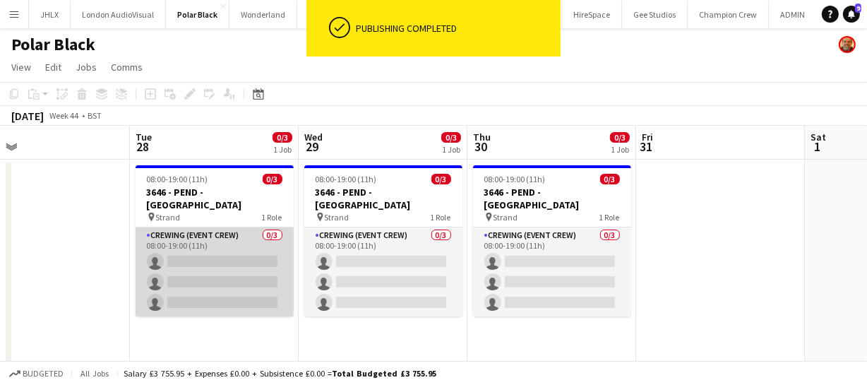
click at [231, 261] on app-card-role "Crewing (Event Crew) 0/3 08:00-19:00 (11h) single-neutral-actions single-neutra…" at bounding box center [215, 271] width 158 height 89
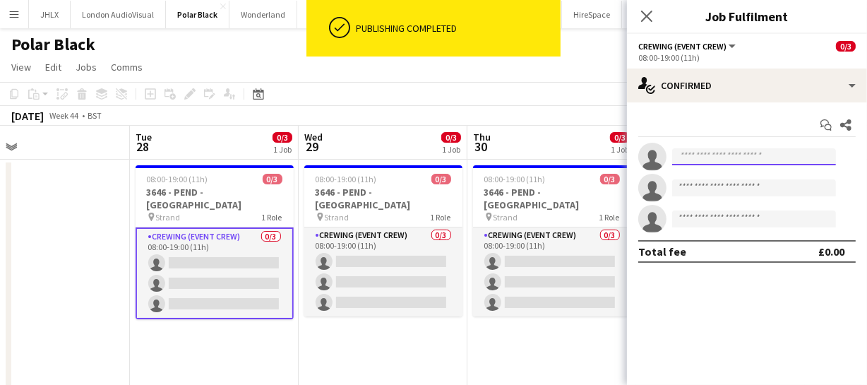
click at [699, 152] on input at bounding box center [754, 156] width 164 height 17
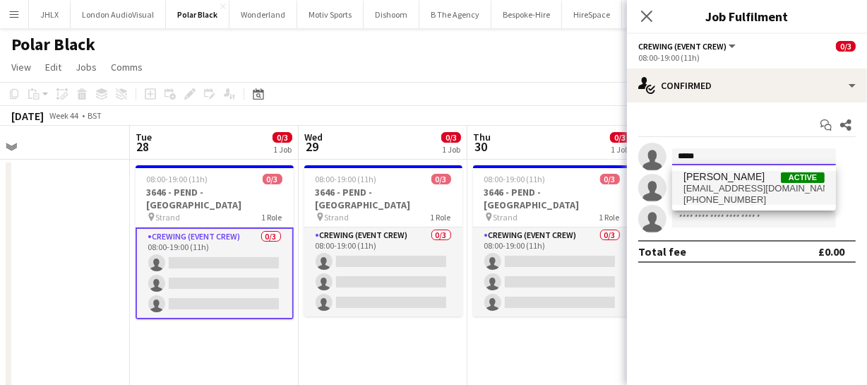
type input "*****"
click at [723, 195] on span "+447709295702" at bounding box center [753, 199] width 141 height 11
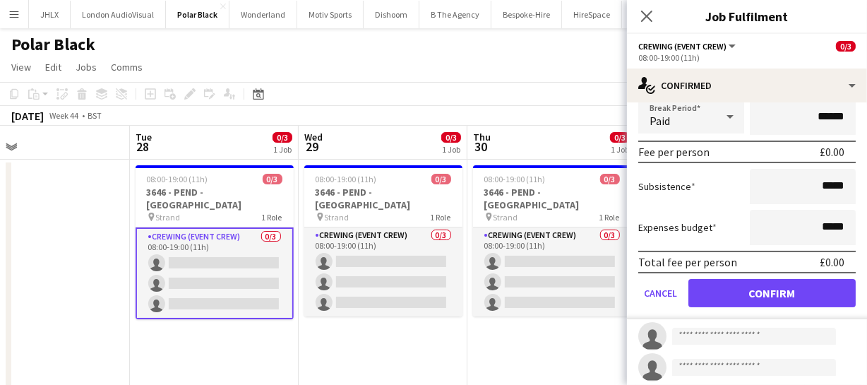
scroll to position [192, 0]
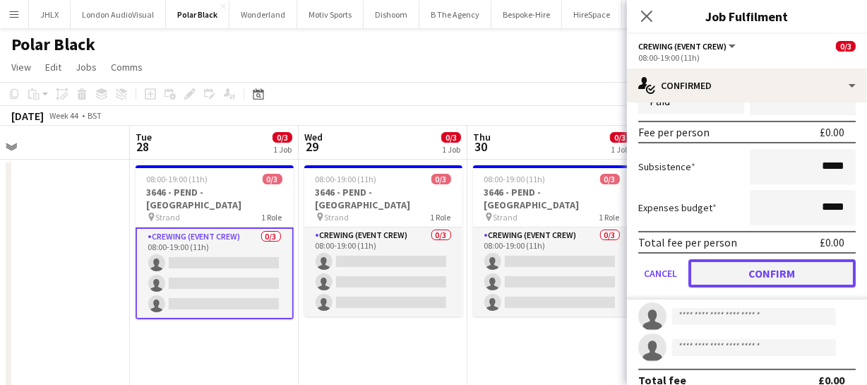
click at [773, 268] on button "Confirm" at bounding box center [771, 273] width 167 height 28
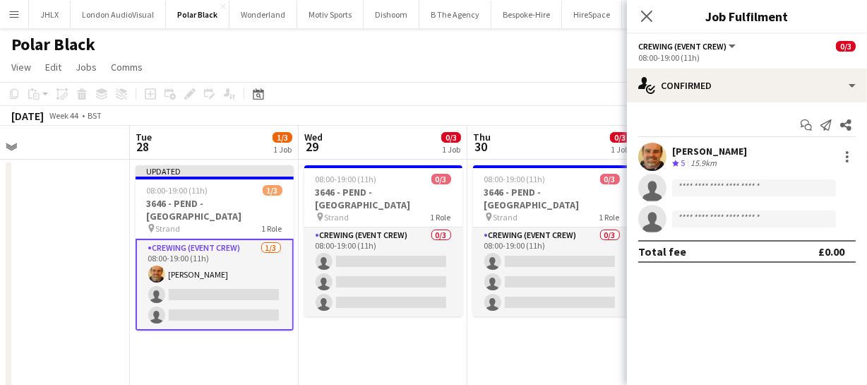
scroll to position [0, 0]
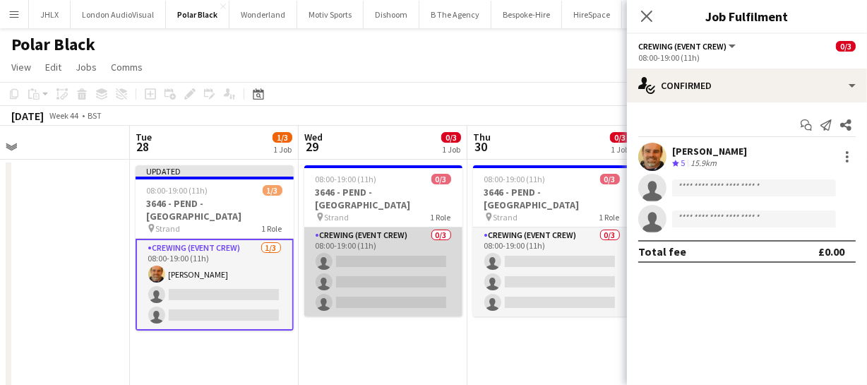
click at [392, 260] on app-card-role "Crewing (Event Crew) 0/3 08:00-19:00 (11h) single-neutral-actions single-neutra…" at bounding box center [383, 271] width 158 height 89
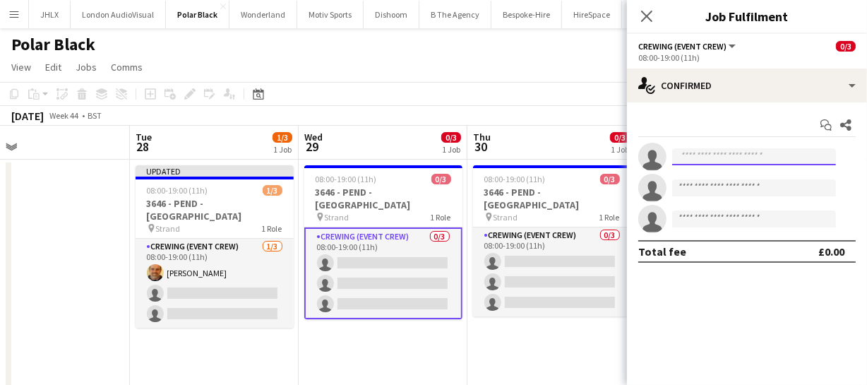
click at [731, 152] on input at bounding box center [754, 156] width 164 height 17
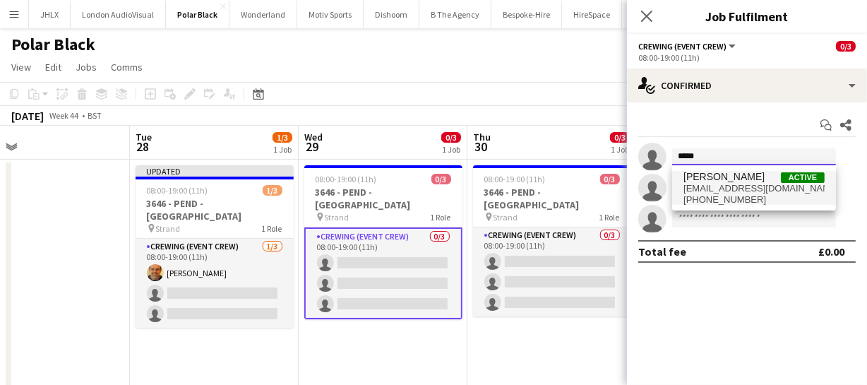
type input "*****"
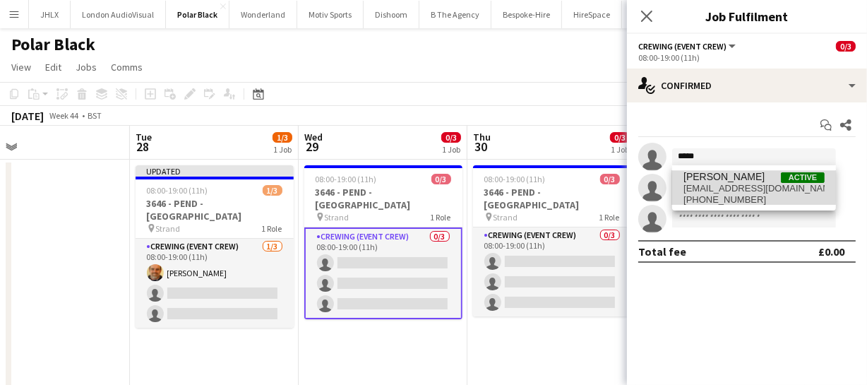
click at [732, 178] on span "Shane King" at bounding box center [723, 177] width 81 height 12
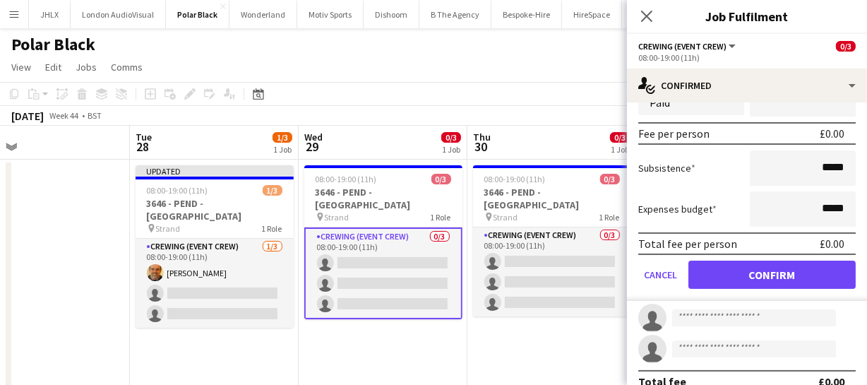
scroll to position [208, 0]
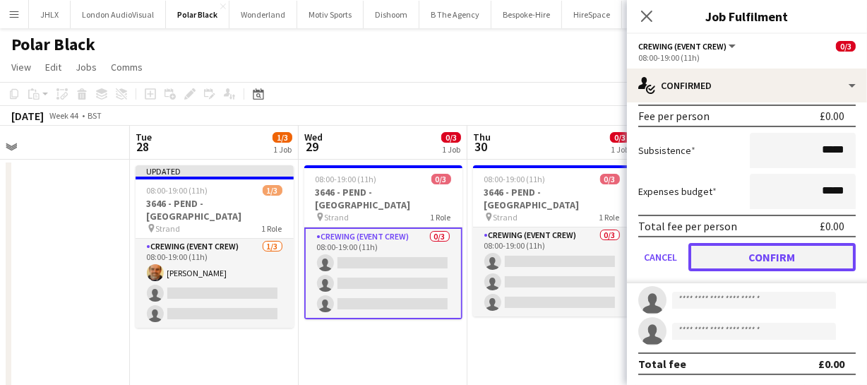
click at [794, 253] on button "Confirm" at bounding box center [771, 257] width 167 height 28
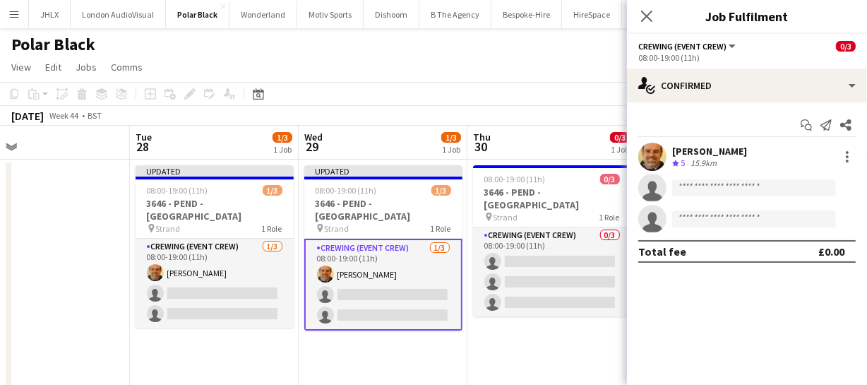
scroll to position [0, 0]
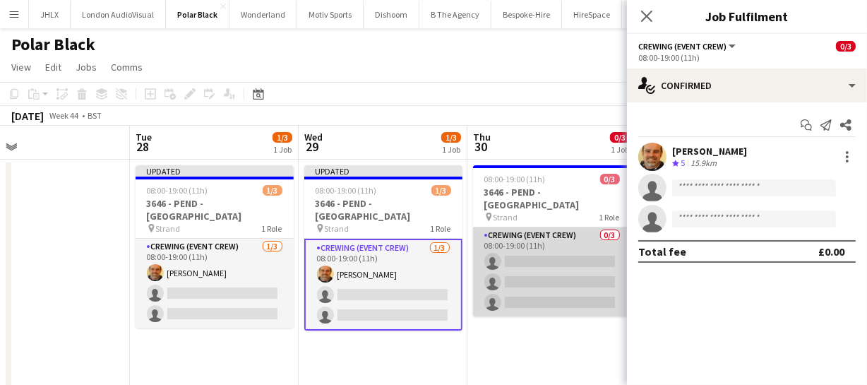
click at [551, 261] on app-card-role "Crewing (Event Crew) 0/3 08:00-19:00 (11h) single-neutral-actions single-neutra…" at bounding box center [552, 271] width 158 height 89
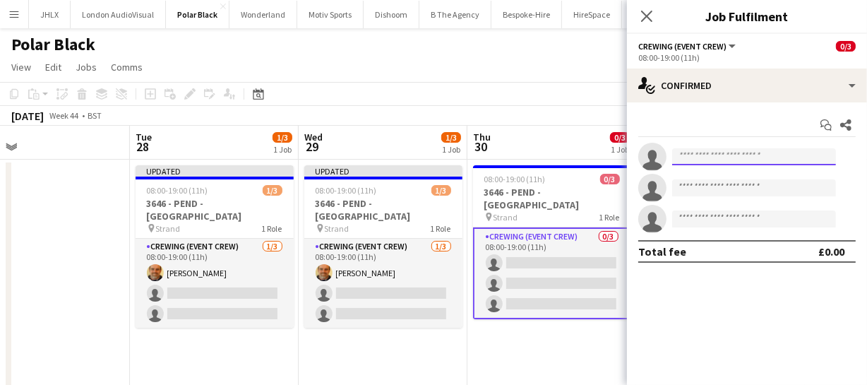
click at [728, 162] on input at bounding box center [754, 156] width 164 height 17
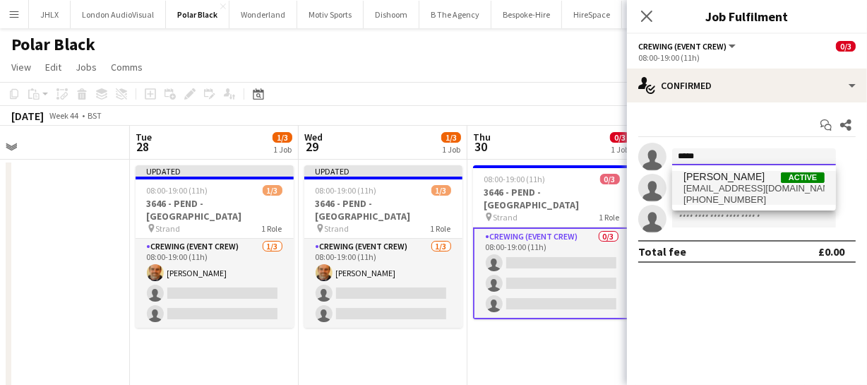
type input "*****"
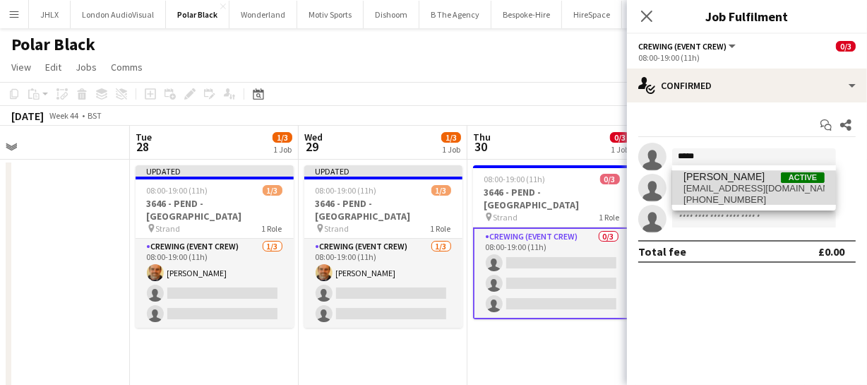
click at [736, 191] on span "beepking@gmail.com" at bounding box center [753, 188] width 141 height 11
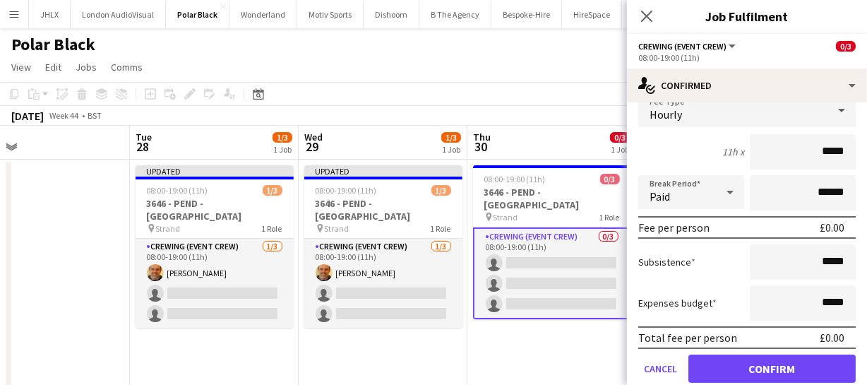
scroll to position [208, 0]
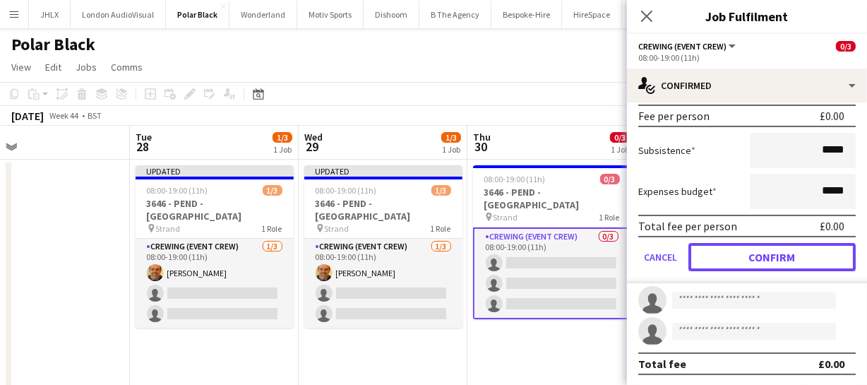
click at [784, 253] on button "Confirm" at bounding box center [771, 257] width 167 height 28
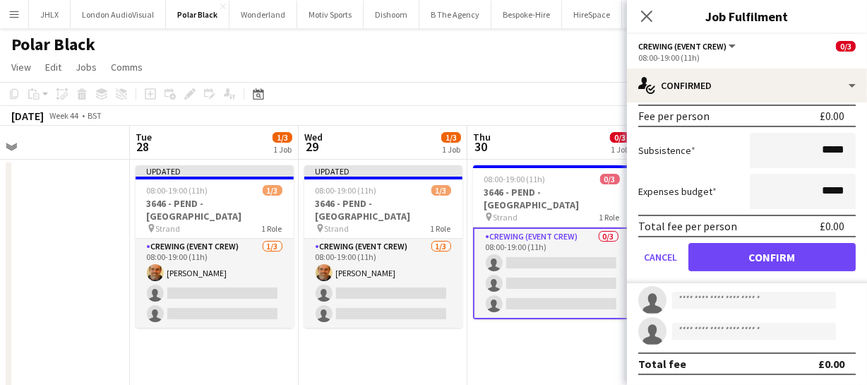
scroll to position [0, 0]
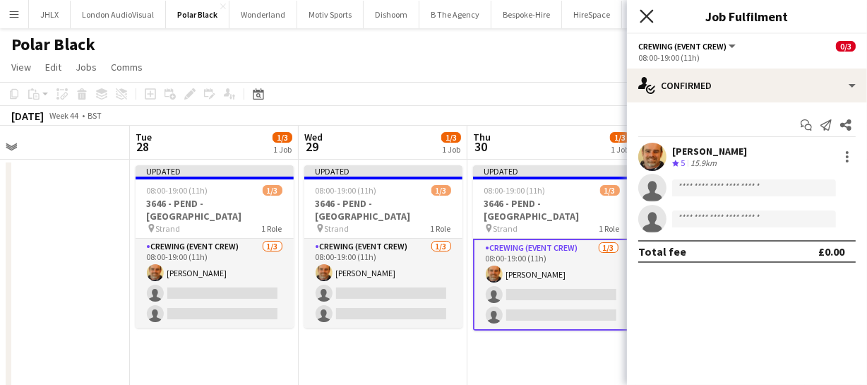
click at [647, 12] on icon "Close pop-in" at bounding box center [645, 15] width 13 height 13
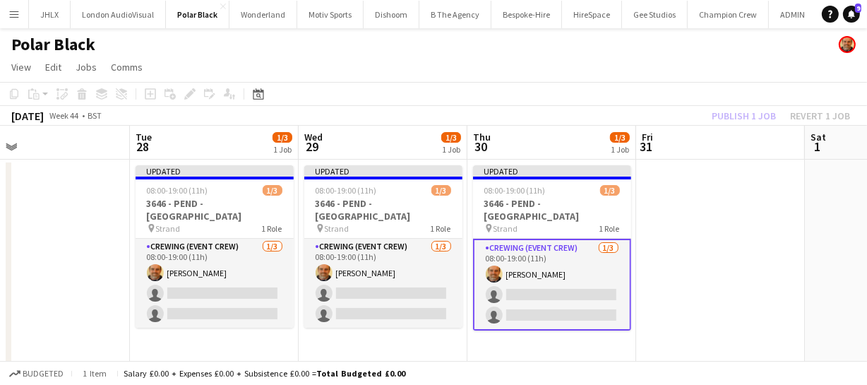
click at [742, 114] on div "Publish 1 job Revert 1 job" at bounding box center [781, 116] width 172 height 18
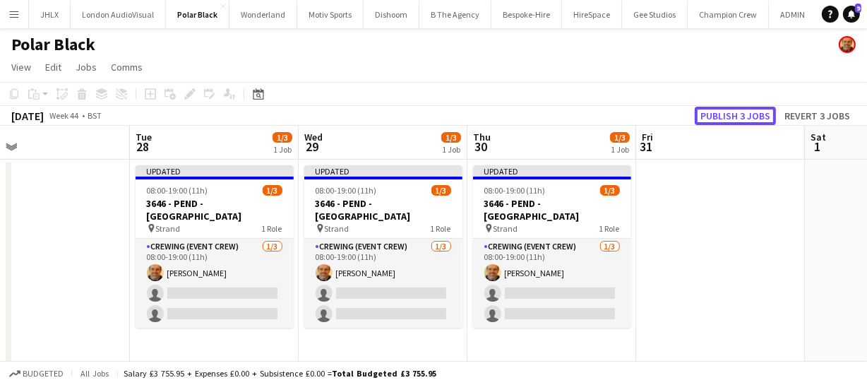
click at [742, 114] on button "Publish 3 jobs" at bounding box center [735, 116] width 81 height 18
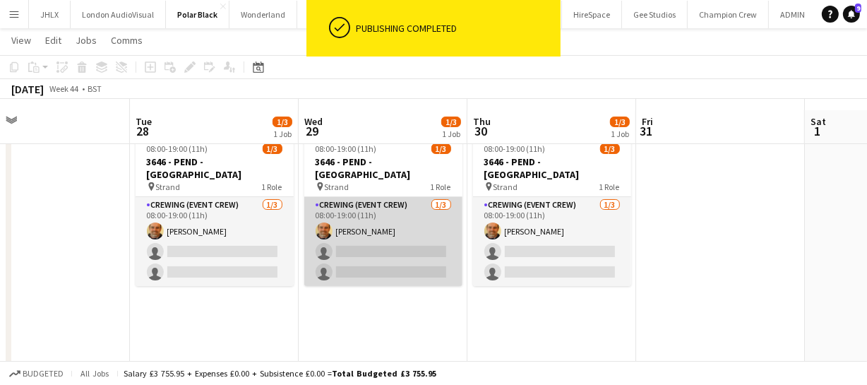
scroll to position [40, 0]
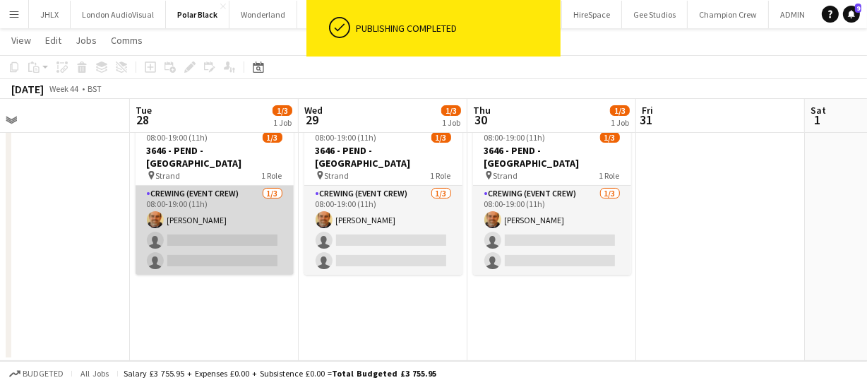
click at [194, 220] on app-card-role "Crewing (Event Crew) 1/3 08:00-19:00 (11h) Shane King single-neutral-actions si…" at bounding box center [215, 230] width 158 height 89
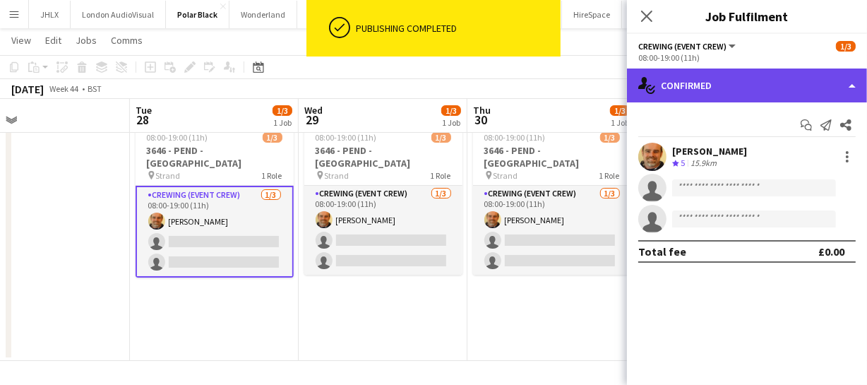
click at [771, 87] on div "single-neutral-actions-check-2 Confirmed" at bounding box center [747, 85] width 240 height 34
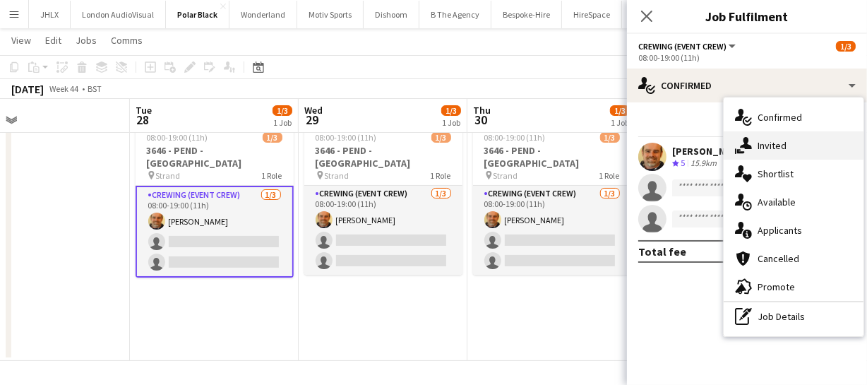
click at [775, 144] on span "Invited" at bounding box center [771, 145] width 29 height 13
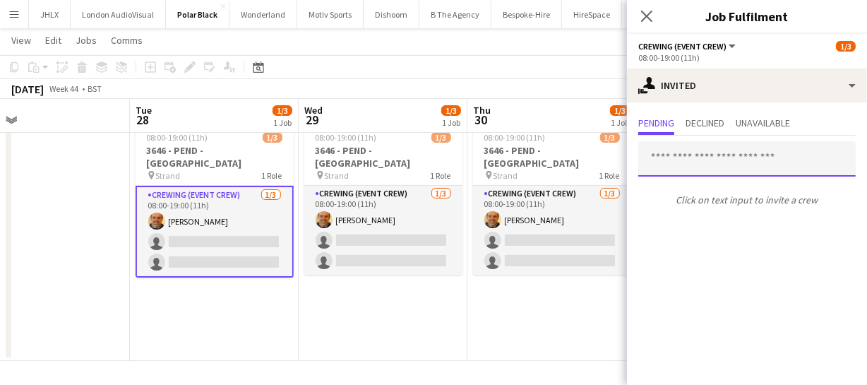
click at [688, 162] on input "text" at bounding box center [746, 158] width 217 height 35
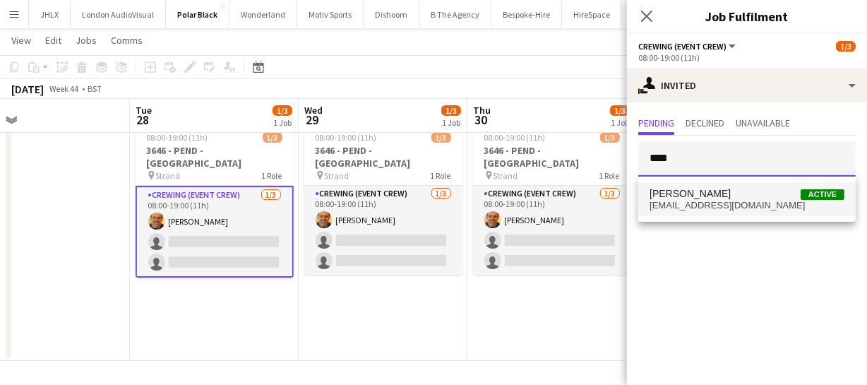
type input "****"
click at [698, 208] on span "gmrex@hotmail.co.za" at bounding box center [746, 205] width 195 height 11
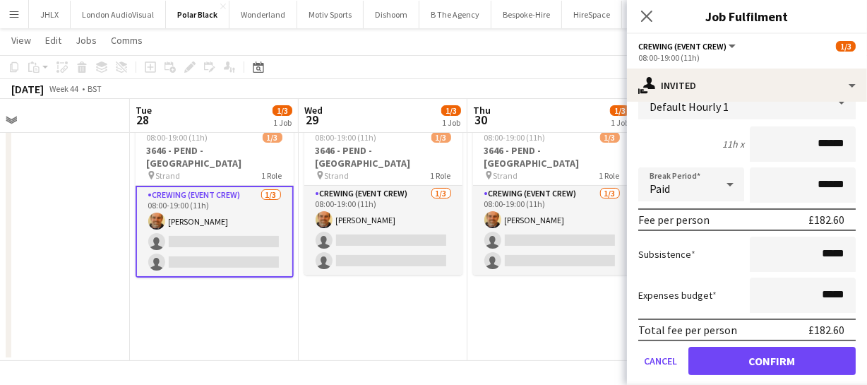
scroll to position [192, 0]
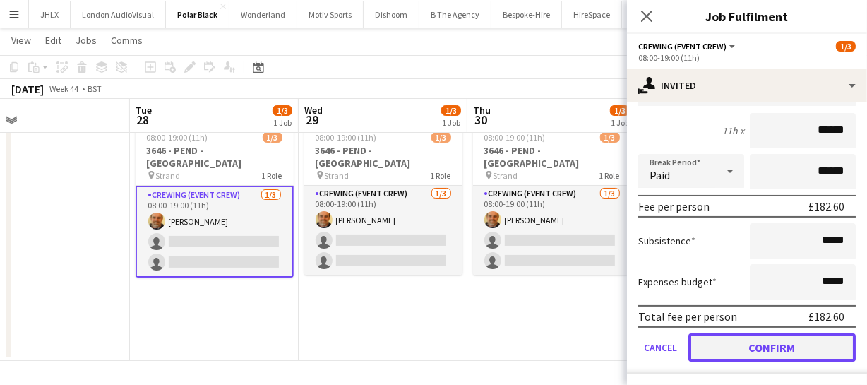
click at [783, 345] on button "Confirm" at bounding box center [771, 347] width 167 height 28
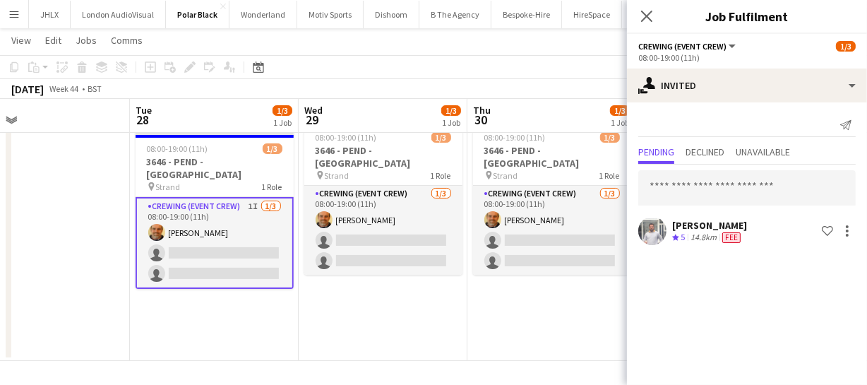
scroll to position [0, 0]
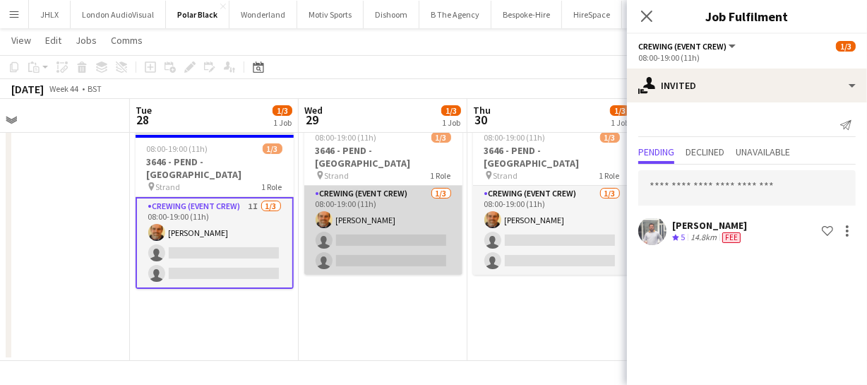
click at [371, 250] on app-card-role "Crewing (Event Crew) 1/3 08:00-19:00 (11h) Shane King single-neutral-actions si…" at bounding box center [383, 230] width 158 height 89
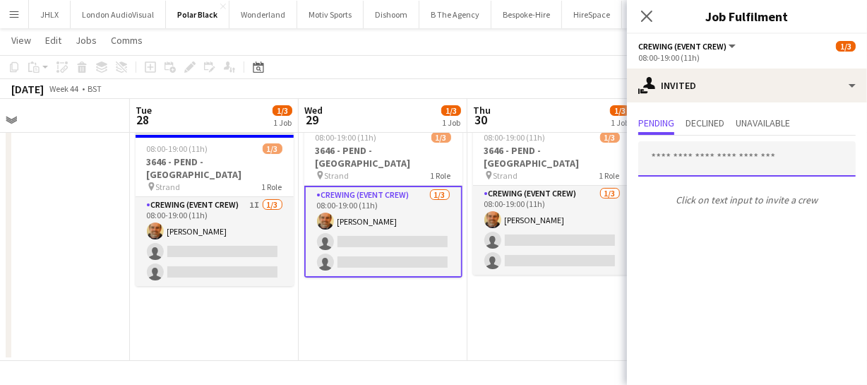
click at [675, 169] on input "text" at bounding box center [746, 158] width 217 height 35
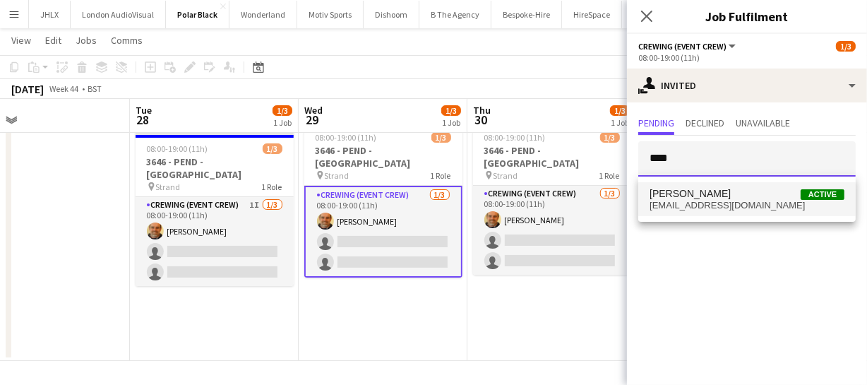
type input "****"
click at [691, 196] on span "Graham Rex" at bounding box center [689, 194] width 81 height 12
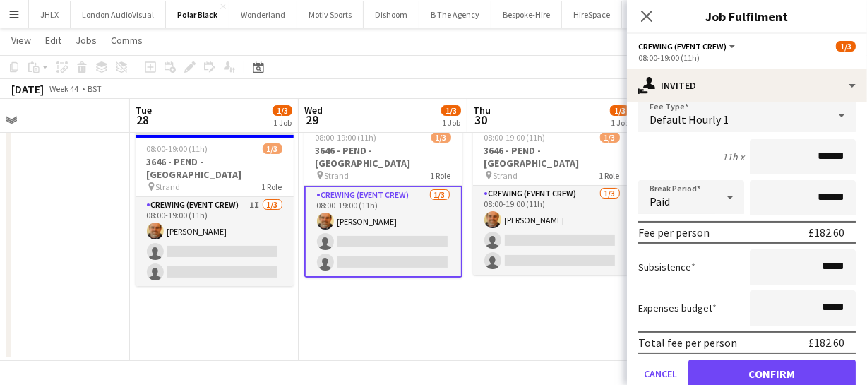
scroll to position [193, 0]
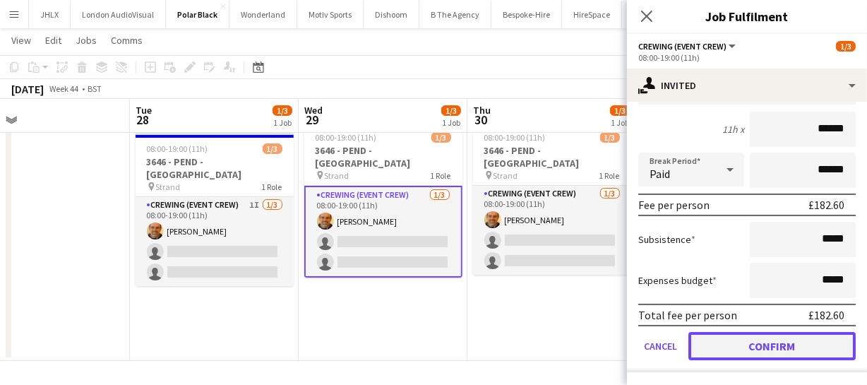
drag, startPoint x: 785, startPoint y: 349, endPoint x: 757, endPoint y: 344, distance: 27.9
click at [785, 349] on button "Confirm" at bounding box center [771, 346] width 167 height 28
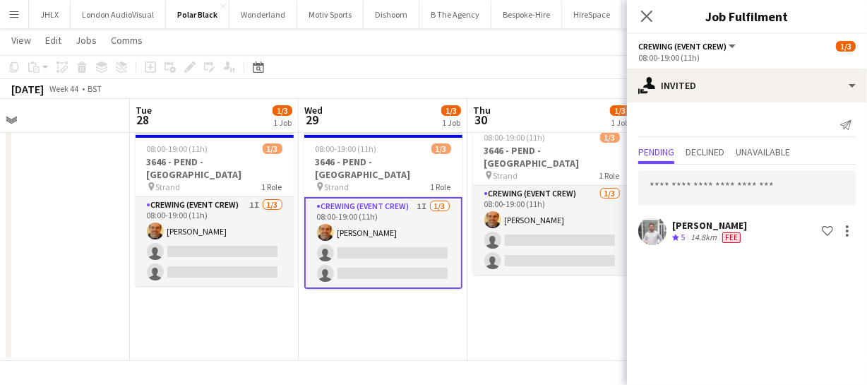
scroll to position [0, 0]
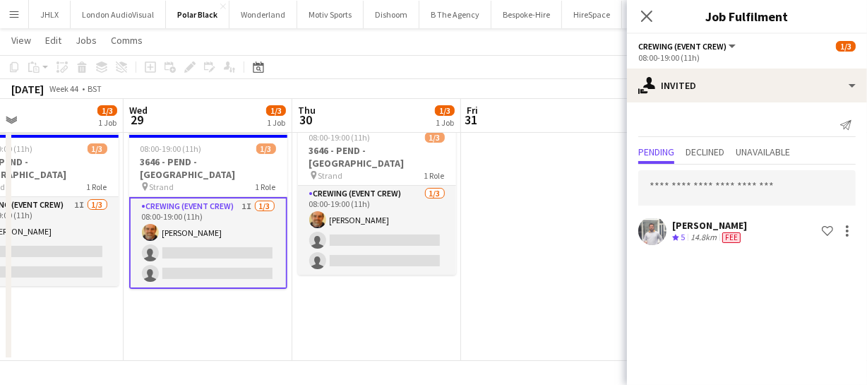
drag, startPoint x: 549, startPoint y: 301, endPoint x: 361, endPoint y: 296, distance: 187.8
click at [360, 296] on app-calendar-viewport "Sat 25 Sun 26 Mon 27 Tue 28 1/3 1 Job Wed 29 1/3 1 Job Thu 30 1/3 1 Job Fri 31 …" at bounding box center [433, 188] width 867 height 346
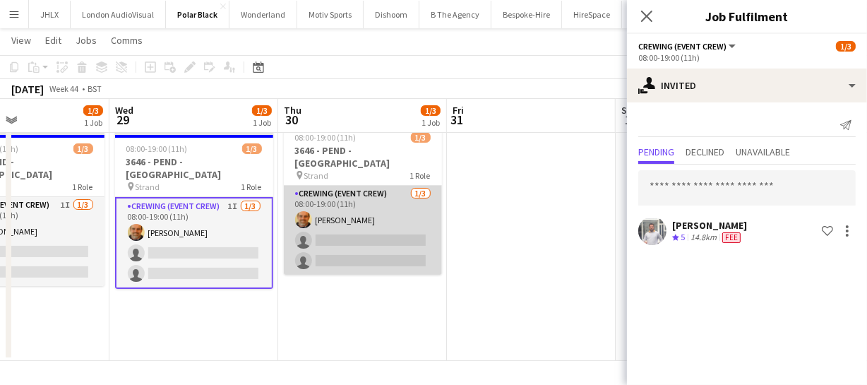
click at [390, 246] on app-card-role "Crewing (Event Crew) 1/3 08:00-19:00 (11h) Shane King single-neutral-actions si…" at bounding box center [363, 230] width 158 height 89
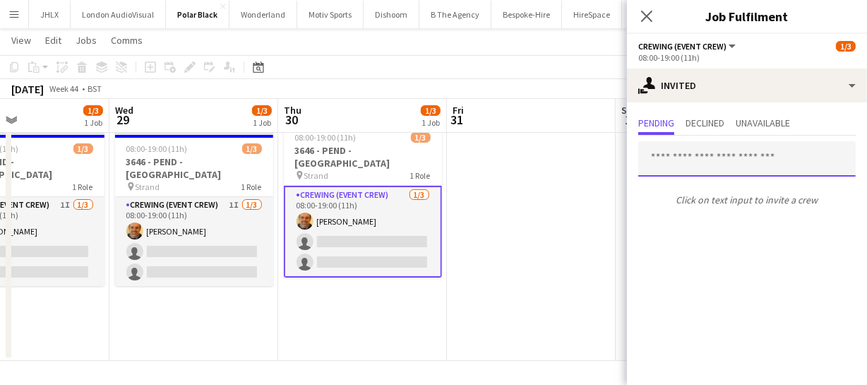
click at [711, 160] on input "text" at bounding box center [746, 158] width 217 height 35
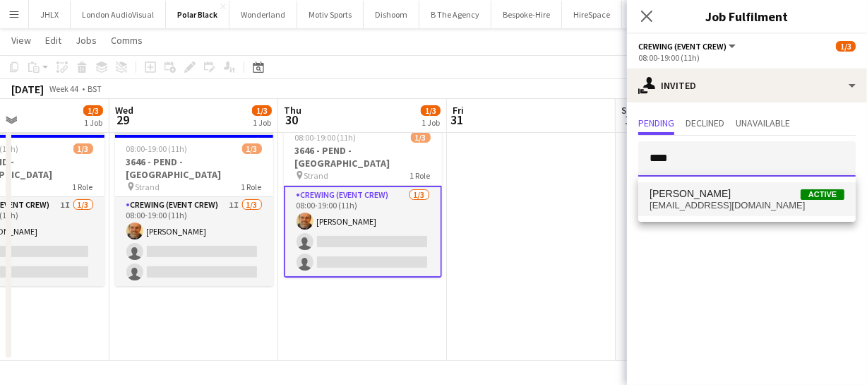
type input "****"
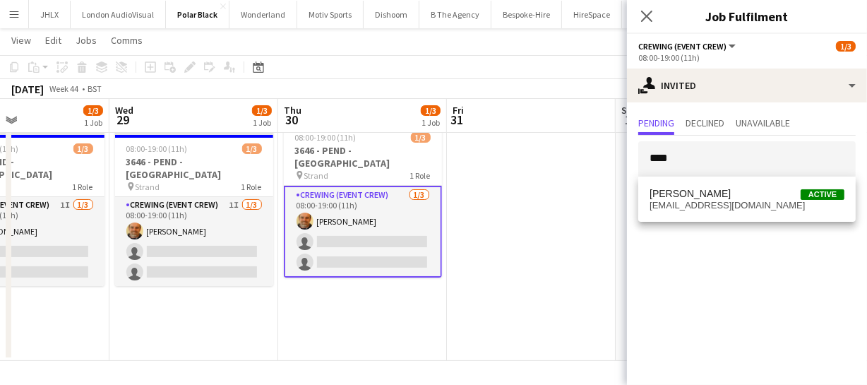
click at [733, 197] on span "Graham Rex Active" at bounding box center [746, 194] width 195 height 12
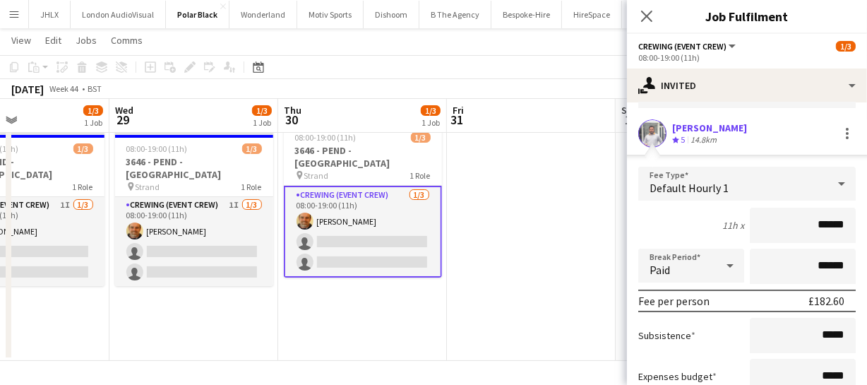
scroll to position [193, 0]
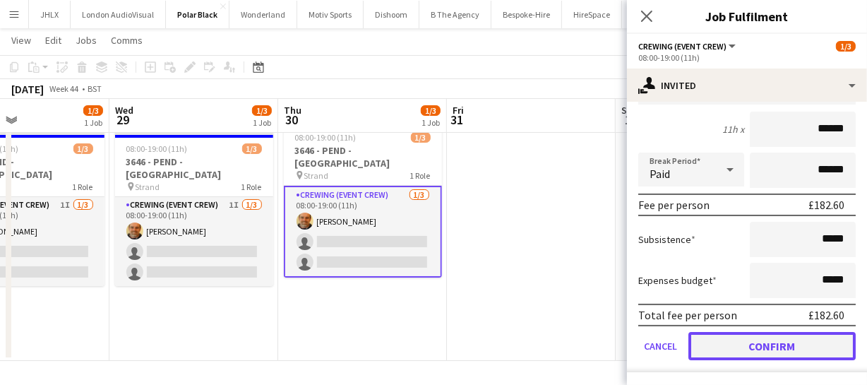
click at [798, 333] on button "Confirm" at bounding box center [771, 346] width 167 height 28
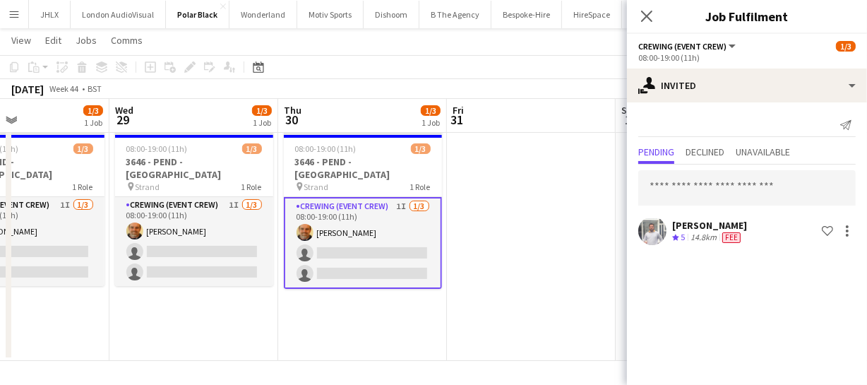
scroll to position [0, 0]
click at [644, 16] on icon "Close pop-in" at bounding box center [645, 15] width 13 height 13
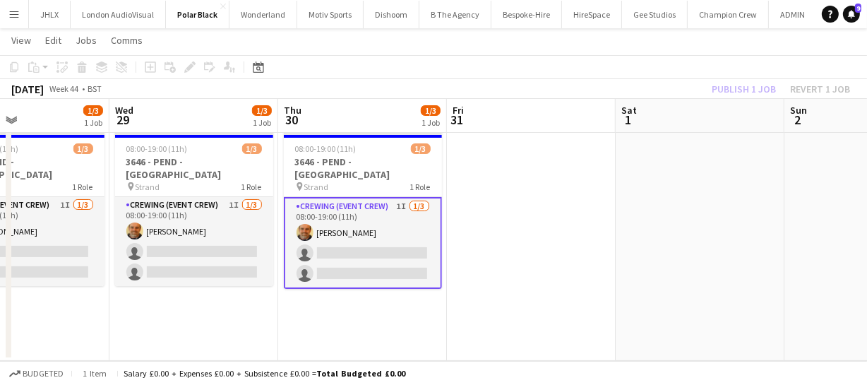
click at [731, 95] on div "Publish 1 job Revert 1 job" at bounding box center [781, 89] width 172 height 18
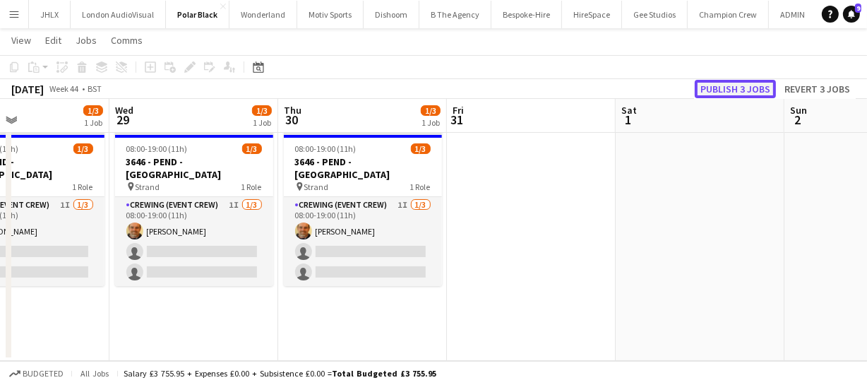
click at [731, 94] on button "Publish 3 jobs" at bounding box center [735, 89] width 81 height 18
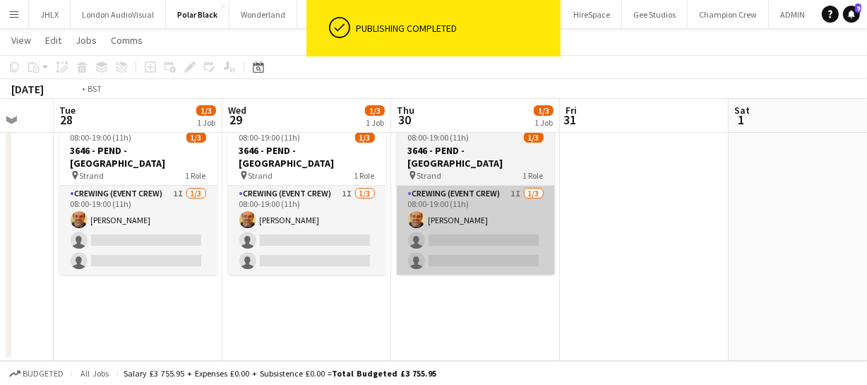
drag, startPoint x: 378, startPoint y: 291, endPoint x: 638, endPoint y: 260, distance: 261.5
click at [642, 260] on app-calendar-viewport "Sat 25 Sun 26 Mon 27 Tue 28 1/3 1 Job Wed 29 1/3 1 Job Thu 30 1/3 1 Job Fri 31 …" at bounding box center [433, 188] width 867 height 346
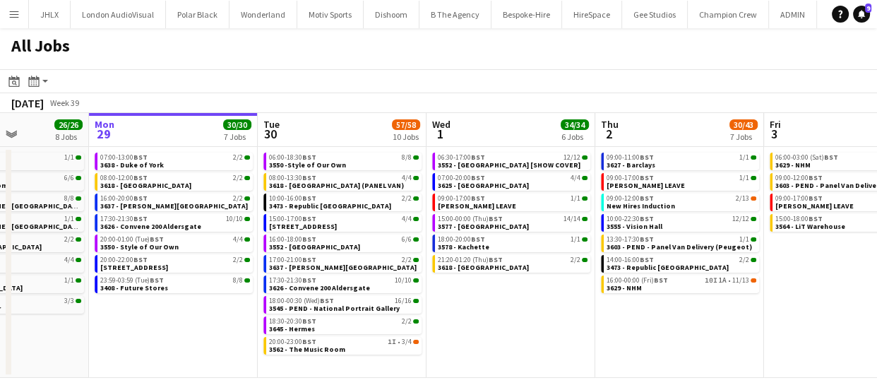
scroll to position [0, 419]
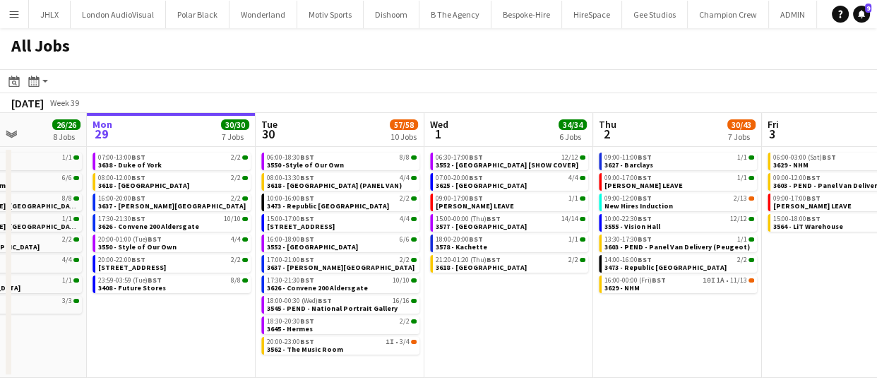
drag, startPoint x: 656, startPoint y: 322, endPoint x: 575, endPoint y: 308, distance: 83.0
click at [575, 308] on app-calendar-viewport "Fri 26 21/21 10 Jobs Sat 27 35/39 6 Jobs Sun 28 26/26 8 Jobs Mon 29 30/30 7 Job…" at bounding box center [438, 245] width 877 height 265
